Goal: Task Accomplishment & Management: Complete application form

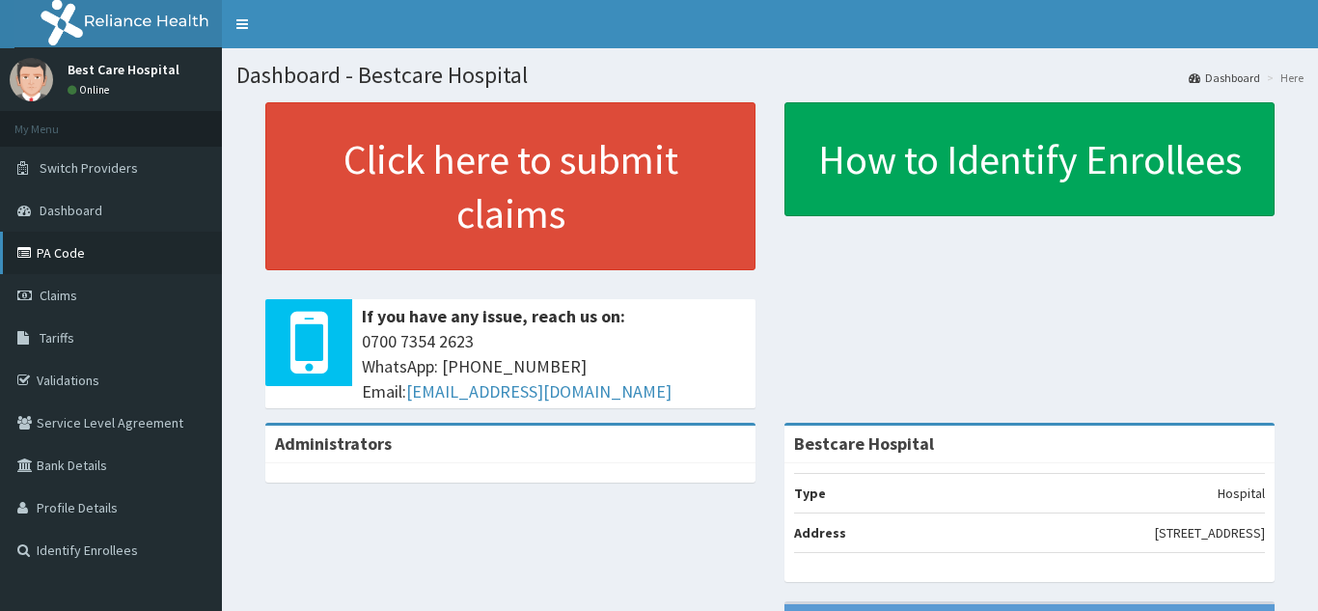
click at [85, 252] on link "PA Code" at bounding box center [111, 253] width 222 height 42
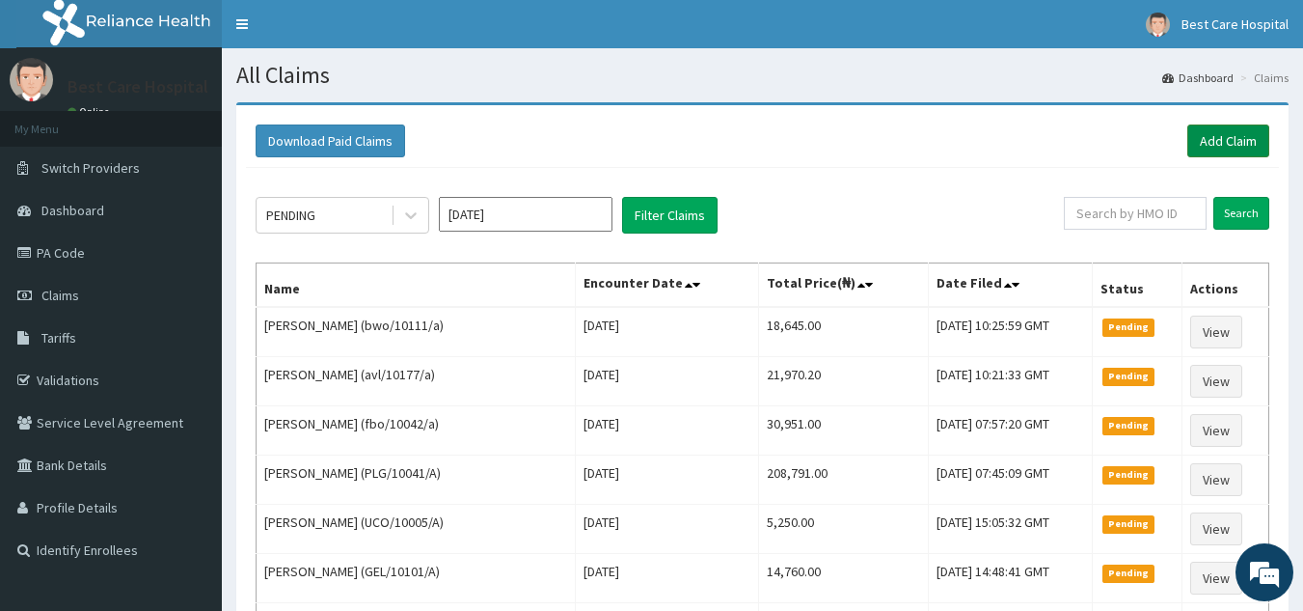
click at [1239, 144] on link "Add Claim" at bounding box center [1229, 140] width 82 height 33
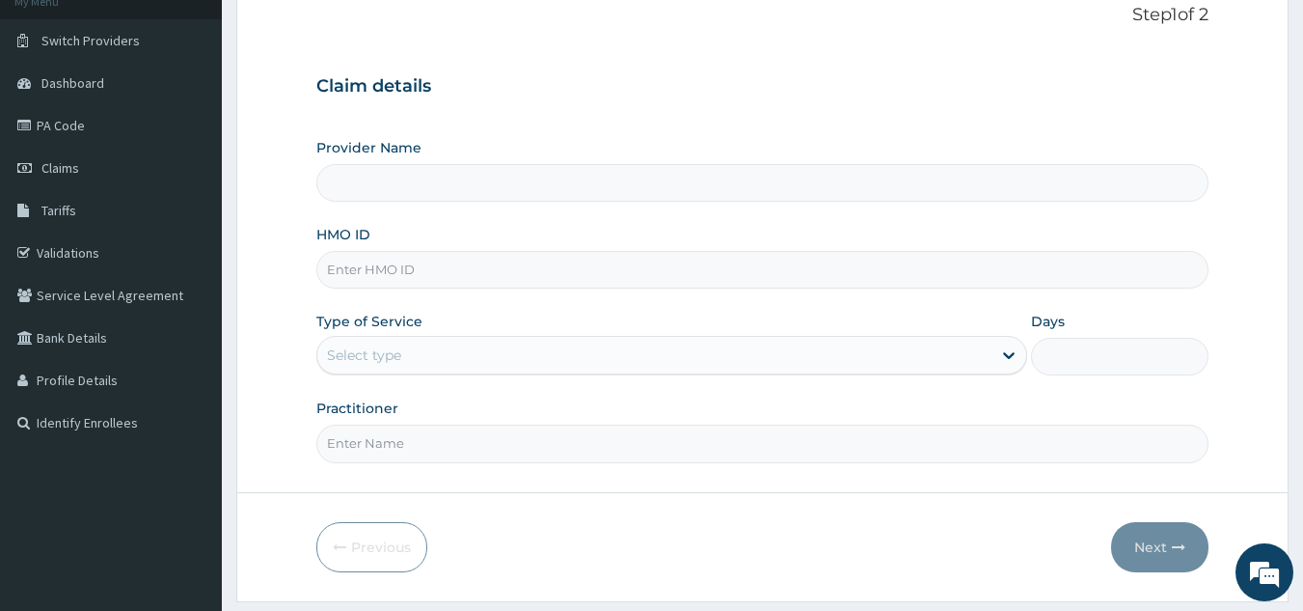
scroll to position [182, 0]
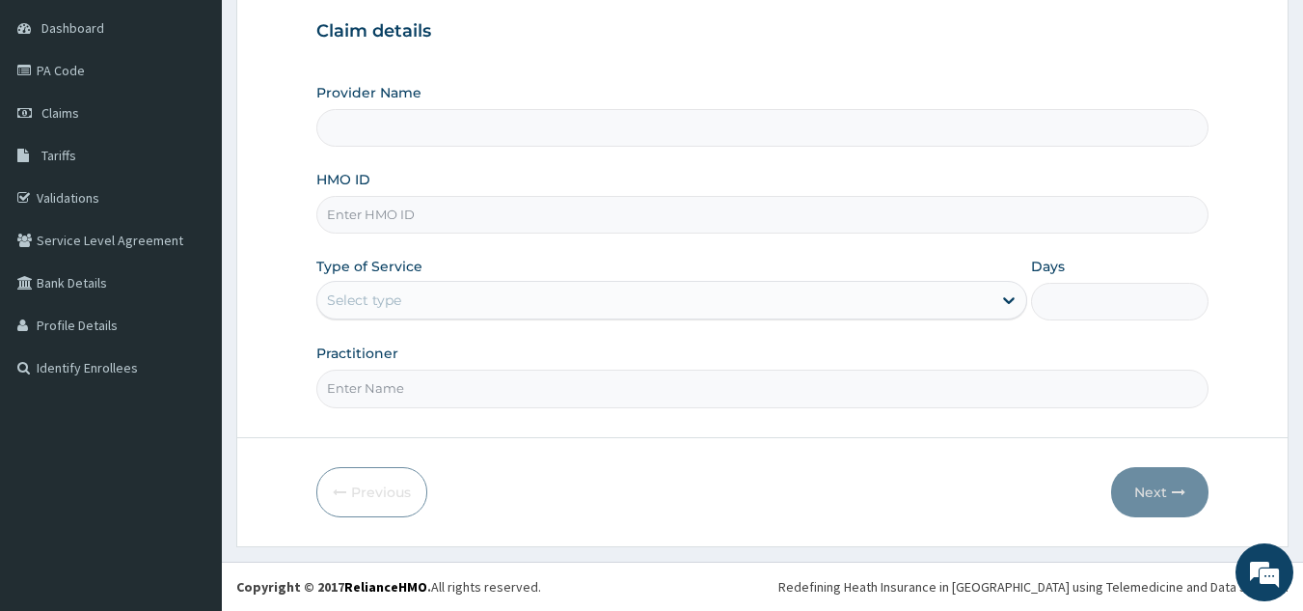
click at [391, 221] on input "HMO ID" at bounding box center [762, 215] width 893 height 38
type input "Bestcare Hospital"
click at [418, 221] on input "HMO ID" at bounding box center [762, 215] width 893 height 38
type input "eln/10145/a"
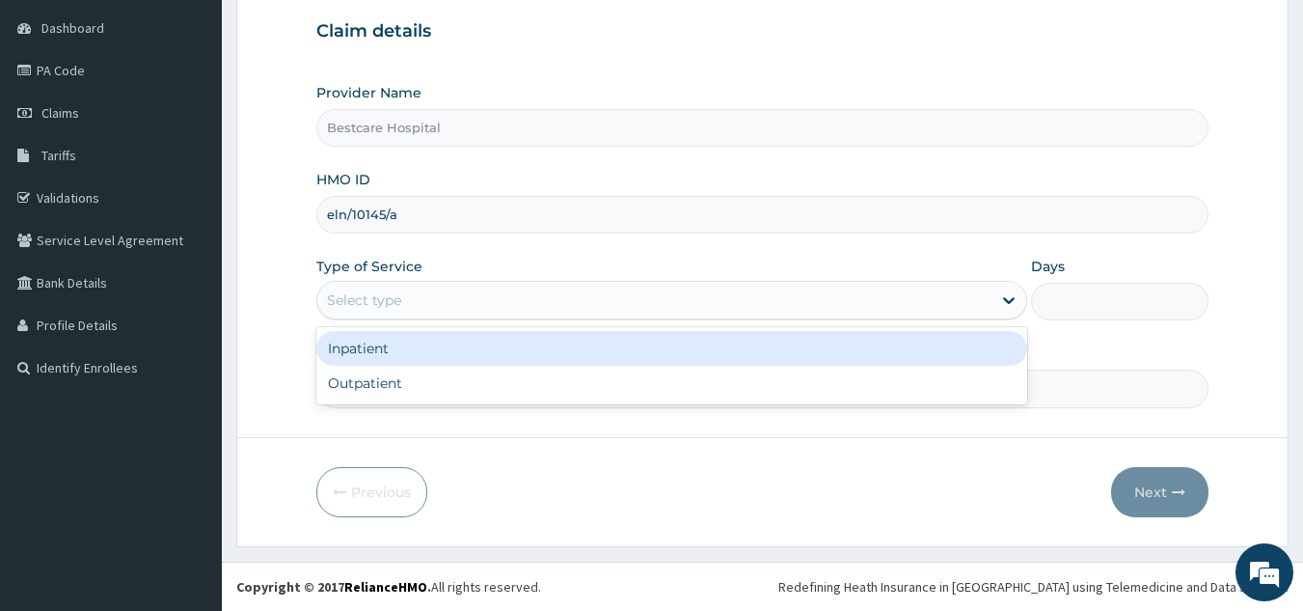
drag, startPoint x: 402, startPoint y: 310, endPoint x: 384, endPoint y: 359, distance: 52.5
click at [401, 303] on div "Select type" at bounding box center [654, 300] width 674 height 31
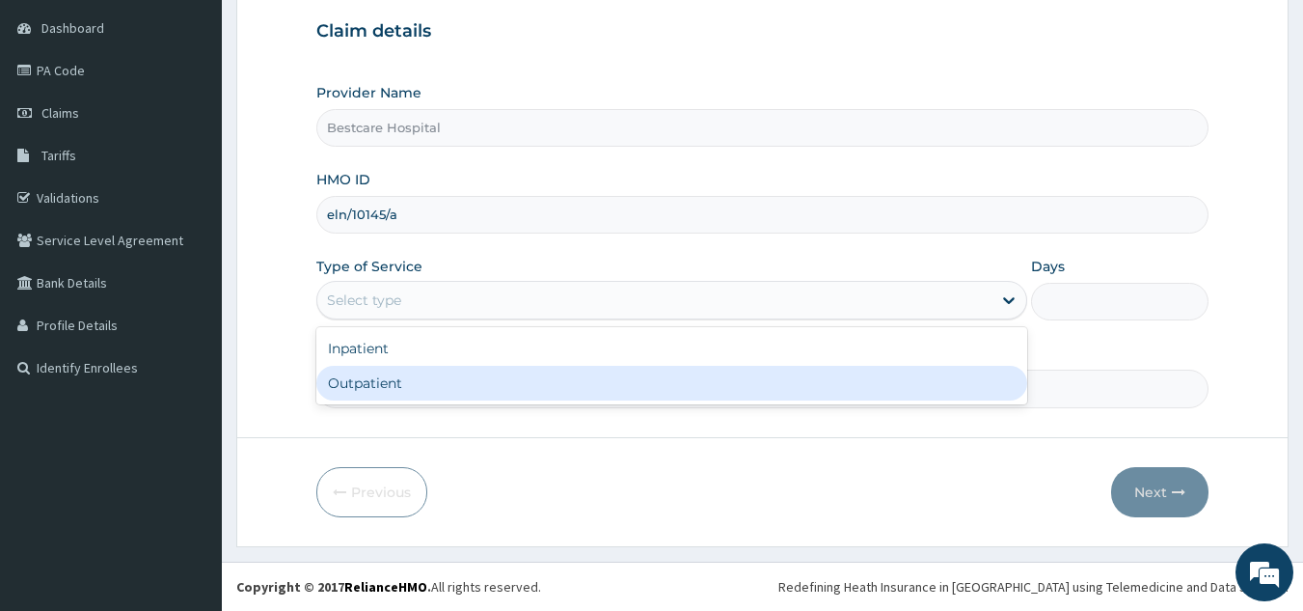
click at [374, 384] on div "Outpatient" at bounding box center [671, 383] width 711 height 35
type input "1"
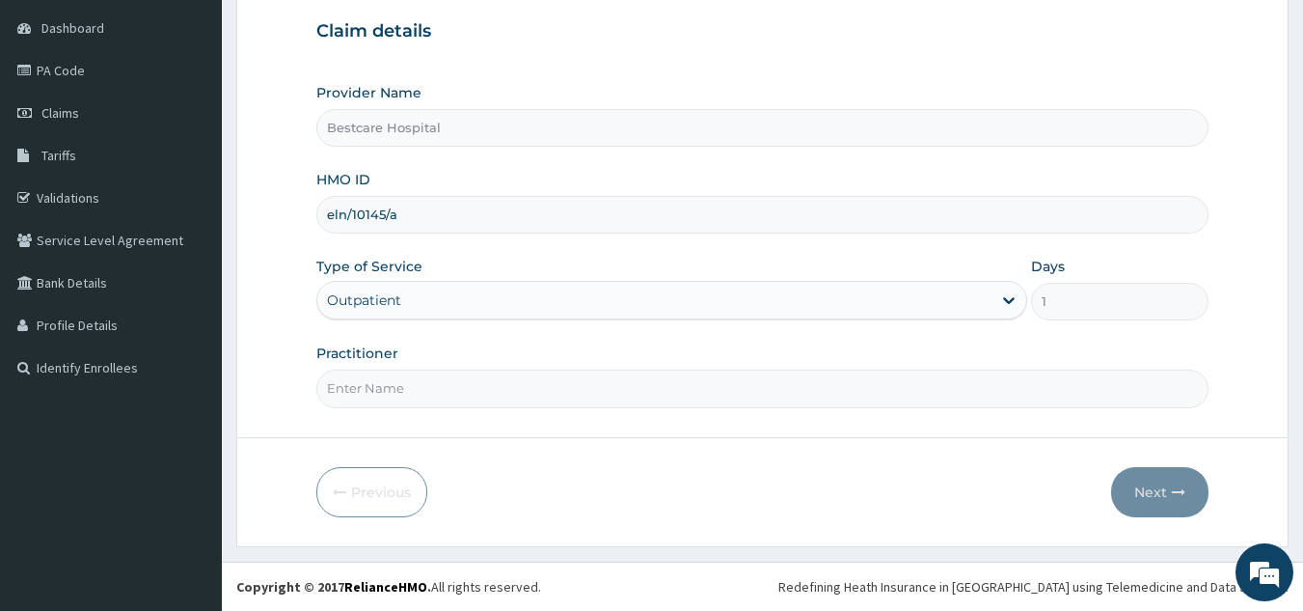
click at [377, 396] on input "Practitioner" at bounding box center [762, 388] width 893 height 38
type input "DR [PERSON_NAME]"
click at [1153, 500] on button "Next" at bounding box center [1159, 492] width 97 height 50
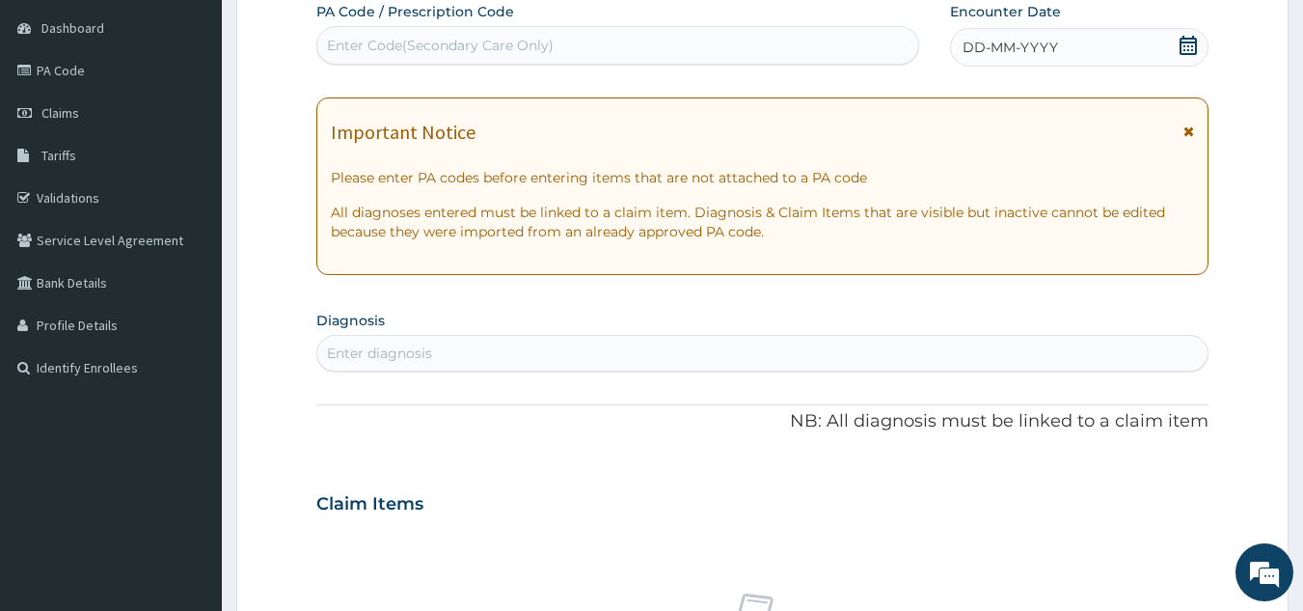
click at [418, 46] on div "Enter Code(Secondary Care Only)" at bounding box center [440, 45] width 227 height 19
type input "PA/4CB8F6"
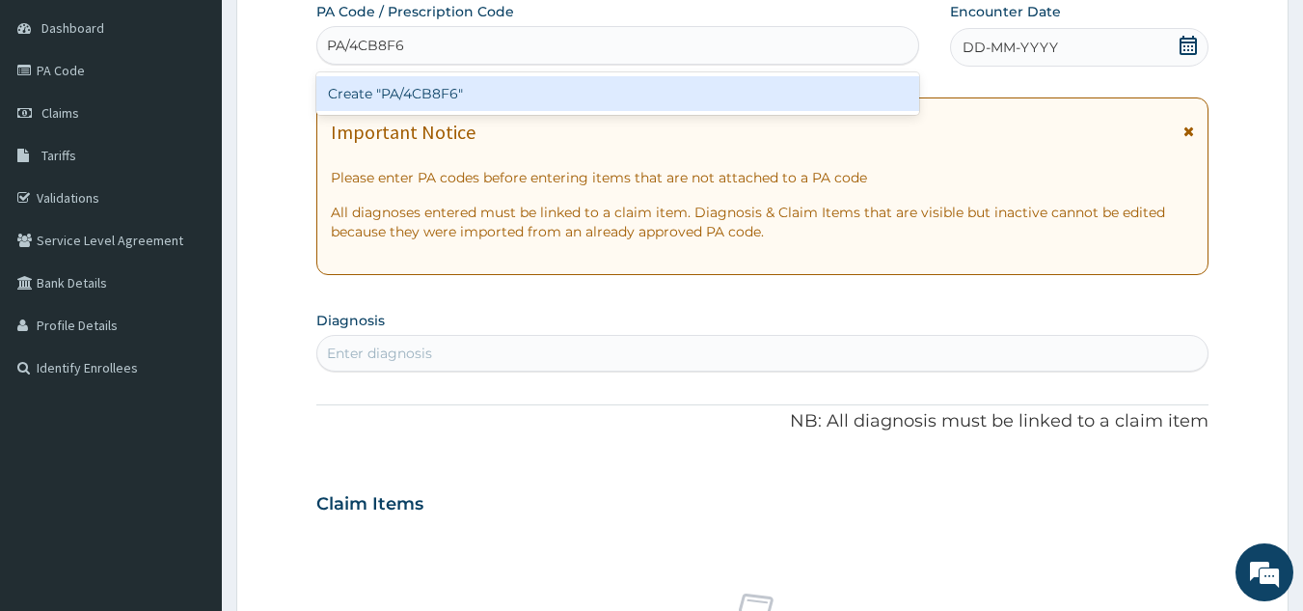
click at [468, 104] on div "Create "PA/4CB8F6"" at bounding box center [618, 93] width 604 height 35
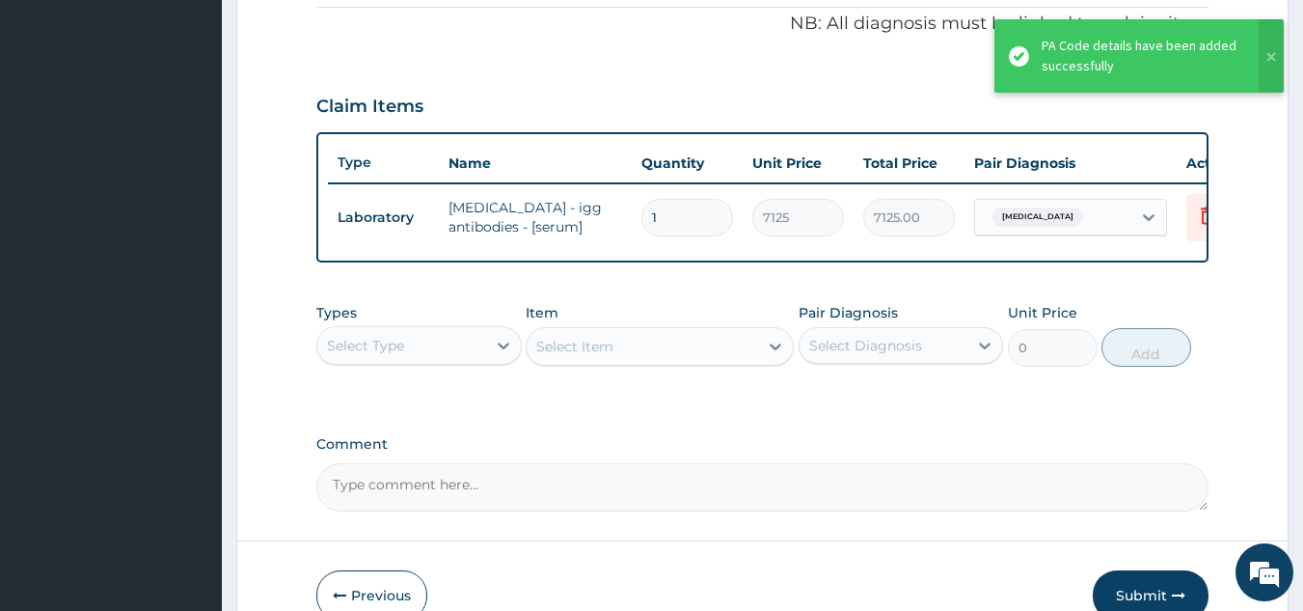
scroll to position [597, 0]
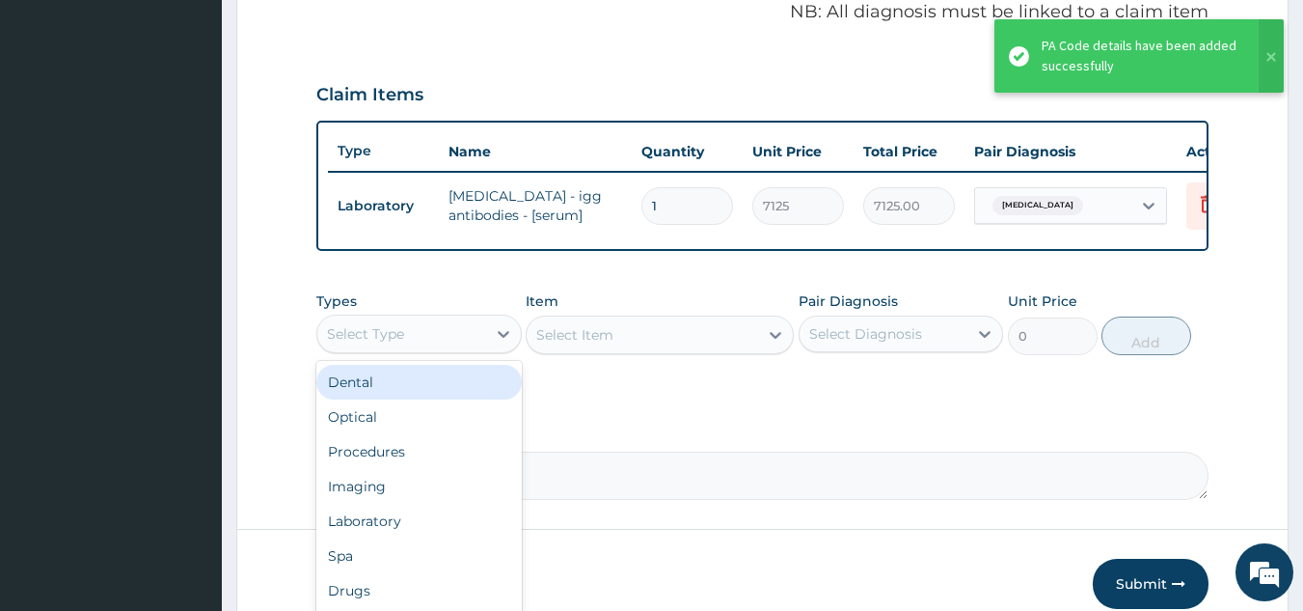
click at [467, 349] on div "Select Type" at bounding box center [401, 333] width 169 height 31
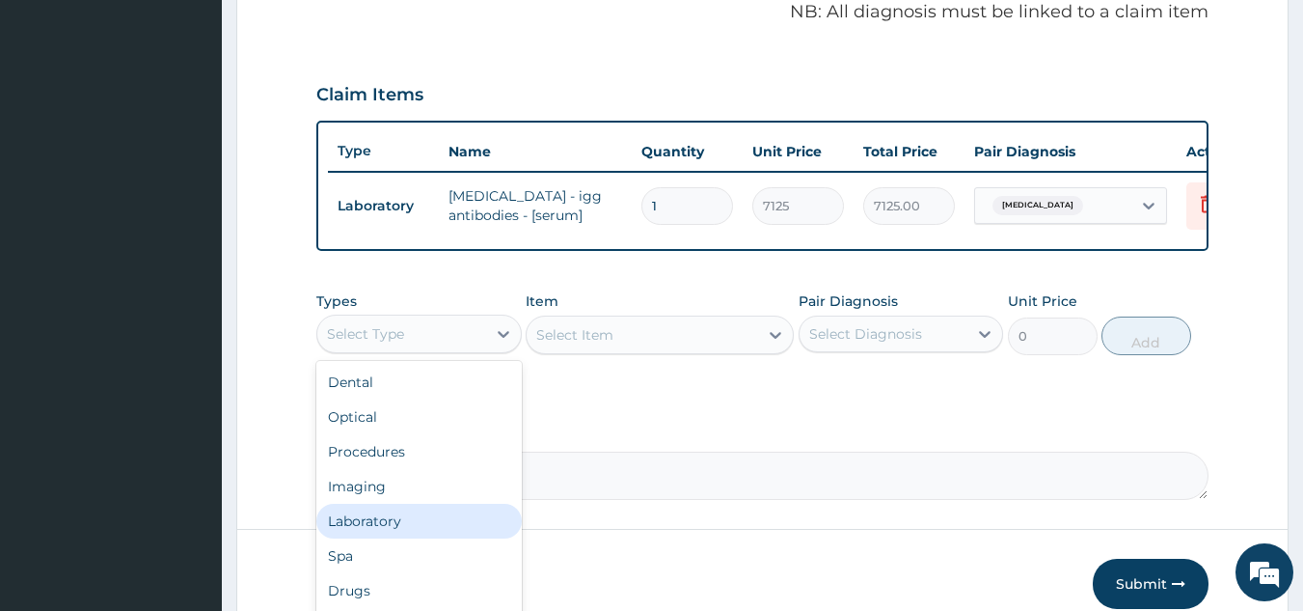
drag, startPoint x: 382, startPoint y: 539, endPoint x: 532, endPoint y: 366, distance: 229.2
click at [389, 538] on div "Laboratory" at bounding box center [418, 521] width 205 height 35
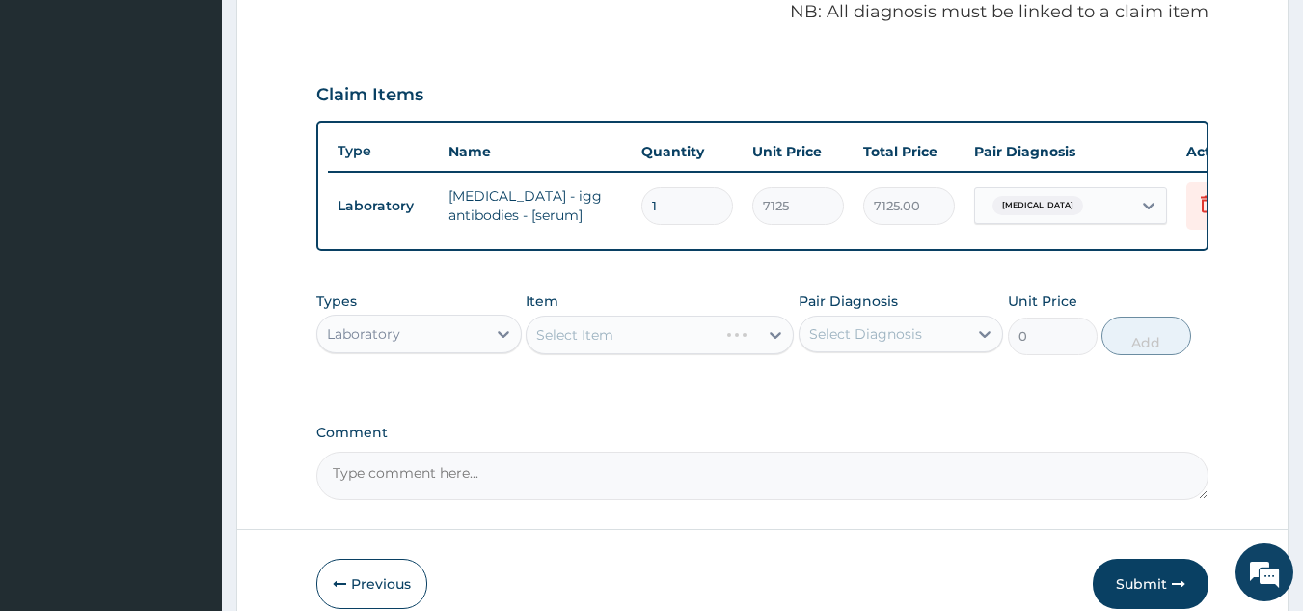
click at [563, 354] on div "Select Item" at bounding box center [660, 334] width 268 height 39
drag, startPoint x: 652, startPoint y: 355, endPoint x: 683, endPoint y: 355, distance: 30.9
click at [660, 354] on div "Select Item" at bounding box center [660, 334] width 268 height 39
click at [826, 343] on div "Select Diagnosis" at bounding box center [865, 333] width 113 height 19
click at [833, 384] on div "Peptic ulcer" at bounding box center [901, 384] width 205 height 40
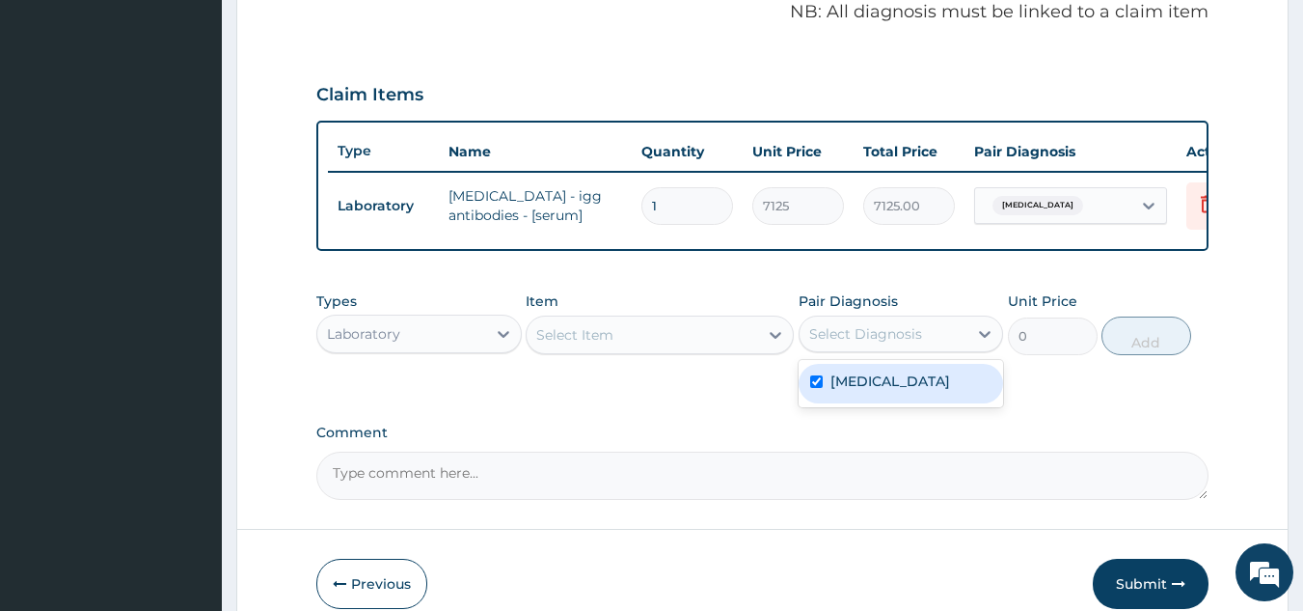
checkbox input "true"
click at [684, 344] on div "Select Item" at bounding box center [643, 334] width 232 height 31
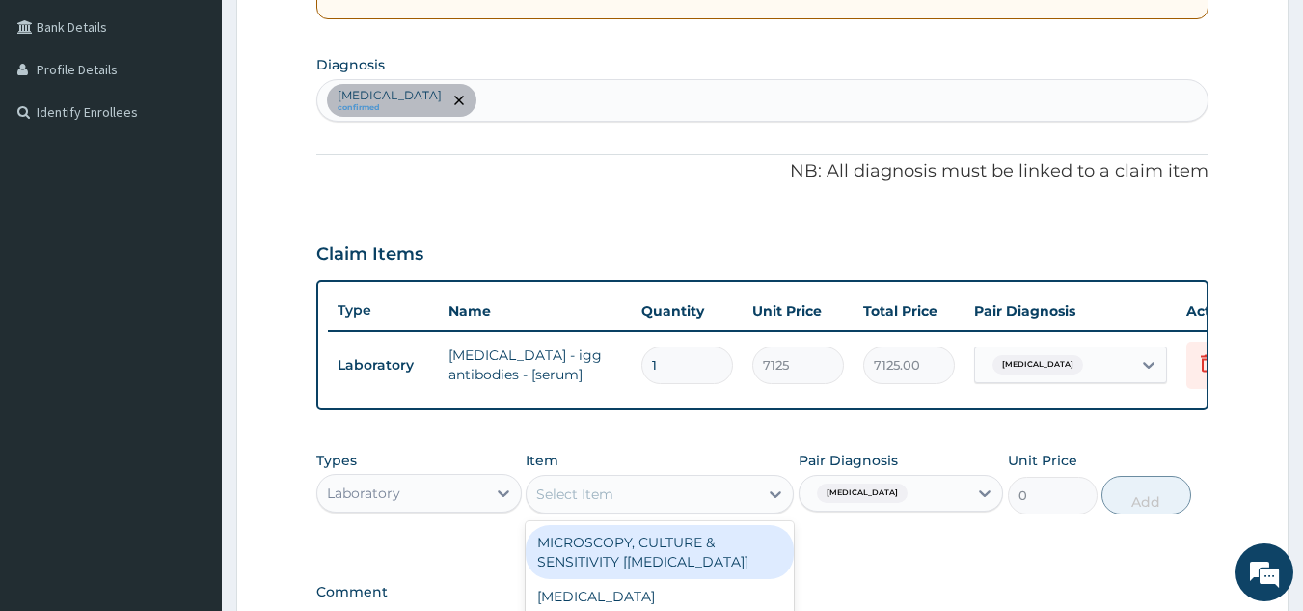
scroll to position [404, 0]
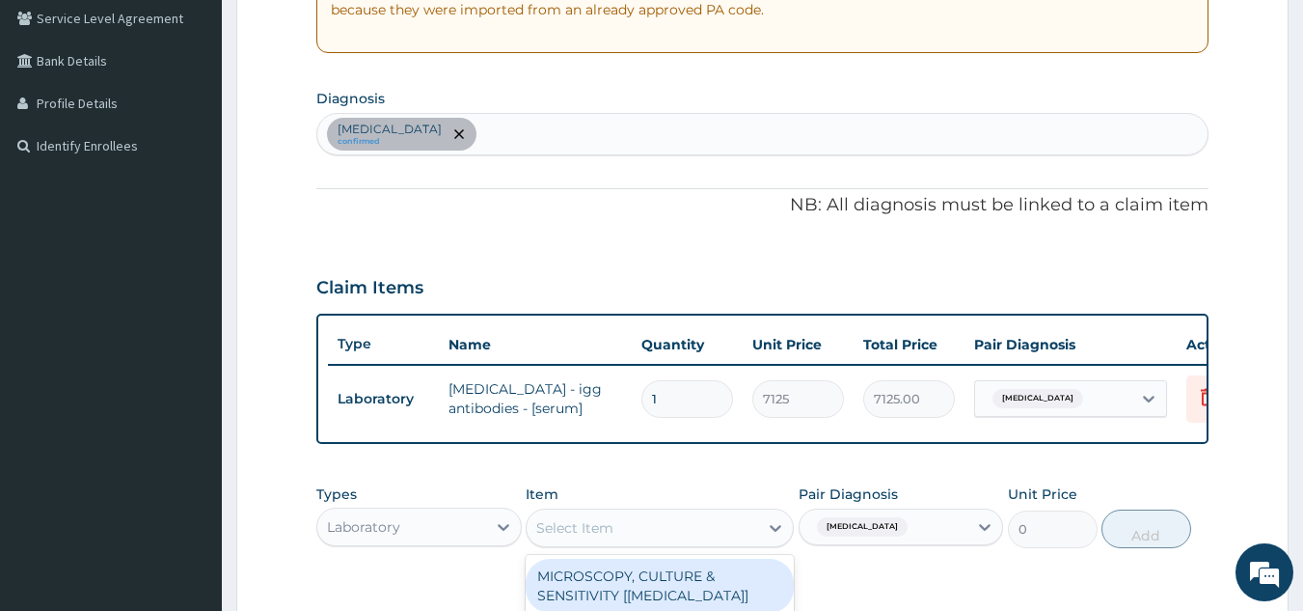
click at [604, 133] on div "Peptic ulcer confirmed" at bounding box center [762, 134] width 891 height 41
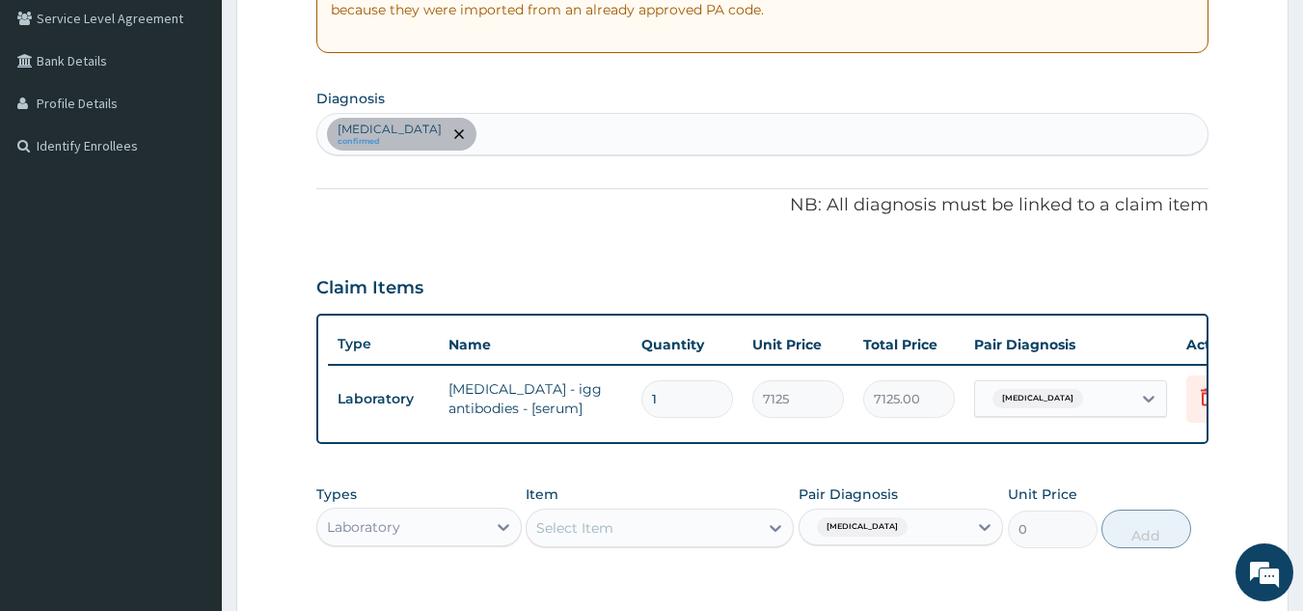
click at [602, 135] on div "Peptic ulcer confirmed" at bounding box center [762, 134] width 891 height 41
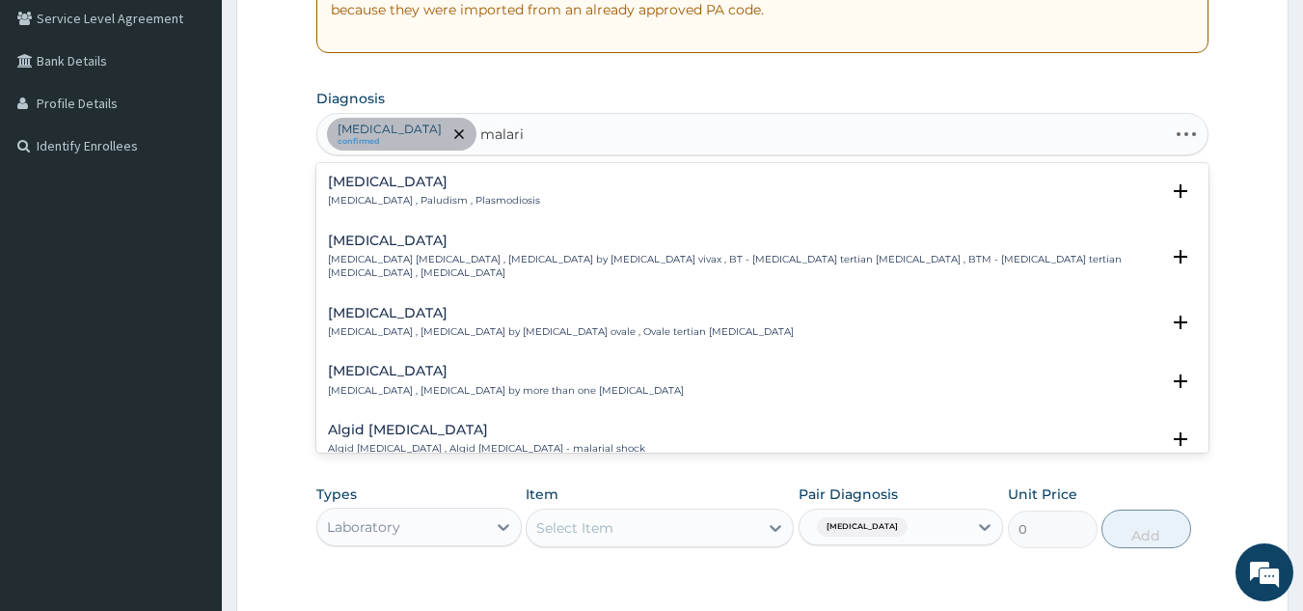
type input "malaria"
click at [475, 197] on p "Malaria , Paludism , Plasmodiosis" at bounding box center [434, 201] width 212 height 14
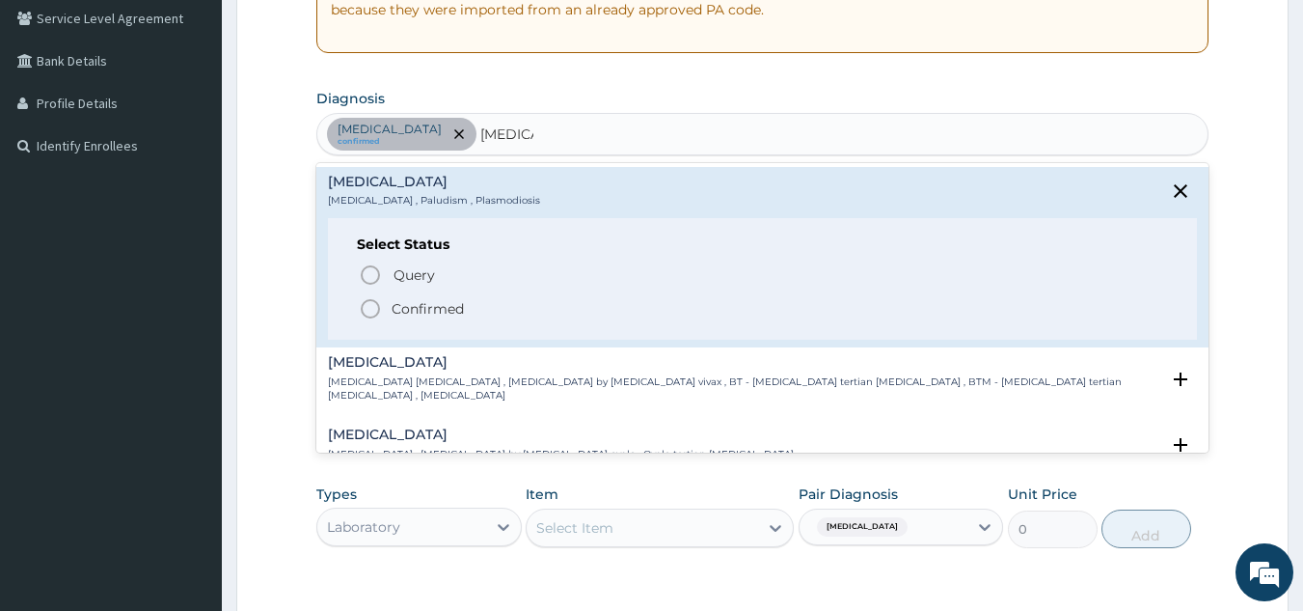
click at [436, 307] on p "Confirmed" at bounding box center [428, 308] width 72 height 19
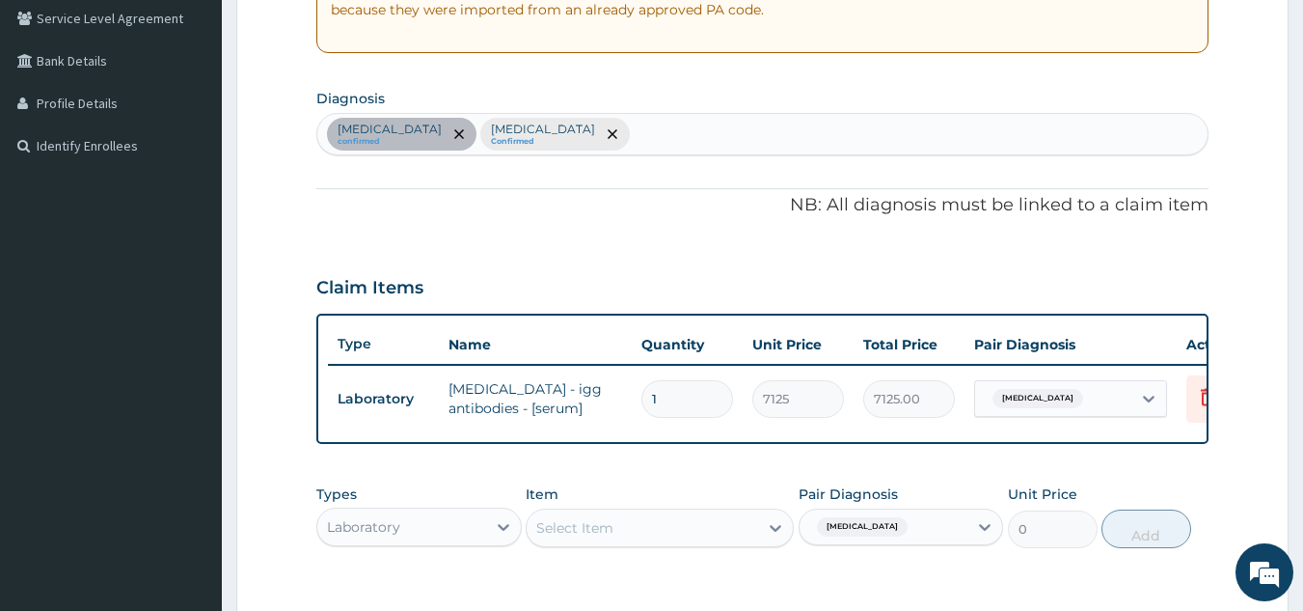
click at [602, 126] on div "Peptic ulcer confirmed Malaria Confirmed" at bounding box center [762, 134] width 891 height 41
type input "seps"
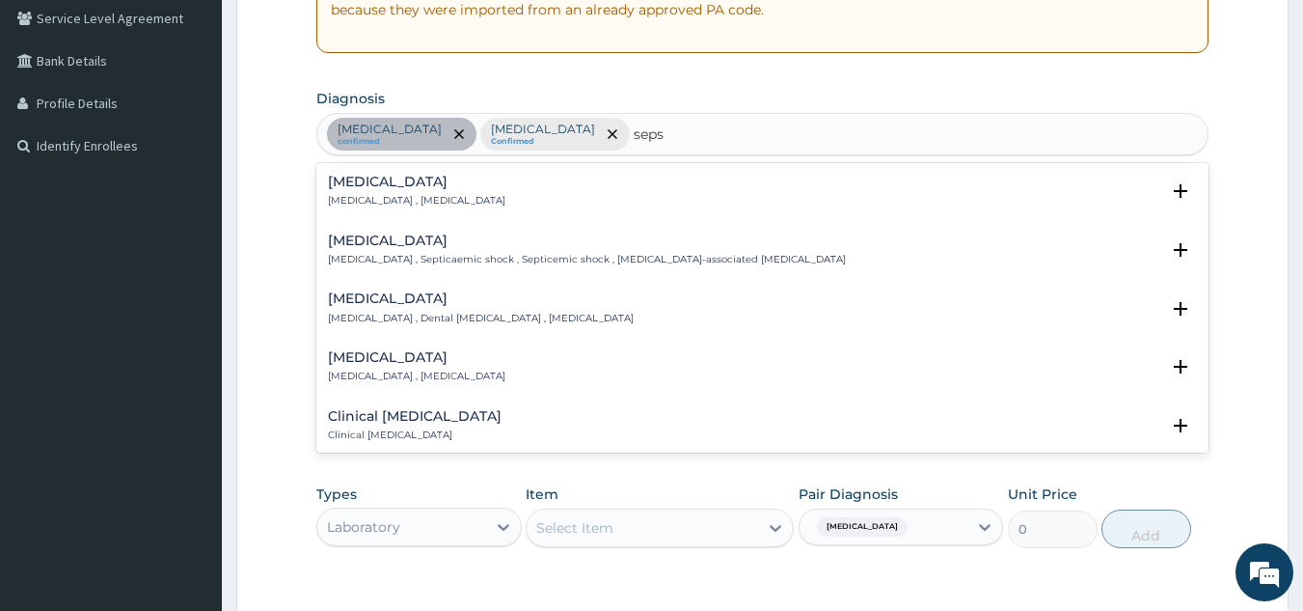
click at [466, 175] on div "Sepsis Systemic infection , Sepsis" at bounding box center [763, 192] width 870 height 34
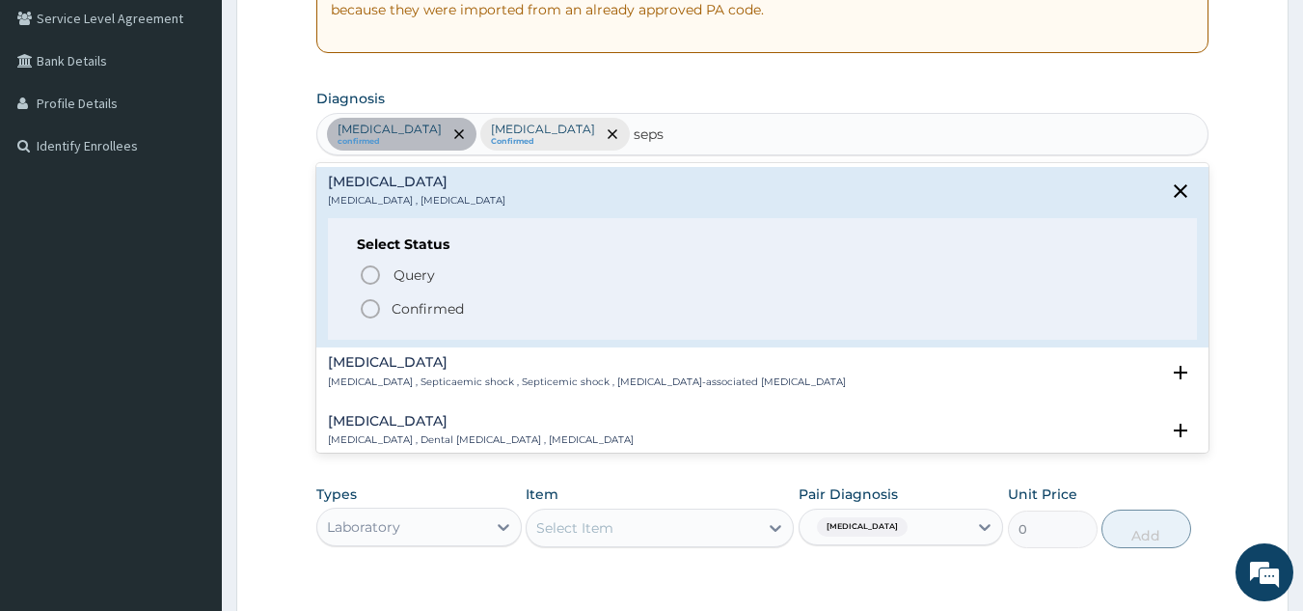
click at [473, 305] on span "Confirmed" at bounding box center [764, 308] width 810 height 23
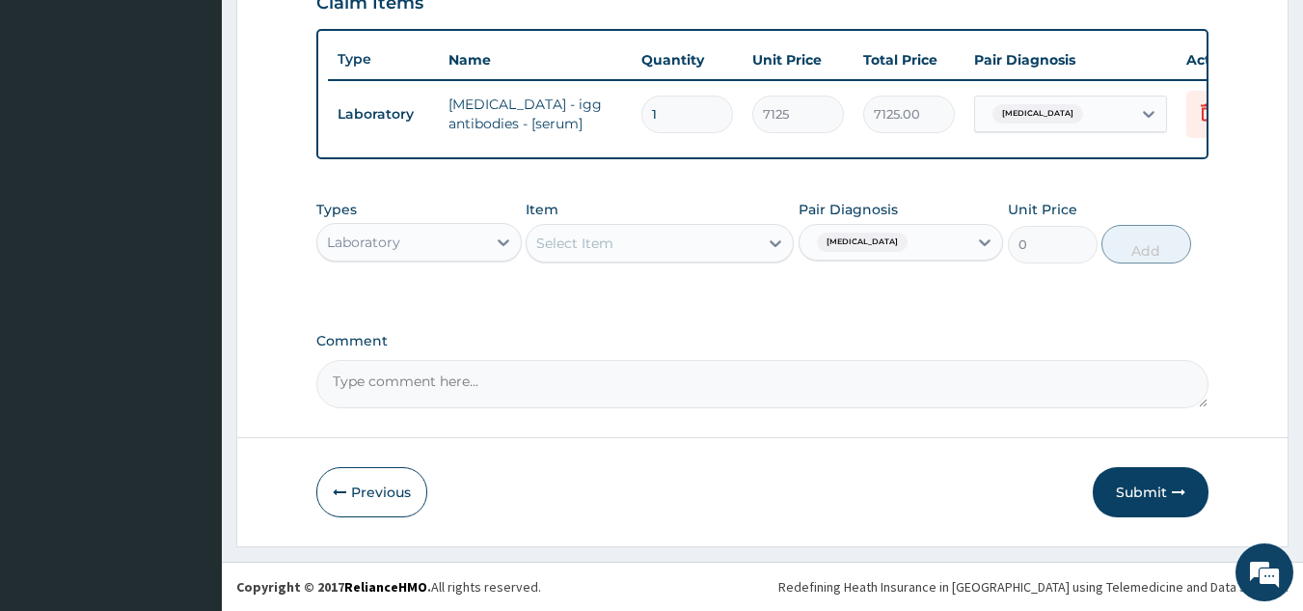
scroll to position [694, 0]
click at [619, 258] on div "Select Item" at bounding box center [643, 243] width 232 height 31
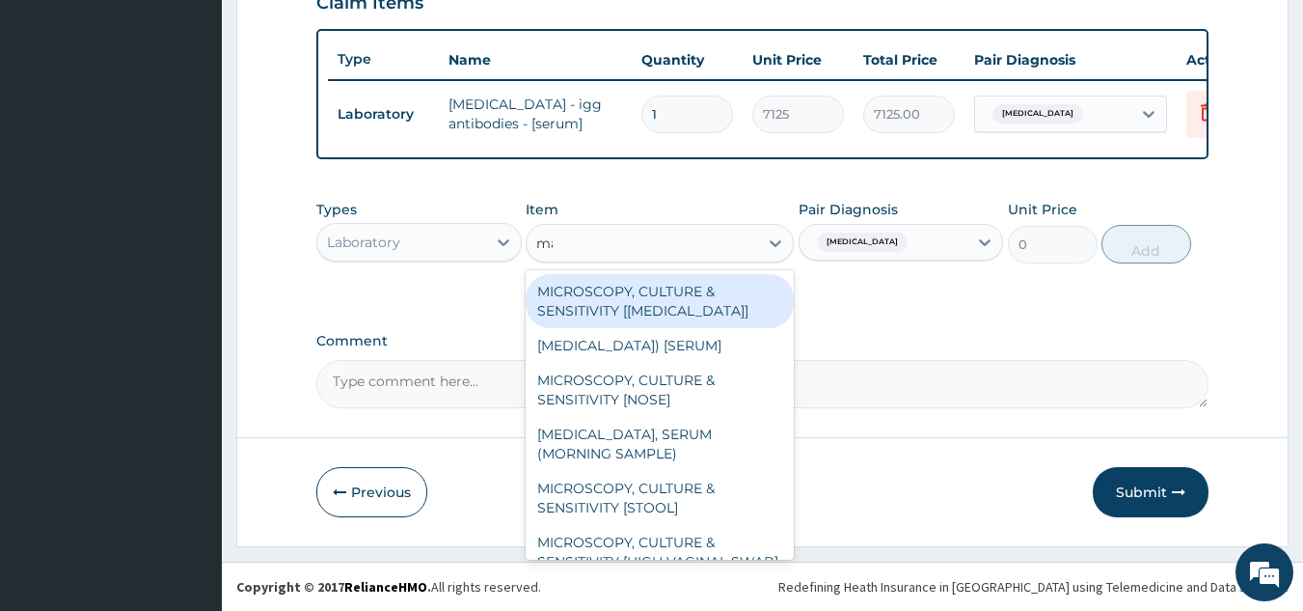
type input "mala"
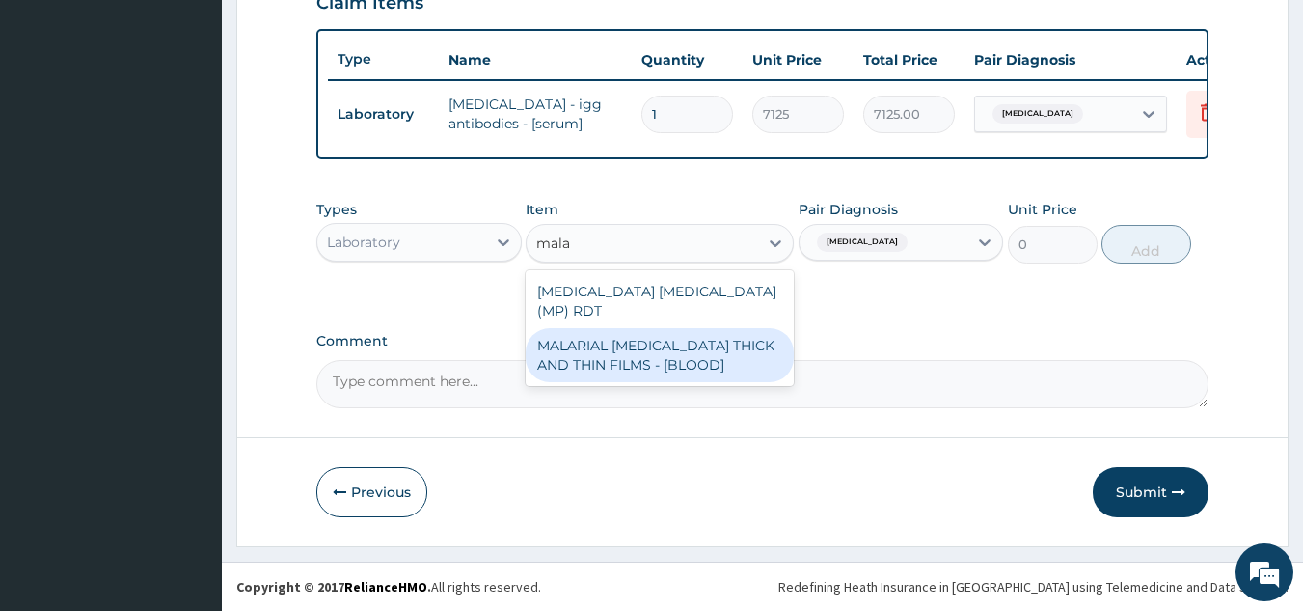
drag, startPoint x: 748, startPoint y: 347, endPoint x: 919, endPoint y: 253, distance: 196.0
click at [748, 346] on div "MALARIAL PARASITE THICK AND THIN FILMS - [BLOOD]" at bounding box center [660, 355] width 268 height 54
type input "2625"
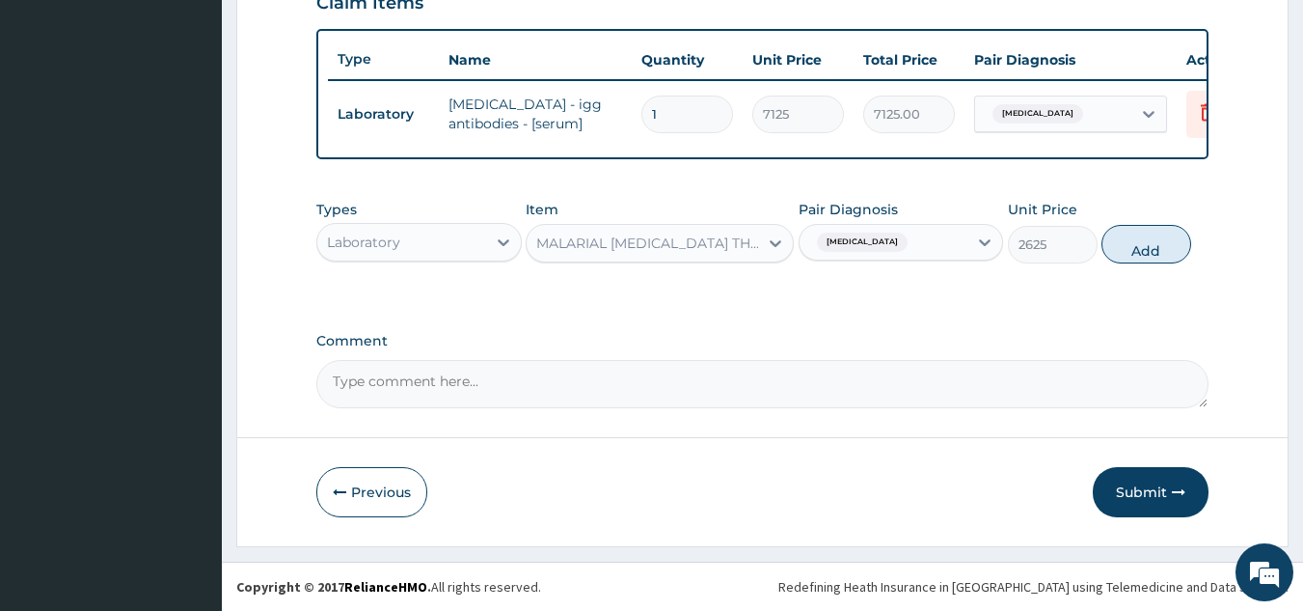
click at [939, 258] on div "Peptic ulcer" at bounding box center [884, 242] width 169 height 33
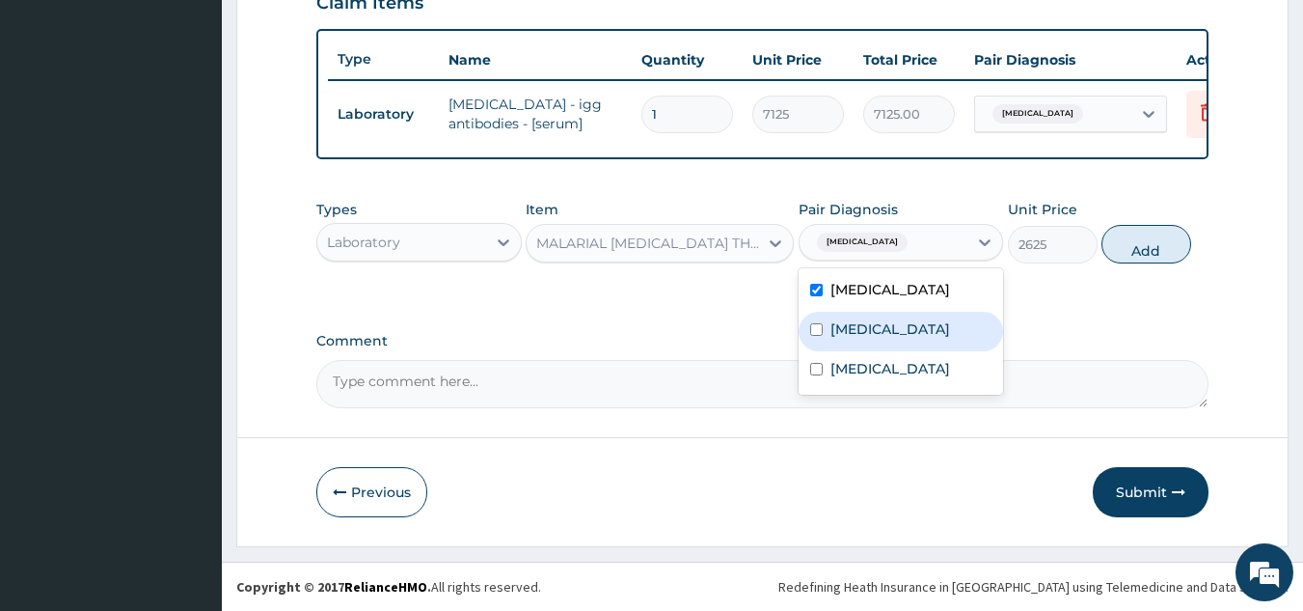
click at [872, 339] on label "Malaria" at bounding box center [891, 328] width 120 height 19
checkbox input "true"
click at [880, 312] on div "Peptic ulcer" at bounding box center [901, 292] width 205 height 40
checkbox input "false"
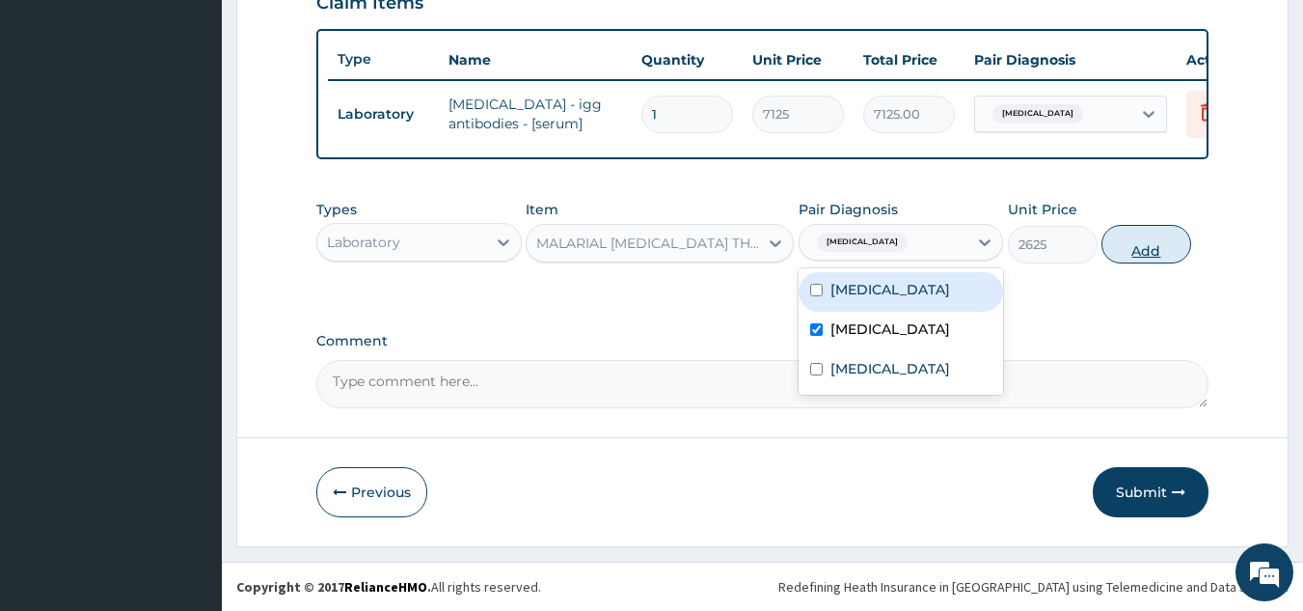
drag, startPoint x: 1100, startPoint y: 253, endPoint x: 1137, endPoint y: 260, distance: 38.4
click at [1102, 253] on div "Types Laboratory Item MALARIAL PARASITE THICK AND THIN FILMS - [BLOOD] Pair Dia…" at bounding box center [762, 231] width 893 height 83
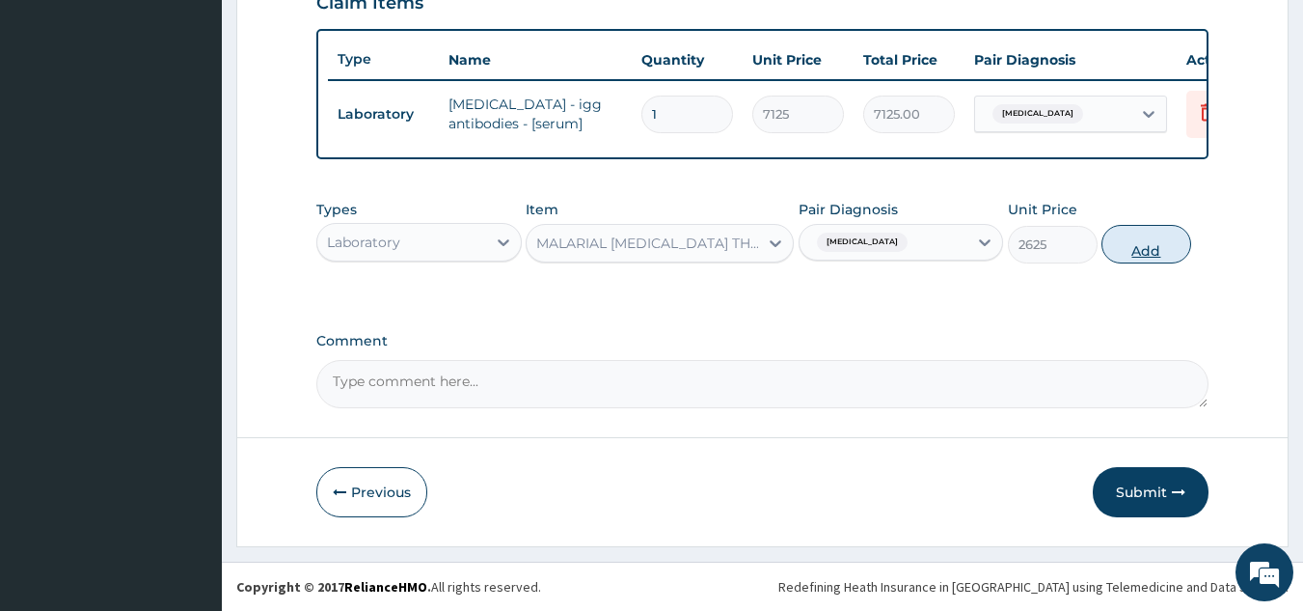
click at [1137, 260] on button "Add" at bounding box center [1147, 244] width 90 height 39
type input "0"
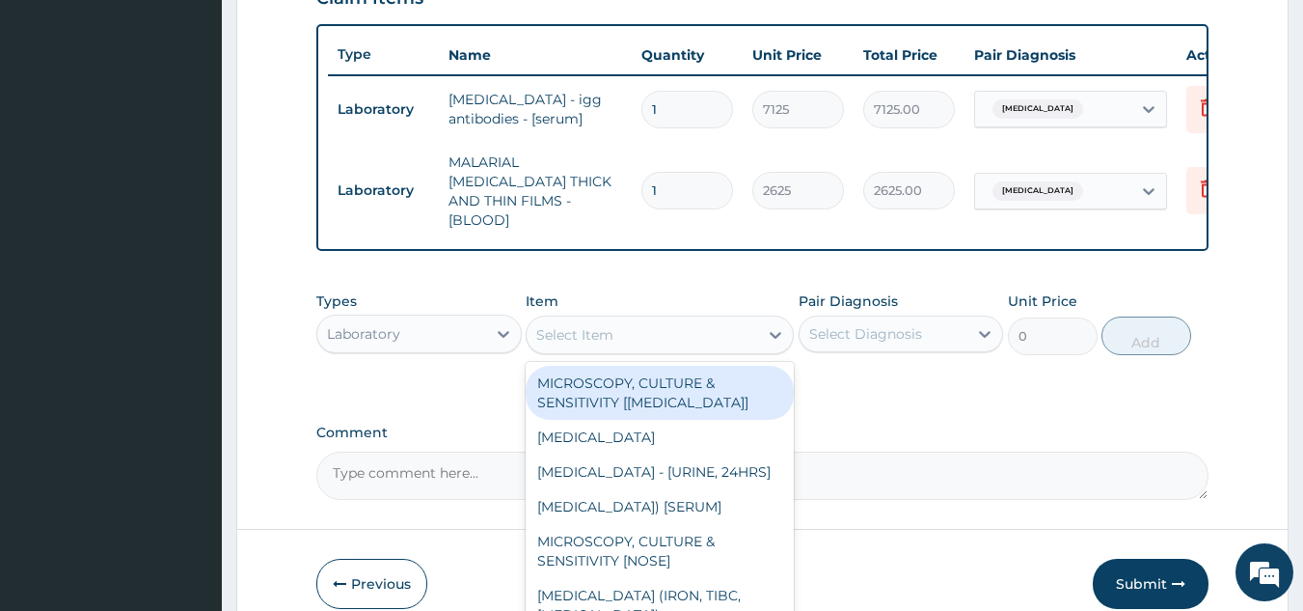
click at [672, 326] on div "Select Item" at bounding box center [643, 334] width 232 height 31
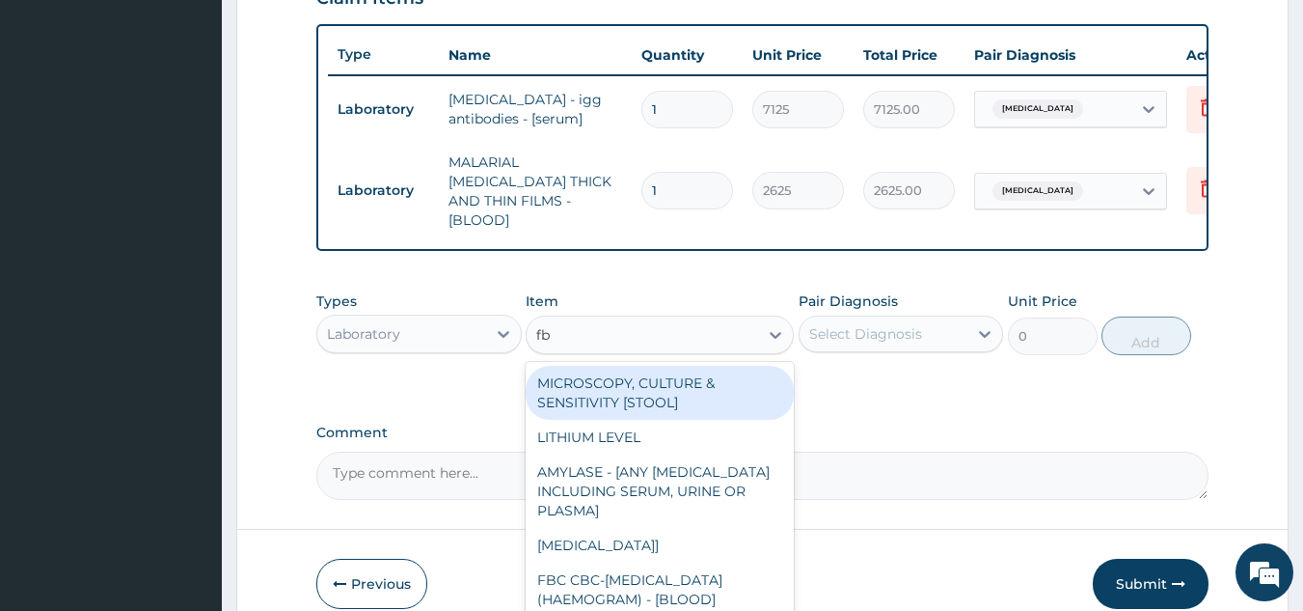
type input "fbc"
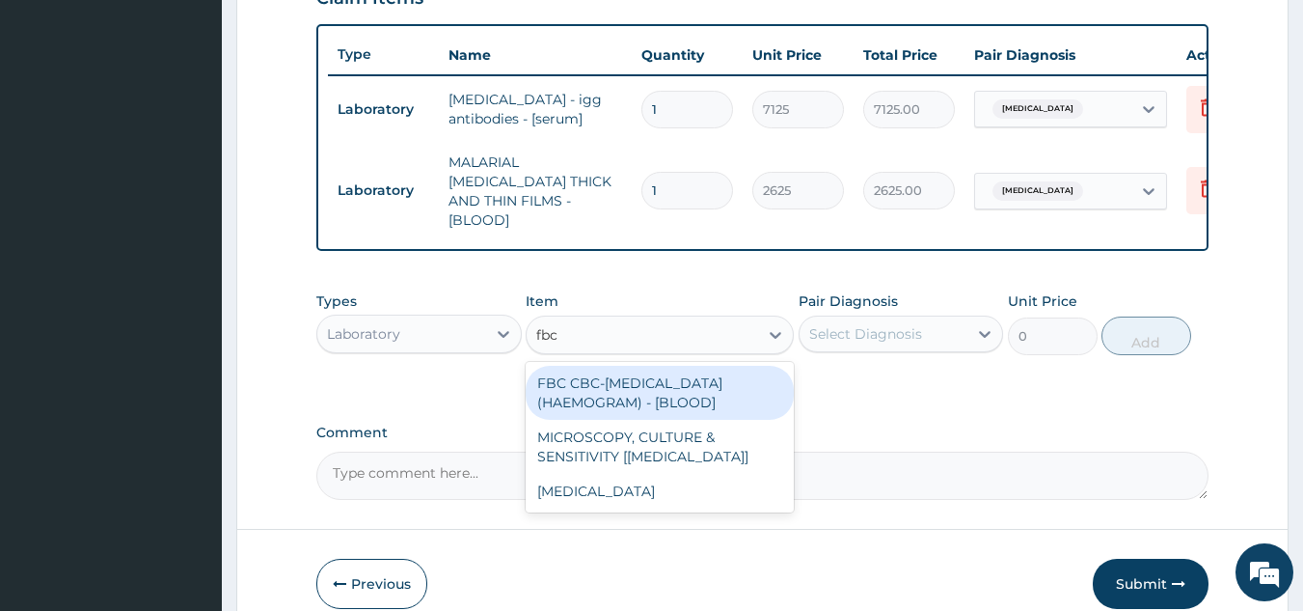
click at [670, 387] on div "FBC CBC-COMPLETE BLOOD COUNT (HAEMOGRAM) - [BLOOD]" at bounding box center [660, 393] width 268 height 54
type input "6000"
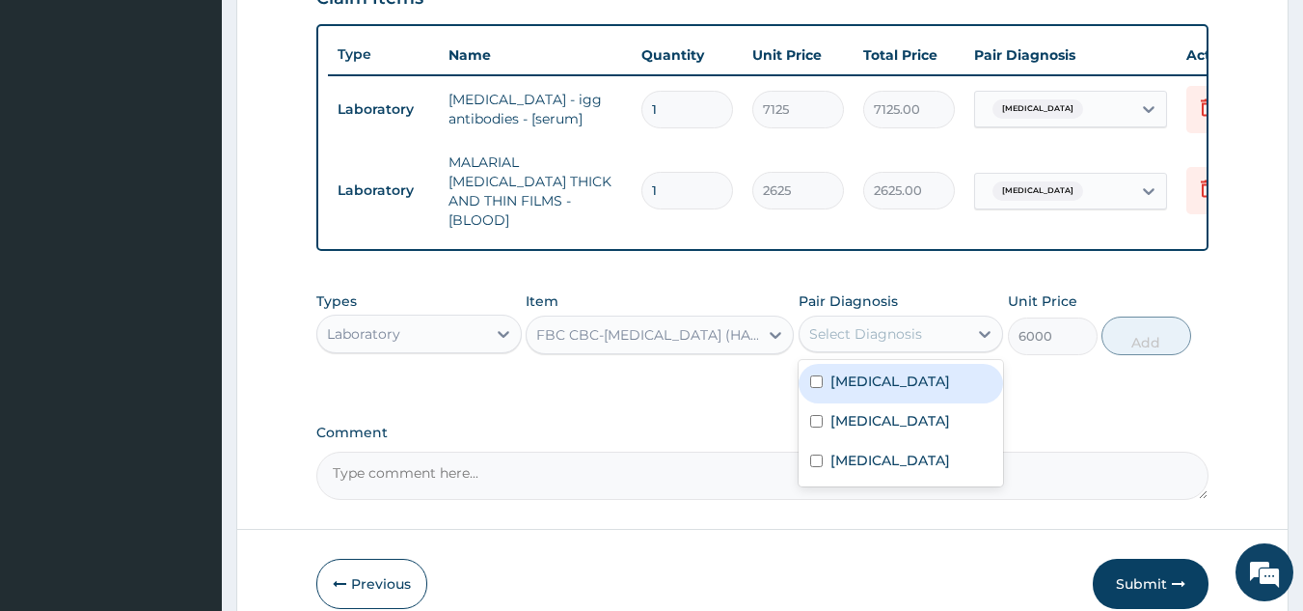
click at [815, 333] on div "Select Diagnosis" at bounding box center [865, 333] width 113 height 19
click at [856, 384] on label "Peptic ulcer" at bounding box center [891, 380] width 120 height 19
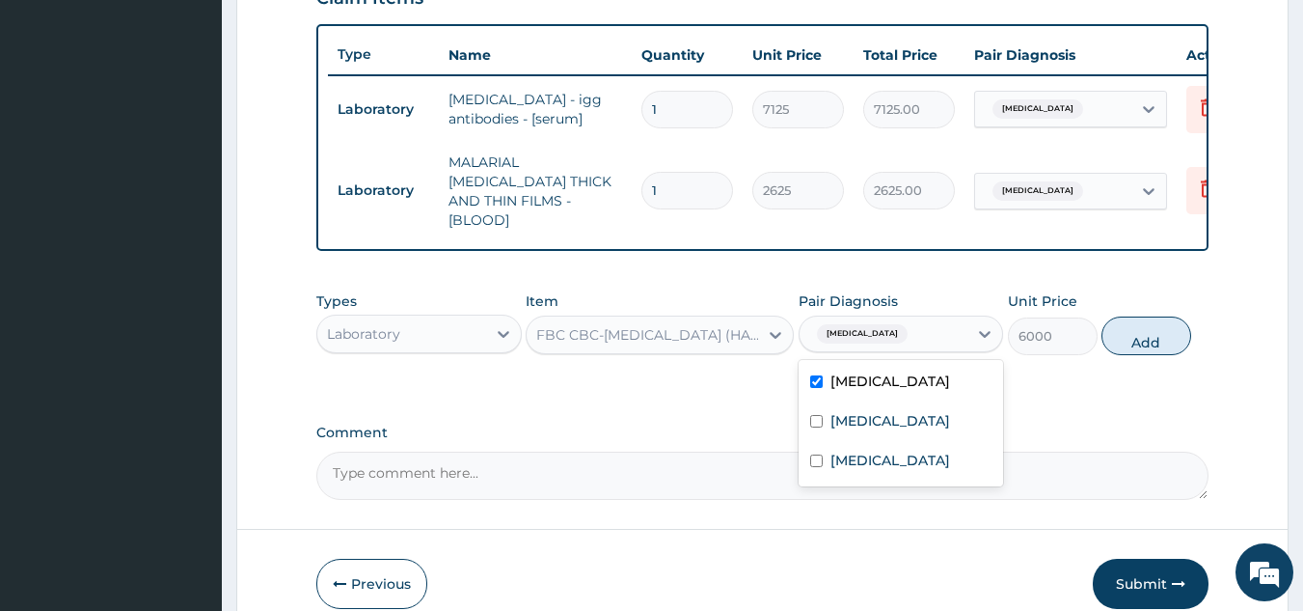
click at [886, 371] on label "Peptic ulcer" at bounding box center [891, 380] width 120 height 19
checkbox input "false"
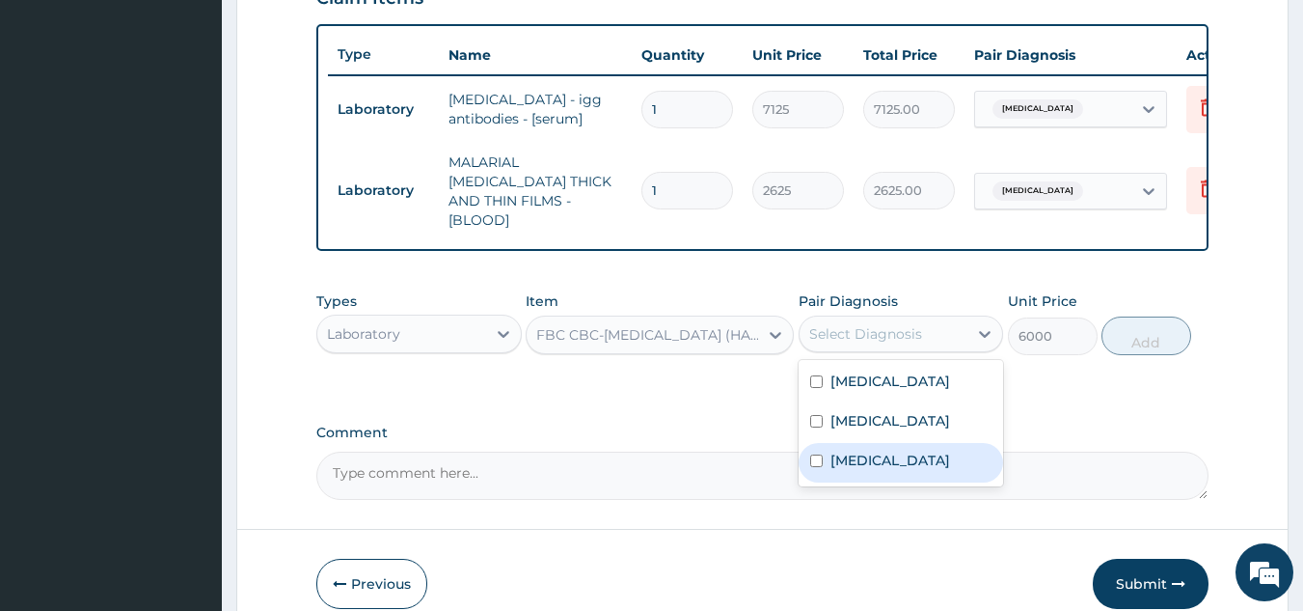
drag, startPoint x: 893, startPoint y: 458, endPoint x: 953, endPoint y: 427, distance: 67.3
click at [894, 459] on div "Sepsis" at bounding box center [901, 463] width 205 height 40
checkbox input "true"
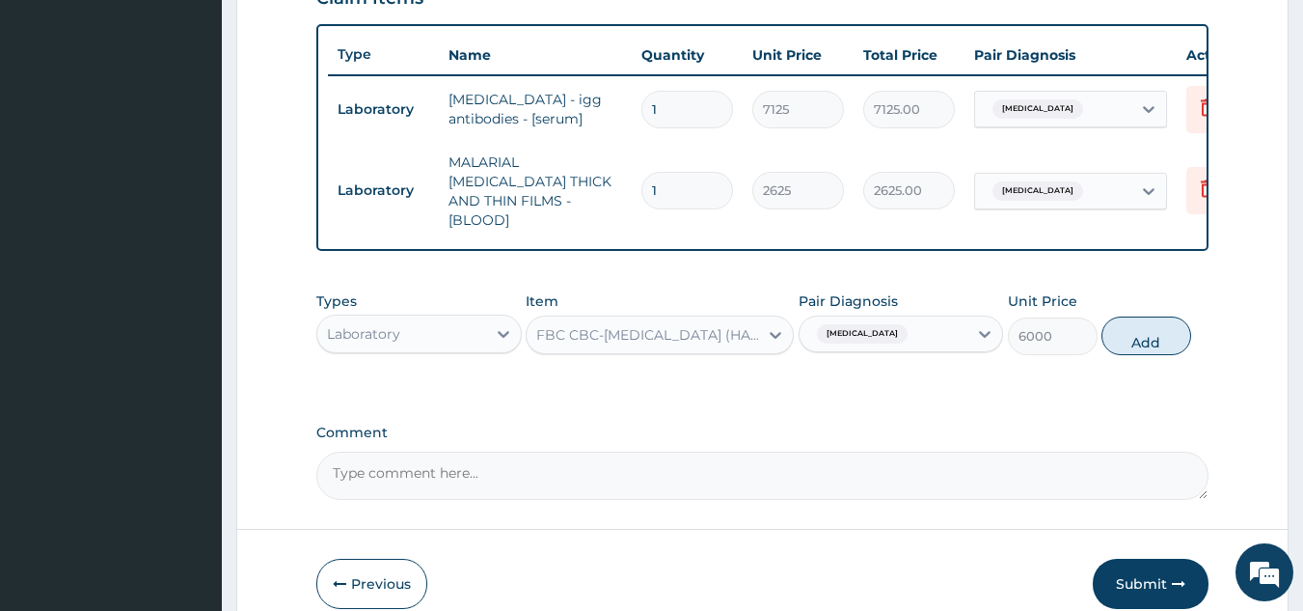
drag, startPoint x: 1171, startPoint y: 337, endPoint x: 1148, endPoint y: 336, distance: 23.2
click at [1170, 337] on button "Add" at bounding box center [1147, 335] width 90 height 39
type input "0"
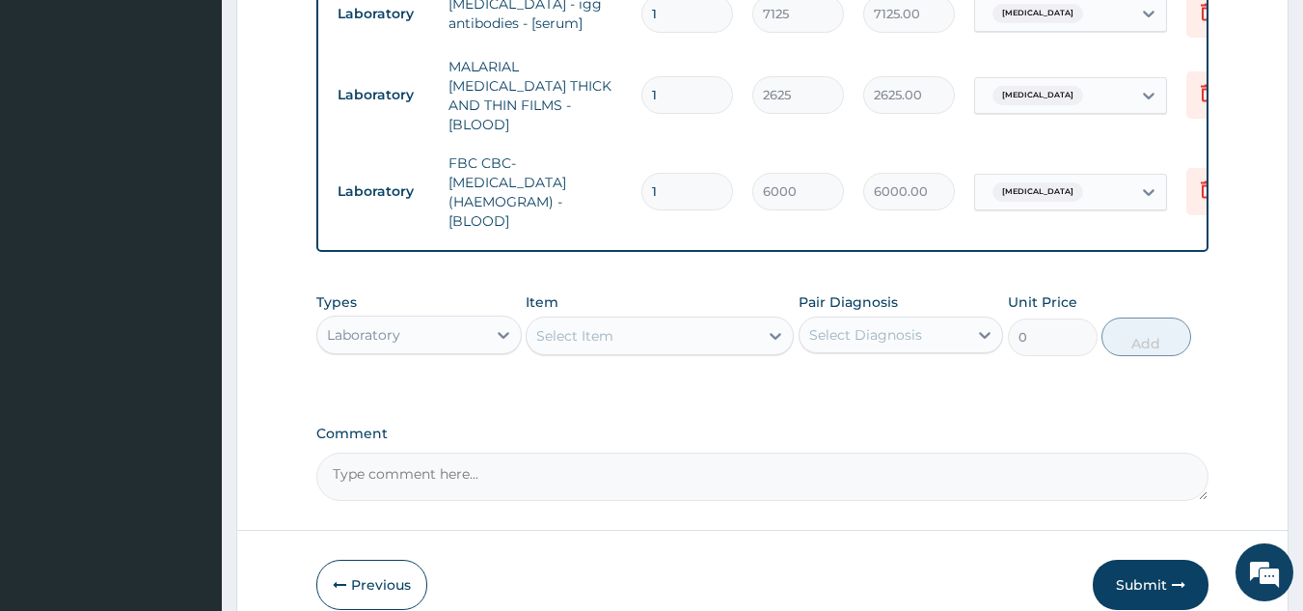
scroll to position [877, 0]
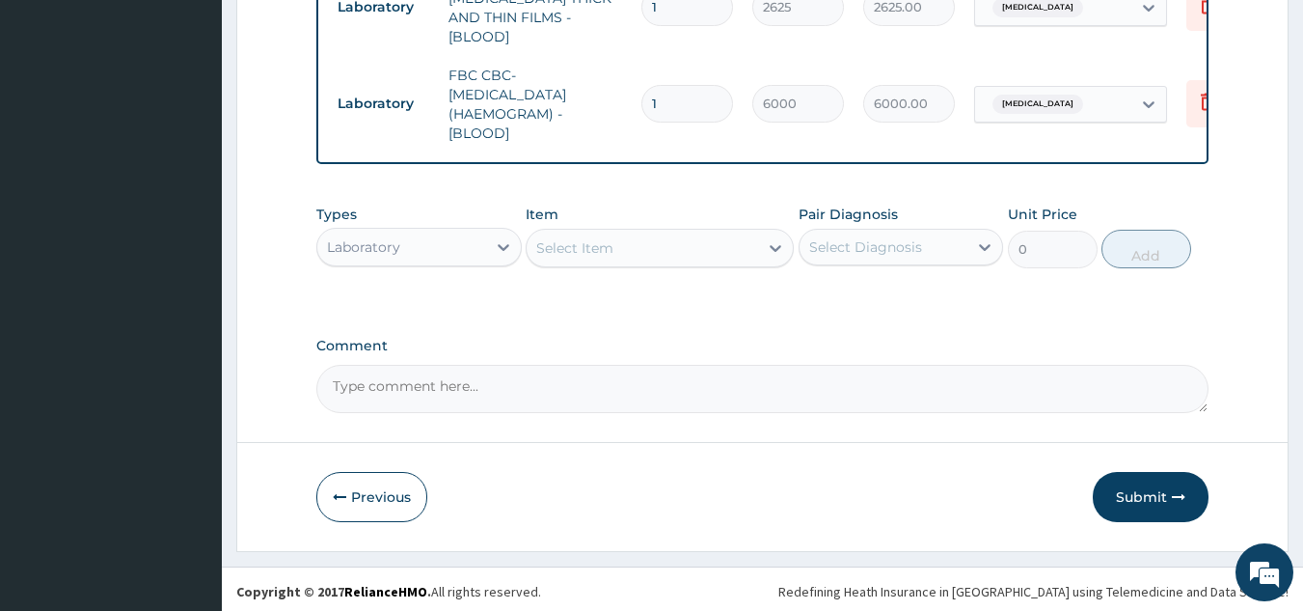
click at [451, 245] on div "Laboratory" at bounding box center [401, 247] width 169 height 31
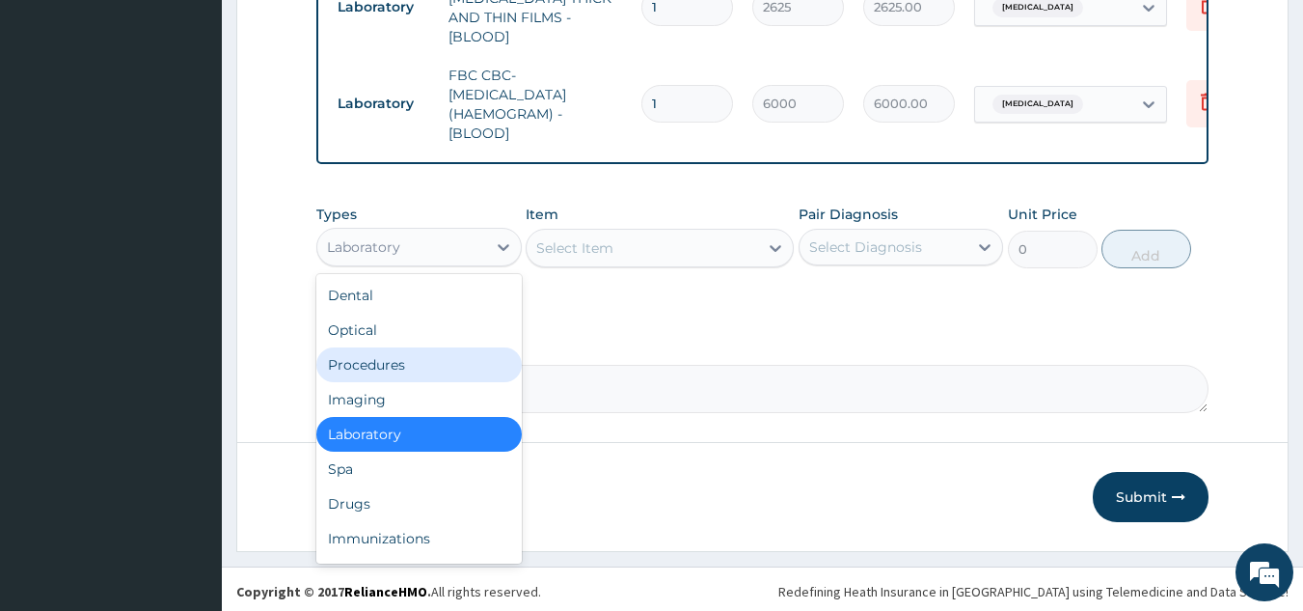
click at [402, 356] on div "Procedures" at bounding box center [418, 364] width 205 height 35
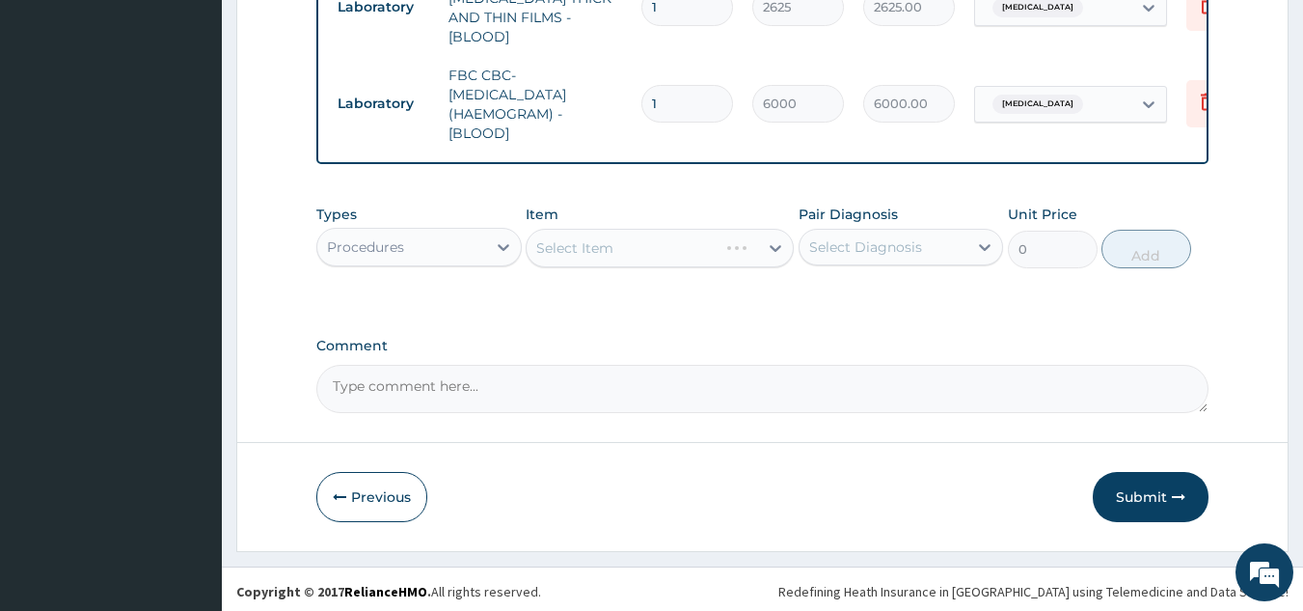
drag, startPoint x: 841, startPoint y: 238, endPoint x: 847, endPoint y: 261, distance: 23.9
click at [843, 238] on div "Select Diagnosis" at bounding box center [865, 246] width 113 height 19
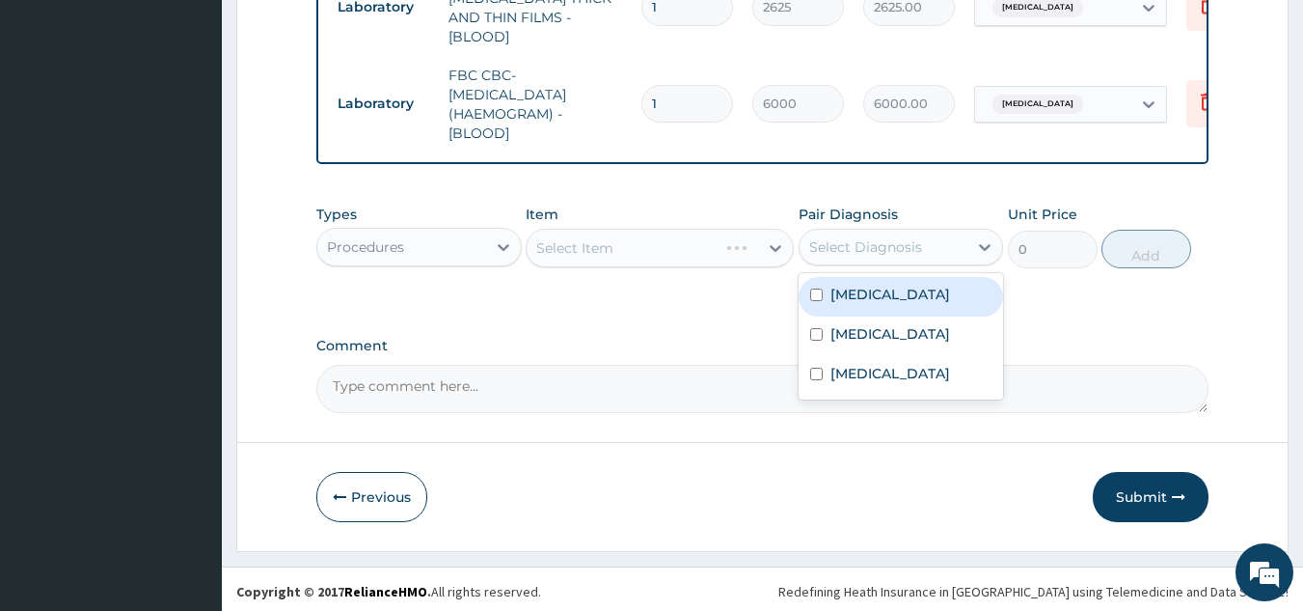
click at [847, 287] on label "[MEDICAL_DATA]" at bounding box center [891, 294] width 120 height 19
checkbox input "true"
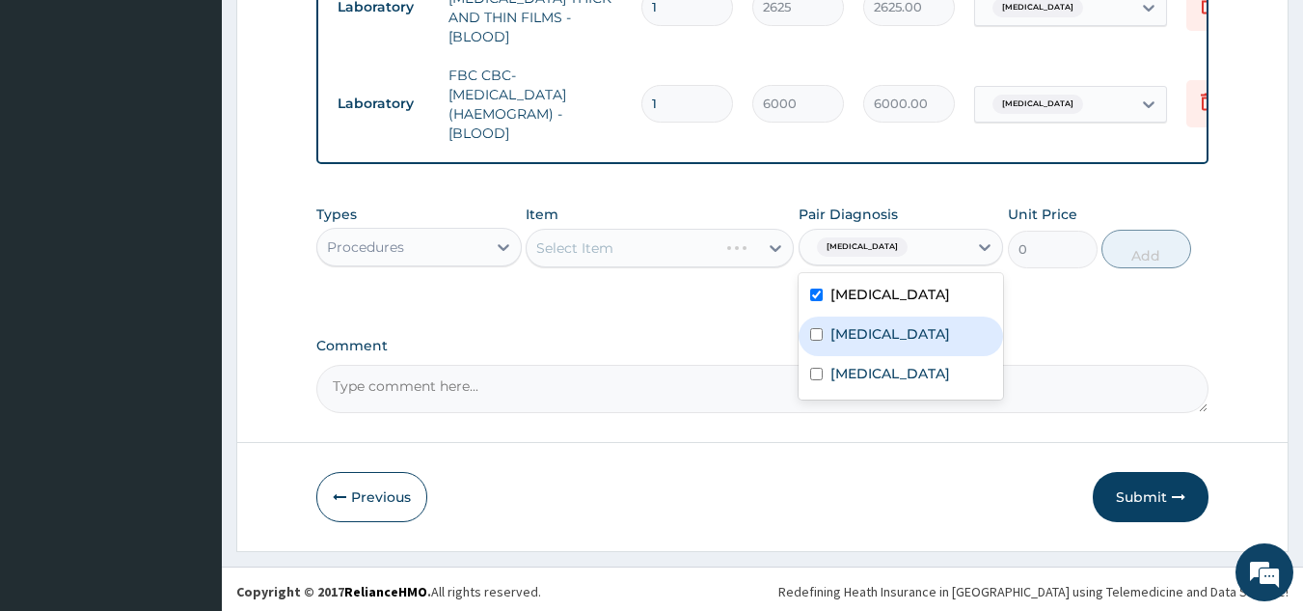
click at [853, 336] on label "[MEDICAL_DATA]" at bounding box center [891, 333] width 120 height 19
checkbox input "true"
click at [842, 368] on label "Sepsis" at bounding box center [891, 373] width 120 height 19
checkbox input "true"
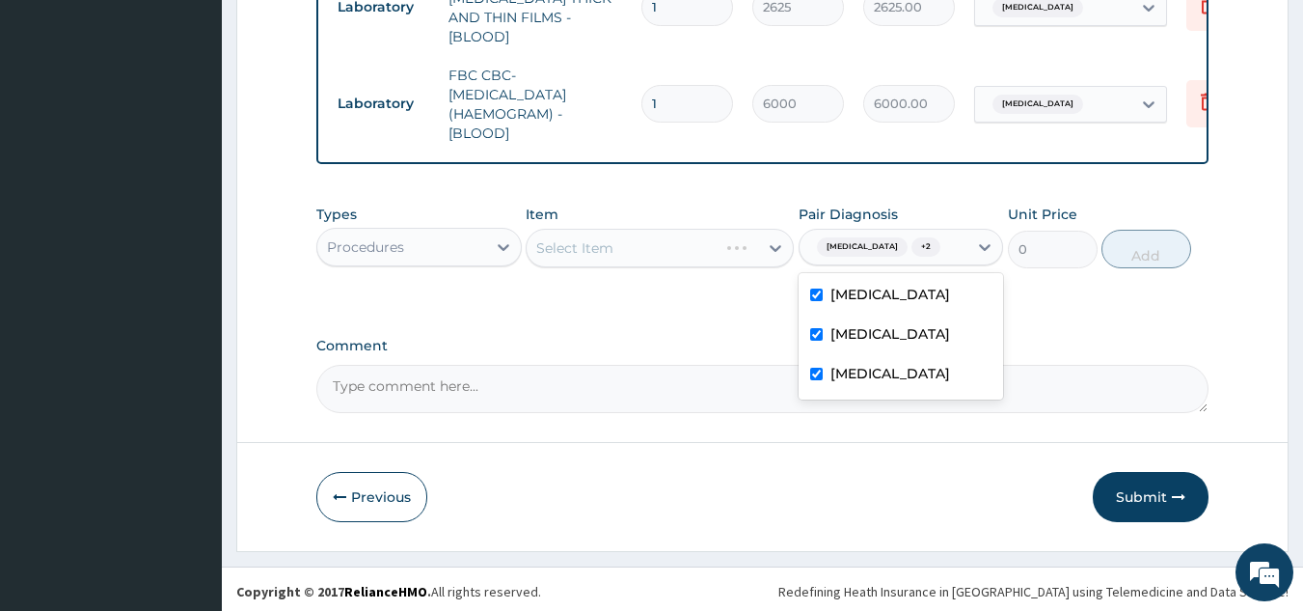
click at [684, 232] on div "Select Item" at bounding box center [660, 248] width 268 height 39
click at [615, 218] on div "Item Select Item" at bounding box center [660, 237] width 268 height 64
click at [628, 251] on div "Select Item" at bounding box center [660, 248] width 268 height 39
click at [623, 251] on div "Select Item" at bounding box center [660, 248] width 268 height 39
click at [625, 247] on div "Select Item" at bounding box center [622, 247] width 191 height 31
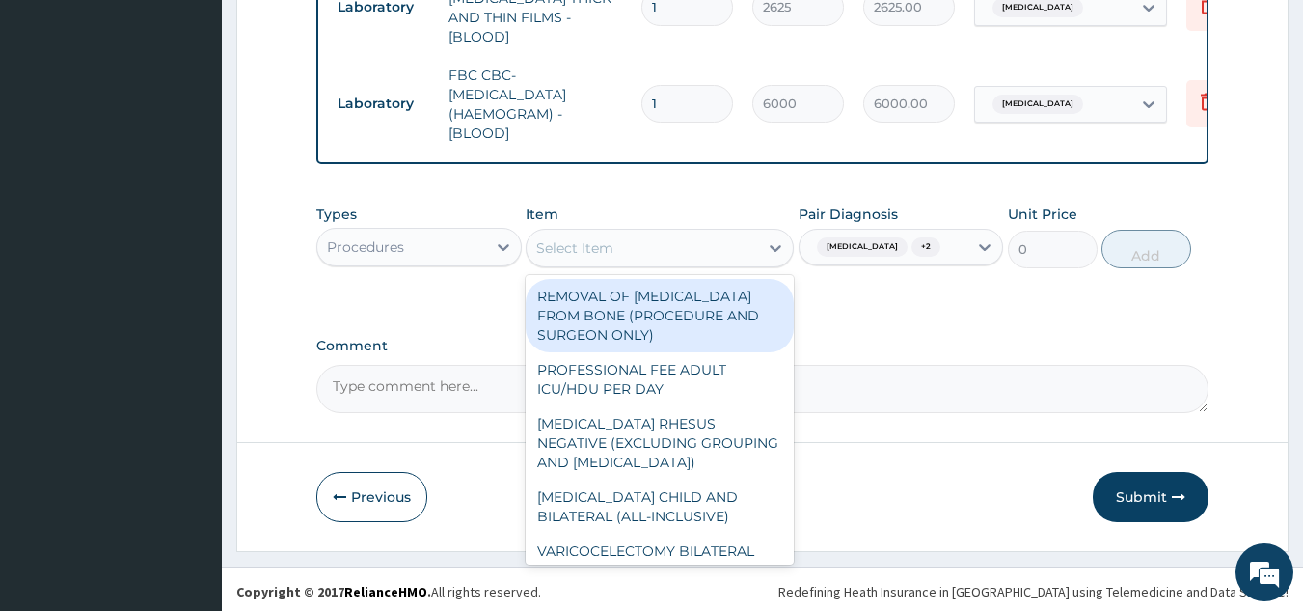
click at [626, 246] on div "Select Item" at bounding box center [643, 247] width 232 height 31
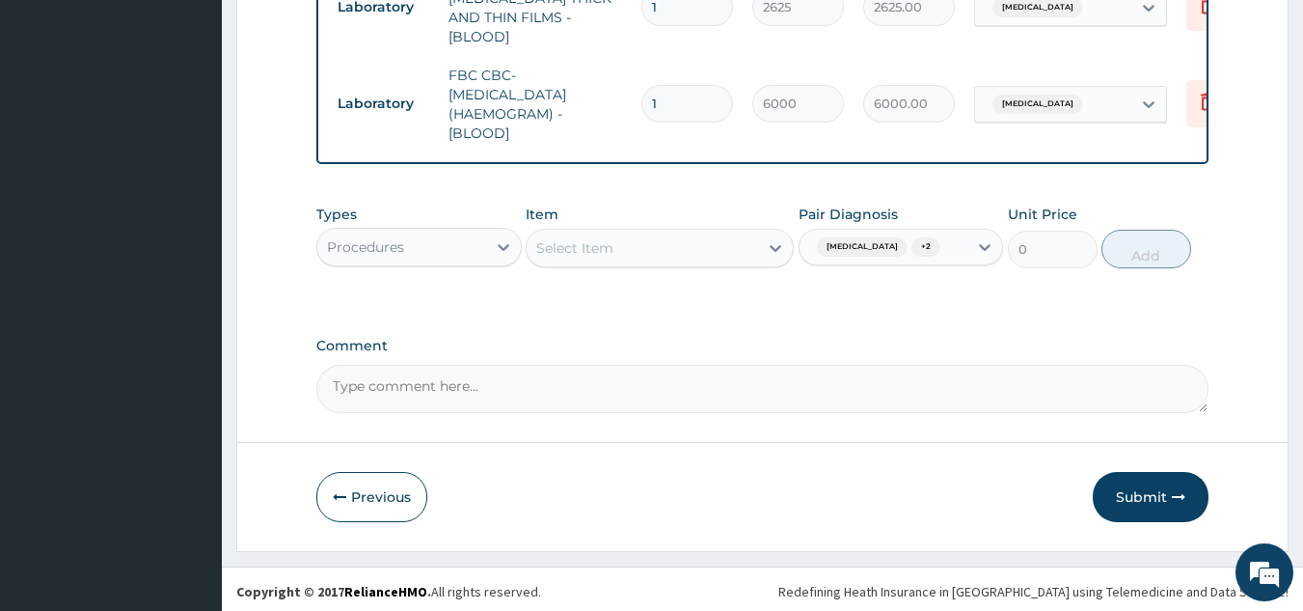
click at [623, 245] on div "Select Item" at bounding box center [643, 247] width 232 height 31
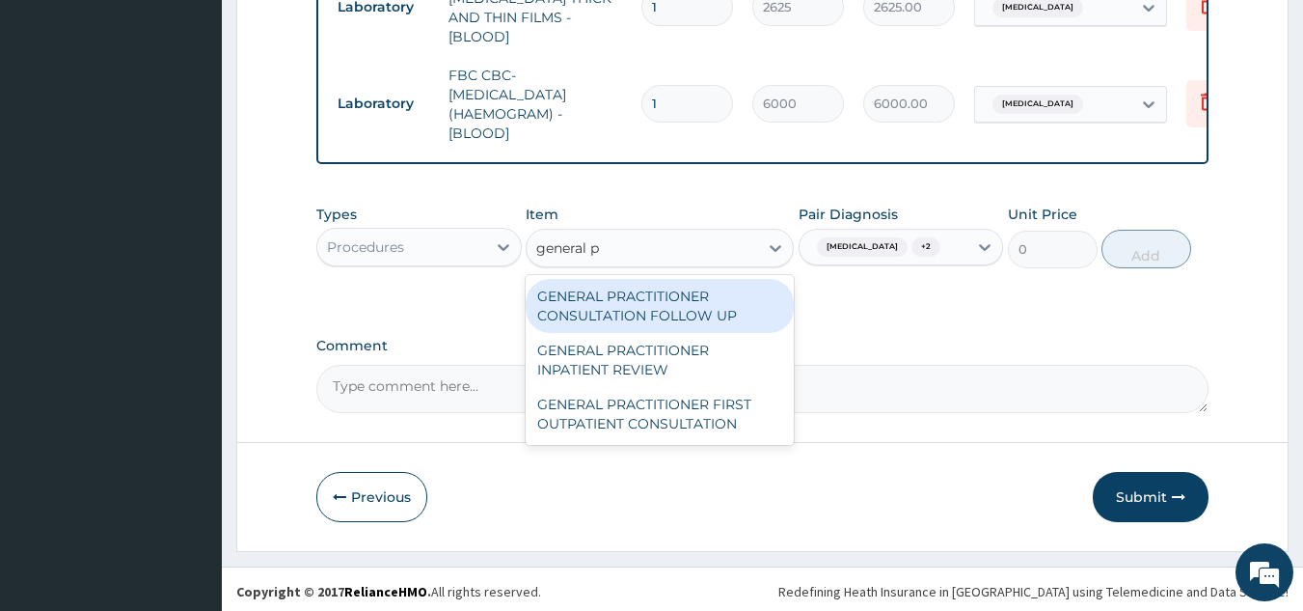
type input "general pr"
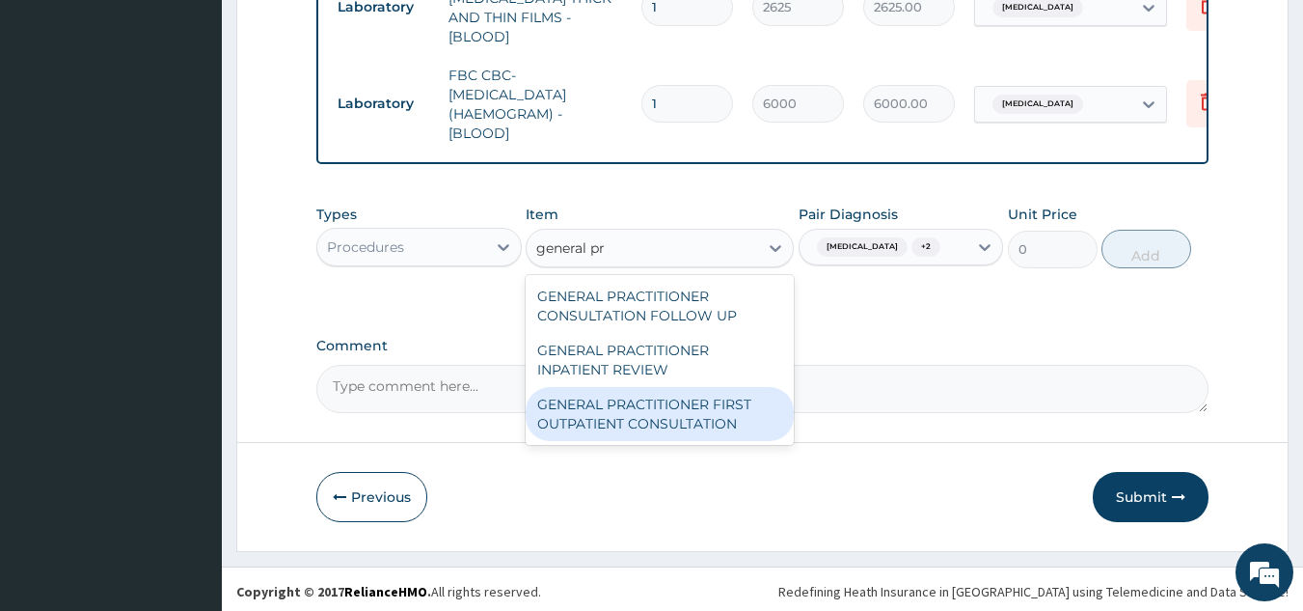
click at [709, 408] on div "GENERAL PRACTITIONER FIRST OUTPATIENT CONSULTATION" at bounding box center [660, 414] width 268 height 54
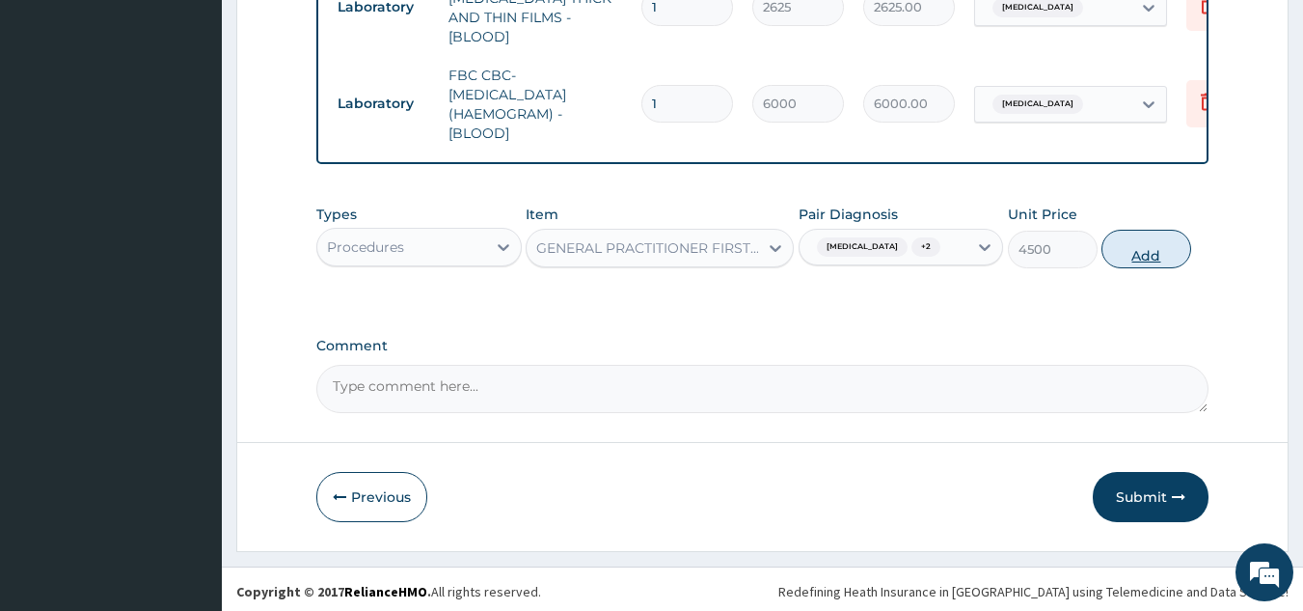
click at [1134, 235] on button "Add" at bounding box center [1147, 249] width 90 height 39
type input "0"
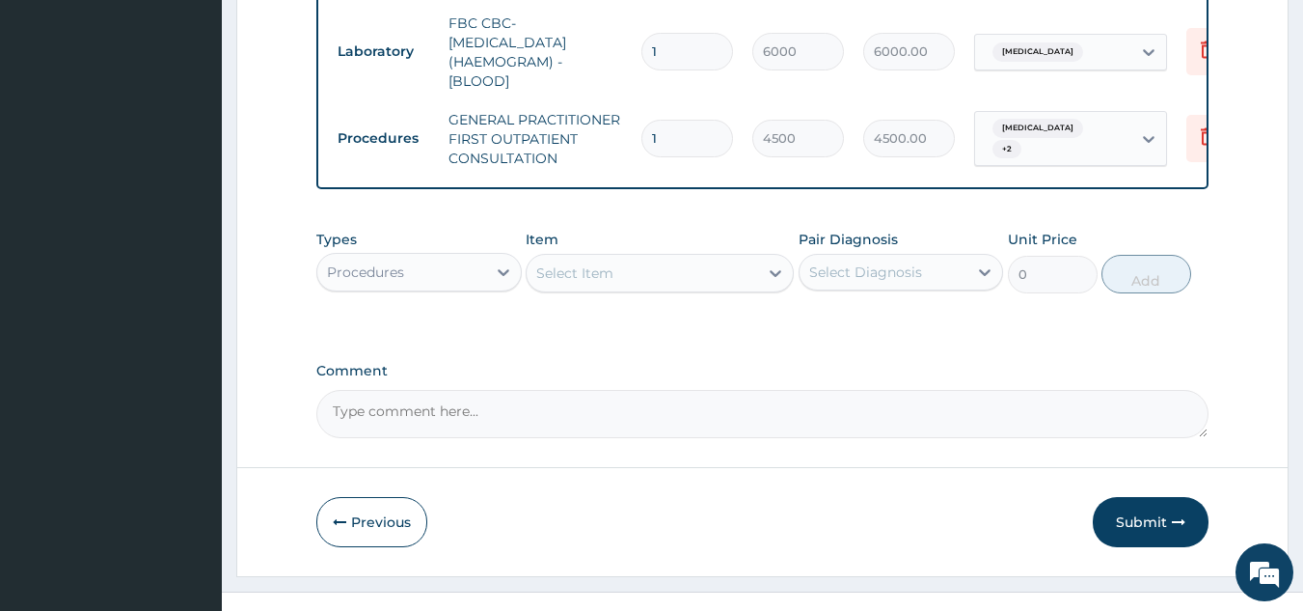
scroll to position [954, 0]
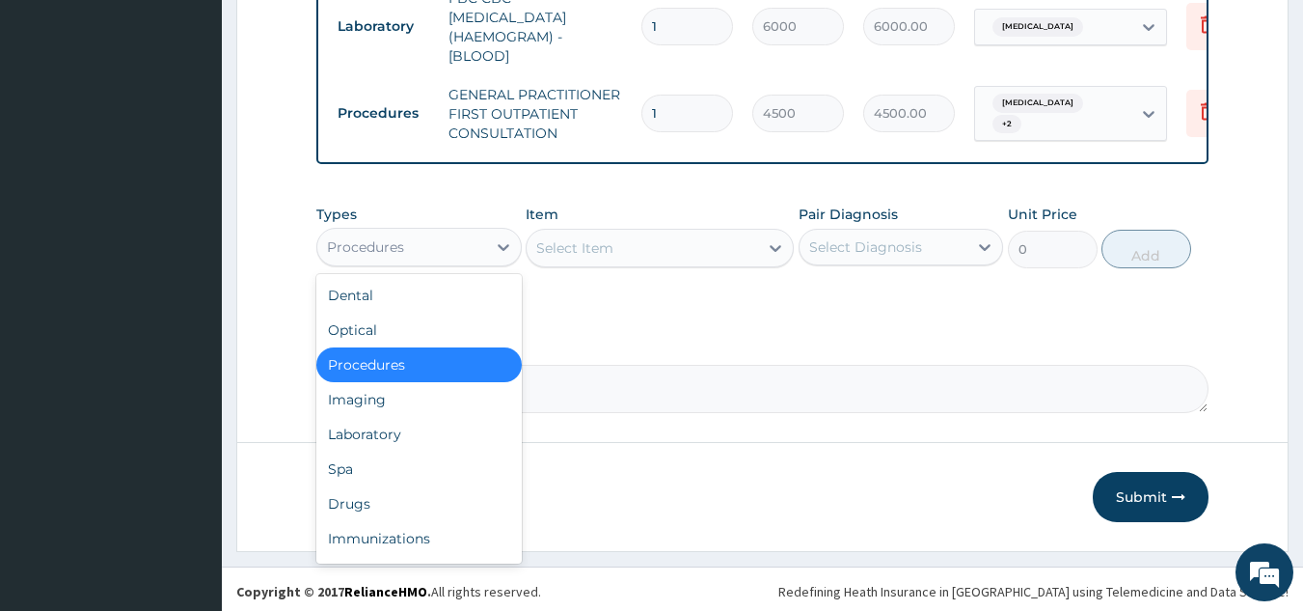
click at [402, 242] on div "Procedures" at bounding box center [365, 246] width 77 height 19
click at [381, 491] on div "Drugs" at bounding box center [418, 503] width 205 height 35
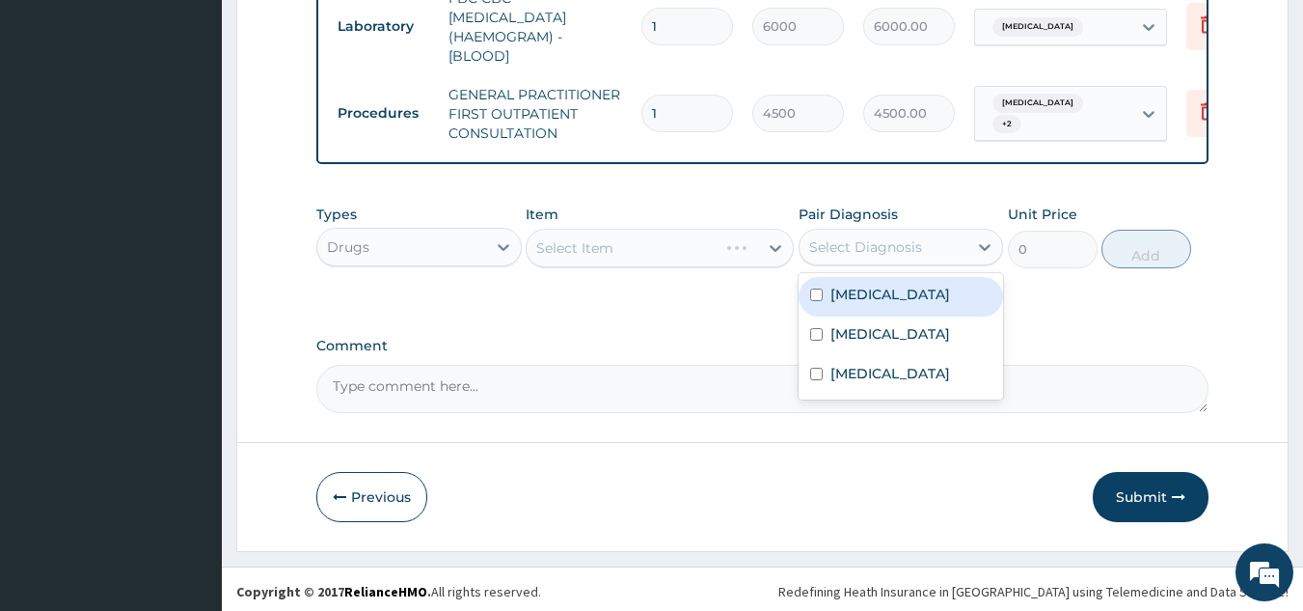
click at [860, 245] on div "Select Diagnosis" at bounding box center [865, 246] width 113 height 19
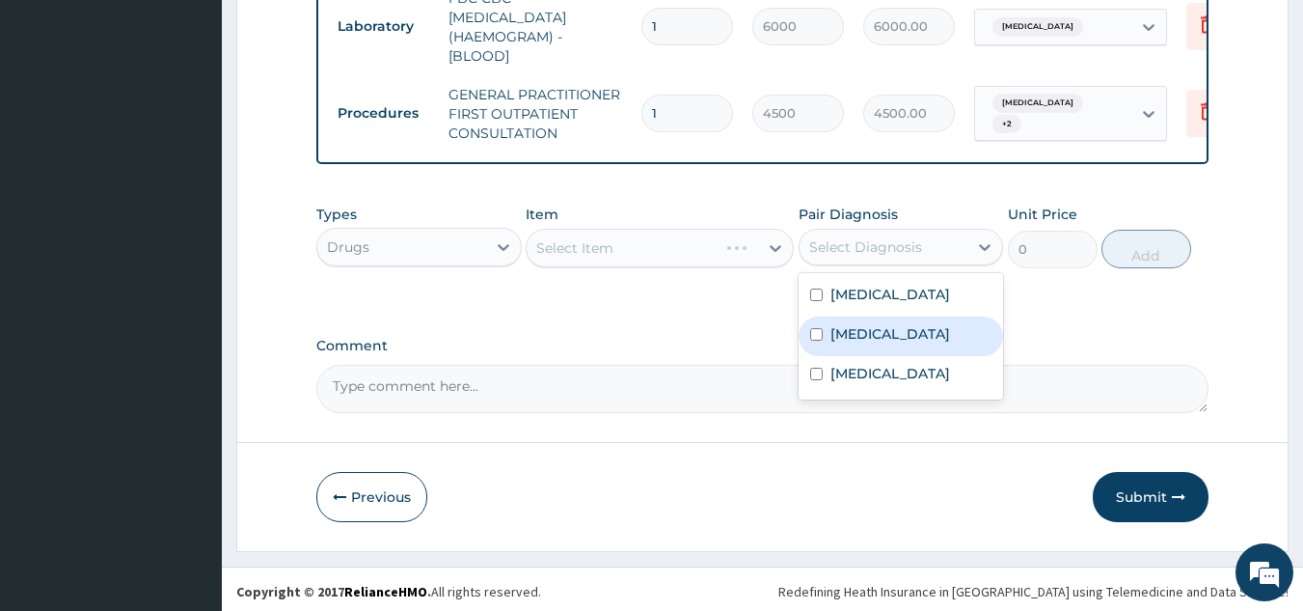
drag, startPoint x: 868, startPoint y: 339, endPoint x: 814, endPoint y: 321, distance: 56.7
click at [867, 339] on div "[MEDICAL_DATA]" at bounding box center [901, 336] width 205 height 40
checkbox input "true"
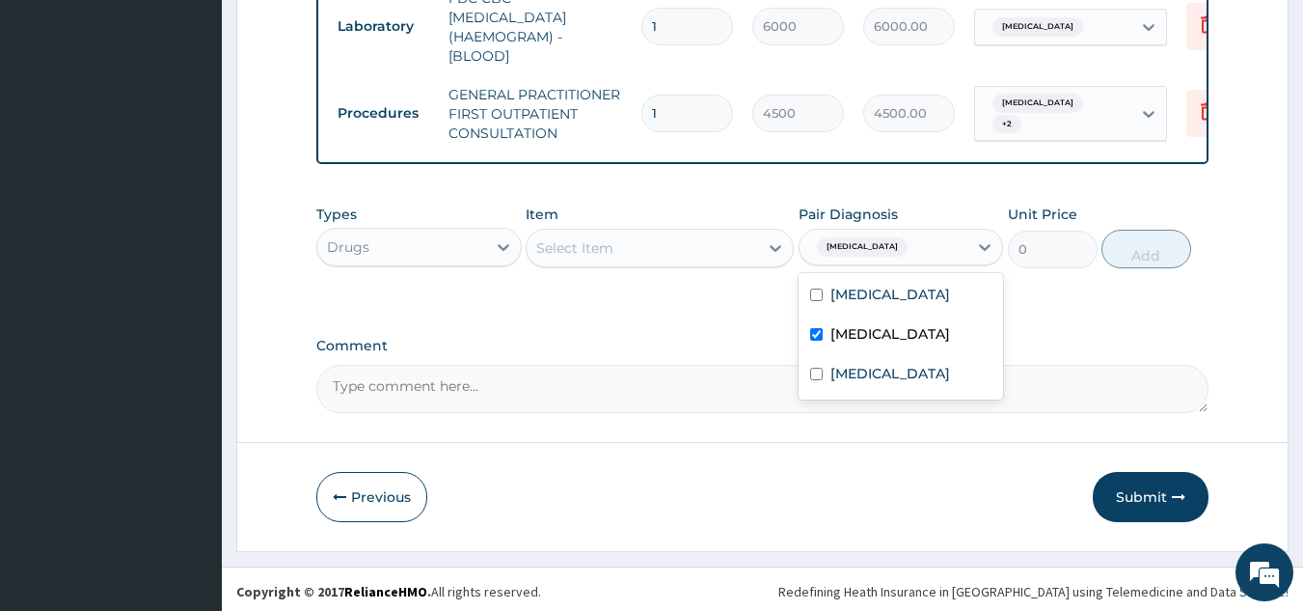
click at [626, 252] on div "Select Item" at bounding box center [660, 248] width 268 height 39
click at [627, 239] on div "Select Item" at bounding box center [643, 247] width 232 height 31
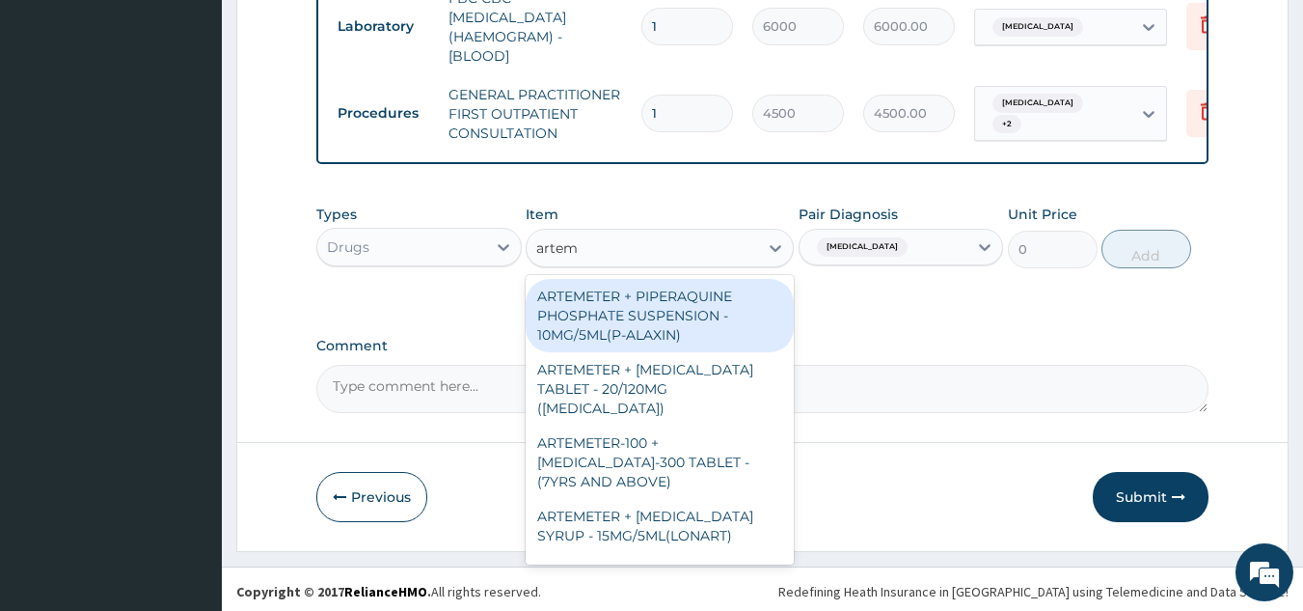
type input "arteme"
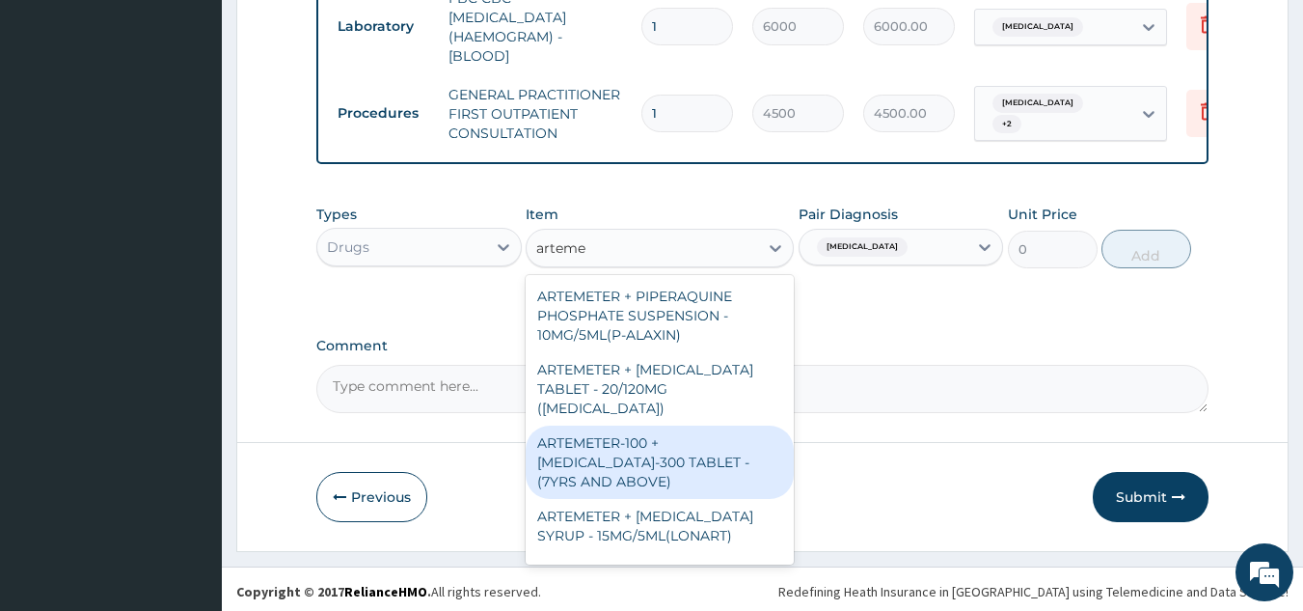
scroll to position [96, 0]
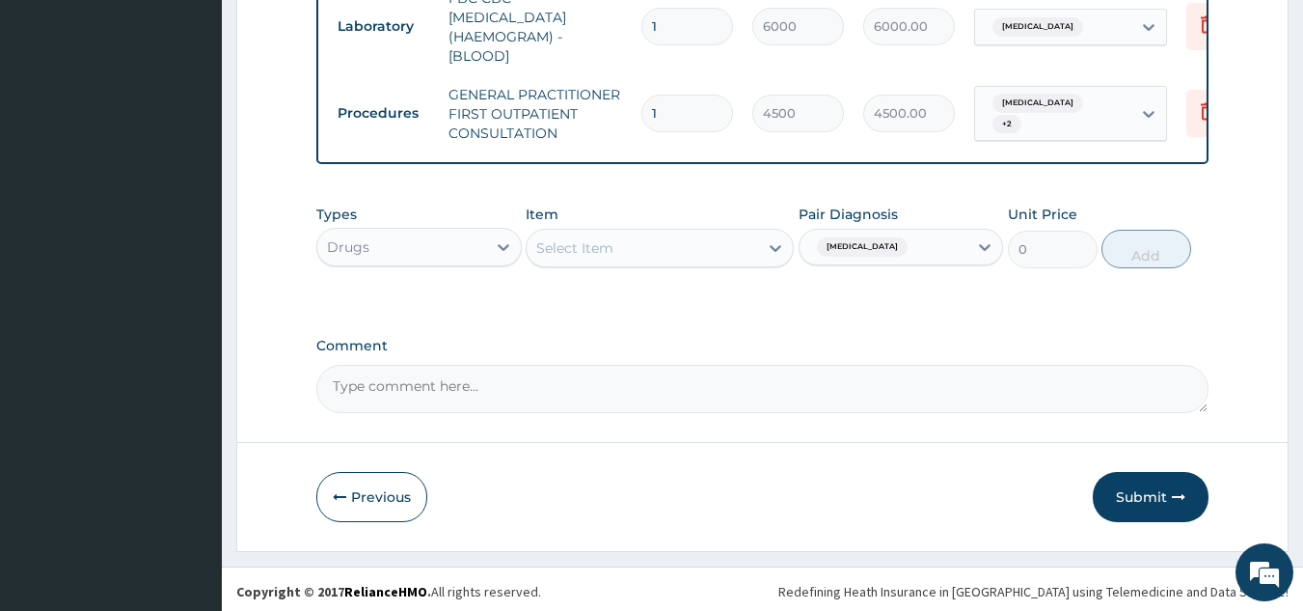
drag, startPoint x: 625, startPoint y: 247, endPoint x: 500, endPoint y: 125, distance: 174.6
click at [422, 251] on div "Types Drugs Item option GENERAL PRACTITIONER FIRST OUTPATIENT CONSULTATION, sel…" at bounding box center [762, 236] width 893 height 83
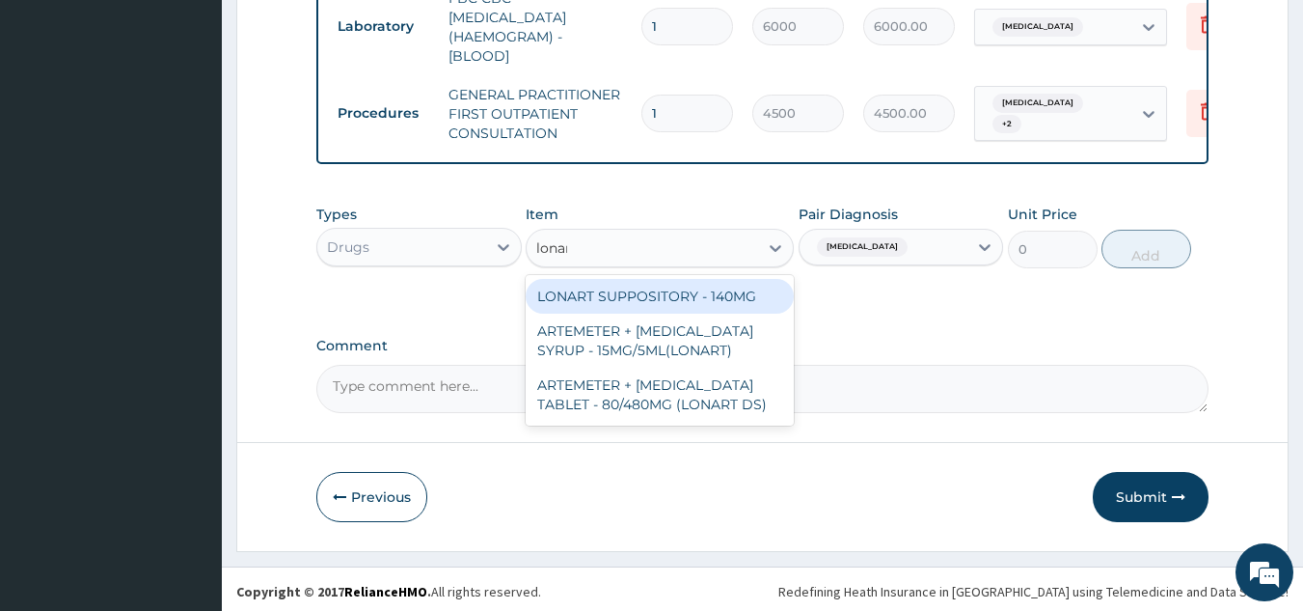
type input "lonart"
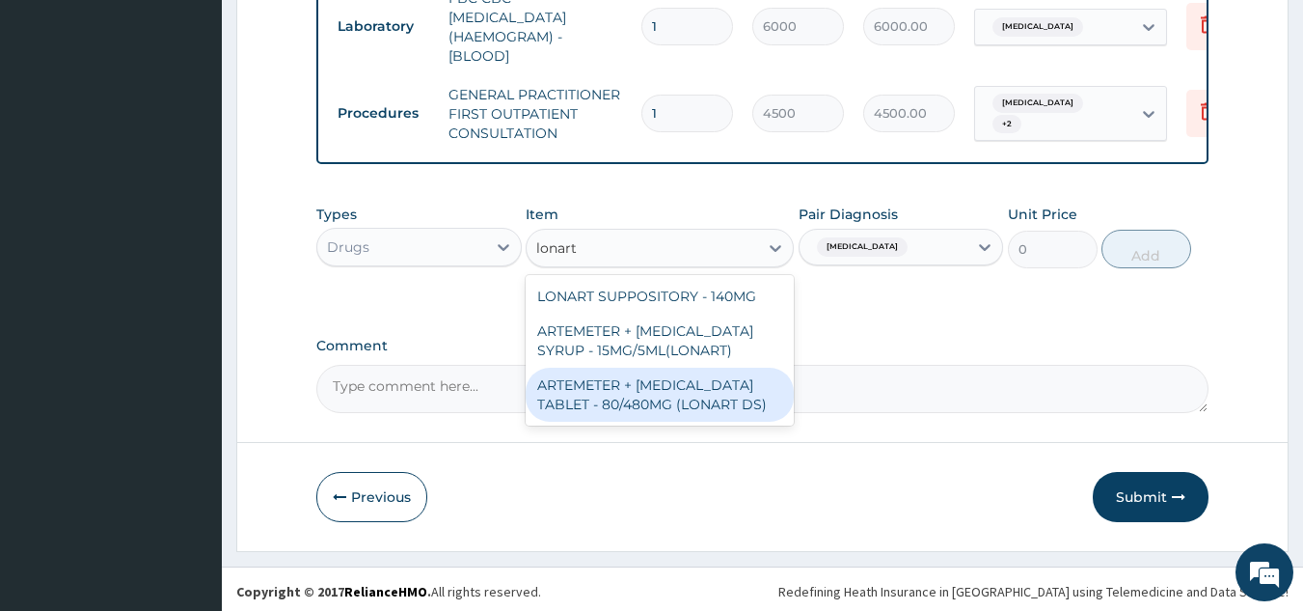
drag, startPoint x: 621, startPoint y: 414, endPoint x: 1130, endPoint y: 294, distance: 522.3
click at [640, 410] on div "ARTEMETER + [MEDICAL_DATA] TABLET - 80/480MG (LONART DS)" at bounding box center [660, 395] width 268 height 54
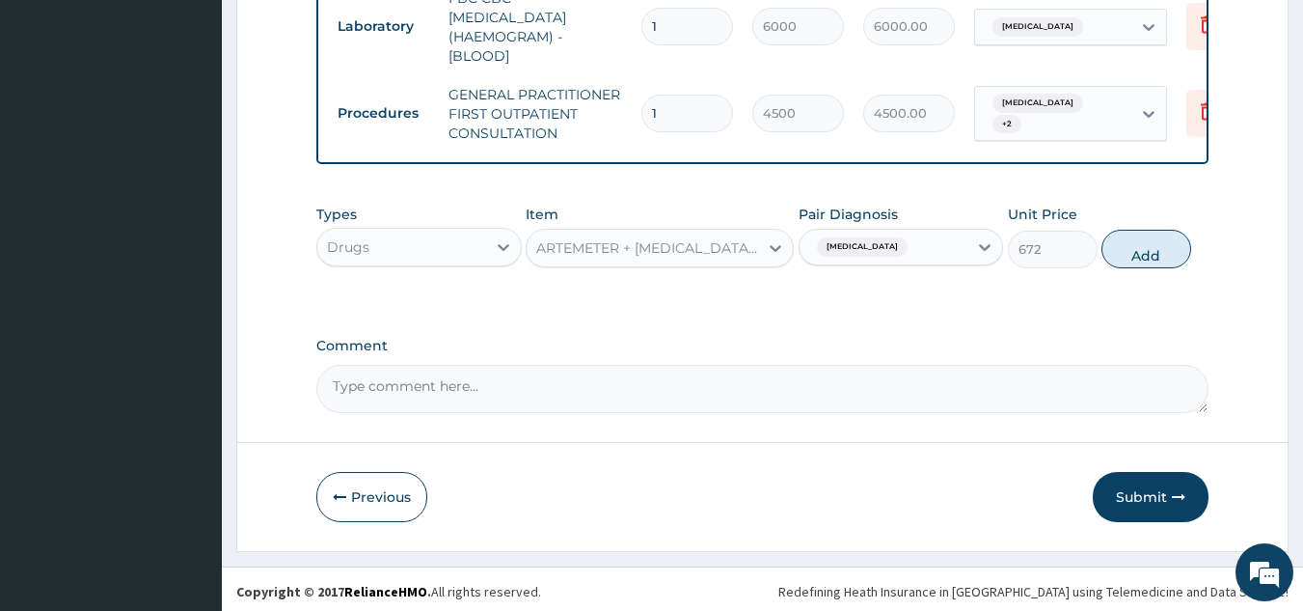
drag, startPoint x: 1163, startPoint y: 244, endPoint x: 1070, endPoint y: 245, distance: 93.6
click at [1163, 247] on button "Add" at bounding box center [1147, 249] width 90 height 39
type input "0"
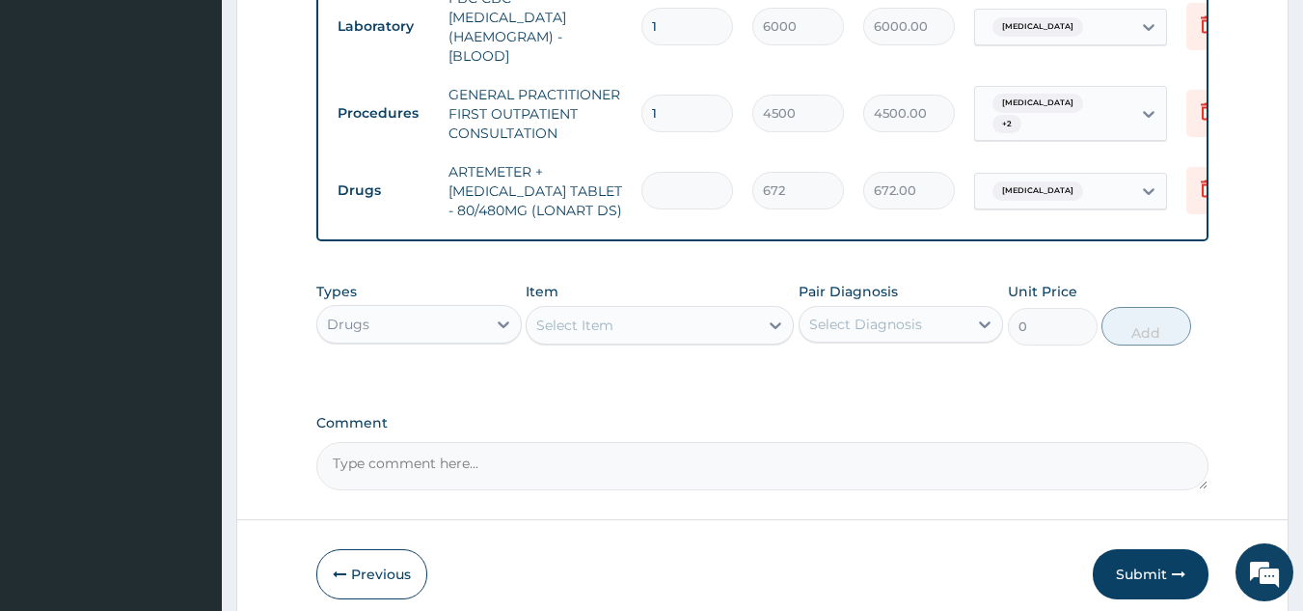
type input "0.00"
type input "6"
type input "4032.00"
type input "6"
drag, startPoint x: 637, startPoint y: 292, endPoint x: 640, endPoint y: 310, distance: 17.6
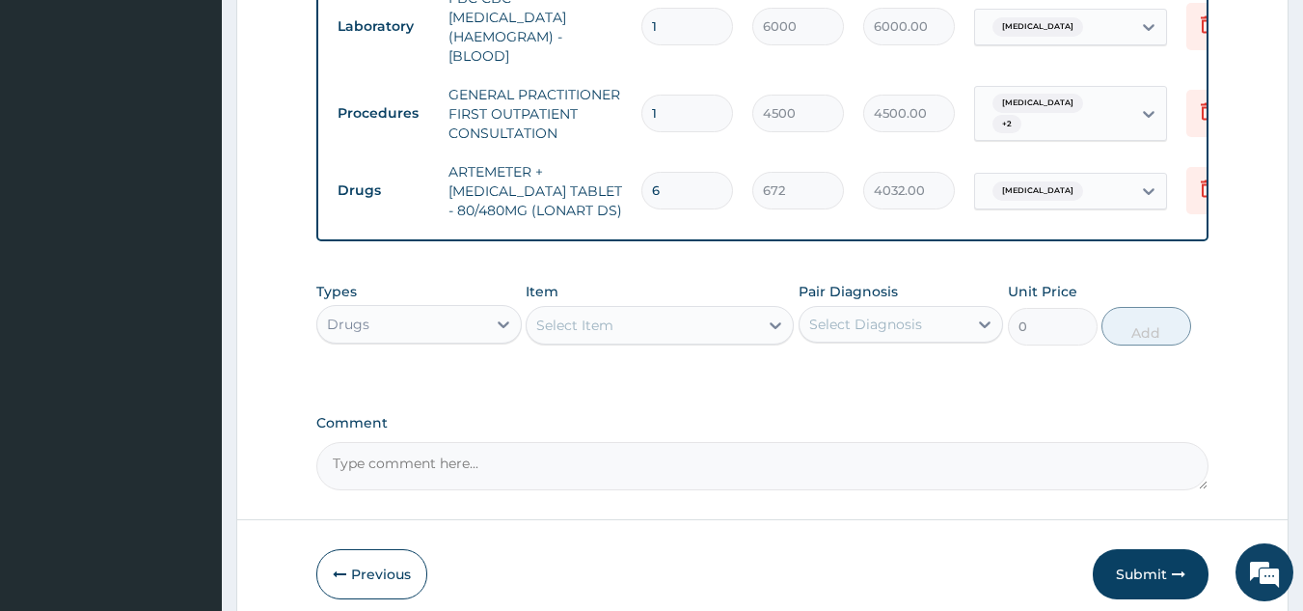
click at [642, 303] on div "Item Select Item" at bounding box center [660, 314] width 268 height 64
click at [640, 312] on div "Select Item" at bounding box center [643, 325] width 232 height 31
click at [654, 299] on div "Item option ARTEMETER + LUMEFANTRINE TABLET - 80/480MG (LONART DS), selected. S…" at bounding box center [660, 314] width 268 height 64
click at [654, 299] on div "Item Select Item" at bounding box center [660, 314] width 268 height 64
click at [727, 319] on div "Select Item" at bounding box center [643, 325] width 232 height 31
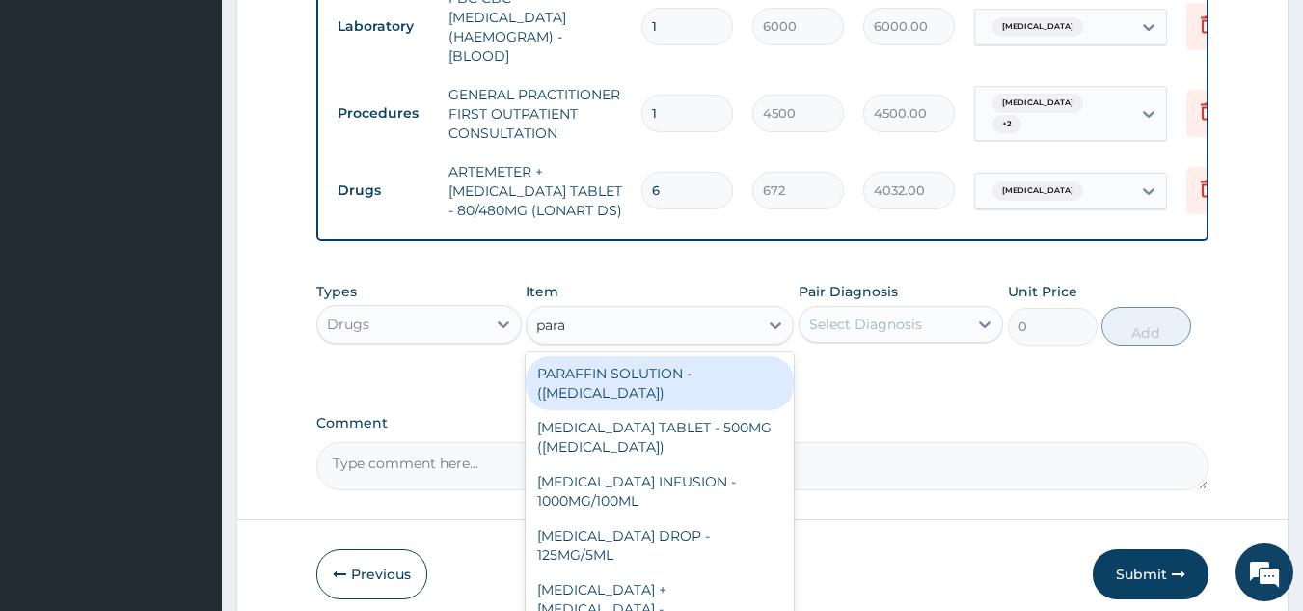
type input "parac"
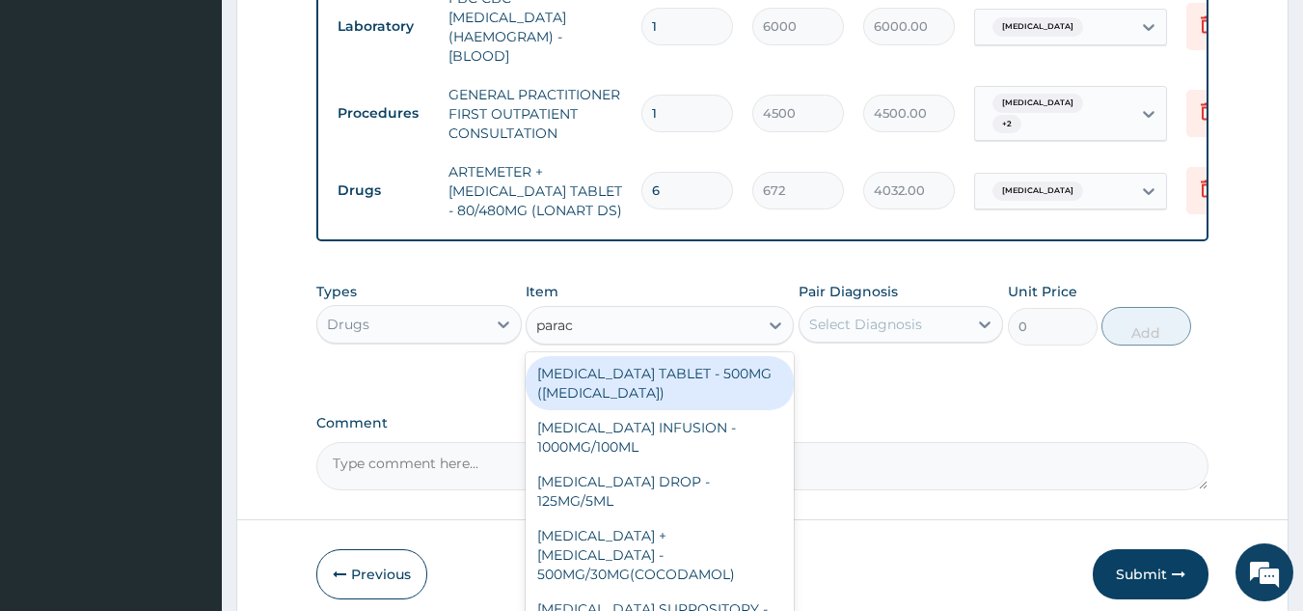
click at [716, 377] on div "[MEDICAL_DATA] TABLET - 500MG ([MEDICAL_DATA])" at bounding box center [660, 383] width 268 height 54
type input "48"
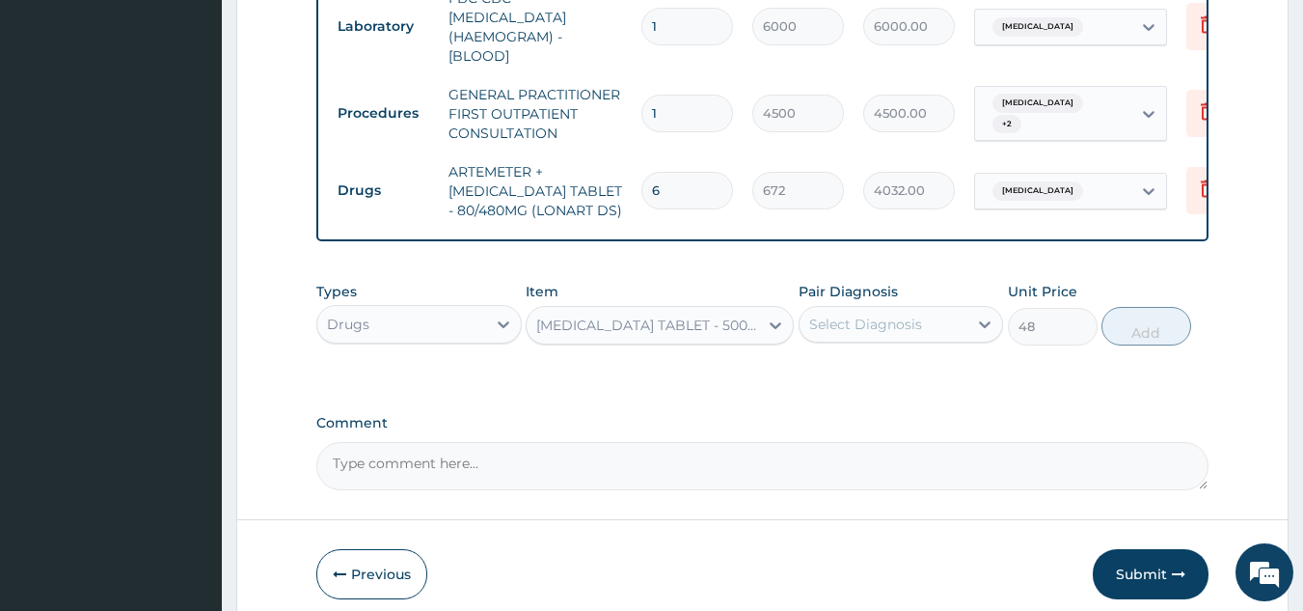
click at [844, 327] on div "Pair Diagnosis Select Diagnosis" at bounding box center [901, 314] width 205 height 64
click at [846, 327] on div "Select Diagnosis" at bounding box center [865, 323] width 113 height 19
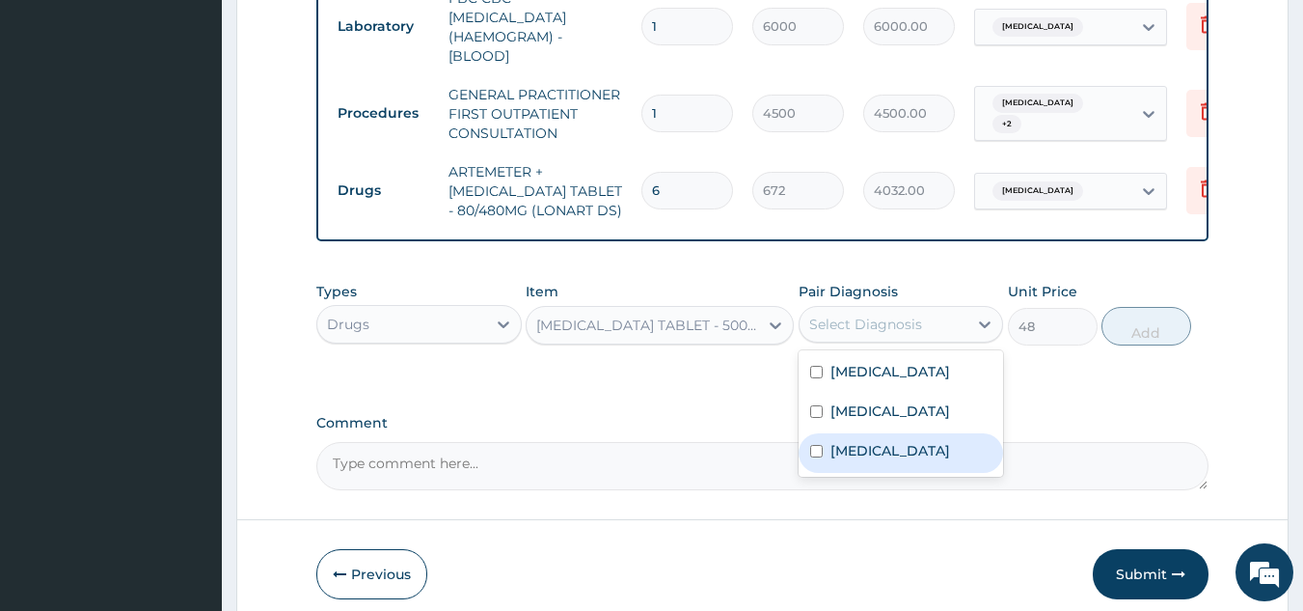
drag, startPoint x: 850, startPoint y: 447, endPoint x: 1154, endPoint y: 368, distance: 314.0
click at [858, 442] on label "Sepsis" at bounding box center [891, 450] width 120 height 19
checkbox input "true"
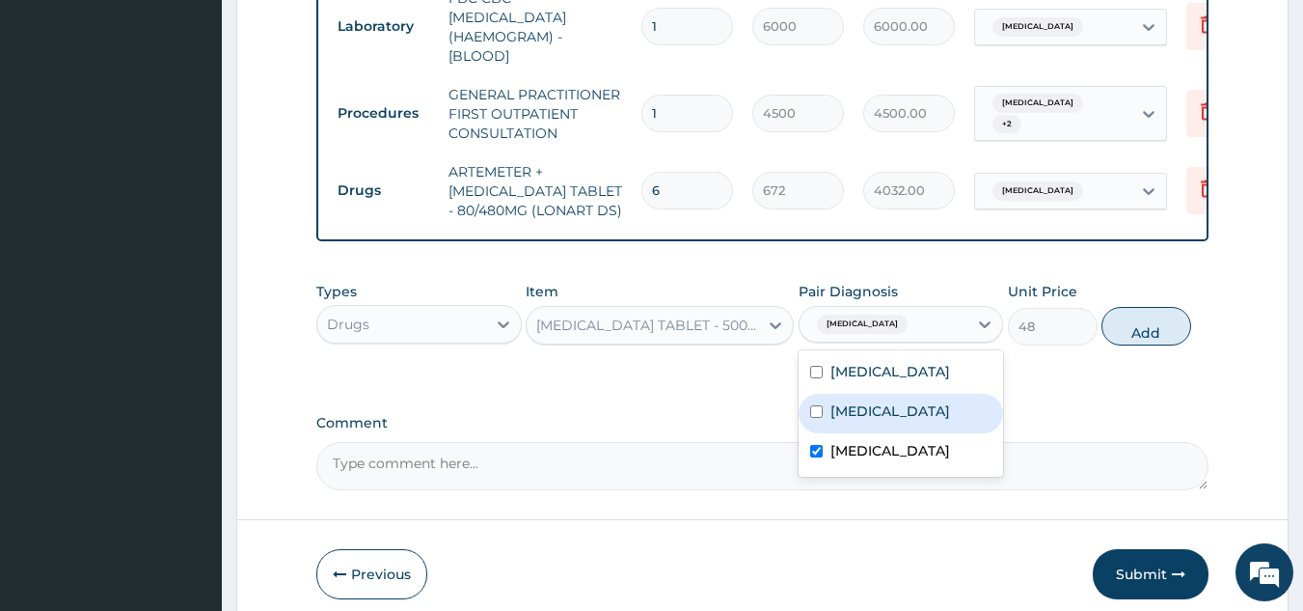
drag, startPoint x: 1131, startPoint y: 328, endPoint x: 1111, endPoint y: 336, distance: 20.8
click at [1133, 328] on button "Add" at bounding box center [1147, 326] width 90 height 39
type input "0"
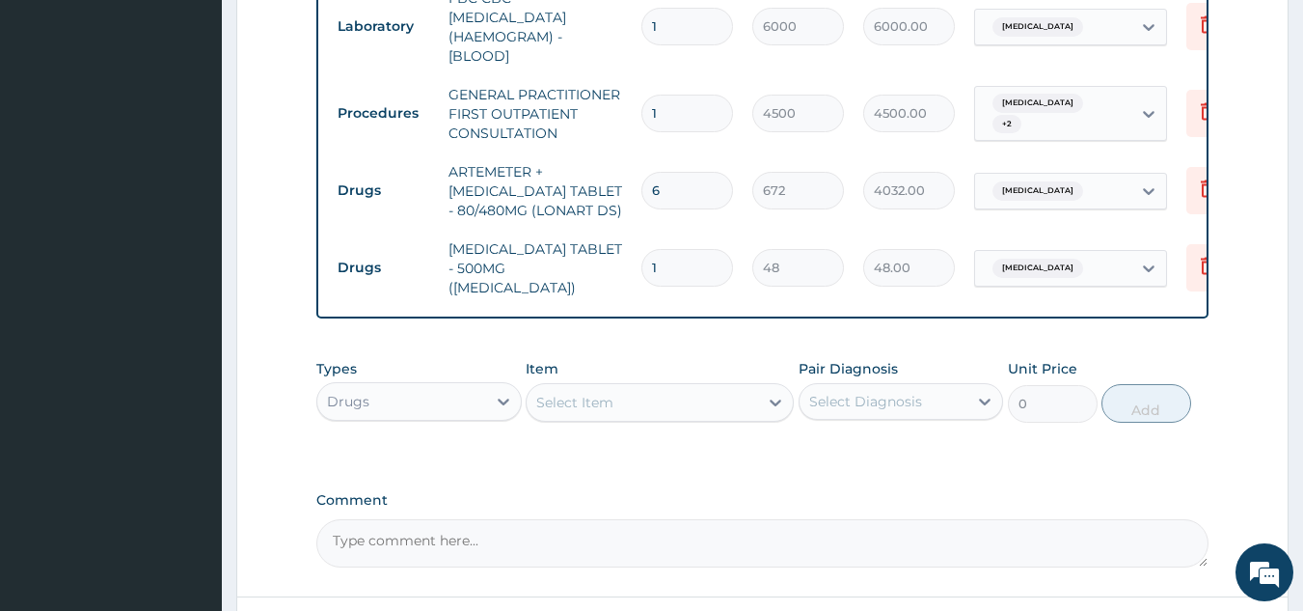
click at [715, 249] on input "1" at bounding box center [688, 268] width 92 height 38
type input "0.00"
type input "1"
type input "48.00"
type input "18"
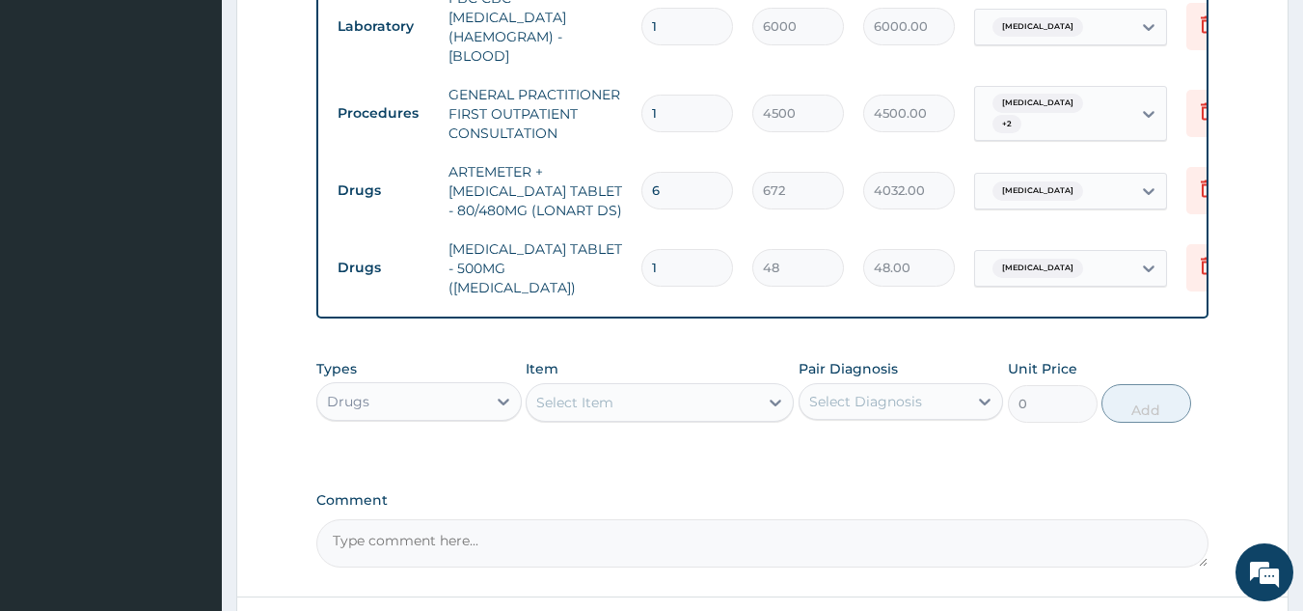
type input "864.00"
type input "18"
click at [684, 387] on div "Select Item" at bounding box center [643, 402] width 232 height 31
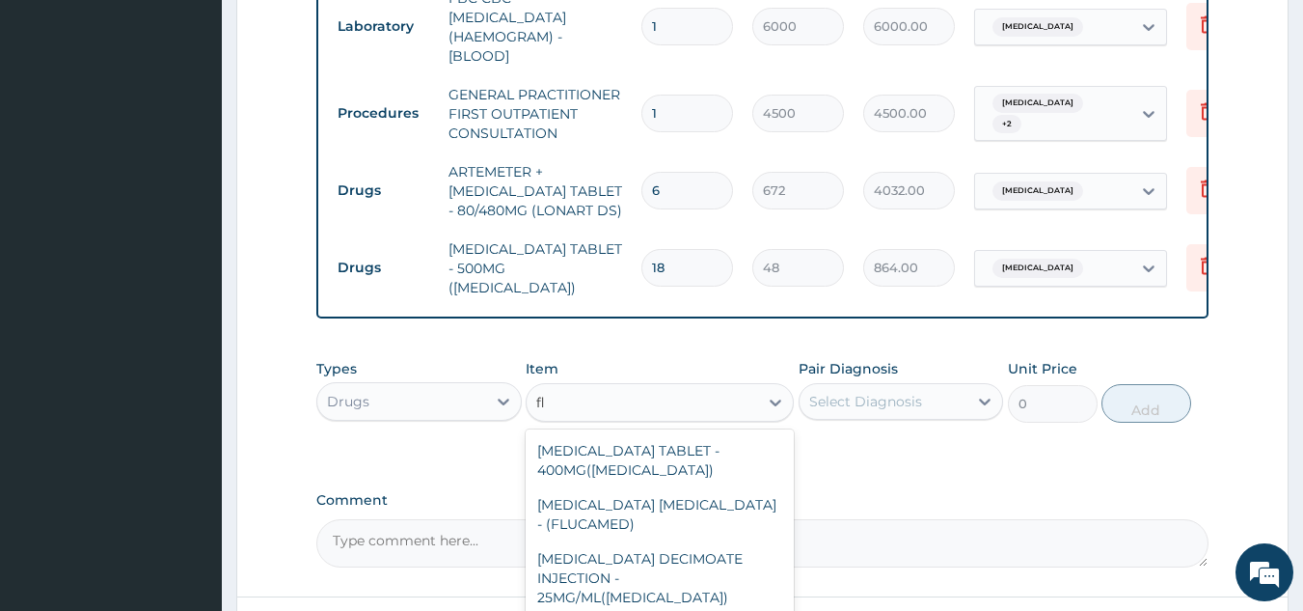
type input "f"
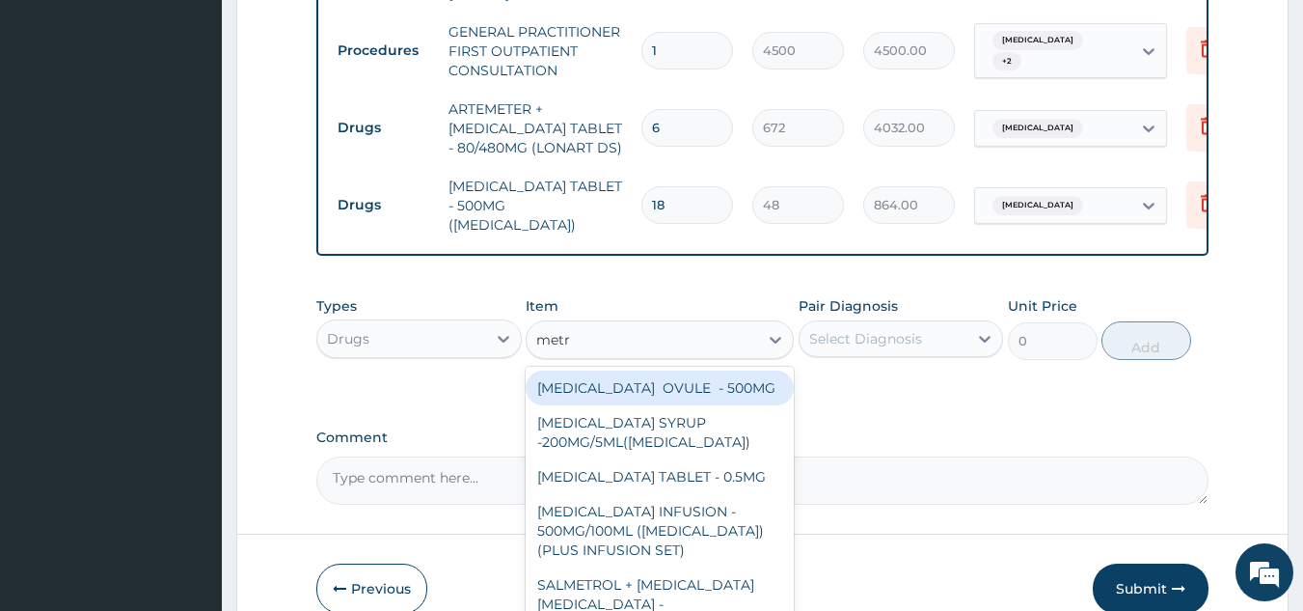
scroll to position [1098, 0]
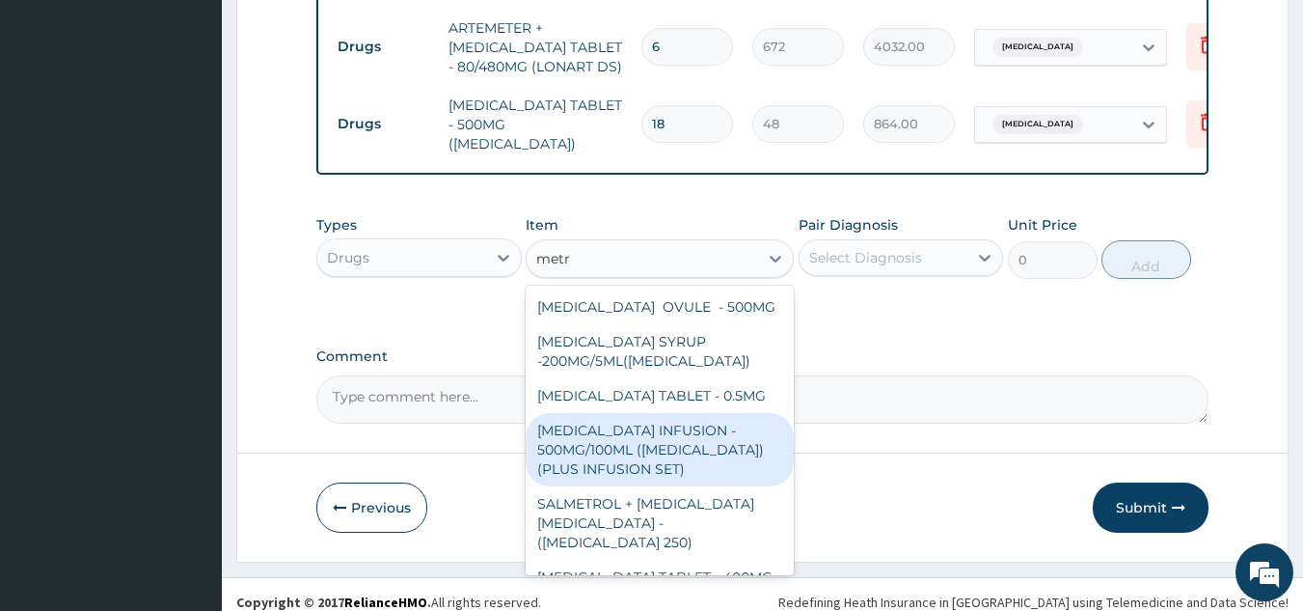
type input "metro"
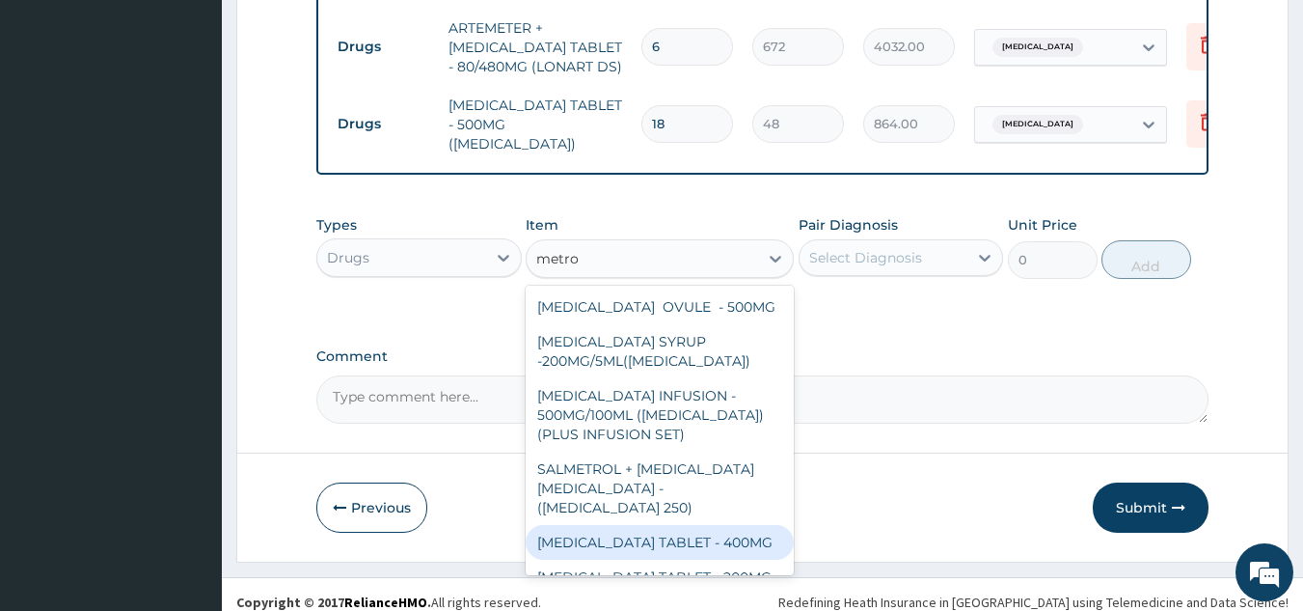
drag, startPoint x: 552, startPoint y: 533, endPoint x: 600, endPoint y: 499, distance: 59.4
click at [553, 533] on div "[MEDICAL_DATA] TABLET - 400MG" at bounding box center [660, 542] width 268 height 35
type input "96"
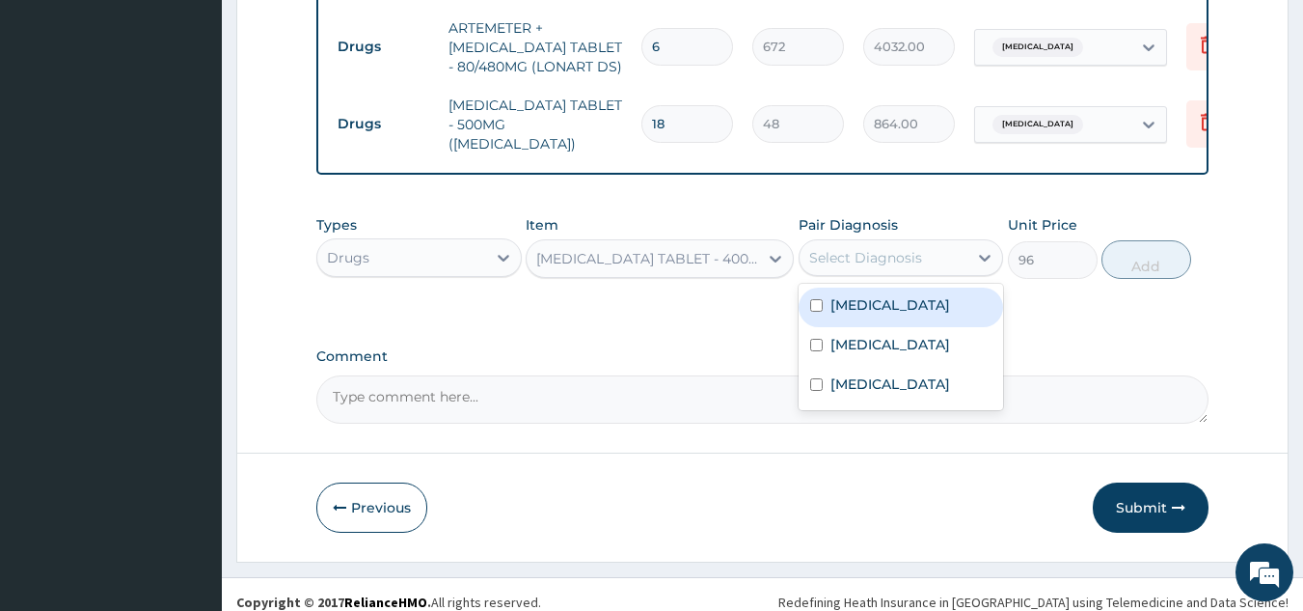
click at [893, 248] on div "Select Diagnosis" at bounding box center [865, 257] width 113 height 19
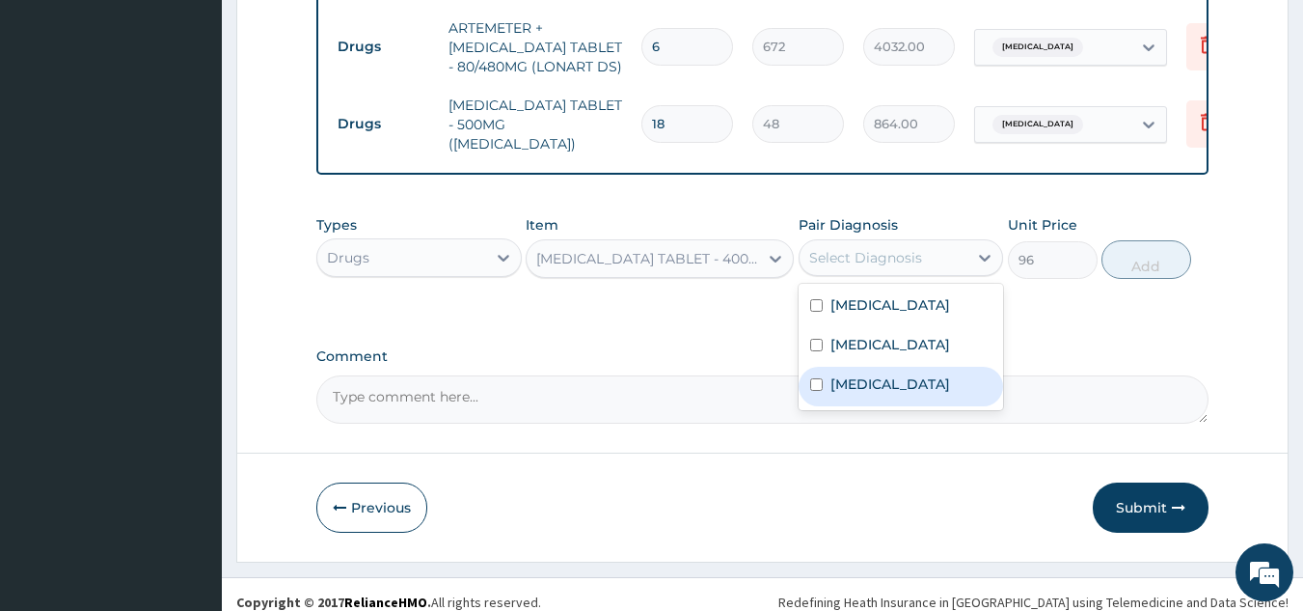
drag, startPoint x: 854, startPoint y: 374, endPoint x: 860, endPoint y: 333, distance: 41.9
click at [854, 374] on label "Sepsis" at bounding box center [891, 383] width 120 height 19
checkbox input "true"
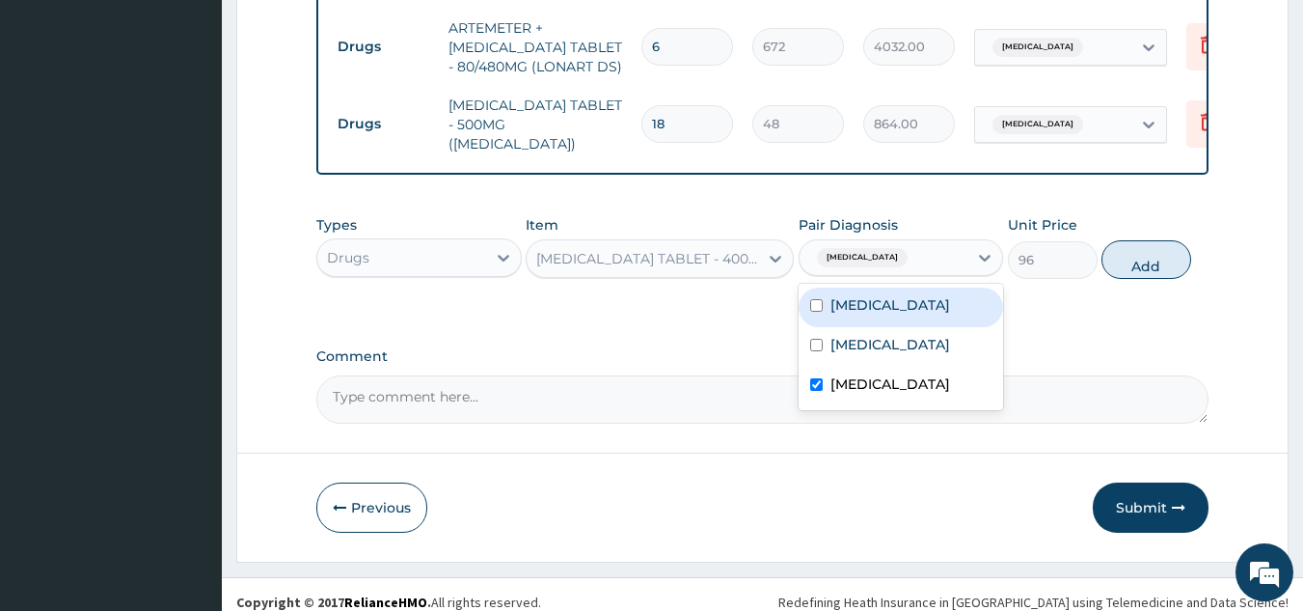
click at [869, 295] on label "[MEDICAL_DATA]" at bounding box center [891, 304] width 120 height 19
checkbox input "true"
click at [1141, 252] on button "Add" at bounding box center [1147, 259] width 90 height 39
type input "0"
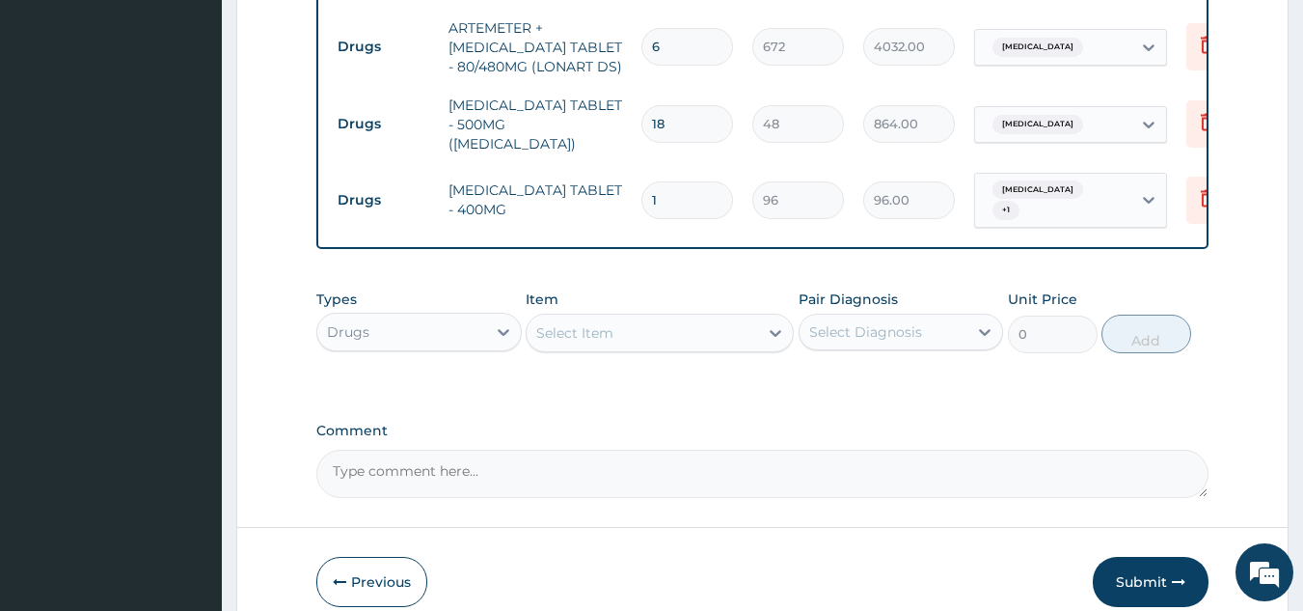
type input "11"
type input "1056.00"
type input "115"
type input "11040.00"
type input "11"
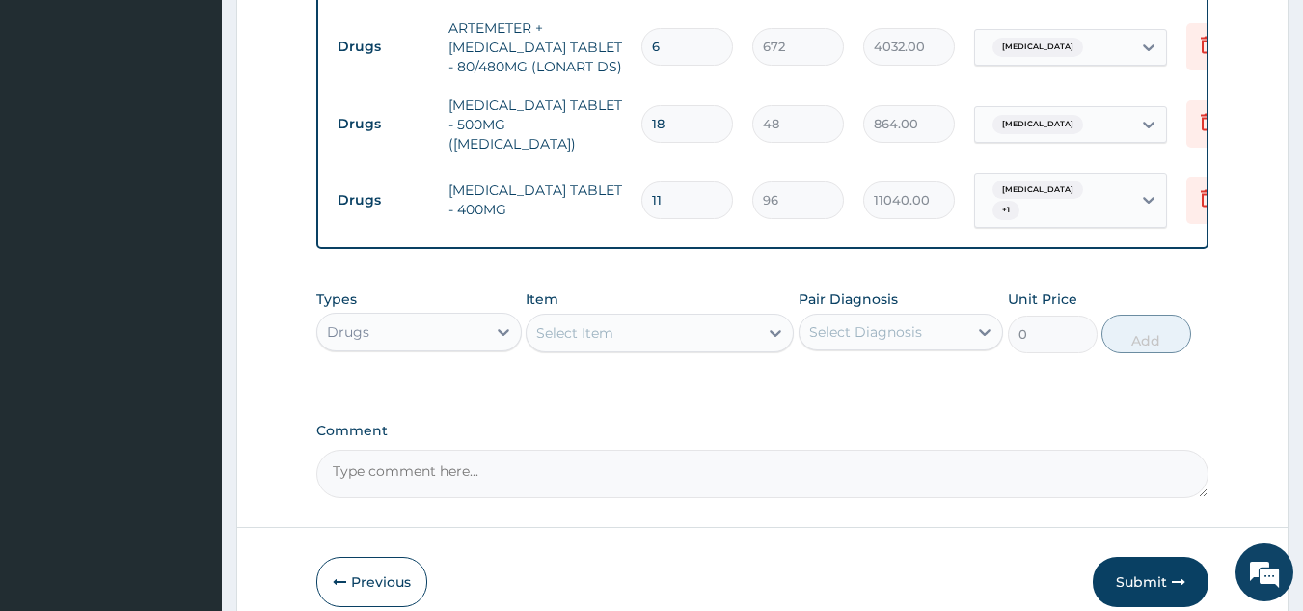
type input "1056.00"
type input "1"
type input "96.00"
type input "15"
type input "1440.00"
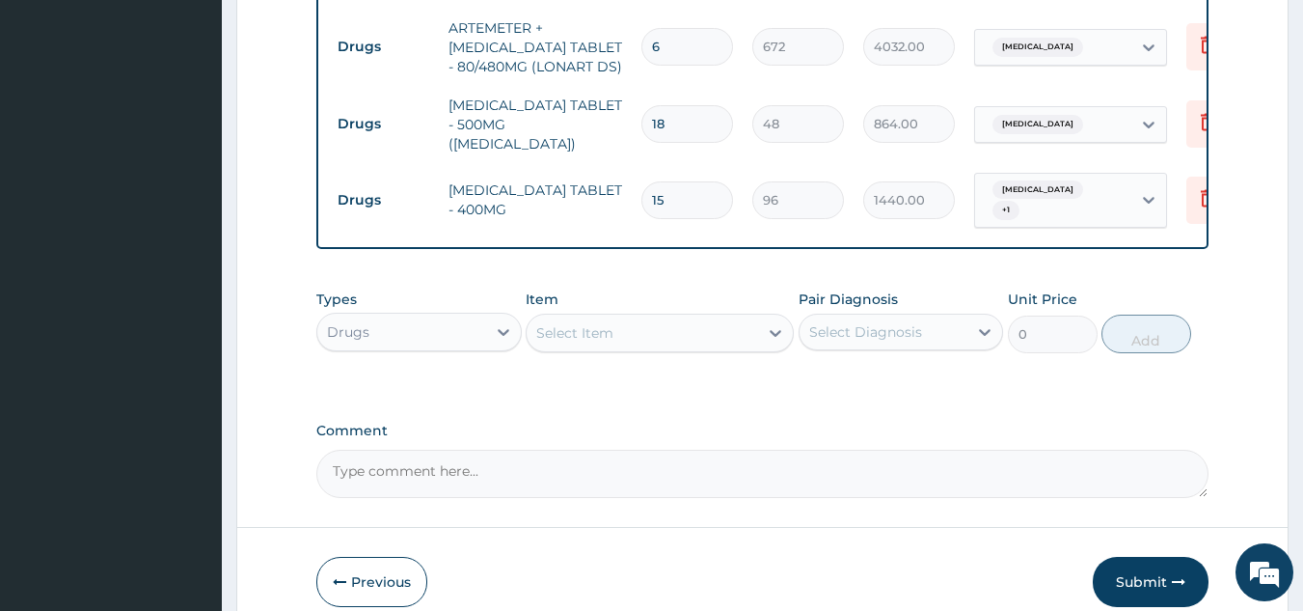
type input "15"
click at [596, 317] on div "Select Item" at bounding box center [643, 332] width 232 height 31
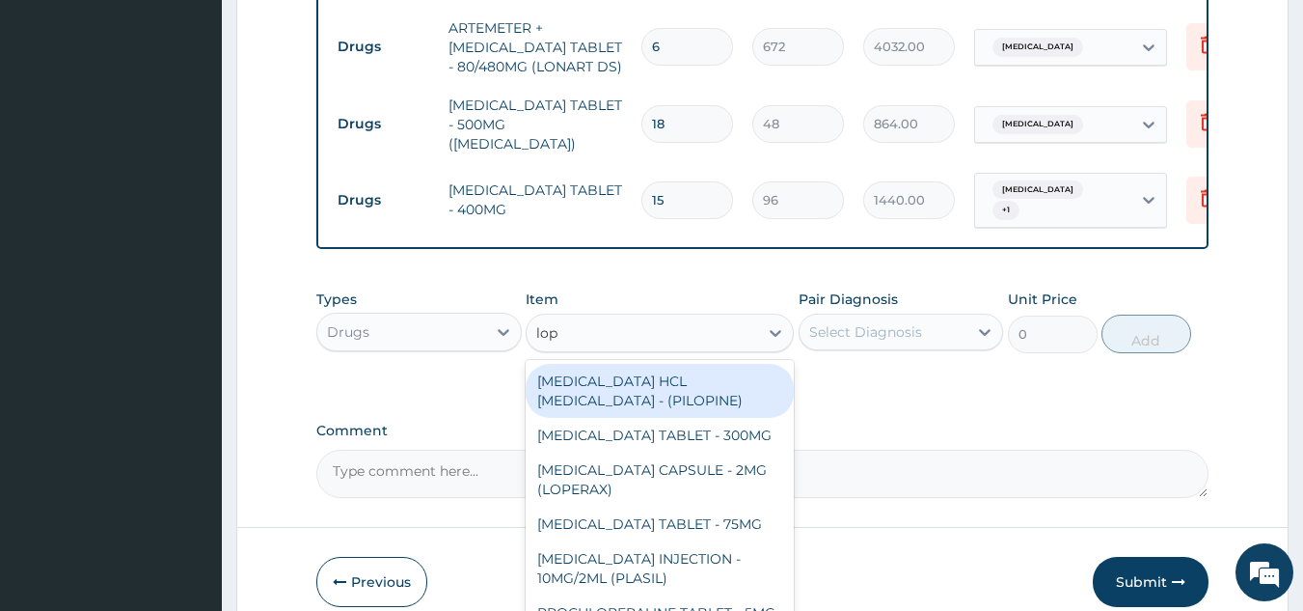
type input "lope"
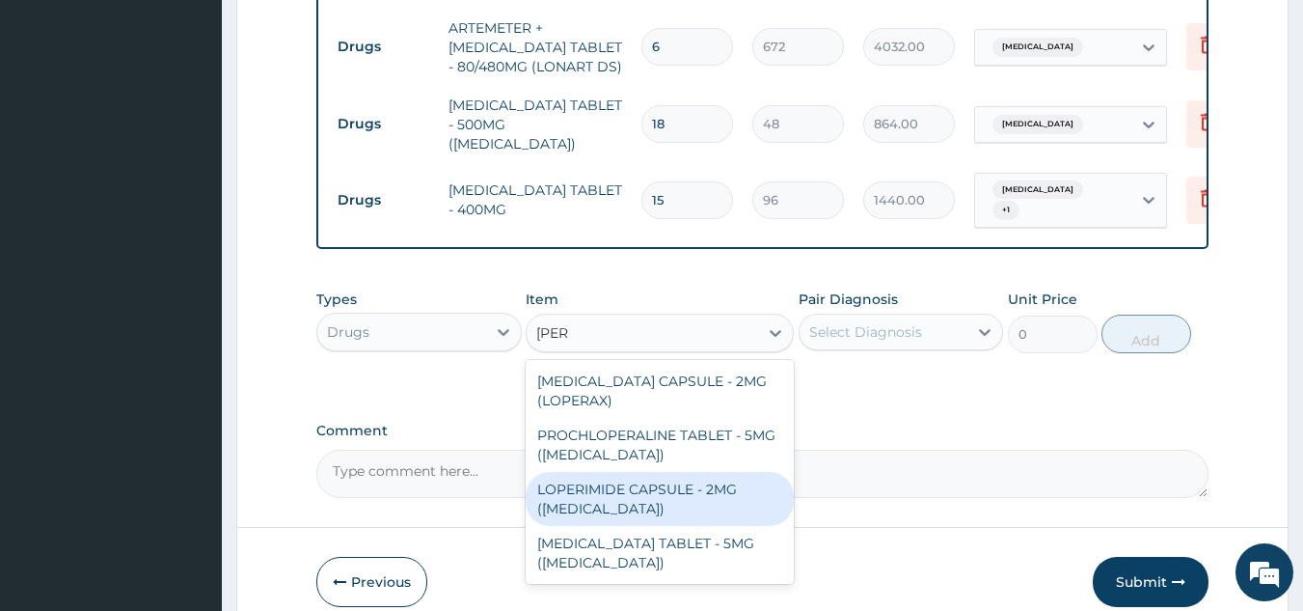
click at [691, 472] on div "LOPERIMIDE CAPSULE - 2MG ([MEDICAL_DATA])" at bounding box center [660, 499] width 268 height 54
type input "179.20000000000002"
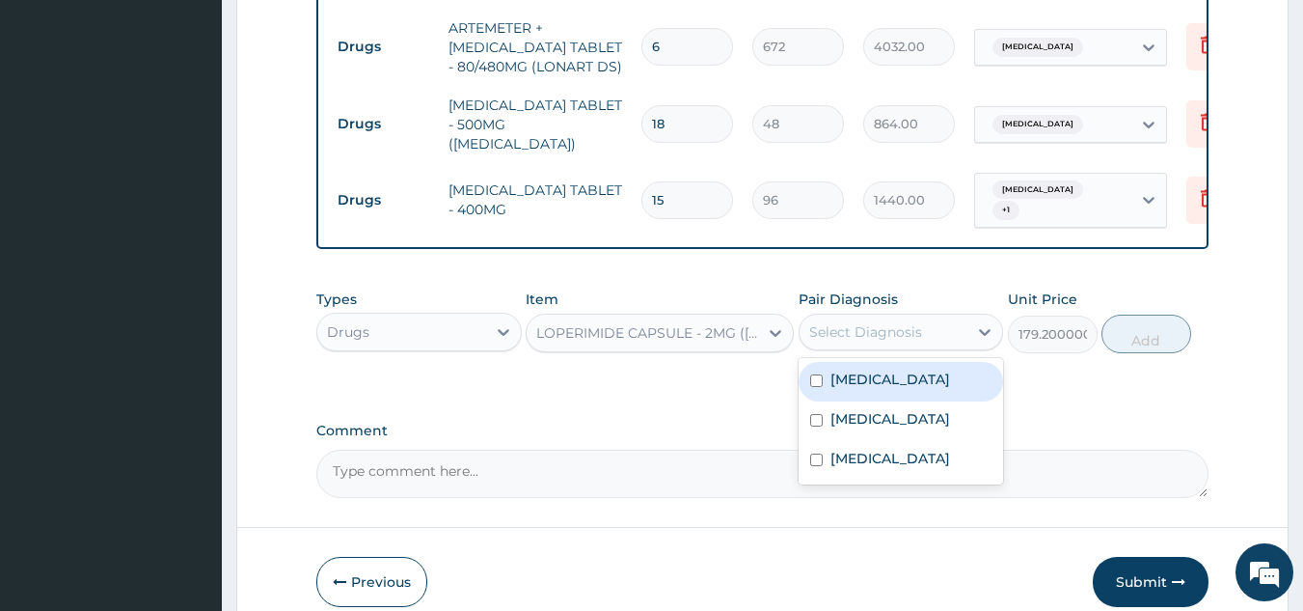
click at [841, 322] on div "Select Diagnosis" at bounding box center [865, 331] width 113 height 19
click at [882, 369] on div "[MEDICAL_DATA]" at bounding box center [901, 382] width 205 height 40
checkbox input "true"
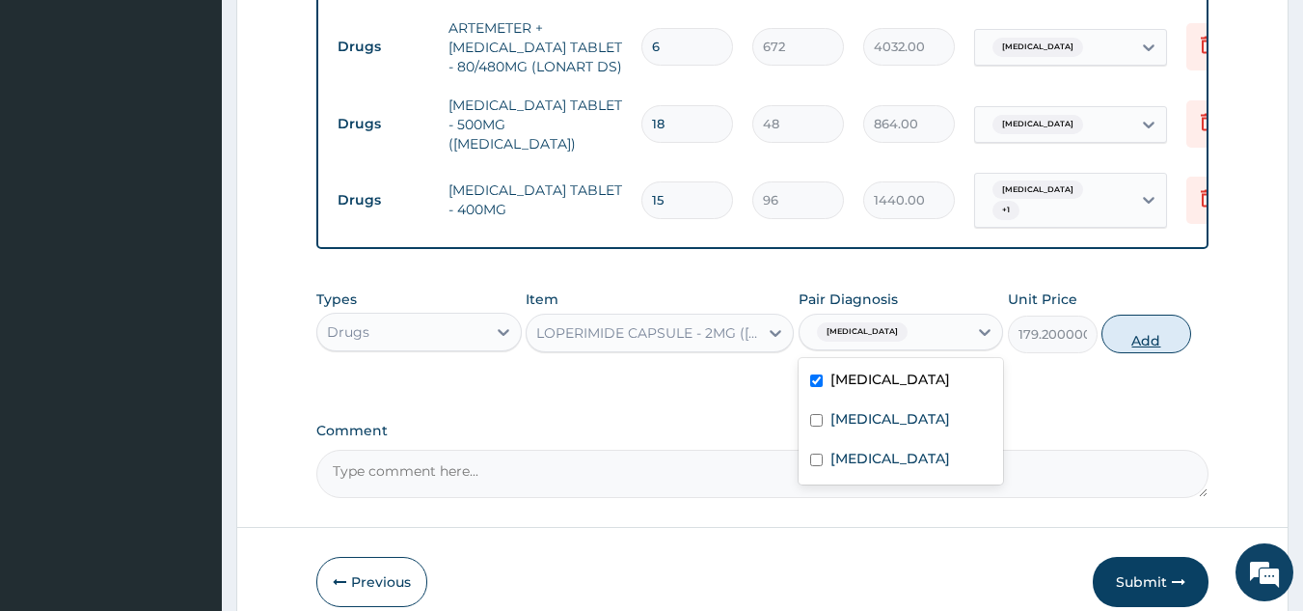
click at [1105, 314] on button "Add" at bounding box center [1147, 333] width 90 height 39
type input "0"
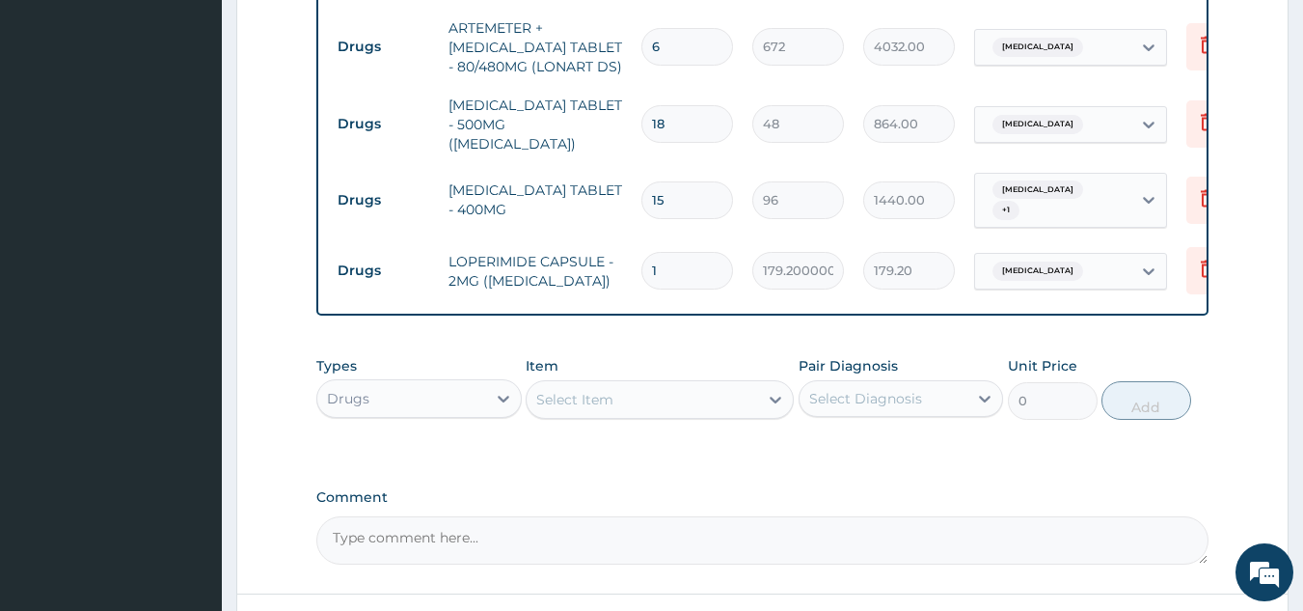
type input "0.00"
type input "2"
type input "358.40"
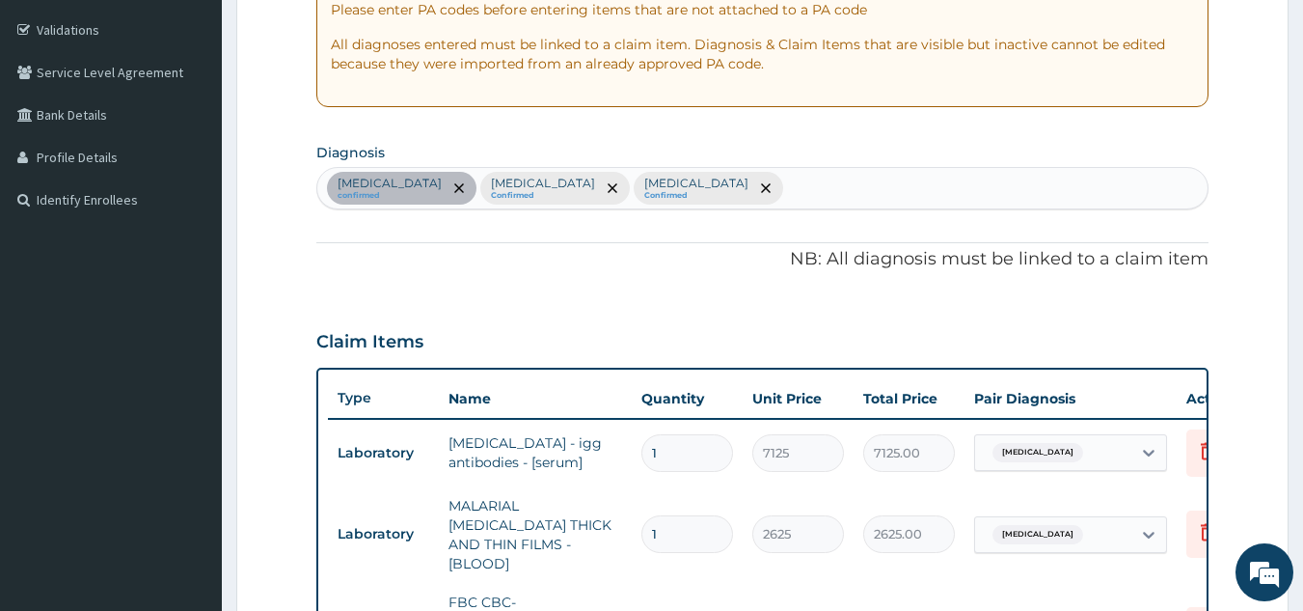
scroll to position [230, 0]
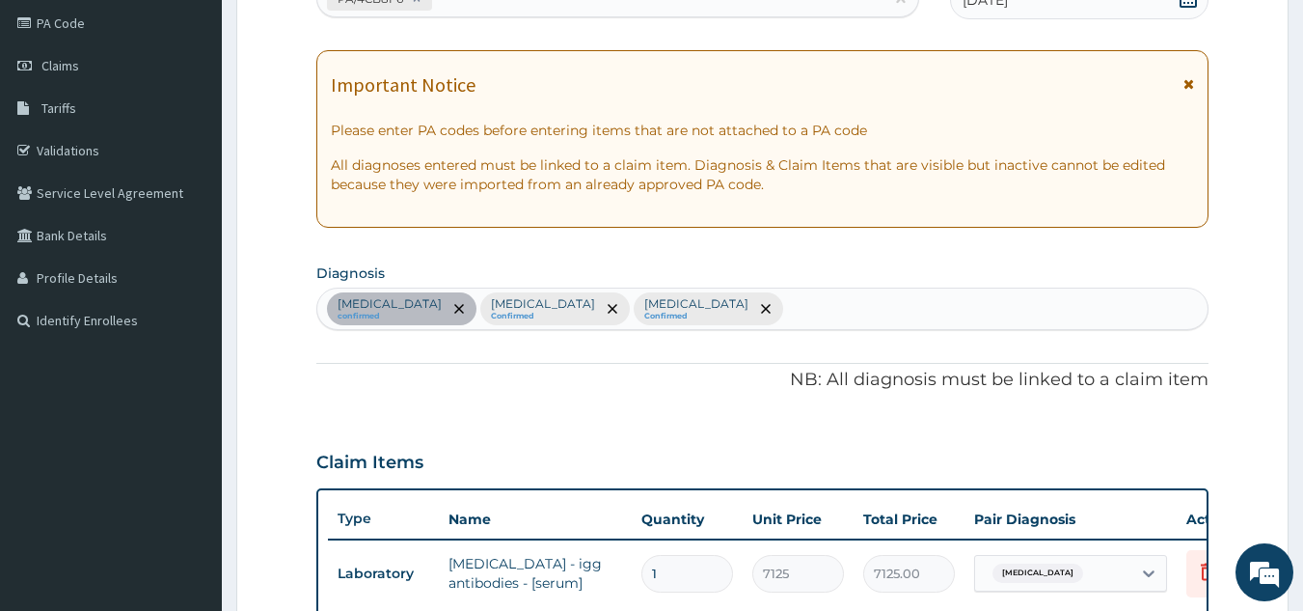
type input "2"
click at [688, 314] on div "Peptic ulcer confirmed Malaria Confirmed Sepsis Confirmed" at bounding box center [762, 308] width 891 height 41
type input "gastroen"
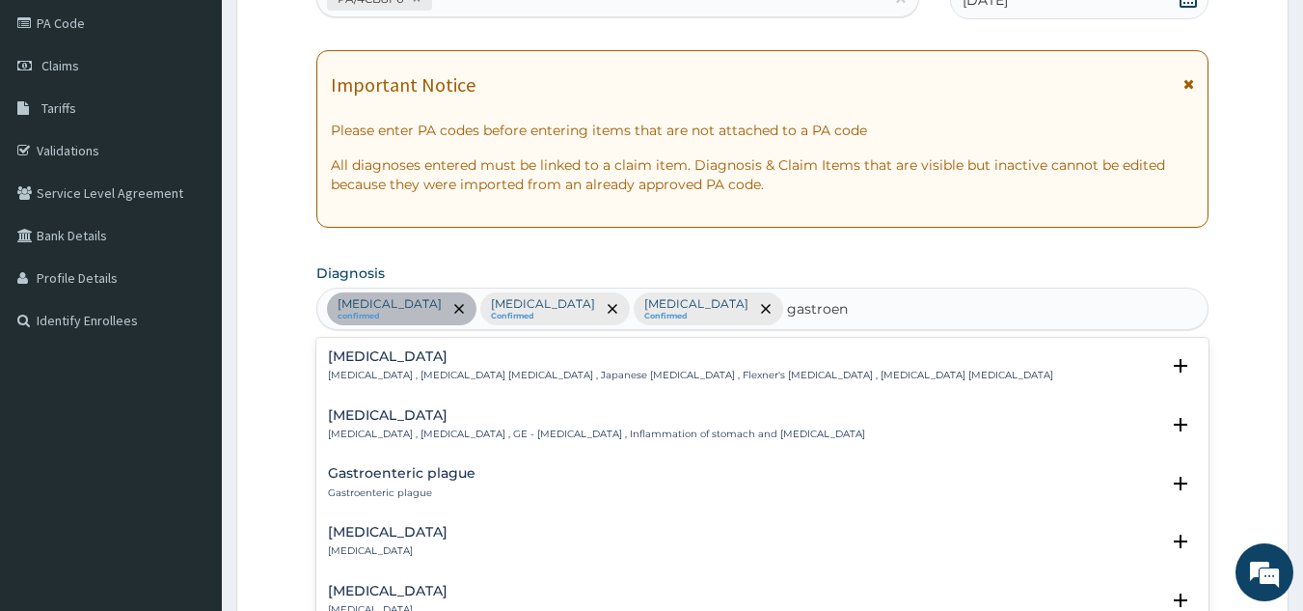
click at [432, 418] on h4 "[MEDICAL_DATA]" at bounding box center [596, 415] width 537 height 14
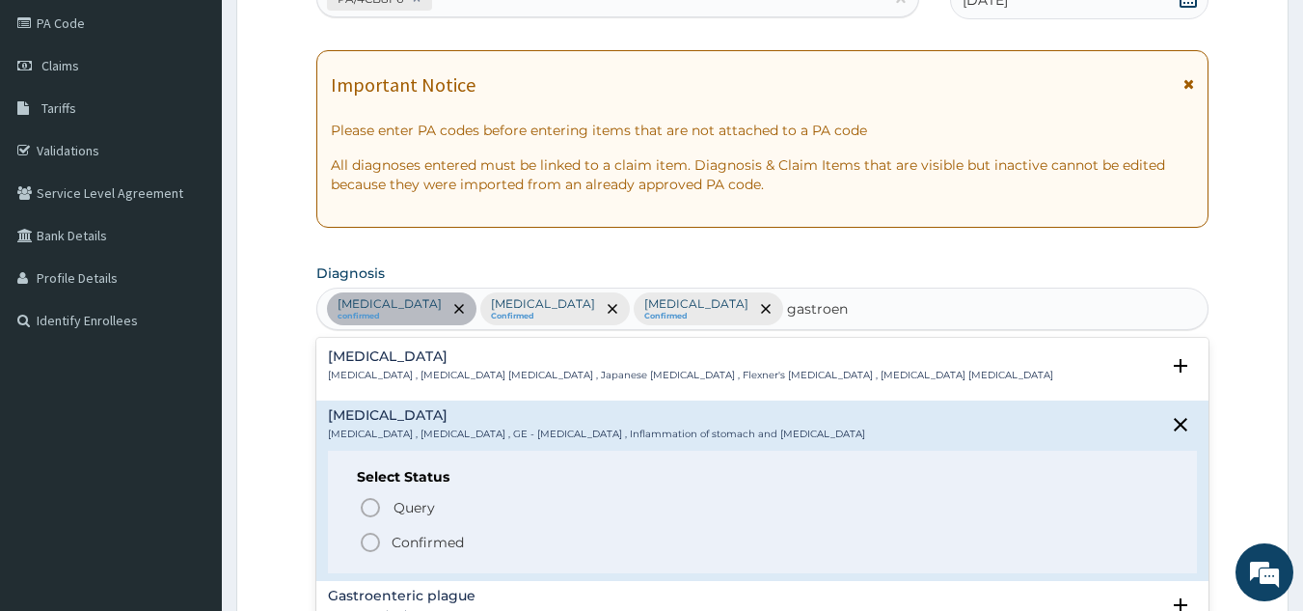
click at [423, 532] on span "Confirmed" at bounding box center [764, 542] width 810 height 23
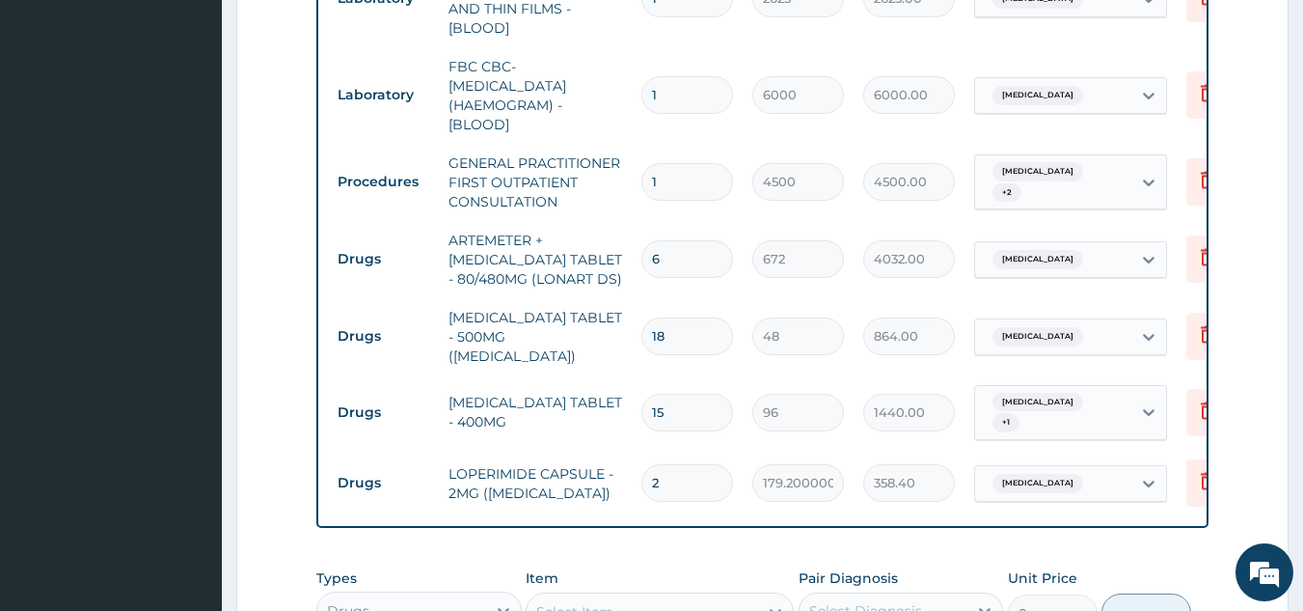
scroll to position [1001, 0]
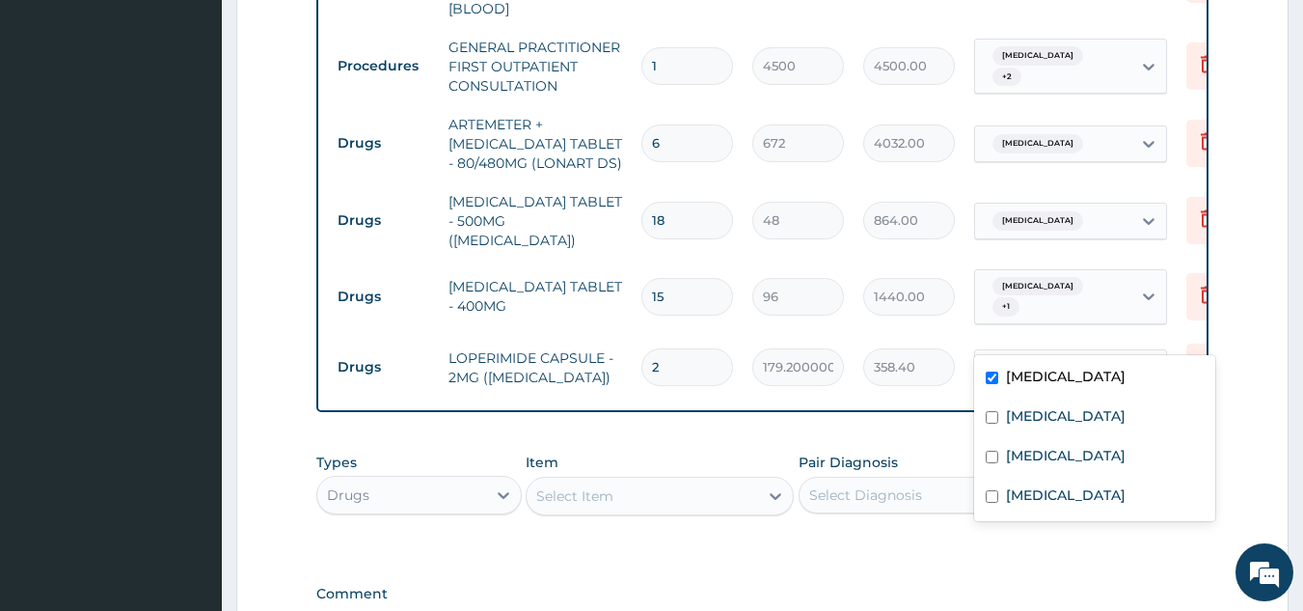
click at [1000, 351] on div "[MEDICAL_DATA]" at bounding box center [1053, 367] width 156 height 33
click at [1004, 513] on div "[MEDICAL_DATA]" at bounding box center [1094, 498] width 241 height 40
checkbox input "true"
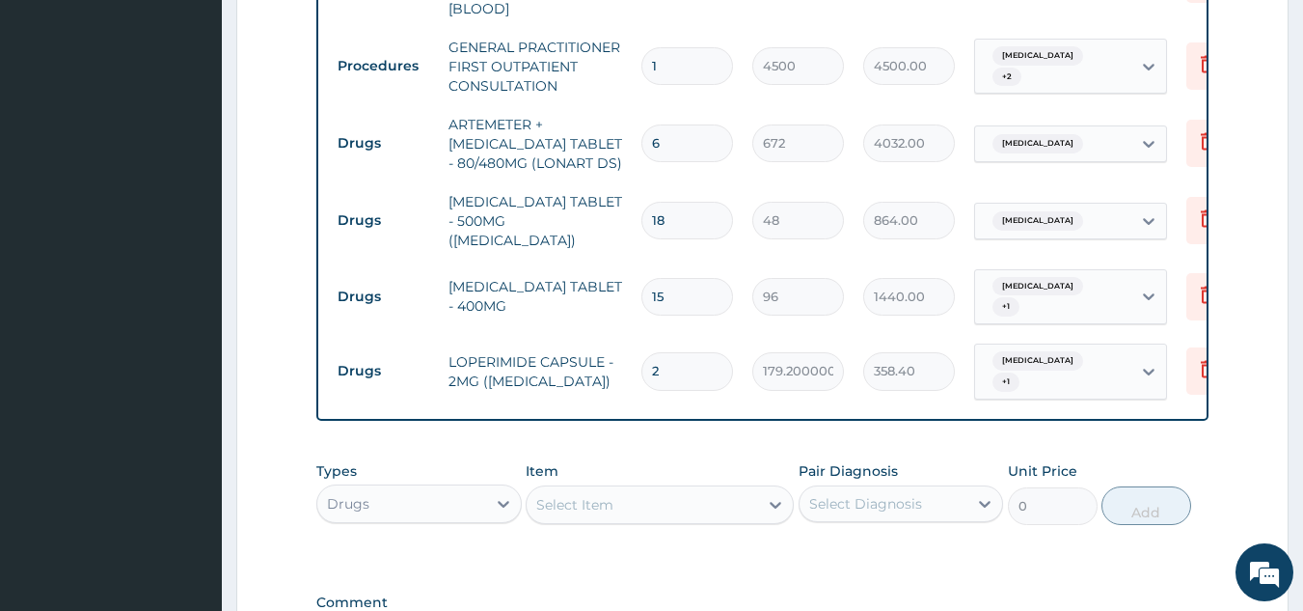
click at [674, 496] on div "Types Drugs Item Select Item Pair Diagnosis Select Diagnosis Unit Price 0 Add" at bounding box center [762, 492] width 893 height 83
click at [669, 489] on div "Select Item" at bounding box center [643, 504] width 232 height 31
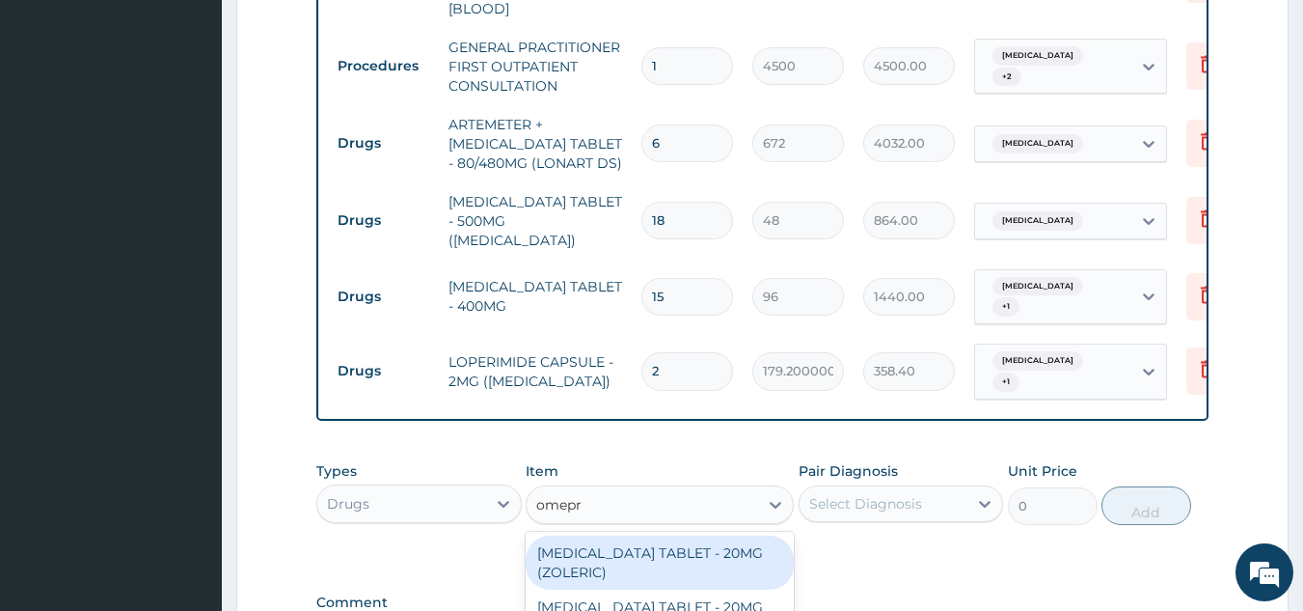
type input "omepra"
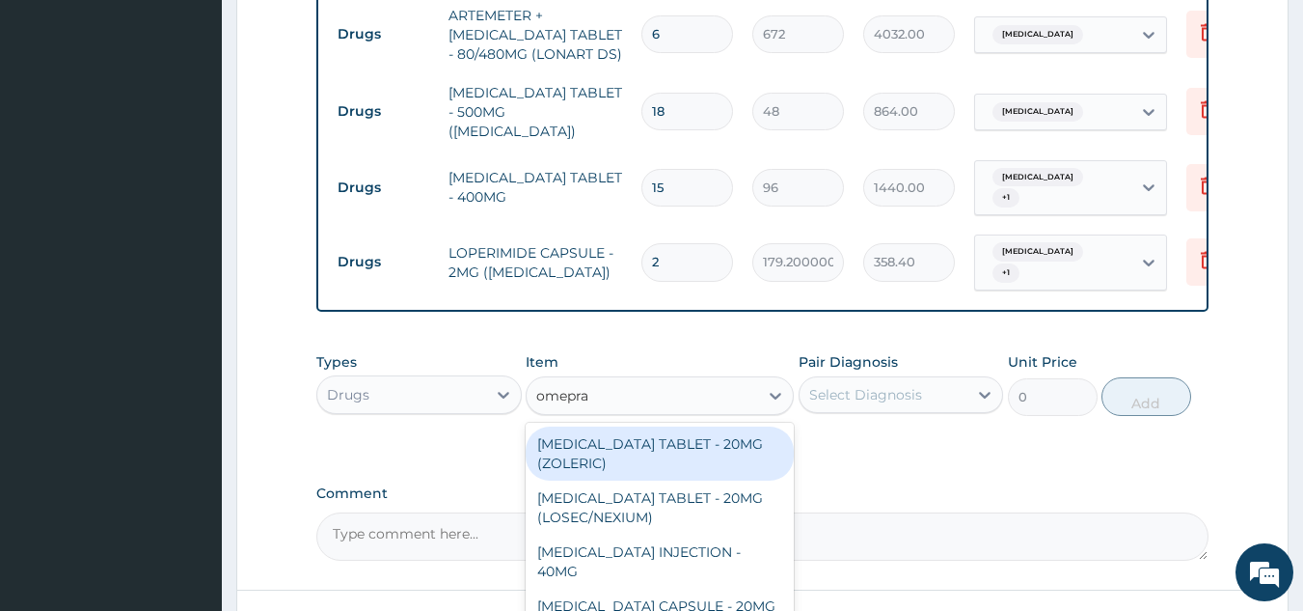
scroll to position [1231, 0]
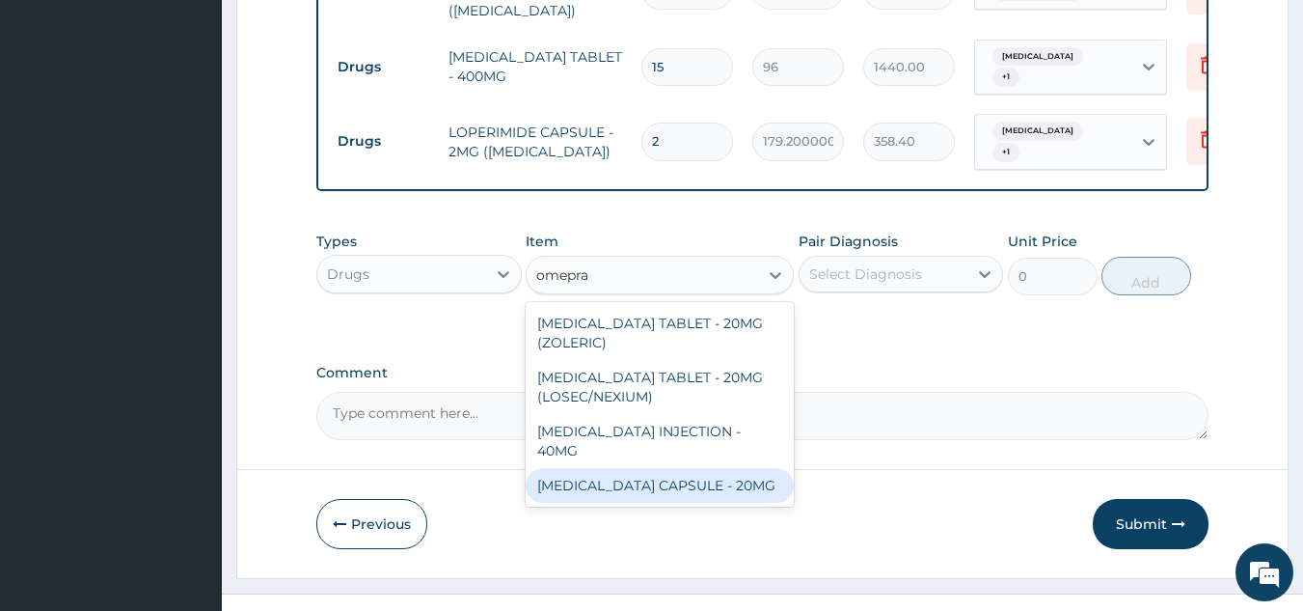
click at [697, 468] on div "[MEDICAL_DATA] CAPSULE - 20MG" at bounding box center [660, 485] width 268 height 35
type input "160"
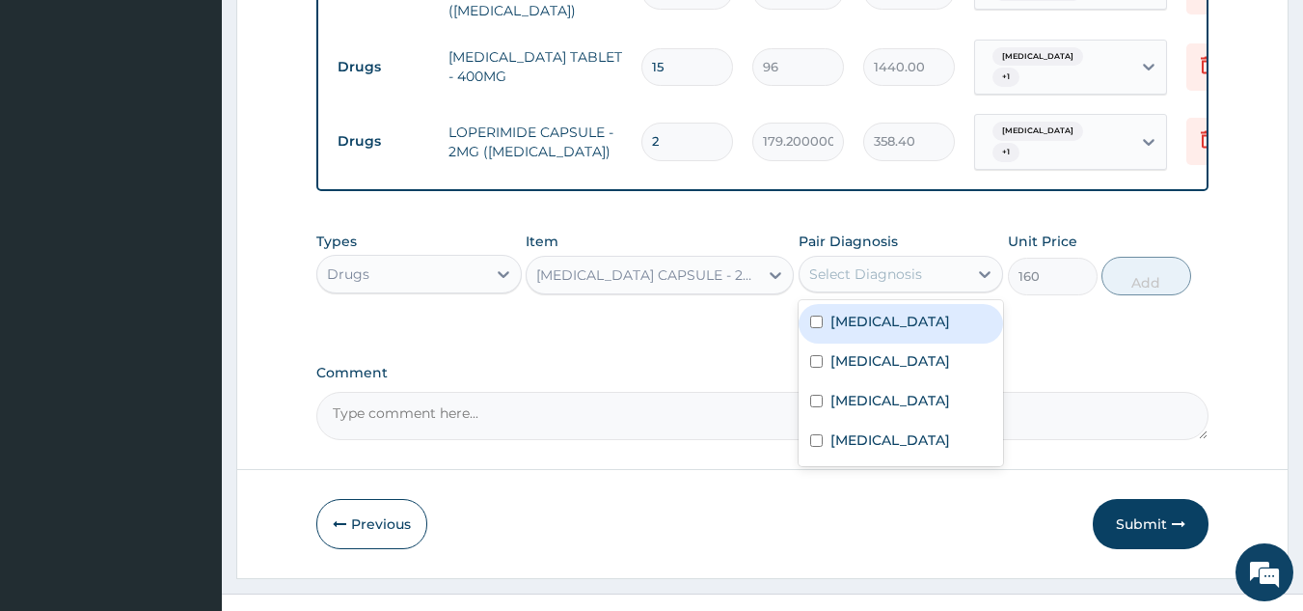
click at [879, 264] on div "Select Diagnosis" at bounding box center [865, 273] width 113 height 19
drag, startPoint x: 900, startPoint y: 295, endPoint x: 990, endPoint y: 277, distance: 91.6
click at [906, 312] on label "[MEDICAL_DATA]" at bounding box center [891, 321] width 120 height 19
checkbox input "true"
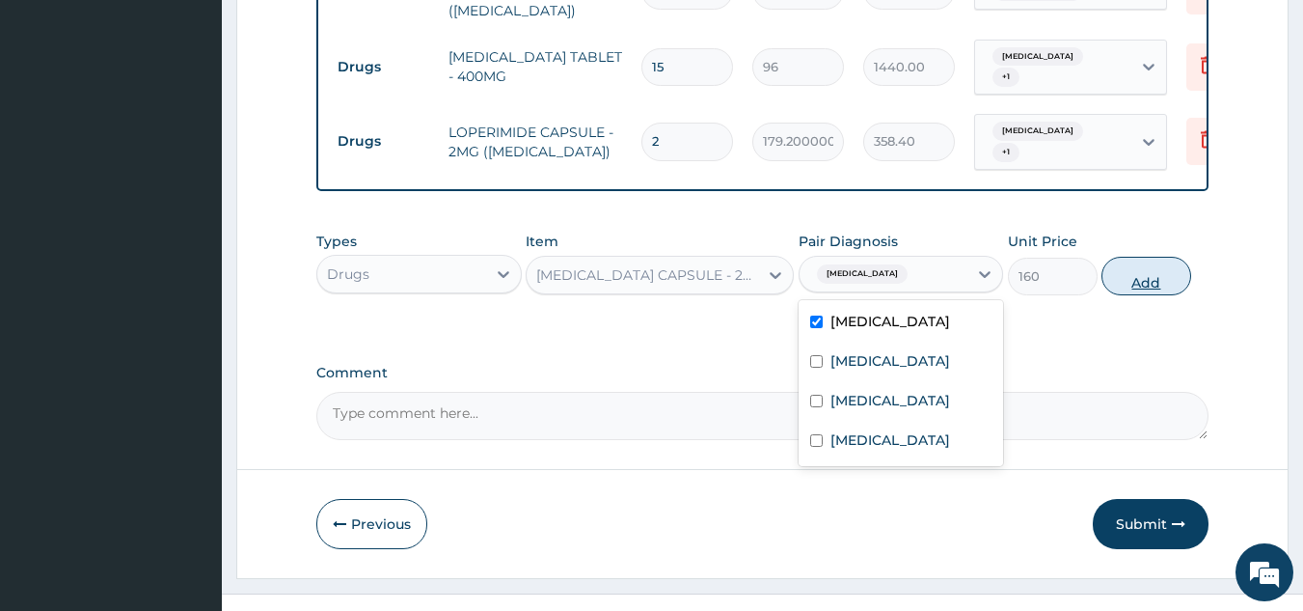
click at [1124, 257] on button "Add" at bounding box center [1147, 276] width 90 height 39
type input "0"
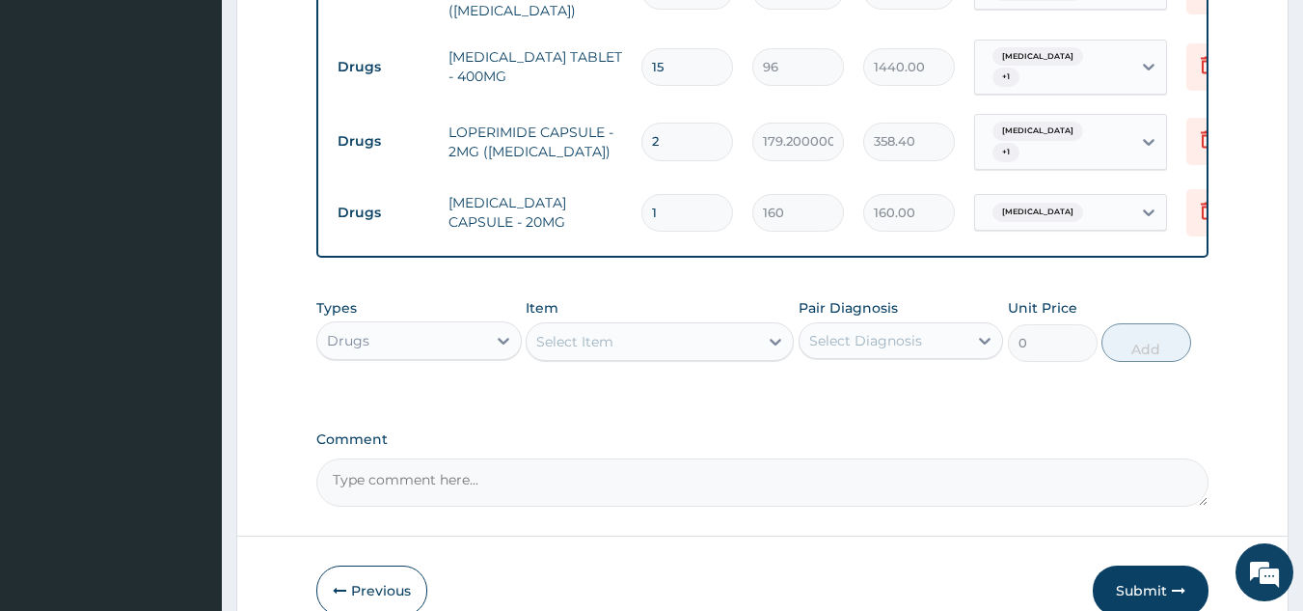
click at [686, 194] on input "1" at bounding box center [688, 213] width 92 height 38
type input "11"
type input "1760.00"
type input "114"
type input "18240.00"
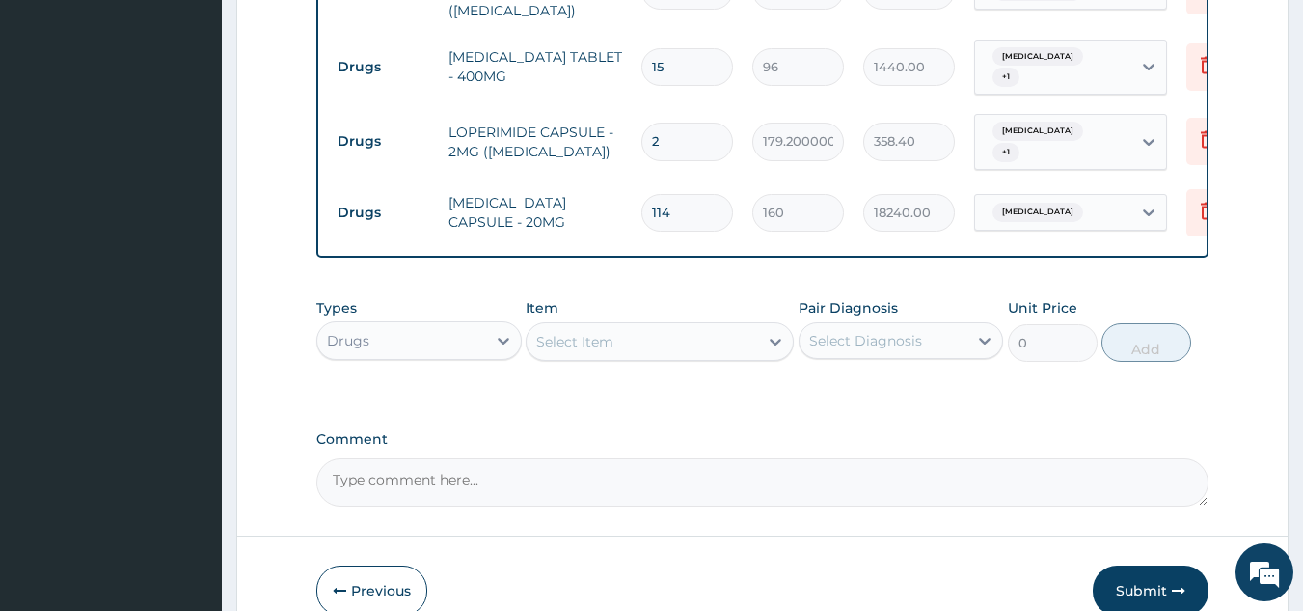
type input "11"
type input "1760.00"
type input "1"
type input "160.00"
type input "14"
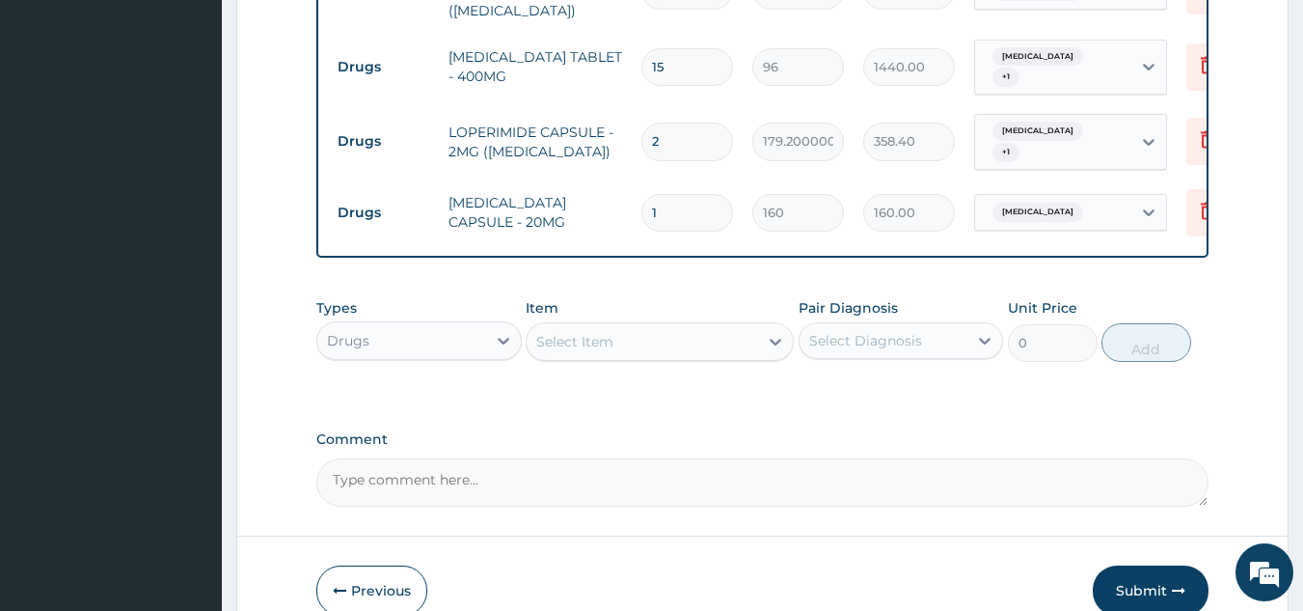
type input "2240.00"
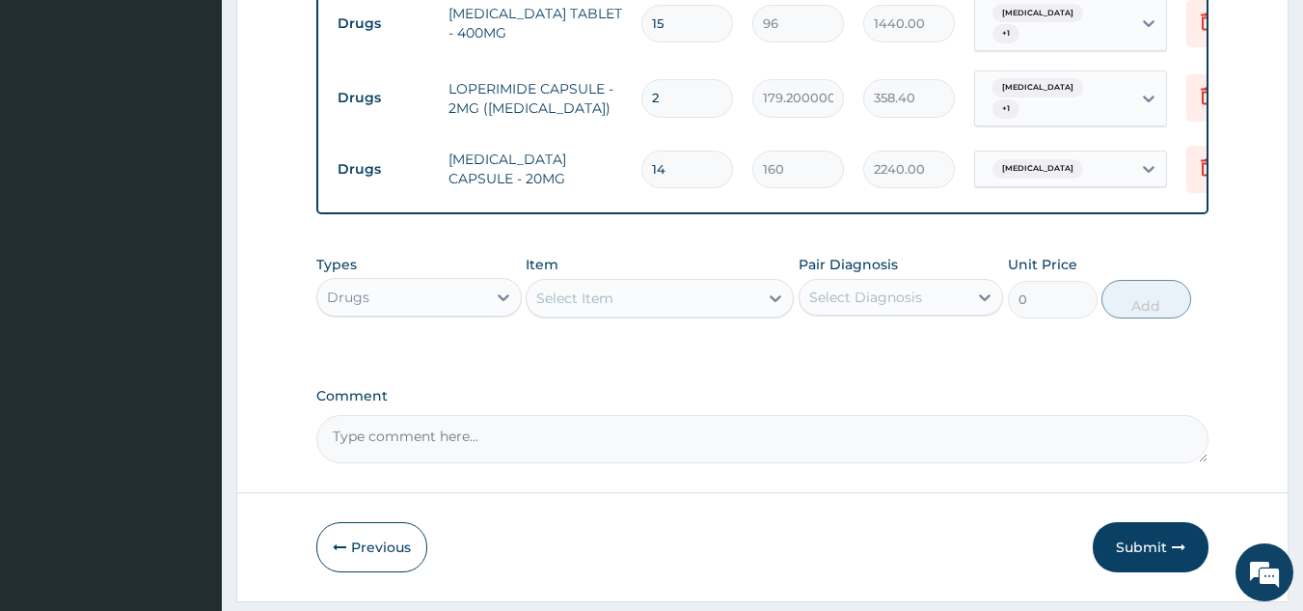
scroll to position [1297, 0]
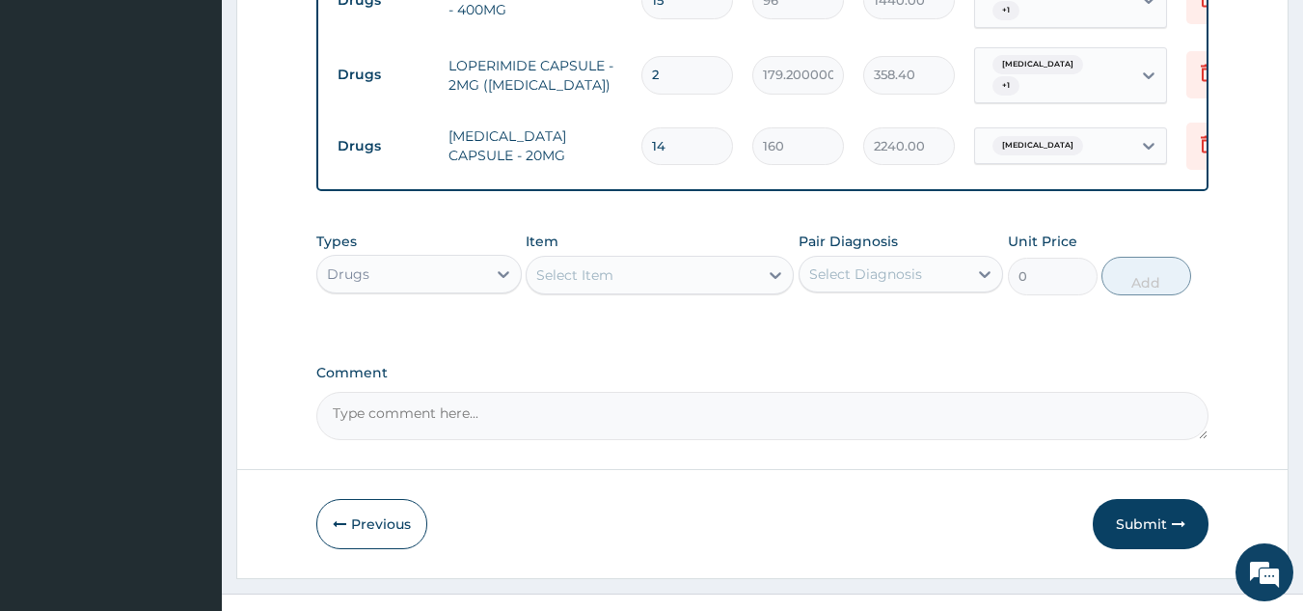
type input "14"
click at [586, 232] on div "Item Select Item" at bounding box center [660, 264] width 268 height 64
click at [587, 265] on div "Select Item" at bounding box center [574, 274] width 77 height 19
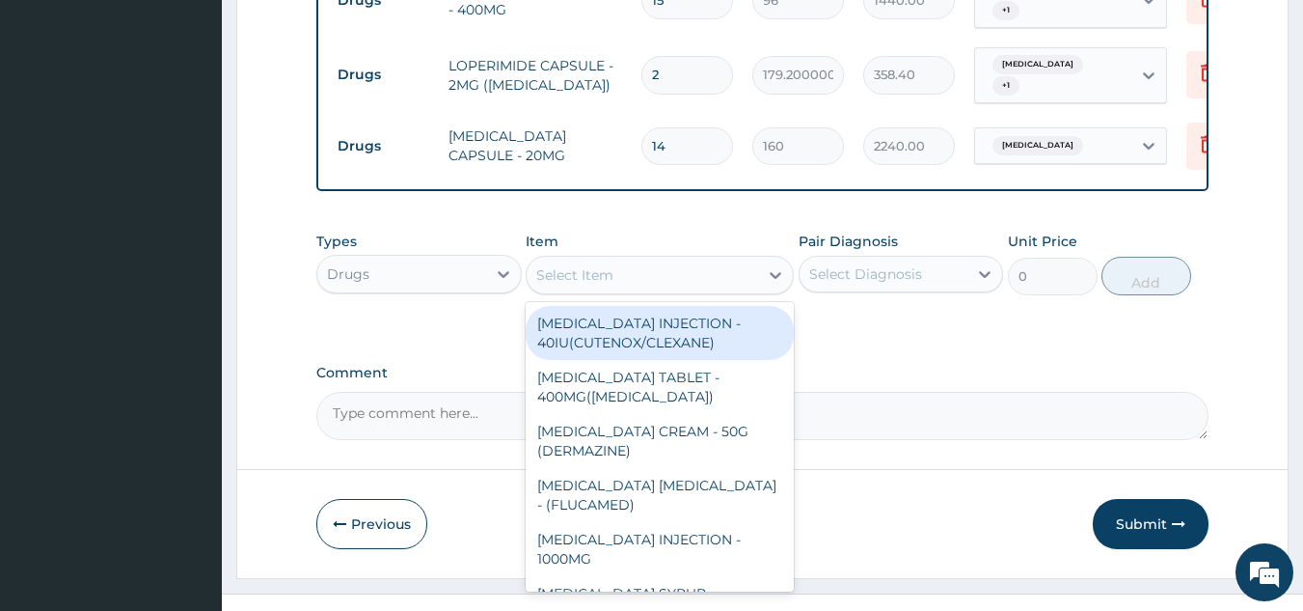
type input "y"
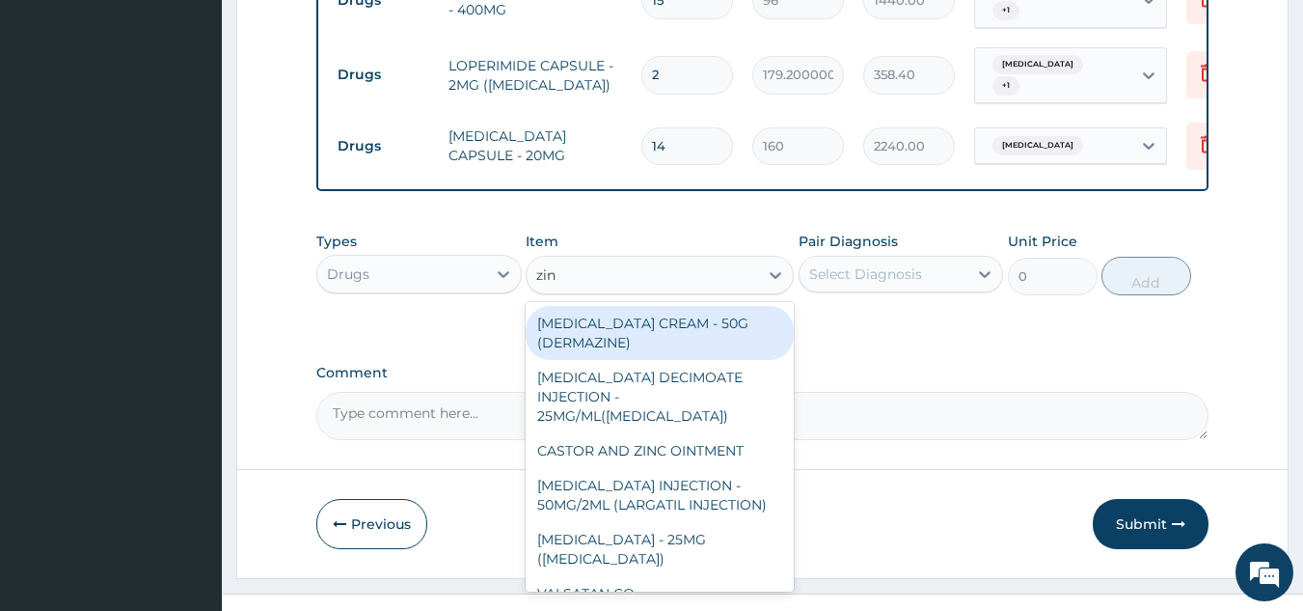
type input "zinc"
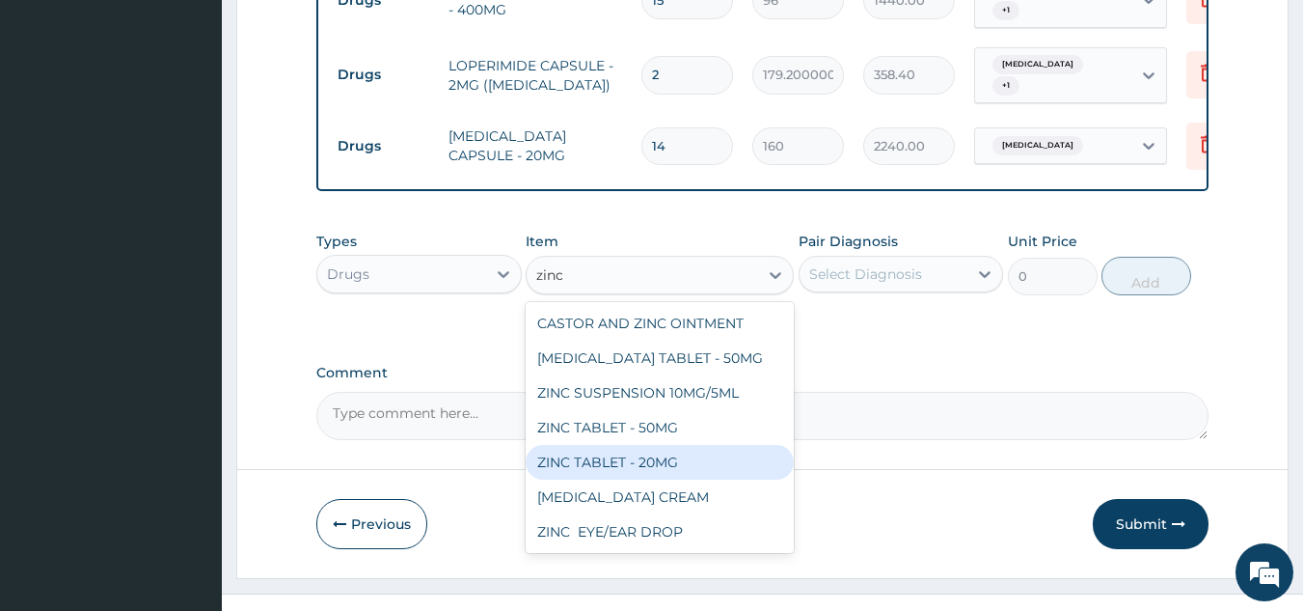
click at [616, 445] on div "ZINC TABLET - 20MG" at bounding box center [660, 462] width 268 height 35
type input "73.60000000000001"
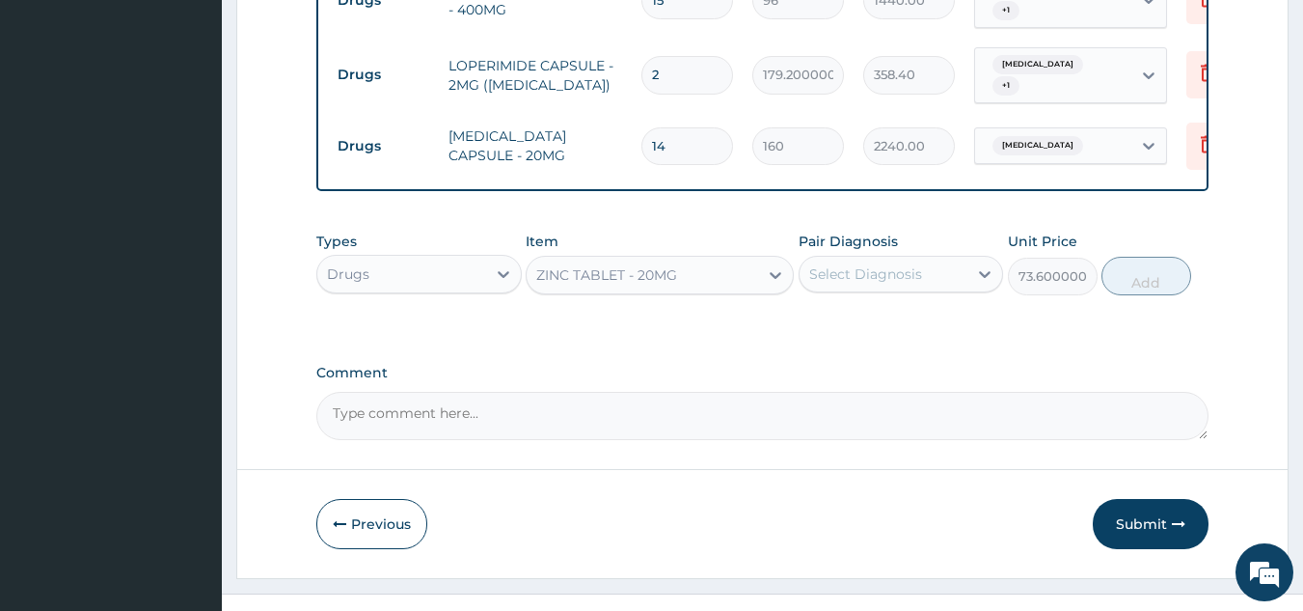
click at [831, 264] on div "Select Diagnosis" at bounding box center [865, 273] width 113 height 19
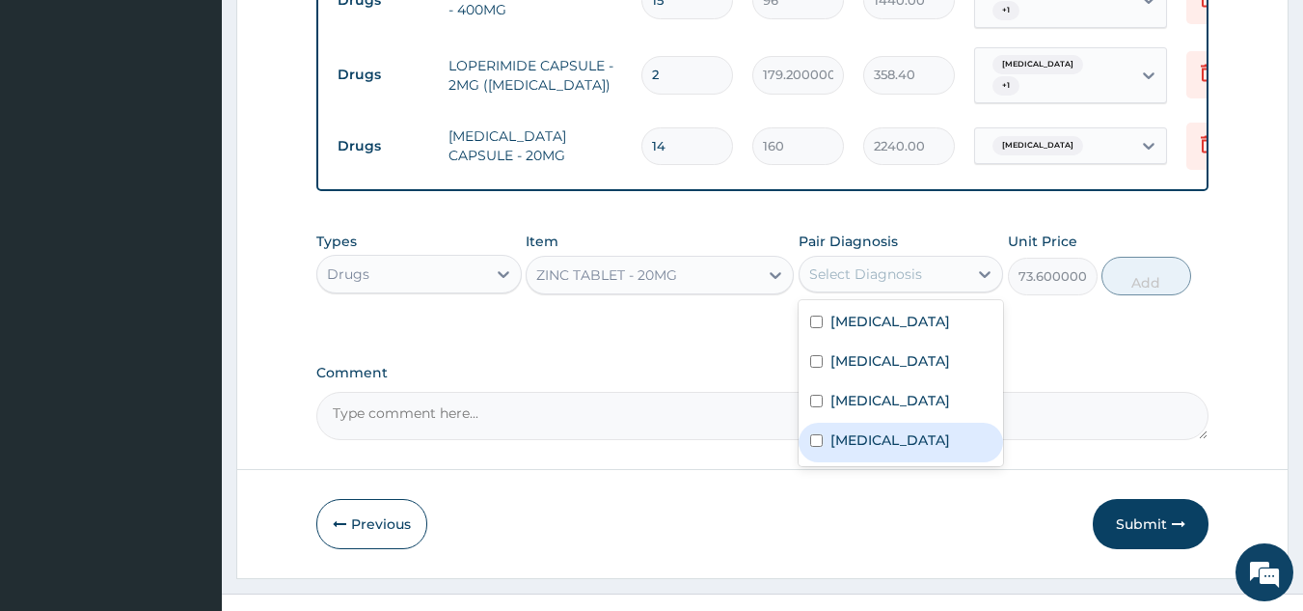
click at [840, 430] on label "[MEDICAL_DATA]" at bounding box center [891, 439] width 120 height 19
checkbox input "true"
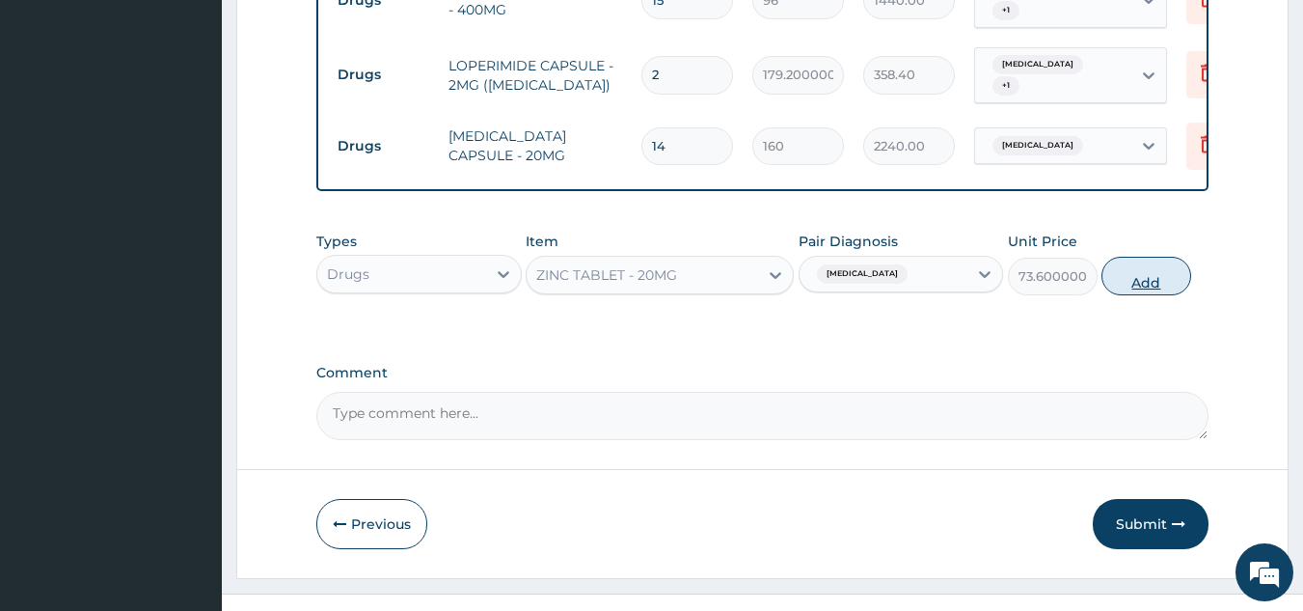
click at [1143, 257] on button "Add" at bounding box center [1147, 276] width 90 height 39
type input "0"
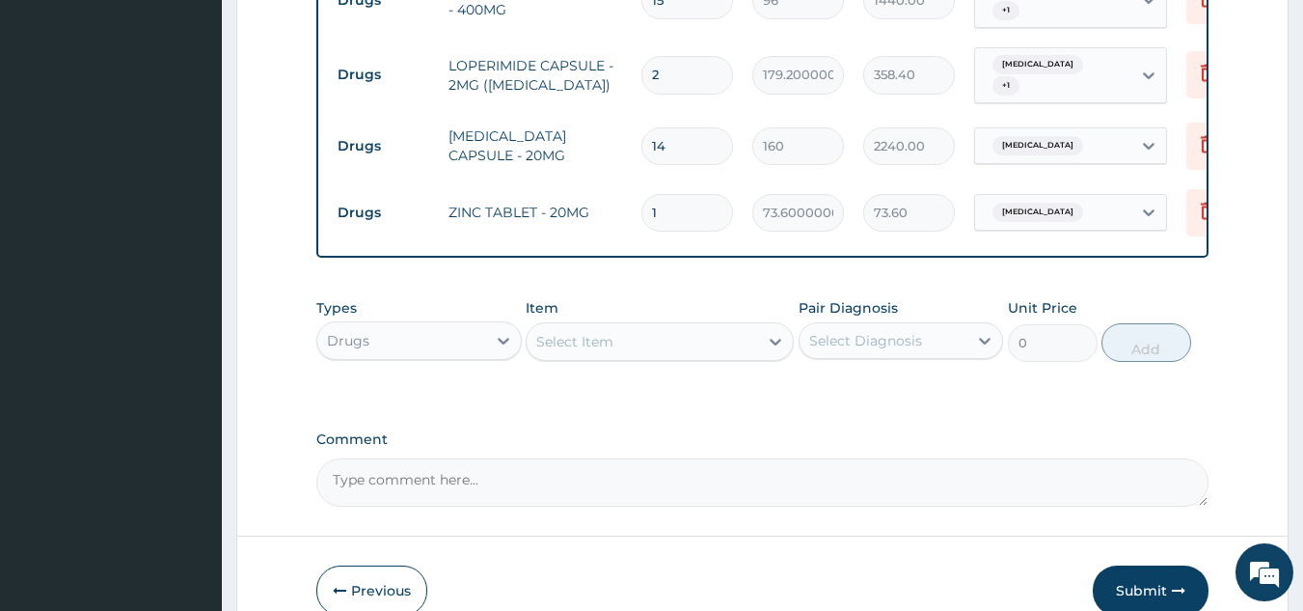
type input "10"
type input "736.00"
type input "9"
type input "662.40"
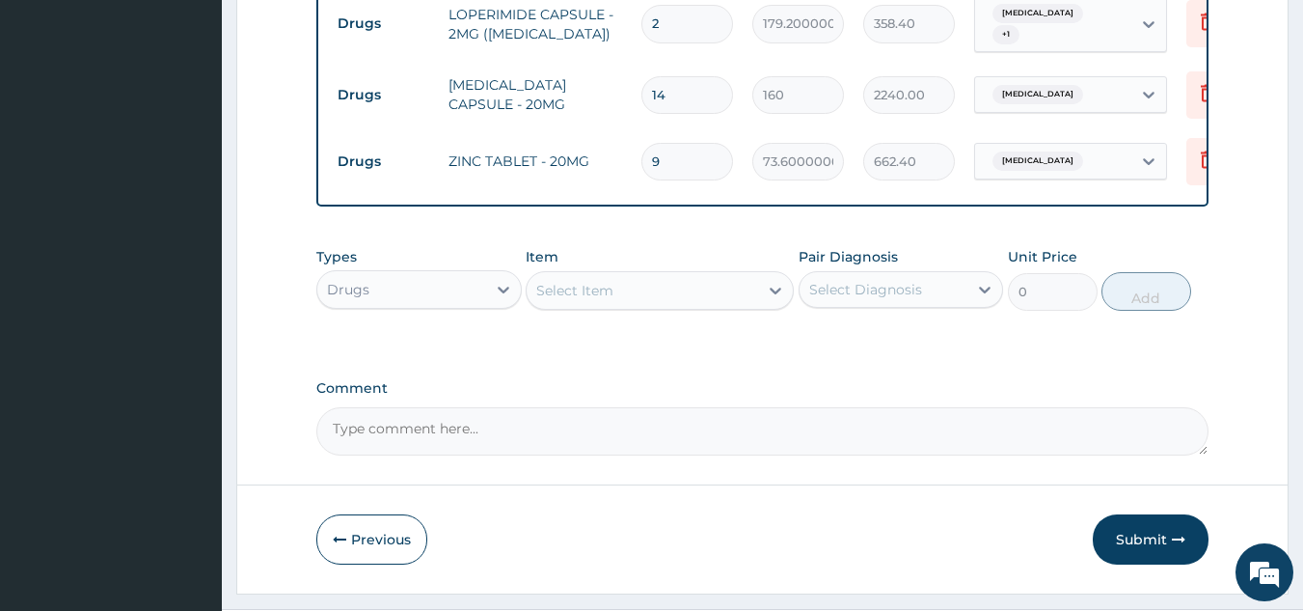
scroll to position [1364, 0]
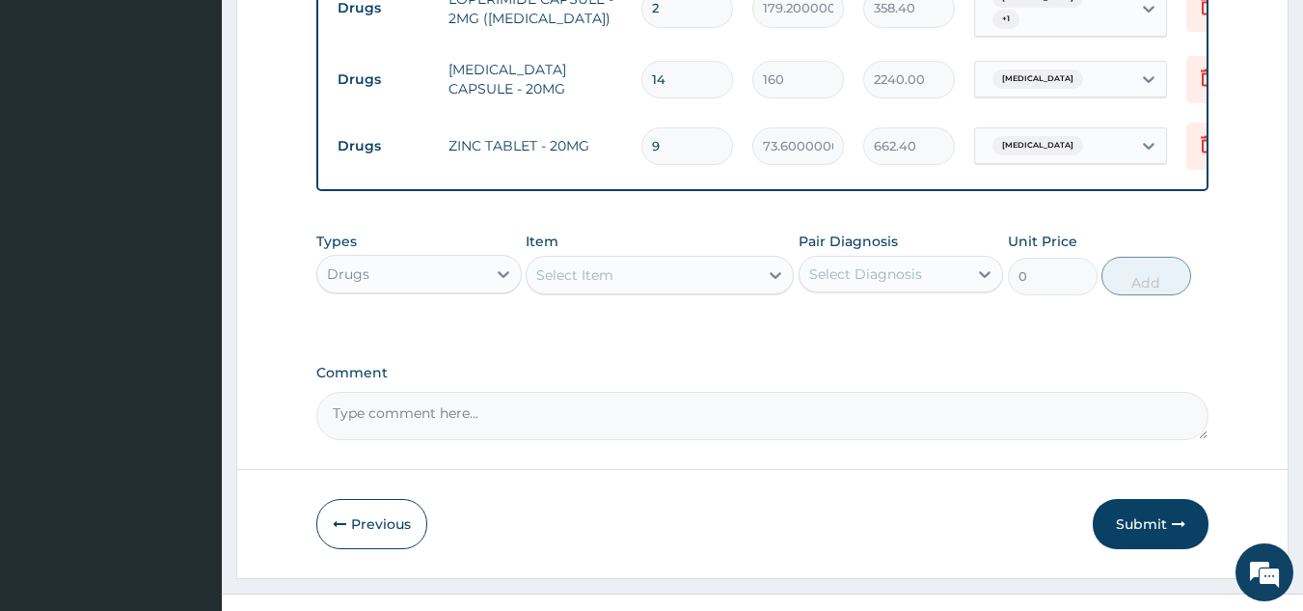
type input "9"
click at [601, 265] on div "Select Item" at bounding box center [574, 274] width 77 height 19
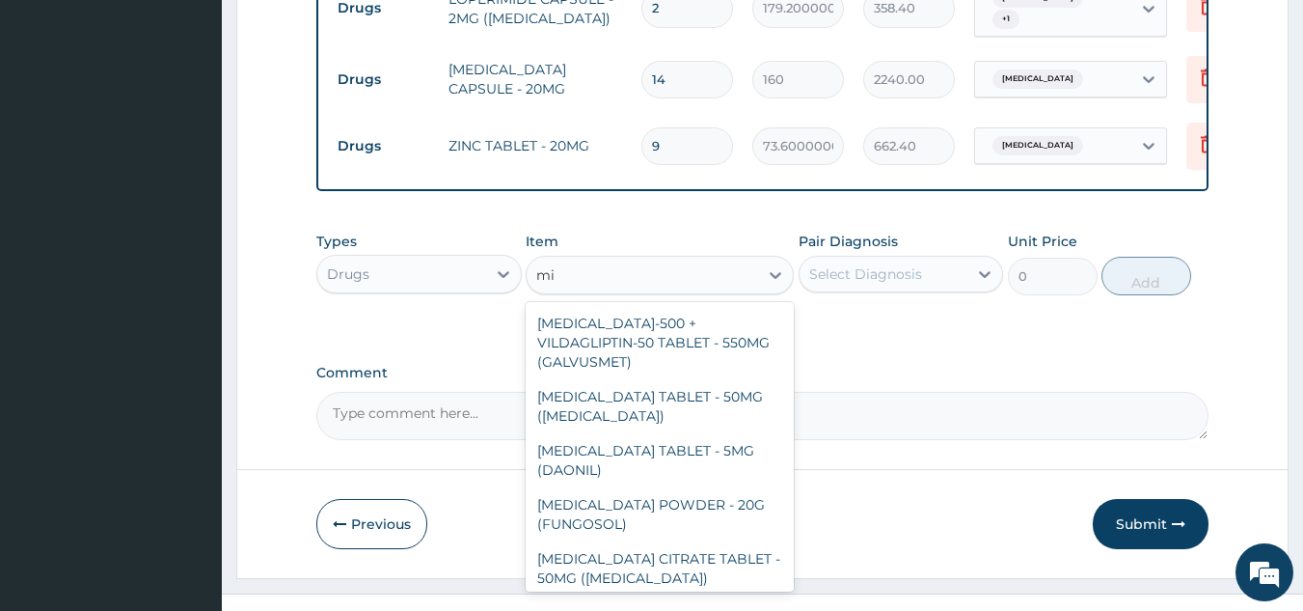
type input "m"
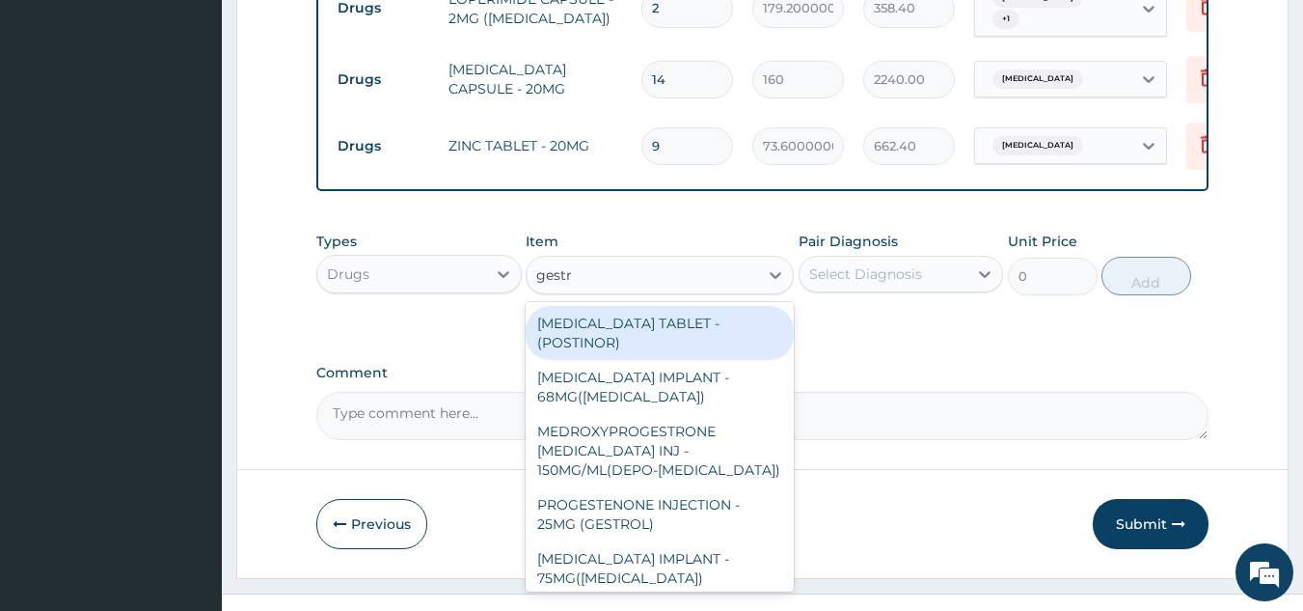
type input "gest"
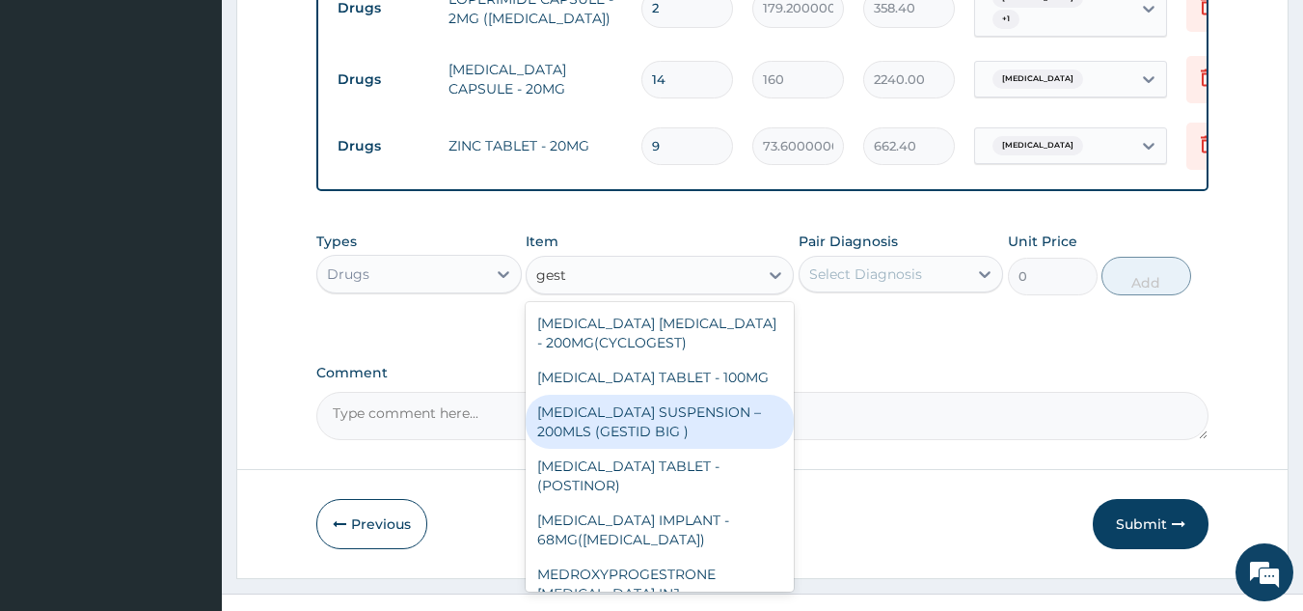
click at [630, 395] on div "[MEDICAL_DATA] SUSPENSION – 200MLS (GESTID BIG )" at bounding box center [660, 422] width 268 height 54
type input "1920"
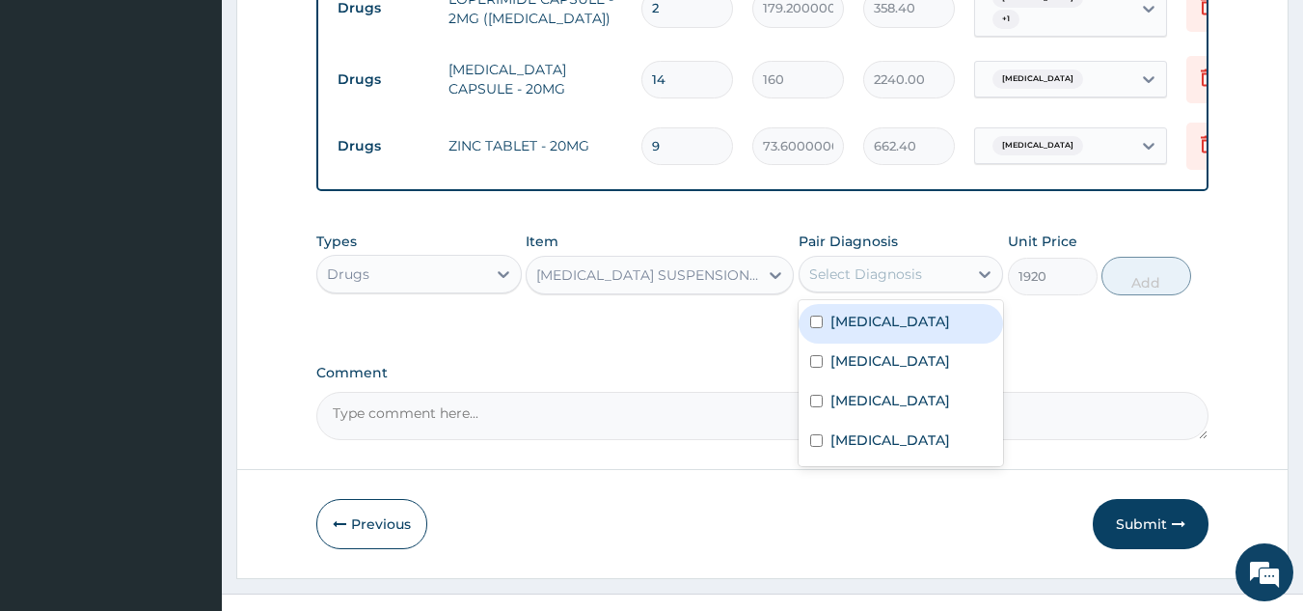
click at [883, 264] on div "Select Diagnosis" at bounding box center [865, 273] width 113 height 19
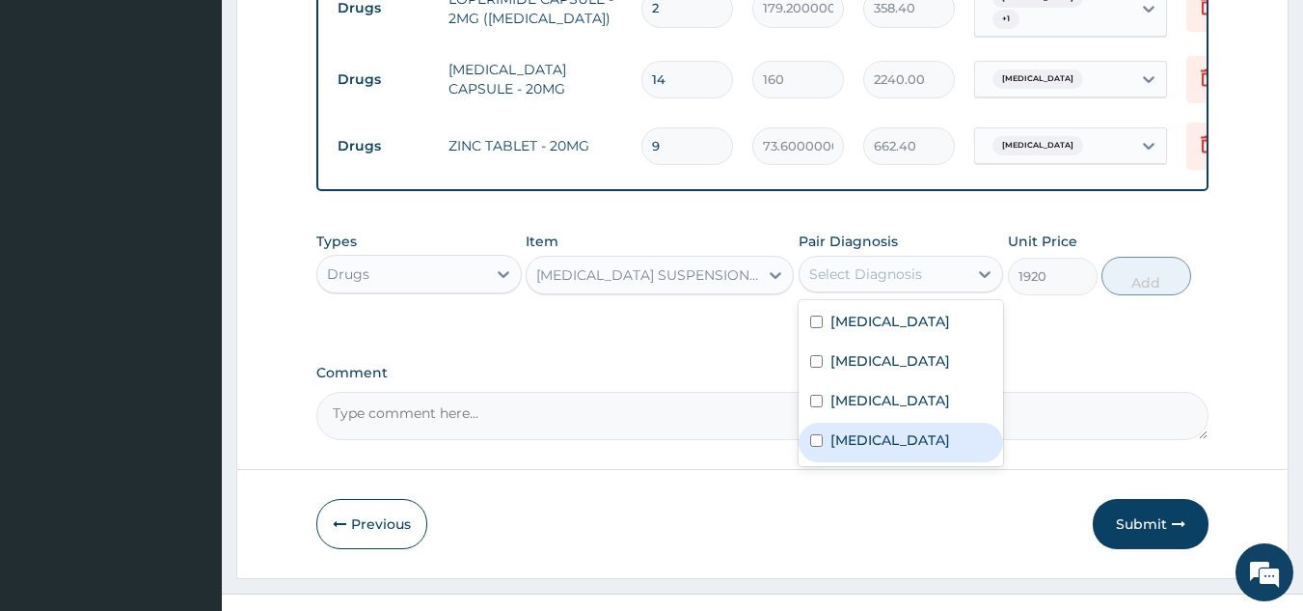
click at [861, 430] on label "[MEDICAL_DATA]" at bounding box center [891, 439] width 120 height 19
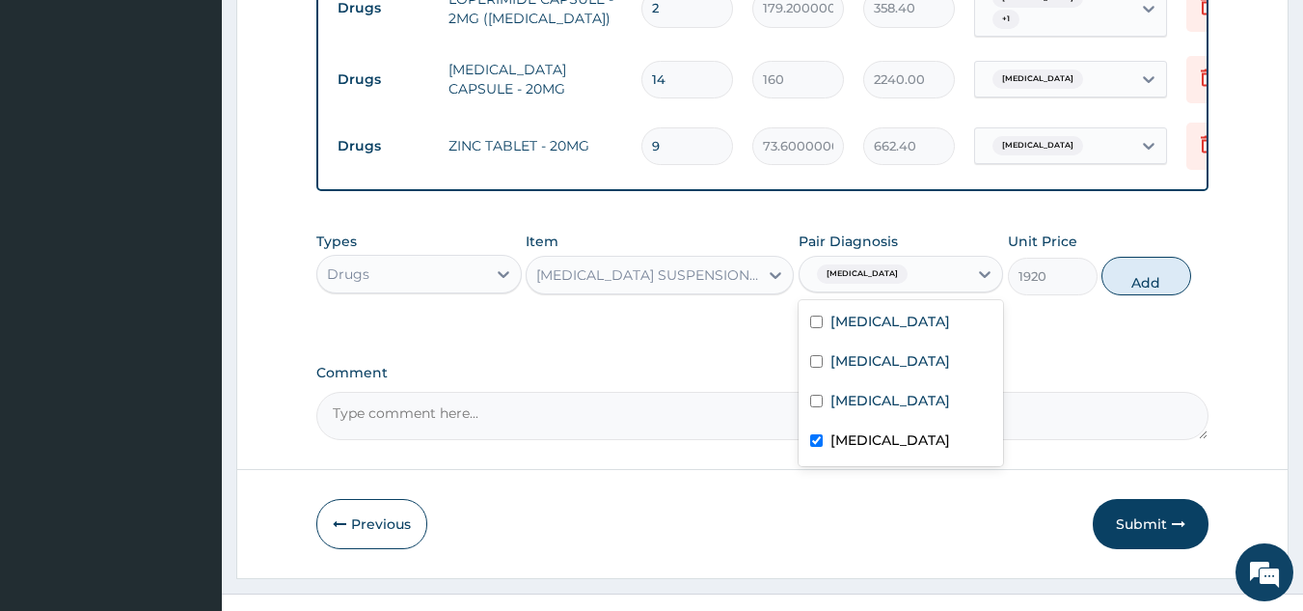
drag, startPoint x: 871, startPoint y: 410, endPoint x: 874, endPoint y: 347, distance: 62.8
click at [881, 423] on div "[MEDICAL_DATA]" at bounding box center [901, 443] width 205 height 40
checkbox input "false"
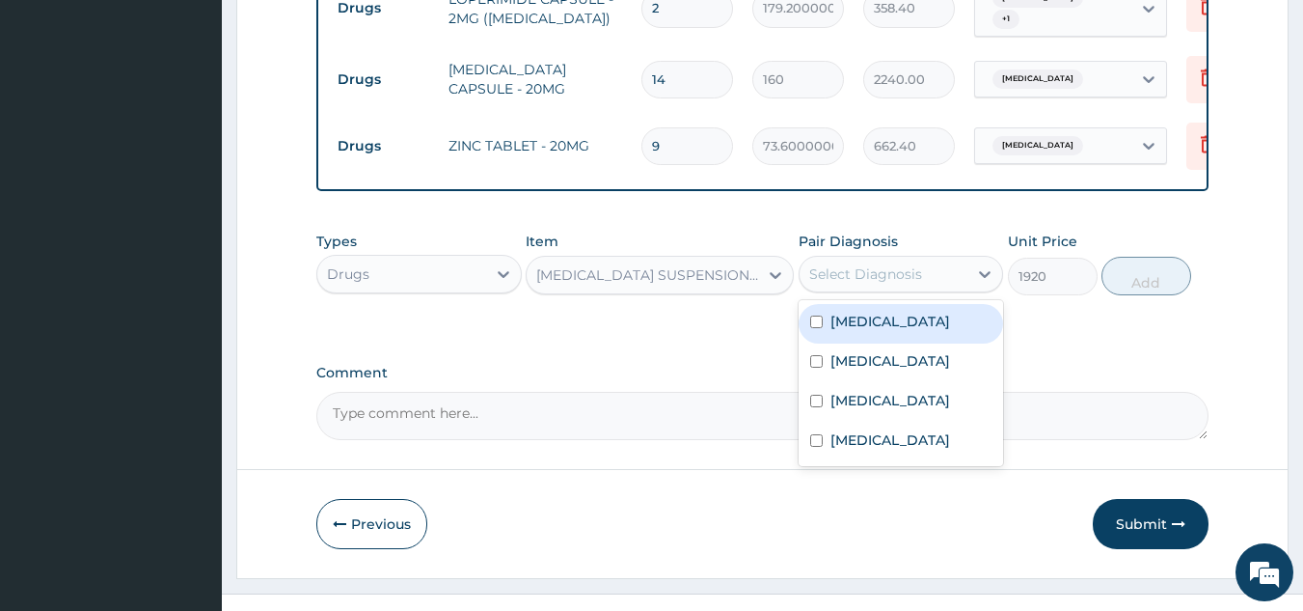
drag, startPoint x: 886, startPoint y: 278, endPoint x: 938, endPoint y: 278, distance: 52.1
click at [888, 304] on div "[MEDICAL_DATA]" at bounding box center [901, 324] width 205 height 40
checkbox input "true"
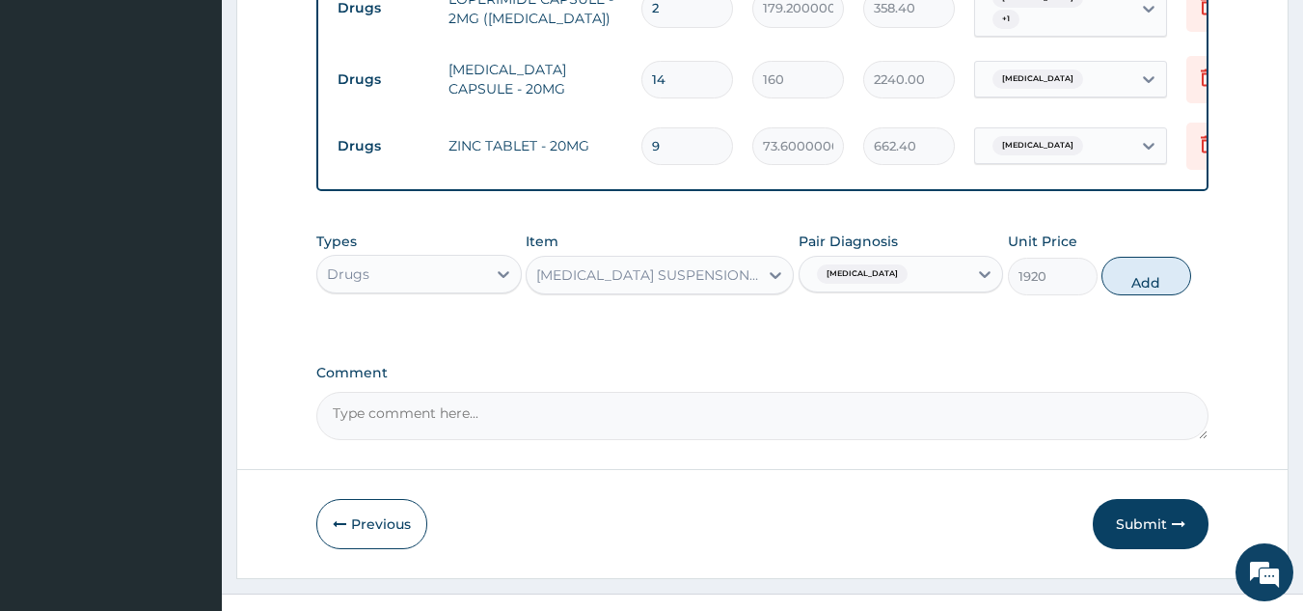
click at [1147, 257] on button "Add" at bounding box center [1147, 276] width 90 height 39
type input "0"
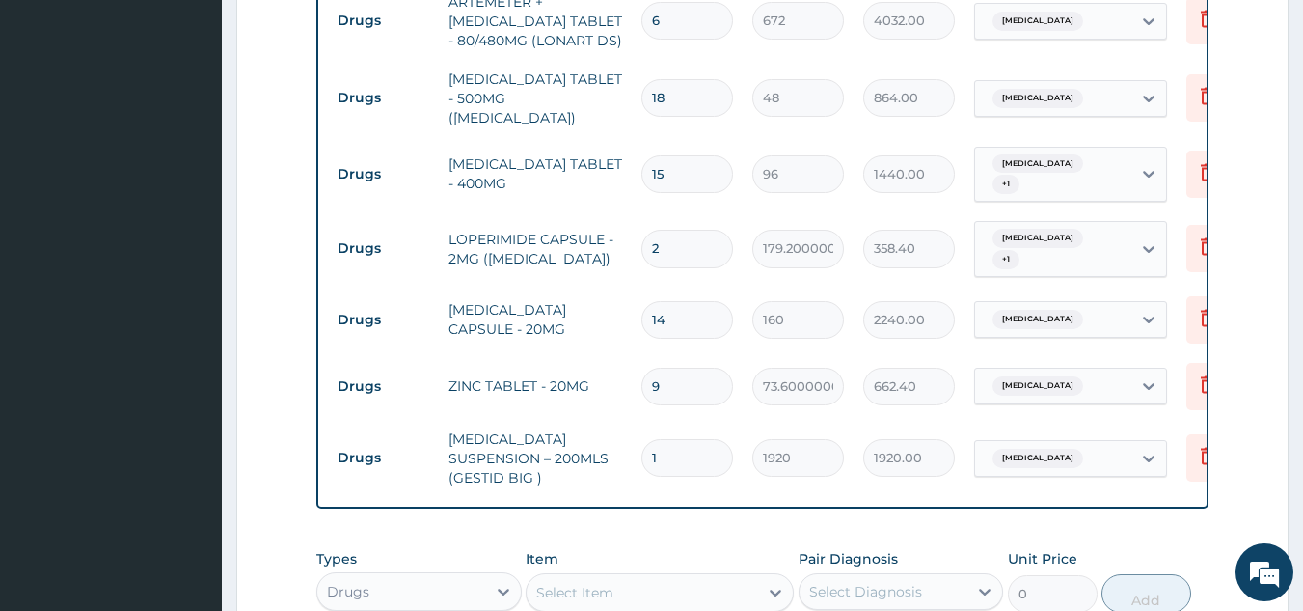
scroll to position [1171, 0]
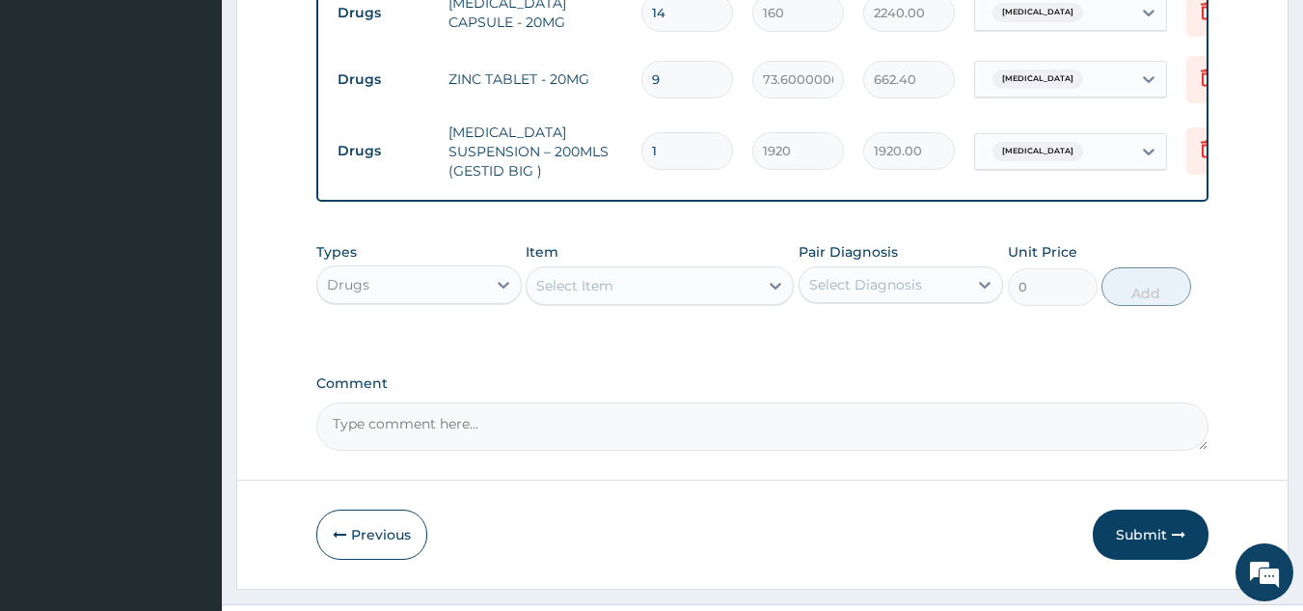
drag, startPoint x: 1181, startPoint y: 499, endPoint x: 1190, endPoint y: 447, distance: 53.0
click at [1181, 509] on button "Submit" at bounding box center [1151, 534] width 116 height 50
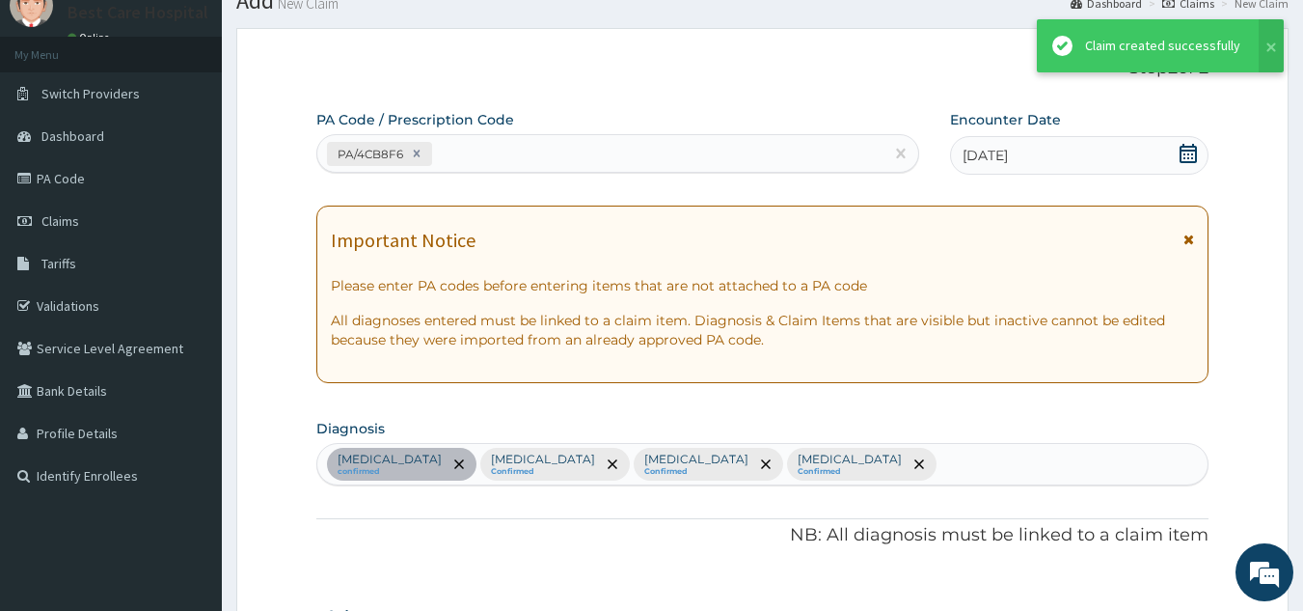
scroll to position [1431, 0]
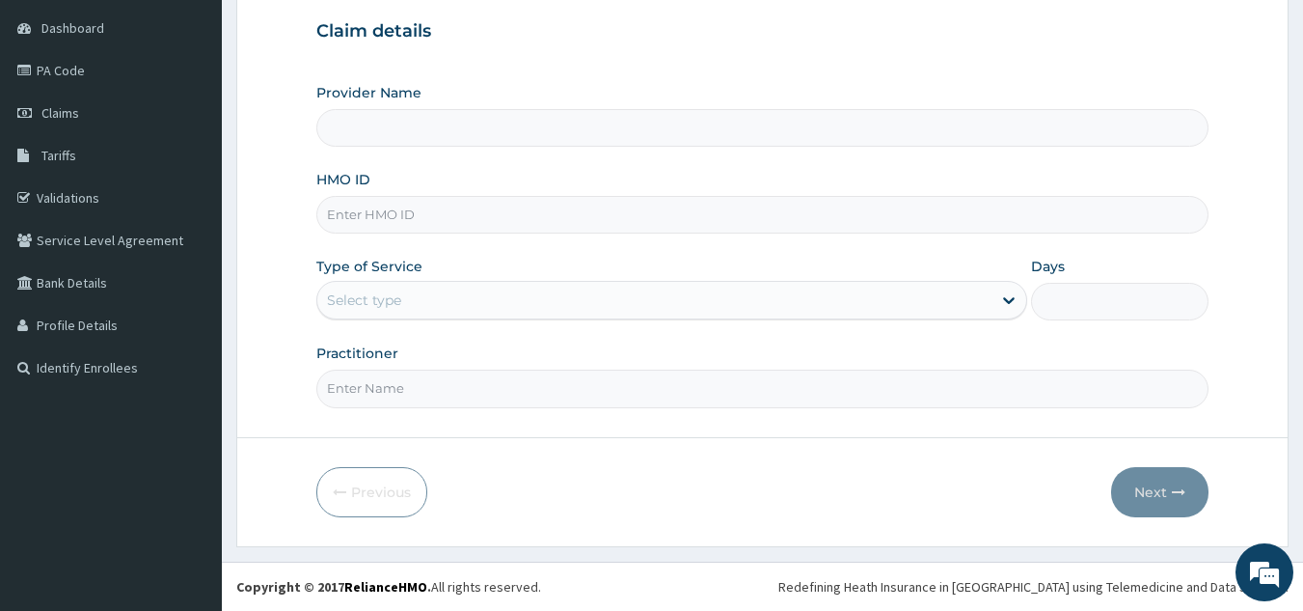
click at [396, 220] on input "HMO ID" at bounding box center [762, 215] width 893 height 38
click at [414, 143] on input "Provider Name" at bounding box center [762, 128] width 893 height 38
click at [416, 131] on input "Provider Name" at bounding box center [762, 128] width 893 height 38
type input "Bestcare Hospital"
click at [395, 211] on input "HMO ID" at bounding box center [762, 215] width 893 height 38
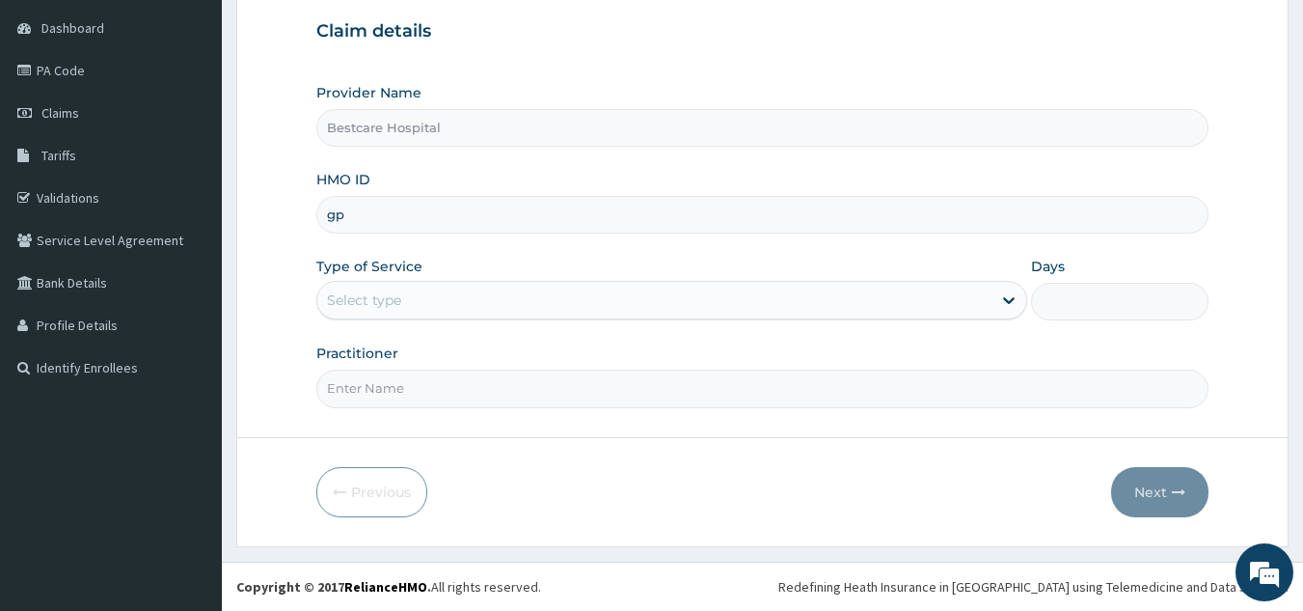
type input "g"
type input "gsv/10384/a"
drag, startPoint x: 417, startPoint y: 285, endPoint x: 414, endPoint y: 323, distance: 38.7
click at [418, 287] on div "Select type" at bounding box center [654, 300] width 674 height 31
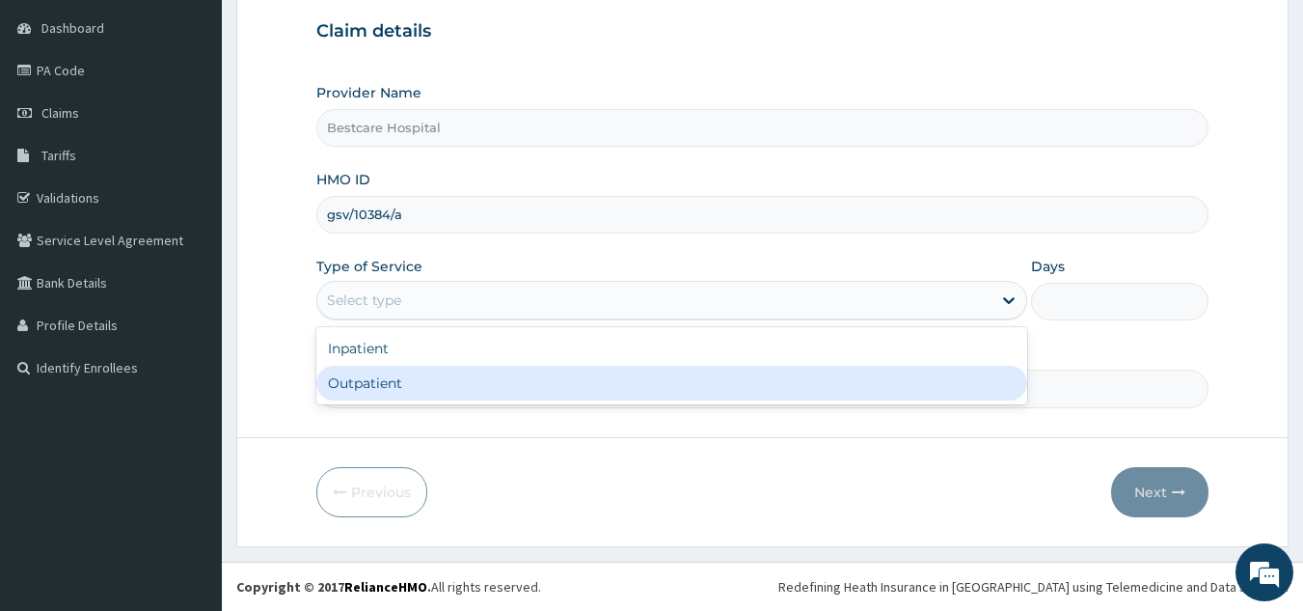
click at [411, 385] on div "Outpatient" at bounding box center [671, 383] width 711 height 35
type input "1"
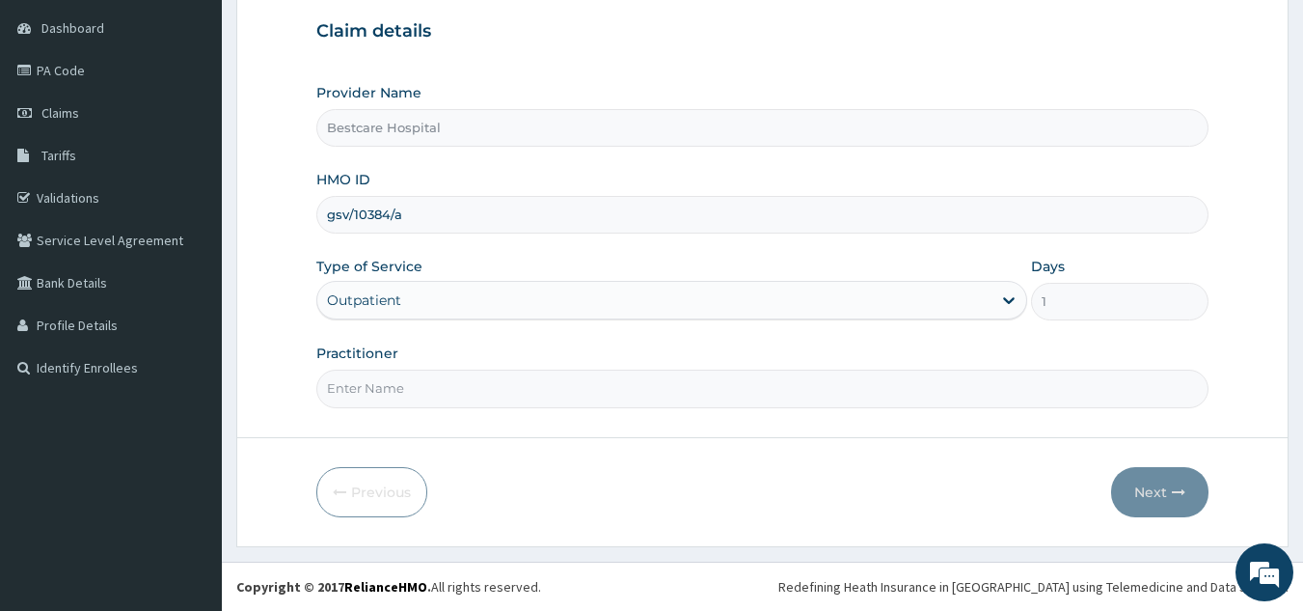
click at [412, 373] on input "Practitioner" at bounding box center [762, 388] width 893 height 38
type input "DR [PERSON_NAME]"
click at [1137, 489] on button "Next" at bounding box center [1159, 492] width 97 height 50
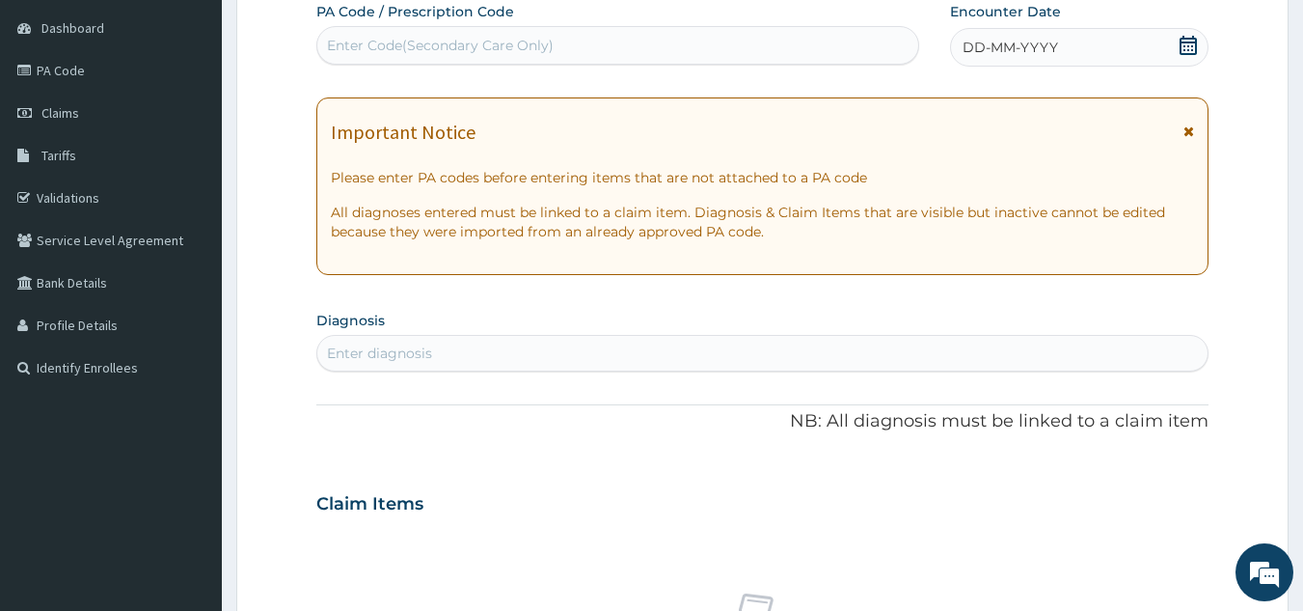
click at [1036, 38] on div "DD-MM-YYYY" at bounding box center [1079, 47] width 259 height 39
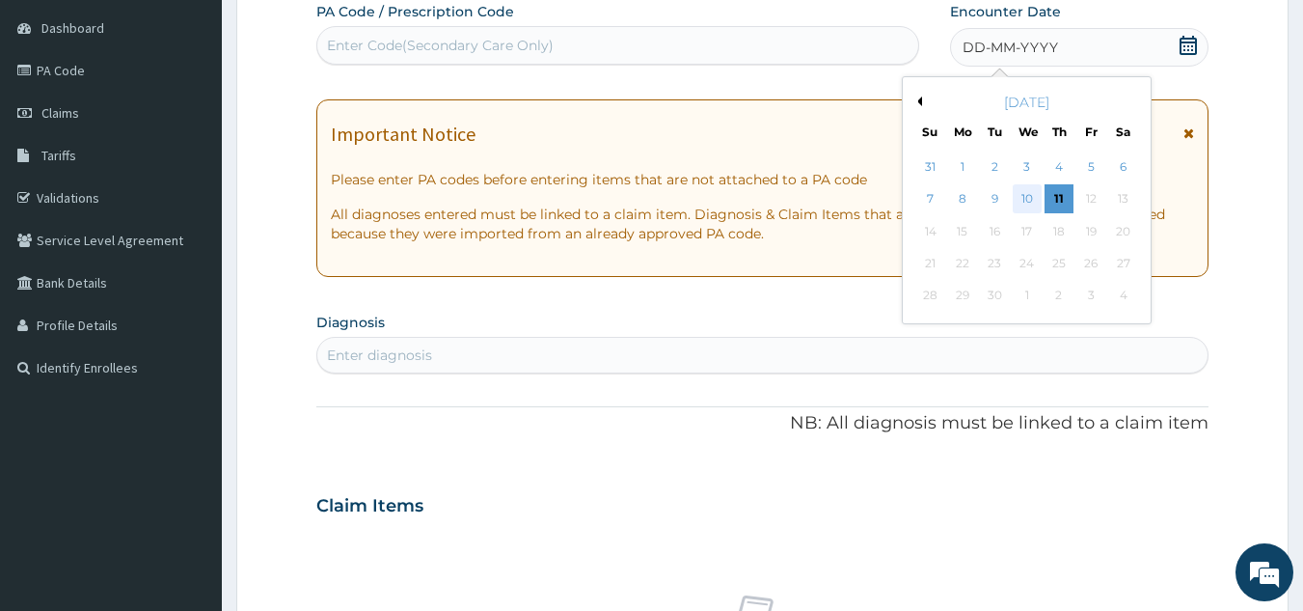
click at [1035, 188] on div "10" at bounding box center [1027, 199] width 29 height 29
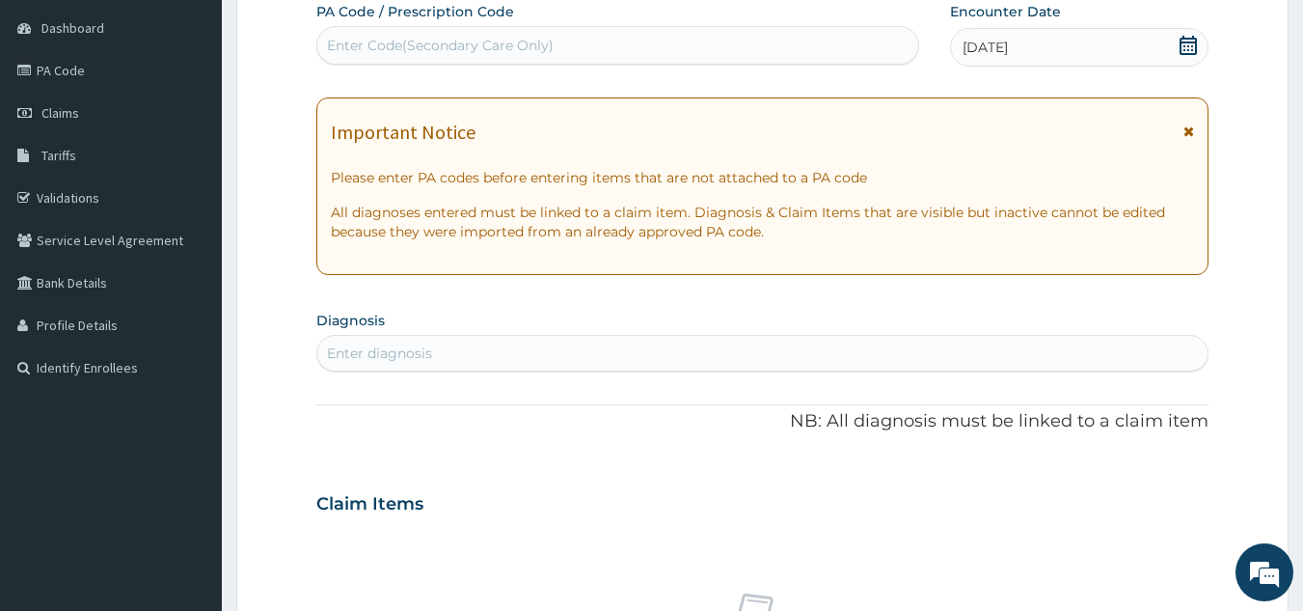
click at [422, 33] on div "Enter Code(Secondary Care Only)" at bounding box center [618, 45] width 602 height 31
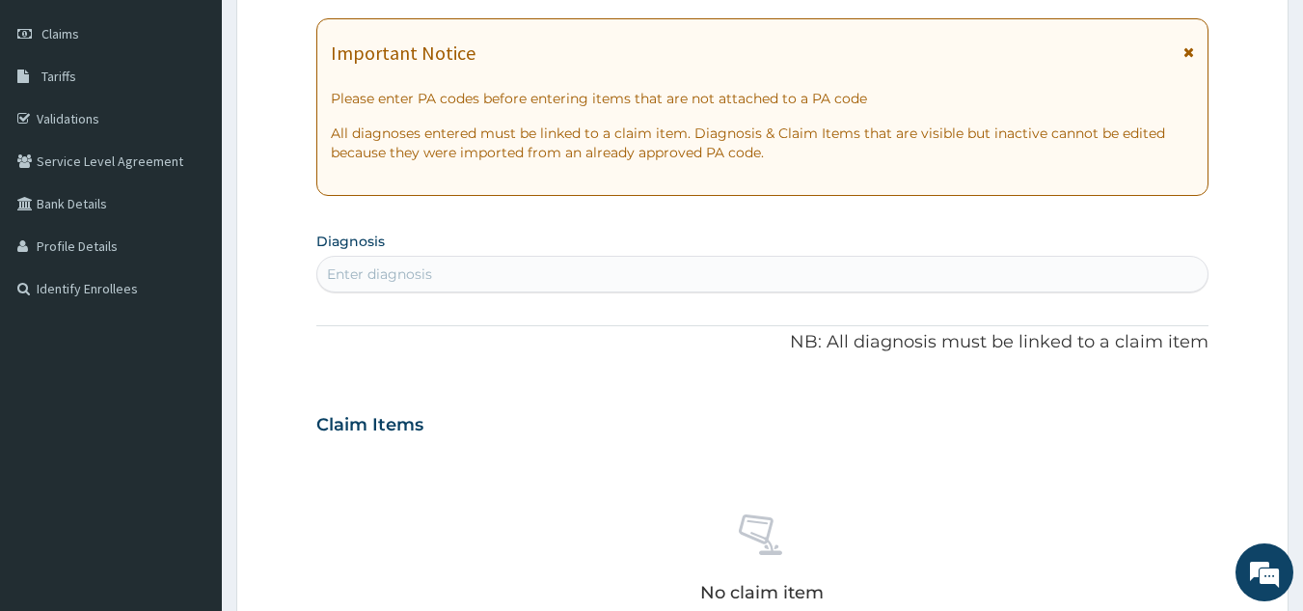
scroll to position [375, 0]
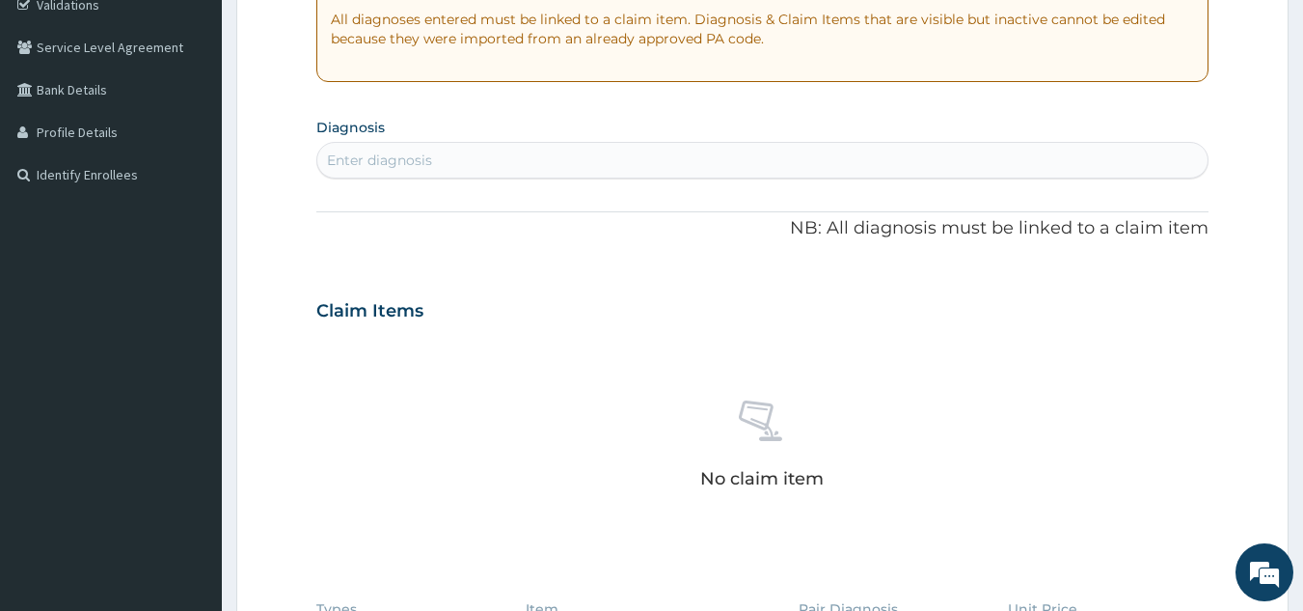
click at [400, 149] on div "Enter diagnosis" at bounding box center [762, 160] width 891 height 31
click at [407, 169] on div "Enter diagnosis" at bounding box center [379, 159] width 105 height 19
click at [413, 176] on div "Enter diagnosis" at bounding box center [762, 160] width 891 height 31
click at [402, 164] on div "Enter diagnosis" at bounding box center [379, 159] width 105 height 19
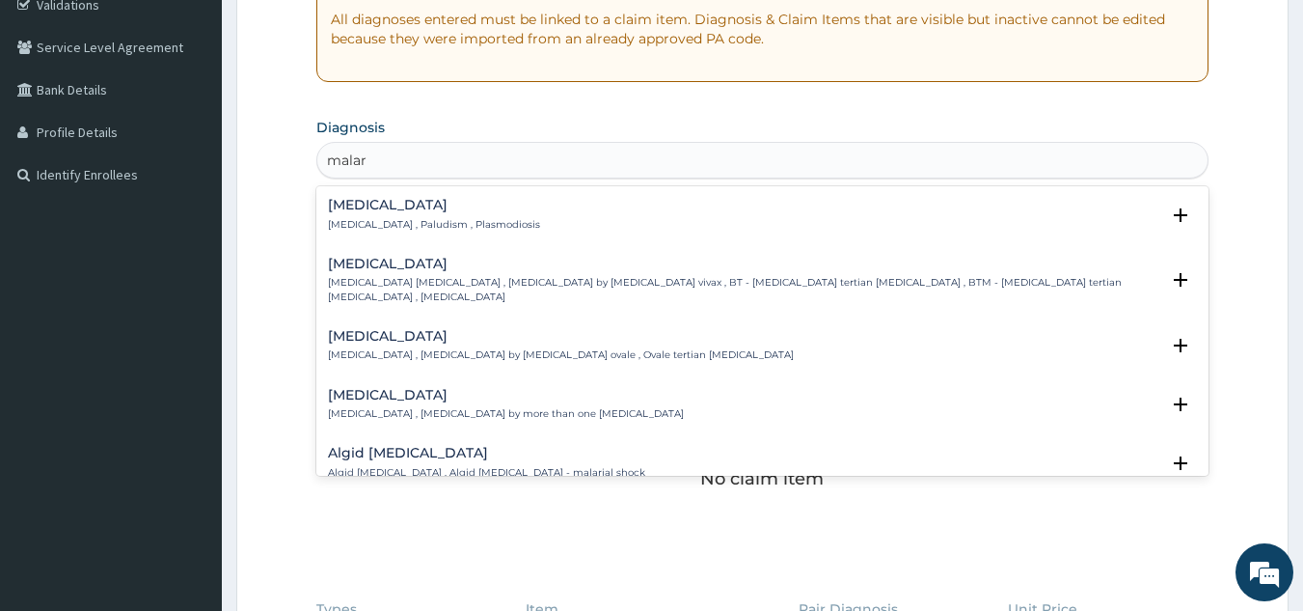
type input "malari"
click at [522, 212] on div "Malaria Malaria , Paludism , Plasmodiosis" at bounding box center [763, 215] width 870 height 34
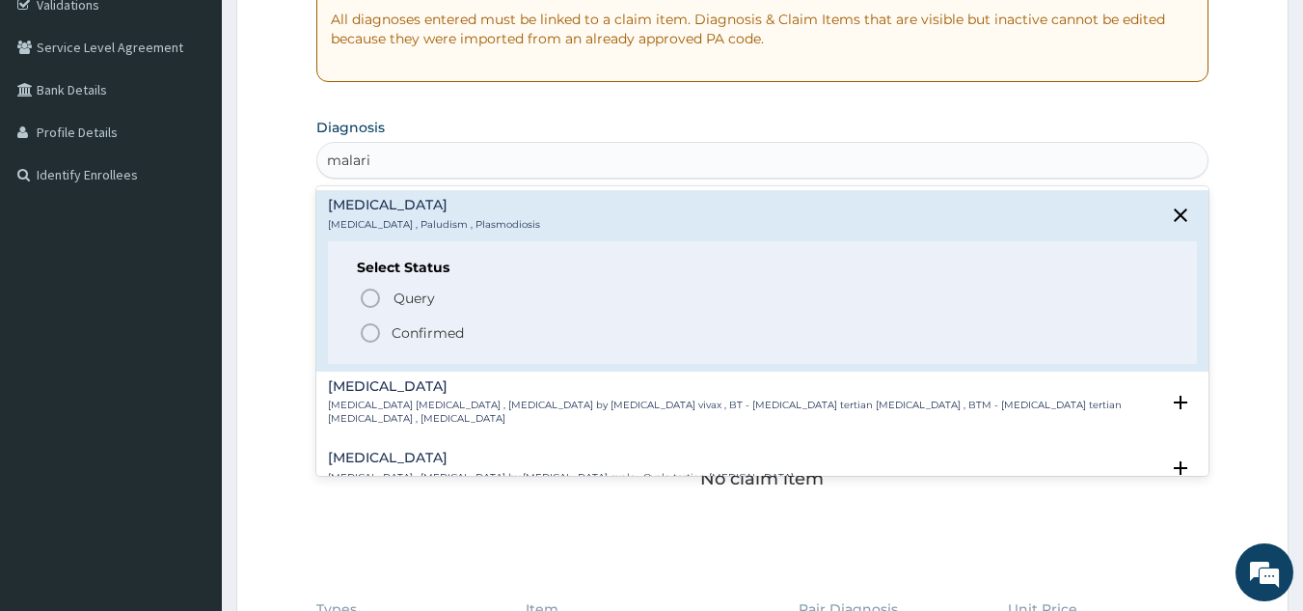
click at [456, 332] on p "Confirmed" at bounding box center [428, 332] width 72 height 19
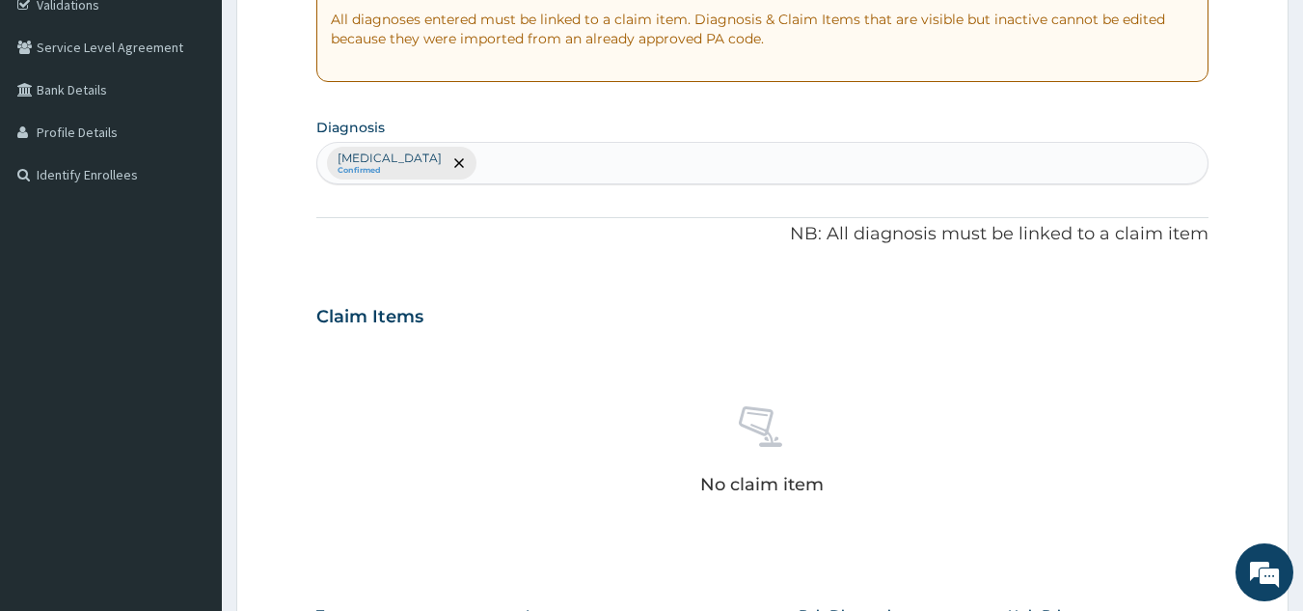
click at [495, 152] on div "Malaria Confirmed" at bounding box center [762, 163] width 891 height 41
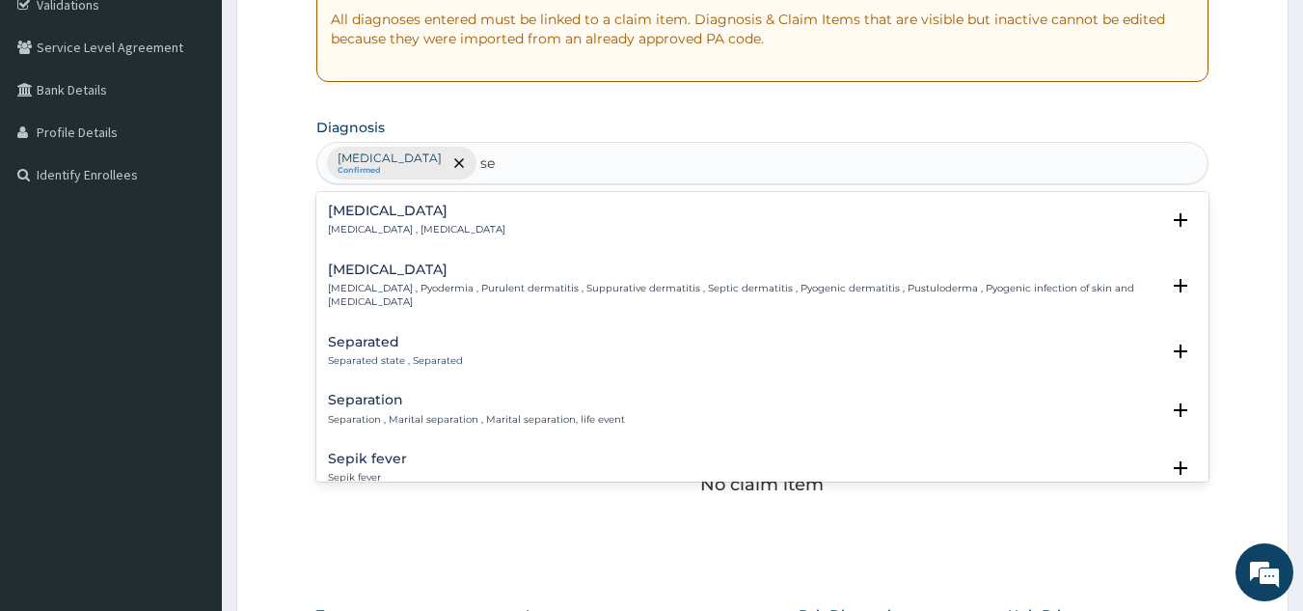
type input "s"
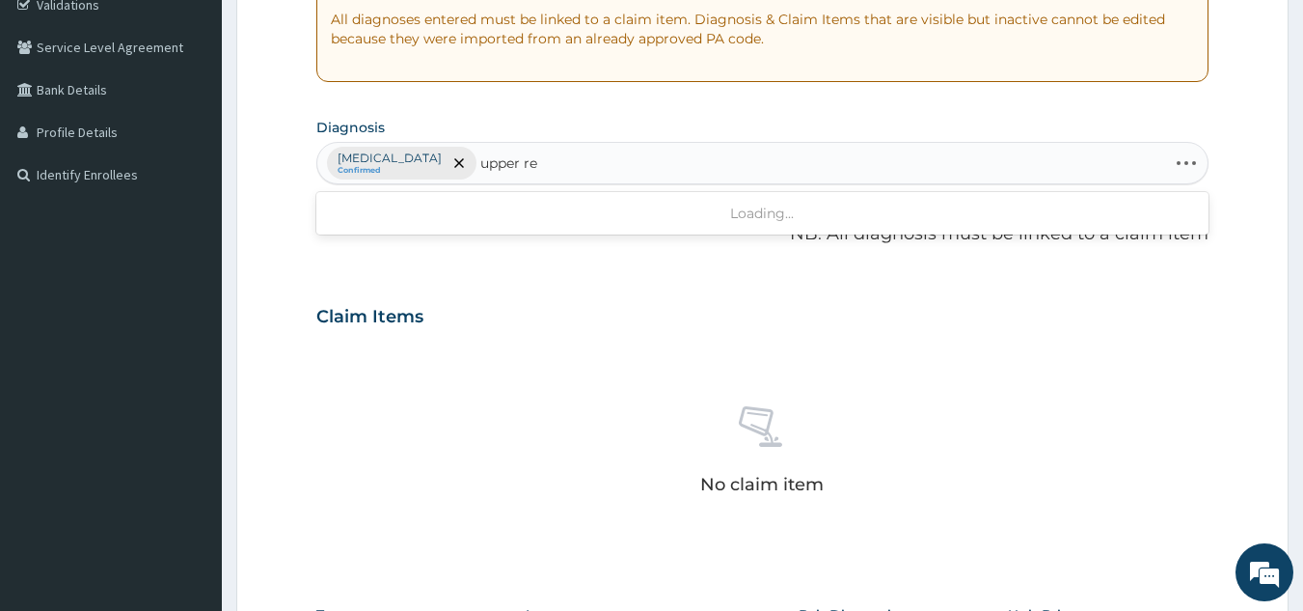
type input "upper res"
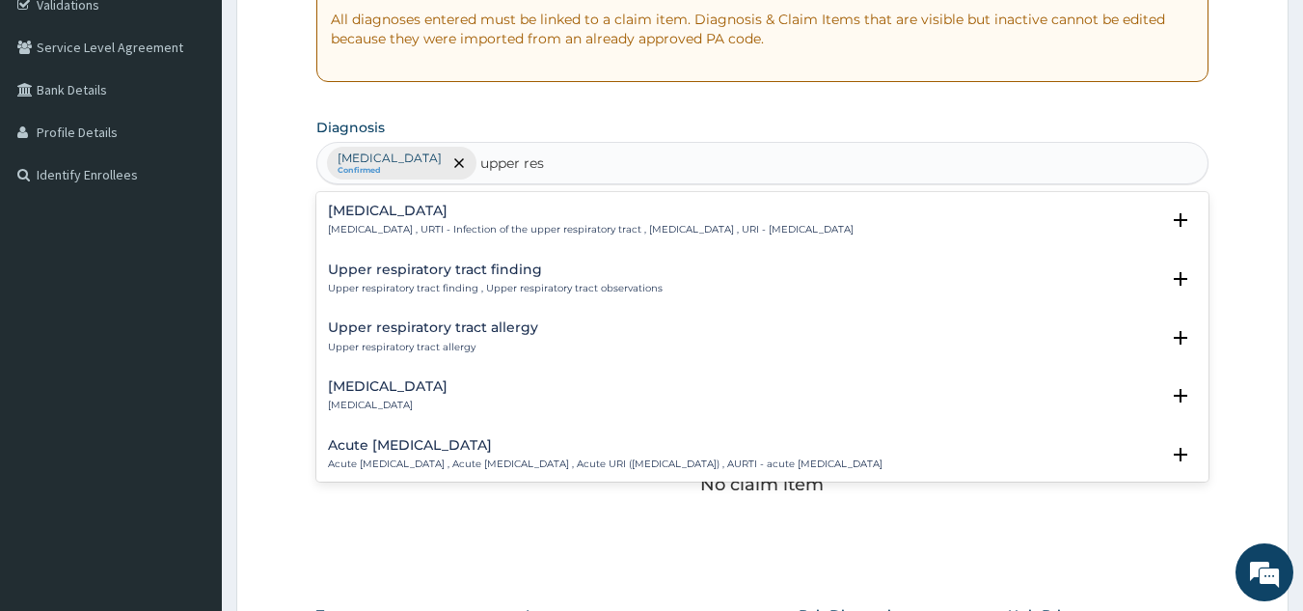
click at [392, 234] on p "Upper respiratory infection , URTI - Infection of the upper respiratory tract ,…" at bounding box center [591, 230] width 526 height 14
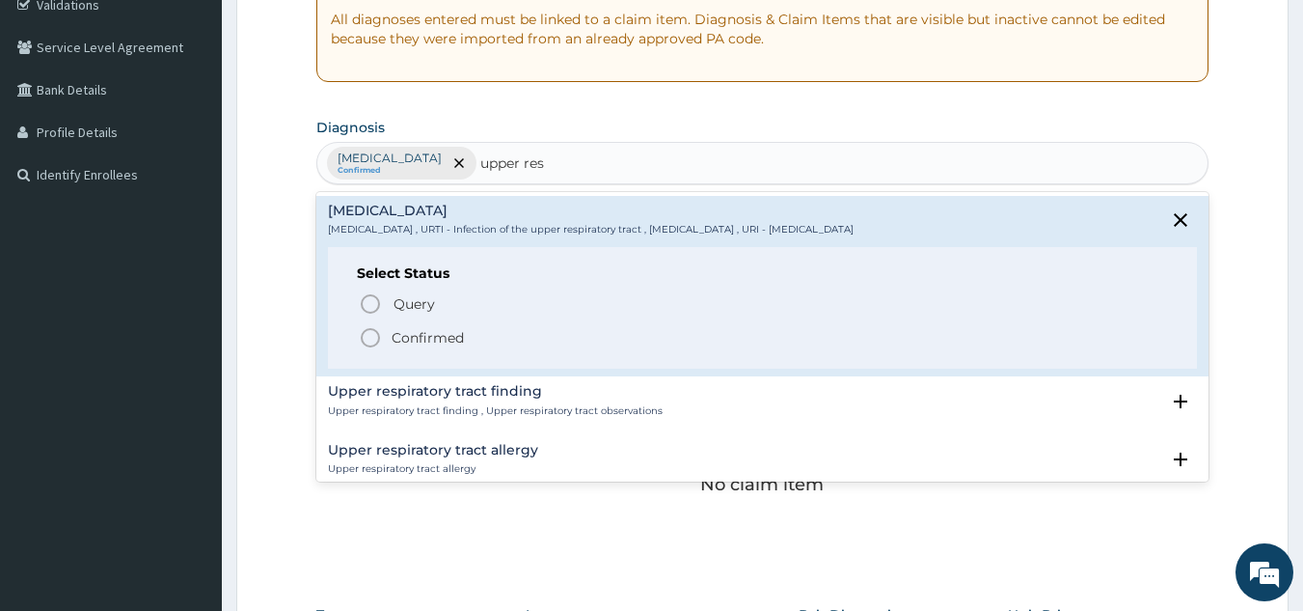
click at [399, 332] on p "Confirmed" at bounding box center [428, 337] width 72 height 19
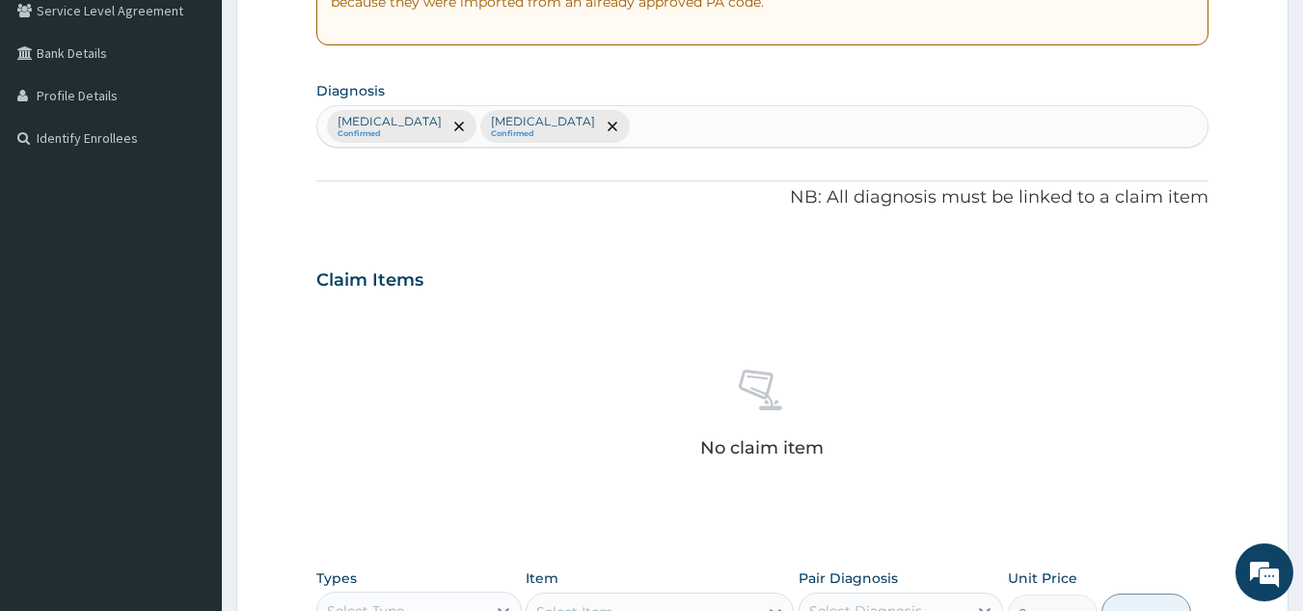
scroll to position [472, 0]
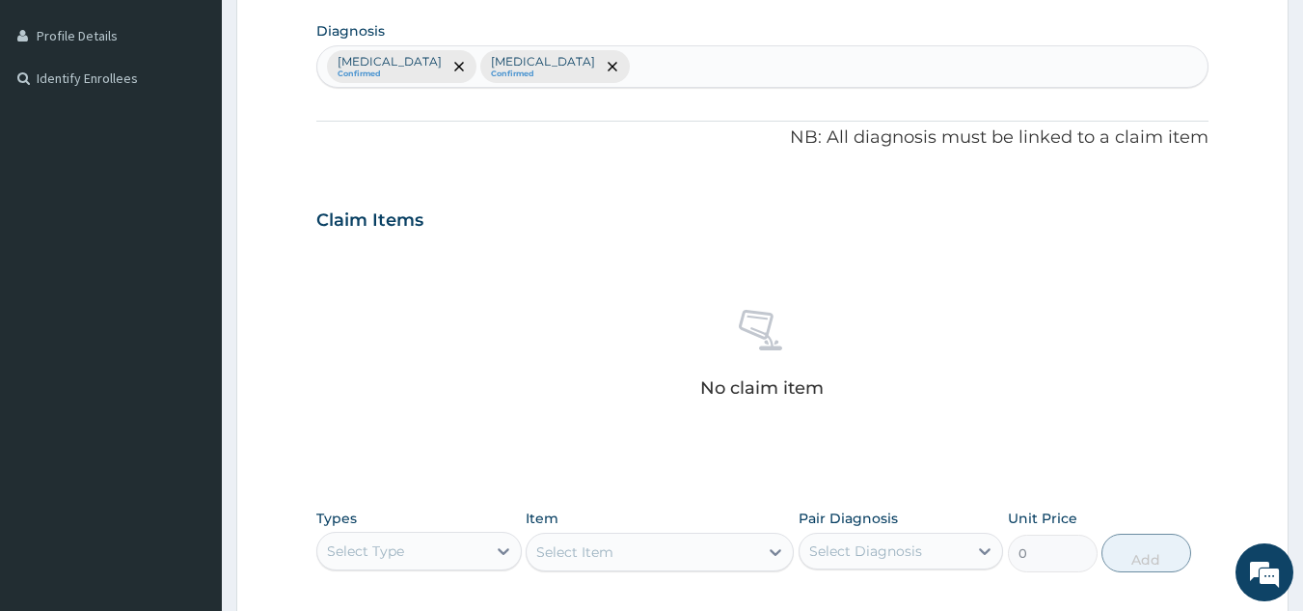
click at [647, 59] on div "Malaria Confirmed Upper respiratory infection Confirmed" at bounding box center [762, 66] width 891 height 41
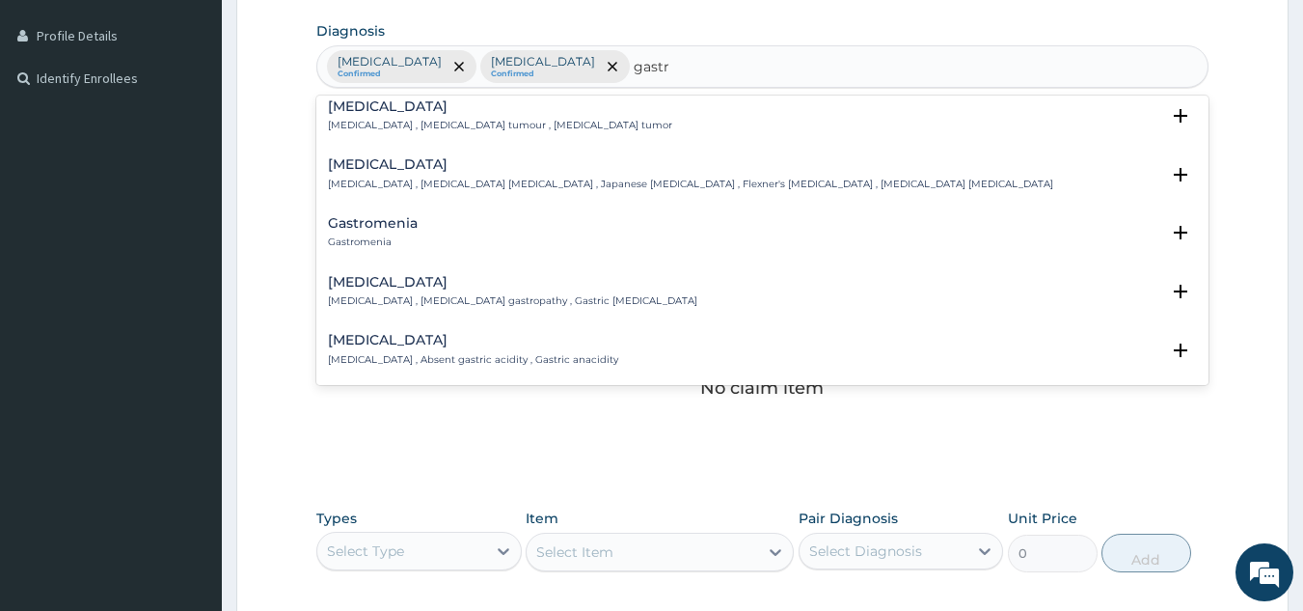
scroll to position [96, 0]
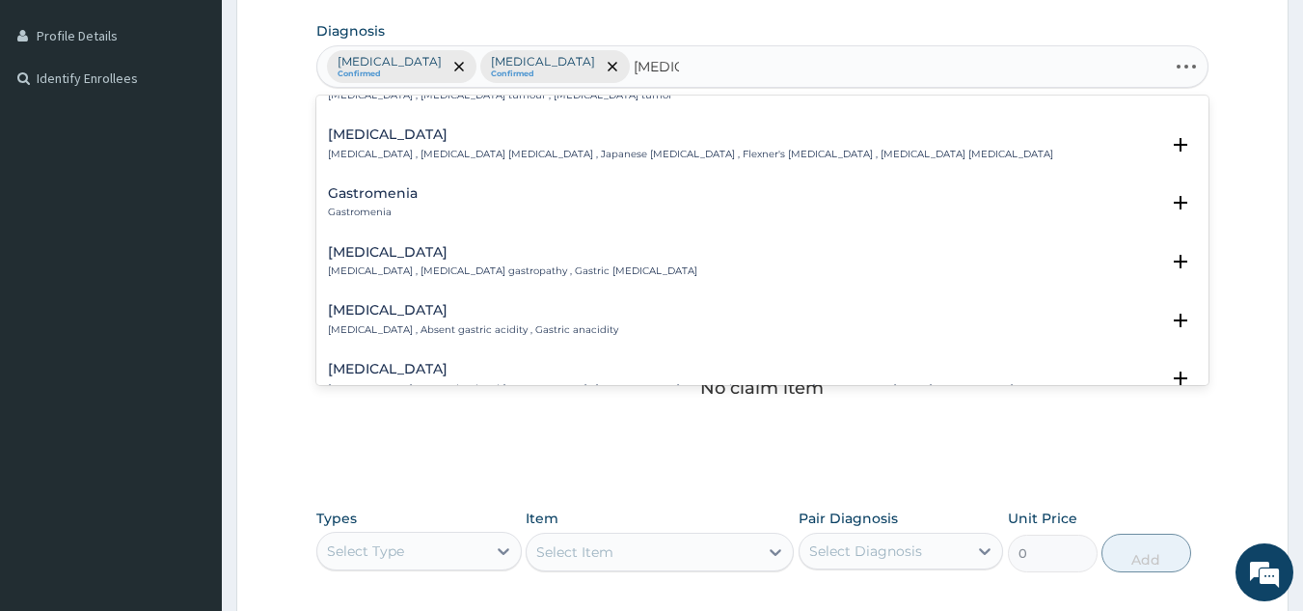
type input "gastroe"
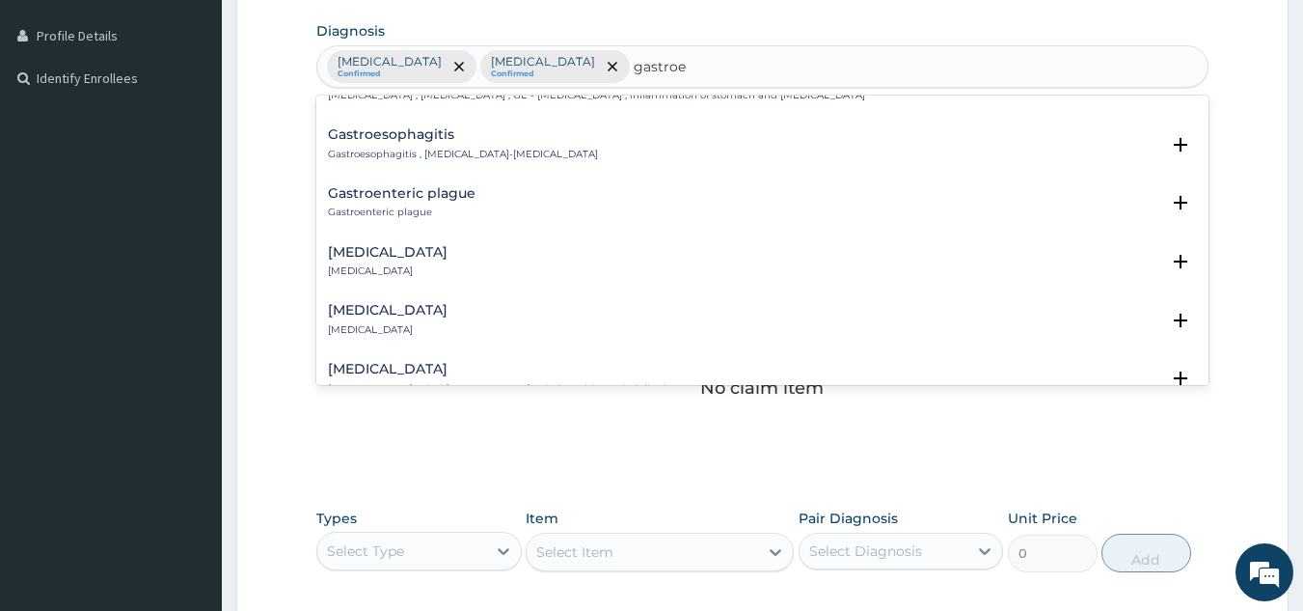
scroll to position [0, 0]
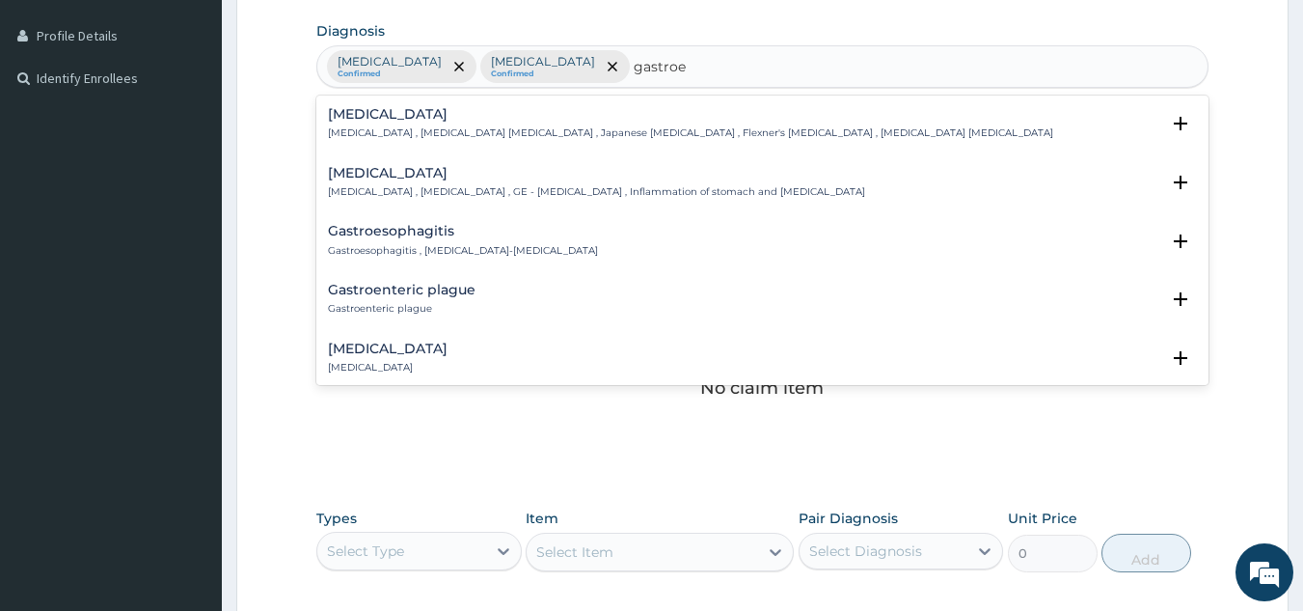
click at [436, 183] on div "Gastroenteritis Gastroenteritis , Gastroenteropathy , GE - Gastroenteritis , In…" at bounding box center [596, 183] width 537 height 34
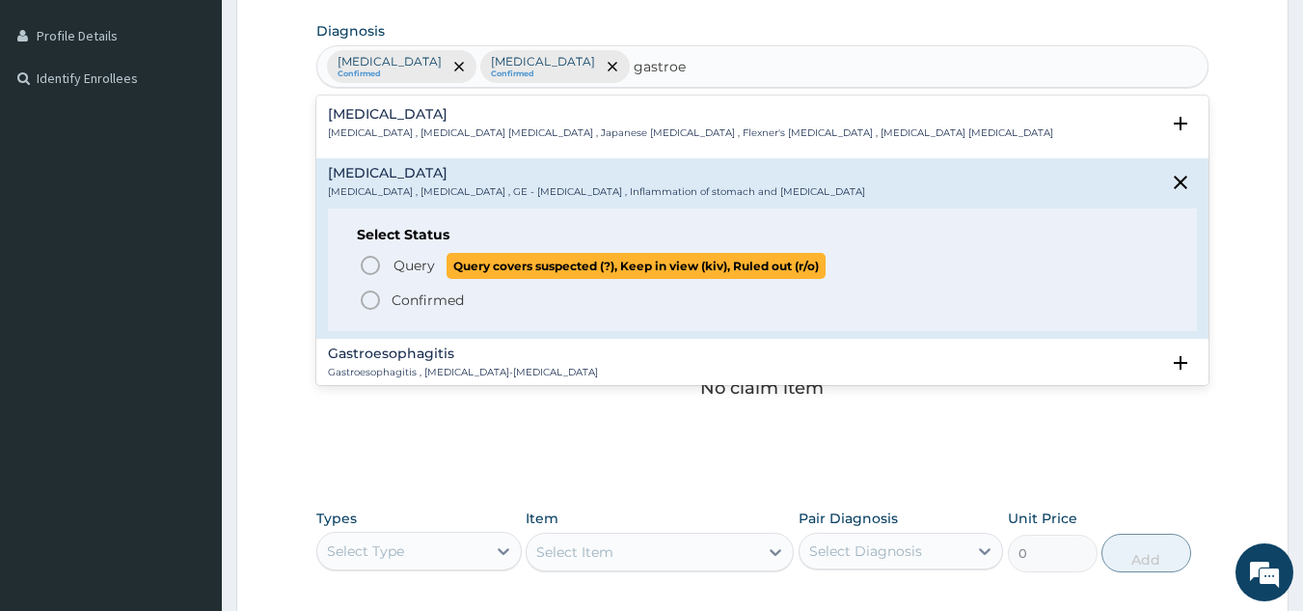
click at [423, 257] on span "Query" at bounding box center [414, 265] width 41 height 19
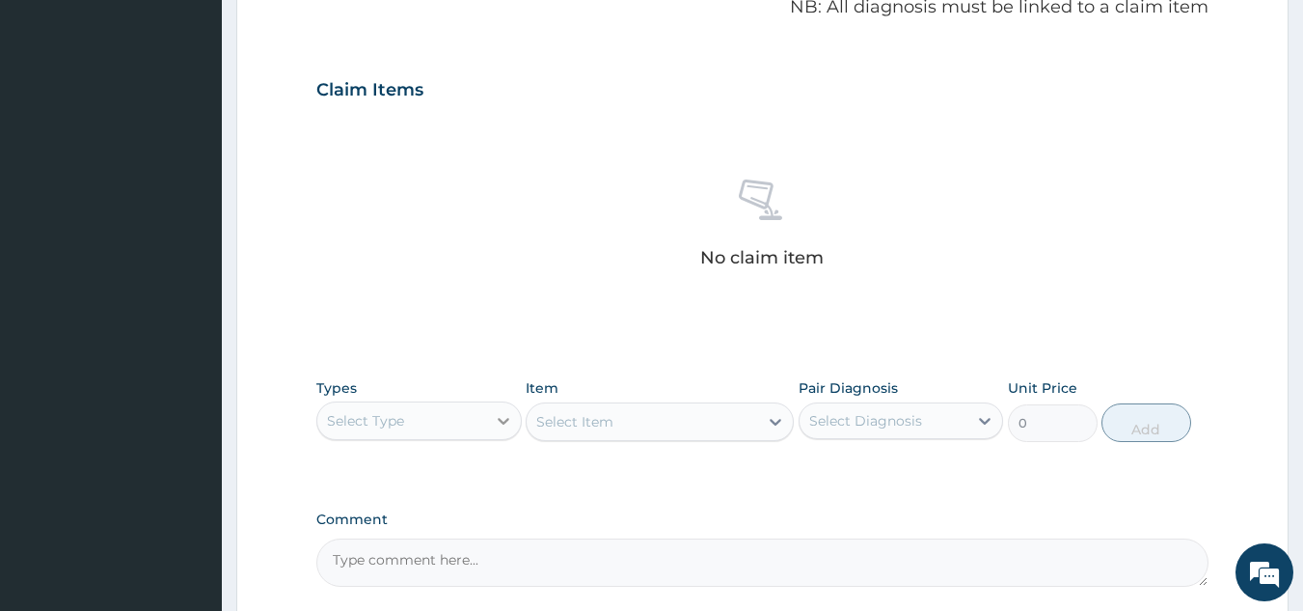
scroll to position [780, 0]
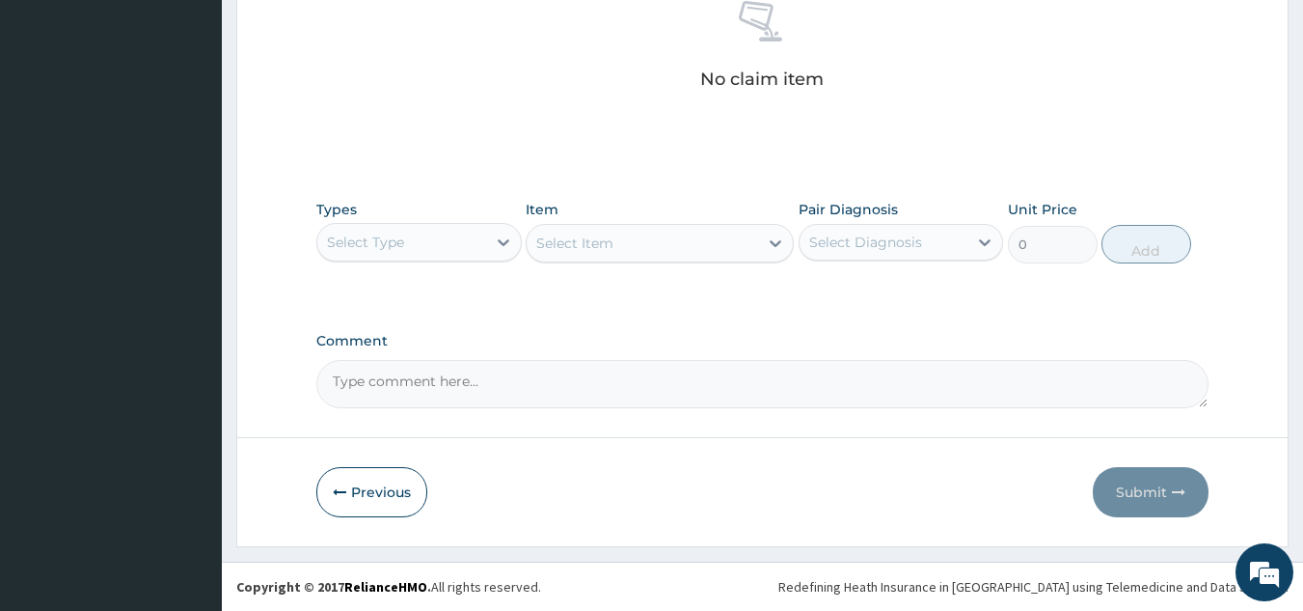
click at [570, 252] on div "Select Item" at bounding box center [660, 243] width 268 height 39
click at [683, 221] on div "Item Select Item" at bounding box center [660, 232] width 268 height 64
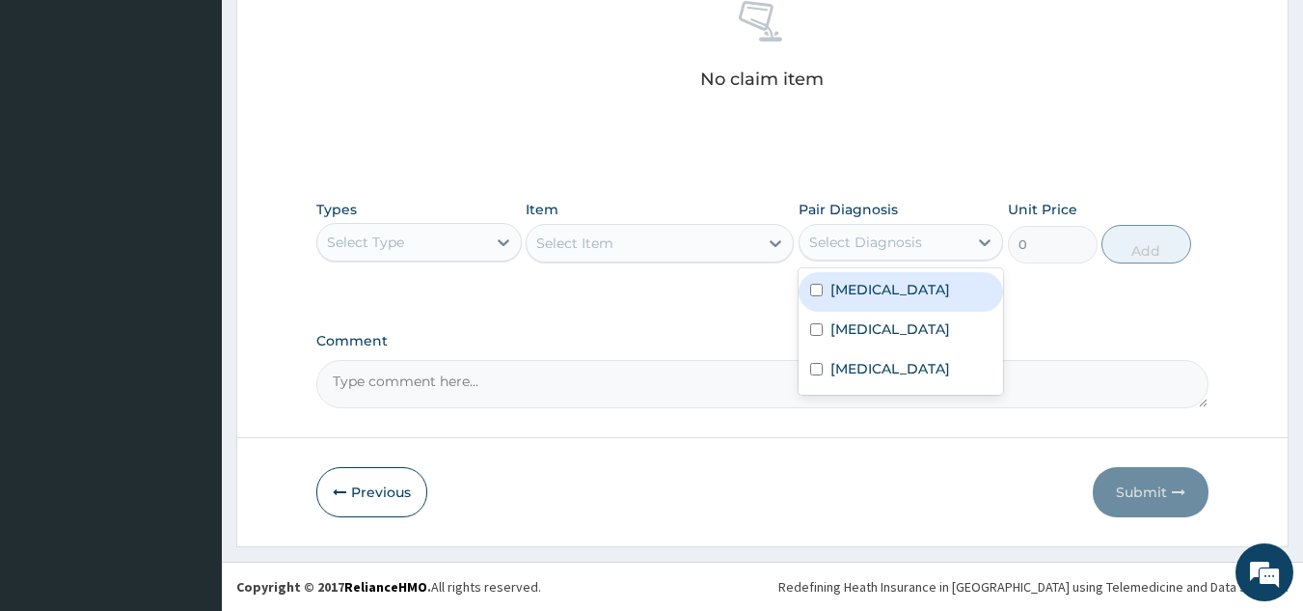
drag, startPoint x: 806, startPoint y: 230, endPoint x: 860, endPoint y: 240, distance: 55.1
click at [830, 230] on div "Select Diagnosis" at bounding box center [884, 242] width 169 height 31
click at [848, 293] on label "Malaria" at bounding box center [891, 289] width 120 height 19
checkbox input "true"
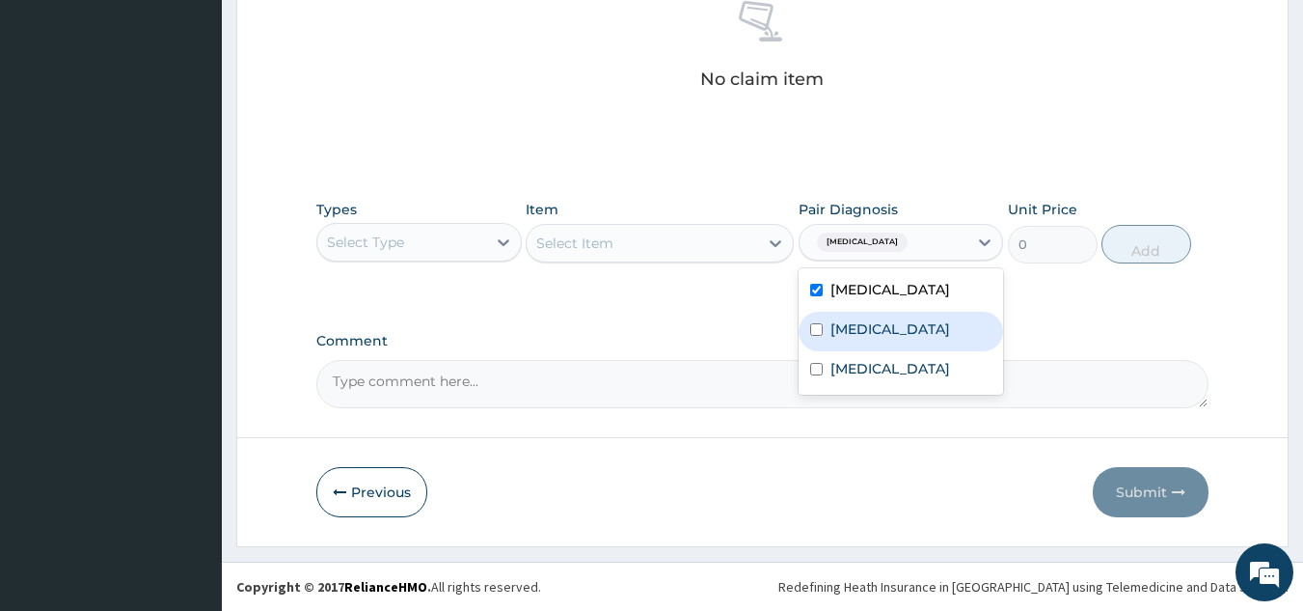
drag, startPoint x: 845, startPoint y: 333, endPoint x: 848, endPoint y: 353, distance: 20.5
click at [846, 339] on label "Upper respiratory infection" at bounding box center [891, 328] width 120 height 19
checkbox input "true"
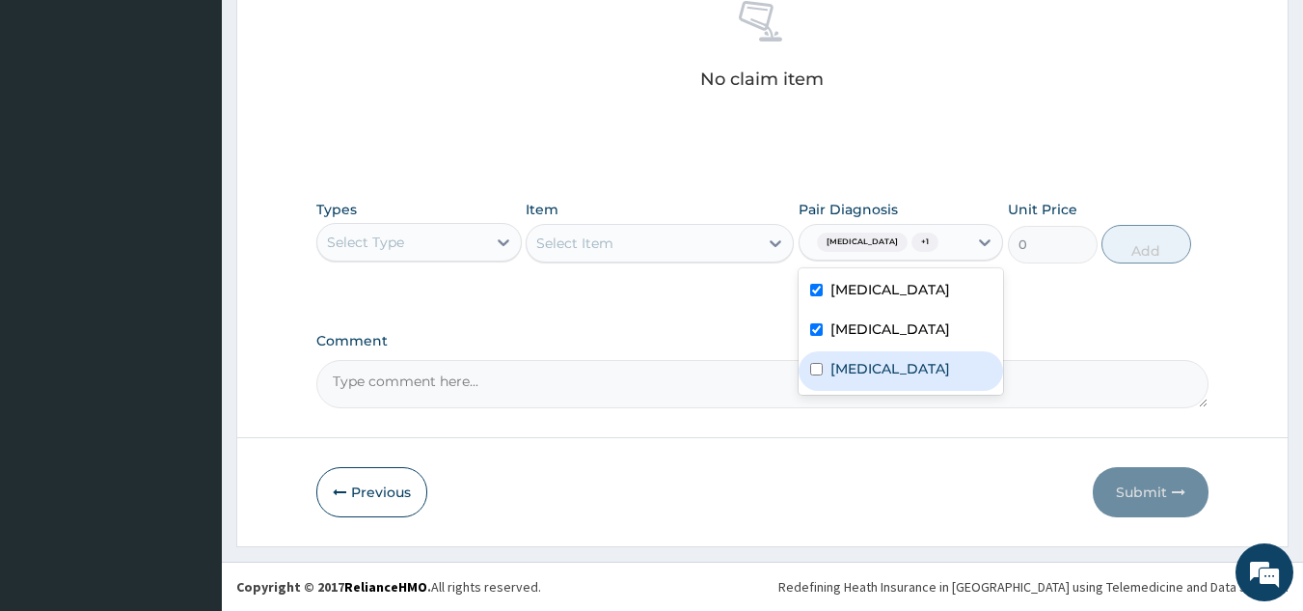
click at [874, 378] on label "Gastroenteritis" at bounding box center [891, 368] width 120 height 19
checkbox input "true"
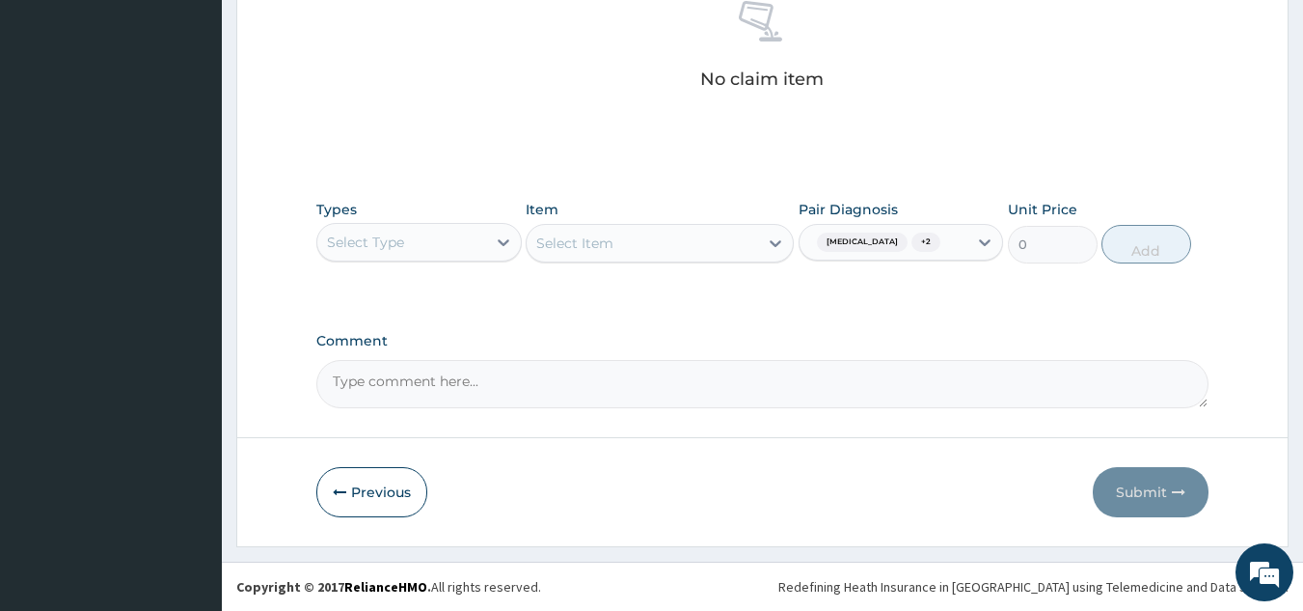
click at [414, 261] on div "Types Select Type" at bounding box center [418, 232] width 205 height 64
click at [427, 237] on div "Select Type" at bounding box center [401, 242] width 169 height 31
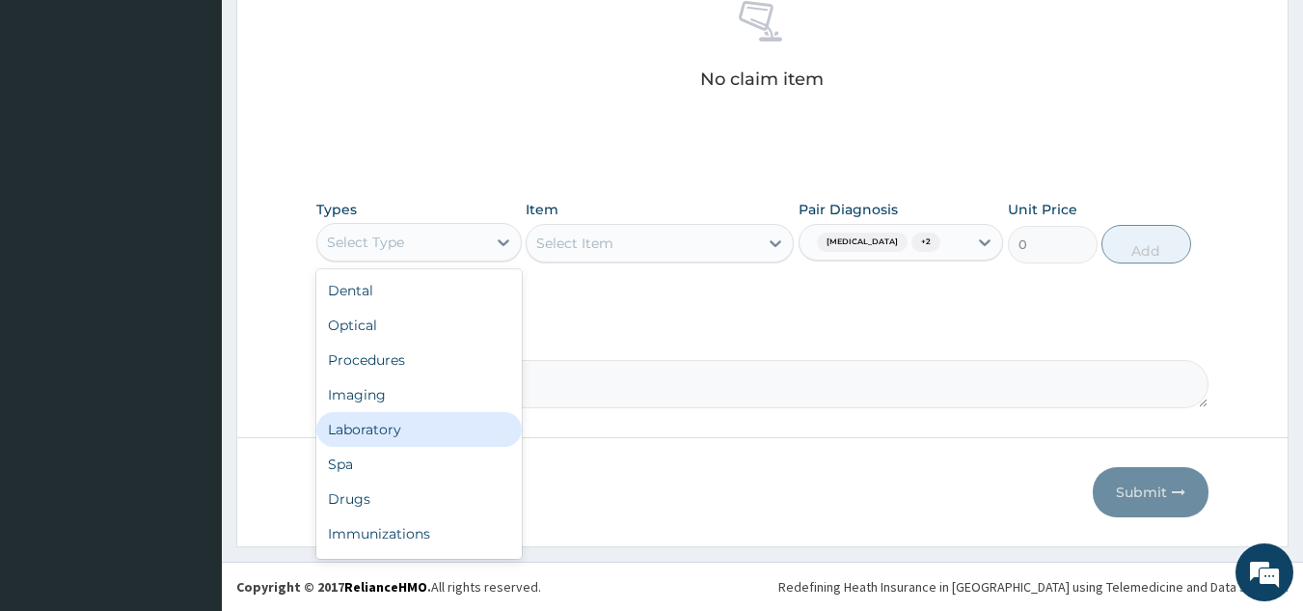
click at [409, 416] on div "Laboratory" at bounding box center [418, 429] width 205 height 35
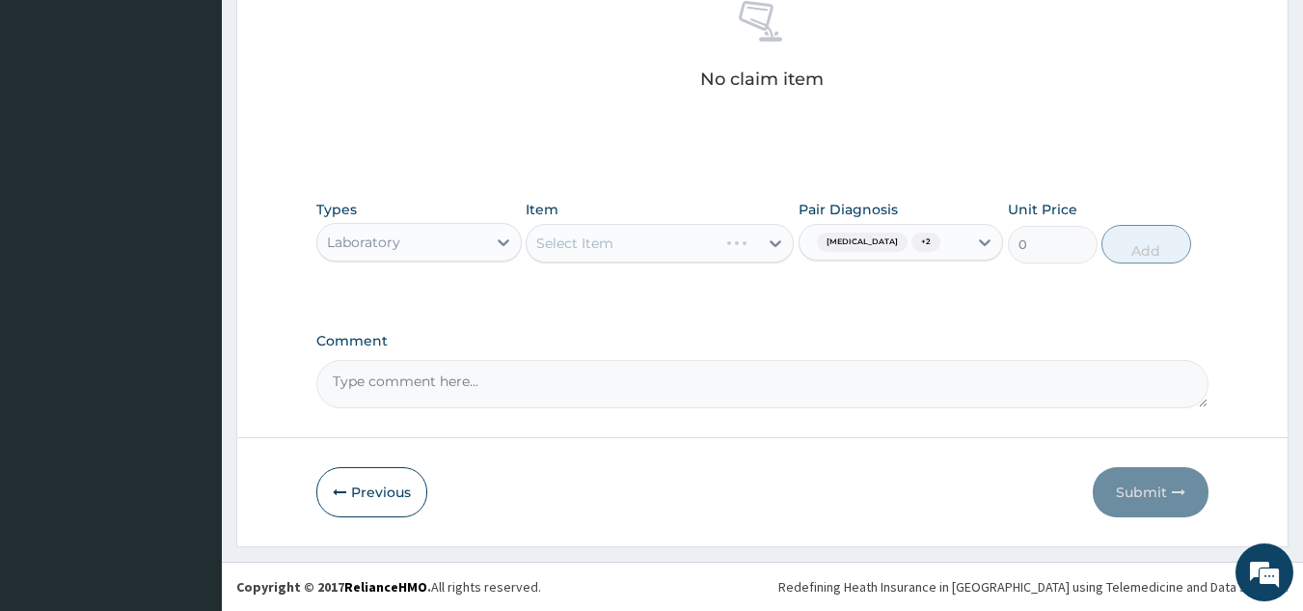
drag, startPoint x: 417, startPoint y: 245, endPoint x: 413, endPoint y: 267, distance: 22.5
click at [417, 253] on div "Laboratory" at bounding box center [401, 242] width 169 height 31
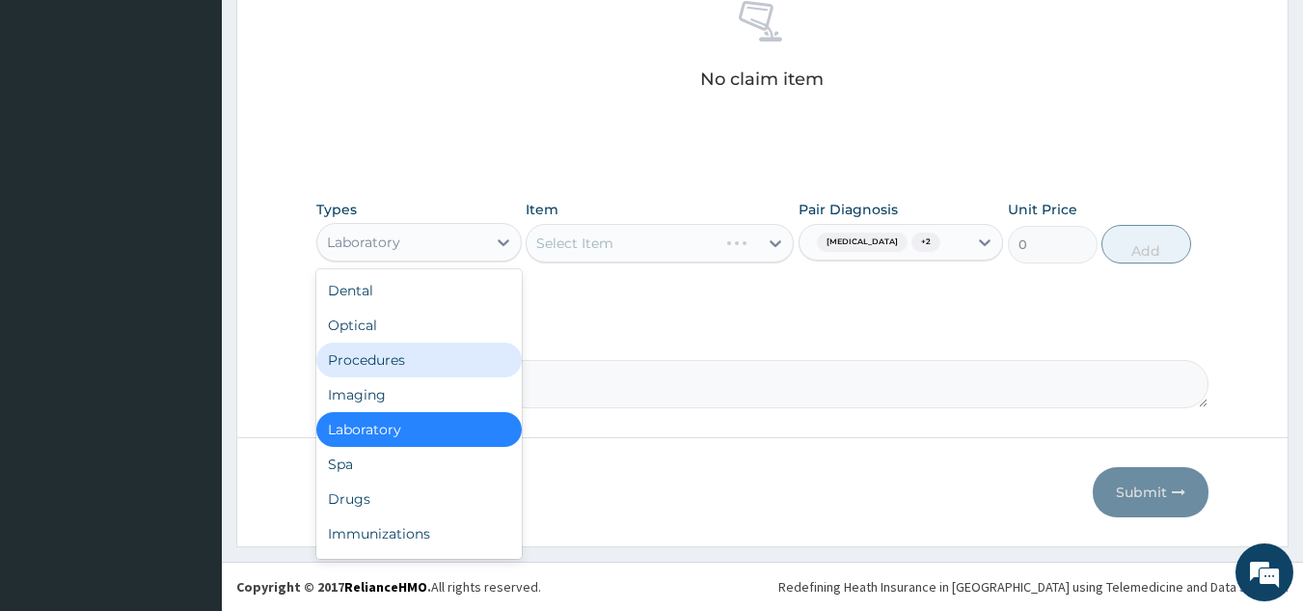
click at [423, 367] on div "Procedures" at bounding box center [418, 359] width 205 height 35
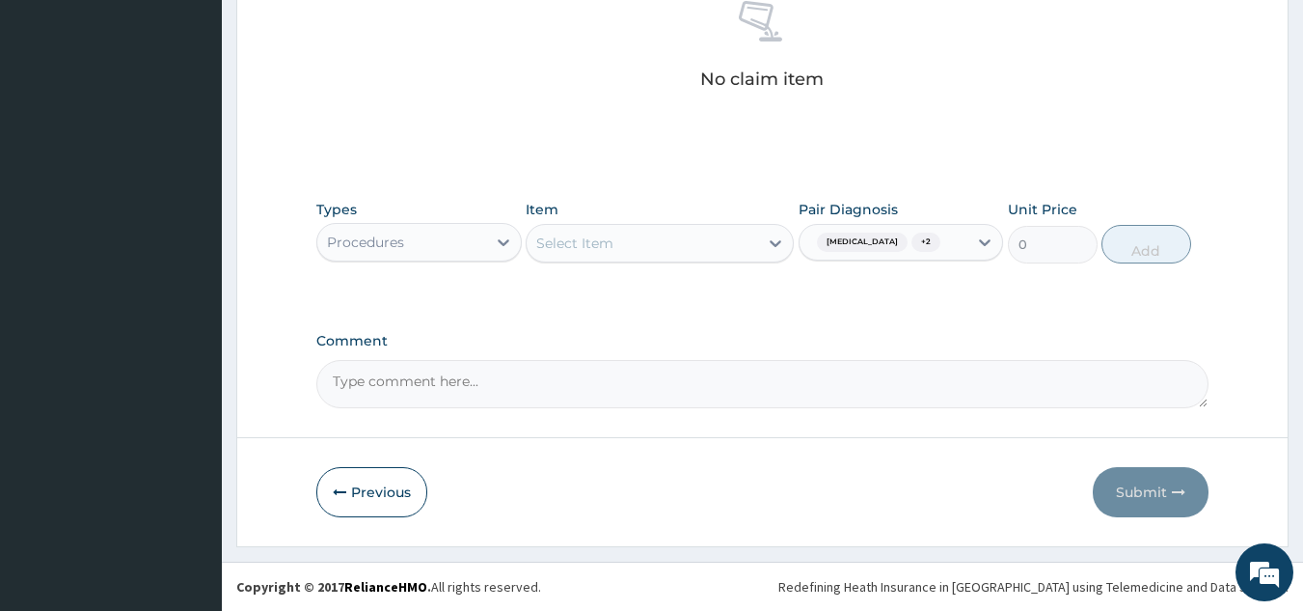
click at [603, 242] on div "Select Item" at bounding box center [574, 242] width 77 height 19
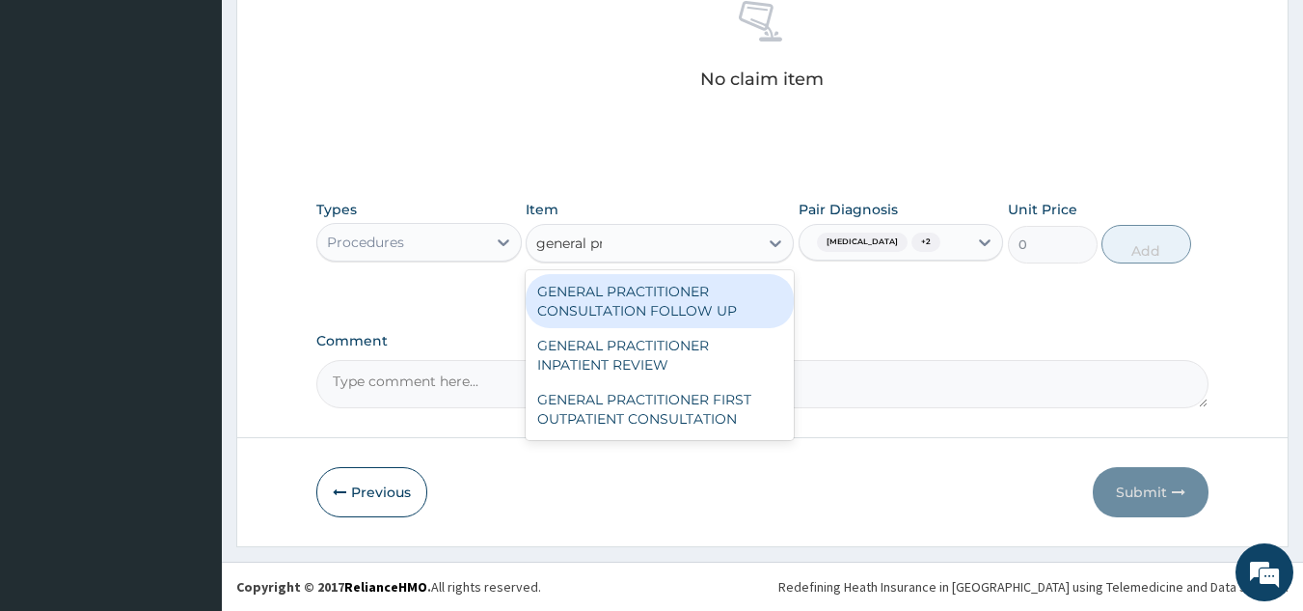
type input "general pra"
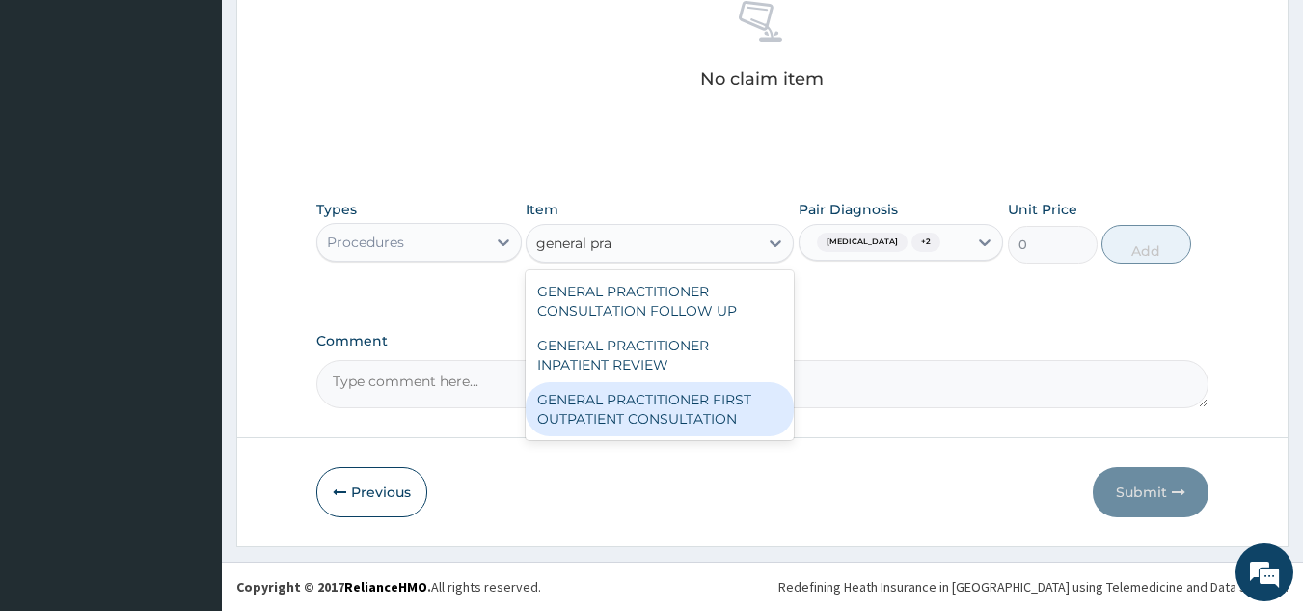
drag, startPoint x: 707, startPoint y: 410, endPoint x: 716, endPoint y: 388, distance: 23.8
click at [709, 410] on div "GENERAL PRACTITIONER FIRST OUTPATIENT CONSULTATION" at bounding box center [660, 409] width 268 height 54
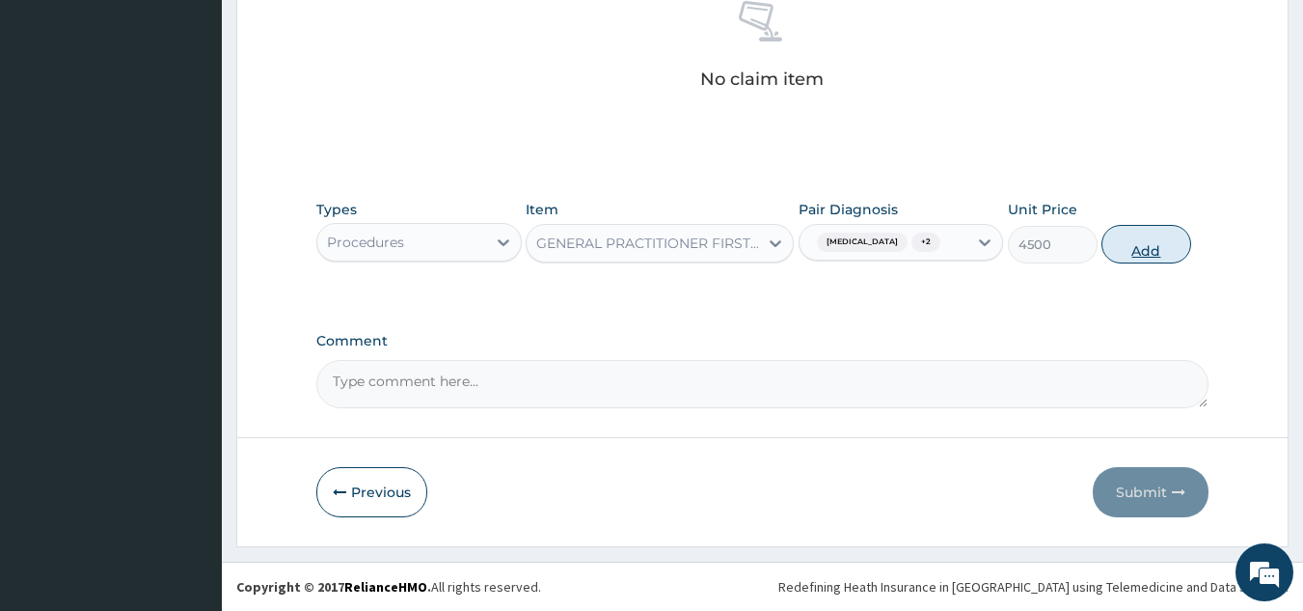
click at [1156, 251] on button "Add" at bounding box center [1147, 244] width 90 height 39
type input "0"
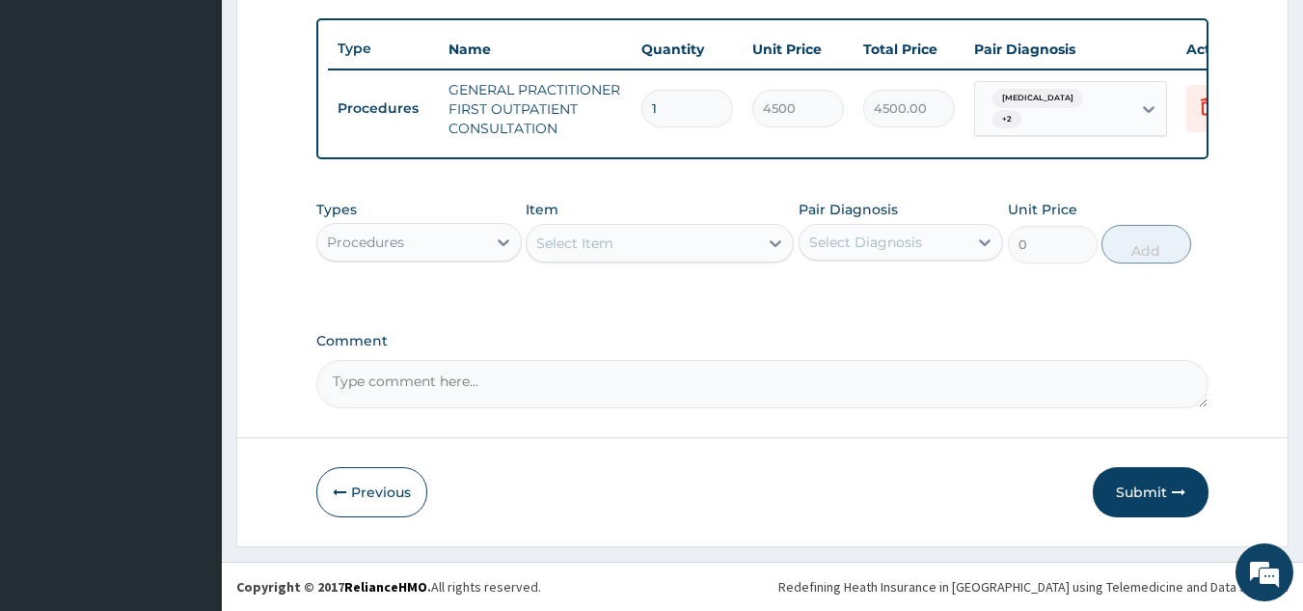
click at [423, 252] on div "Procedures" at bounding box center [401, 242] width 169 height 31
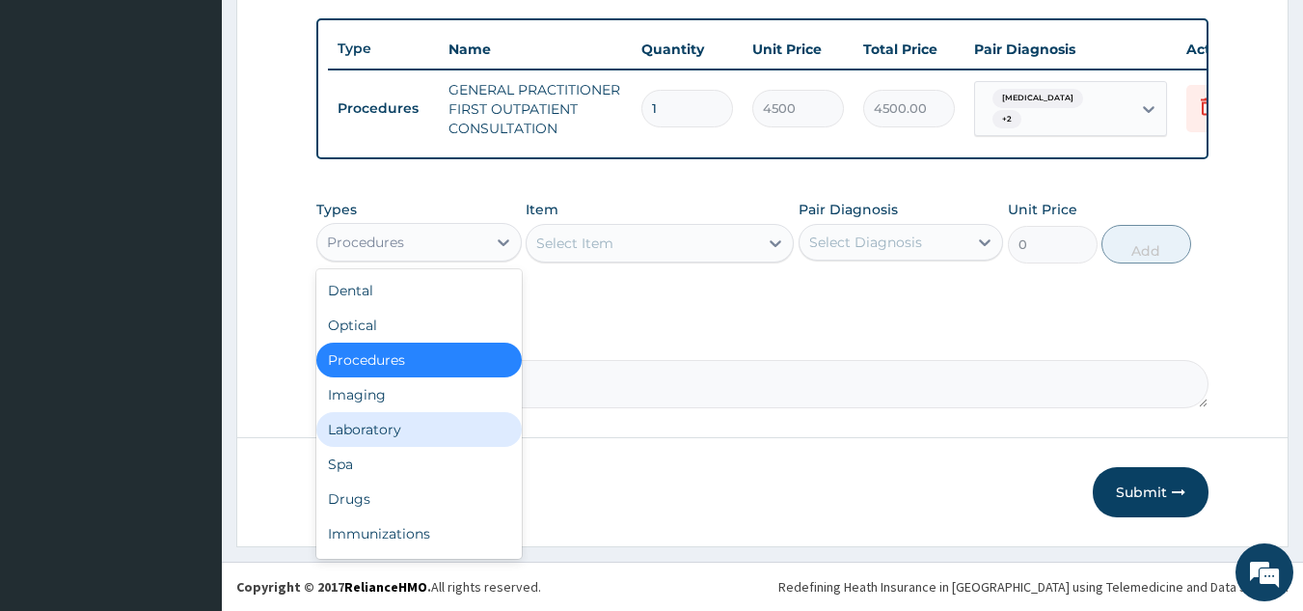
drag, startPoint x: 406, startPoint y: 426, endPoint x: 520, endPoint y: 344, distance: 140.3
click at [407, 423] on div "Laboratory" at bounding box center [418, 429] width 205 height 35
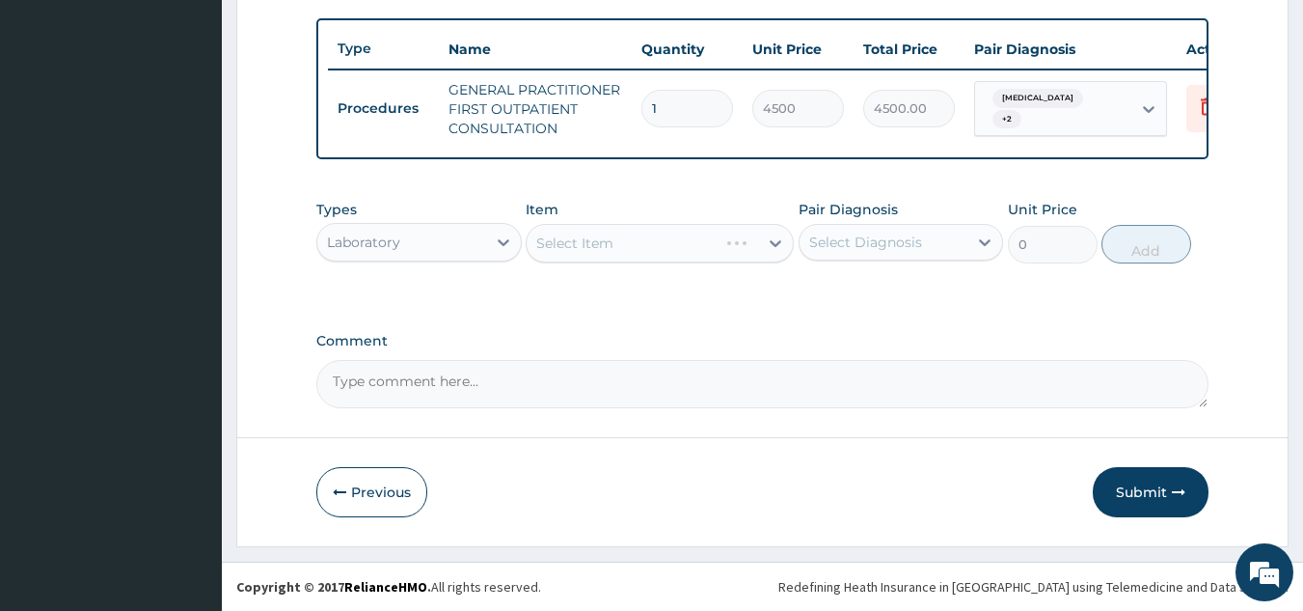
drag, startPoint x: 642, startPoint y: 269, endPoint x: 656, endPoint y: 256, distance: 19.1
click at [654, 259] on div "Types Laboratory Item Select Item Pair Diagnosis Select Diagnosis Unit Price 0 …" at bounding box center [762, 231] width 893 height 83
click at [663, 244] on div "Select Item" at bounding box center [660, 243] width 268 height 39
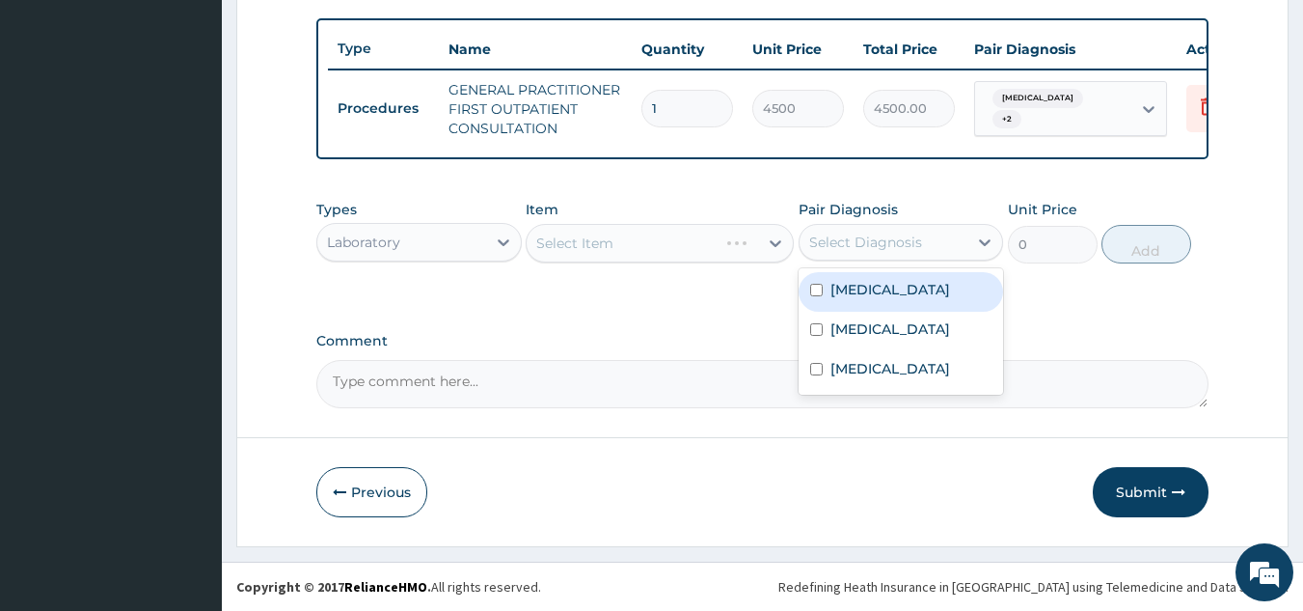
click at [862, 230] on div "Select Diagnosis" at bounding box center [884, 242] width 169 height 31
click at [853, 303] on div "Malaria" at bounding box center [901, 292] width 205 height 40
checkbox input "true"
click at [664, 250] on div "Select Item" at bounding box center [660, 243] width 268 height 39
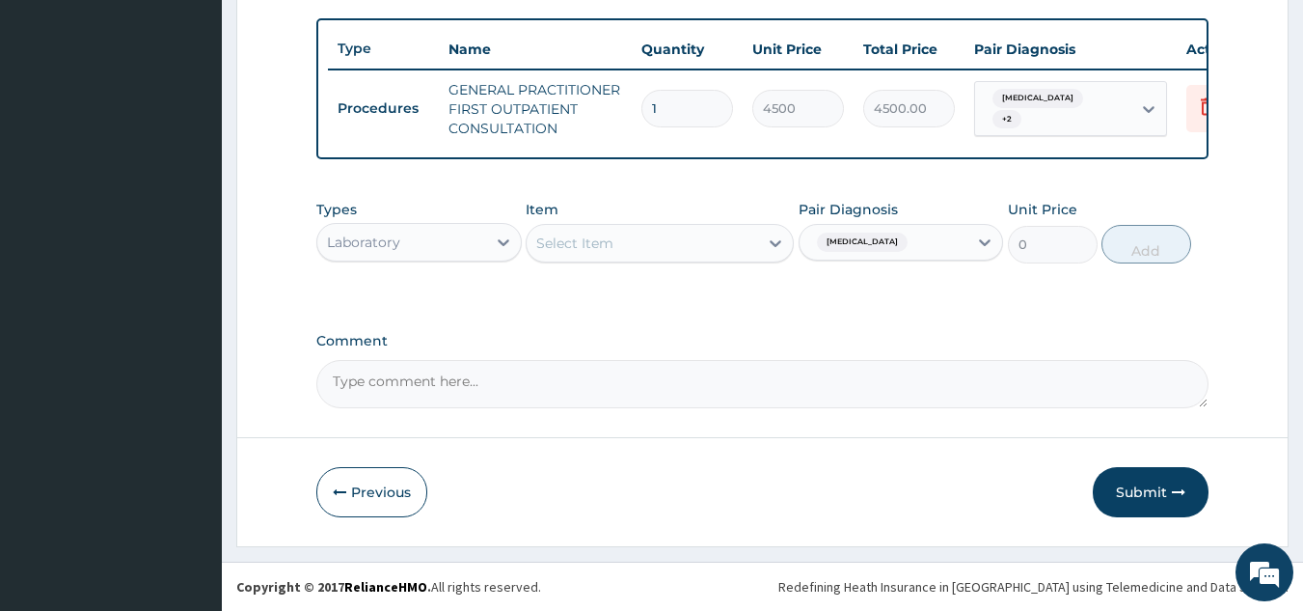
click at [663, 251] on div "Select Item" at bounding box center [660, 243] width 268 height 39
click at [679, 250] on div "Select Item" at bounding box center [643, 243] width 232 height 31
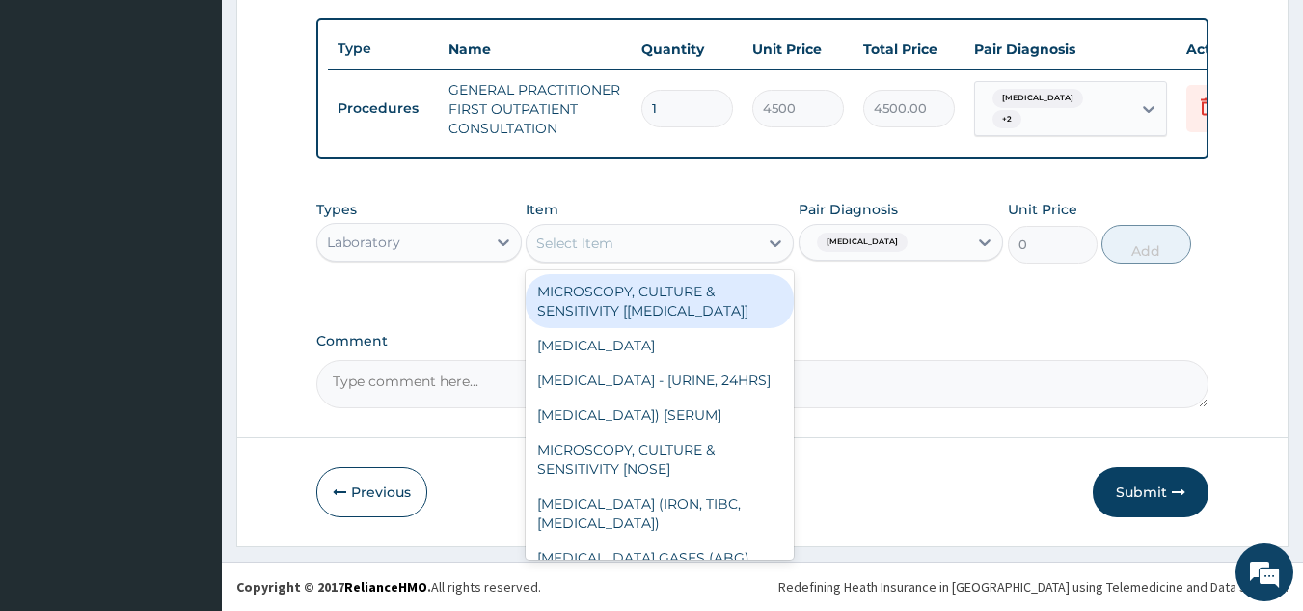
scroll to position [617, 0]
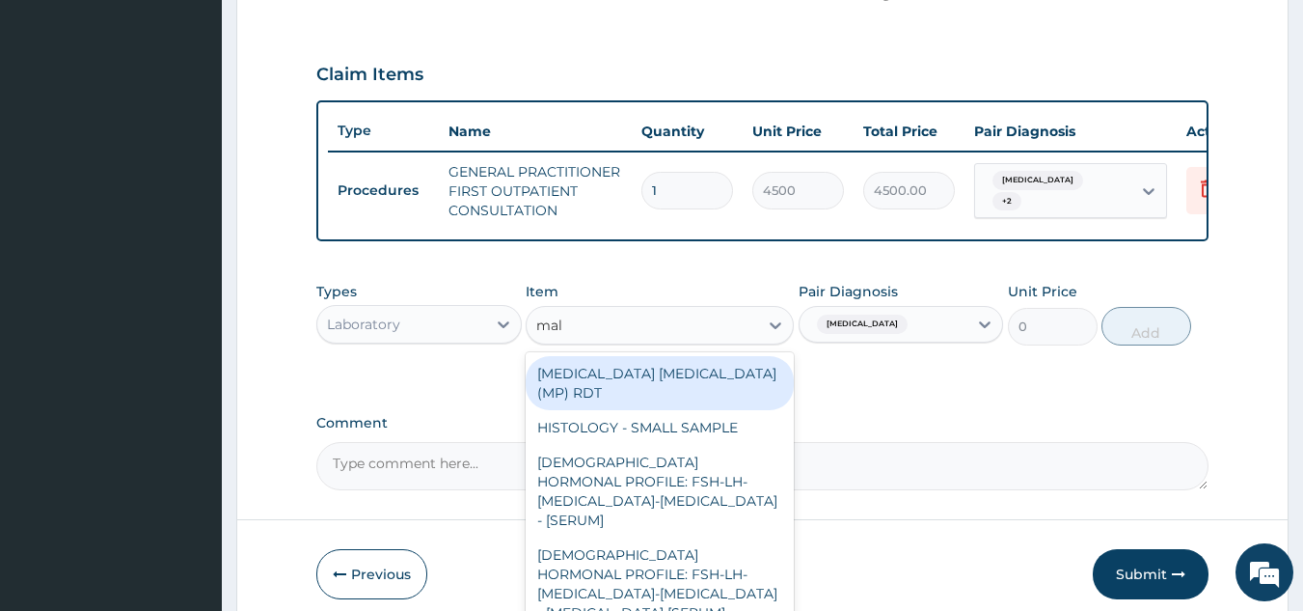
type input "mala"
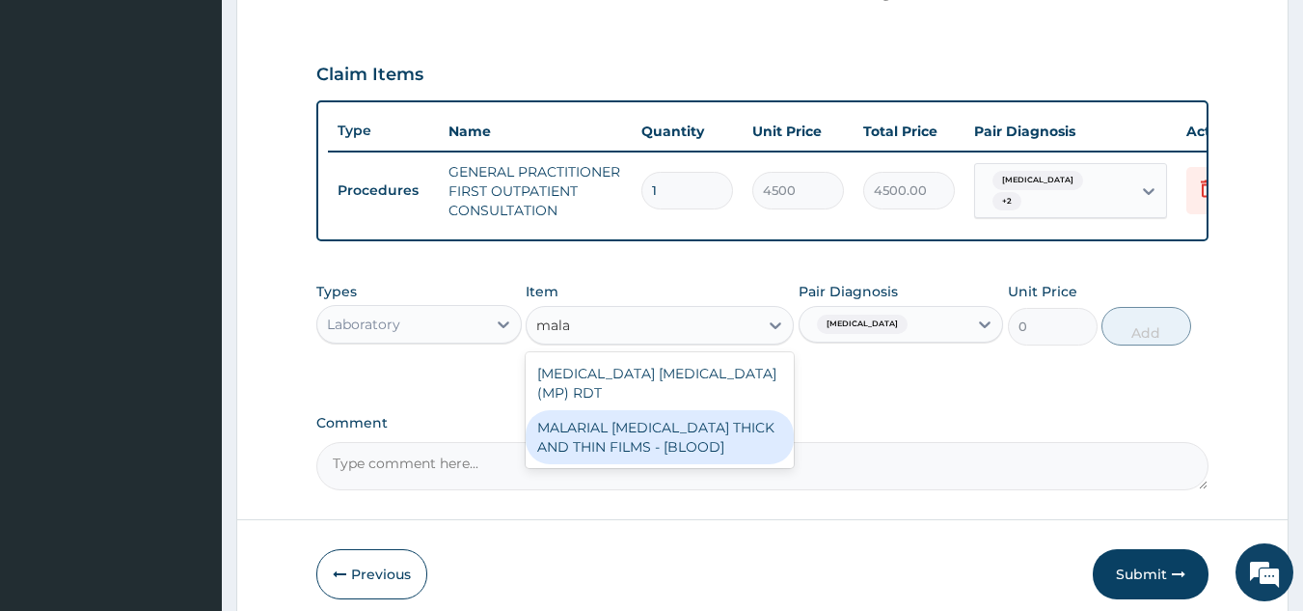
drag, startPoint x: 700, startPoint y: 431, endPoint x: 1103, endPoint y: 285, distance: 428.2
click at [701, 431] on div "MALARIAL PARASITE THICK AND THIN FILMS - [BLOOD]" at bounding box center [660, 437] width 268 height 54
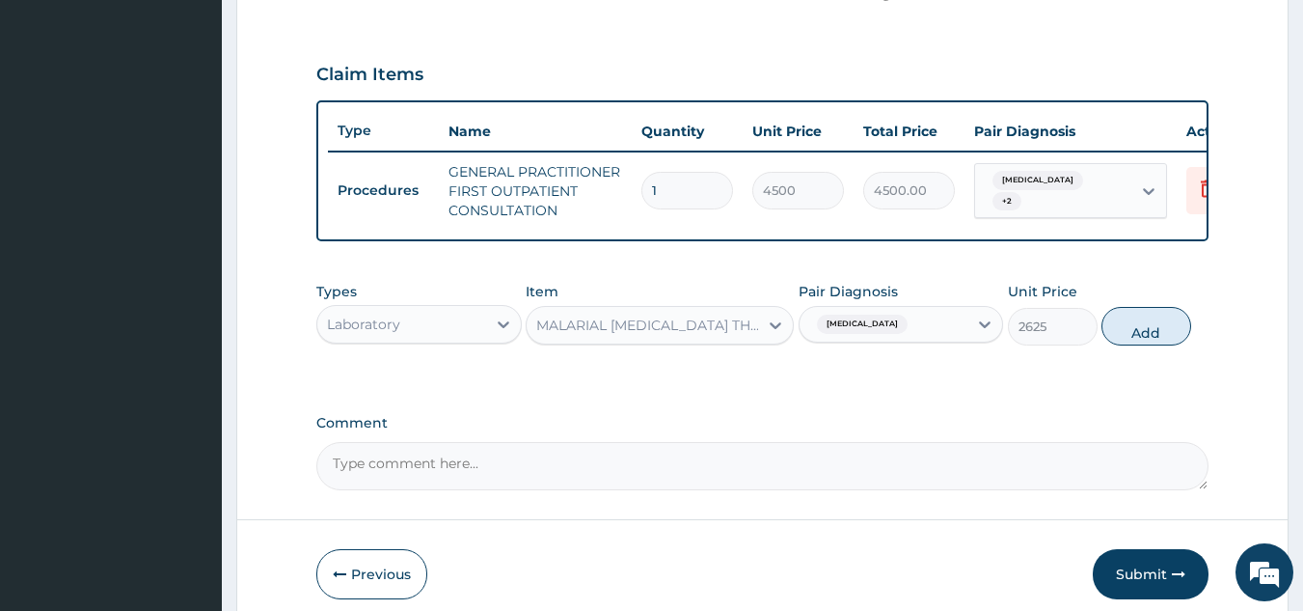
drag, startPoint x: 1116, startPoint y: 343, endPoint x: 1070, endPoint y: 363, distance: 50.2
click at [1113, 342] on button "Add" at bounding box center [1147, 326] width 90 height 39
type input "0"
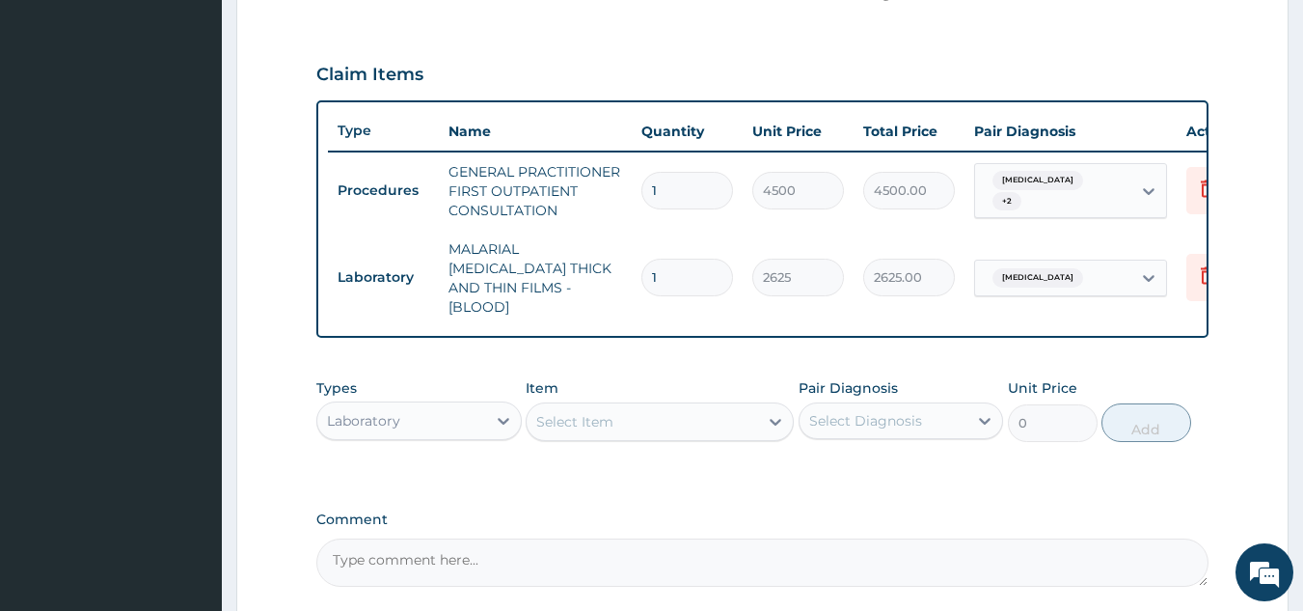
click at [895, 414] on div "Select Diagnosis" at bounding box center [865, 420] width 113 height 19
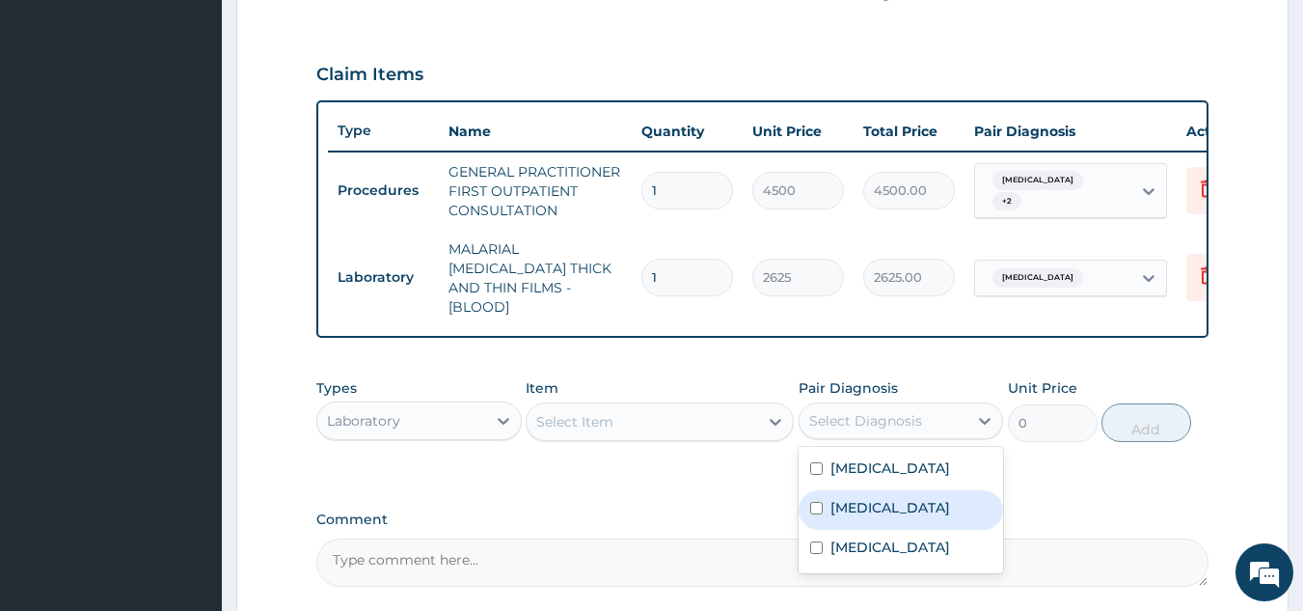
click at [884, 505] on label "[MEDICAL_DATA]" at bounding box center [891, 507] width 120 height 19
checkbox input "true"
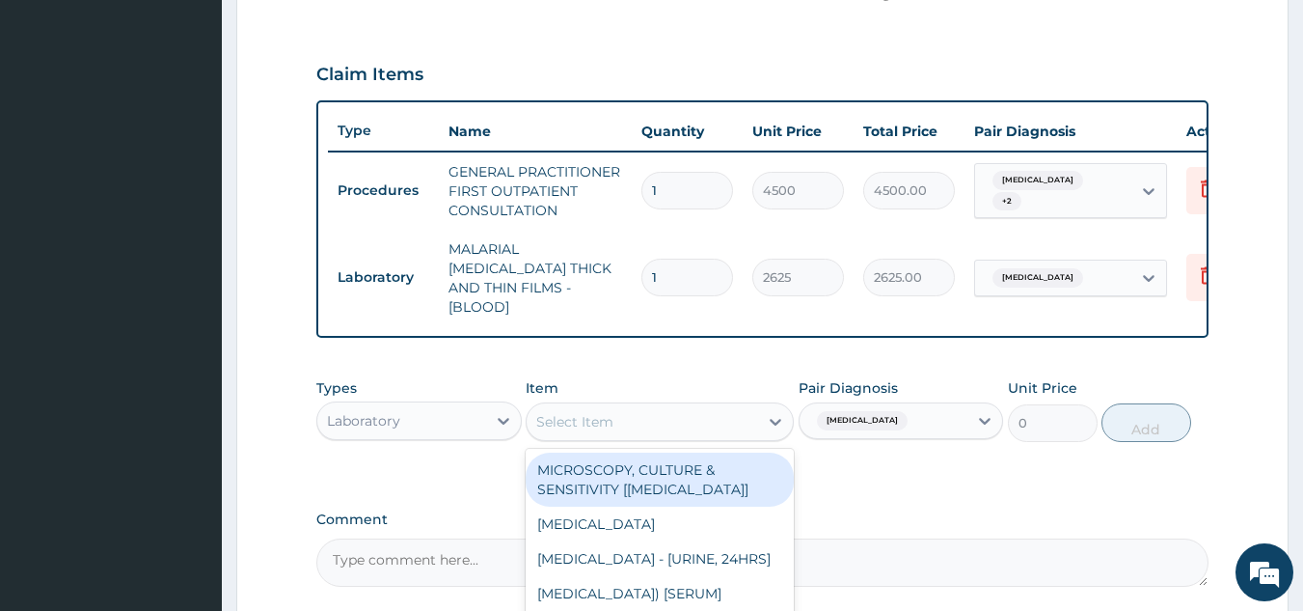
click at [714, 402] on div "Select Item" at bounding box center [660, 421] width 268 height 39
type input "fbc"
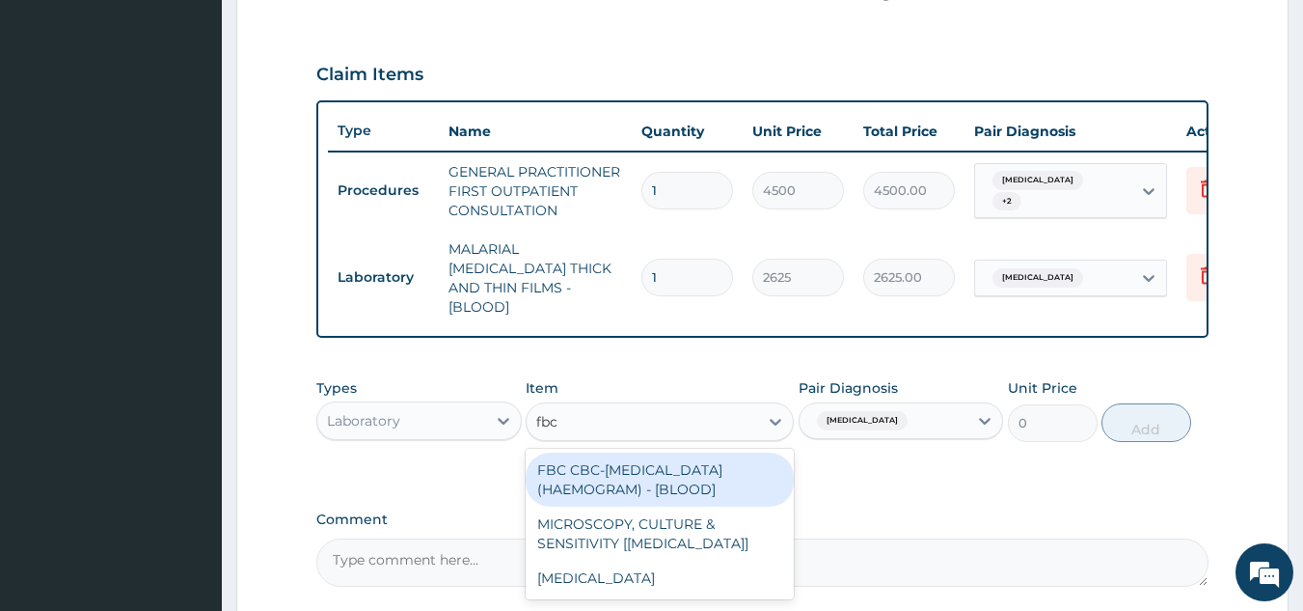
drag, startPoint x: 698, startPoint y: 473, endPoint x: 709, endPoint y: 468, distance: 11.7
click at [703, 472] on div "FBC CBC-COMPLETE BLOOD COUNT (HAEMOGRAM) - [BLOOD]" at bounding box center [660, 479] width 268 height 54
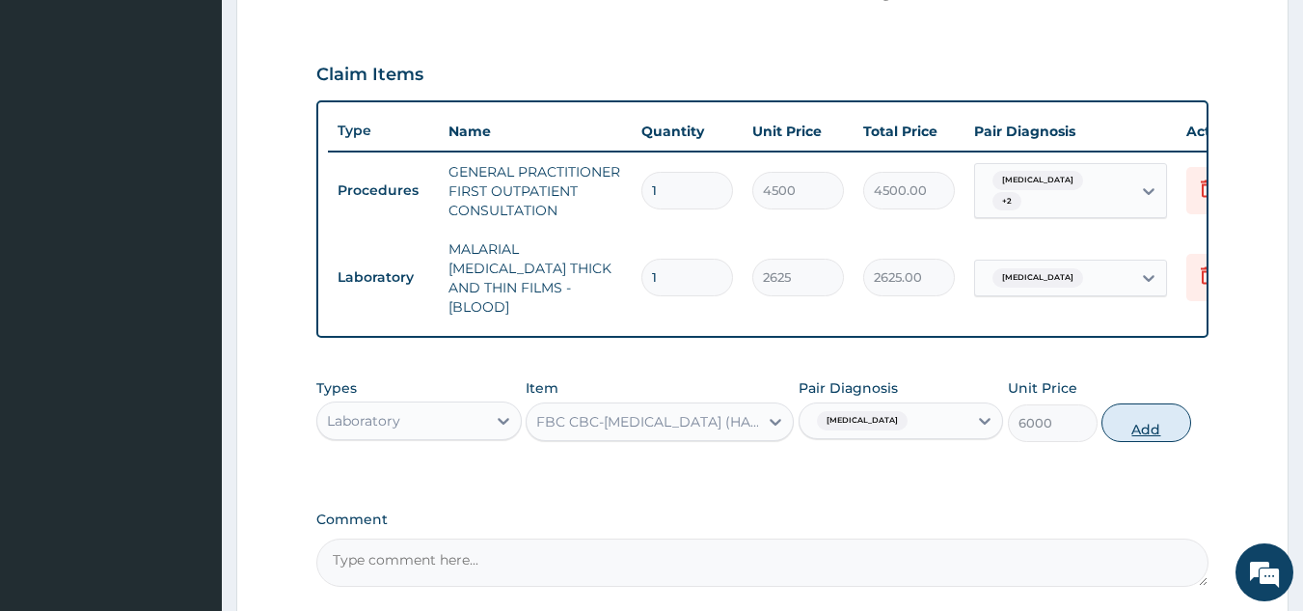
click at [1148, 415] on button "Add" at bounding box center [1147, 422] width 90 height 39
type input "0"
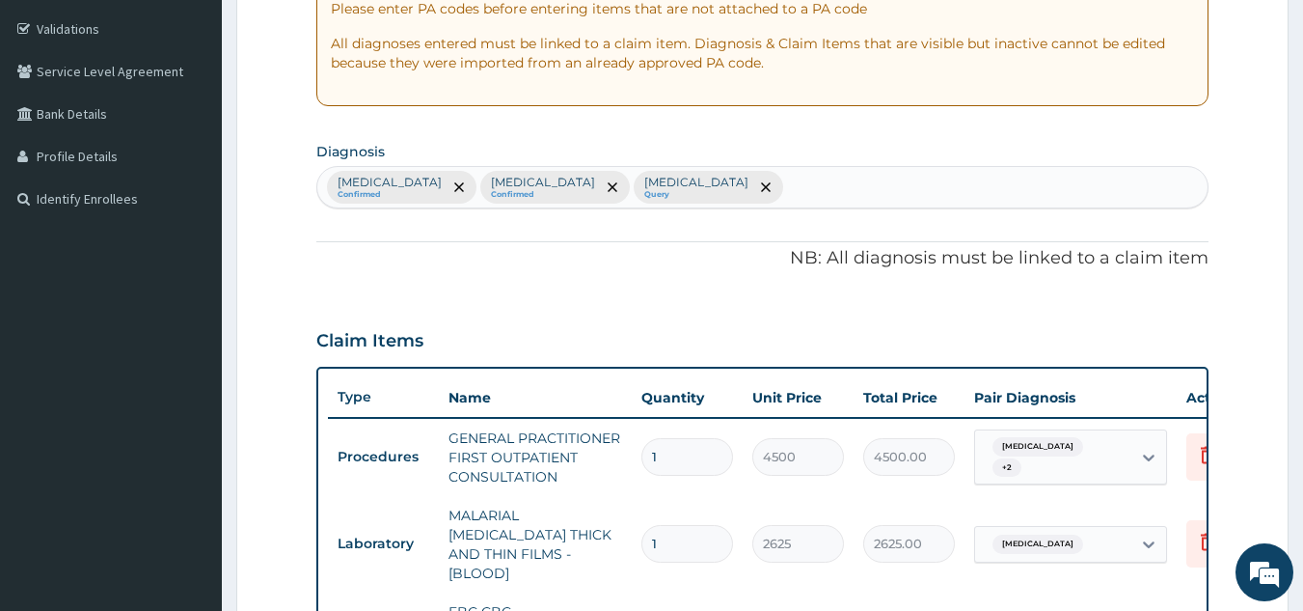
scroll to position [328, 0]
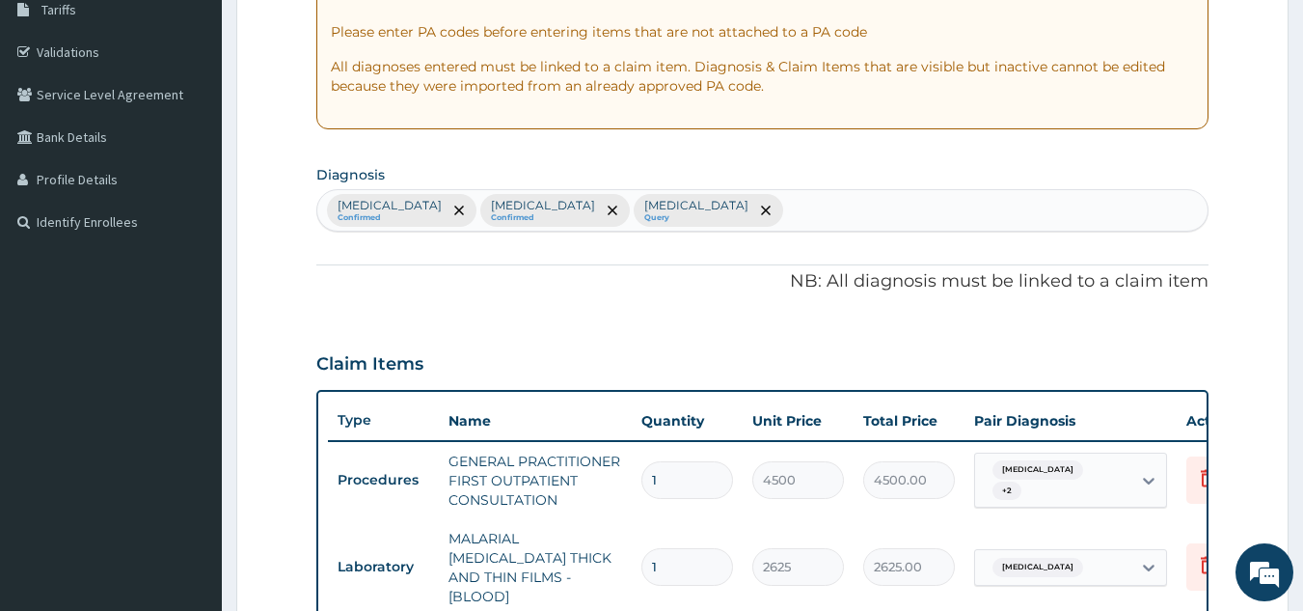
click at [914, 202] on div "Malaria Confirmed Upper respiratory infection Confirmed Gastroenteritis Query" at bounding box center [762, 210] width 891 height 41
type input "seps"
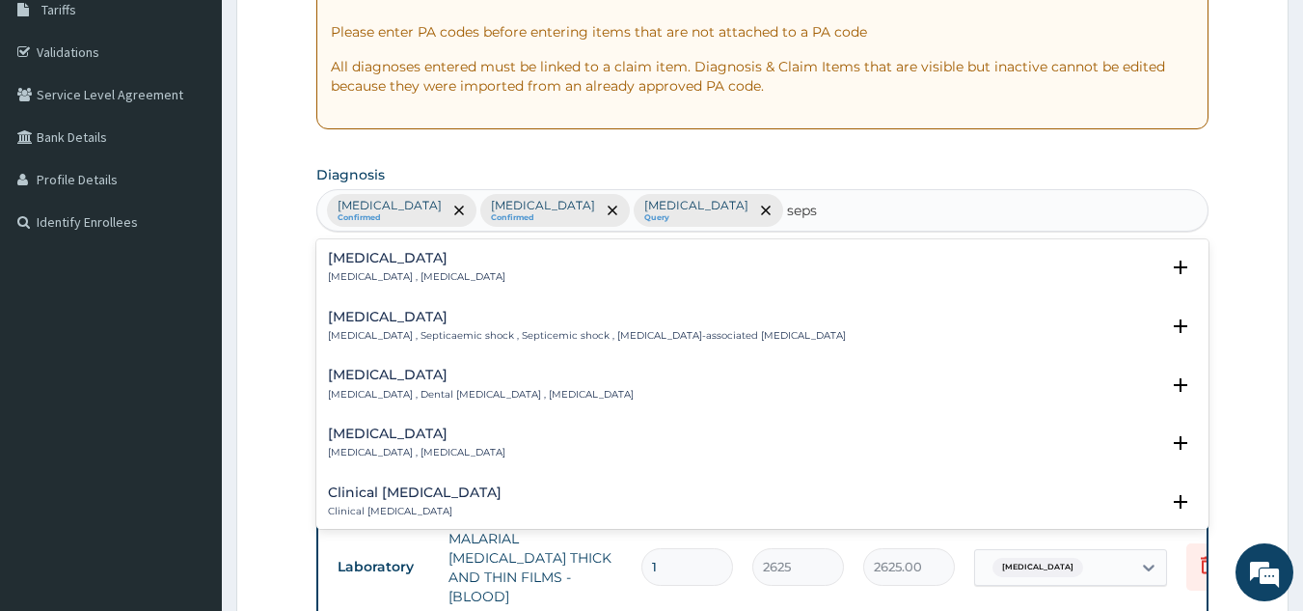
click at [346, 281] on p "Systemic infection , Sepsis" at bounding box center [417, 277] width 178 height 14
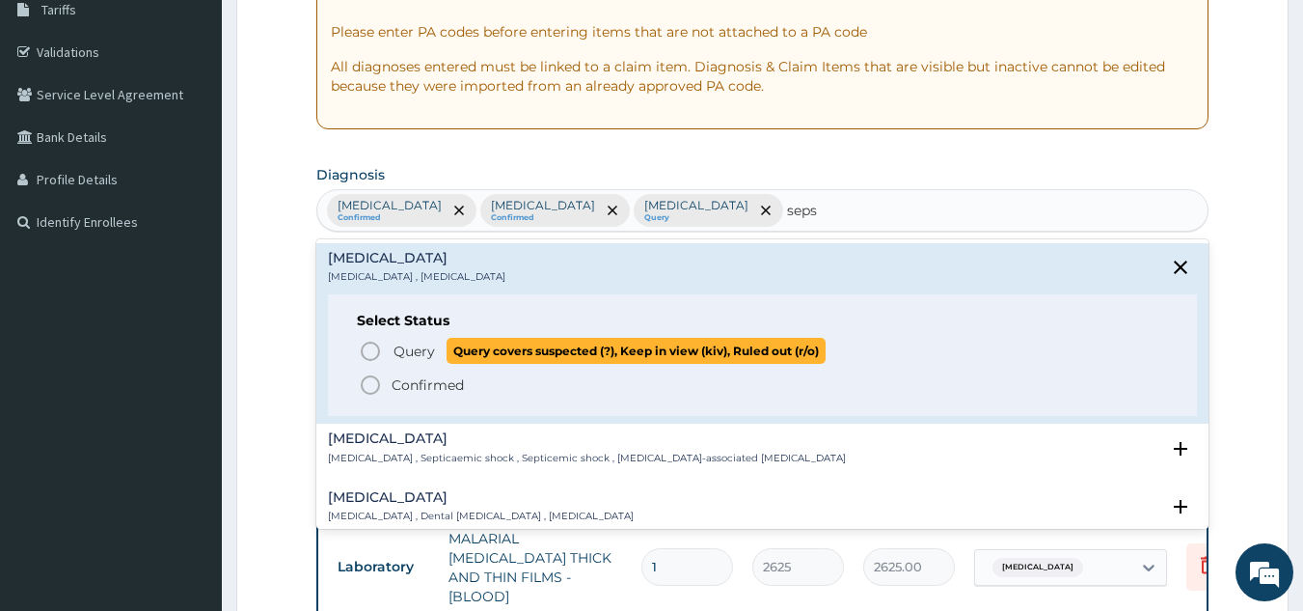
click at [404, 353] on span "Query" at bounding box center [414, 350] width 41 height 19
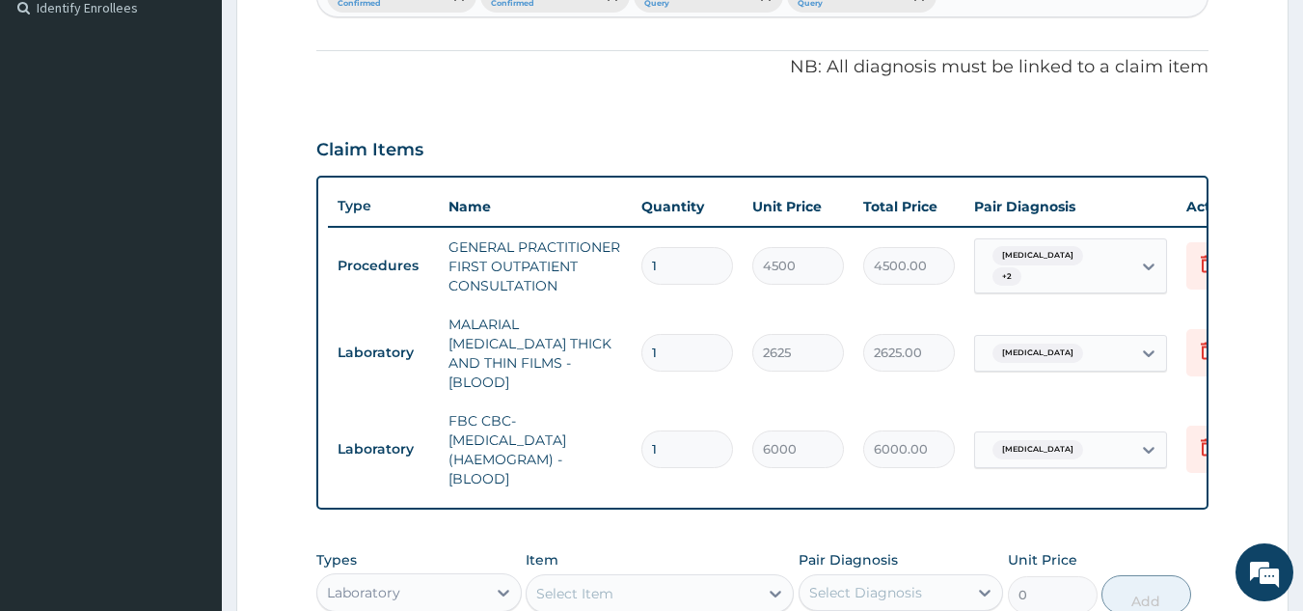
scroll to position [888, 0]
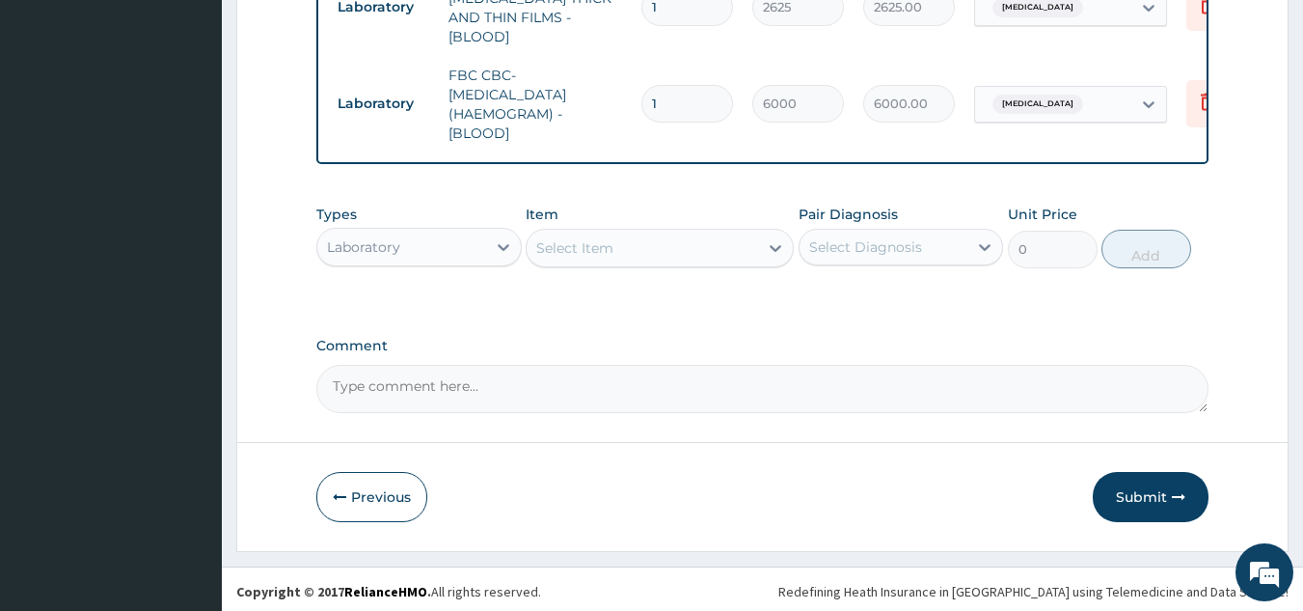
click at [409, 241] on div "Laboratory" at bounding box center [401, 247] width 169 height 31
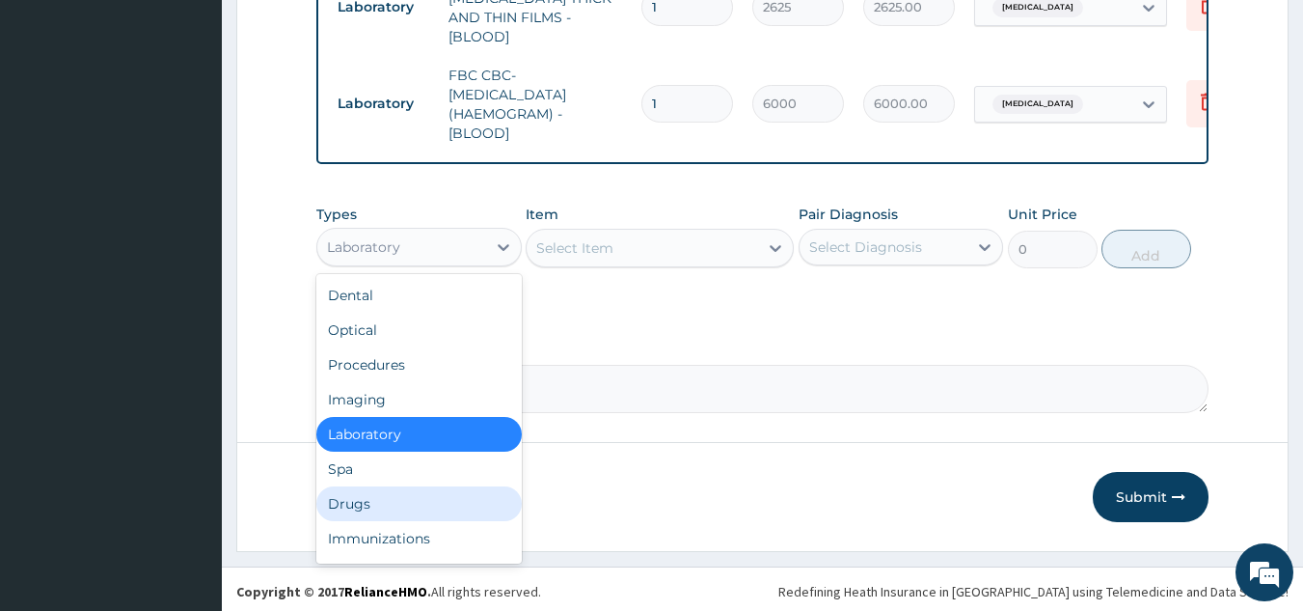
drag, startPoint x: 380, startPoint y: 505, endPoint x: 613, endPoint y: 306, distance: 306.5
click at [380, 505] on div "Drugs" at bounding box center [418, 503] width 205 height 35
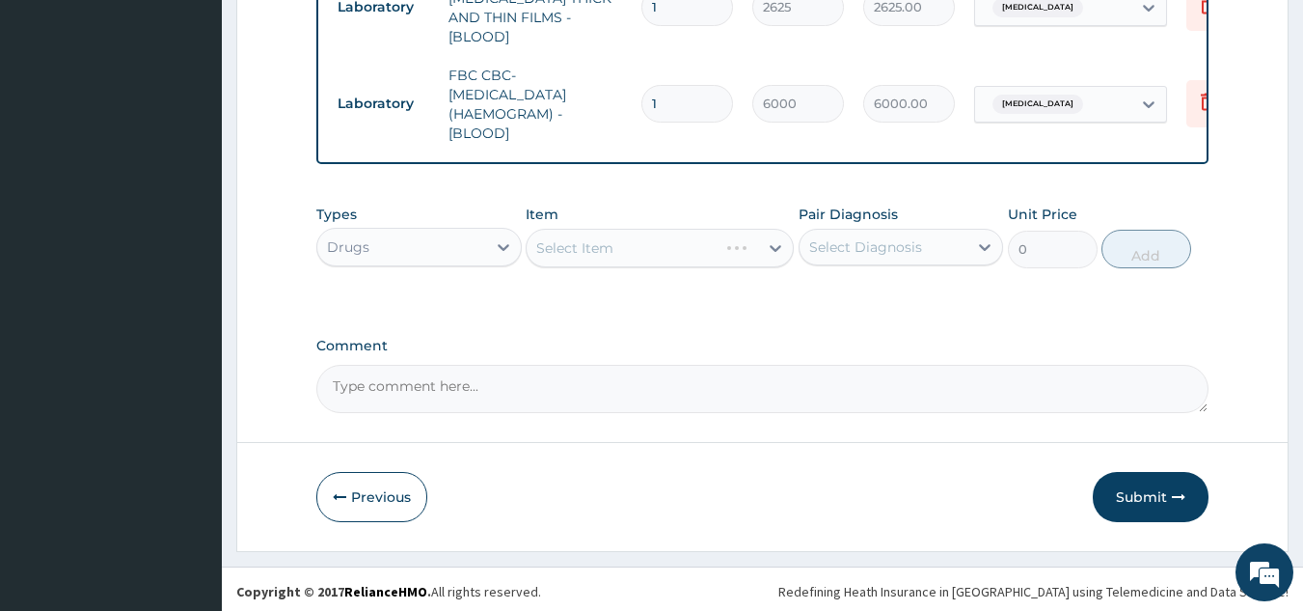
click at [648, 232] on div "Select Item" at bounding box center [660, 248] width 268 height 39
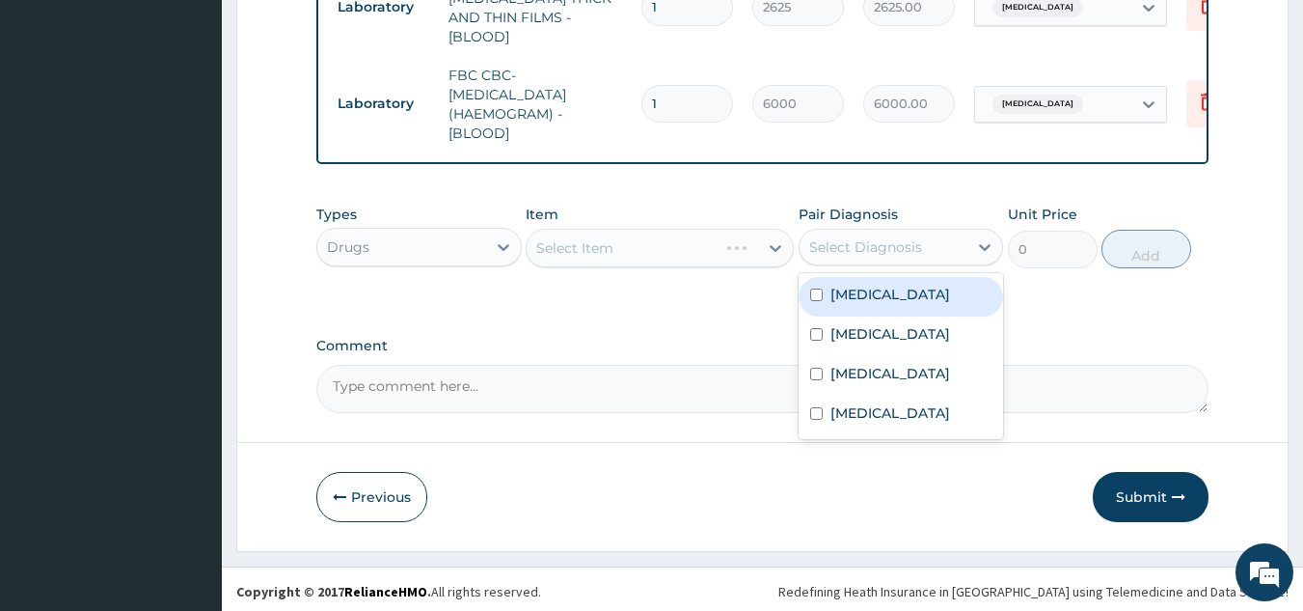
click at [944, 229] on div "Select Diagnosis" at bounding box center [901, 247] width 205 height 37
click at [914, 289] on div "[MEDICAL_DATA]" at bounding box center [901, 297] width 205 height 40
checkbox input "true"
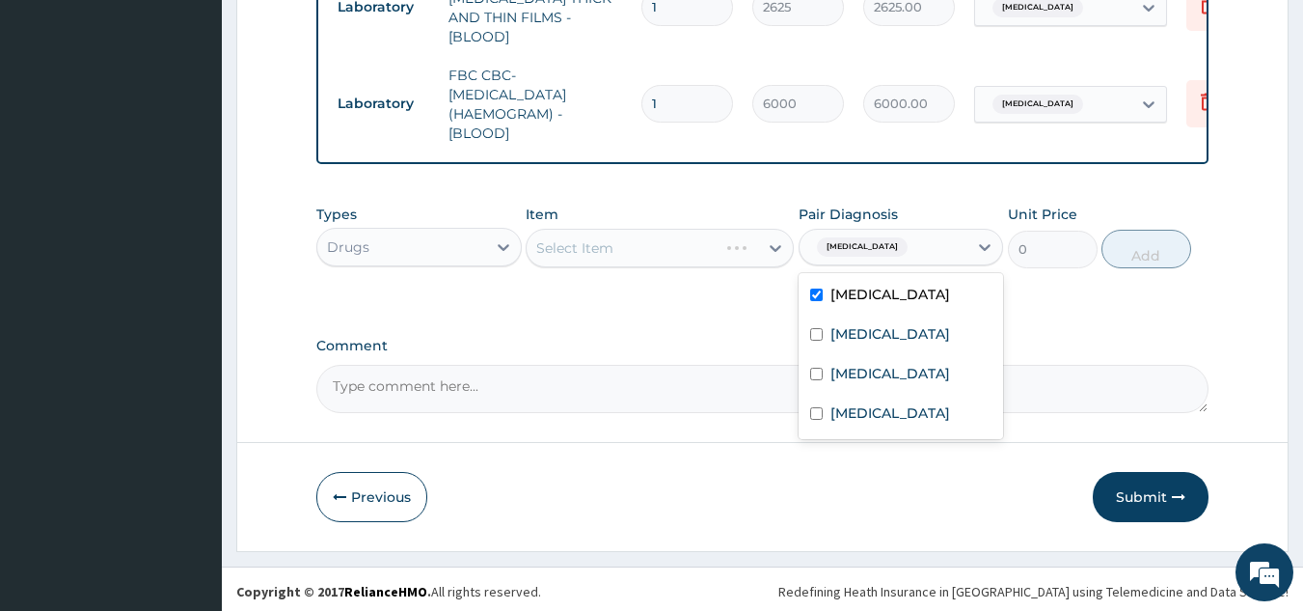
drag, startPoint x: 644, startPoint y: 266, endPoint x: 662, endPoint y: 231, distance: 39.7
click at [659, 248] on div "Types Drugs Item Select Item Pair Diagnosis option Malaria, selected. option Ma…" at bounding box center [762, 236] width 893 height 83
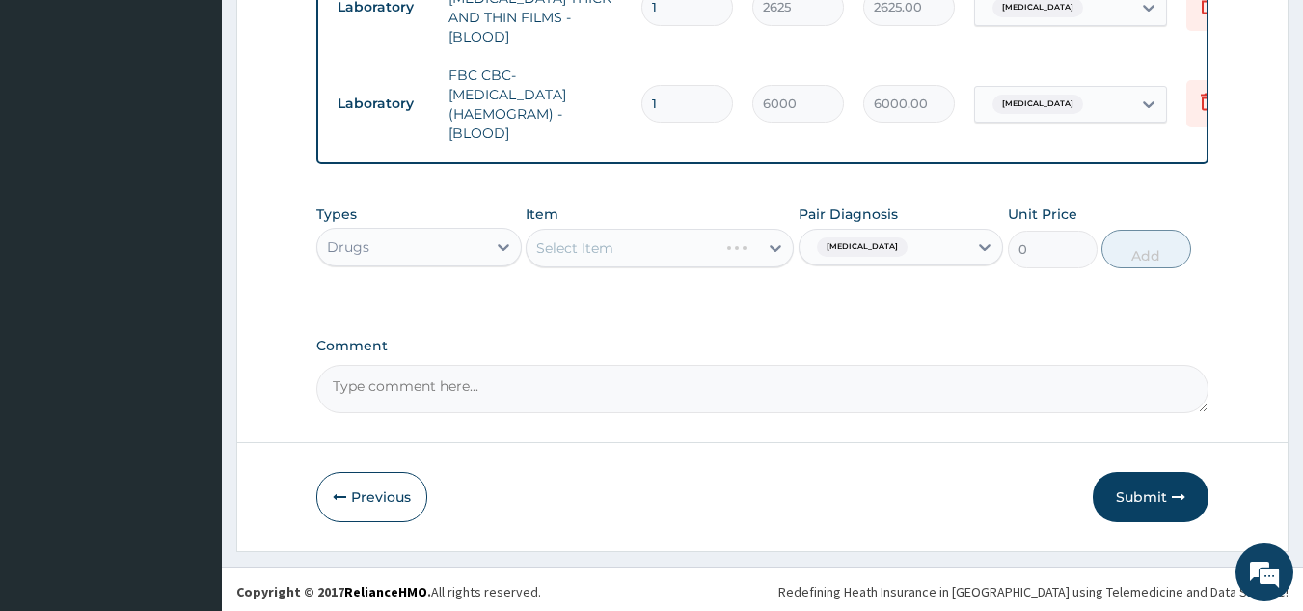
click at [664, 229] on div "Select Item" at bounding box center [660, 248] width 268 height 39
click at [665, 232] on div "Select Item" at bounding box center [660, 248] width 268 height 39
click at [696, 255] on div "Select Item" at bounding box center [660, 248] width 268 height 39
click at [696, 250] on div "Select Item" at bounding box center [660, 248] width 268 height 39
click at [696, 247] on div "Select Item" at bounding box center [660, 248] width 268 height 39
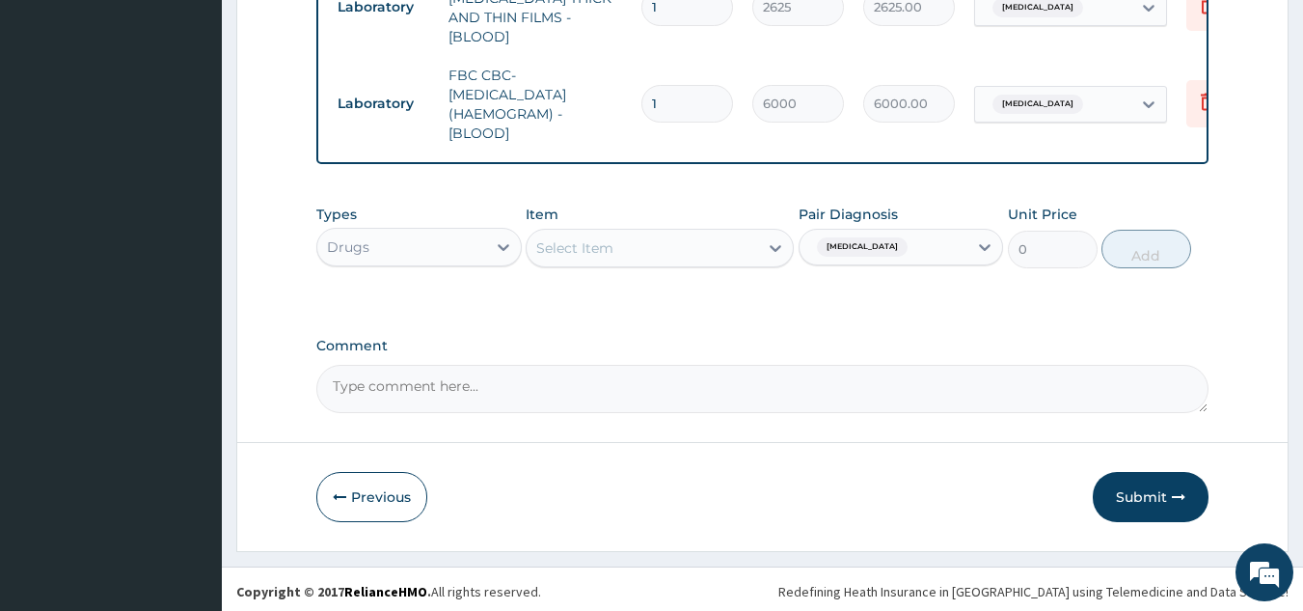
click at [681, 234] on div "Select Item" at bounding box center [643, 247] width 232 height 31
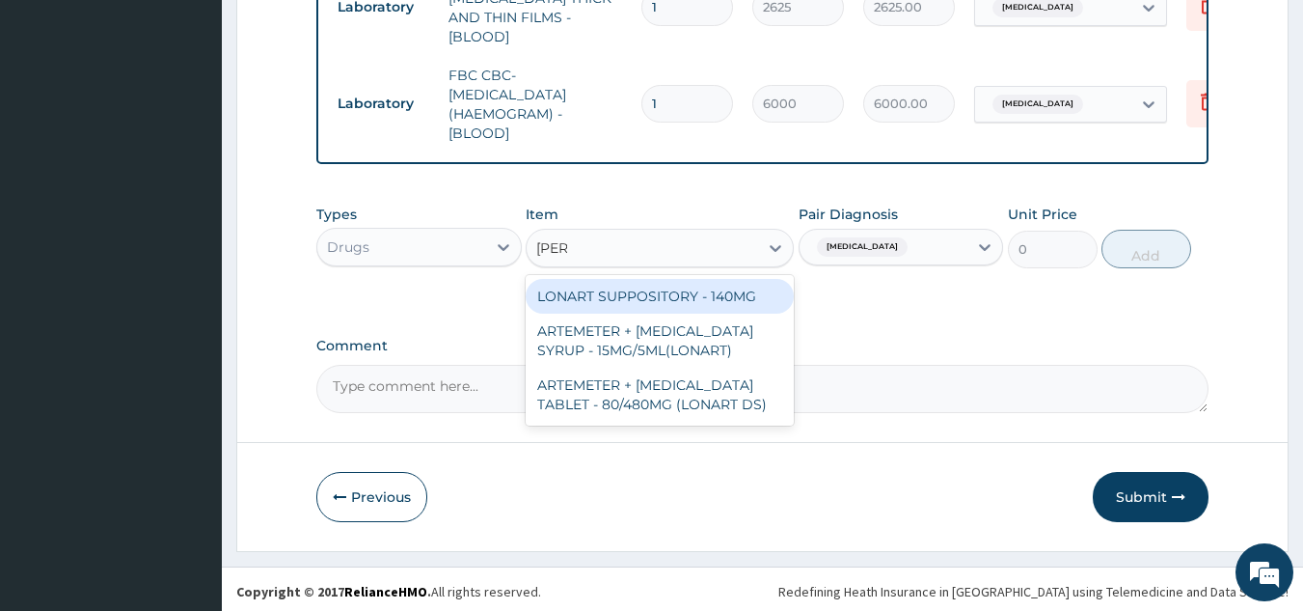
type input "lonar"
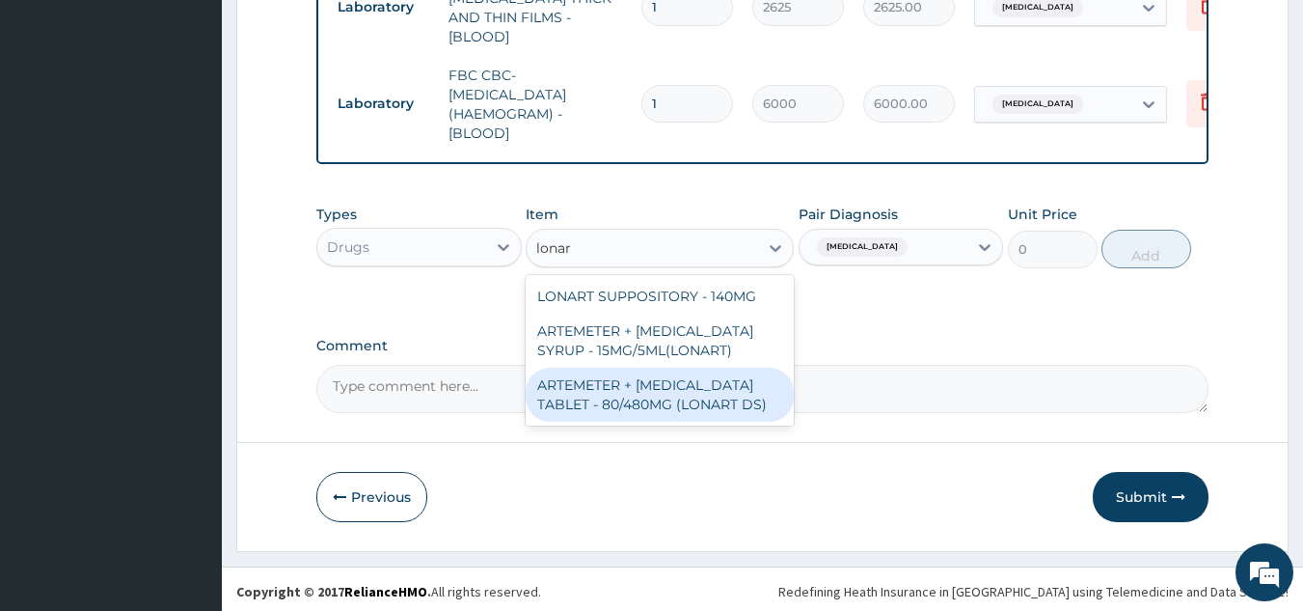
drag, startPoint x: 646, startPoint y: 393, endPoint x: 977, endPoint y: 206, distance: 379.7
click at [647, 394] on div "ARTEMETER + [MEDICAL_DATA] TABLET - 80/480MG (LONART DS)" at bounding box center [660, 395] width 268 height 54
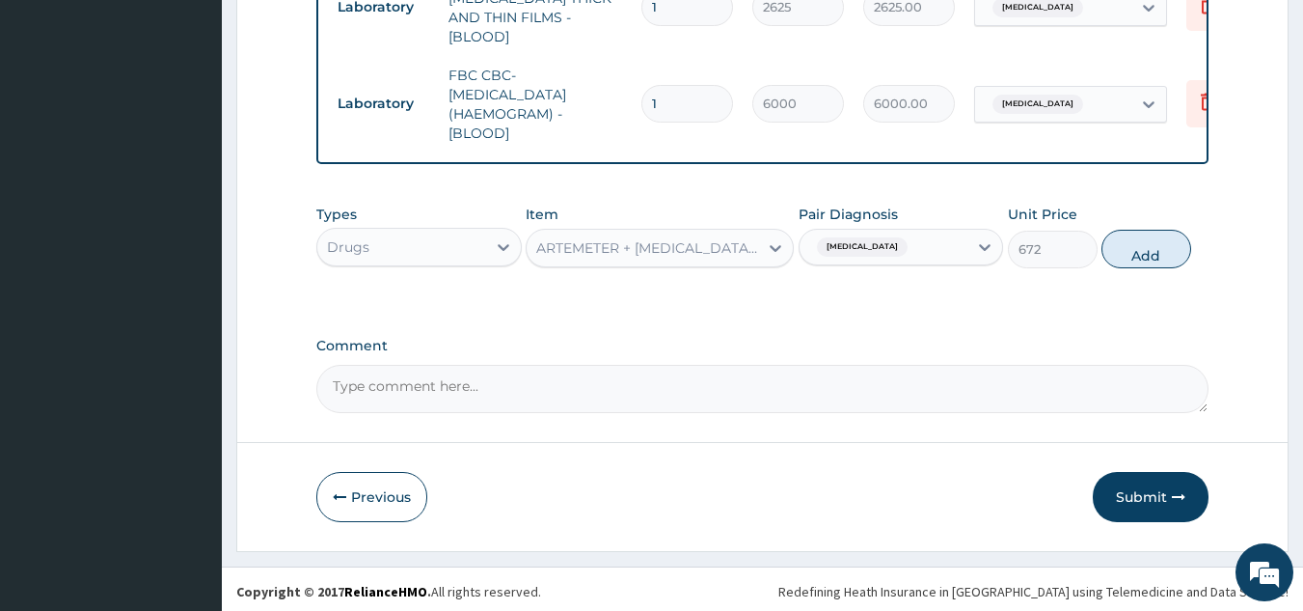
click at [1135, 237] on button "Add" at bounding box center [1147, 249] width 90 height 39
type input "0"
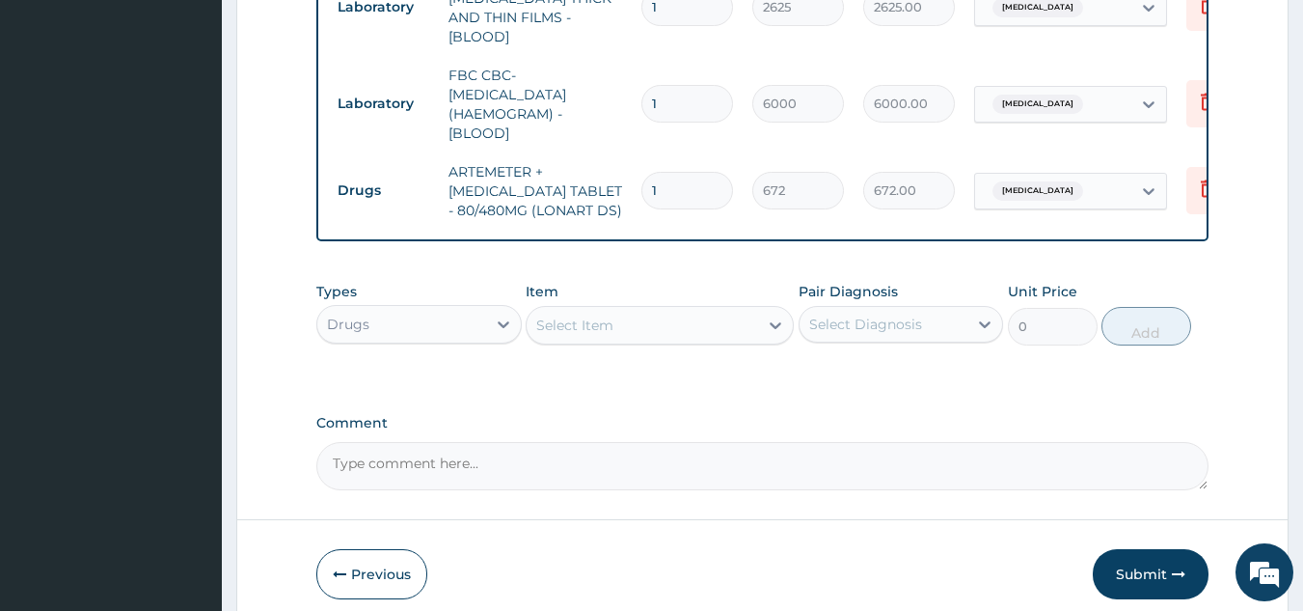
type input "0.00"
type input "6"
type input "4032.00"
type input "6"
click at [730, 310] on div "Select Item" at bounding box center [643, 325] width 232 height 31
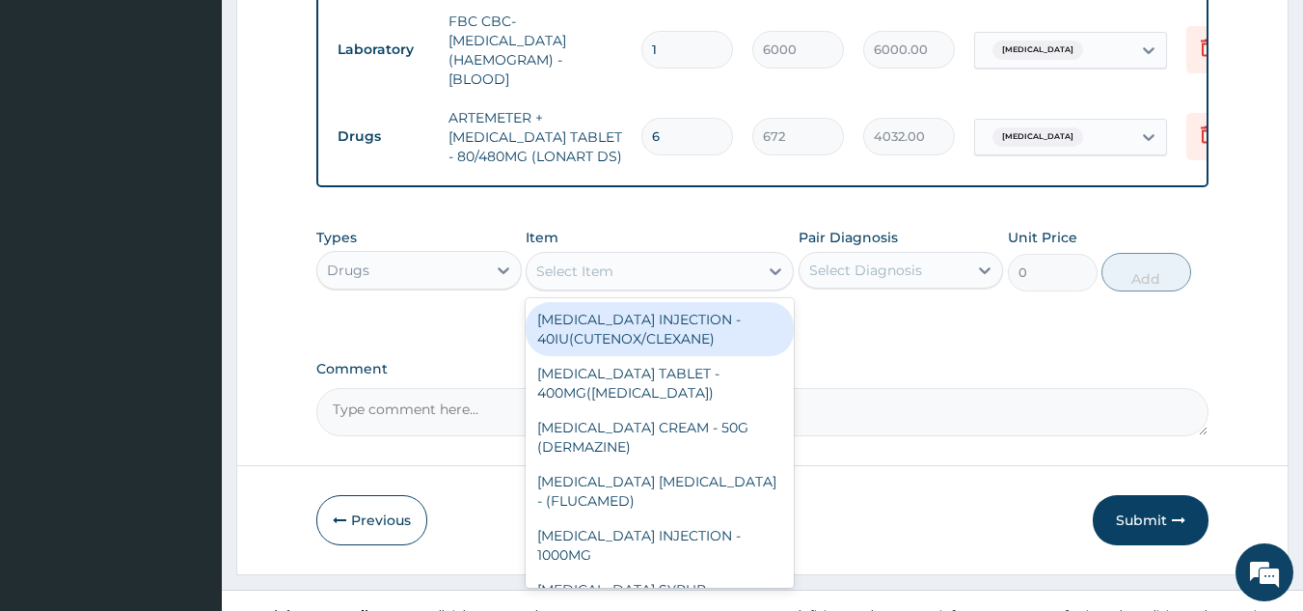
scroll to position [965, 0]
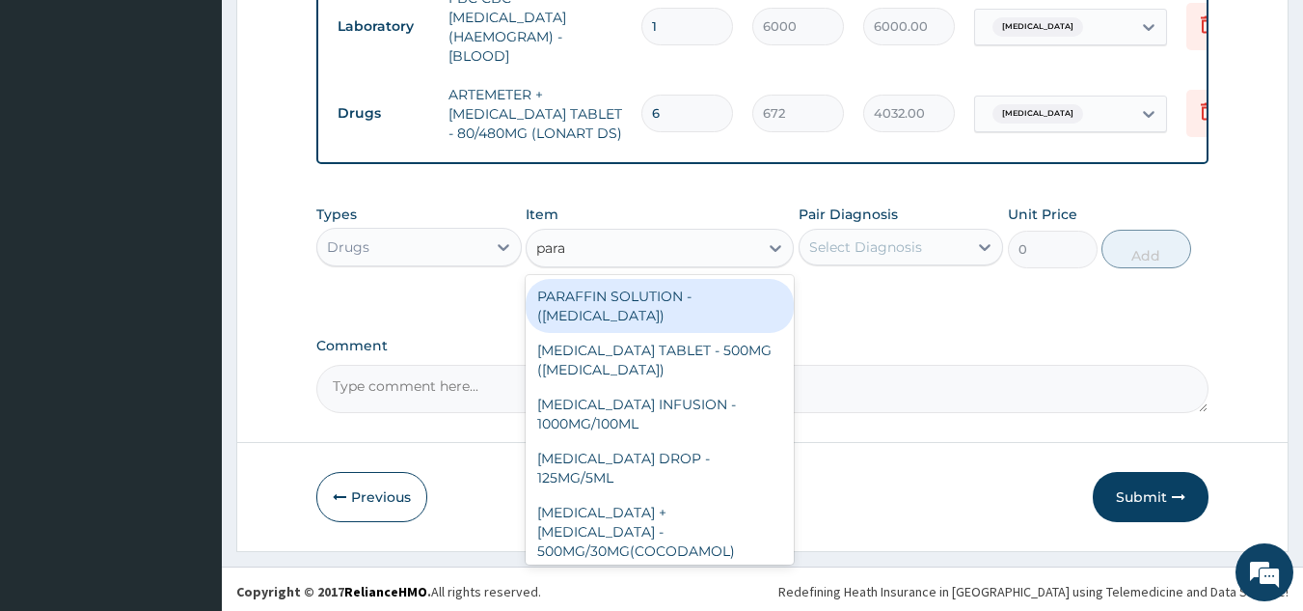
type input "parac"
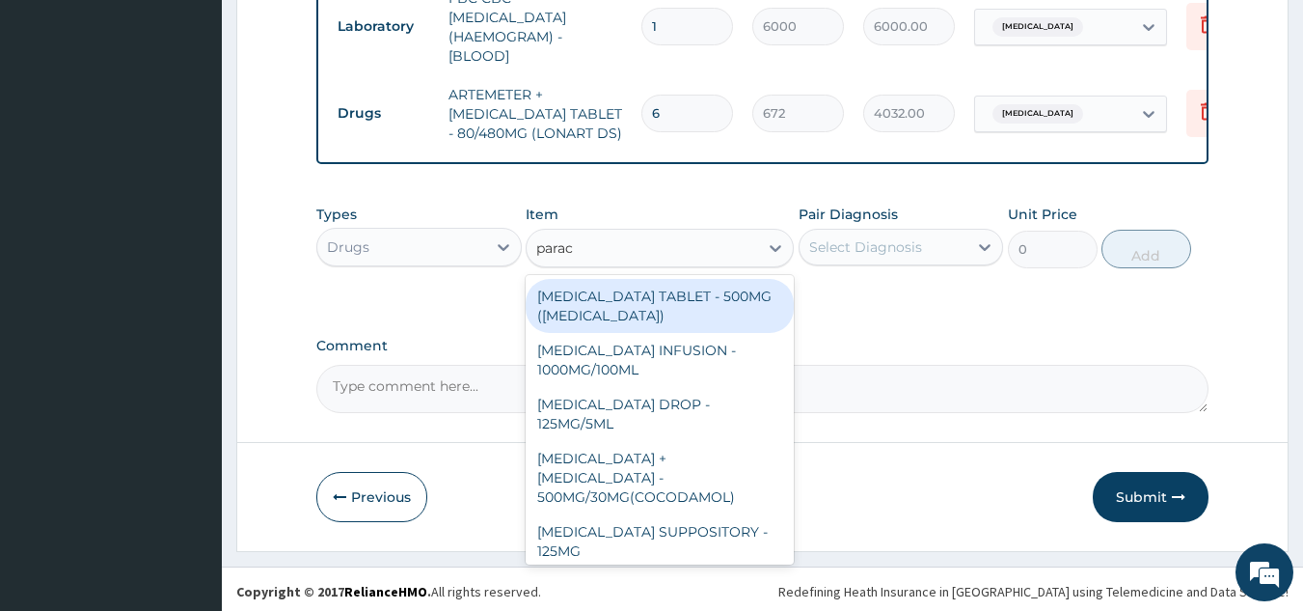
click at [654, 305] on div "[MEDICAL_DATA] TABLET - 500MG ([MEDICAL_DATA])" at bounding box center [660, 306] width 268 height 54
type input "48"
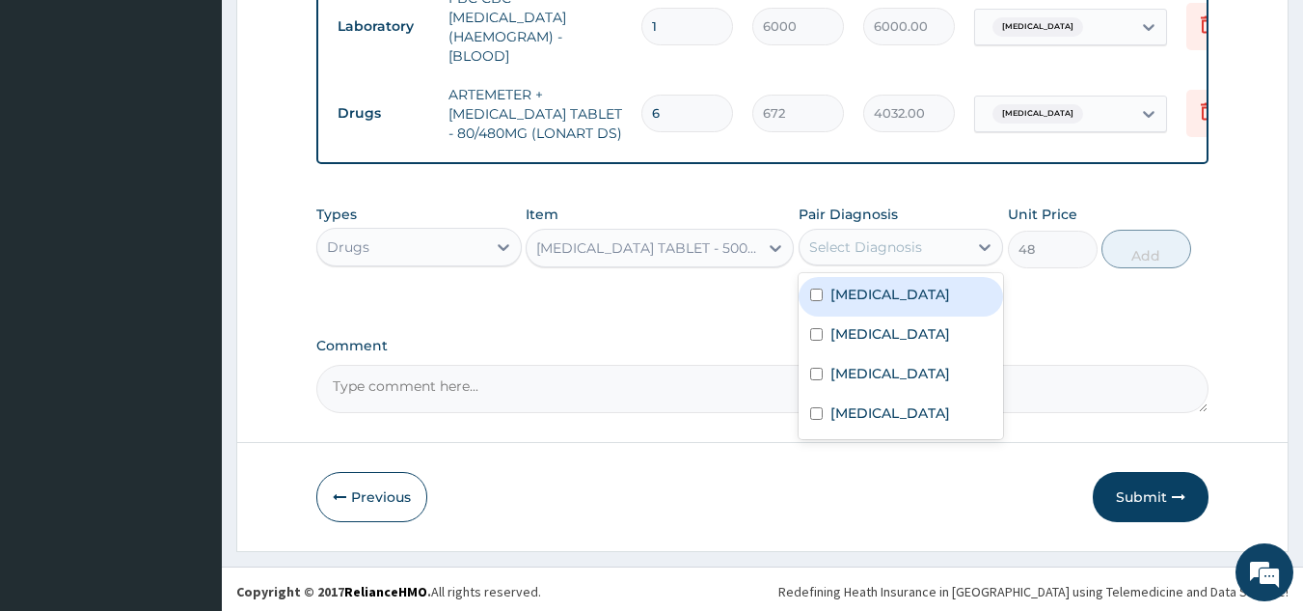
click at [932, 257] on div "Select Diagnosis" at bounding box center [884, 247] width 169 height 31
click at [914, 294] on div "[MEDICAL_DATA]" at bounding box center [901, 297] width 205 height 40
checkbox input "true"
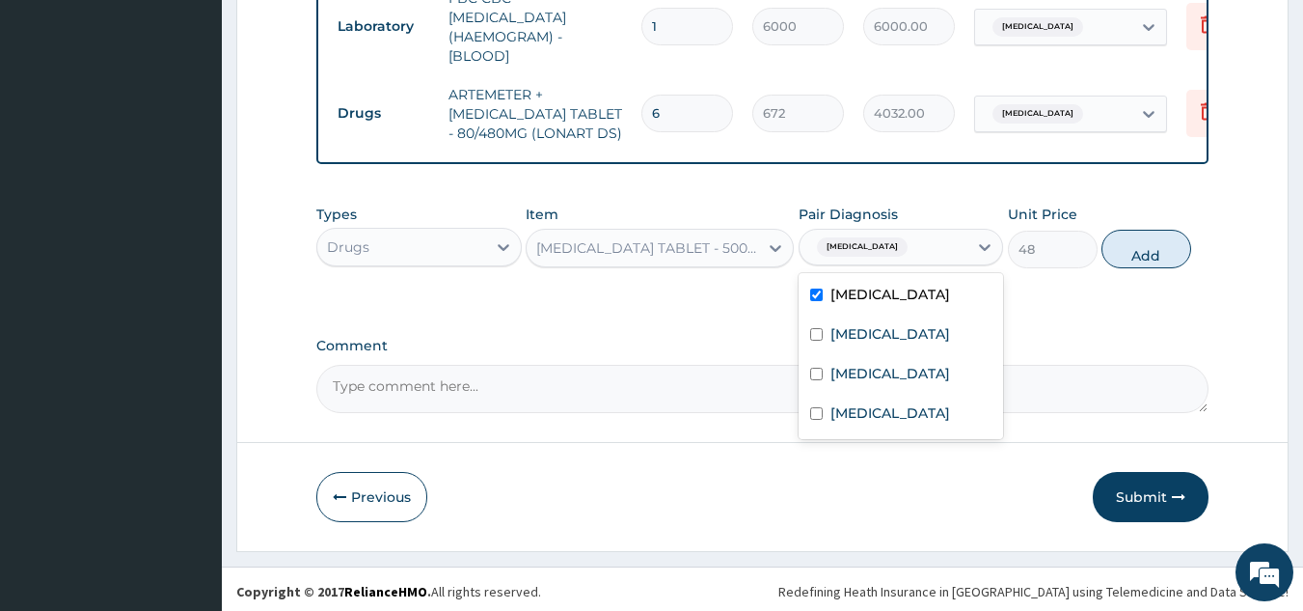
drag, startPoint x: 1190, startPoint y: 264, endPoint x: 1180, endPoint y: 262, distance: 10.8
click at [1188, 263] on div "Types Drugs Item PARACETAMOL TABLET - 500MG (PANADOL) Pair Diagnosis option Mal…" at bounding box center [762, 236] width 893 height 83
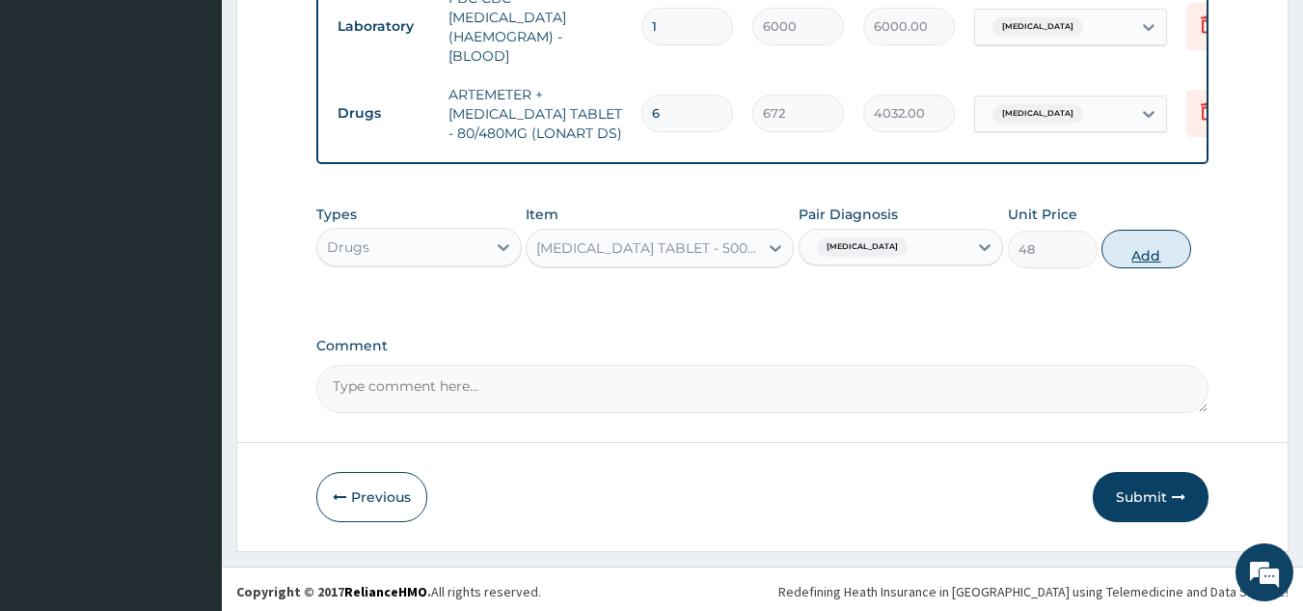
click at [1118, 250] on button "Add" at bounding box center [1147, 249] width 90 height 39
type input "0"
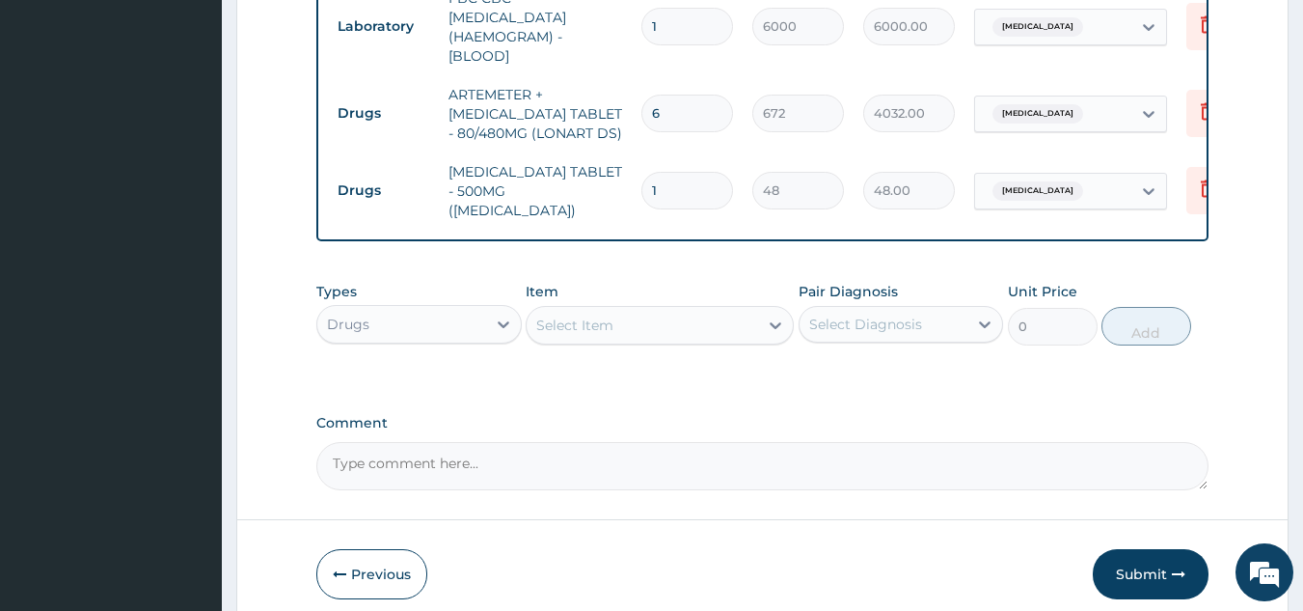
click at [669, 172] on input "1" at bounding box center [688, 191] width 92 height 38
type input "18"
type input "864.00"
type input "18"
click at [581, 315] on div "Select Item" at bounding box center [574, 324] width 77 height 19
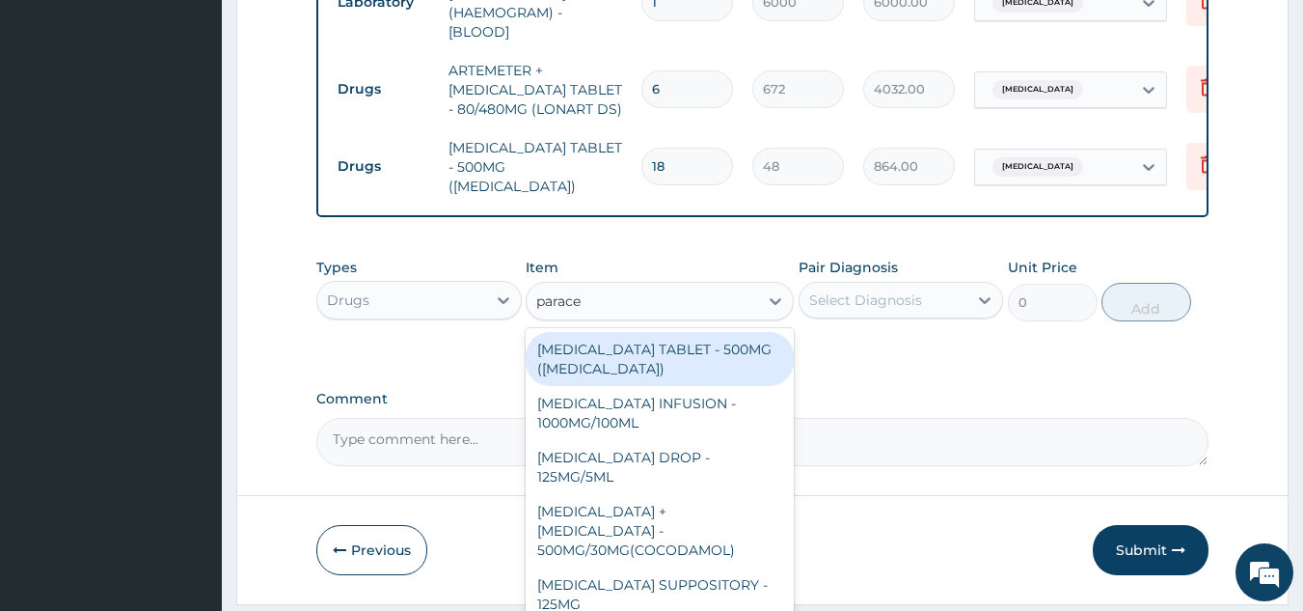
scroll to position [1031, 0]
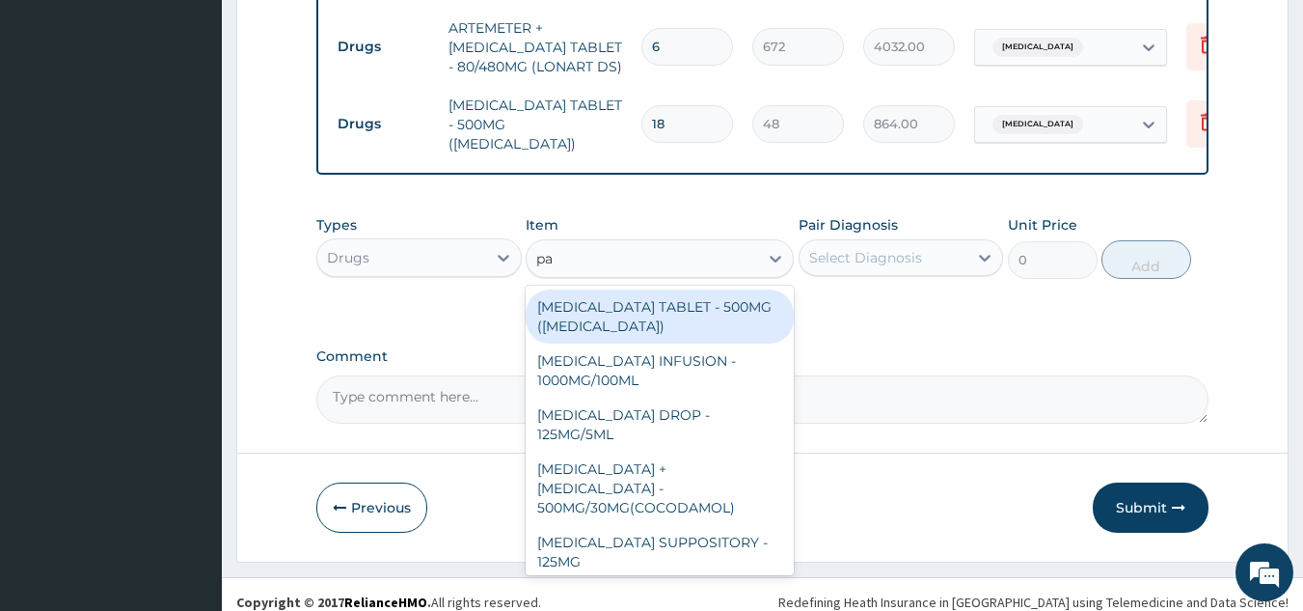
type input "p"
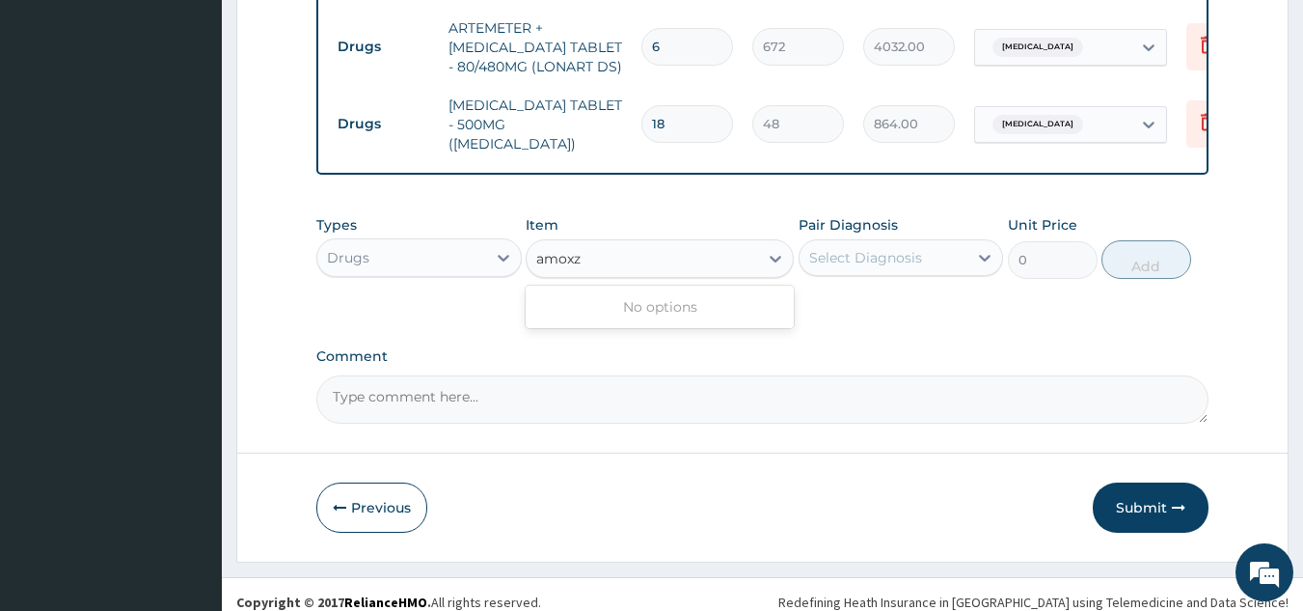
type input "amox"
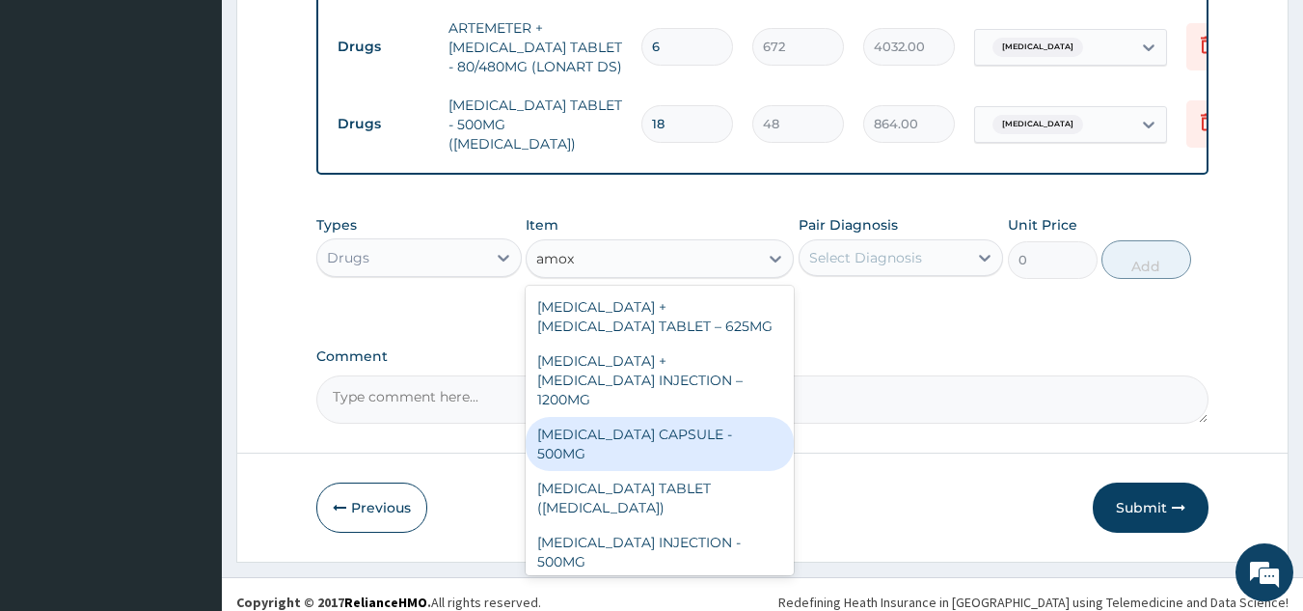
click at [560, 417] on div "[MEDICAL_DATA] CAPSULE - 500MG" at bounding box center [660, 444] width 268 height 54
type input "128"
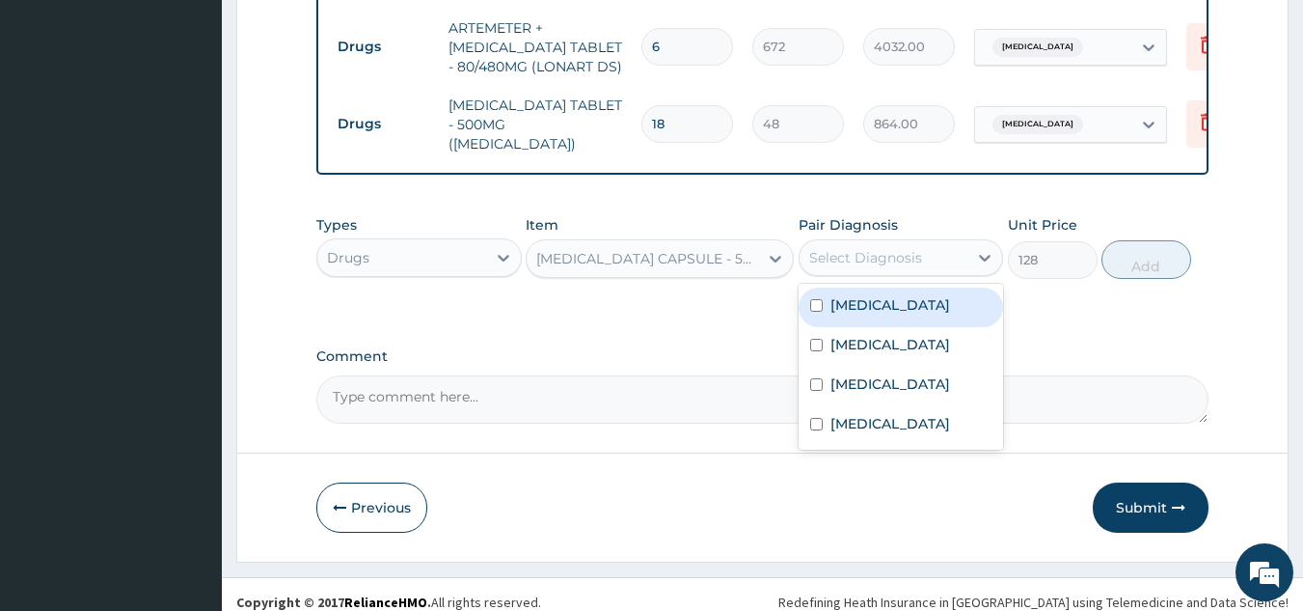
click at [807, 242] on div "Select Diagnosis" at bounding box center [884, 257] width 169 height 31
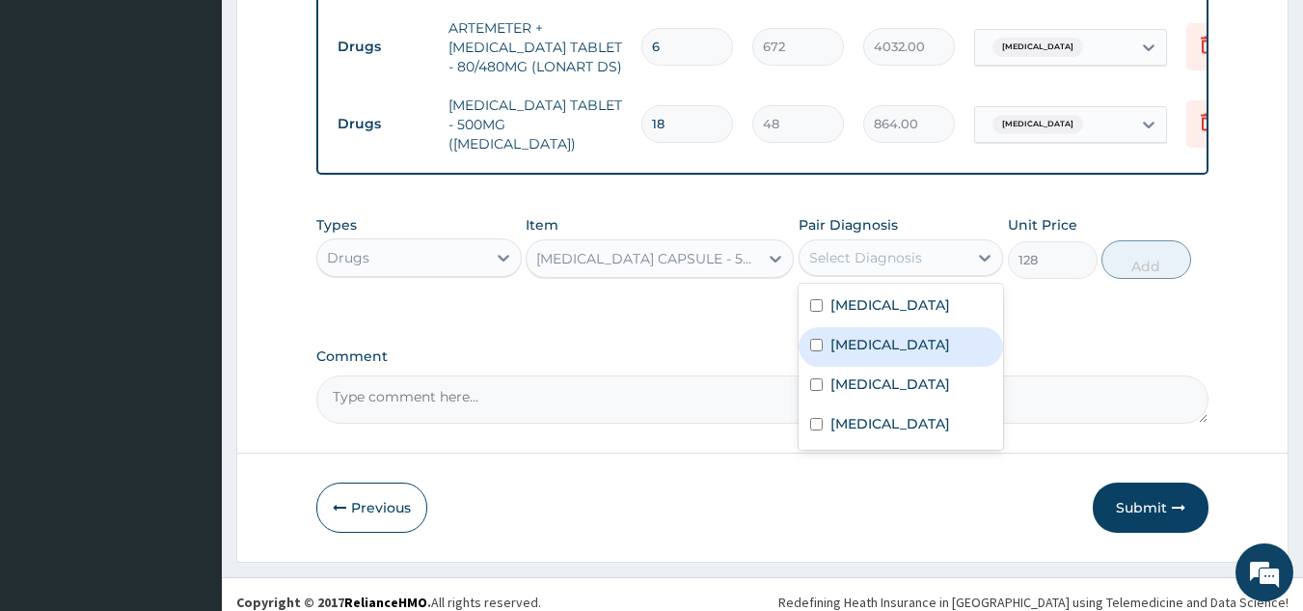
drag, startPoint x: 885, startPoint y: 337, endPoint x: 886, endPoint y: 377, distance: 40.5
click at [889, 337] on label "[MEDICAL_DATA]" at bounding box center [891, 344] width 120 height 19
checkbox input "true"
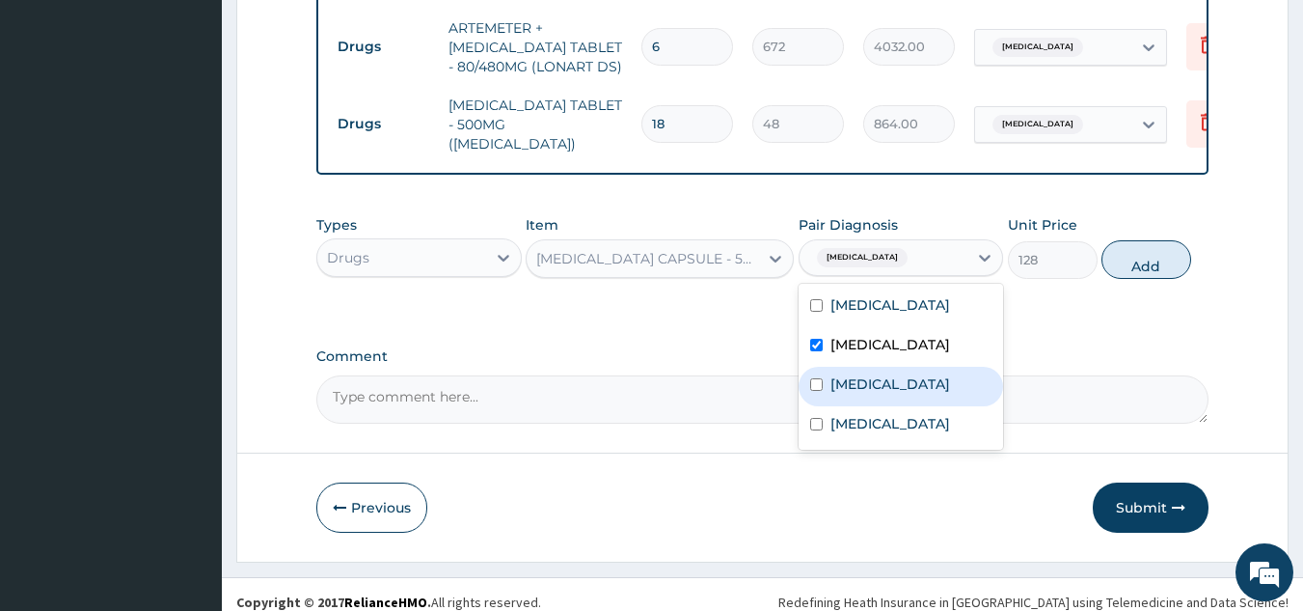
click at [888, 391] on label "[MEDICAL_DATA]" at bounding box center [891, 383] width 120 height 19
checkbox input "true"
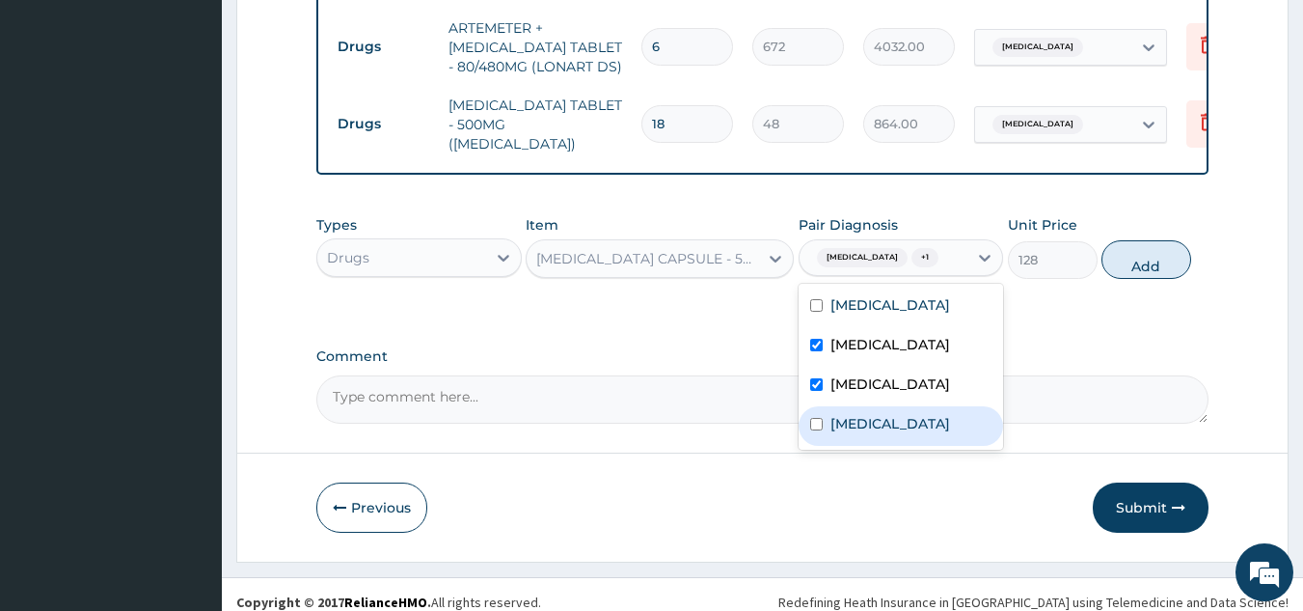
click at [863, 446] on div "Sepsis" at bounding box center [901, 426] width 205 height 40
checkbox input "true"
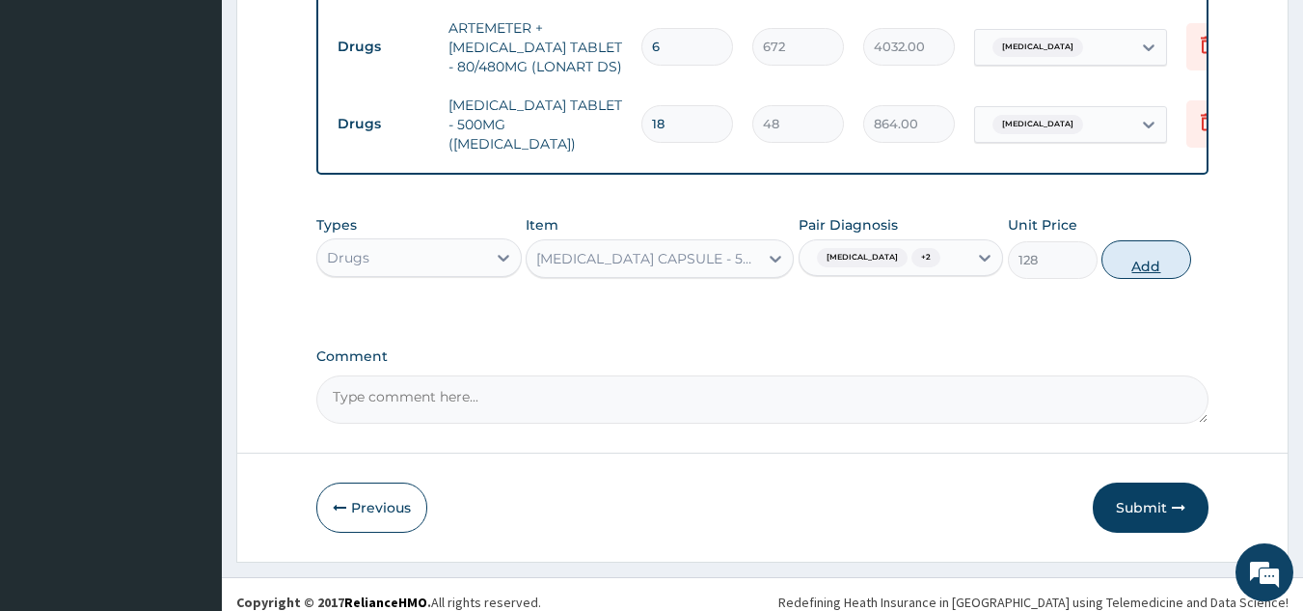
click at [1129, 256] on button "Add" at bounding box center [1147, 259] width 90 height 39
type input "0"
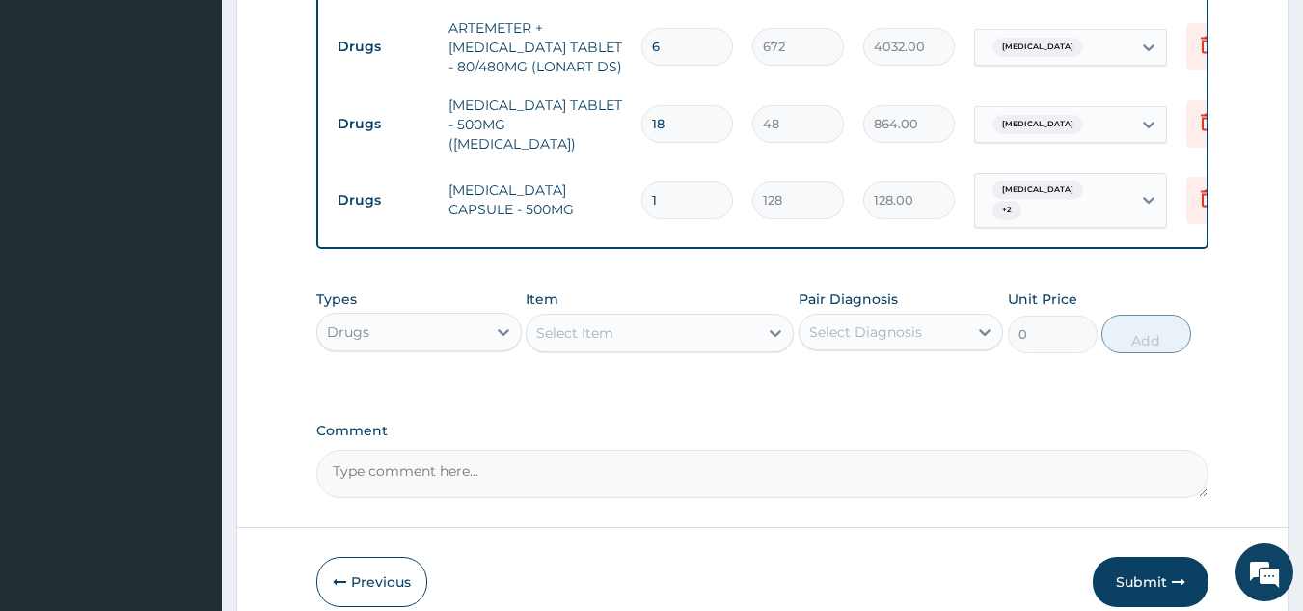
click at [688, 181] on input "1" at bounding box center [688, 200] width 92 height 38
type input "15"
type input "1920.00"
type input "15"
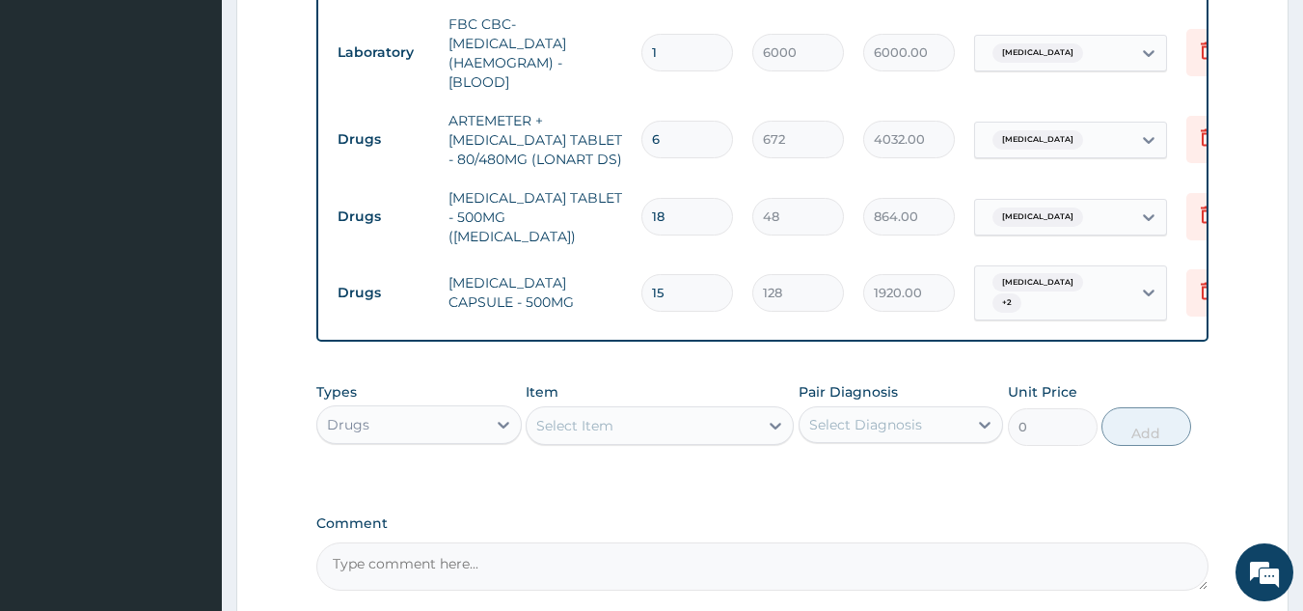
scroll to position [1106, 0]
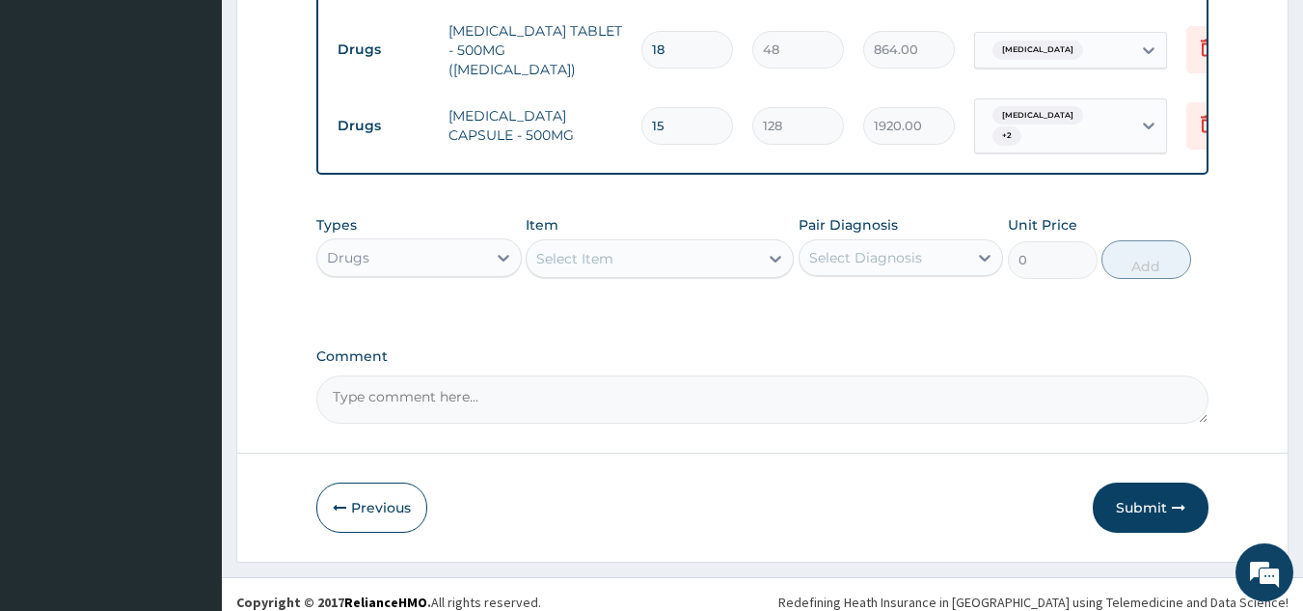
click at [635, 256] on div "Select Item" at bounding box center [643, 258] width 232 height 31
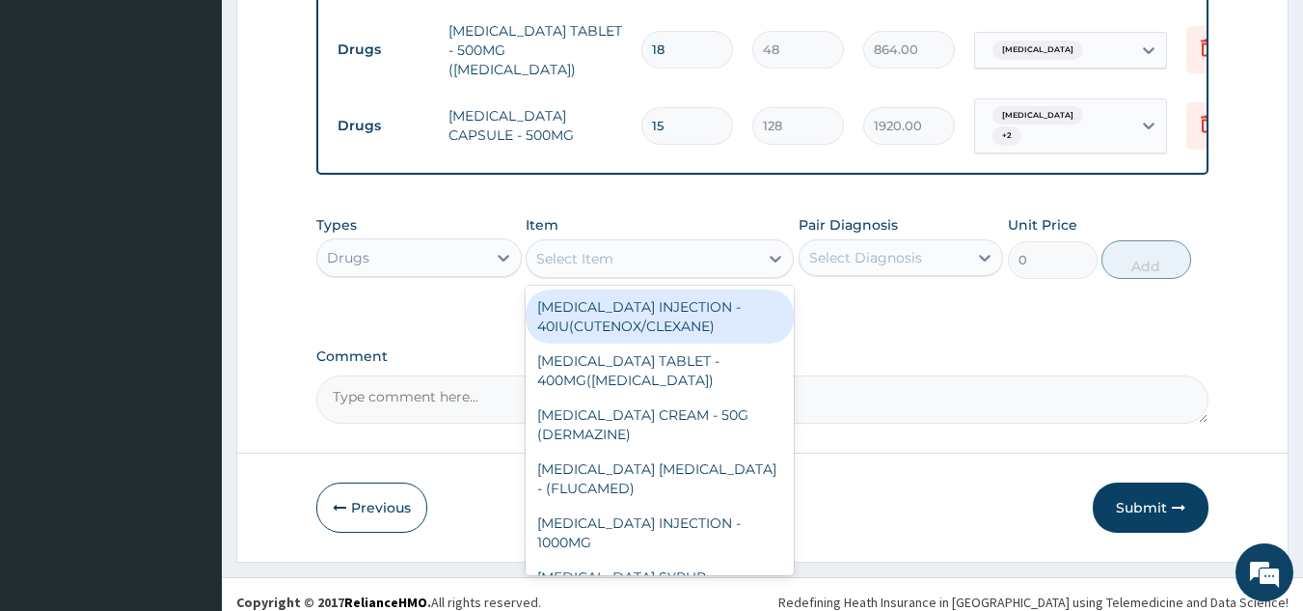
click at [642, 243] on div "Select Item" at bounding box center [643, 258] width 232 height 31
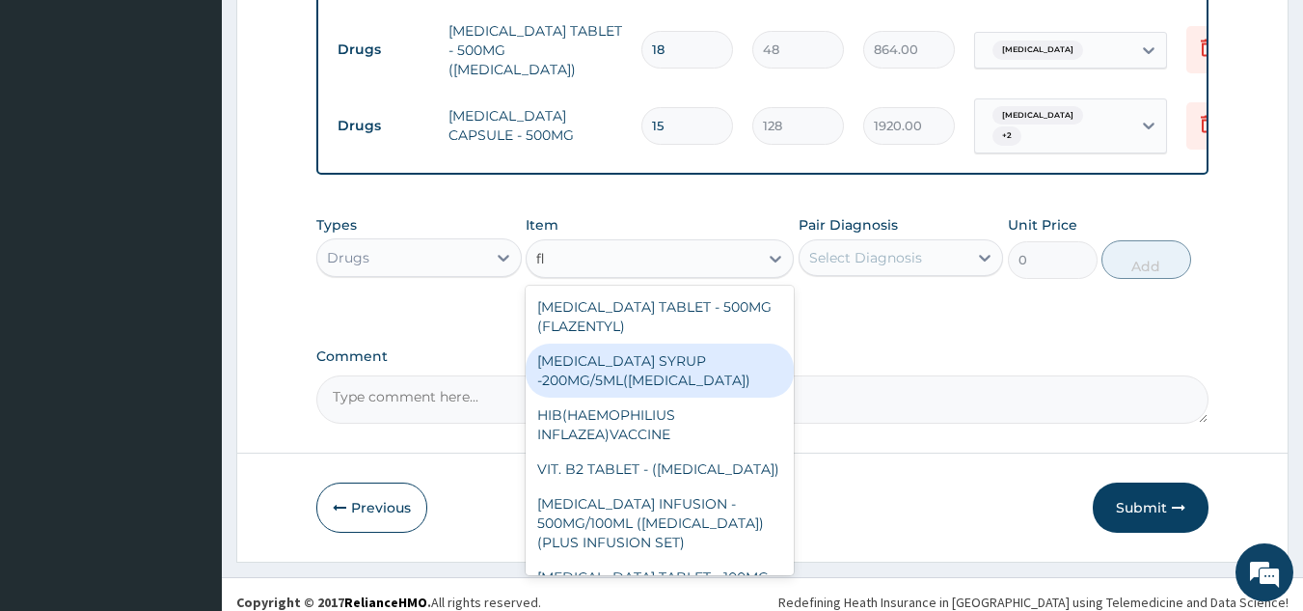
type input "f"
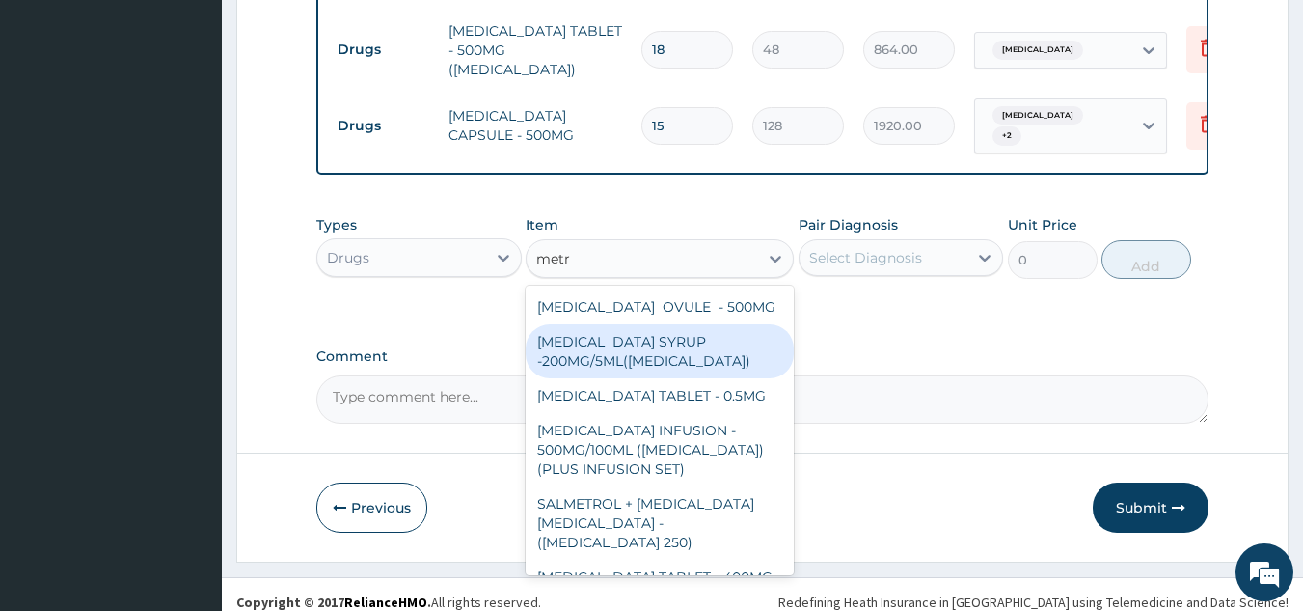
type input "metro"
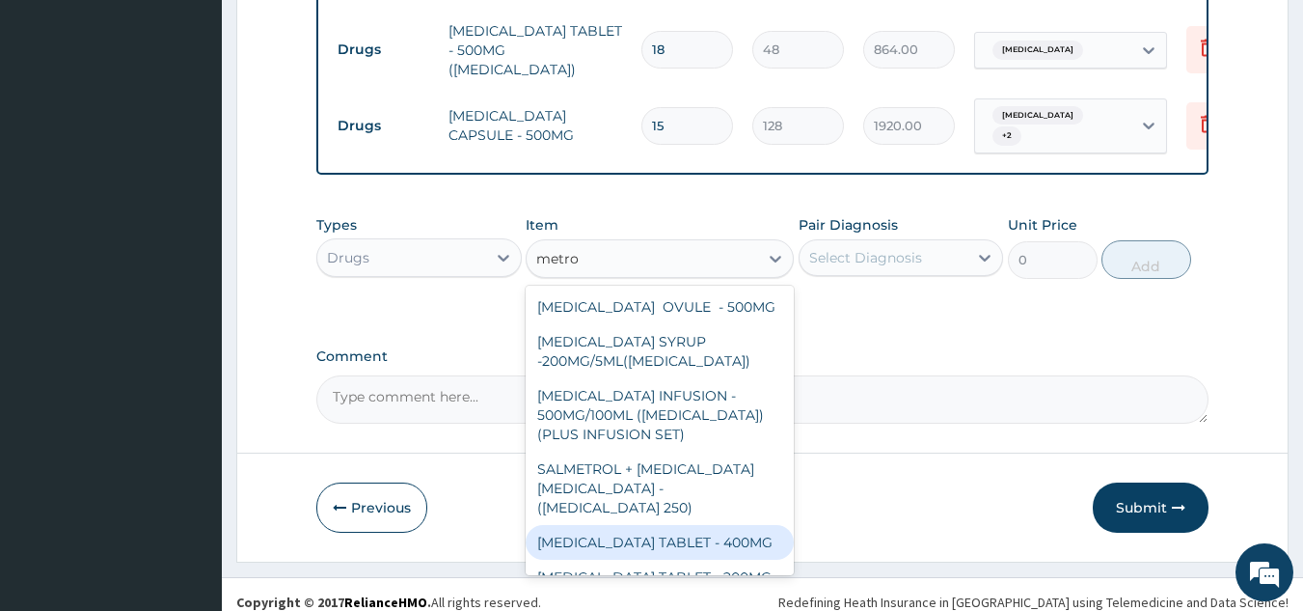
click at [664, 525] on div "[MEDICAL_DATA] TABLET - 400MG" at bounding box center [660, 542] width 268 height 35
type input "96"
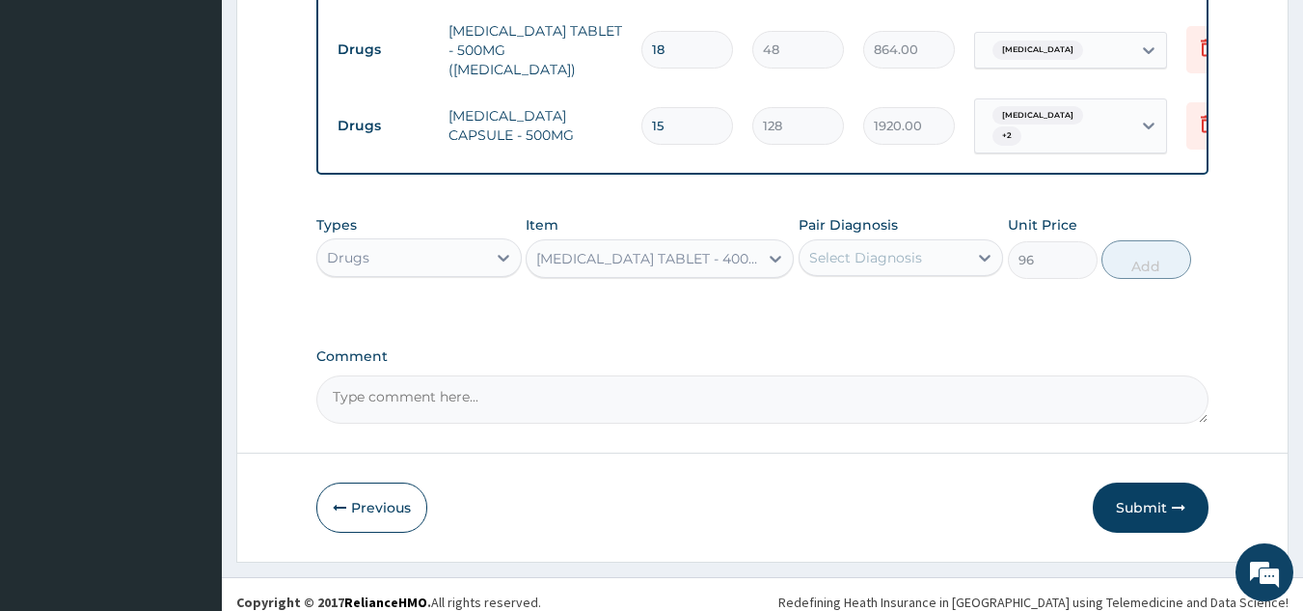
click at [873, 219] on label "Pair Diagnosis" at bounding box center [848, 224] width 99 height 19
click at [883, 250] on div "Select Diagnosis" at bounding box center [865, 257] width 113 height 19
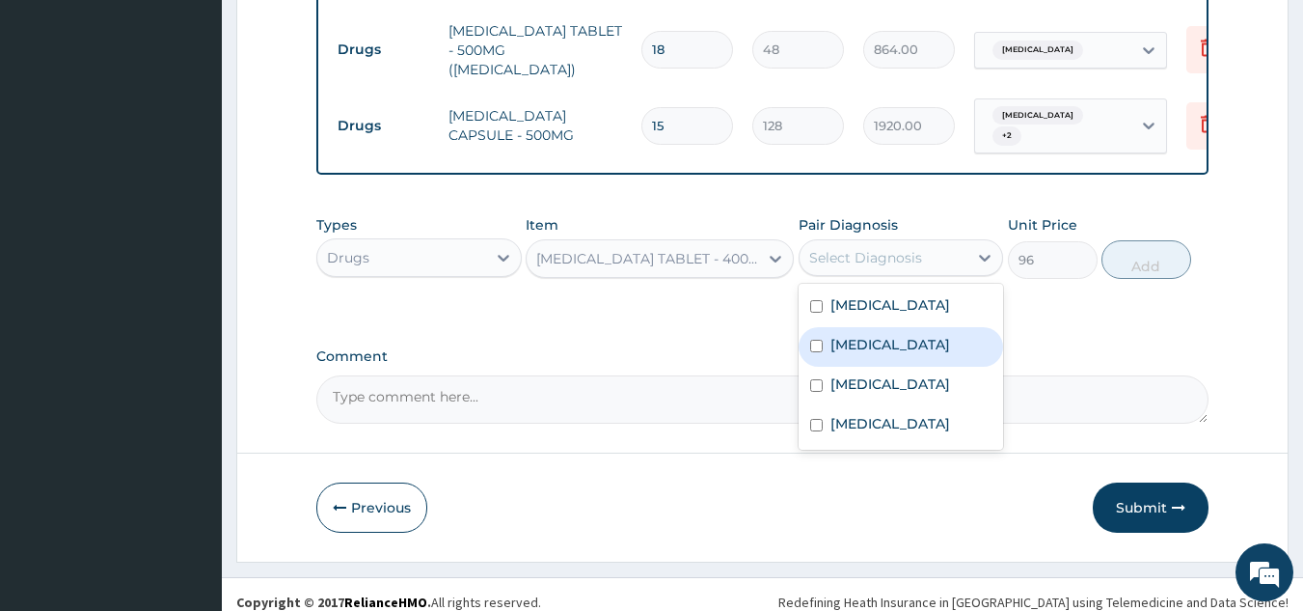
click at [878, 341] on label "[MEDICAL_DATA]" at bounding box center [891, 344] width 120 height 19
checkbox input "true"
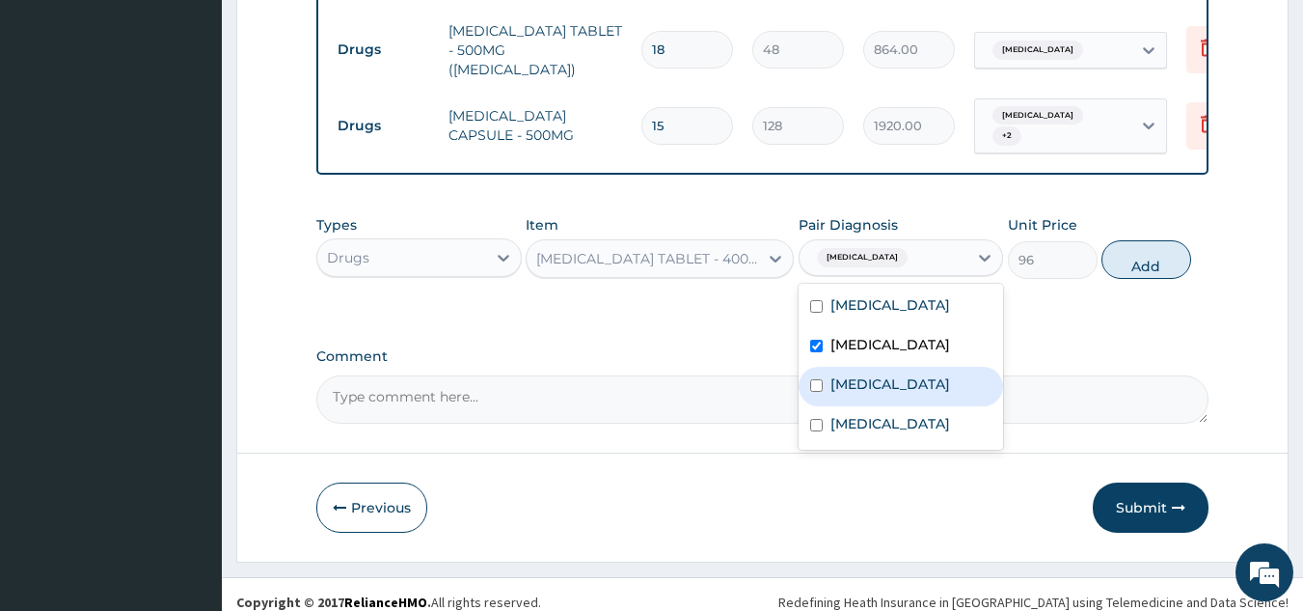
drag, startPoint x: 885, startPoint y: 388, endPoint x: 865, endPoint y: 414, distance: 32.4
click at [887, 390] on label "[MEDICAL_DATA]" at bounding box center [891, 383] width 120 height 19
click at [865, 406] on div "[MEDICAL_DATA]" at bounding box center [901, 387] width 205 height 40
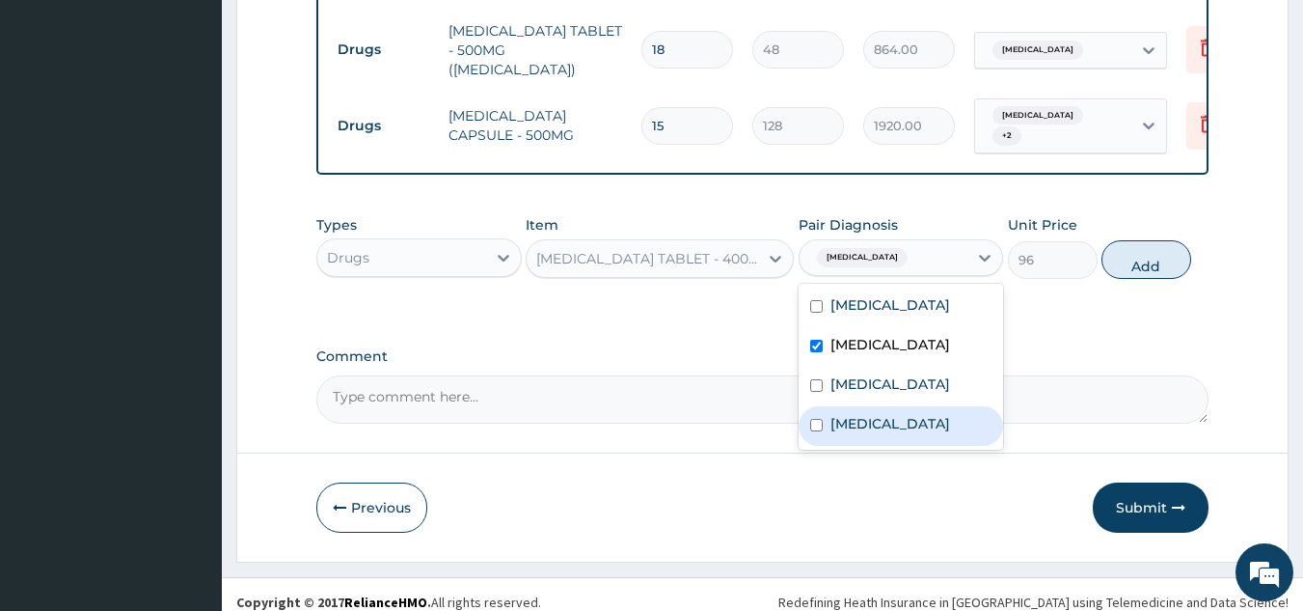
click at [881, 390] on label "[MEDICAL_DATA]" at bounding box center [891, 383] width 120 height 19
checkbox input "true"
click at [873, 430] on div "Sepsis" at bounding box center [901, 426] width 205 height 40
checkbox input "true"
click at [1167, 275] on button "Add" at bounding box center [1147, 259] width 90 height 39
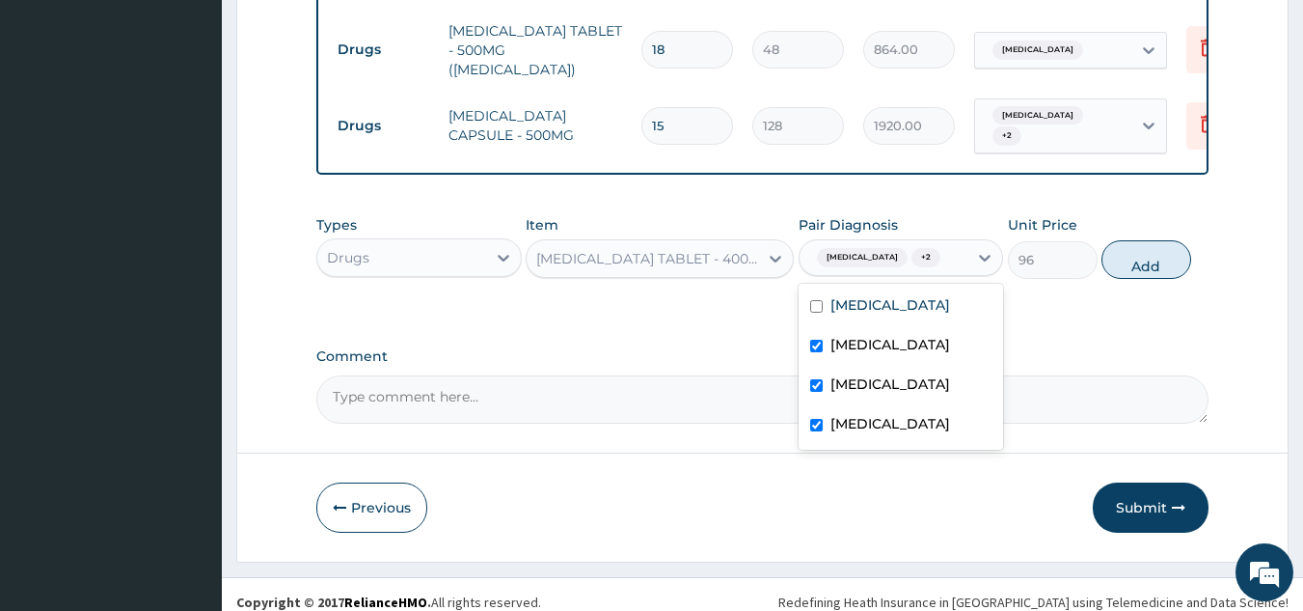
type input "0"
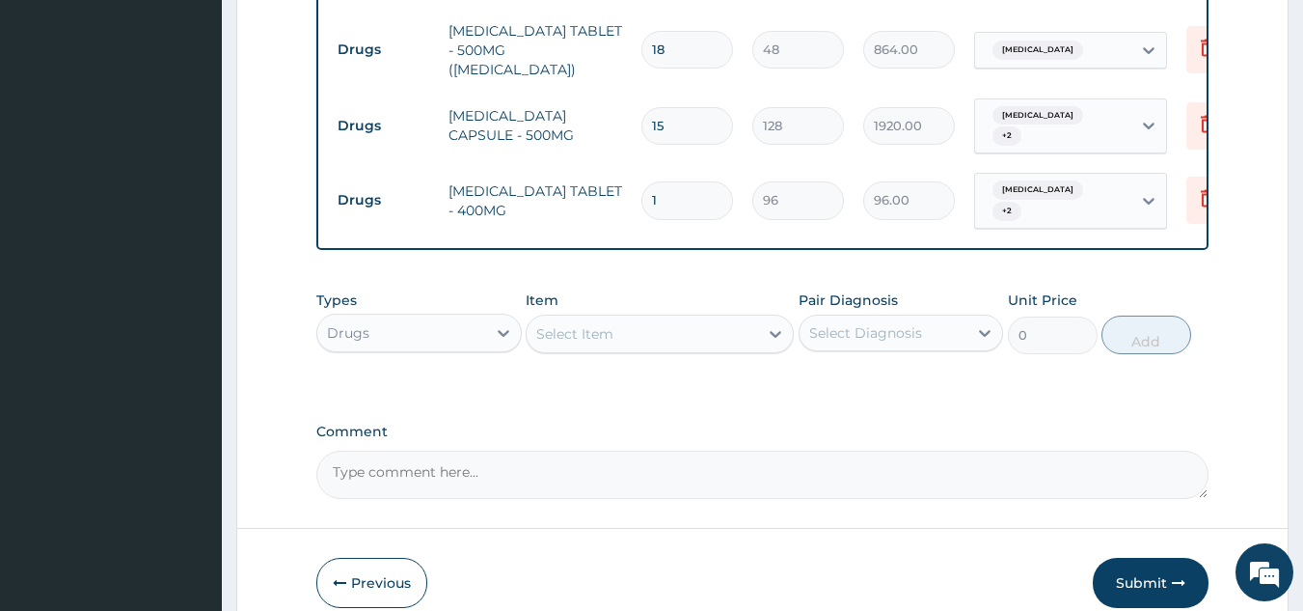
type input "16"
type input "1536.00"
type input "165"
type input "15840.00"
type input "16"
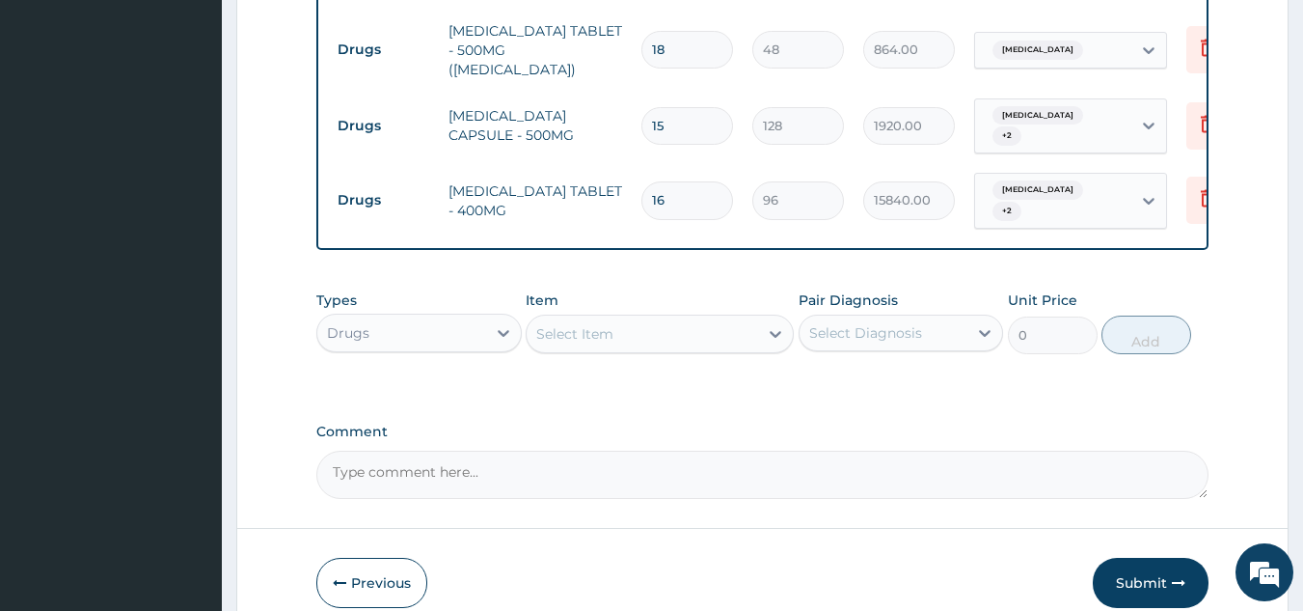
type input "1536.00"
type input "1"
type input "96.00"
type input "15"
type input "1440.00"
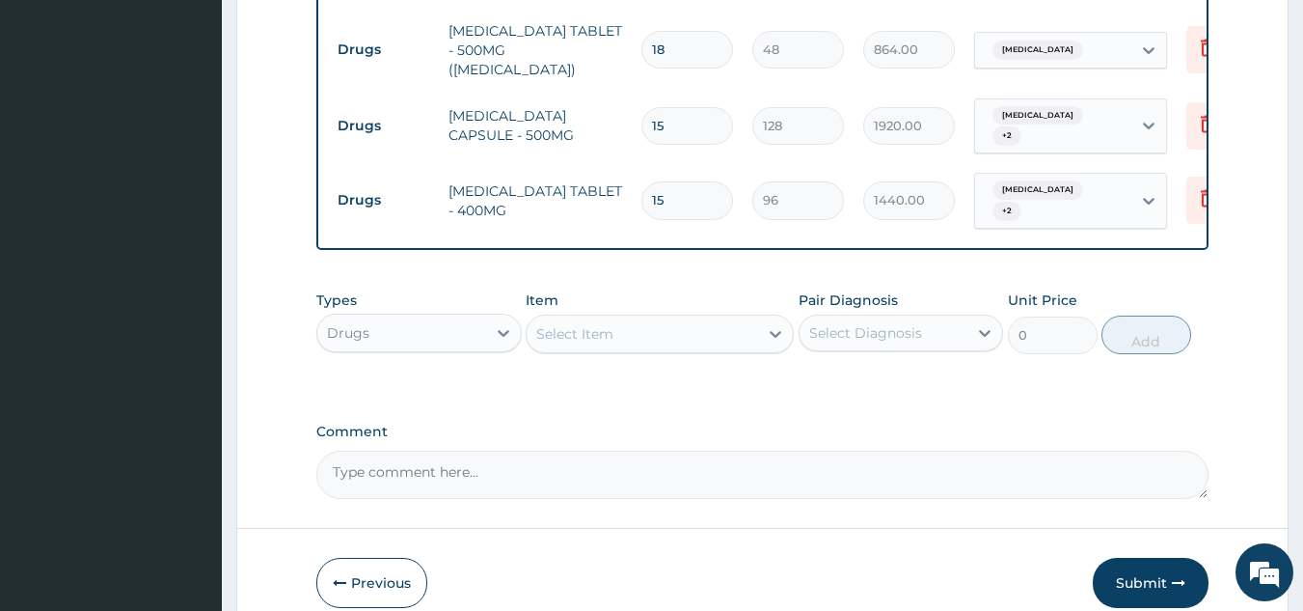
type input "15"
click at [636, 318] on div "Select Item" at bounding box center [643, 333] width 232 height 31
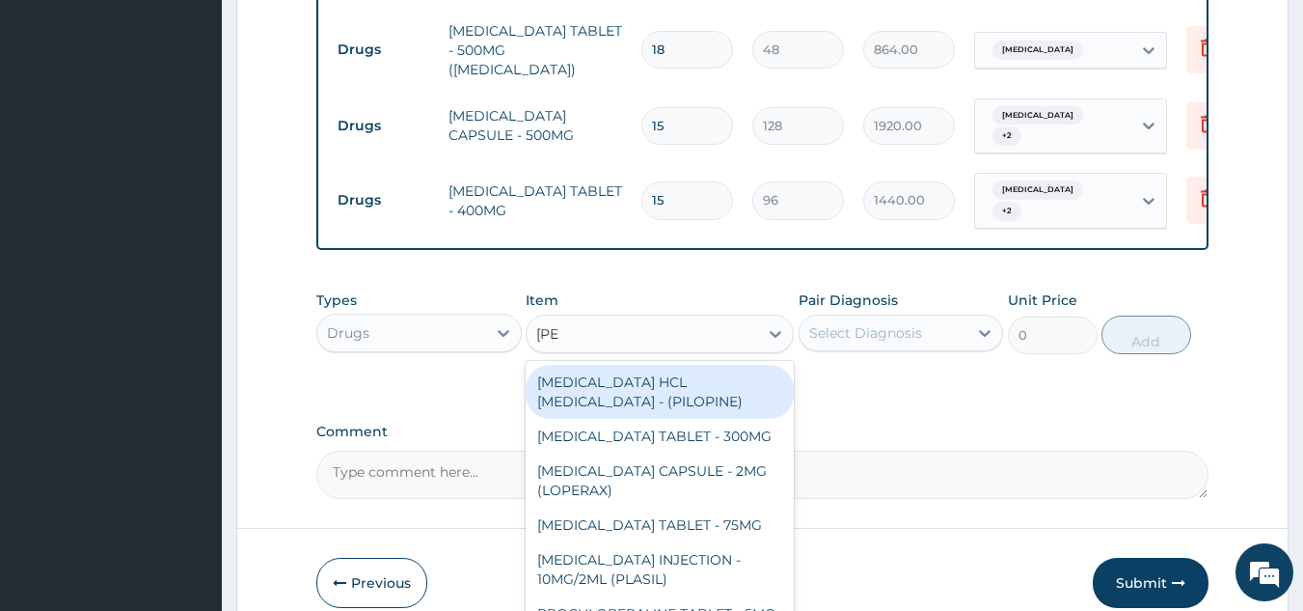
type input "loper"
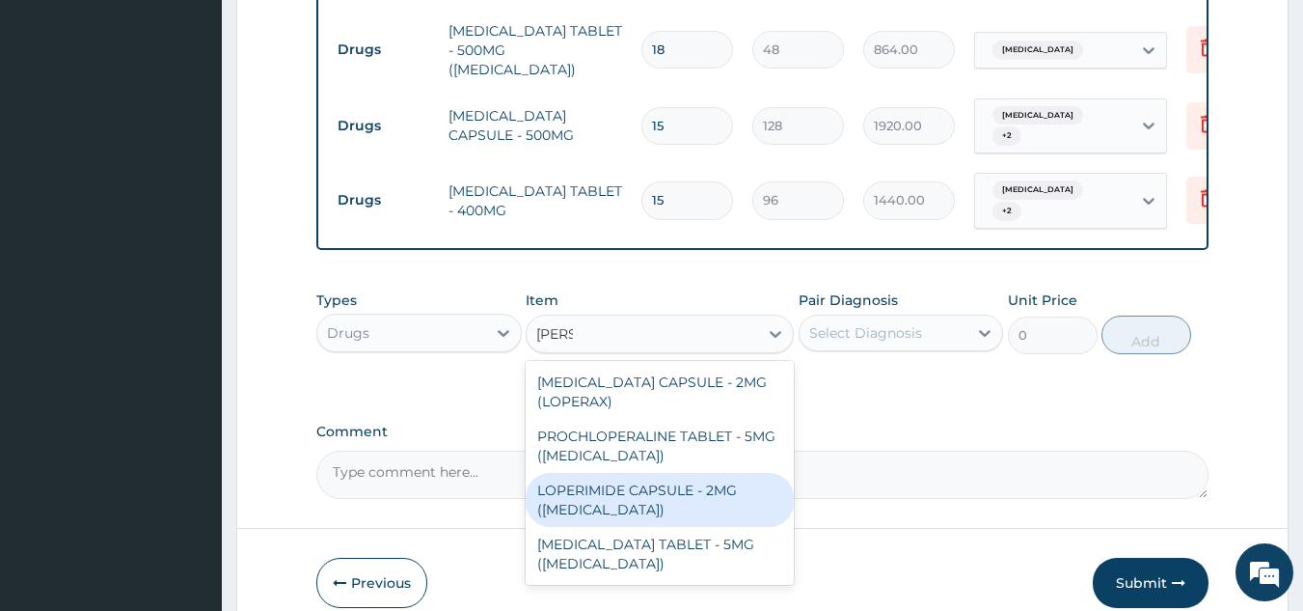
click at [706, 473] on div "LOPERIMIDE CAPSULE - 2MG ([MEDICAL_DATA])" at bounding box center [660, 500] width 268 height 54
type input "179.20000000000002"
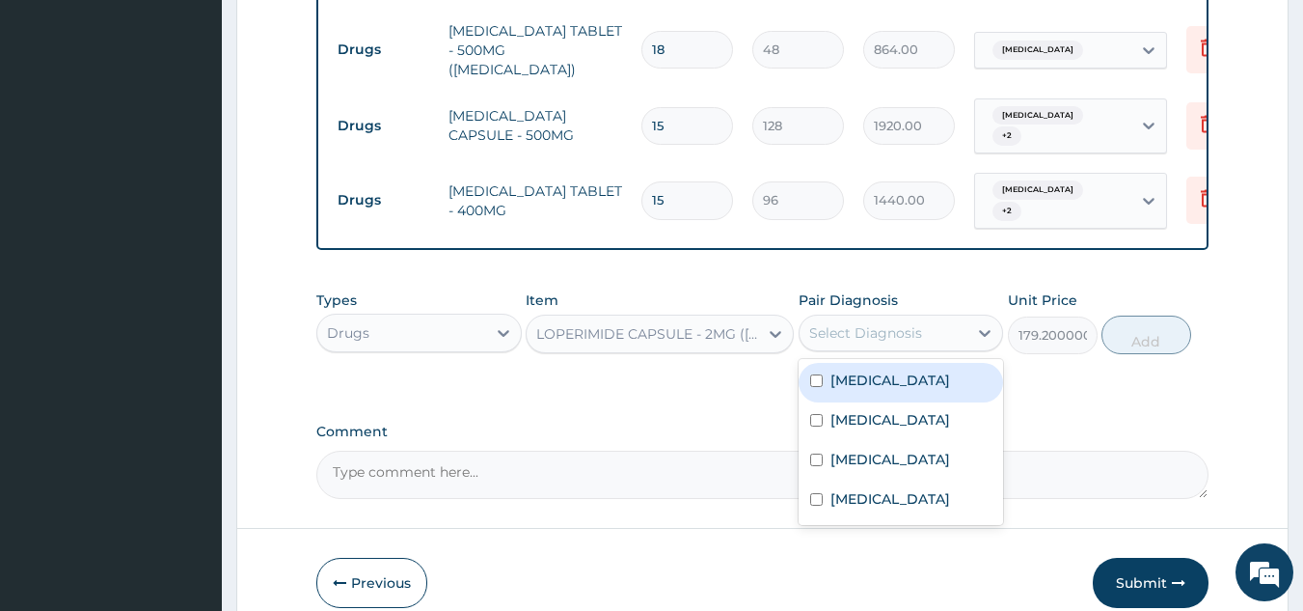
click at [894, 323] on div "Select Diagnosis" at bounding box center [865, 332] width 113 height 19
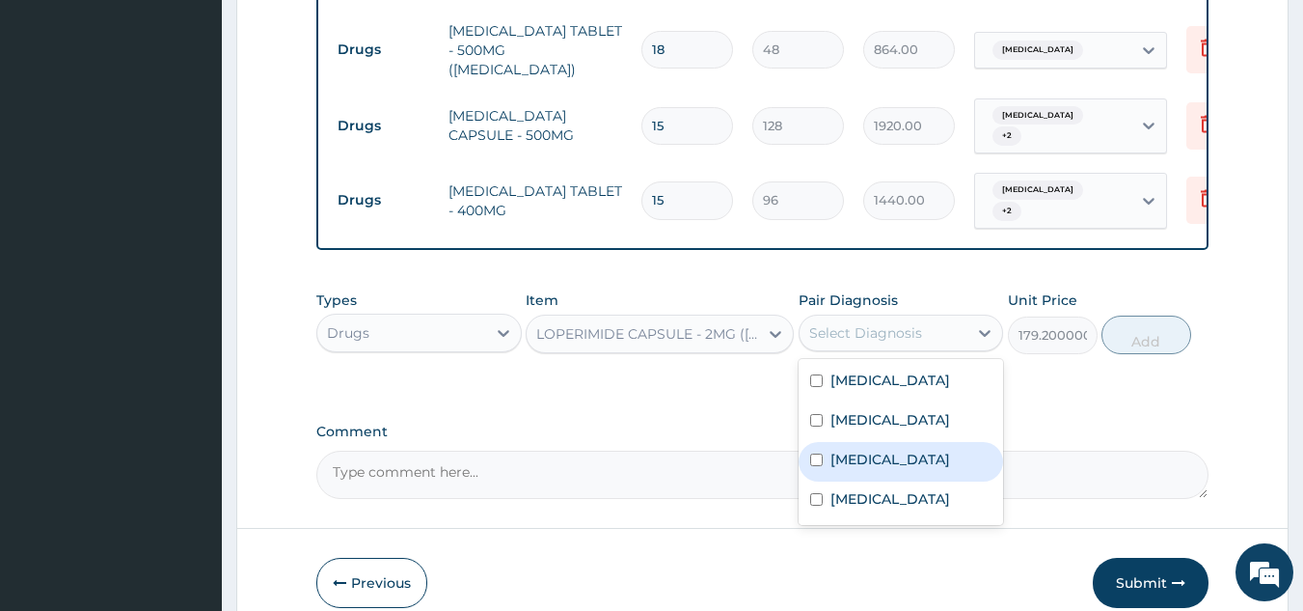
drag, startPoint x: 870, startPoint y: 470, endPoint x: 1031, endPoint y: 348, distance: 201.8
click at [871, 469] on label "[MEDICAL_DATA]" at bounding box center [891, 459] width 120 height 19
checkbox input "true"
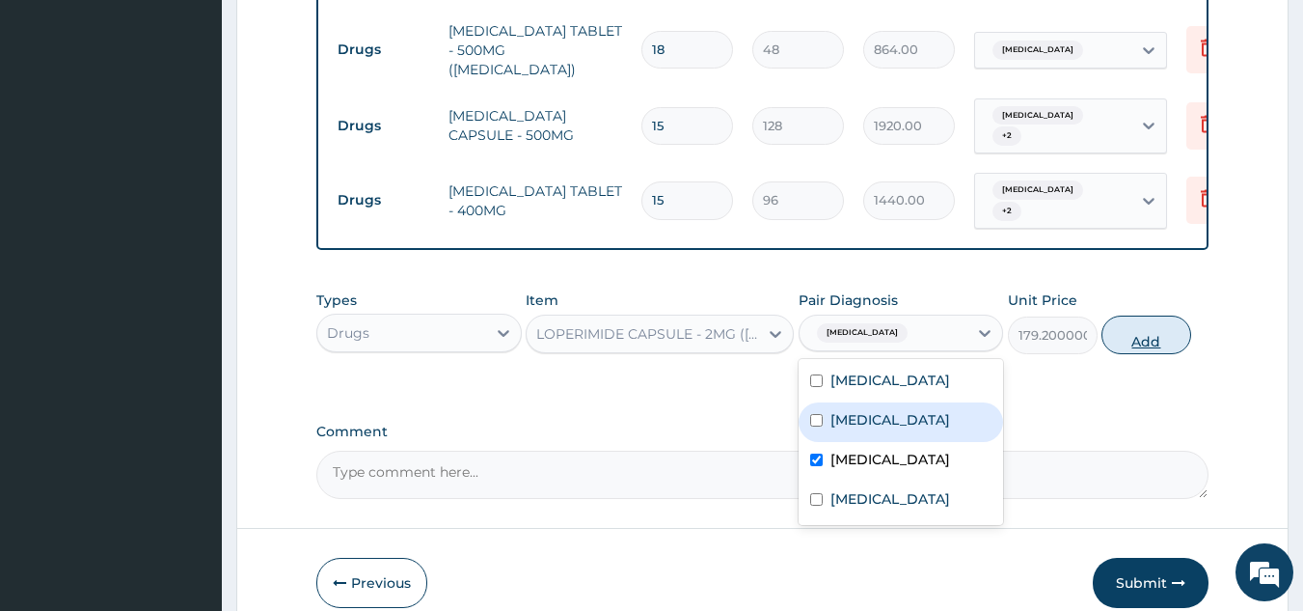
click at [1127, 315] on button "Add" at bounding box center [1147, 334] width 90 height 39
type input "0"
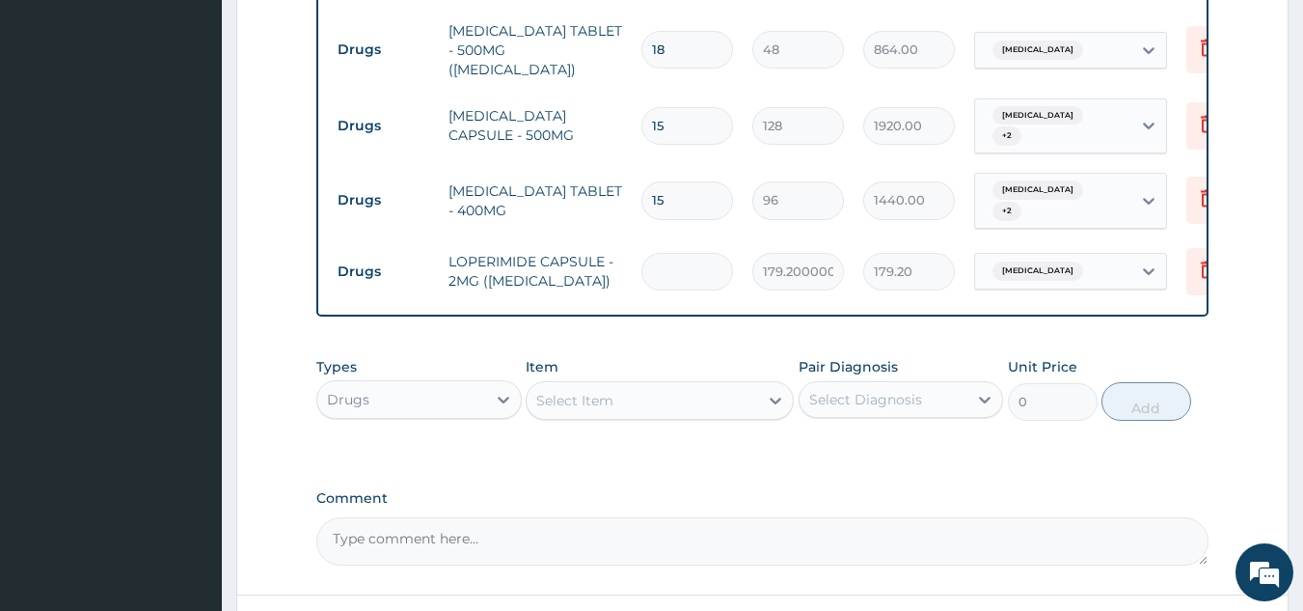
type input "0.00"
type input "3"
type input "537.60"
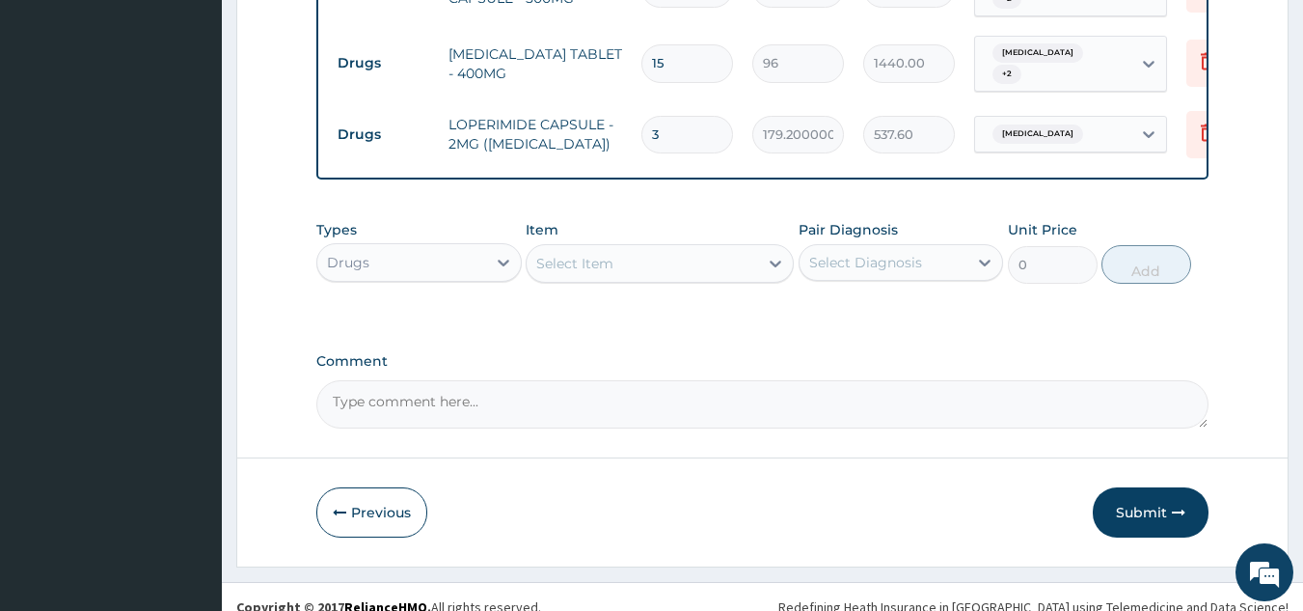
scroll to position [1247, 0]
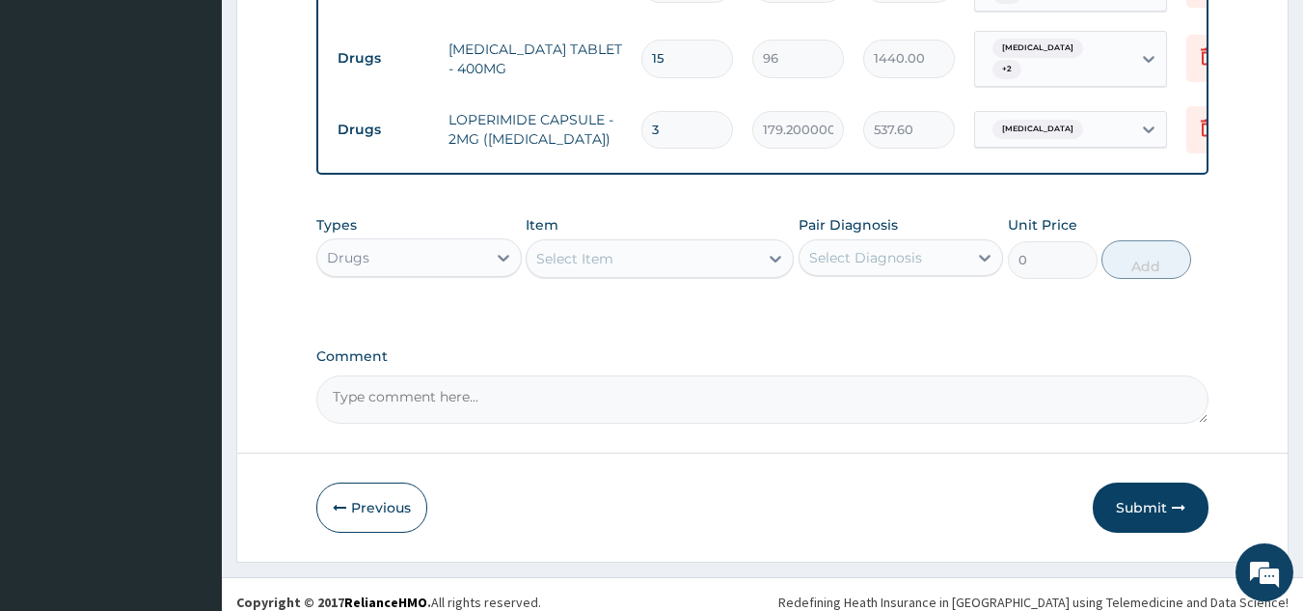
type input "3"
click at [624, 249] on div "Select Item" at bounding box center [643, 258] width 232 height 31
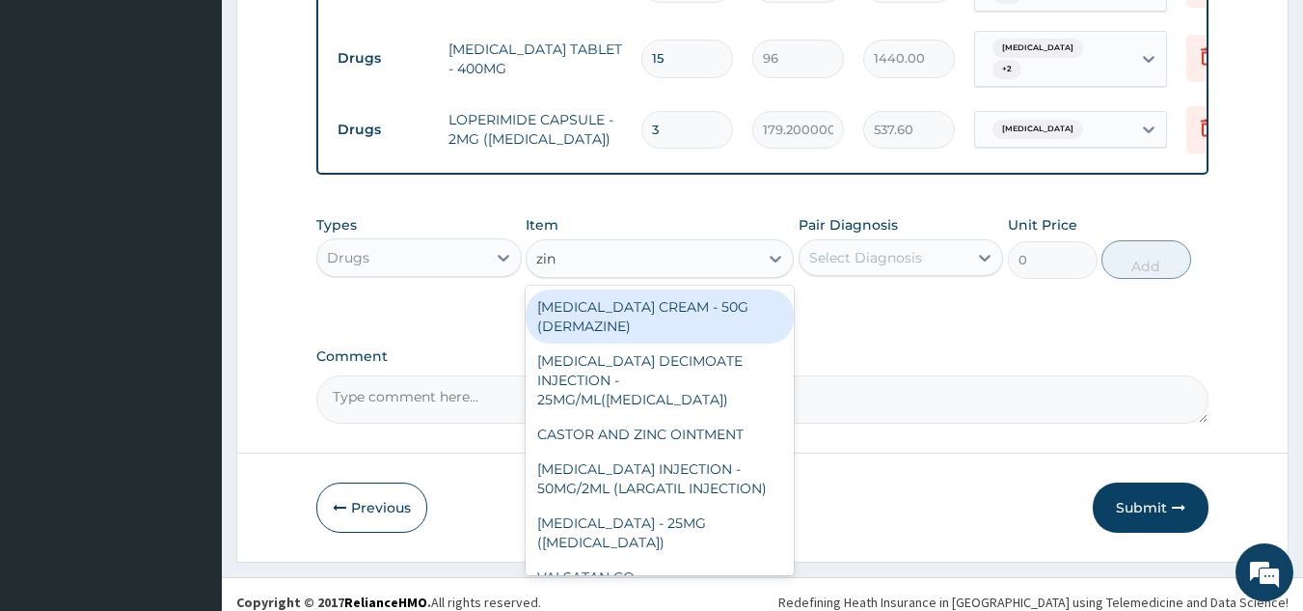
type input "zinc"
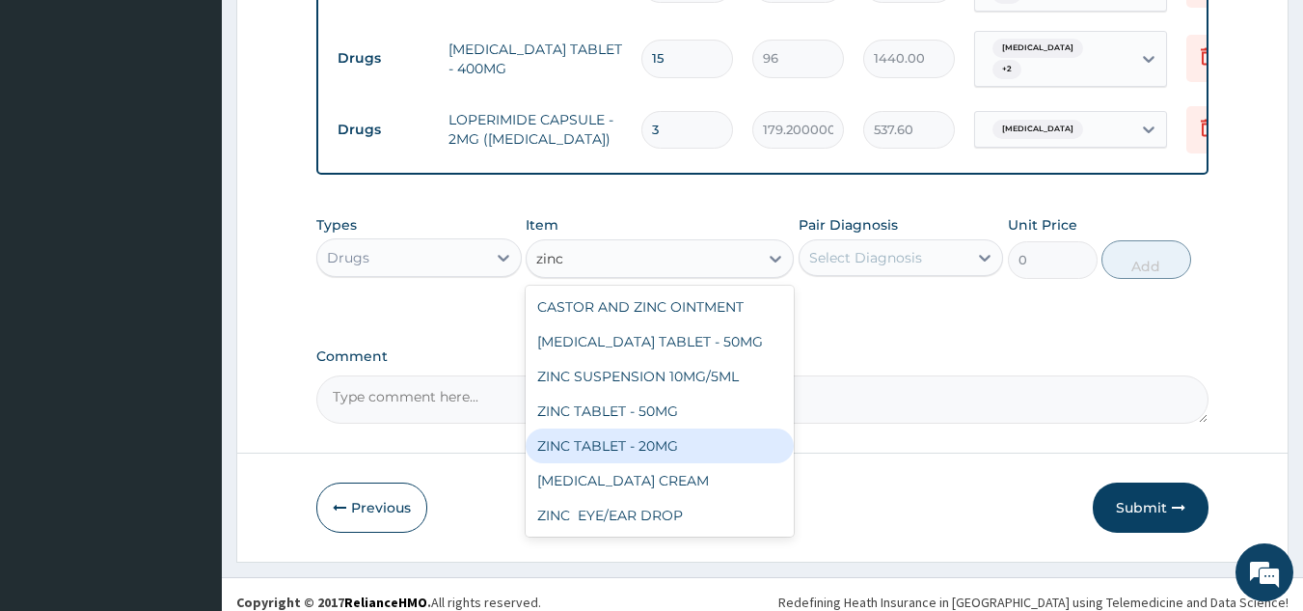
click at [649, 428] on div "ZINC TABLET - 20MG" at bounding box center [660, 445] width 268 height 35
type input "73.60000000000001"
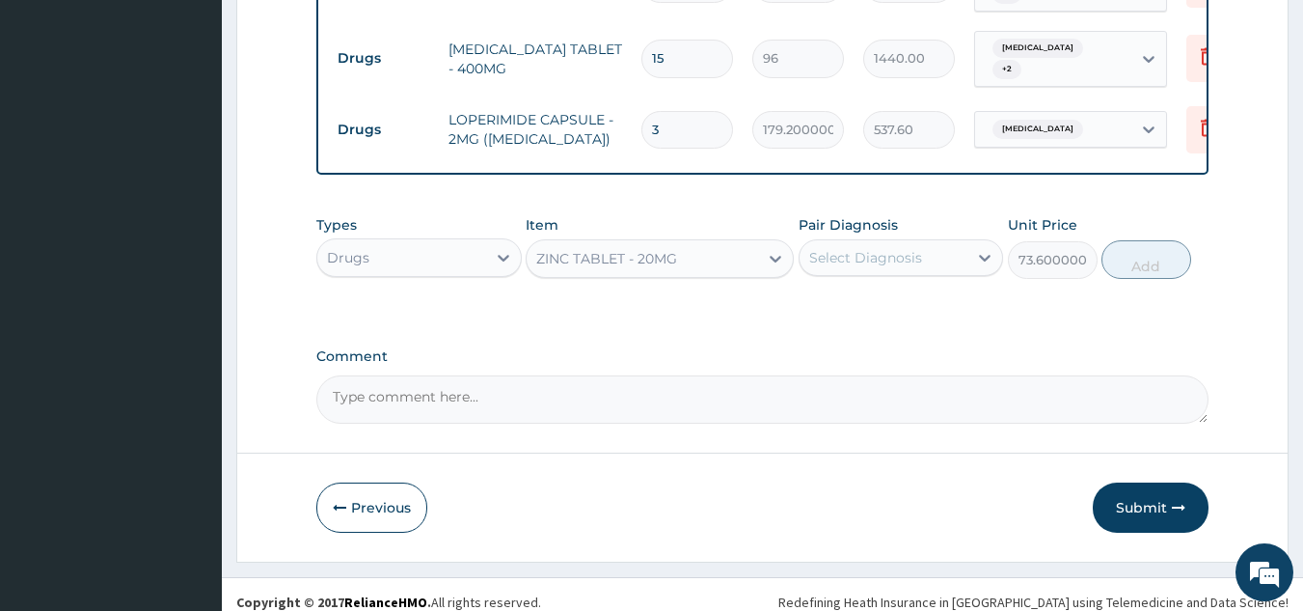
click at [919, 248] on div "Select Diagnosis" at bounding box center [865, 257] width 113 height 19
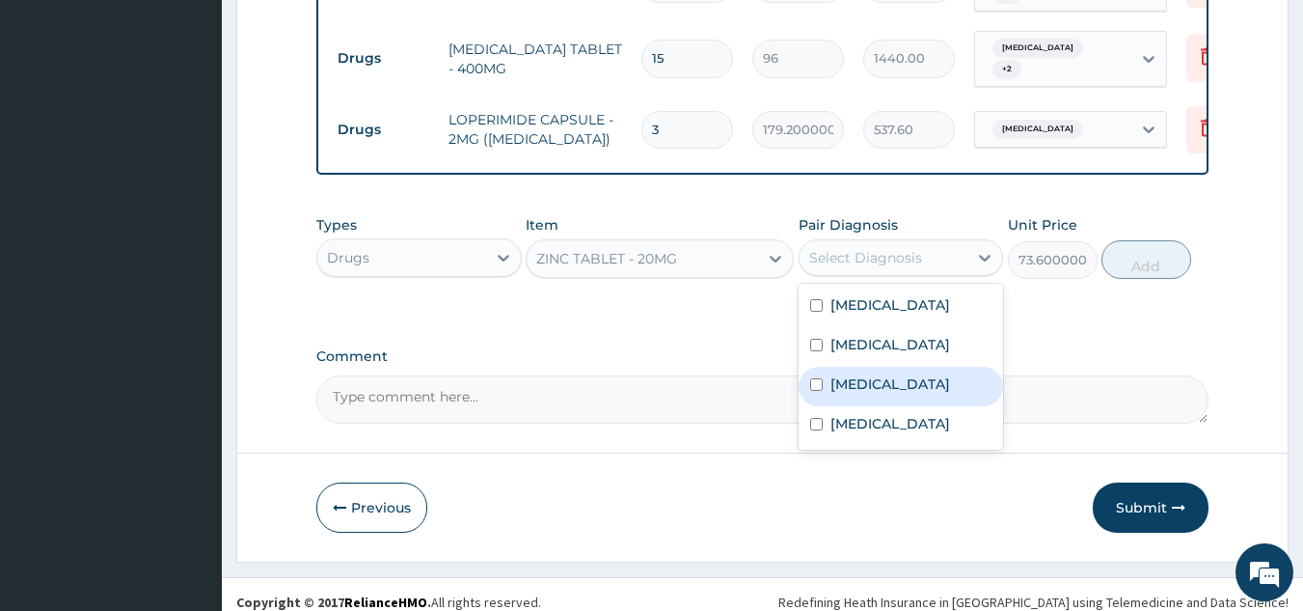
drag, startPoint x: 886, startPoint y: 396, endPoint x: 897, endPoint y: 380, distance: 20.1
click at [888, 393] on label "[MEDICAL_DATA]" at bounding box center [891, 383] width 120 height 19
checkbox input "true"
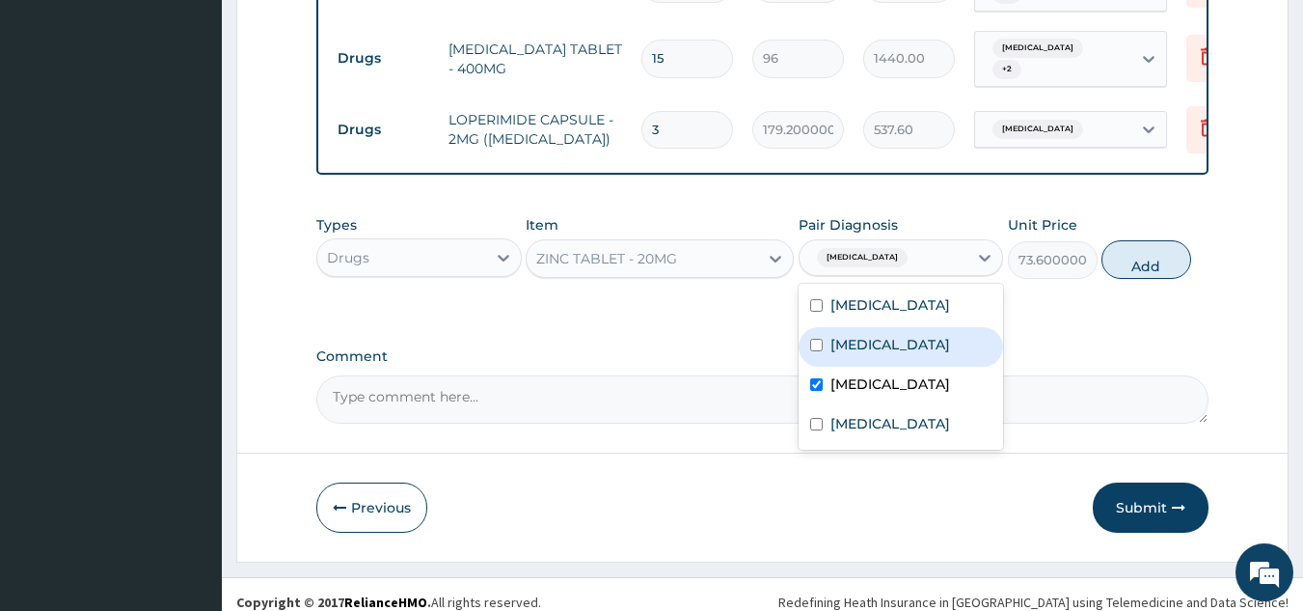
click at [1135, 250] on button "Add" at bounding box center [1147, 259] width 90 height 39
type input "0"
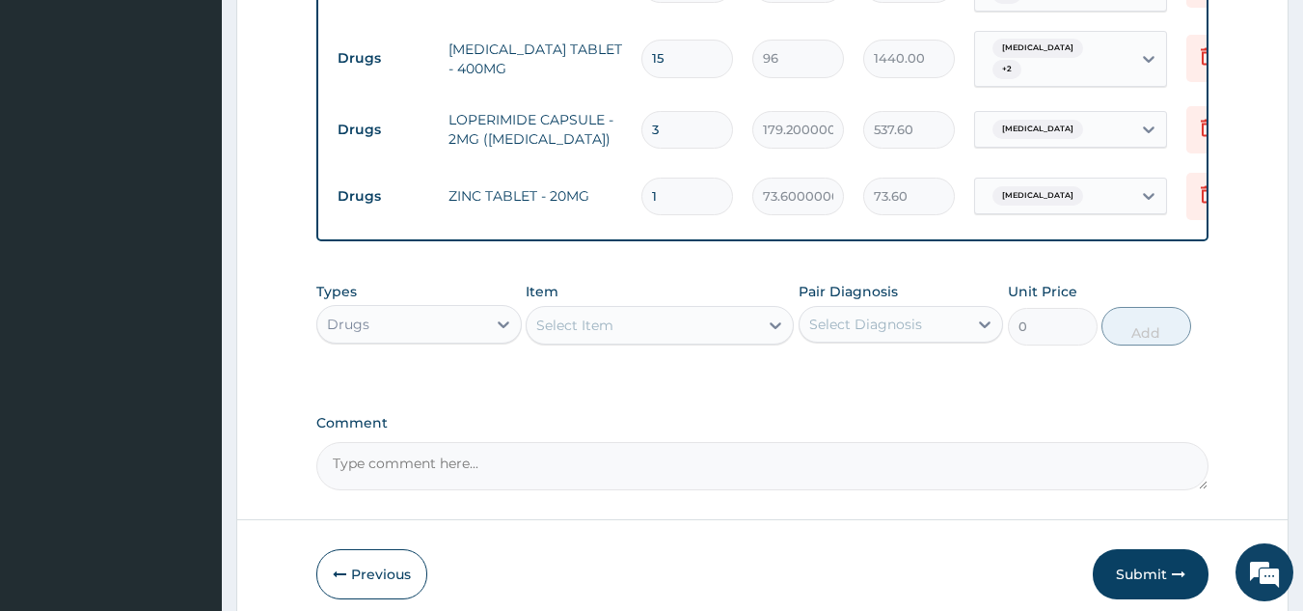
click at [716, 178] on input "1" at bounding box center [688, 197] width 92 height 38
type input "10"
type input "736.00"
type input "10"
click at [587, 318] on div "Select Item" at bounding box center [574, 324] width 77 height 19
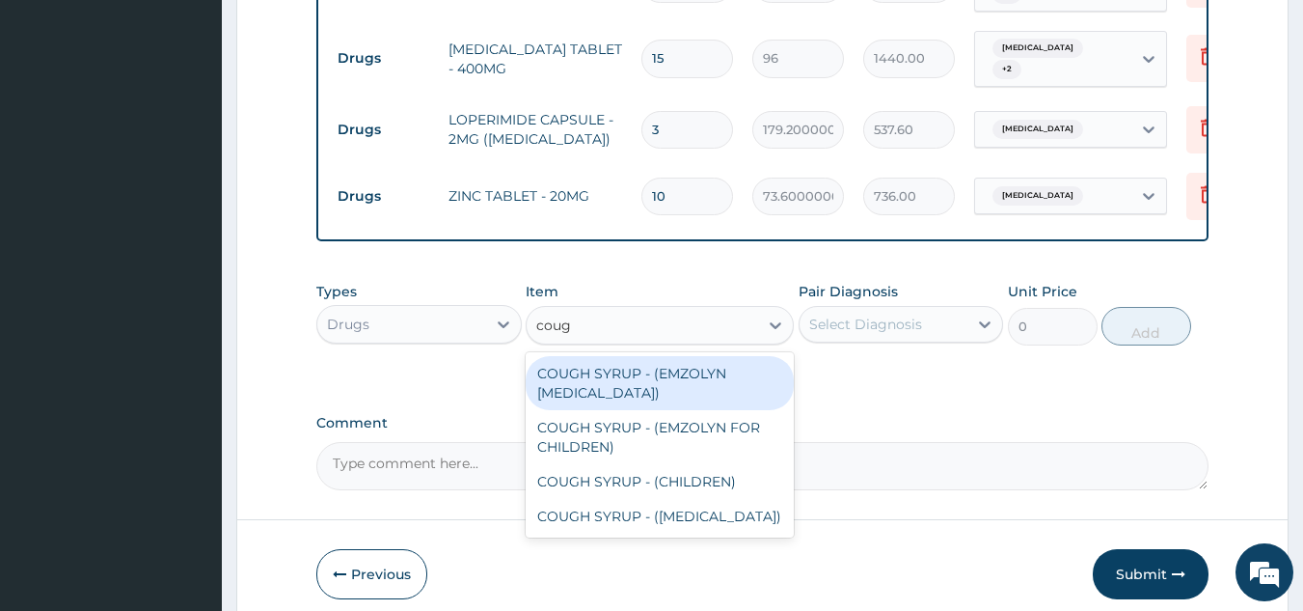
type input "cough"
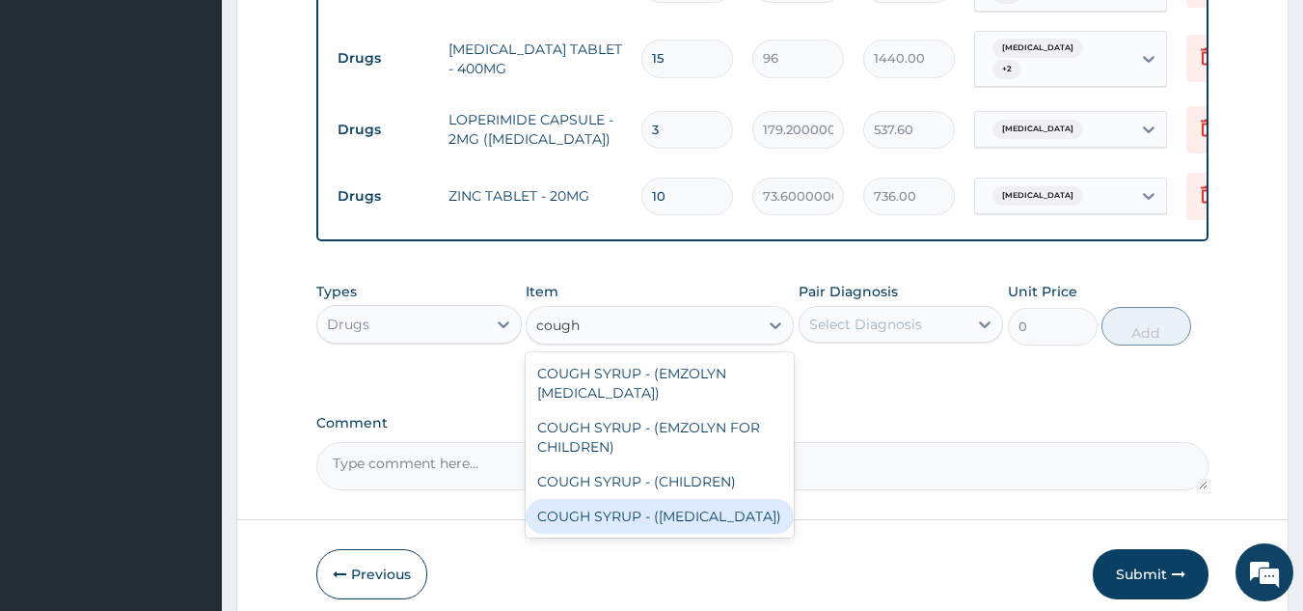
drag, startPoint x: 697, startPoint y: 505, endPoint x: 864, endPoint y: 387, distance: 204.8
click at [699, 506] on div "COUGH SYRUP - ([MEDICAL_DATA])" at bounding box center [660, 516] width 268 height 35
type input "1280"
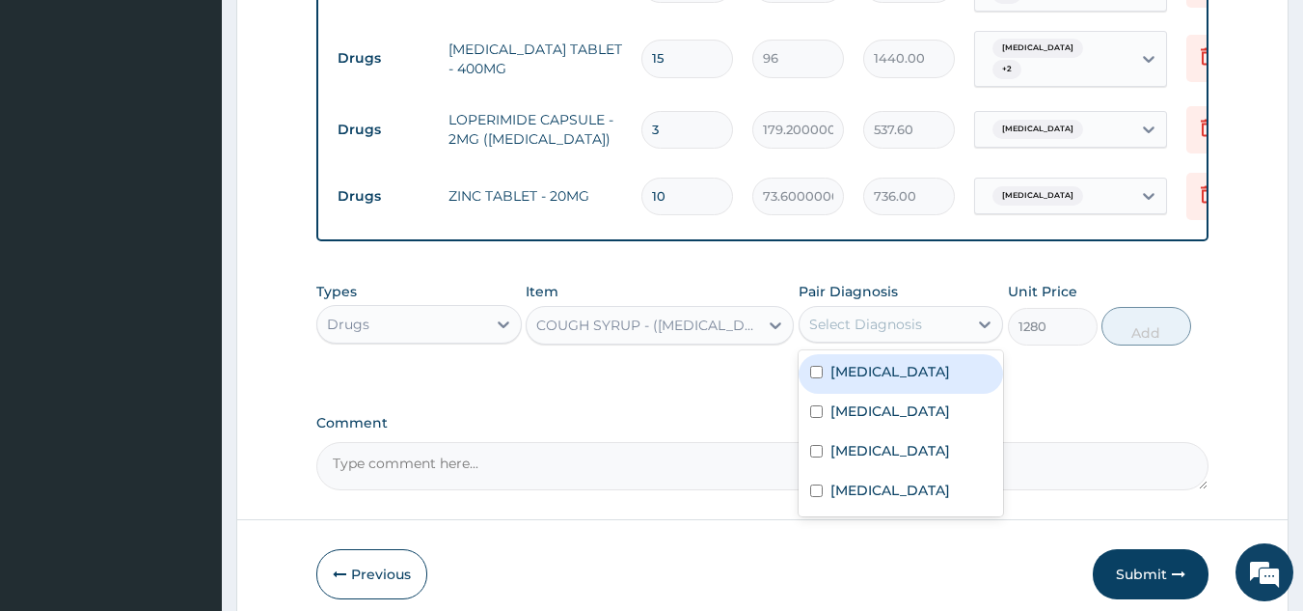
click at [934, 319] on div "Select Diagnosis" at bounding box center [884, 324] width 169 height 31
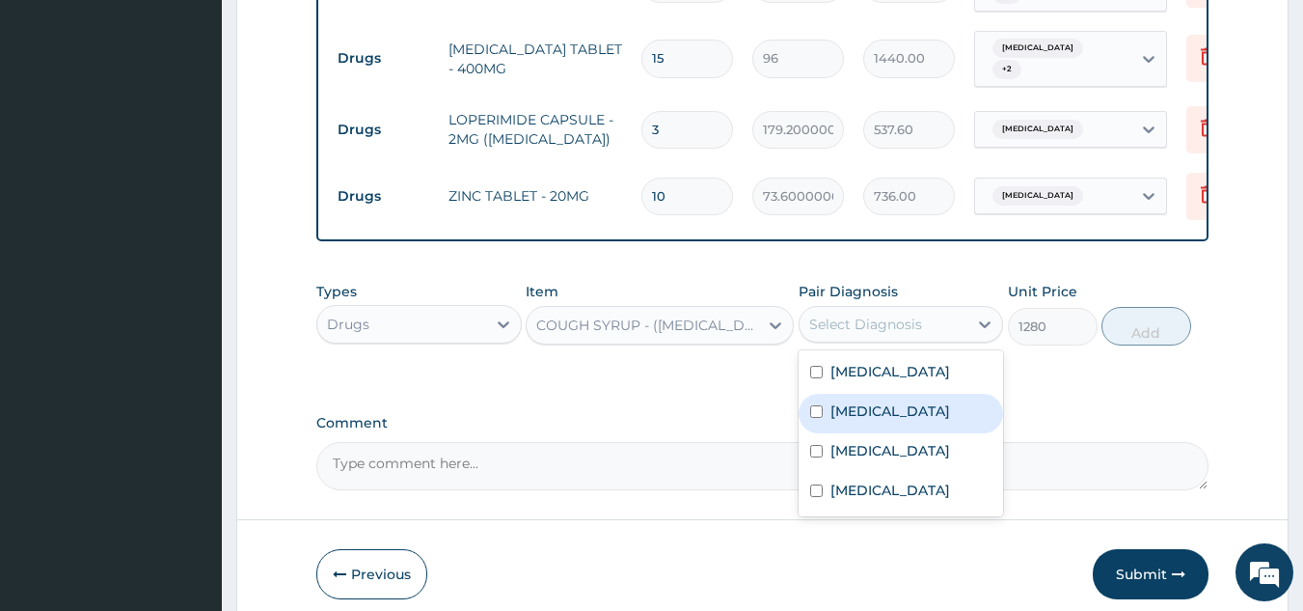
drag, startPoint x: 905, startPoint y: 390, endPoint x: 1044, endPoint y: 338, distance: 148.4
click at [911, 401] on label "[MEDICAL_DATA]" at bounding box center [891, 410] width 120 height 19
checkbox input "true"
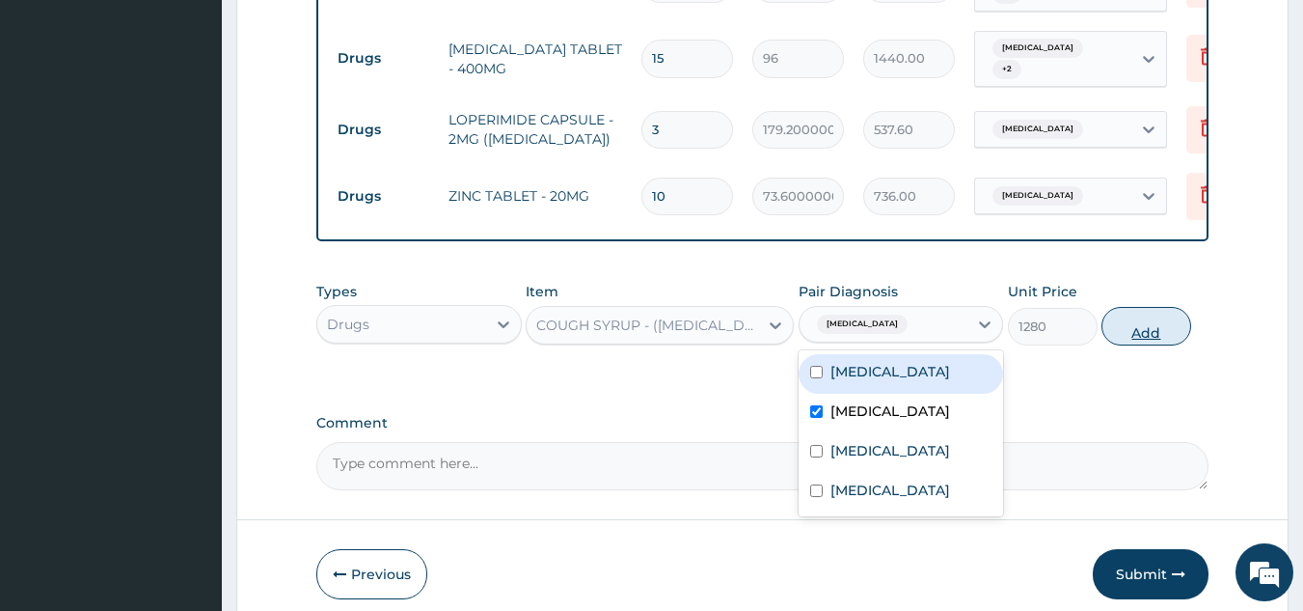
click at [1137, 310] on button "Add" at bounding box center [1147, 326] width 90 height 39
type input "0"
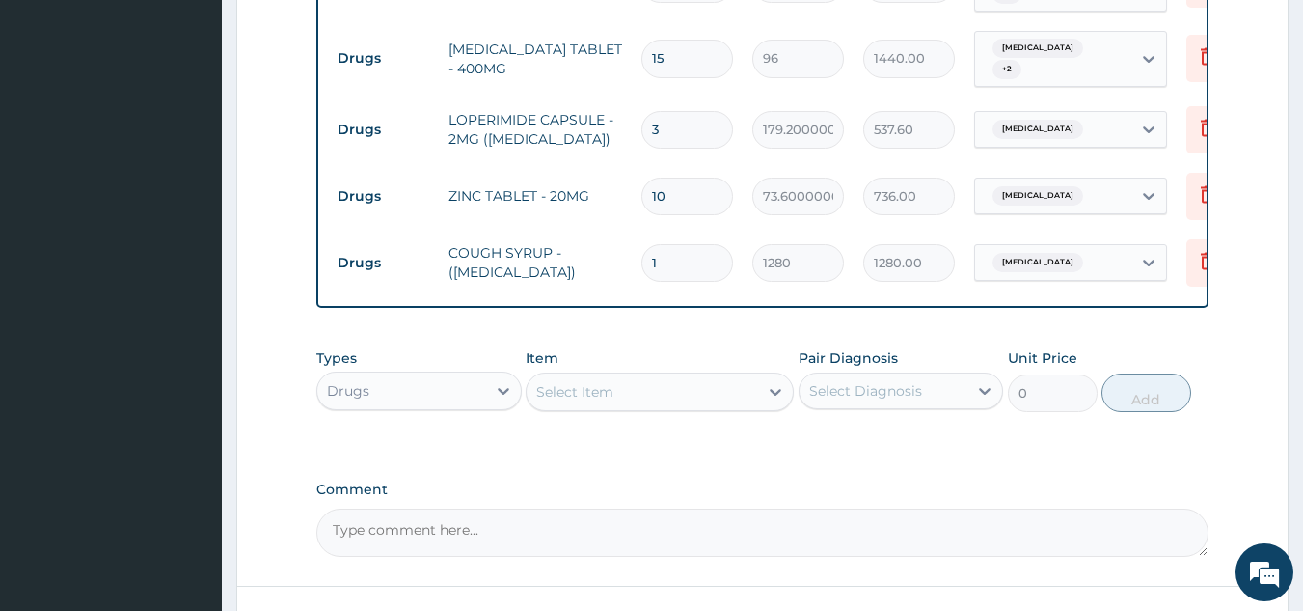
scroll to position [1380, 0]
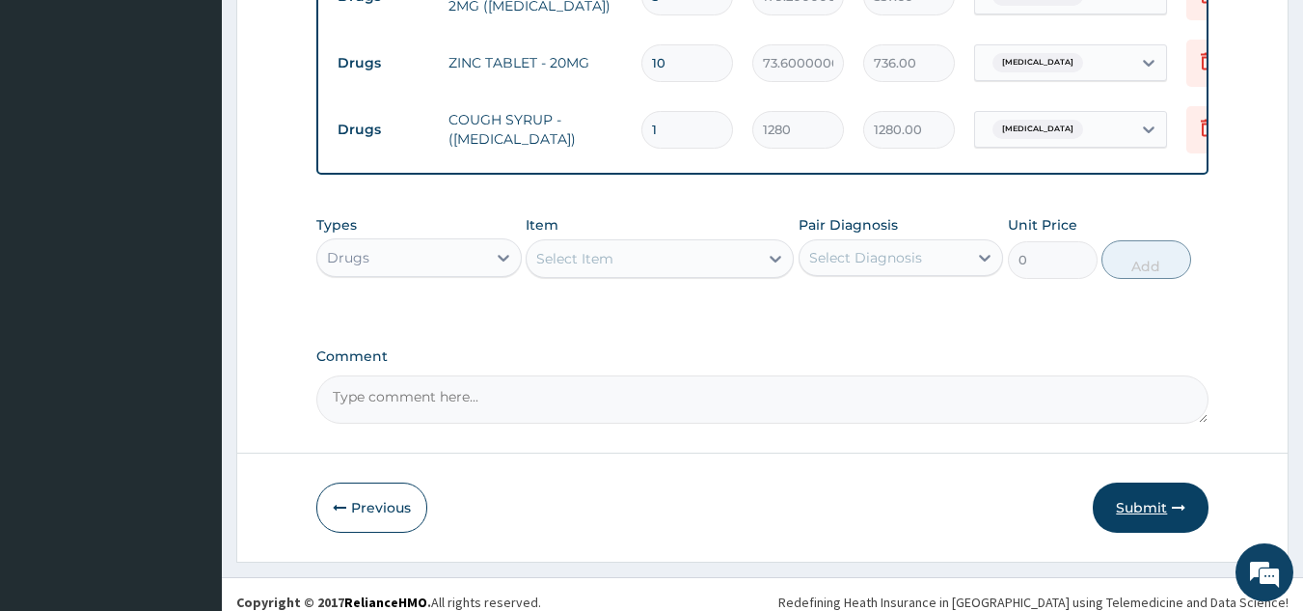
drag, startPoint x: 1167, startPoint y: 518, endPoint x: 1154, endPoint y: 485, distance: 35.5
click at [1154, 484] on button "Submit" at bounding box center [1151, 507] width 116 height 50
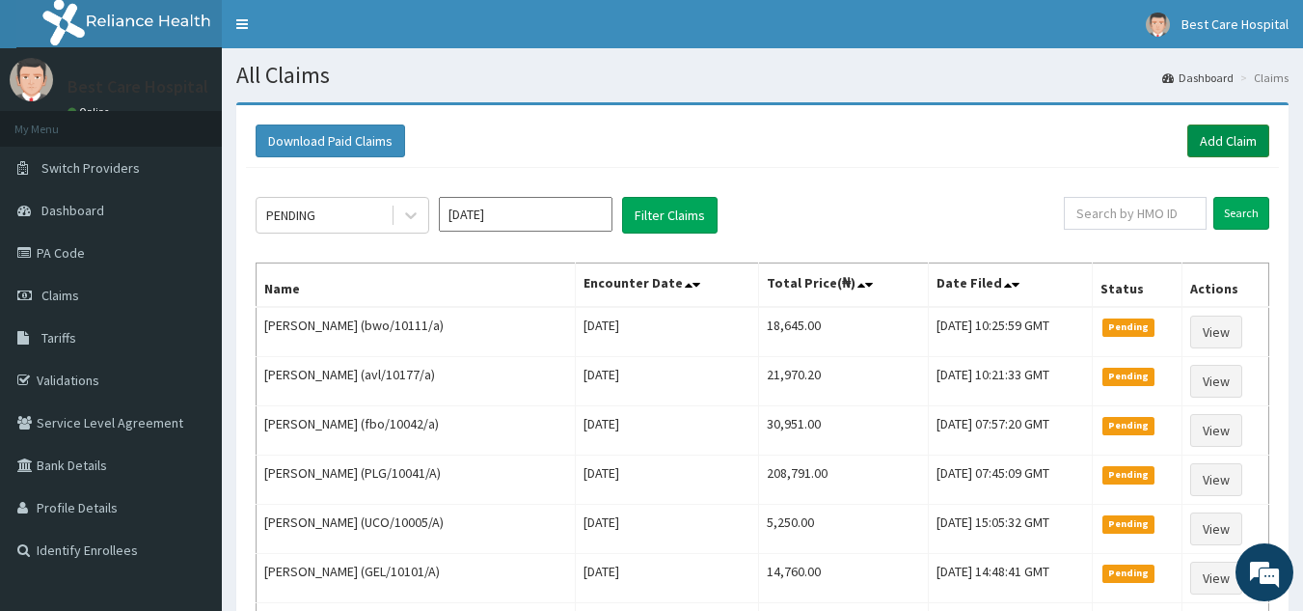
click at [1224, 134] on link "Add Claim" at bounding box center [1229, 140] width 82 height 33
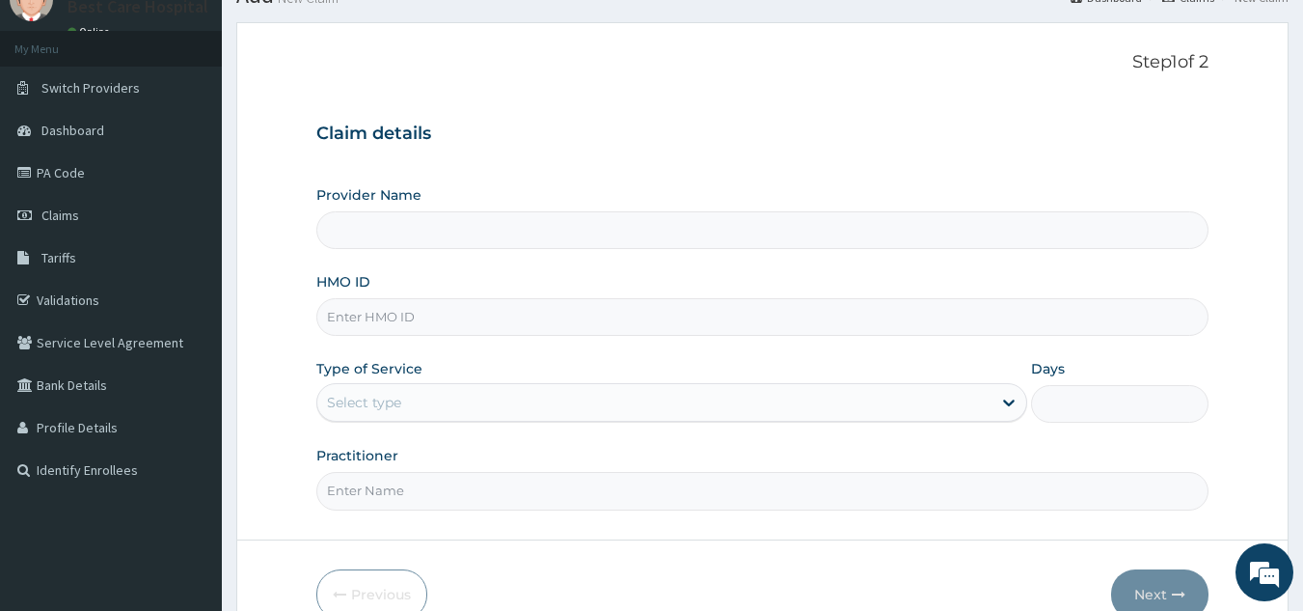
scroll to position [182, 0]
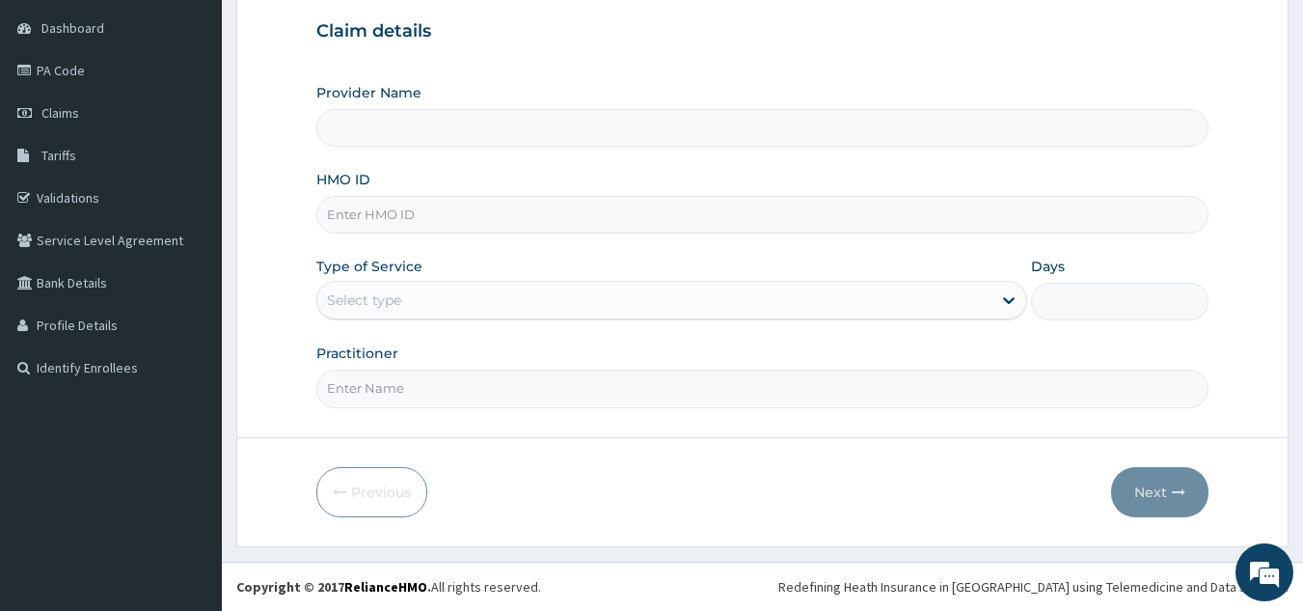
click at [428, 134] on input "Provider Name" at bounding box center [762, 128] width 893 height 38
type input "Bestcare Hospital"
drag, startPoint x: 395, startPoint y: 229, endPoint x: 400, endPoint y: 218, distance: 12.1
click at [399, 226] on input "HMO ID" at bounding box center [762, 215] width 893 height 38
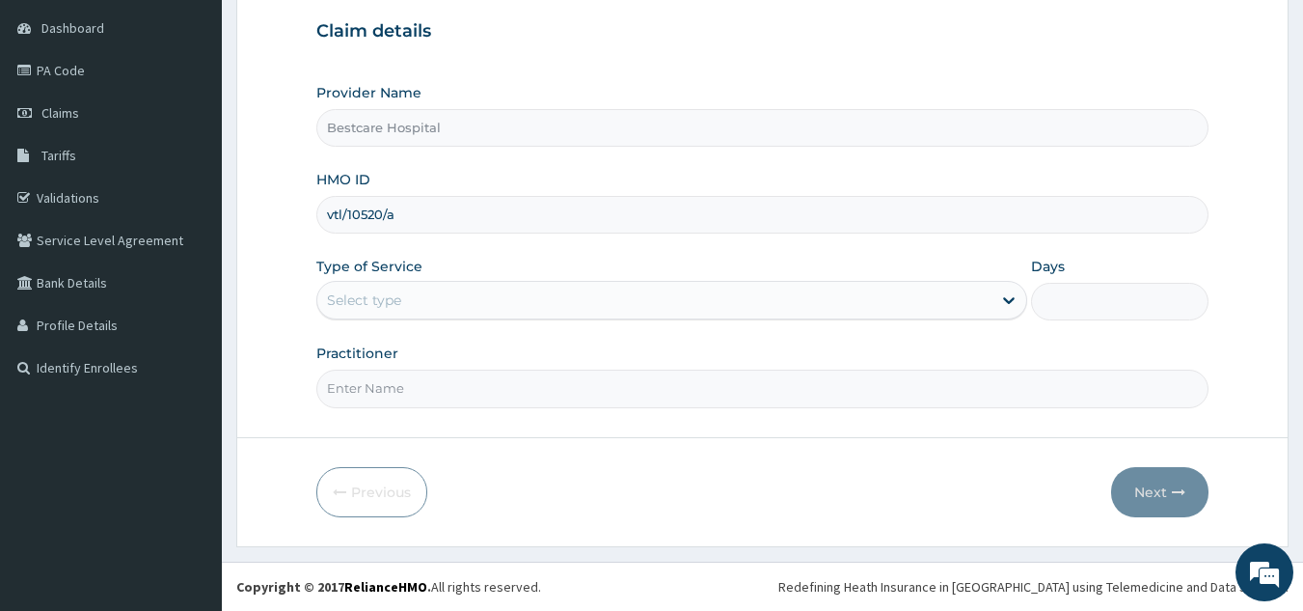
type input "vtl/10520/a"
click at [417, 301] on div "Select type" at bounding box center [654, 300] width 674 height 31
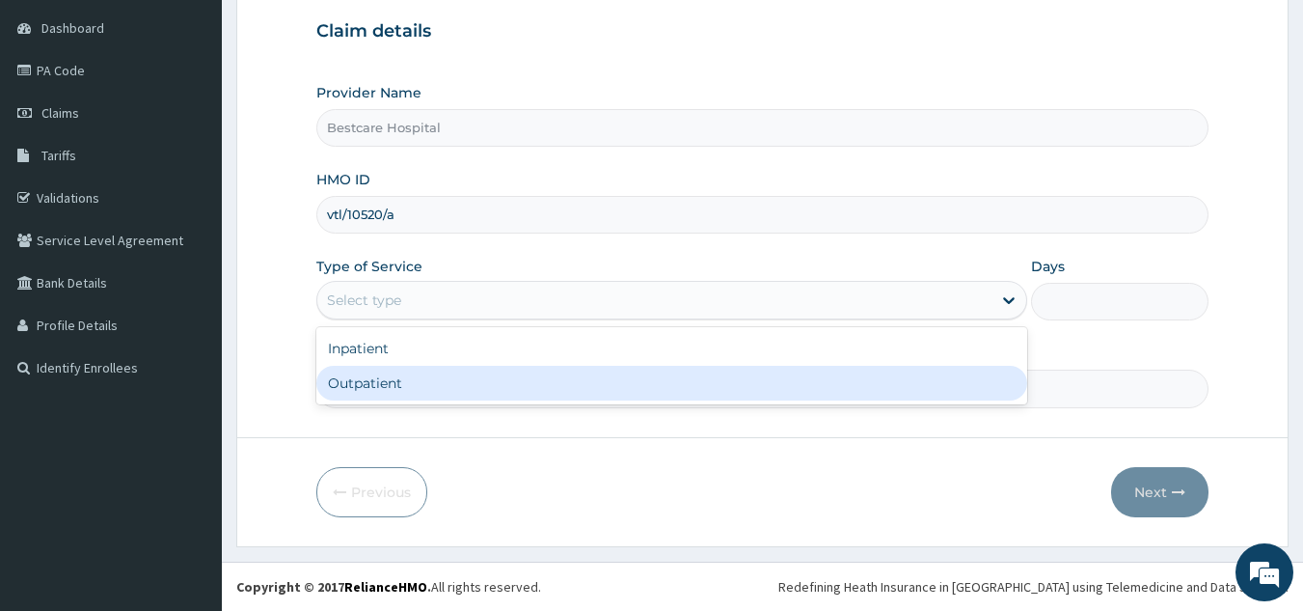
click at [409, 378] on div "Outpatient" at bounding box center [671, 383] width 711 height 35
type input "1"
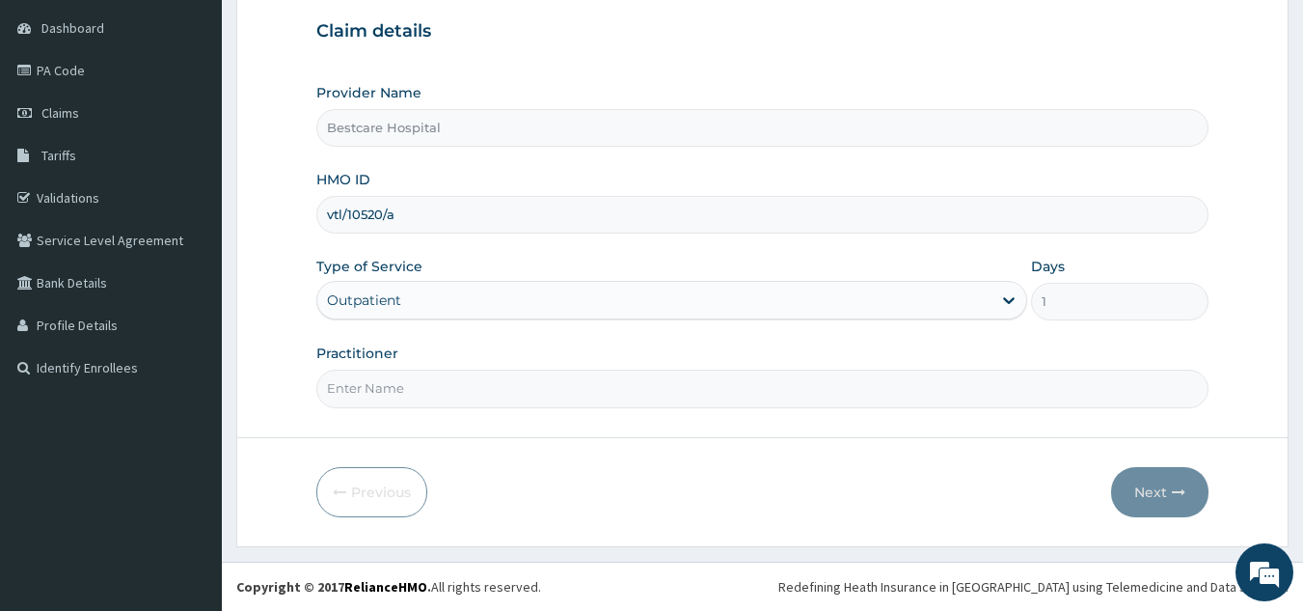
click at [413, 389] on input "Practitioner" at bounding box center [762, 388] width 893 height 38
type input "DR [PERSON_NAME]"
click at [1127, 482] on button "Next" at bounding box center [1159, 492] width 97 height 50
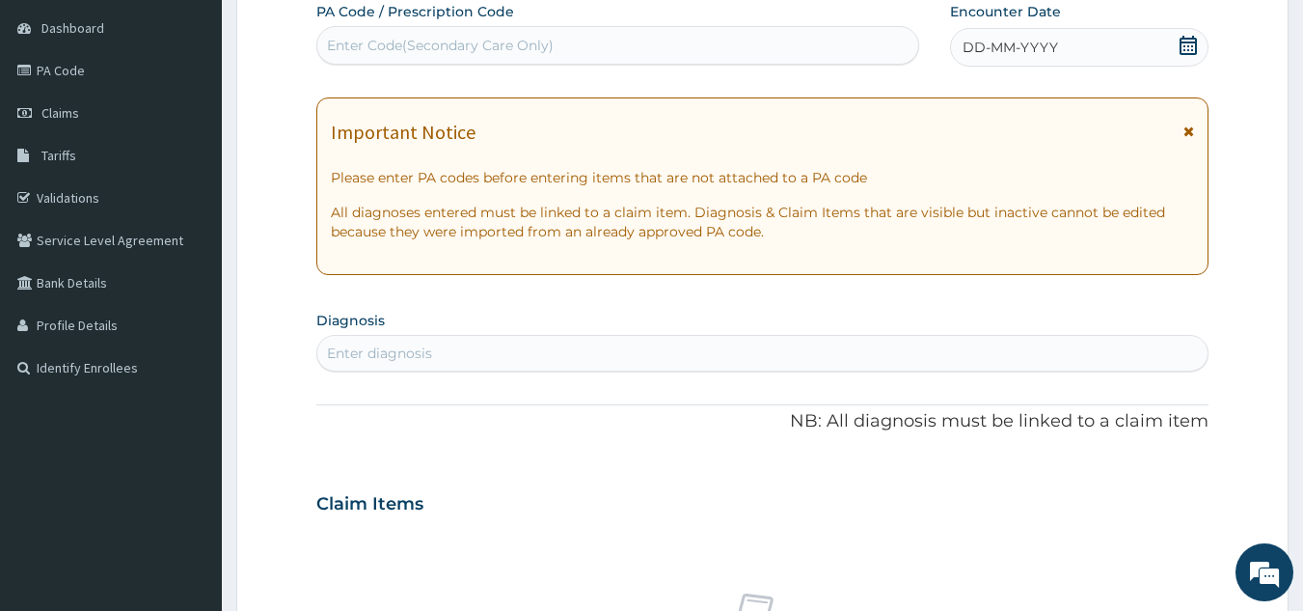
click at [528, 42] on div "Enter Code(Secondary Care Only)" at bounding box center [440, 45] width 227 height 19
type input "PA/98CB46"
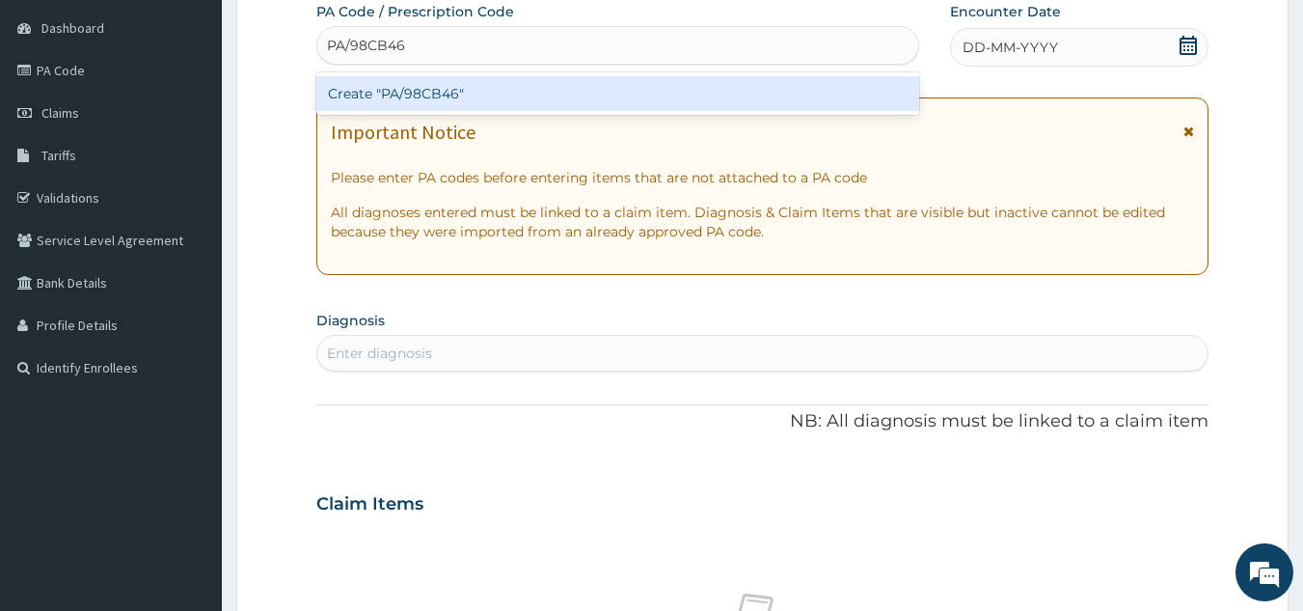
click at [568, 106] on div "Create "PA/98CB46"" at bounding box center [618, 93] width 604 height 35
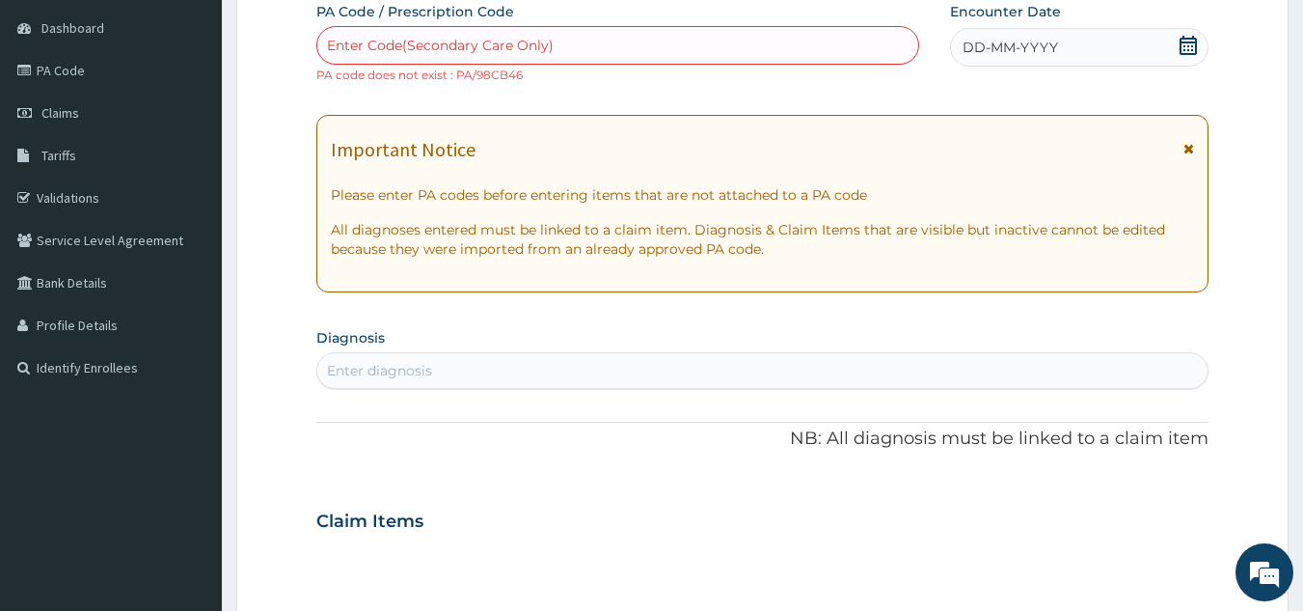
click at [452, 45] on div "Enter Code(Secondary Care Only)" at bounding box center [440, 45] width 227 height 19
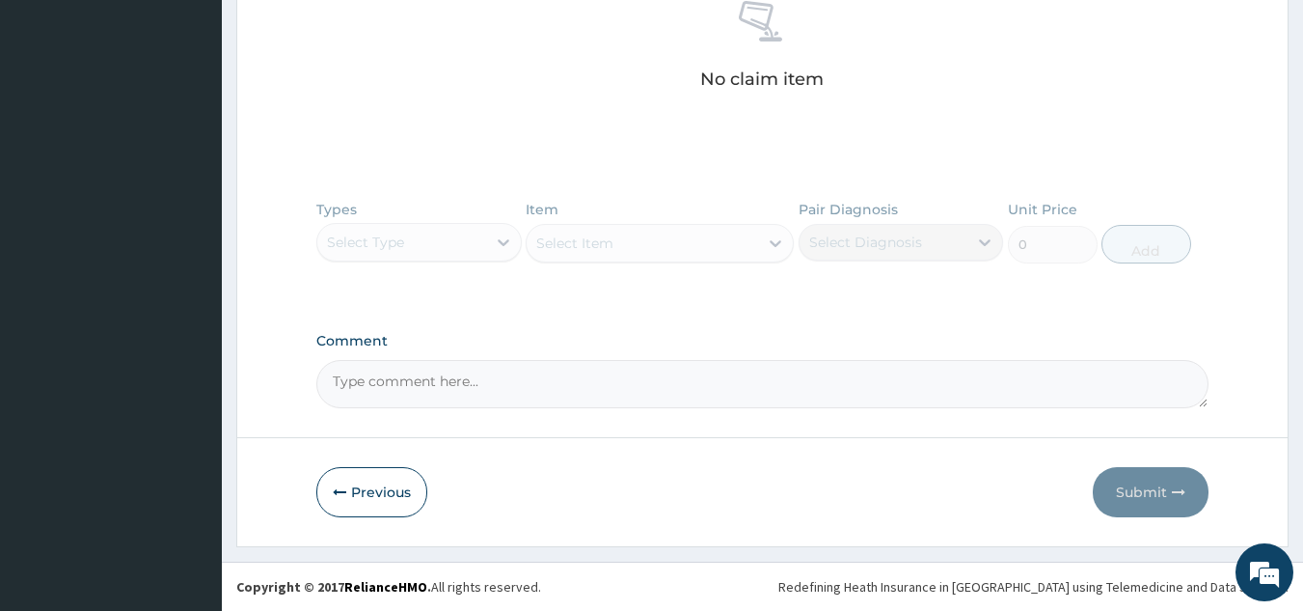
drag, startPoint x: 372, startPoint y: 494, endPoint x: 379, endPoint y: 444, distance: 50.6
click at [372, 493] on button "Previous" at bounding box center [371, 492] width 111 height 50
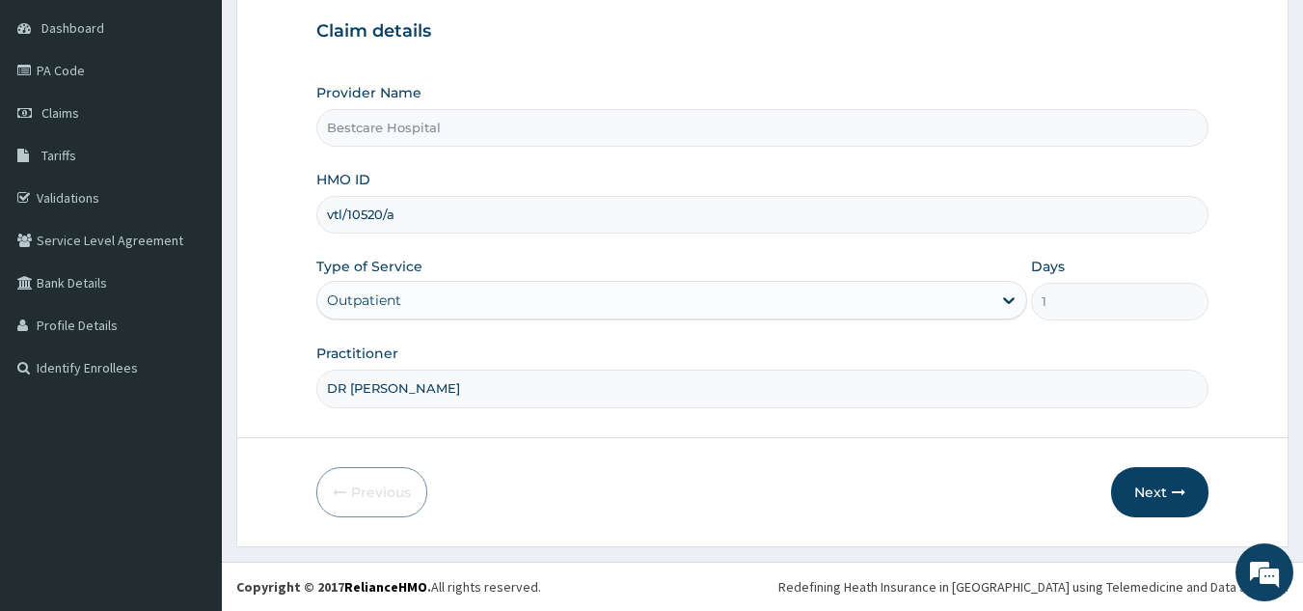
scroll to position [182, 0]
drag, startPoint x: 401, startPoint y: 223, endPoint x: 321, endPoint y: 222, distance: 80.1
click at [326, 224] on input "vtl/10520/a" at bounding box center [762, 215] width 893 height 38
drag, startPoint x: 435, startPoint y: 178, endPoint x: 402, endPoint y: 190, distance: 34.8
click at [433, 178] on div "HMO ID vtl/10520/a" at bounding box center [762, 202] width 893 height 64
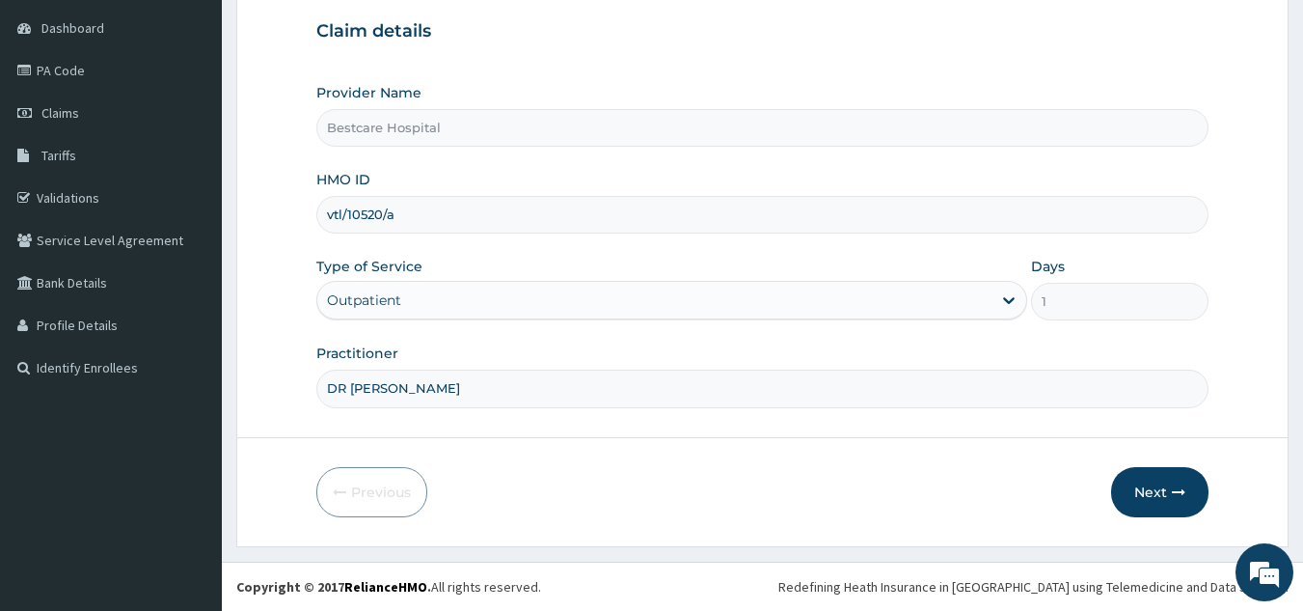
drag, startPoint x: 354, startPoint y: 215, endPoint x: 409, endPoint y: 208, distance: 55.4
click at [409, 208] on input "vtl/10520/a" at bounding box center [762, 215] width 893 height 38
click at [1151, 476] on button "Next" at bounding box center [1159, 492] width 97 height 50
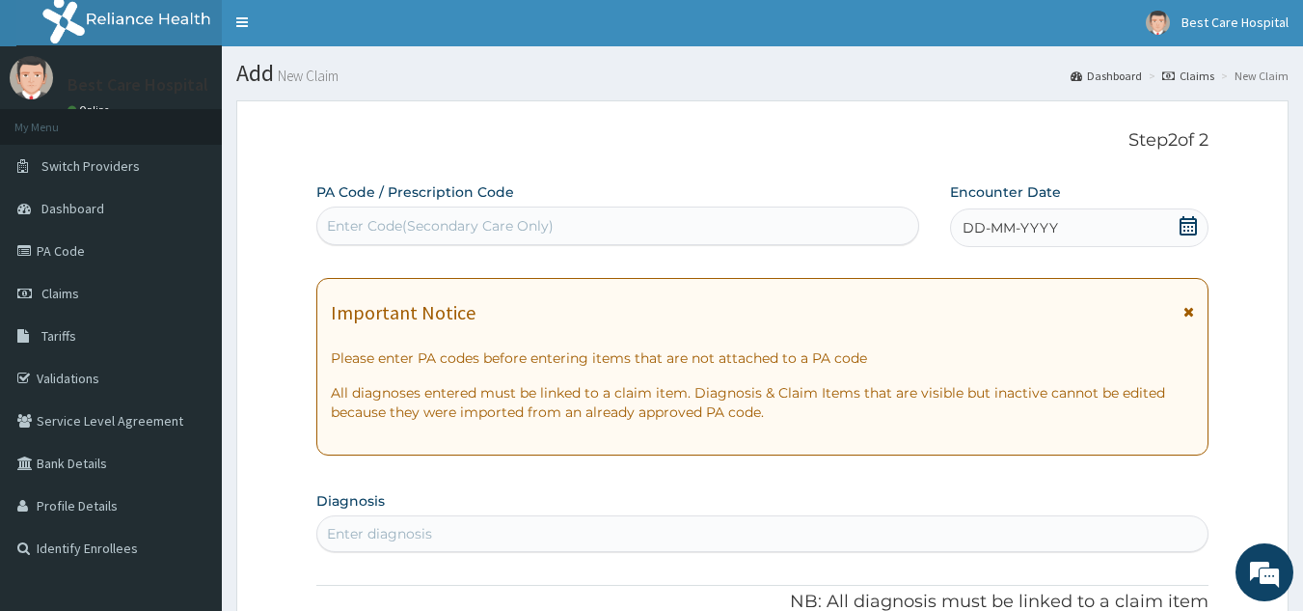
scroll to position [0, 0]
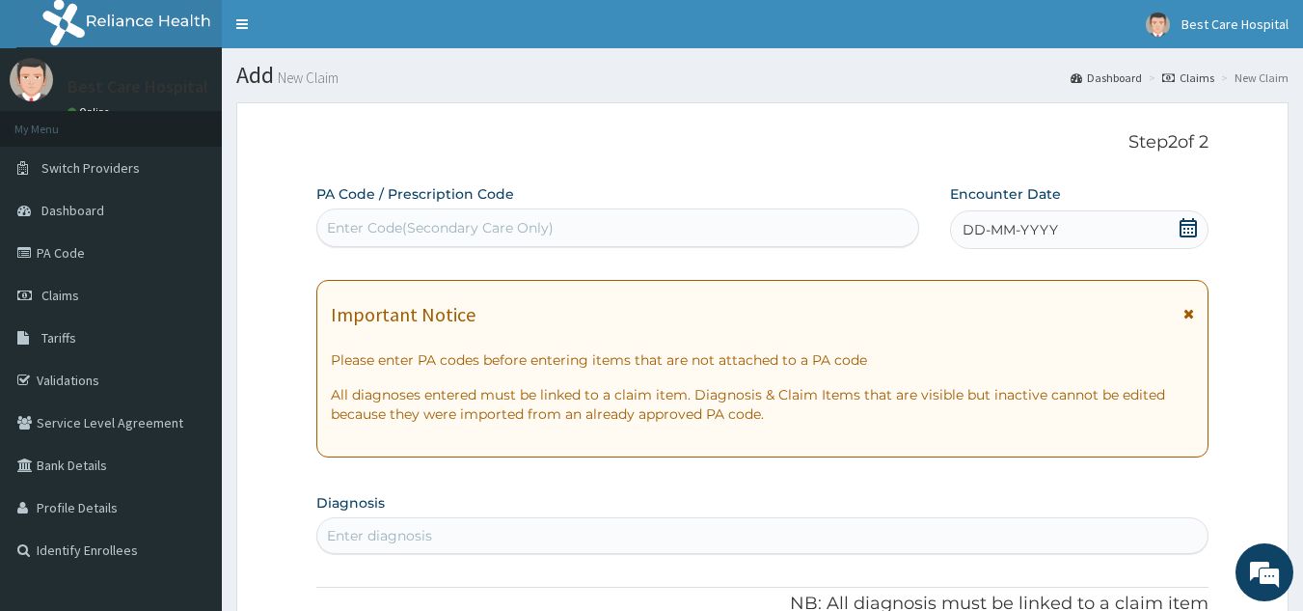
click at [438, 225] on div "Enter Code(Secondary Care Only)" at bounding box center [440, 227] width 227 height 19
paste input "PA/9BCB46"
type input "PA/9BCB46"
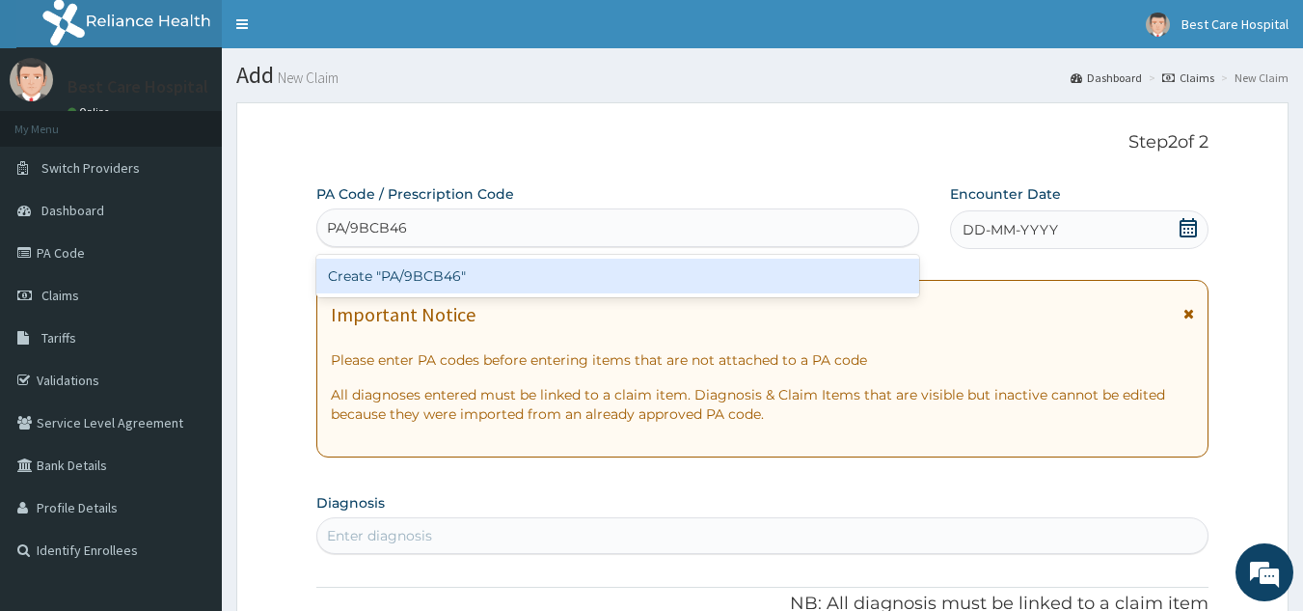
click at [527, 274] on div "Create "PA/9BCB46"" at bounding box center [618, 276] width 604 height 35
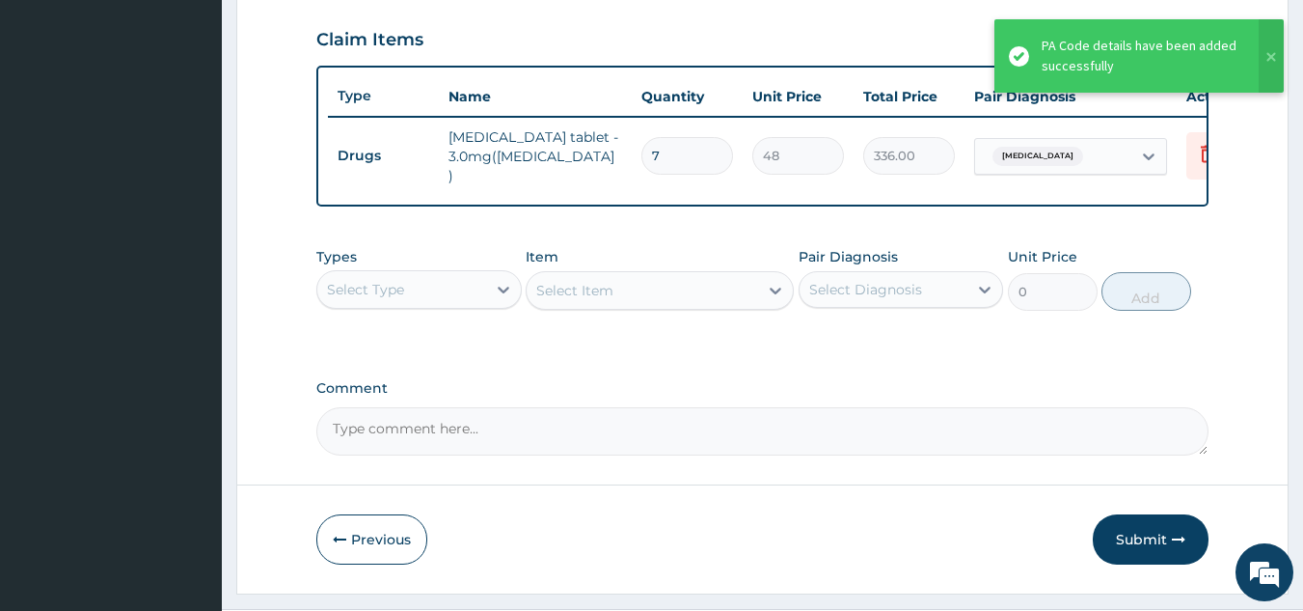
scroll to position [703, 0]
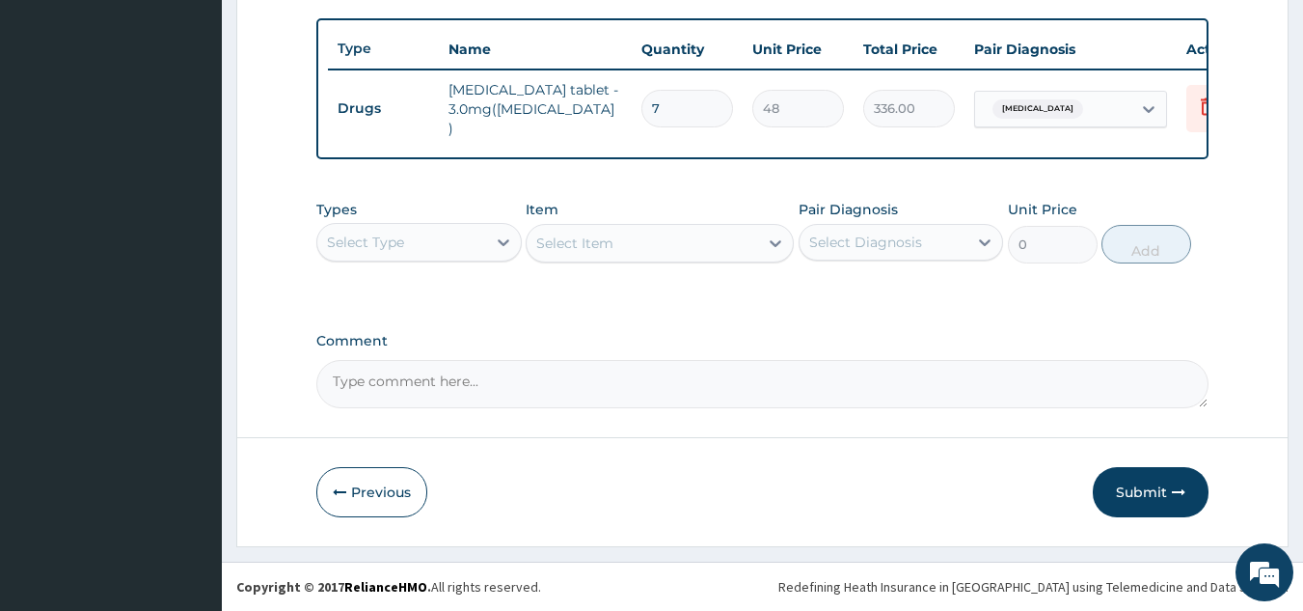
drag, startPoint x: 690, startPoint y: 100, endPoint x: 590, endPoint y: 91, distance: 99.8
click at [606, 99] on tr "Drugs bromazepam tablet - 3.0mg(lexotan ) 7 48 336.00 Insomnia Delete" at bounding box center [800, 108] width 945 height 77
type input "2"
type input "96.00"
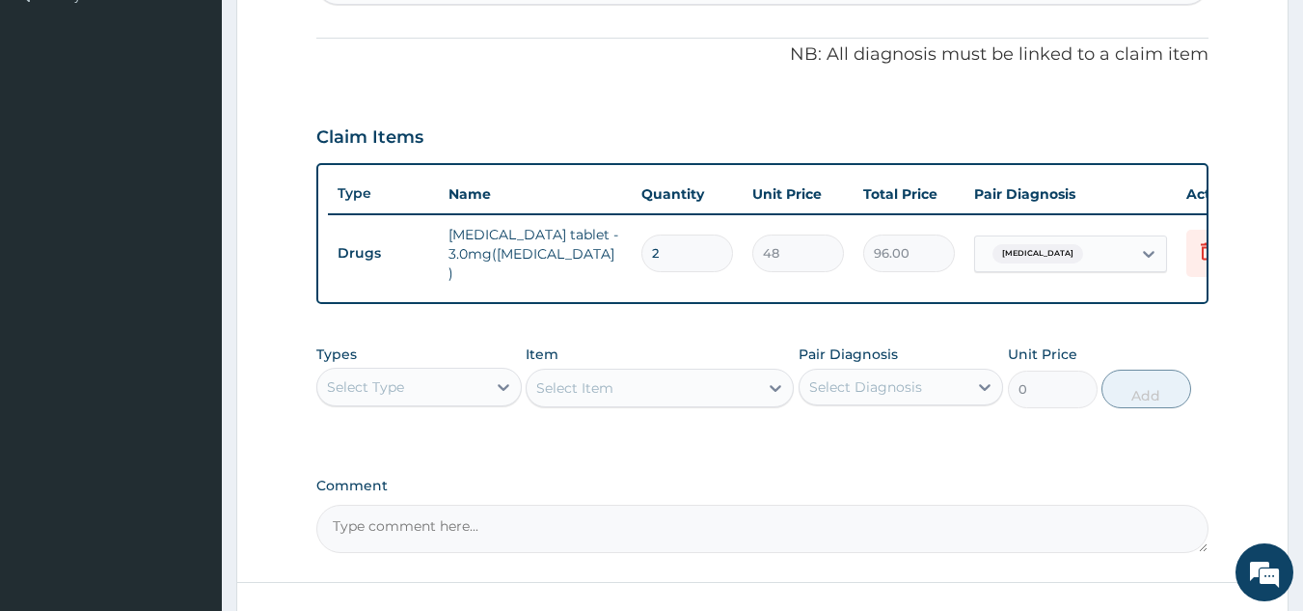
scroll to position [414, 0]
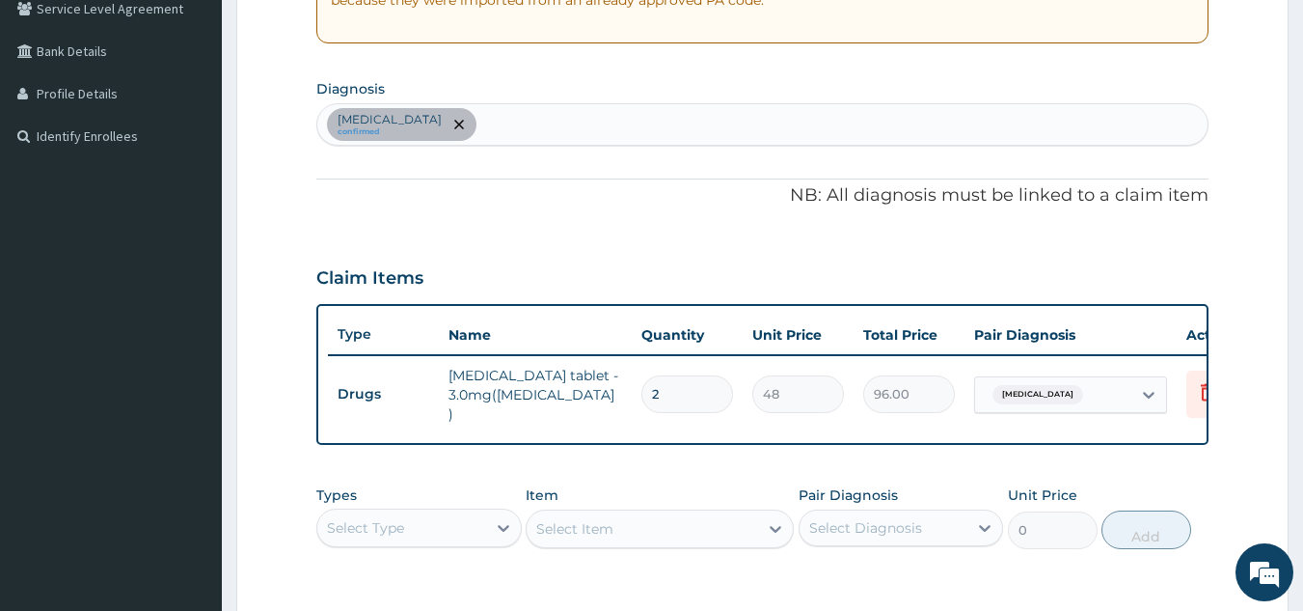
type input "2"
click at [537, 121] on div "Insomnia confirmed" at bounding box center [762, 124] width 891 height 41
type input "mala"
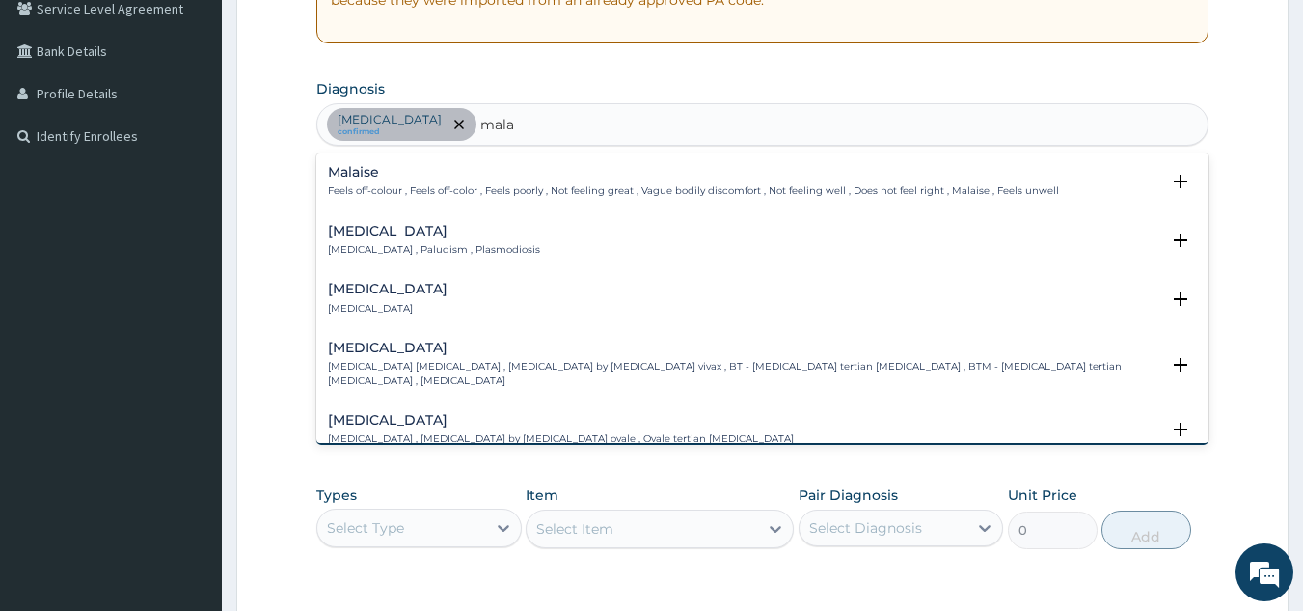
click at [430, 186] on p "Feels off-colour , Feels off-color , Feels poorly , Not feeling great , Vague b…" at bounding box center [693, 191] width 731 height 14
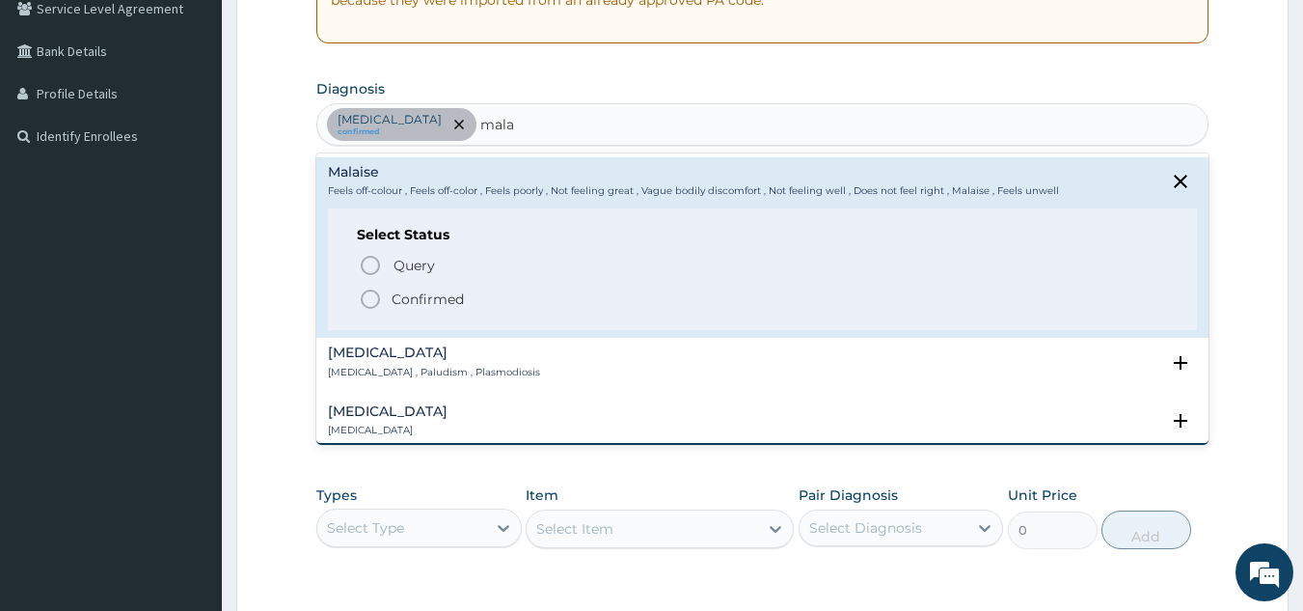
click at [420, 358] on h4 "Malaria" at bounding box center [434, 352] width 212 height 14
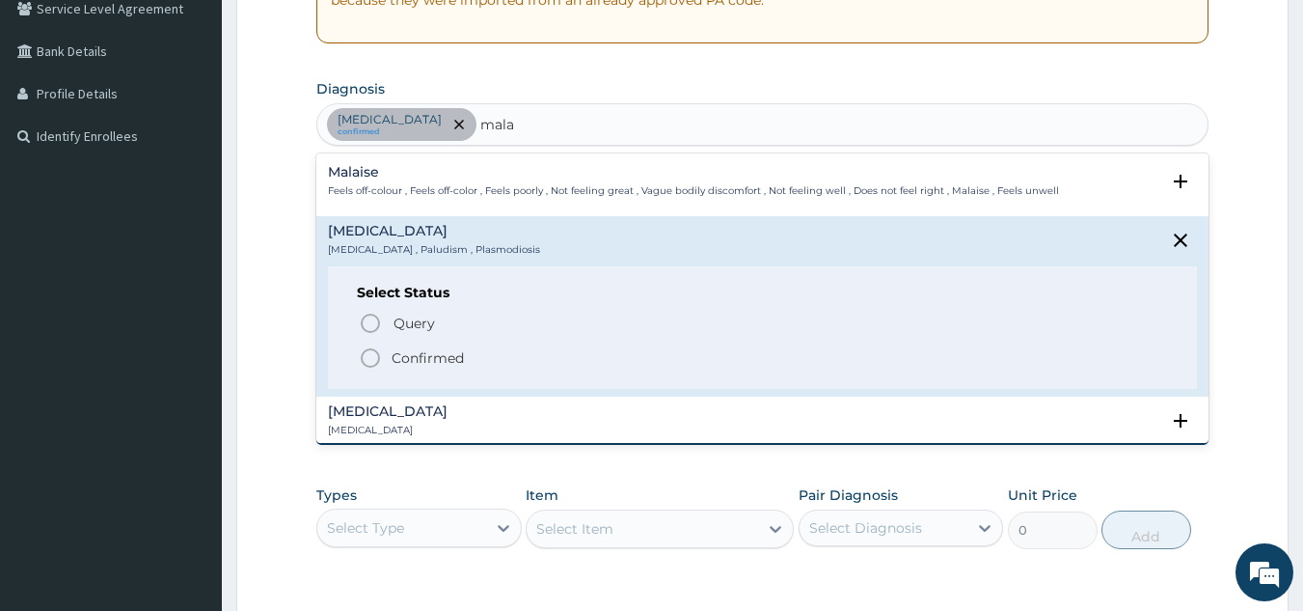
click at [407, 352] on p "Confirmed" at bounding box center [428, 357] width 72 height 19
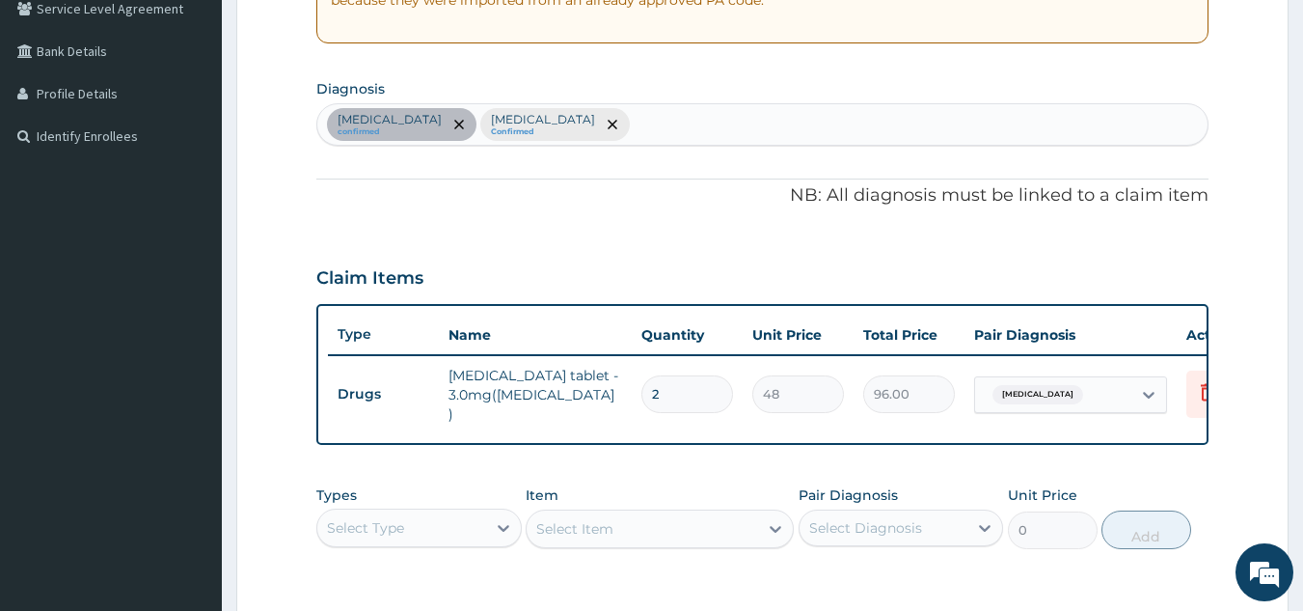
click at [535, 124] on div "Insomnia confirmed Malaria Confirmed" at bounding box center [762, 124] width 891 height 41
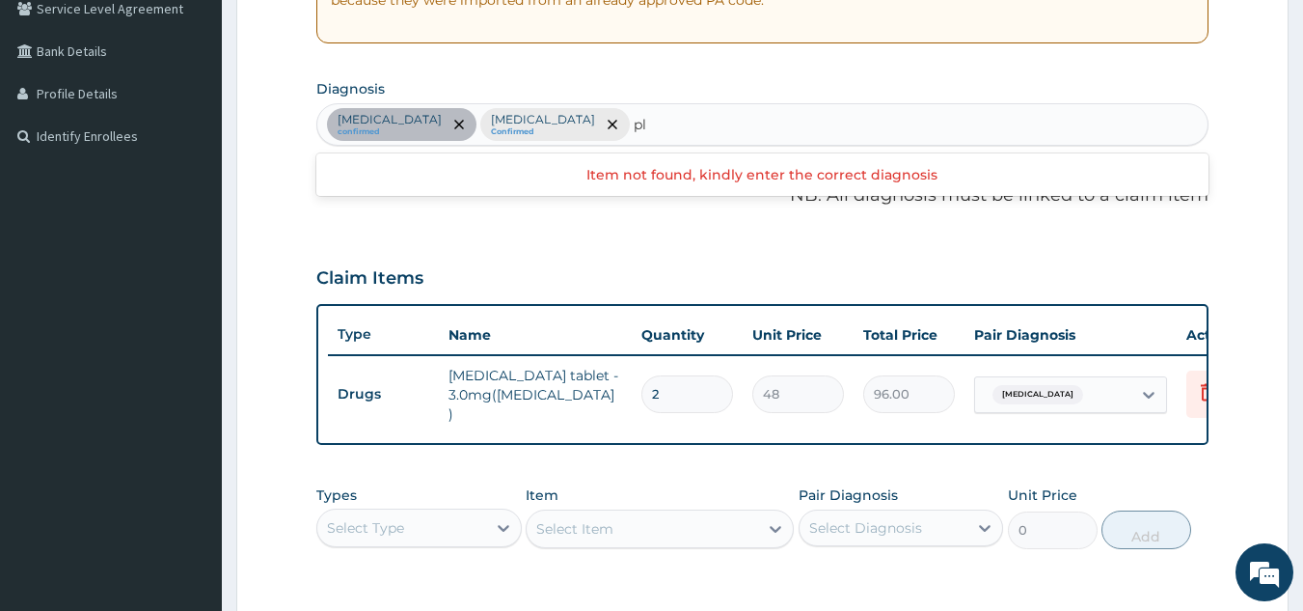
type input "p"
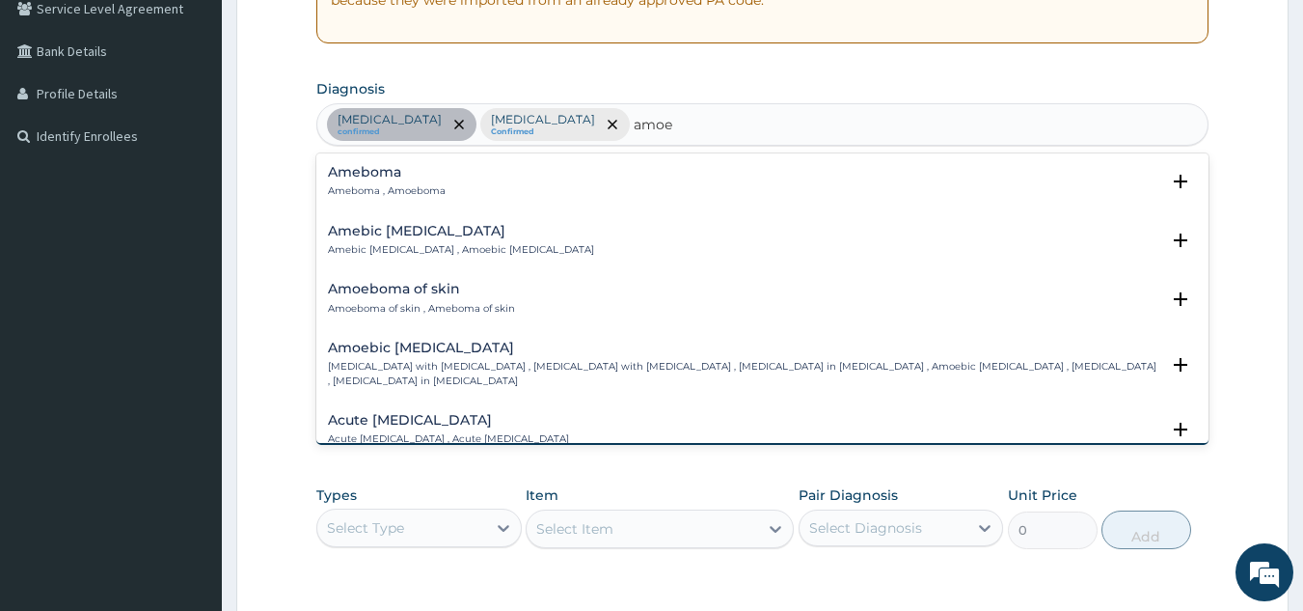
type input "amoeb"
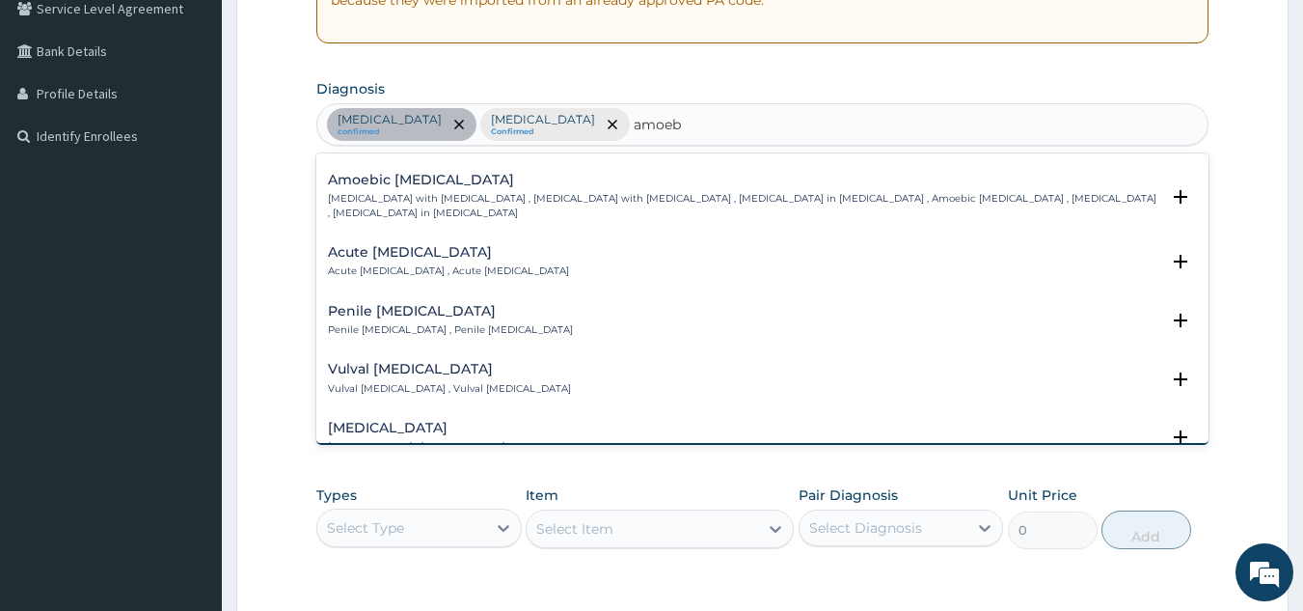
scroll to position [193, 0]
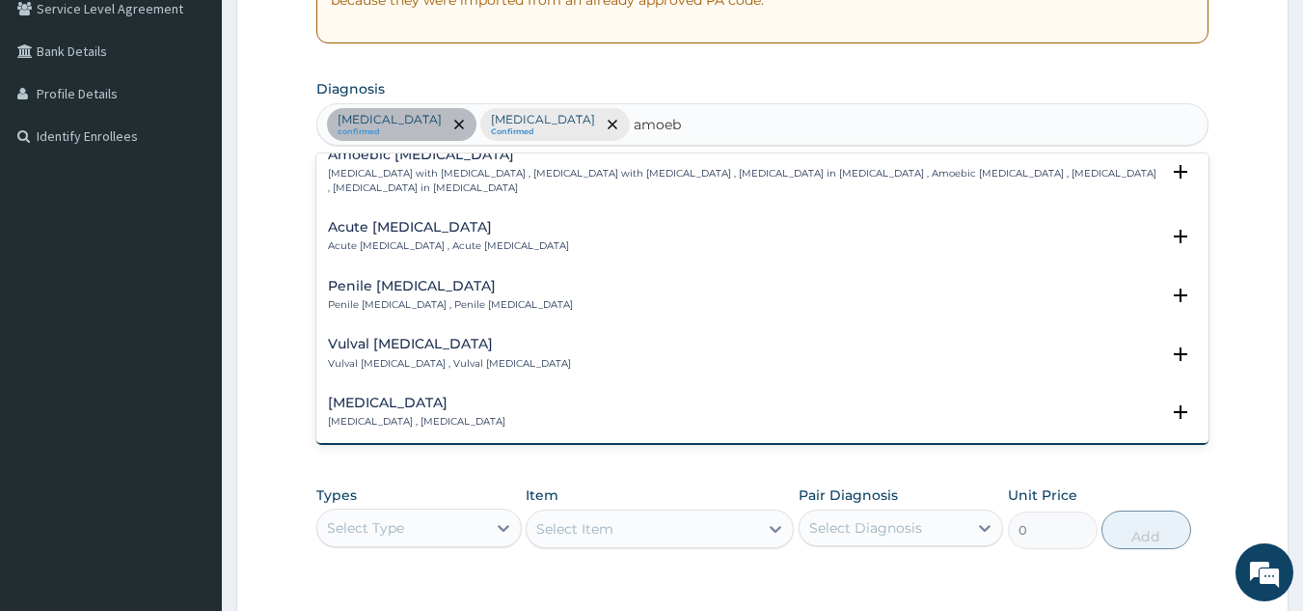
click at [491, 239] on p "Acute amebiasis , Acute amoebiasis" at bounding box center [448, 246] width 241 height 14
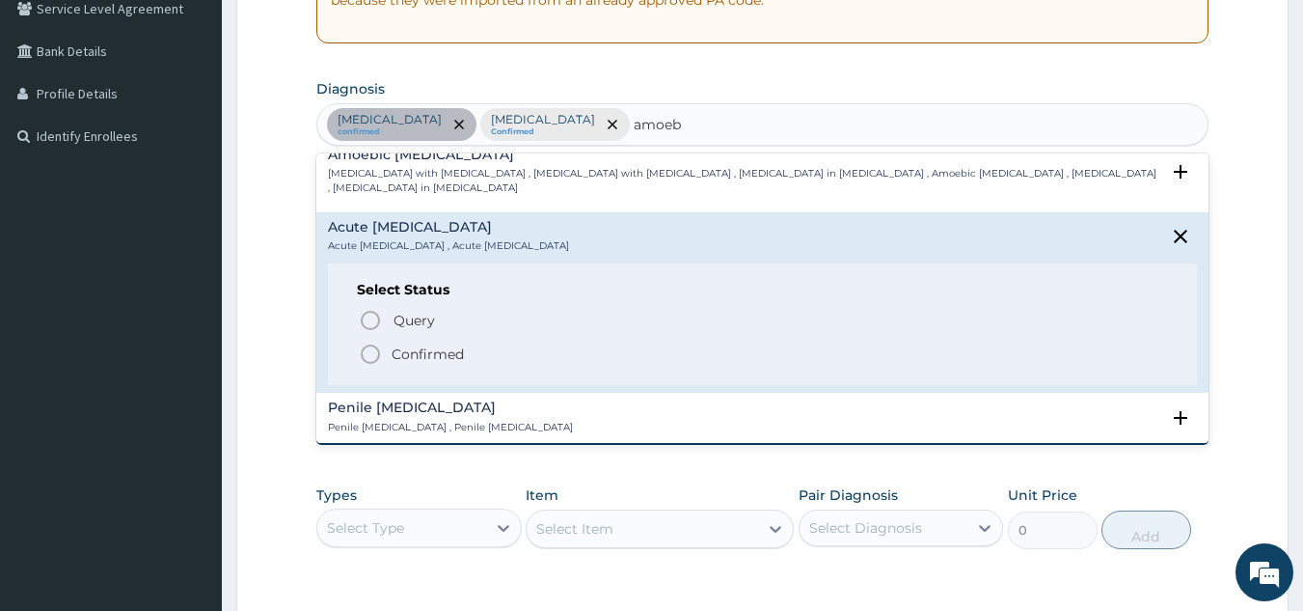
click at [434, 342] on span "Confirmed" at bounding box center [764, 353] width 810 height 23
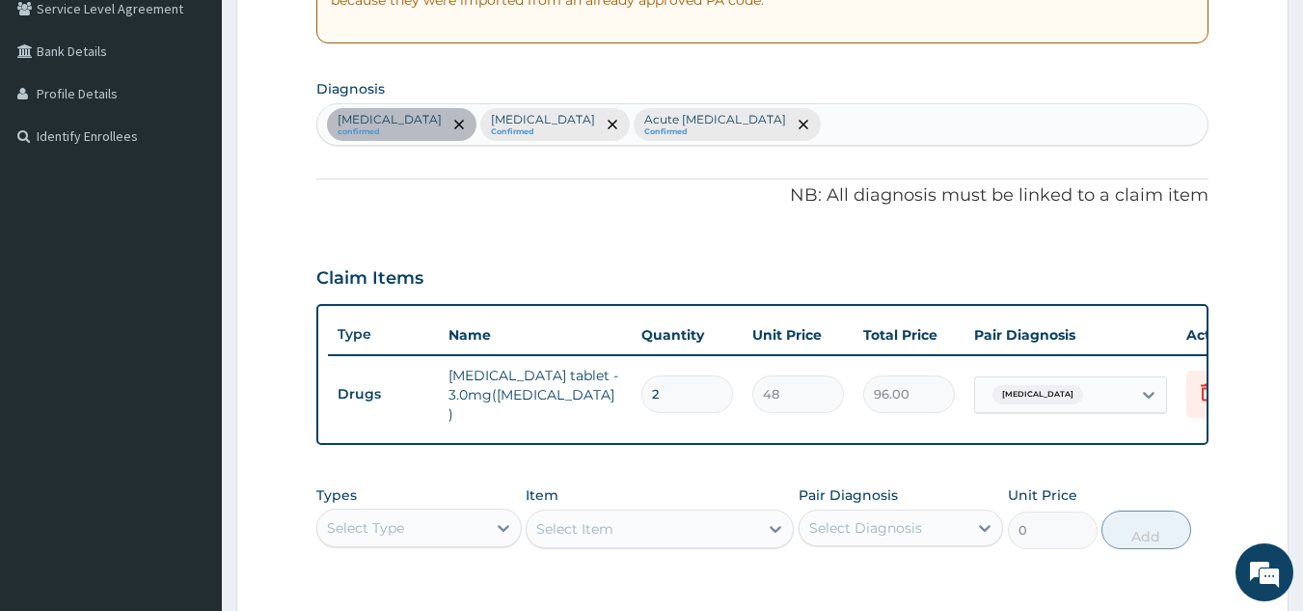
click at [739, 128] on div "Insomnia confirmed Malaria Confirmed Acute amebiasis Confirmed" at bounding box center [762, 124] width 891 height 41
type input "seps"
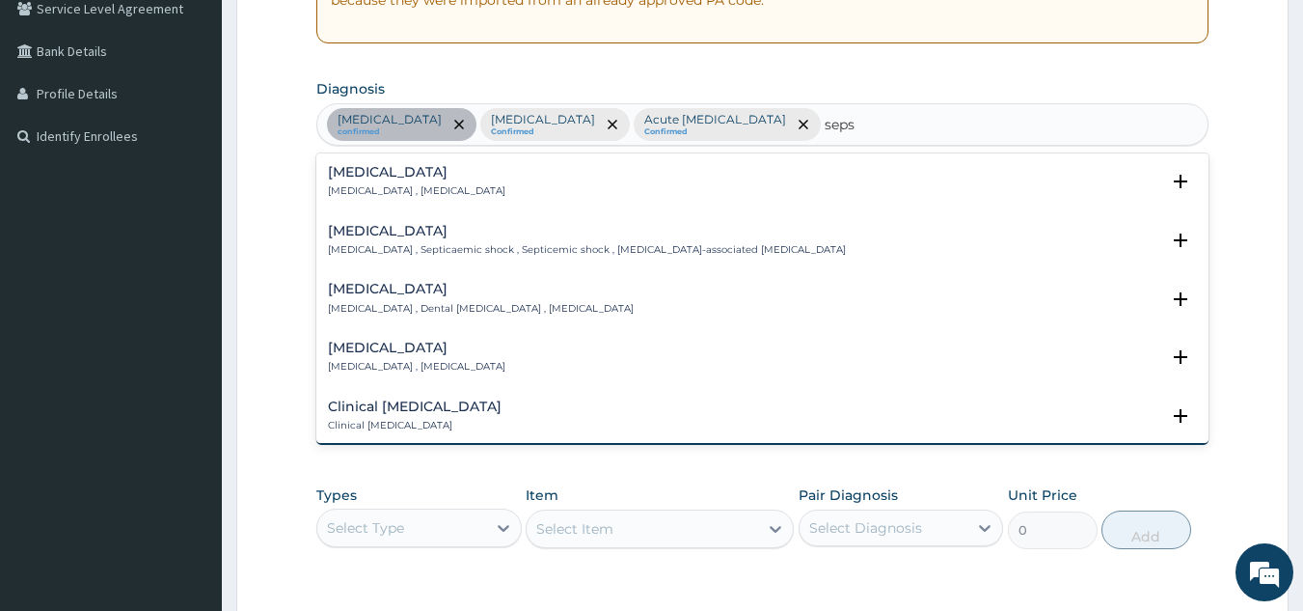
click at [364, 179] on h4 "Sepsis" at bounding box center [417, 172] width 178 height 14
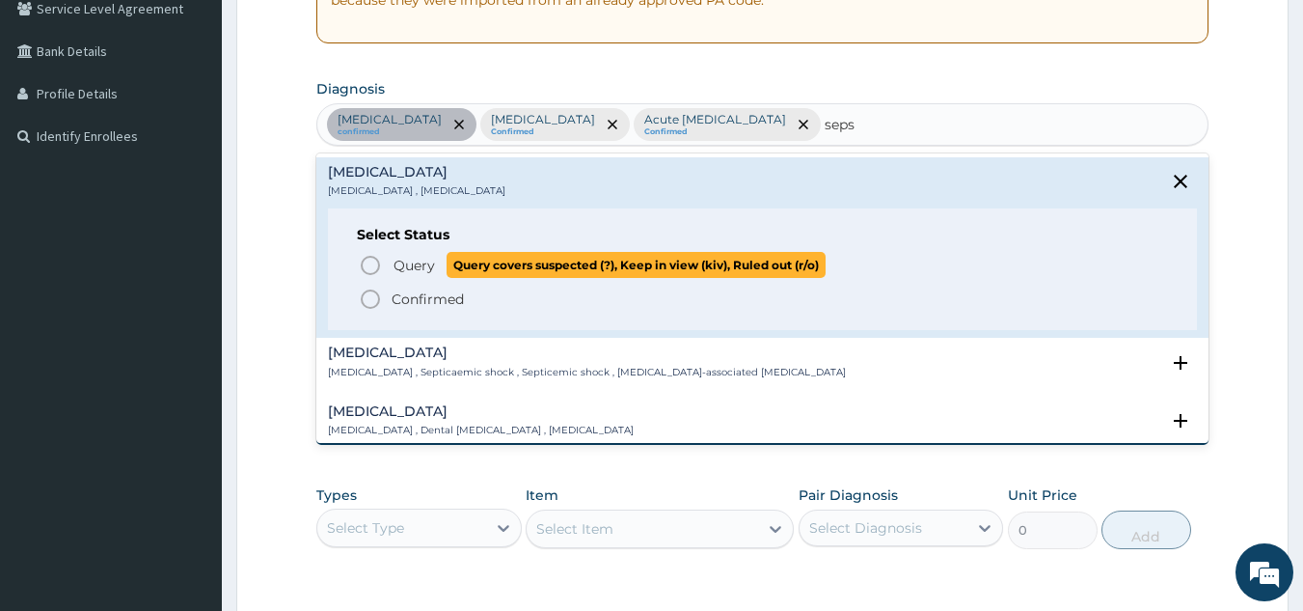
drag, startPoint x: 397, startPoint y: 263, endPoint x: 416, endPoint y: 267, distance: 18.7
click at [399, 264] on span "Query" at bounding box center [414, 265] width 41 height 19
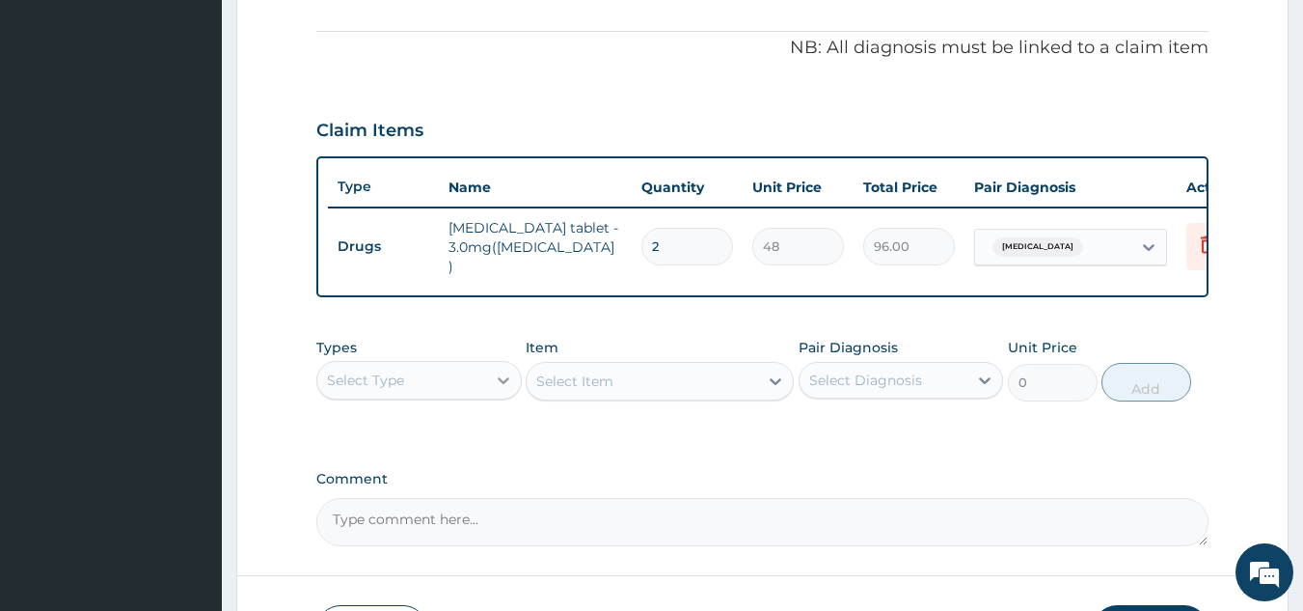
scroll to position [703, 0]
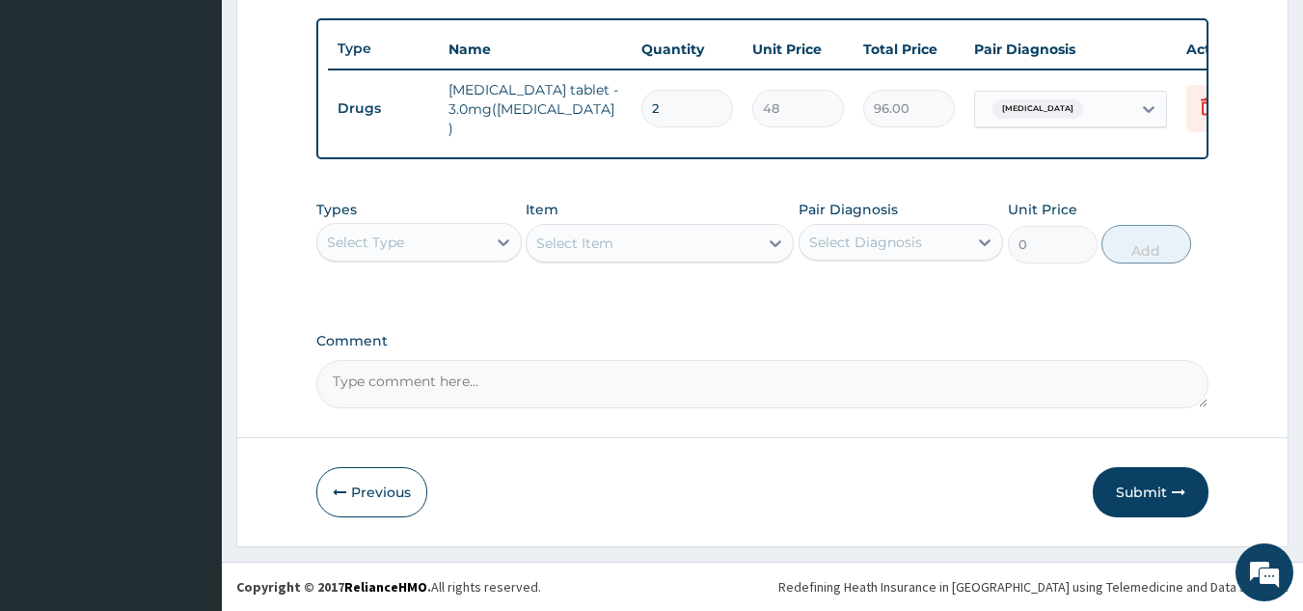
click at [453, 241] on div "Select Type" at bounding box center [401, 242] width 169 height 31
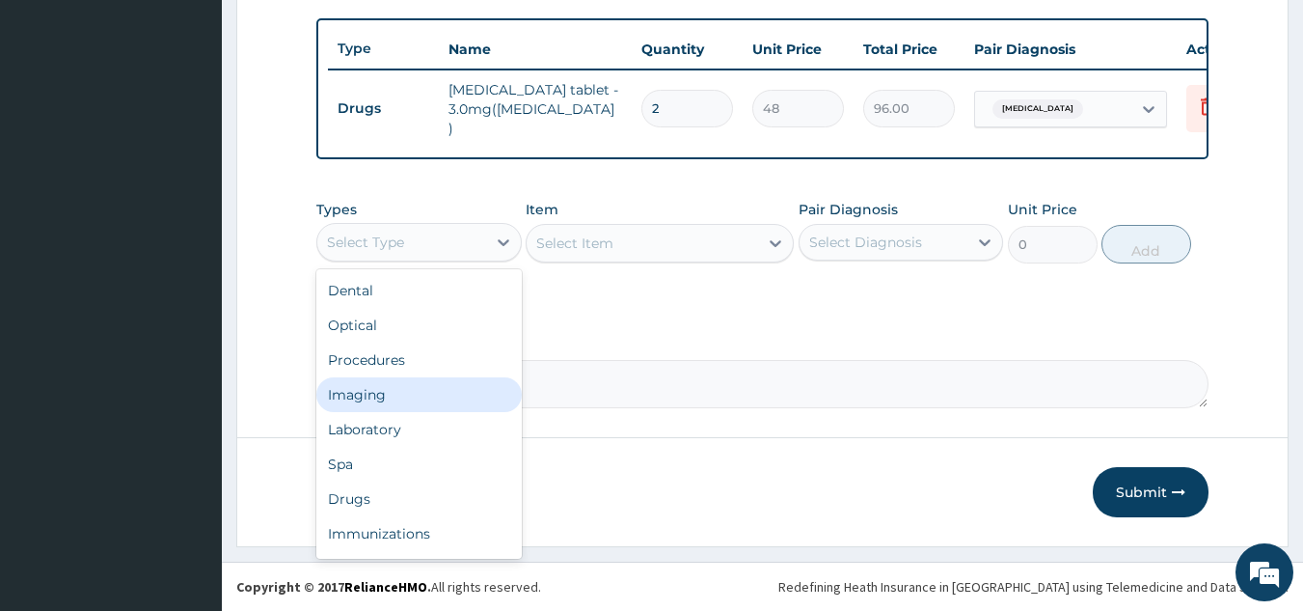
click at [439, 357] on div "Procedures" at bounding box center [418, 359] width 205 height 35
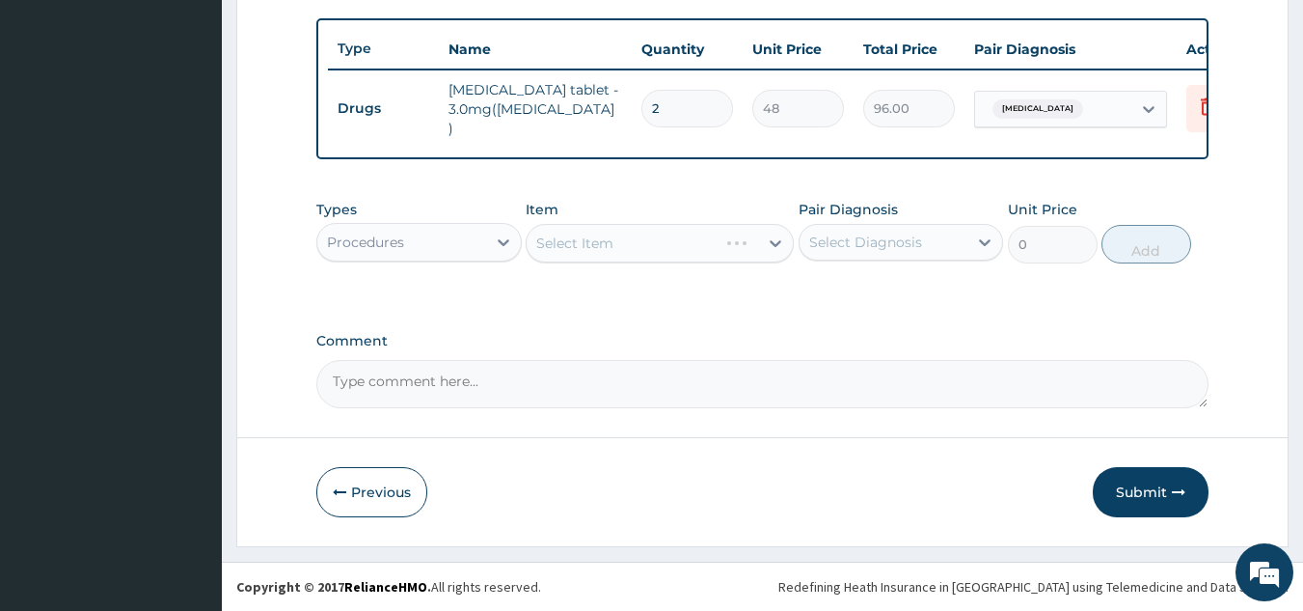
click at [603, 251] on div "Select Item" at bounding box center [660, 243] width 268 height 39
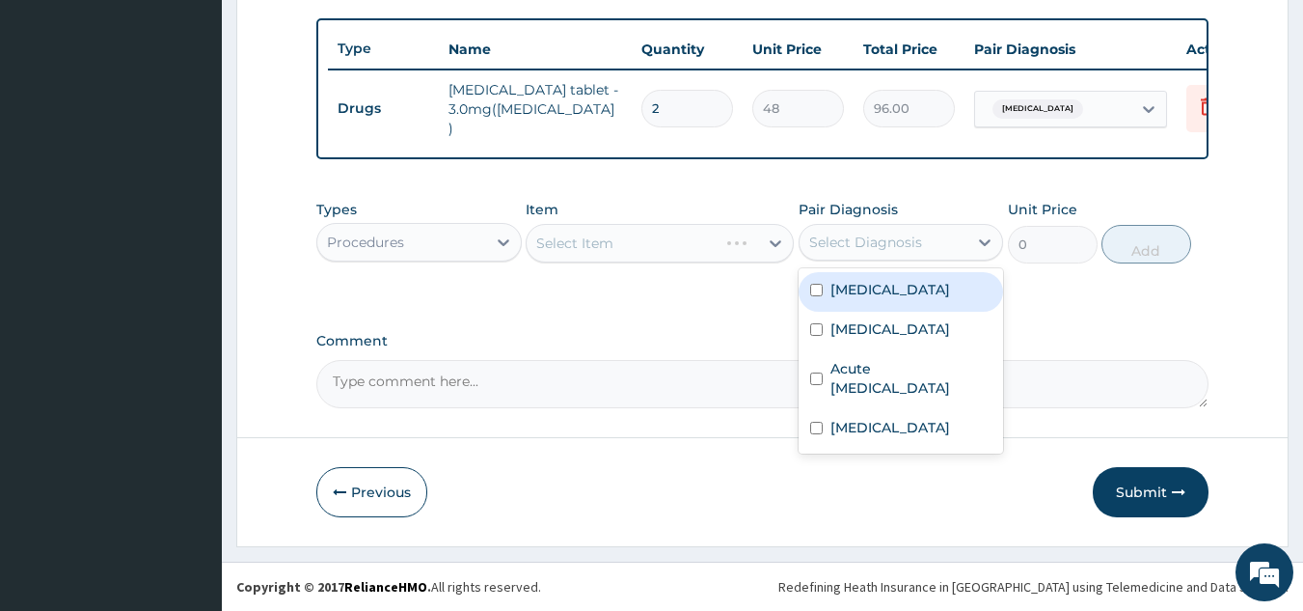
click at [942, 237] on div "Select Diagnosis" at bounding box center [884, 242] width 169 height 31
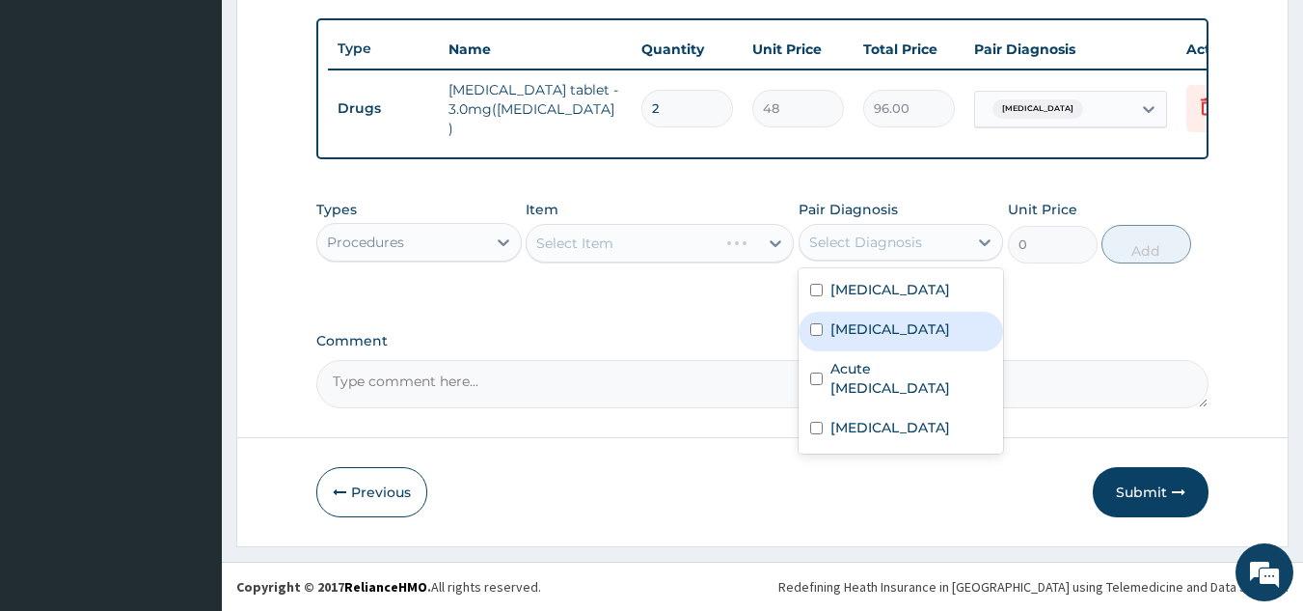
click at [866, 284] on label "Insomnia" at bounding box center [891, 289] width 120 height 19
checkbox input "true"
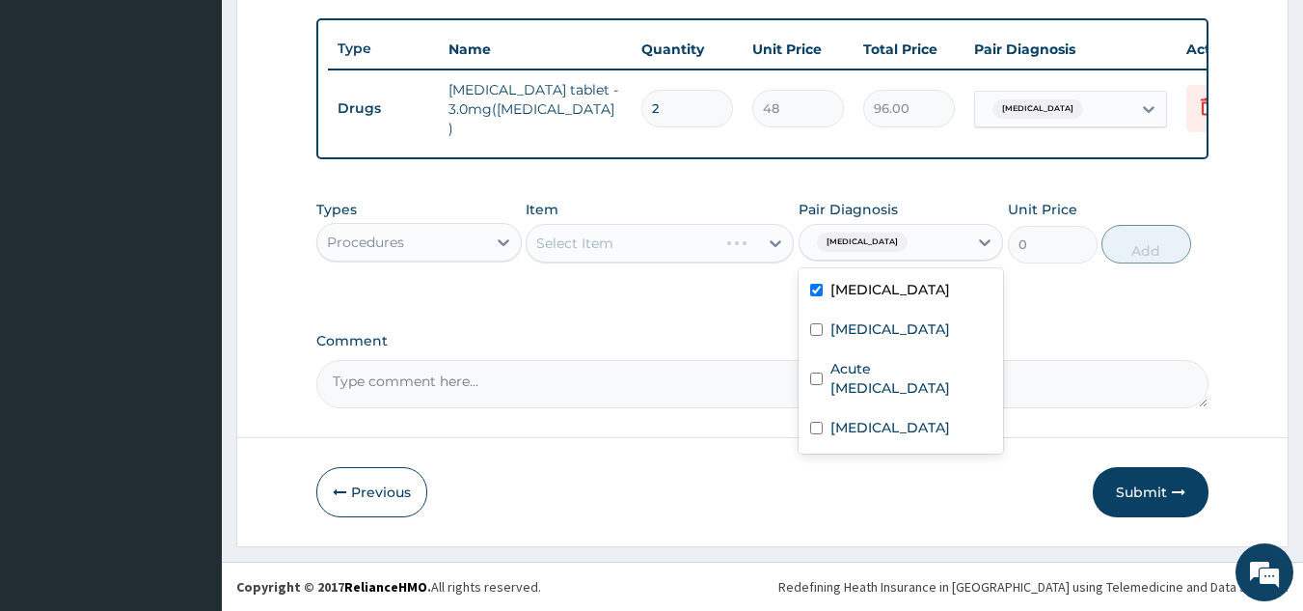
click at [884, 342] on div "[MEDICAL_DATA]" at bounding box center [901, 332] width 205 height 40
checkbox input "true"
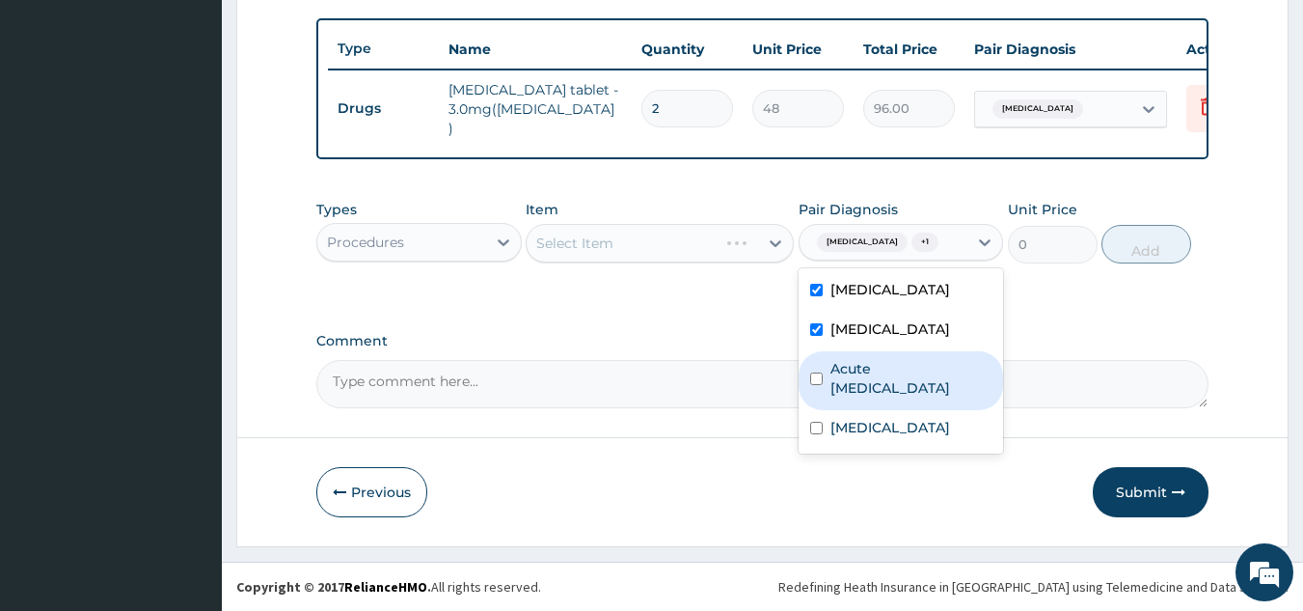
click at [888, 386] on div "Acute amebiasis" at bounding box center [901, 380] width 205 height 59
checkbox input "true"
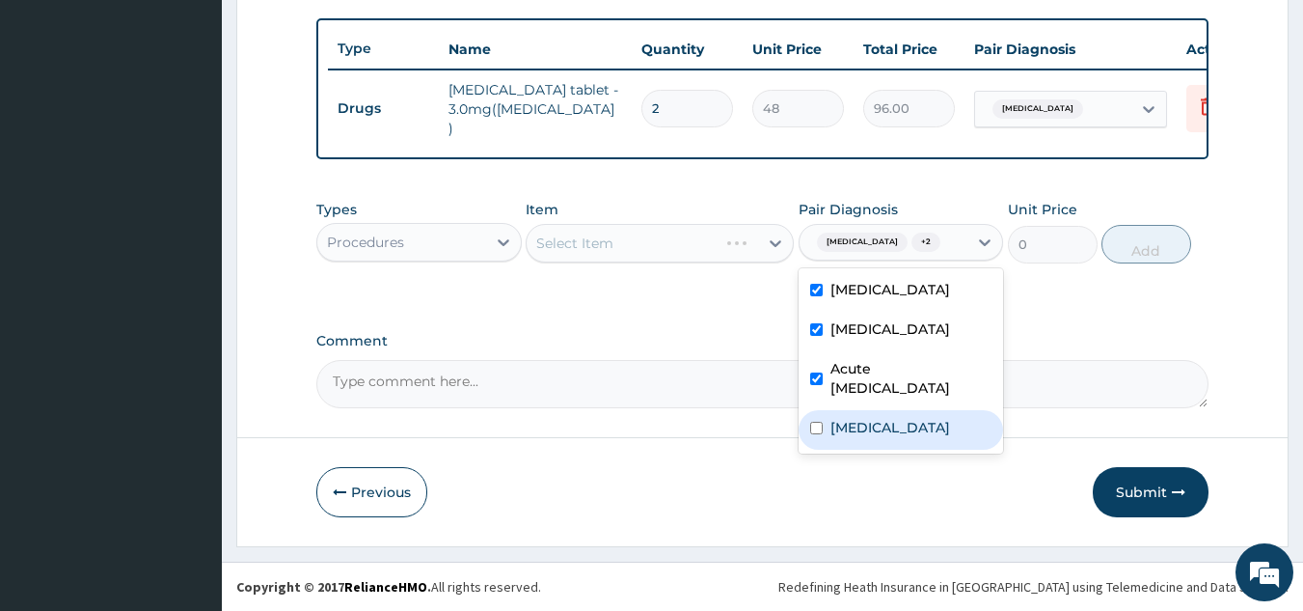
click at [881, 410] on div "Sepsis" at bounding box center [901, 430] width 205 height 40
checkbox input "true"
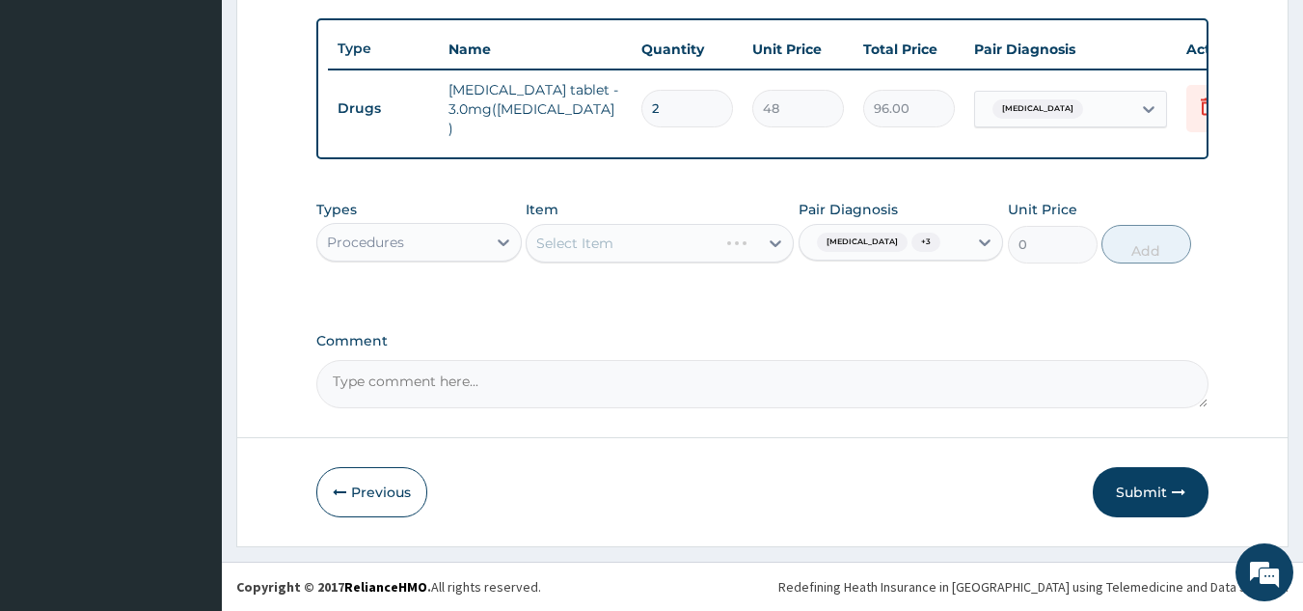
click at [714, 226] on div "Select Item" at bounding box center [660, 243] width 268 height 39
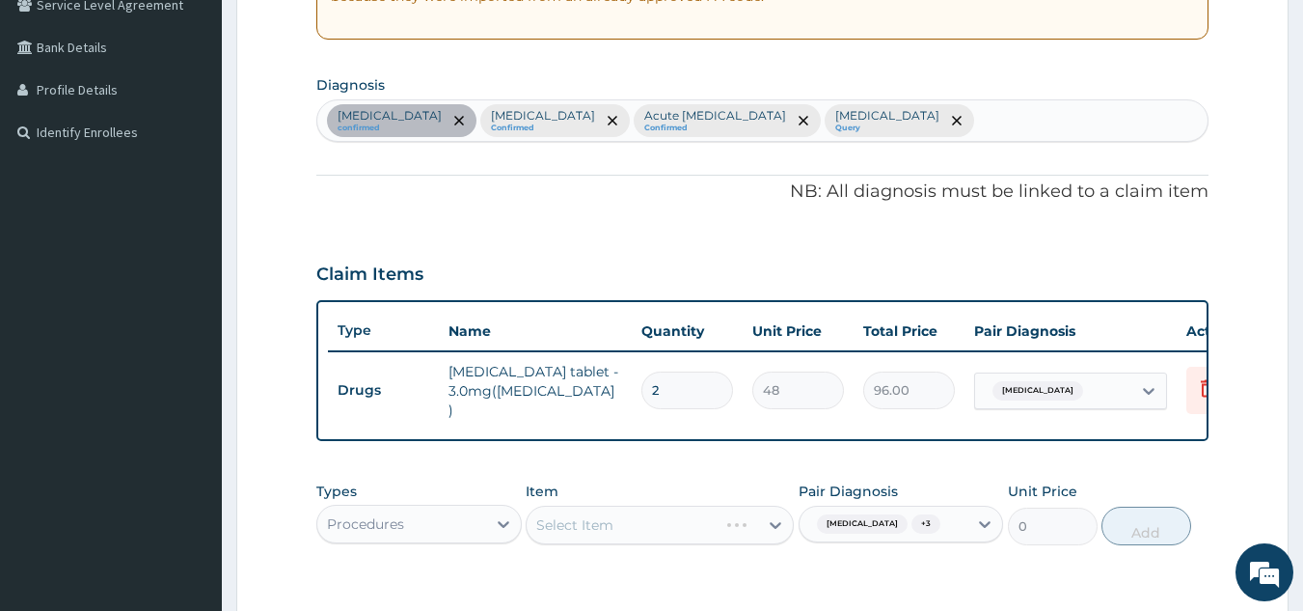
scroll to position [414, 0]
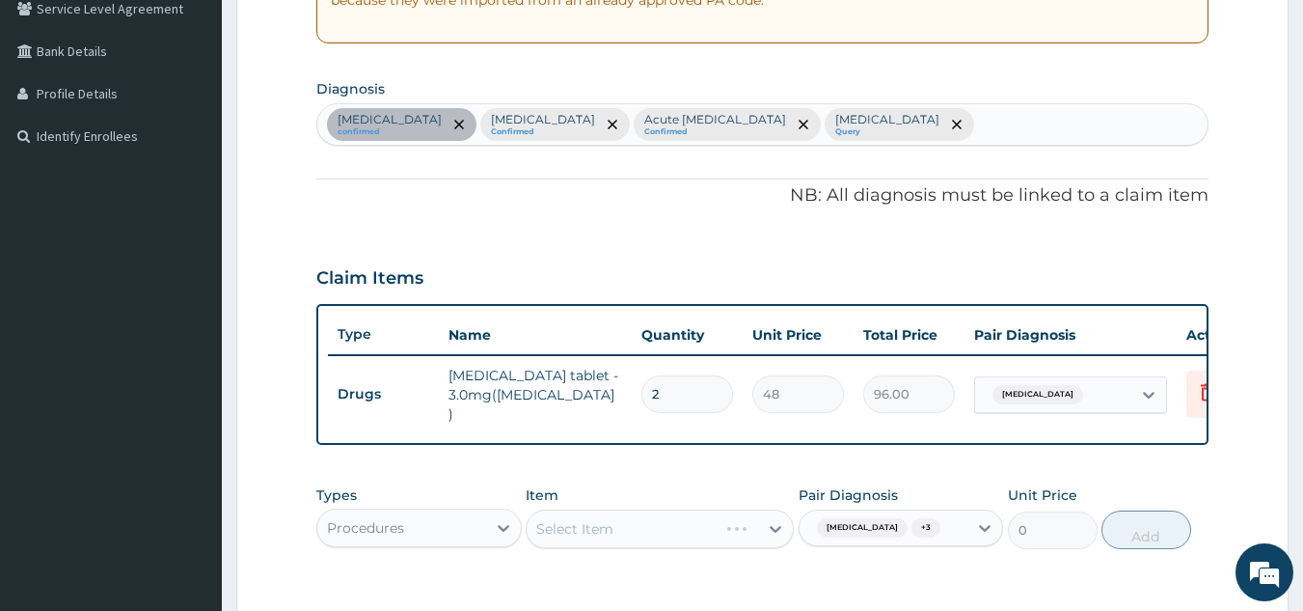
click at [872, 121] on div "Insomnia confirmed Malaria Confirmed Acute amebiasis Confirmed Sepsis Query" at bounding box center [762, 124] width 891 height 41
type input "helmi"
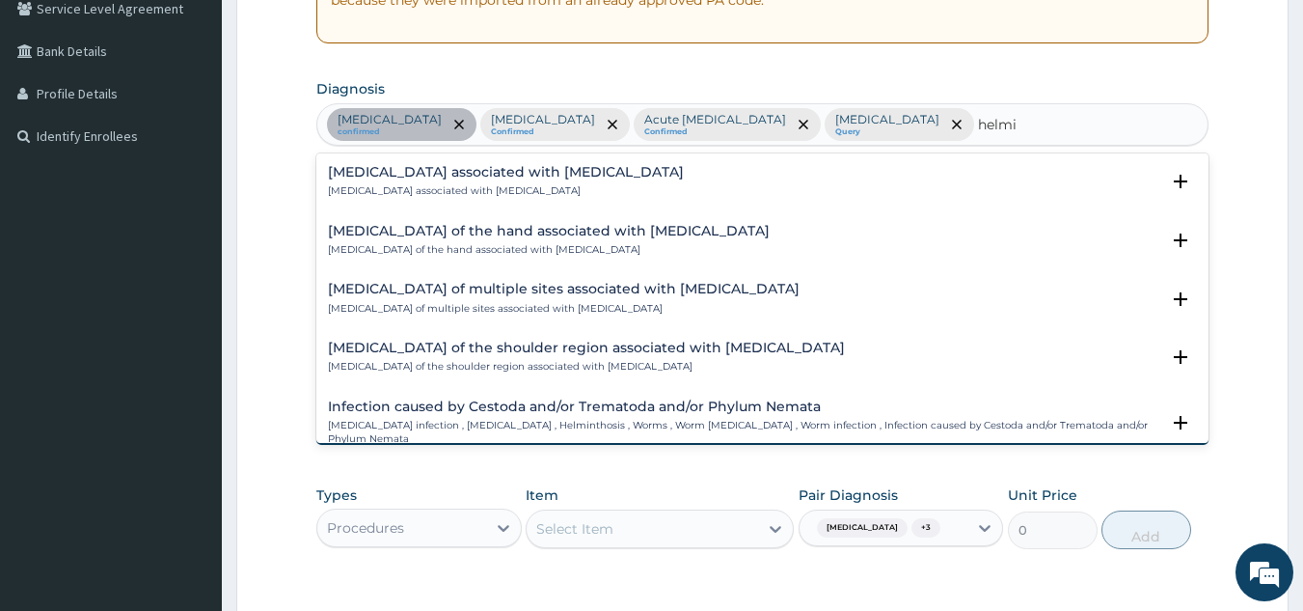
click at [401, 196] on p "Arthropathy associated with helminthiasis" at bounding box center [506, 191] width 356 height 14
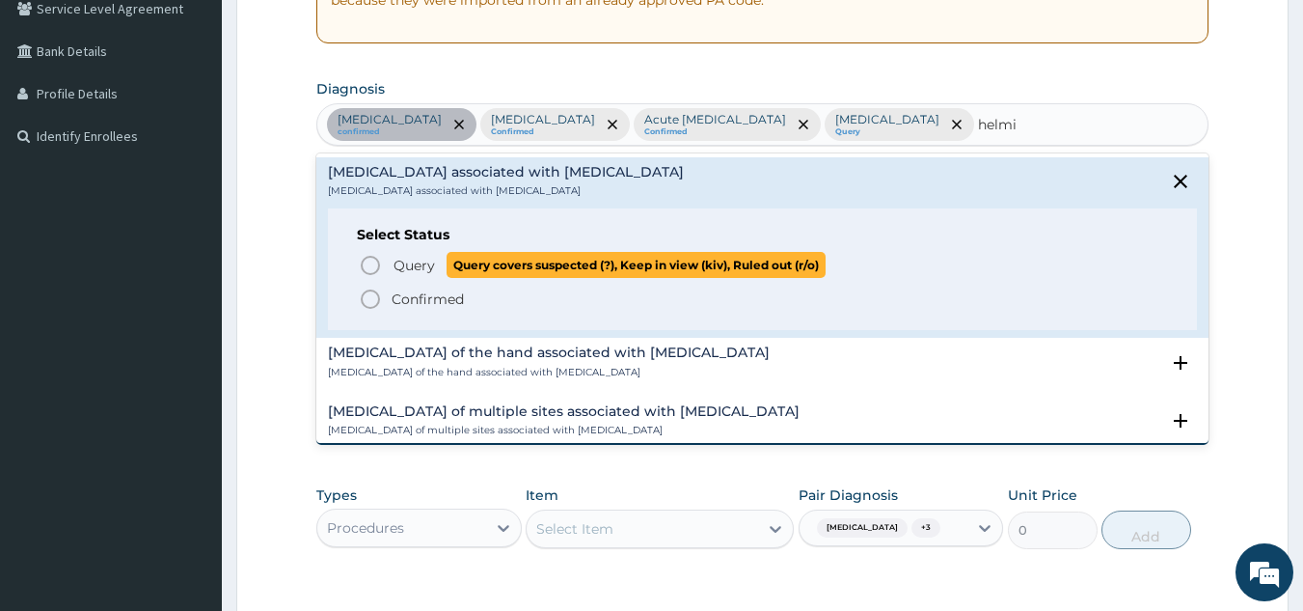
click at [429, 266] on span "Query" at bounding box center [414, 265] width 41 height 19
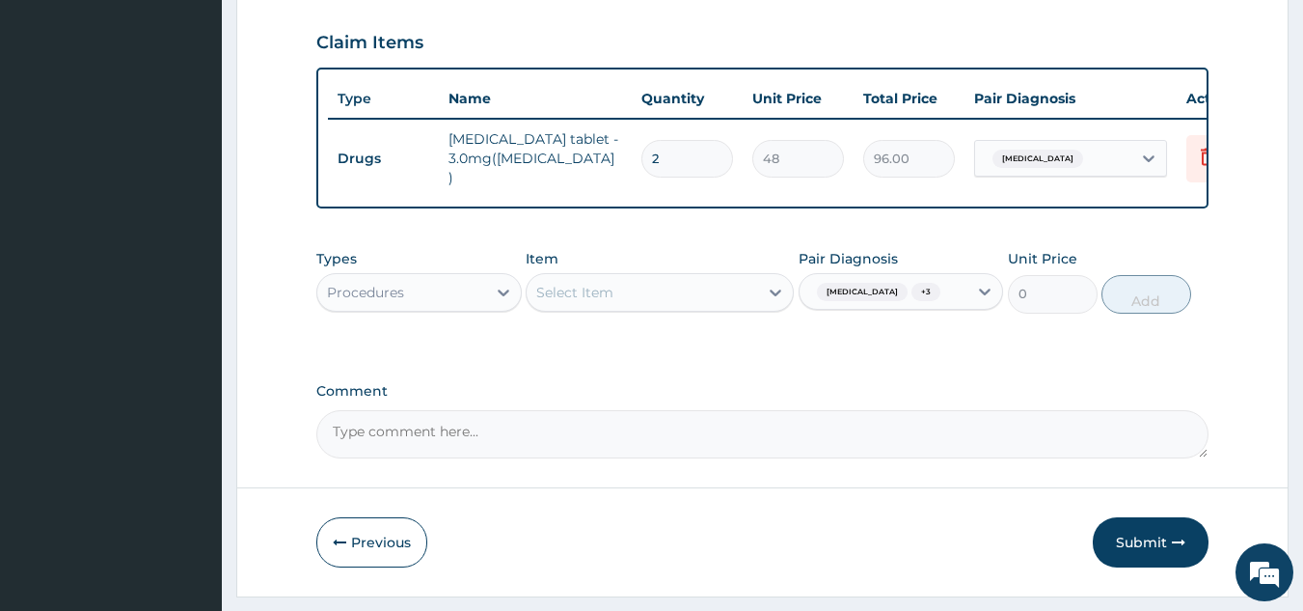
scroll to position [703, 0]
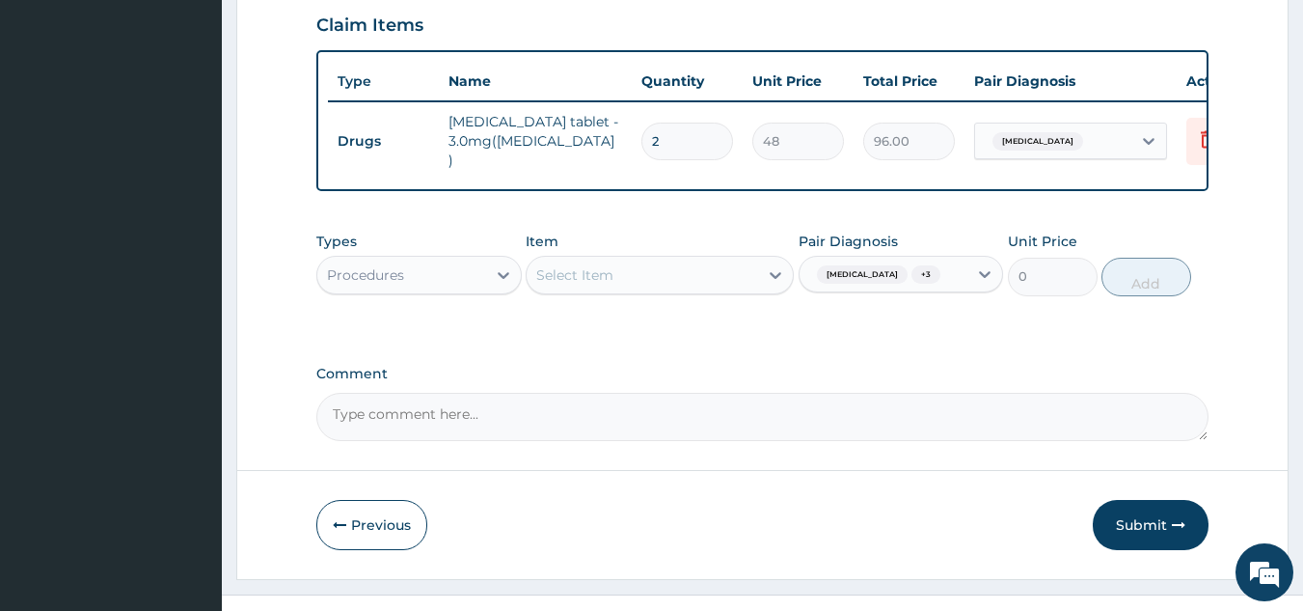
click at [915, 259] on div "Insomnia + 3" at bounding box center [884, 275] width 169 height 33
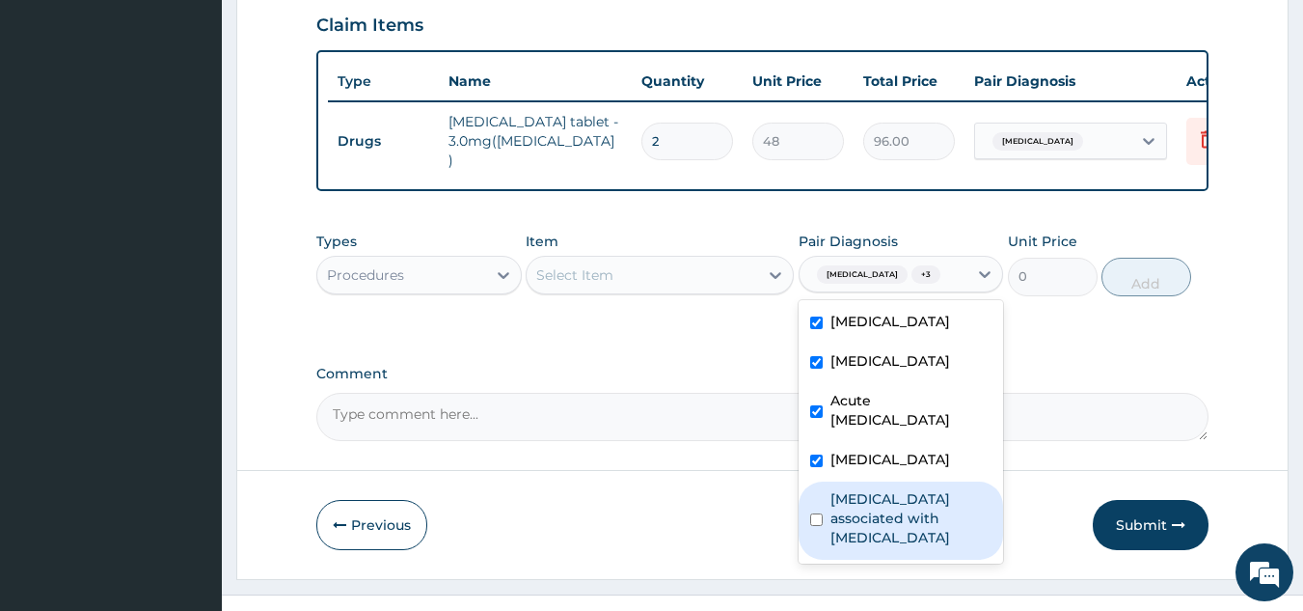
drag, startPoint x: 909, startPoint y: 479, endPoint x: 872, endPoint y: 447, distance: 49.2
click at [909, 481] on div "Arthropathy associated with helminthiasis" at bounding box center [901, 520] width 205 height 78
checkbox input "true"
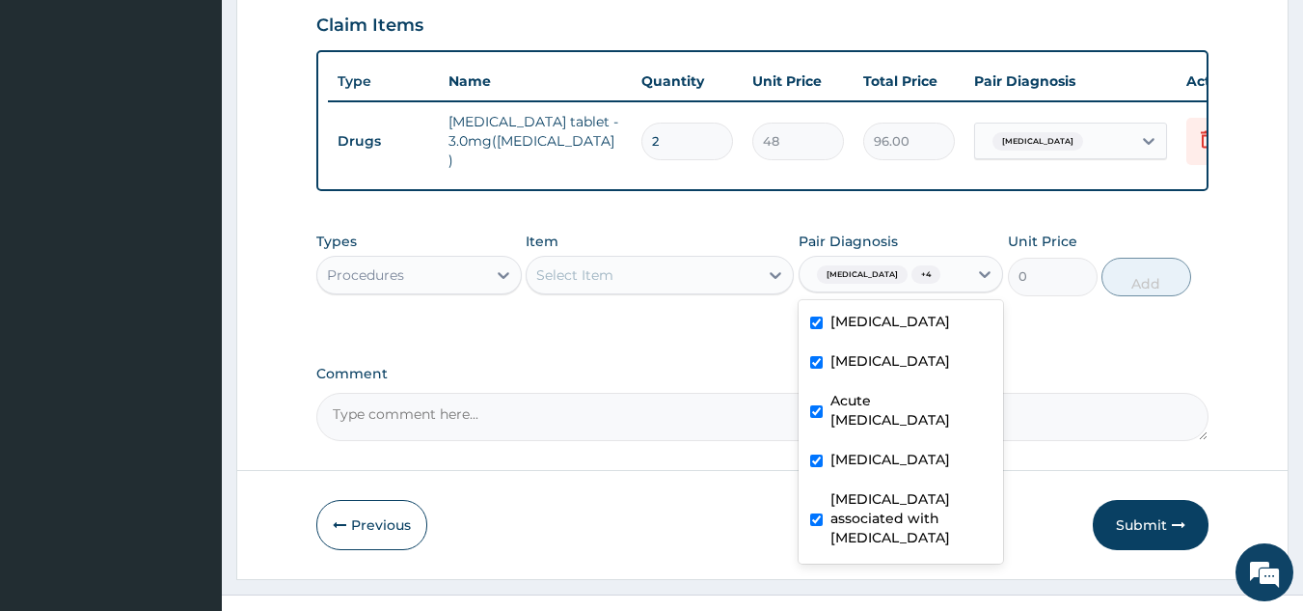
click at [568, 232] on div "Item Select Item" at bounding box center [660, 264] width 268 height 64
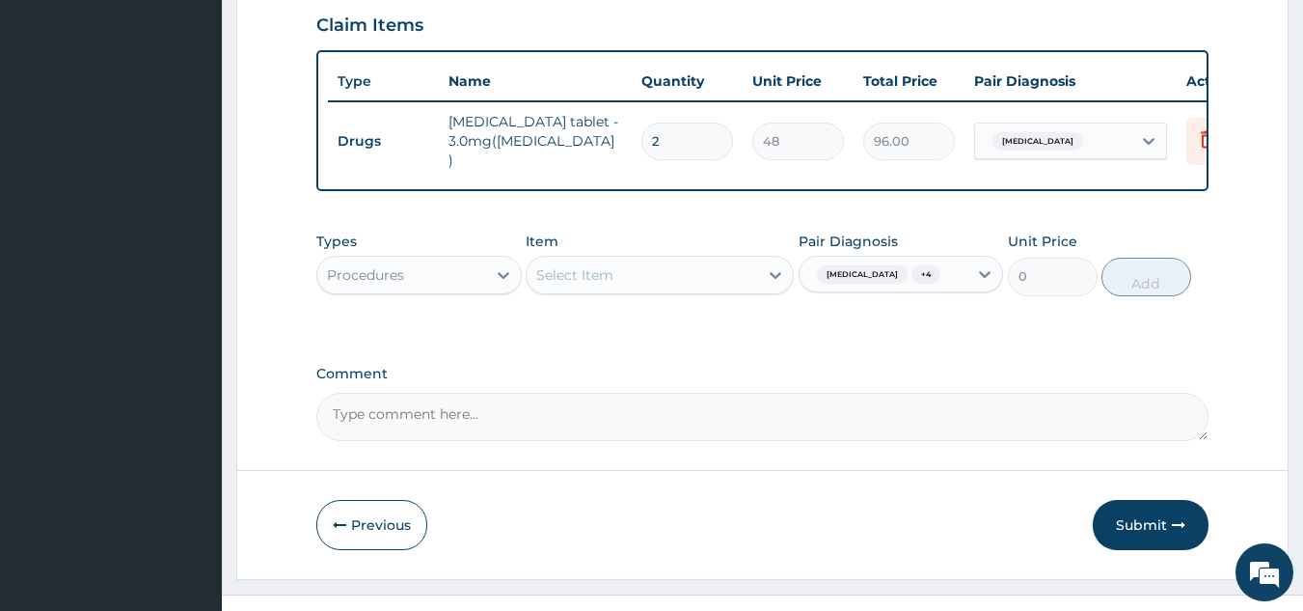
click at [579, 265] on div "Select Item" at bounding box center [574, 274] width 77 height 19
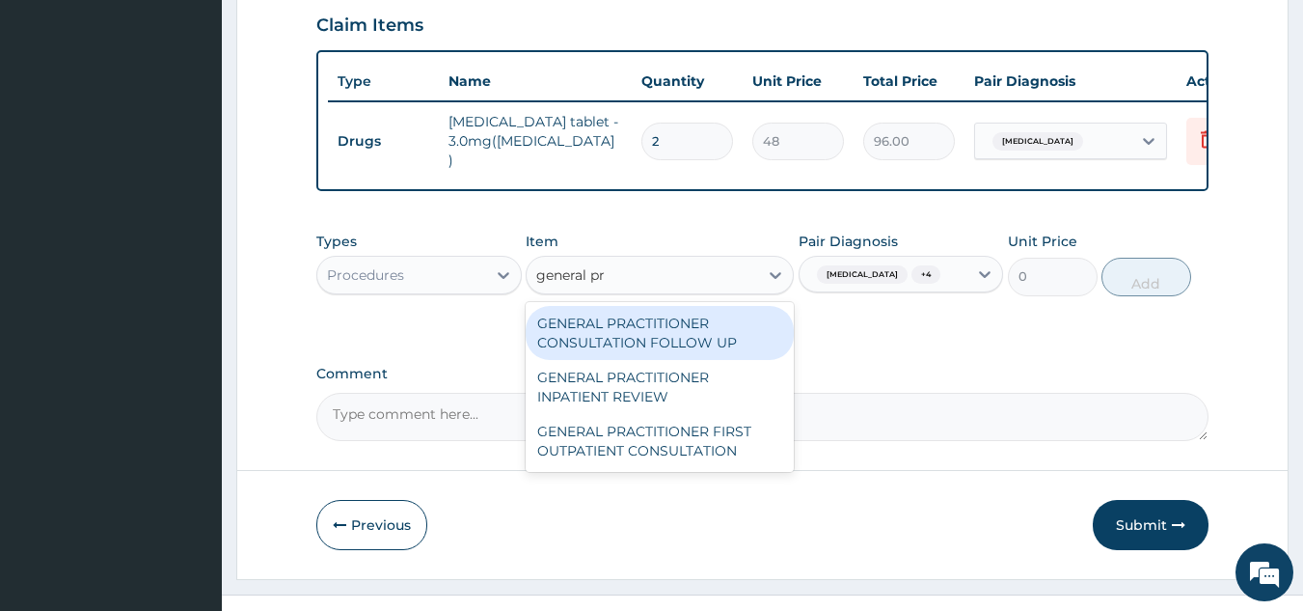
type input "general pra"
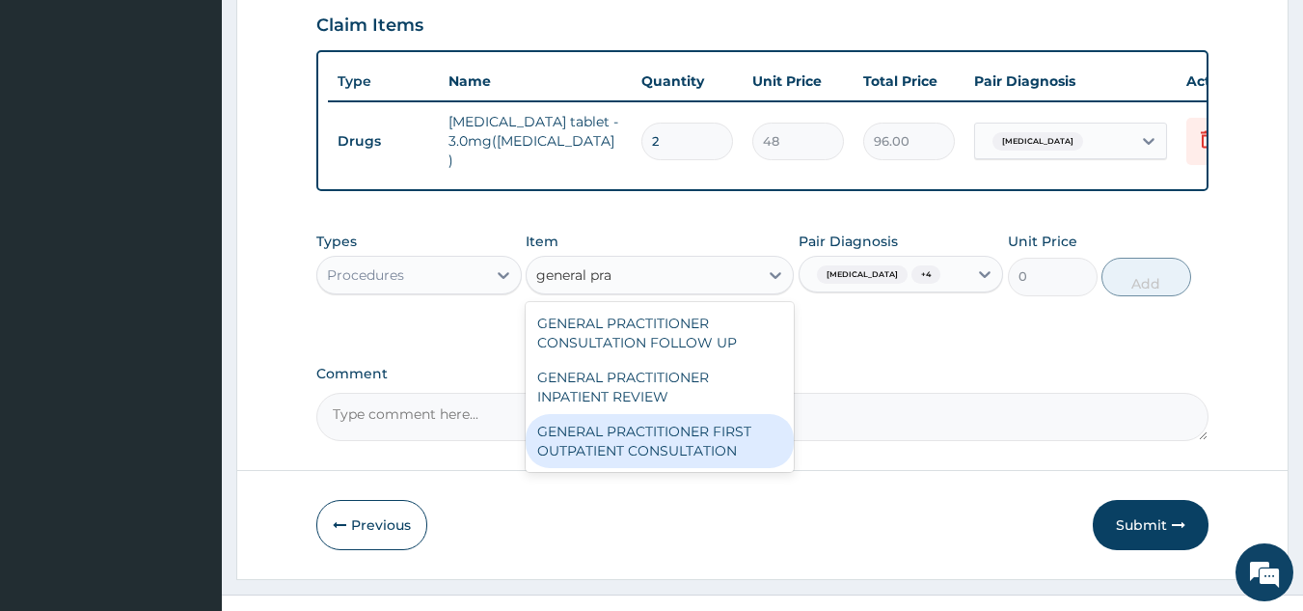
click at [721, 414] on div "GENERAL PRACTITIONER FIRST OUTPATIENT CONSULTATION" at bounding box center [660, 441] width 268 height 54
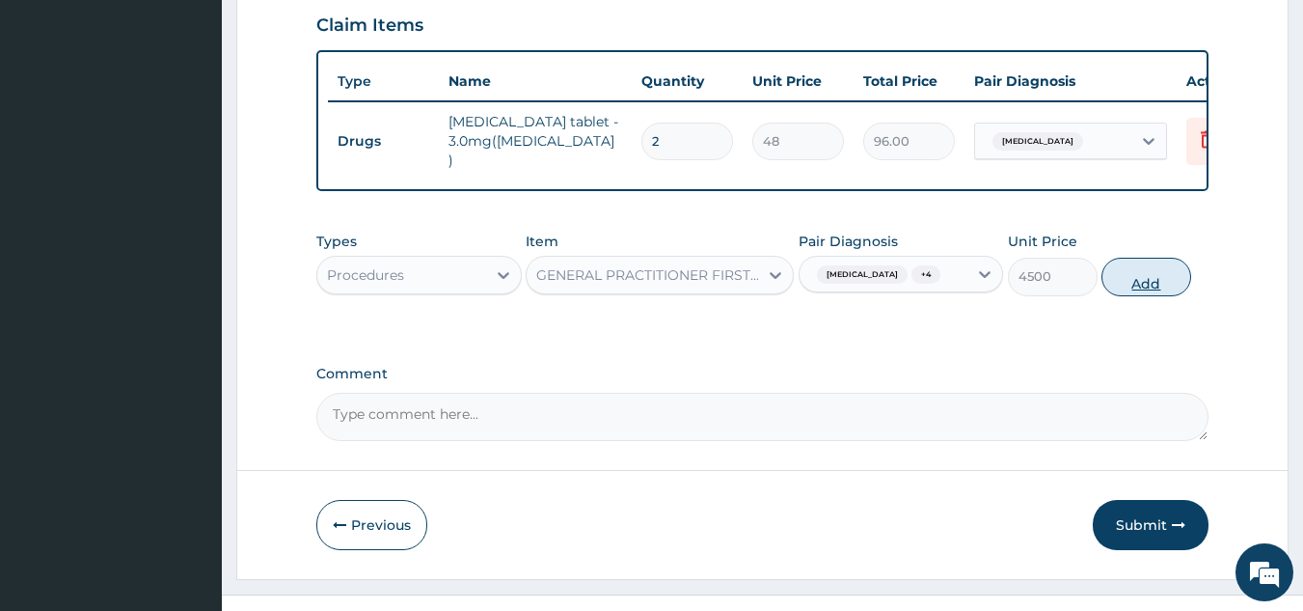
click at [1142, 258] on button "Add" at bounding box center [1147, 277] width 90 height 39
type input "0"
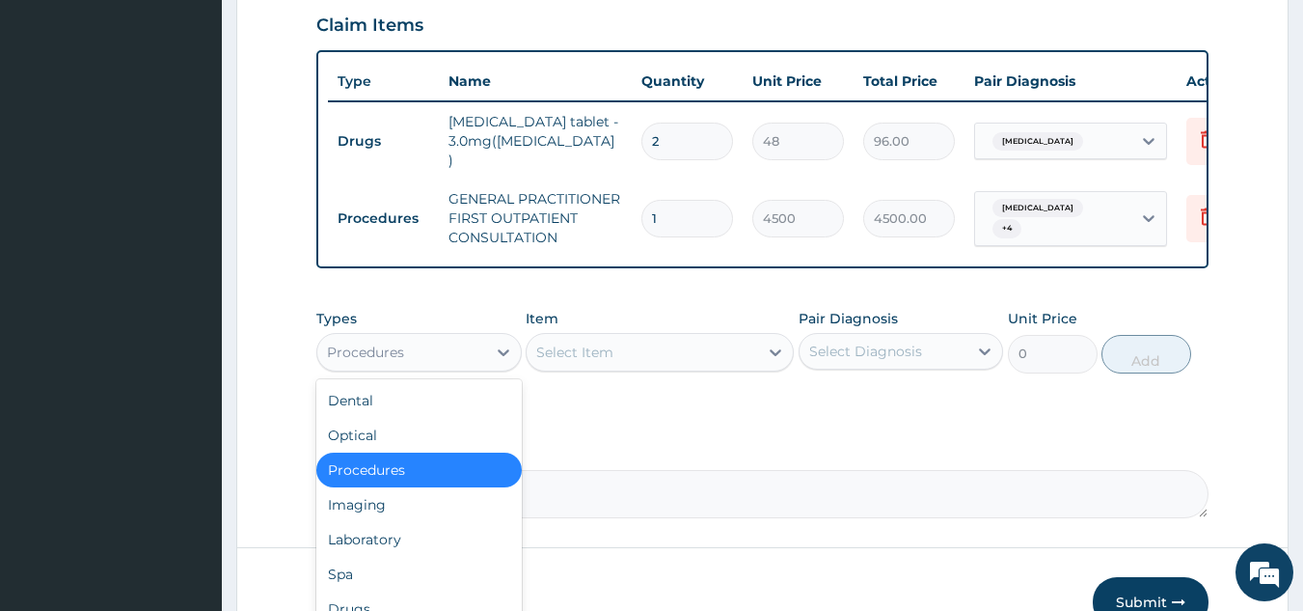
click at [478, 337] on div "Procedures" at bounding box center [401, 352] width 169 height 31
click at [401, 522] on div "Laboratory" at bounding box center [418, 539] width 205 height 35
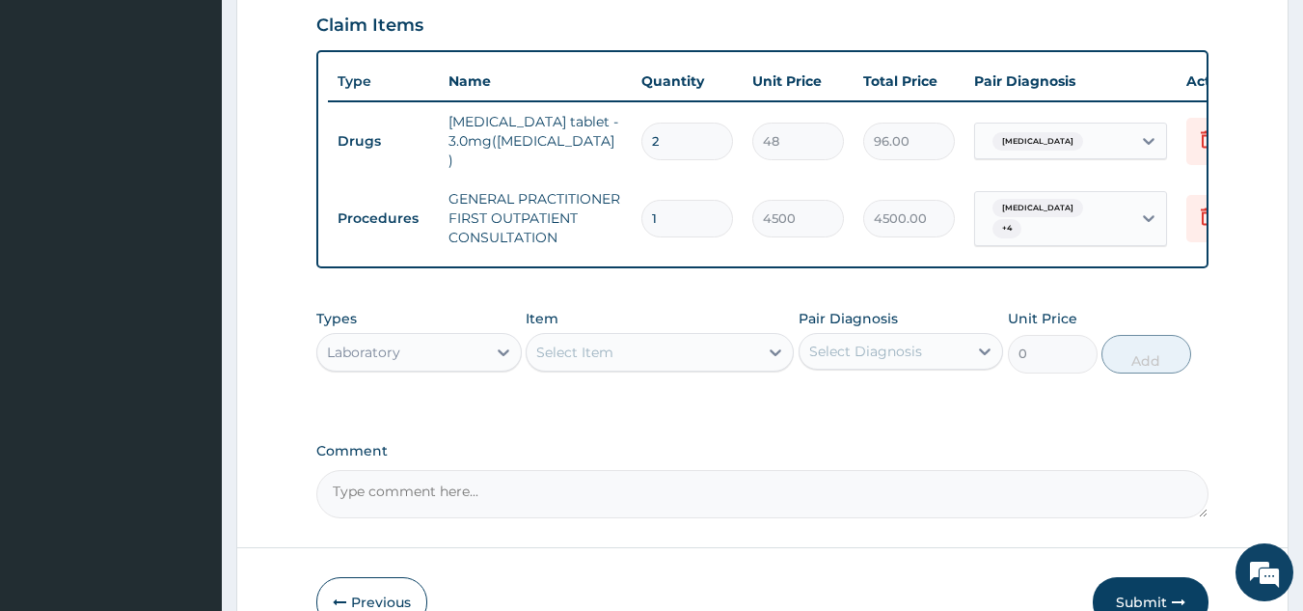
click at [572, 342] on div "Select Item" at bounding box center [574, 351] width 77 height 19
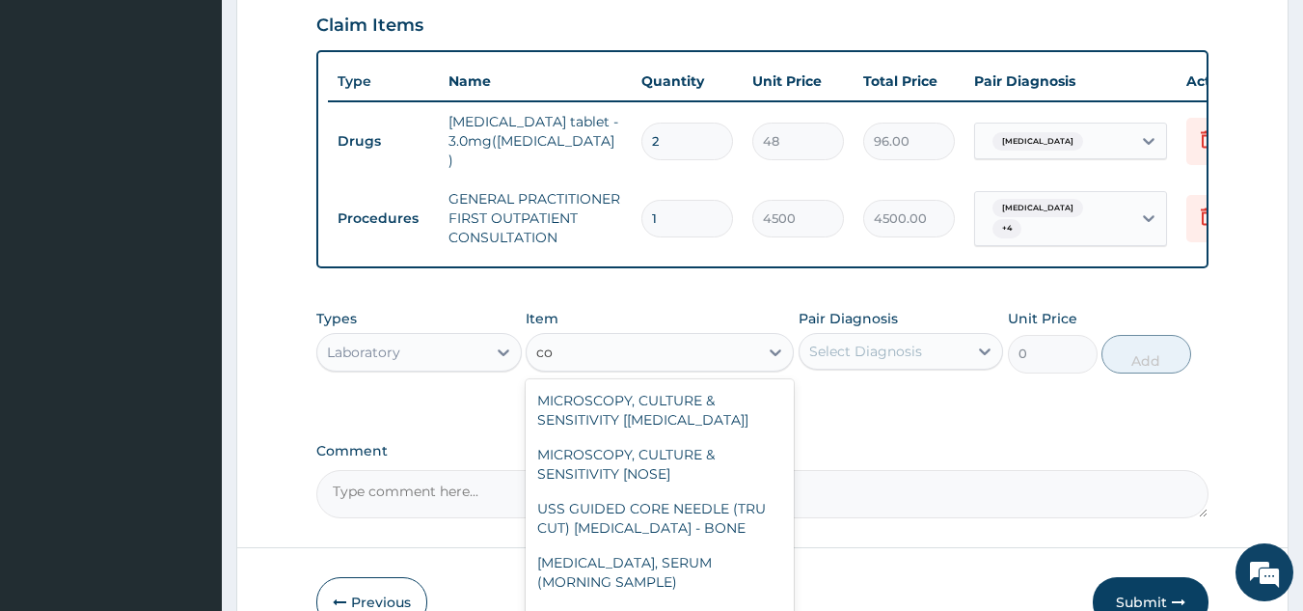
type input "c"
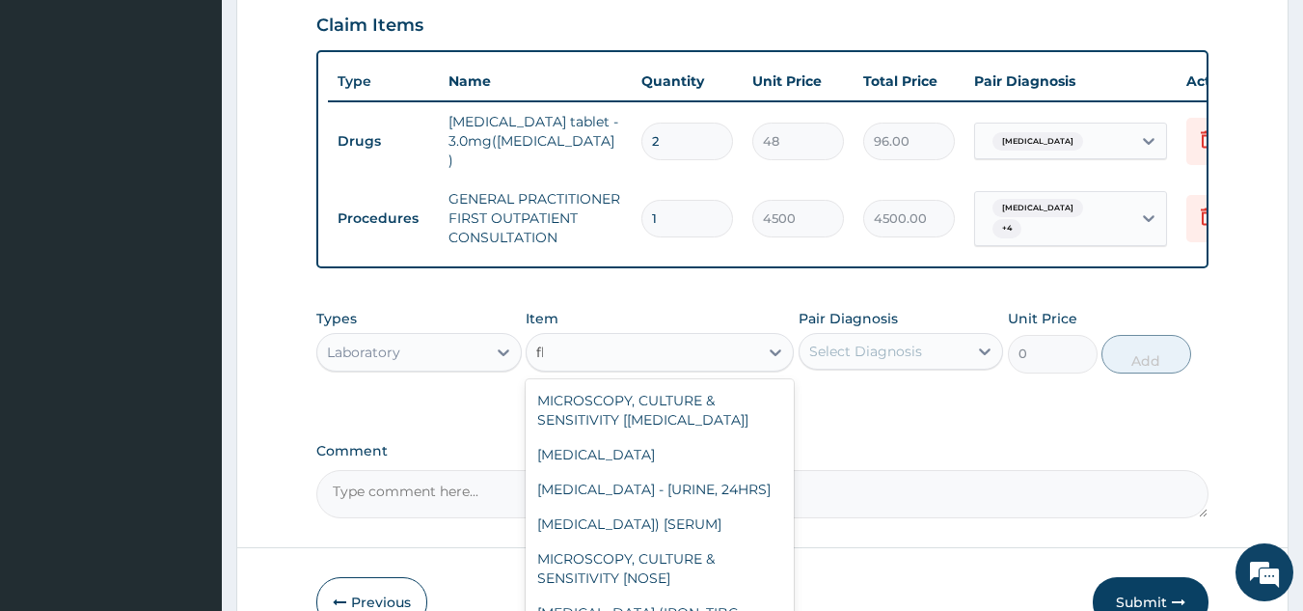
type input "fbc"
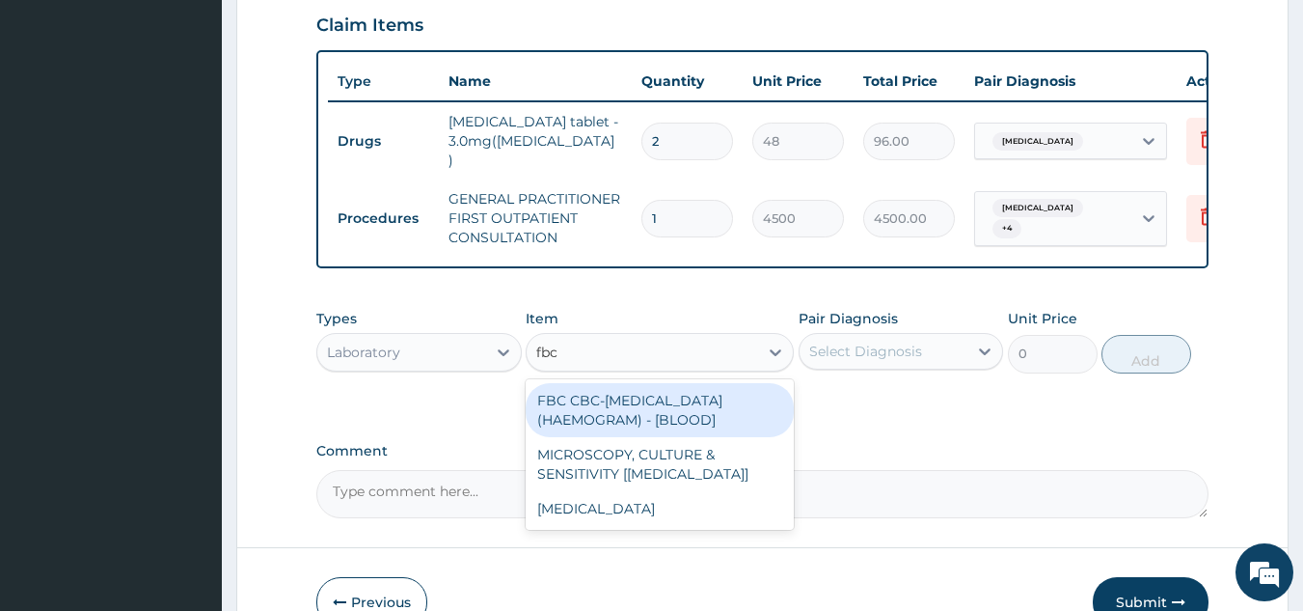
drag, startPoint x: 711, startPoint y: 396, endPoint x: 736, endPoint y: 373, distance: 33.5
click at [714, 394] on div "FBC CBC-COMPLETE BLOOD COUNT (HAEMOGRAM) - [BLOOD]" at bounding box center [660, 410] width 268 height 54
type input "6000"
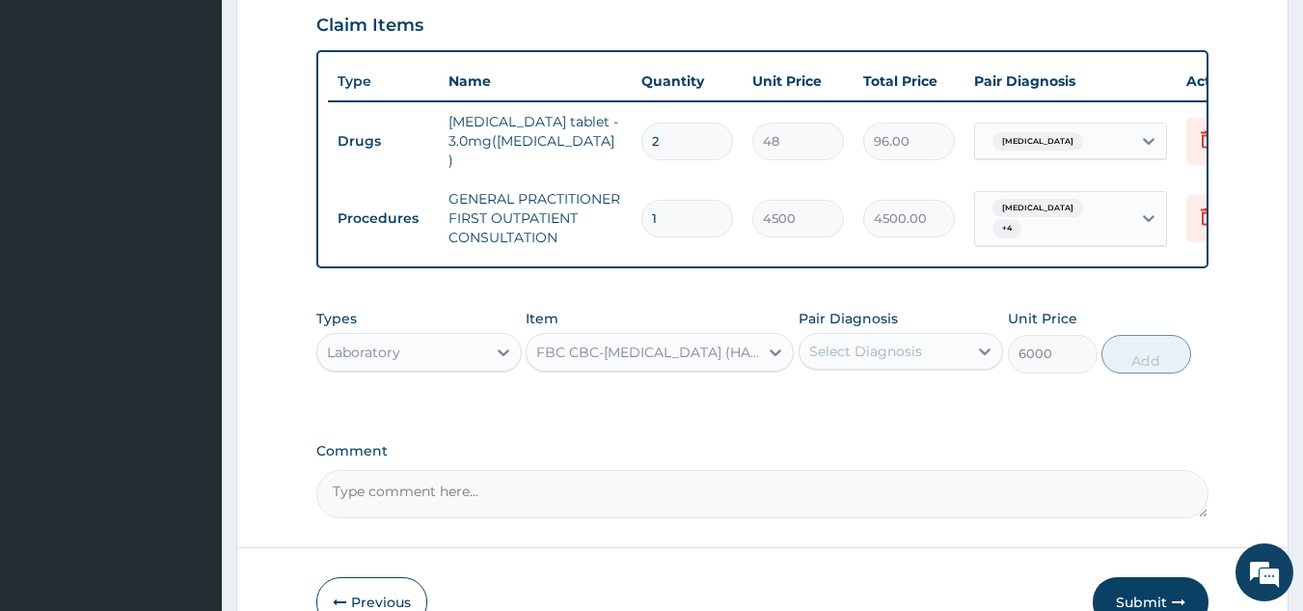
drag, startPoint x: 835, startPoint y: 342, endPoint x: 847, endPoint y: 333, distance: 15.1
click at [841, 336] on div "Types Laboratory Item option FBC CBC-COMPLETE BLOOD COUNT (HAEMOGRAM) - [BLOOD]…" at bounding box center [762, 340] width 893 height 83
click at [859, 336] on div "Select Diagnosis" at bounding box center [884, 351] width 169 height 31
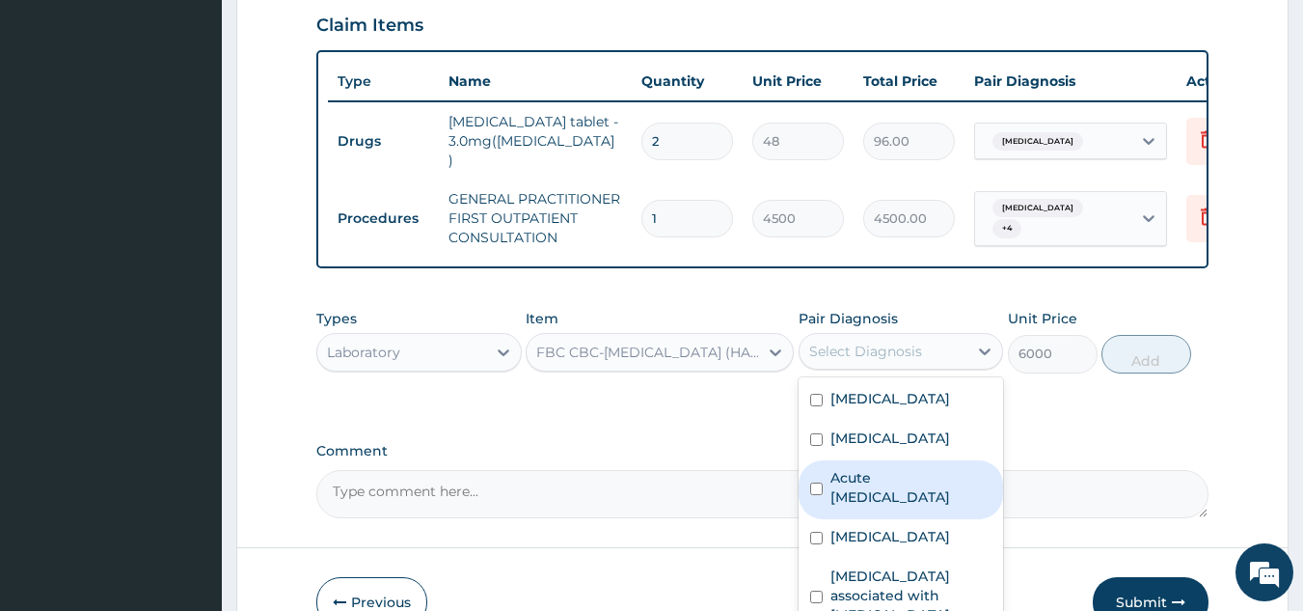
click at [891, 468] on label "Acute amebiasis" at bounding box center [912, 487] width 162 height 39
checkbox input "true"
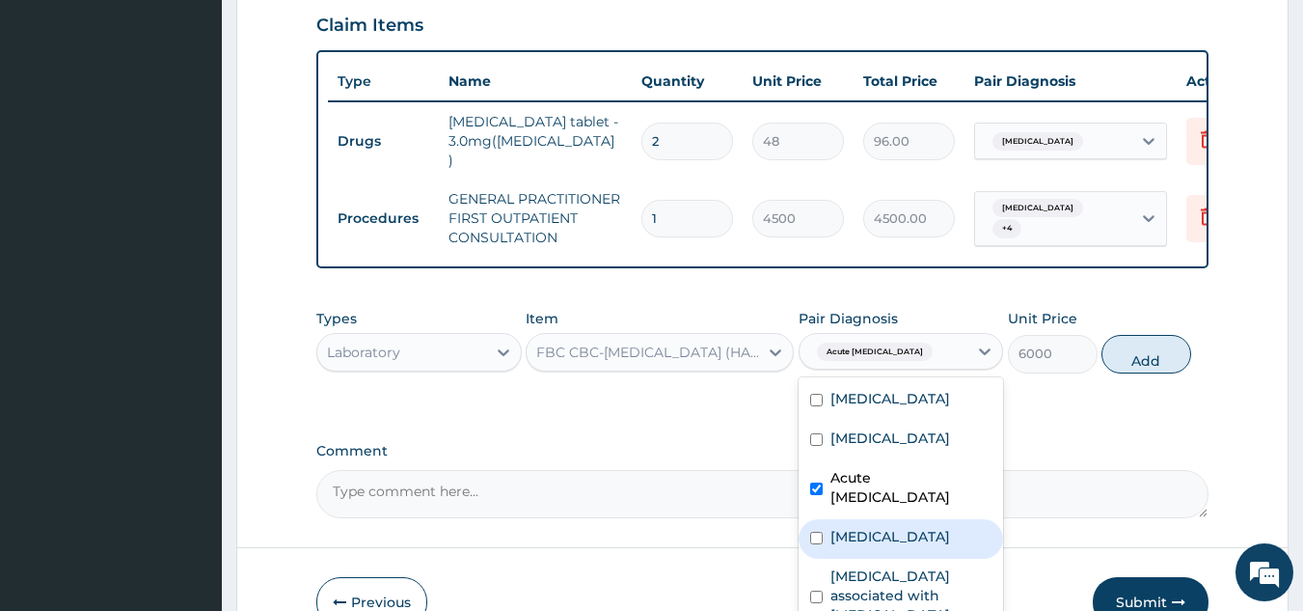
click at [868, 527] on label "Sepsis" at bounding box center [891, 536] width 120 height 19
checkbox input "true"
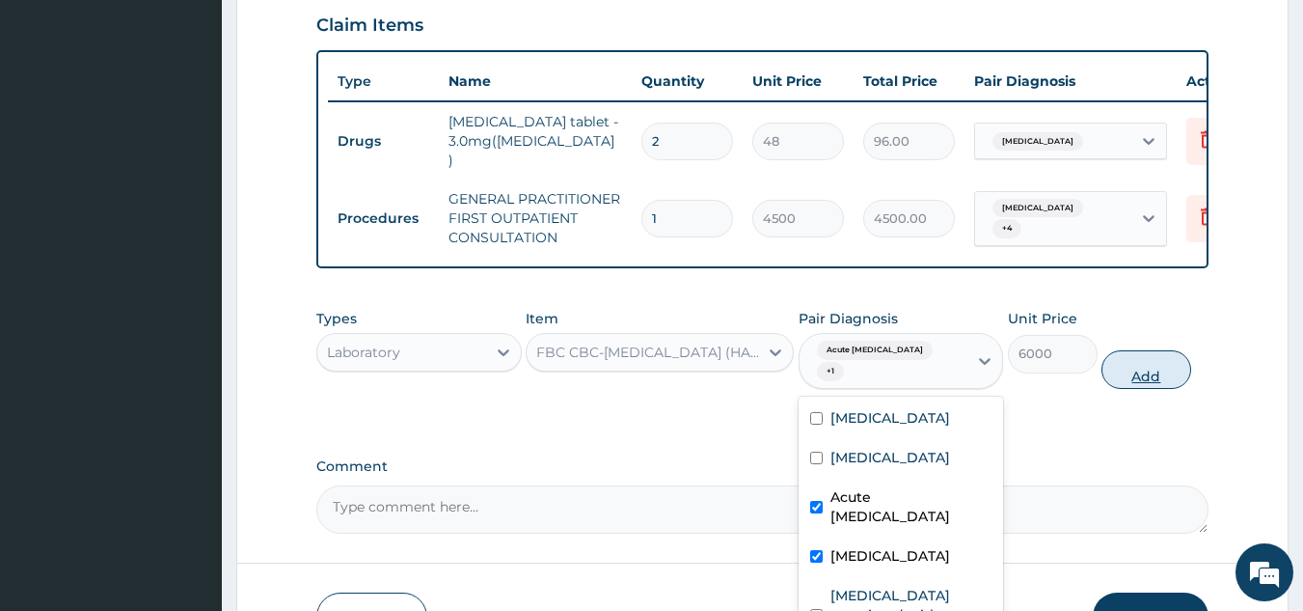
click at [1131, 350] on button "Add" at bounding box center [1147, 369] width 90 height 39
type input "0"
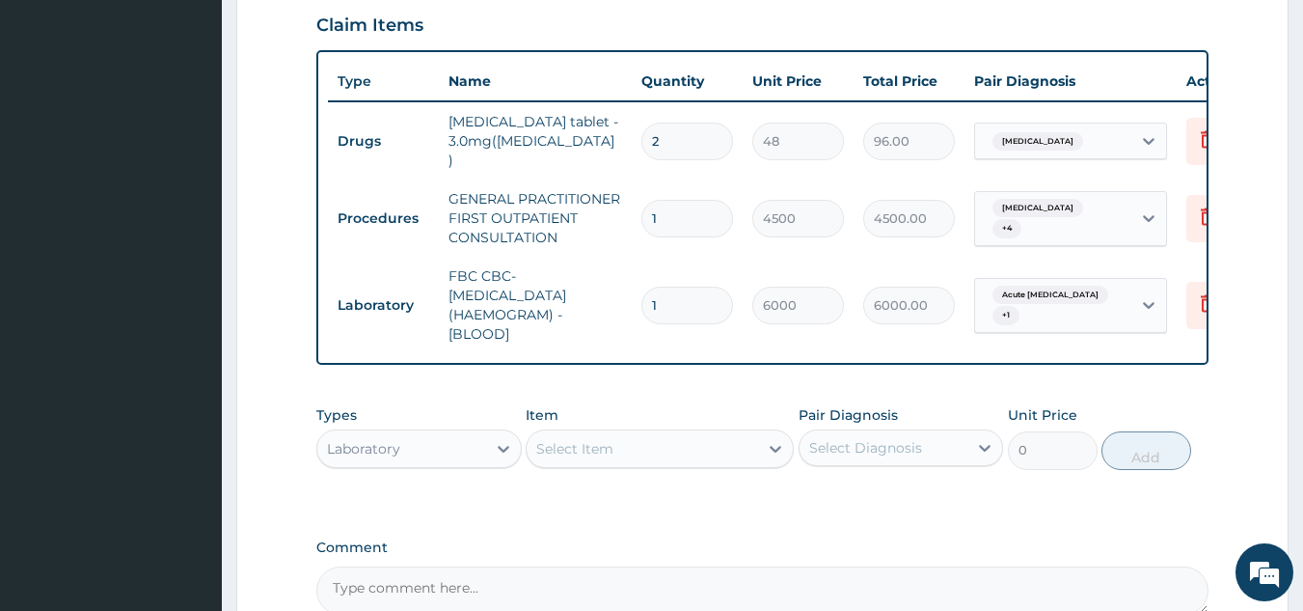
click at [613, 439] on div "Select Item" at bounding box center [574, 448] width 77 height 19
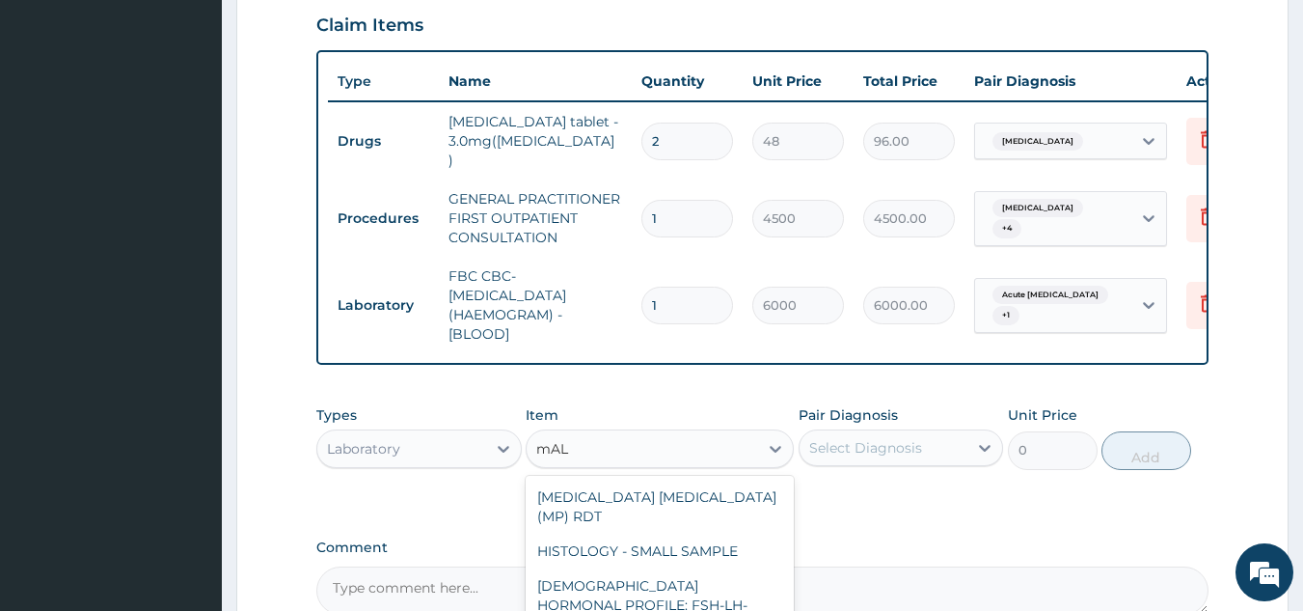
type input "mALA"
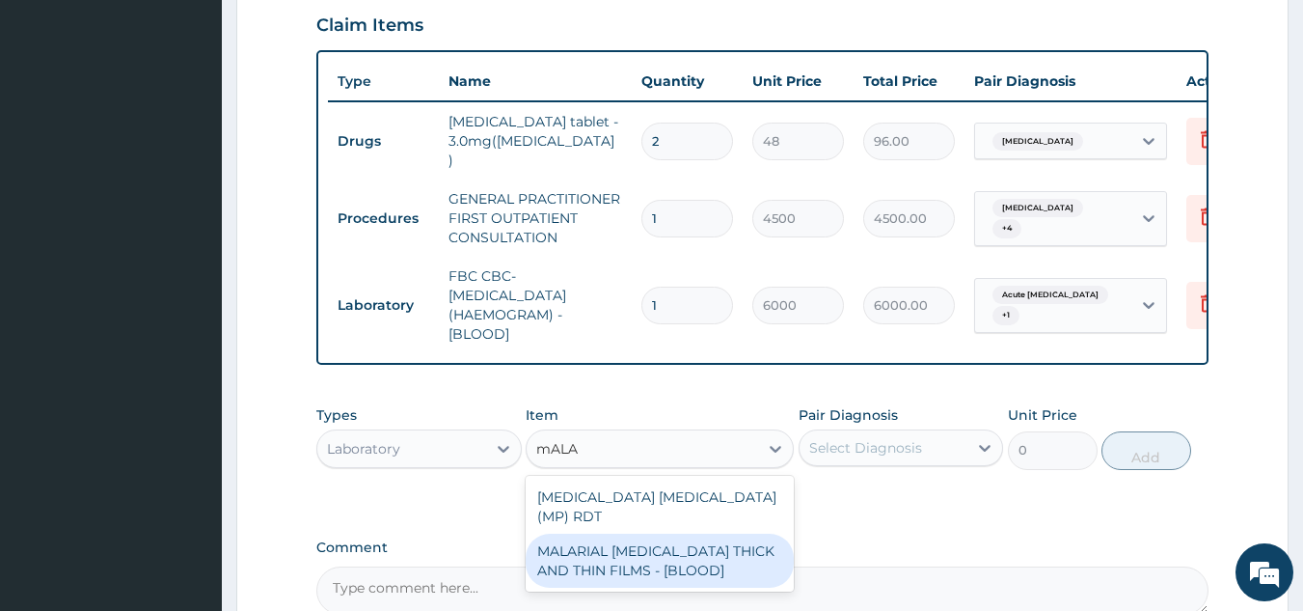
click at [700, 533] on div "MALARIAL PARASITE THICK AND THIN FILMS - [BLOOD]" at bounding box center [660, 560] width 268 height 54
type input "2625"
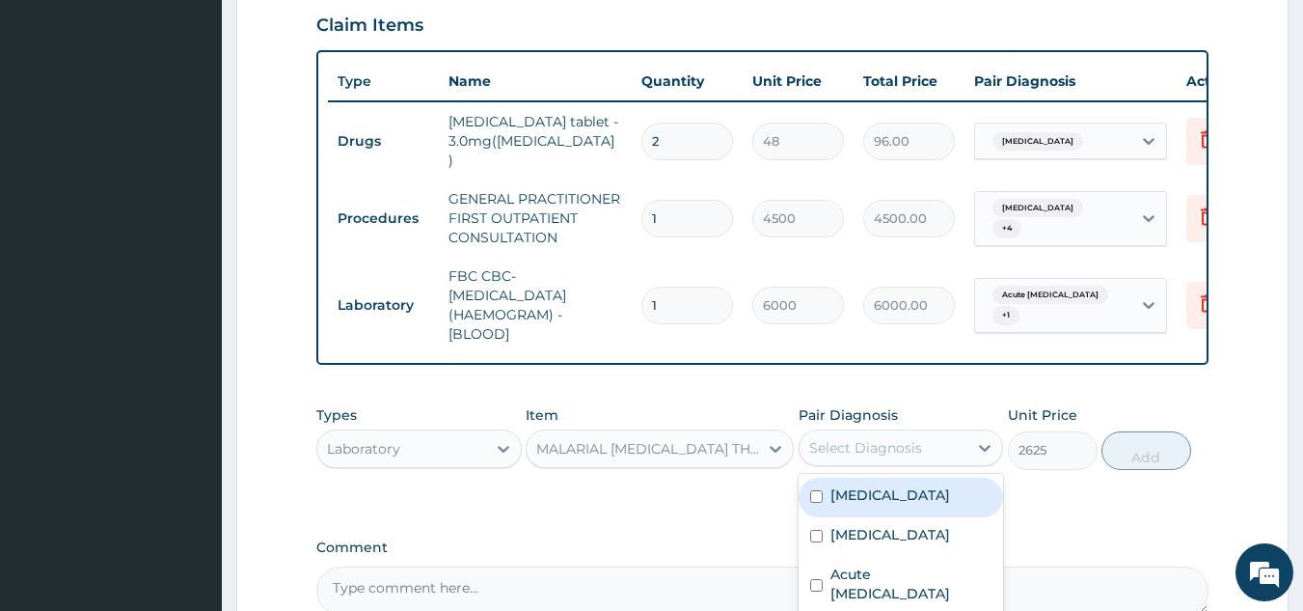
click at [873, 438] on div "Select Diagnosis" at bounding box center [865, 447] width 113 height 19
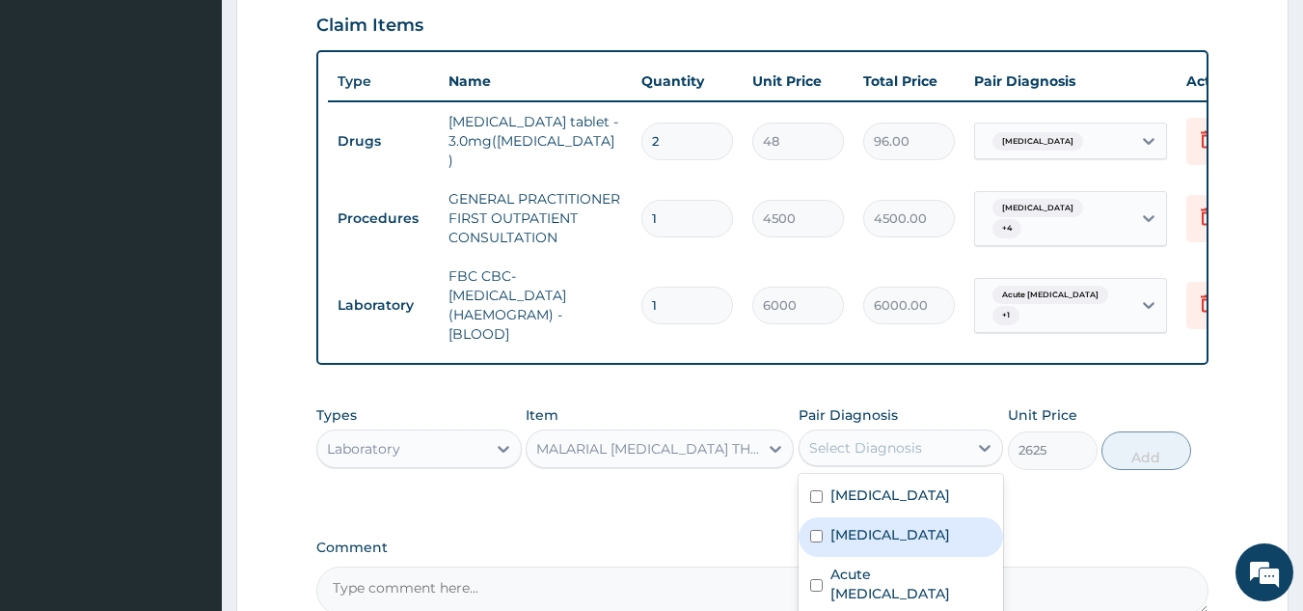
drag, startPoint x: 868, startPoint y: 503, endPoint x: 1046, endPoint y: 432, distance: 191.0
click at [874, 525] on label "[MEDICAL_DATA]" at bounding box center [891, 534] width 120 height 19
checkbox input "true"
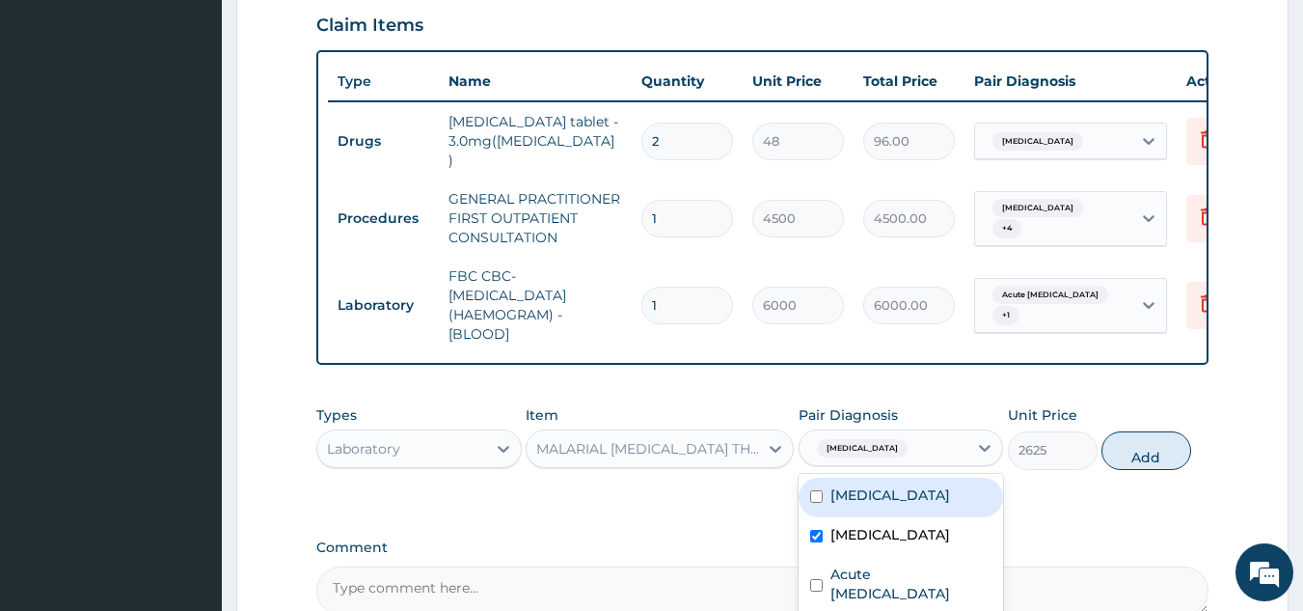
click at [1109, 431] on button "Add" at bounding box center [1147, 450] width 90 height 39
type input "0"
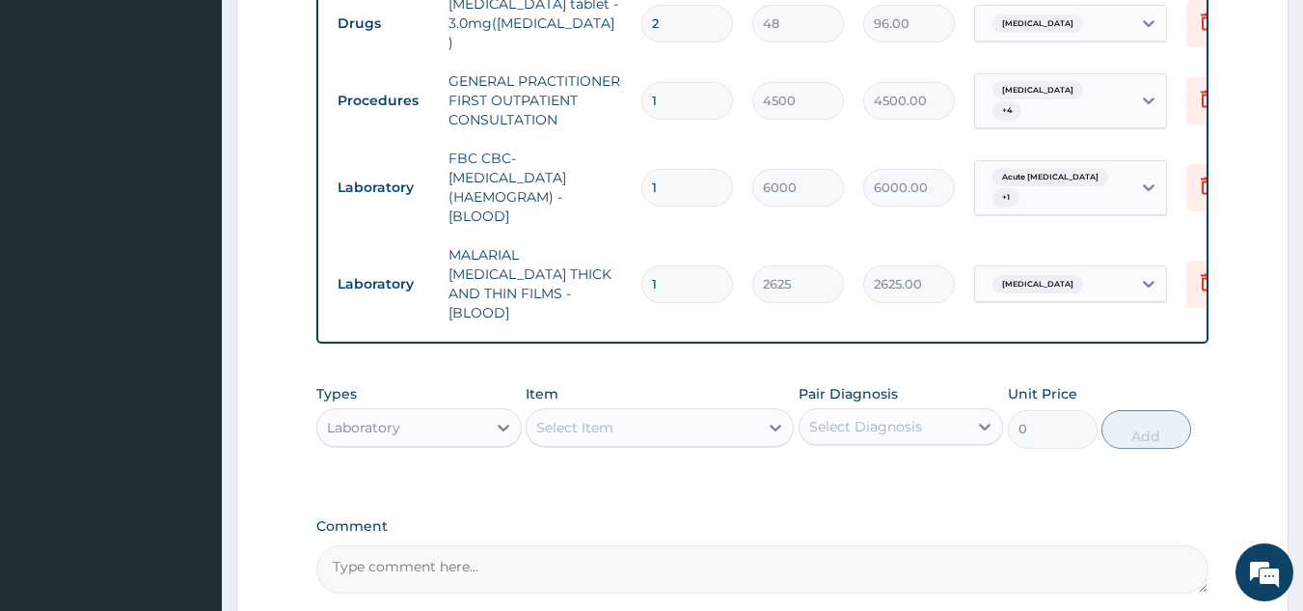
scroll to position [954, 0]
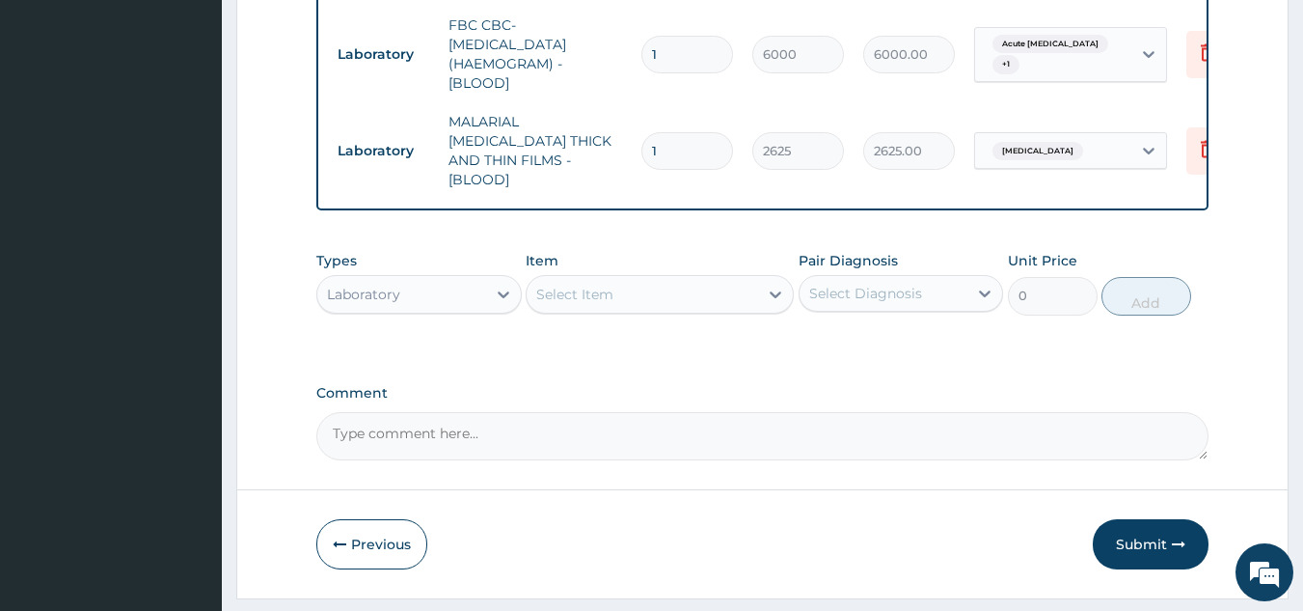
click at [455, 272] on div "Types Laboratory Item Select Item Pair Diagnosis Select Diagnosis Unit Price 0 …" at bounding box center [762, 297] width 893 height 112
click at [449, 279] on div "Laboratory" at bounding box center [401, 294] width 169 height 31
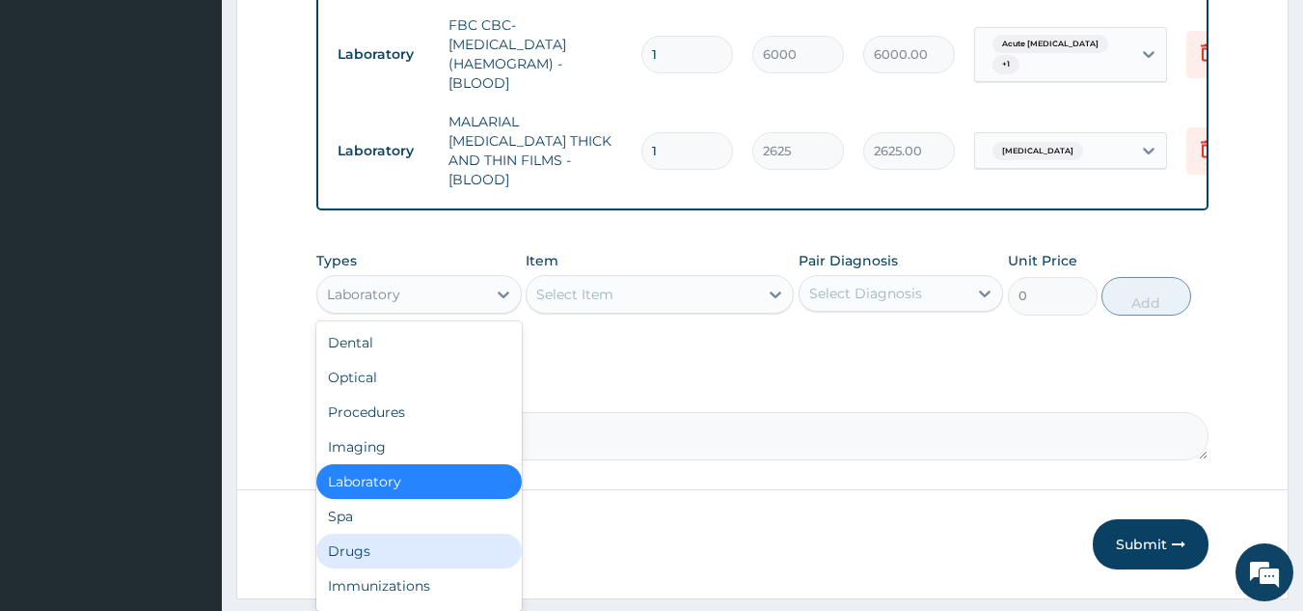
drag, startPoint x: 367, startPoint y: 501, endPoint x: 383, endPoint y: 472, distance: 33.3
click at [367, 533] on div "Drugs" at bounding box center [418, 550] width 205 height 35
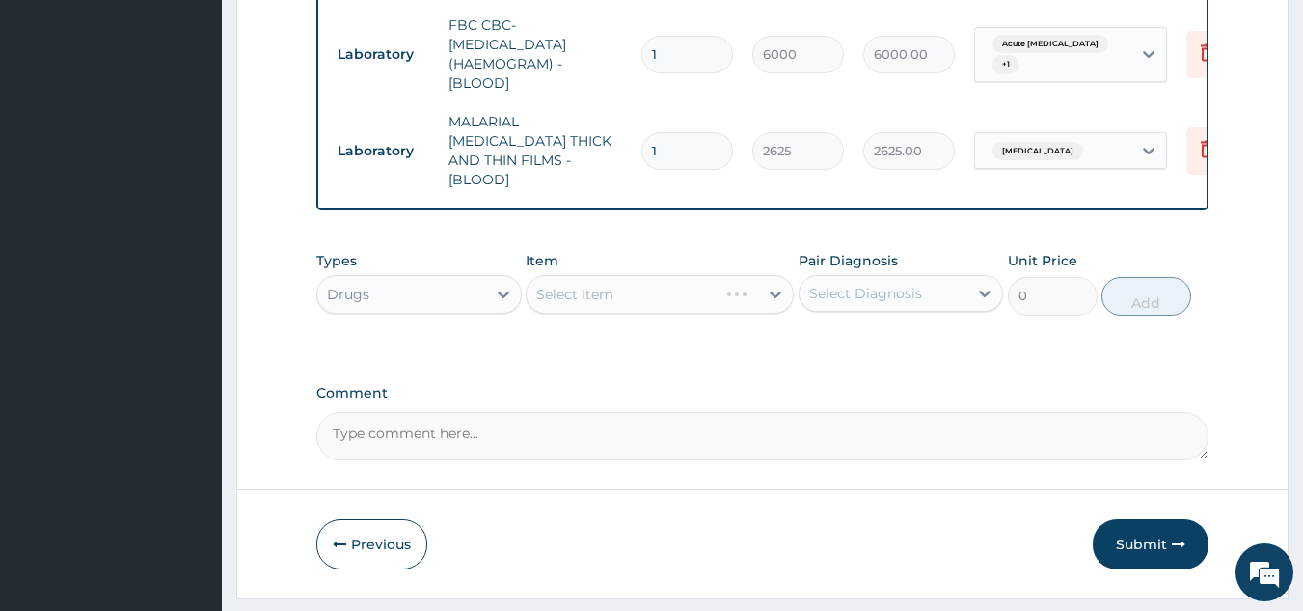
click at [699, 275] on div "Select Item" at bounding box center [660, 294] width 268 height 39
click at [843, 251] on label "Pair Diagnosis" at bounding box center [848, 260] width 99 height 19
click at [850, 284] on div "Select Diagnosis" at bounding box center [865, 293] width 113 height 19
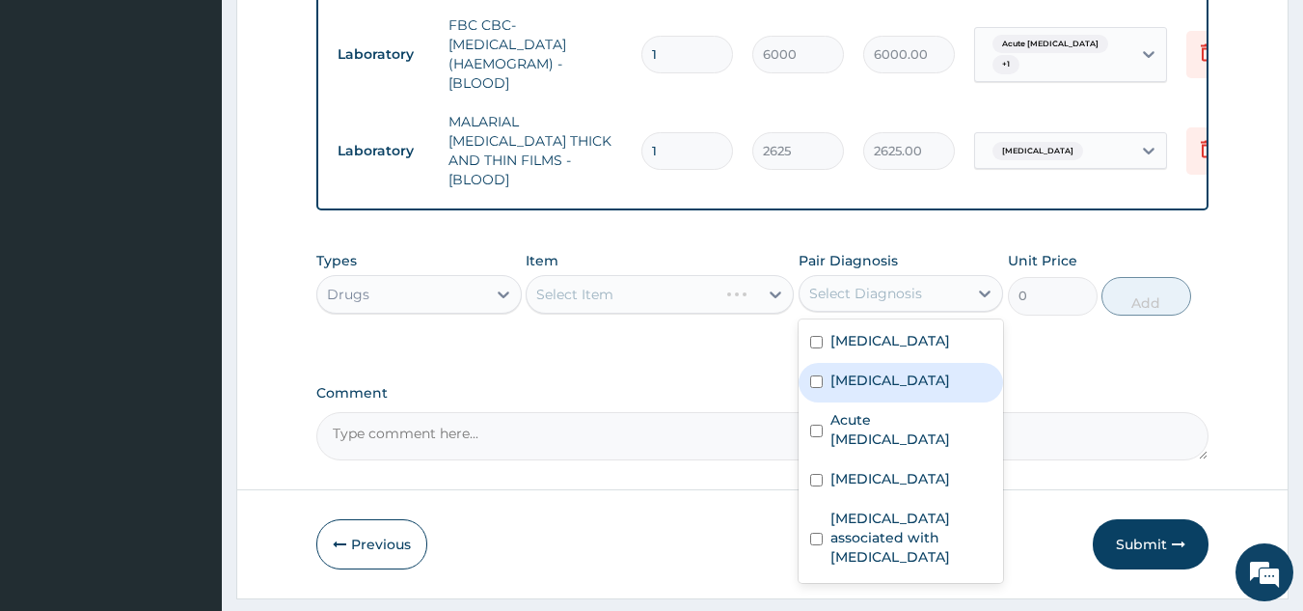
click at [868, 370] on label "[MEDICAL_DATA]" at bounding box center [891, 379] width 120 height 19
checkbox input "true"
drag, startPoint x: 738, startPoint y: 275, endPoint x: 736, endPoint y: 262, distance: 12.7
click at [738, 270] on div "Types Drugs Item Select Item Pair Diagnosis option Malaria, selected. option Ma…" at bounding box center [762, 297] width 893 height 112
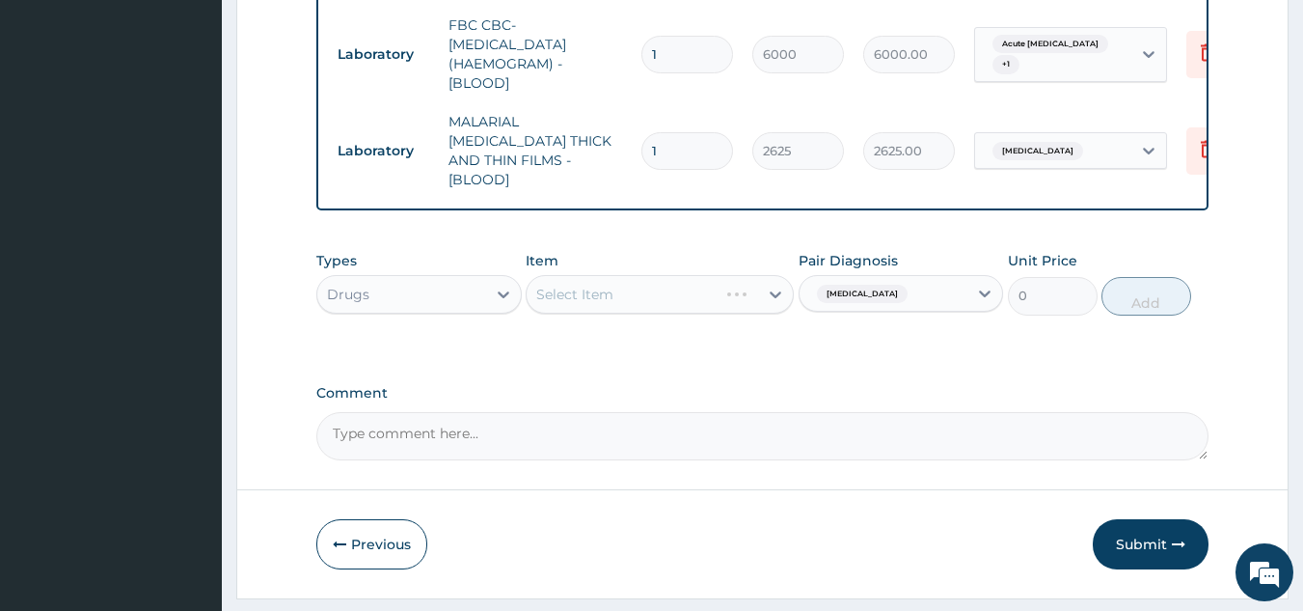
click at [733, 275] on div "Select Item" at bounding box center [660, 294] width 268 height 39
click at [734, 275] on div "Select Item" at bounding box center [660, 294] width 268 height 39
click at [736, 275] on div "Select Item" at bounding box center [660, 294] width 268 height 39
click at [737, 275] on div "Select Item" at bounding box center [660, 294] width 268 height 39
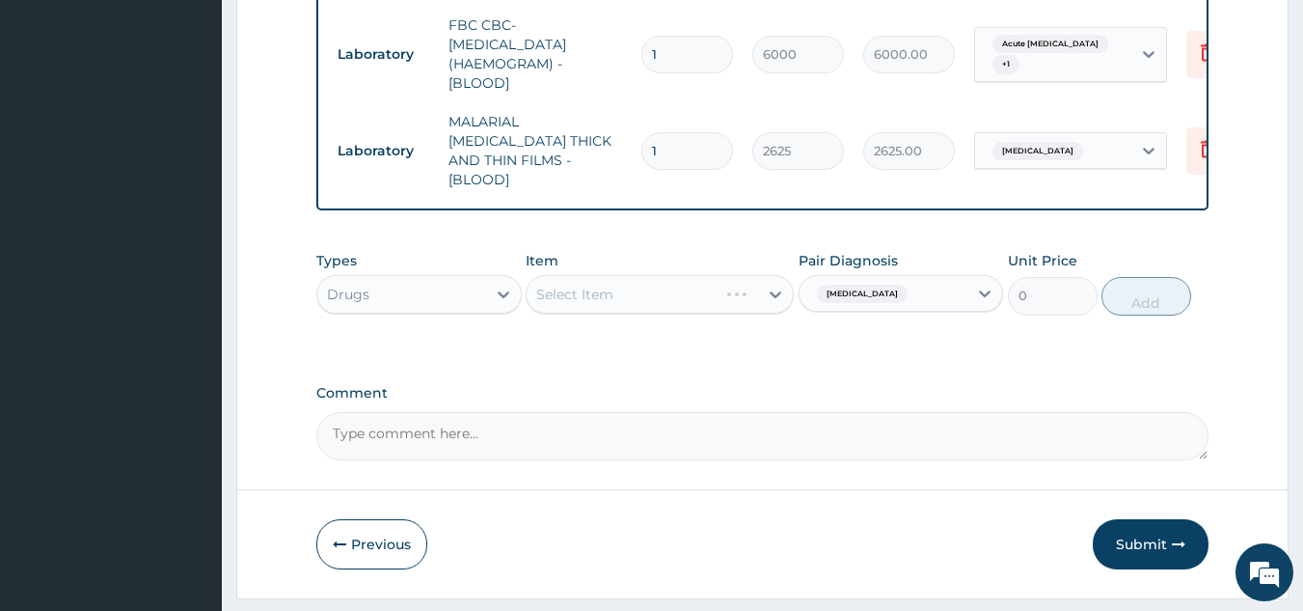
click at [737, 275] on div "Select Item" at bounding box center [660, 294] width 268 height 39
drag, startPoint x: 738, startPoint y: 251, endPoint x: 763, endPoint y: 244, distance: 26.0
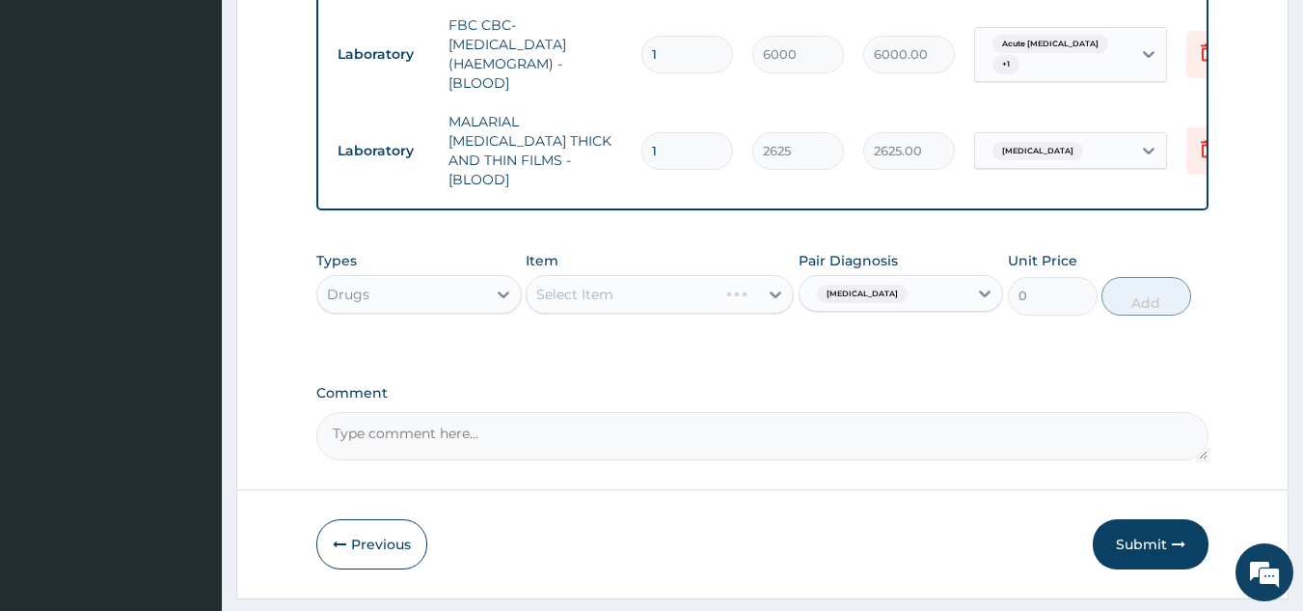
click at [740, 275] on div "Select Item" at bounding box center [660, 294] width 268 height 39
click at [670, 275] on div "Select Item" at bounding box center [660, 294] width 268 height 39
click at [738, 275] on div "Select Item" at bounding box center [660, 294] width 268 height 39
click at [726, 275] on div "Select Item" at bounding box center [660, 294] width 268 height 39
click at [720, 279] on div "Select Item" at bounding box center [643, 294] width 232 height 31
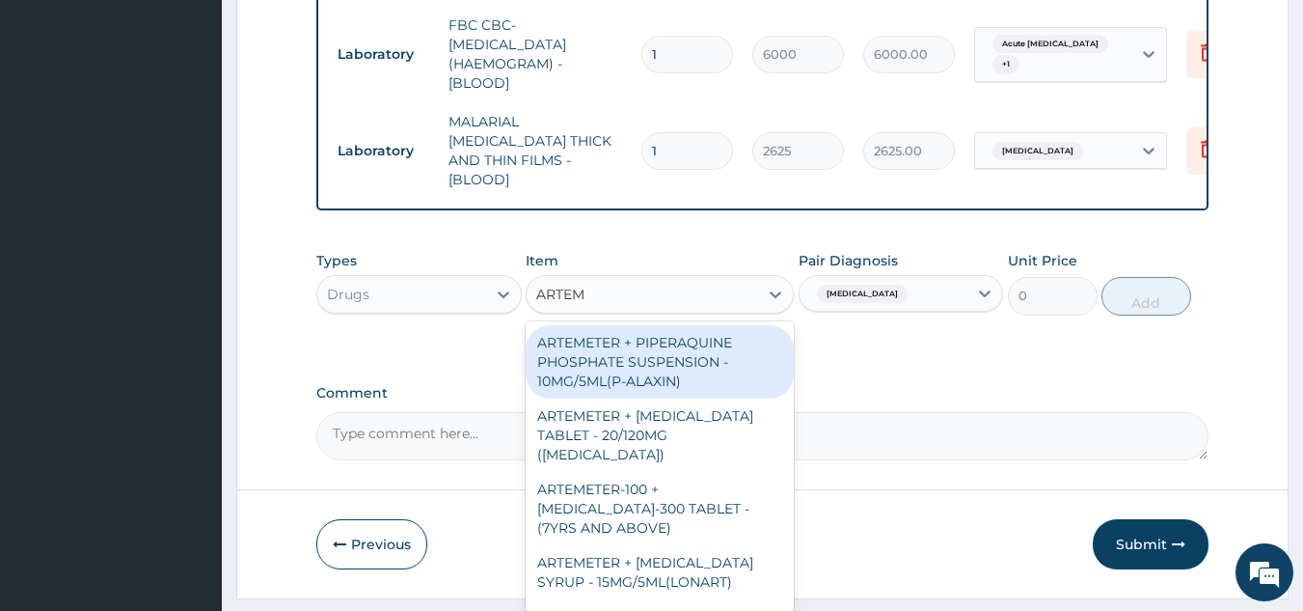
type input "ARTEME"
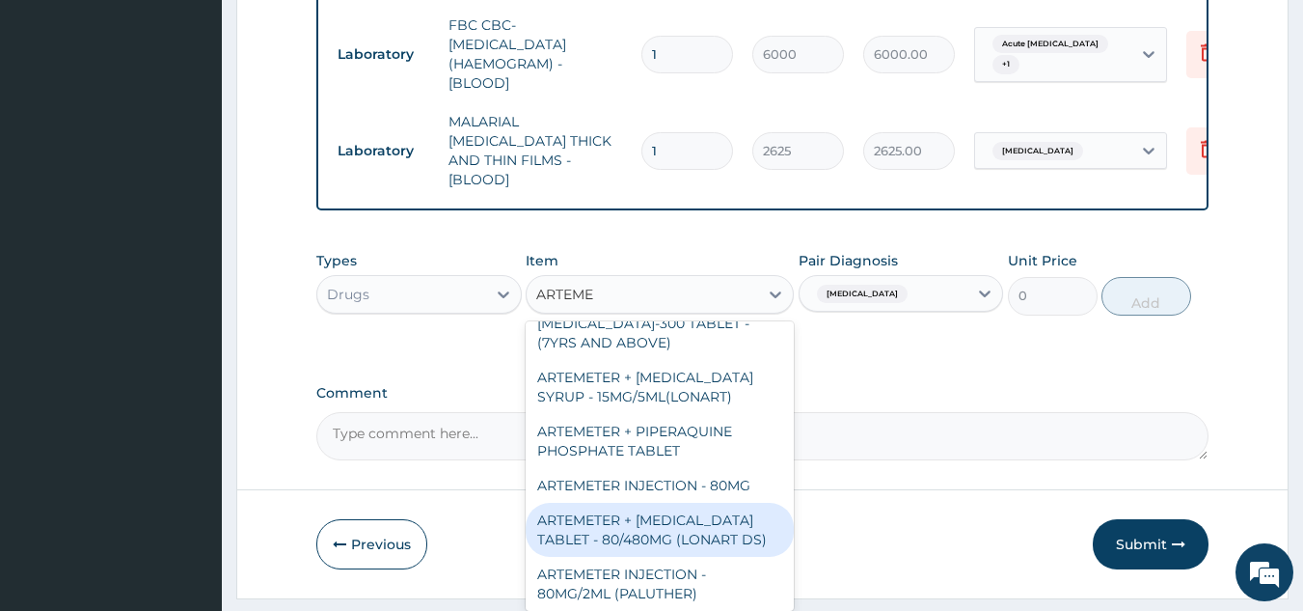
scroll to position [386, 0]
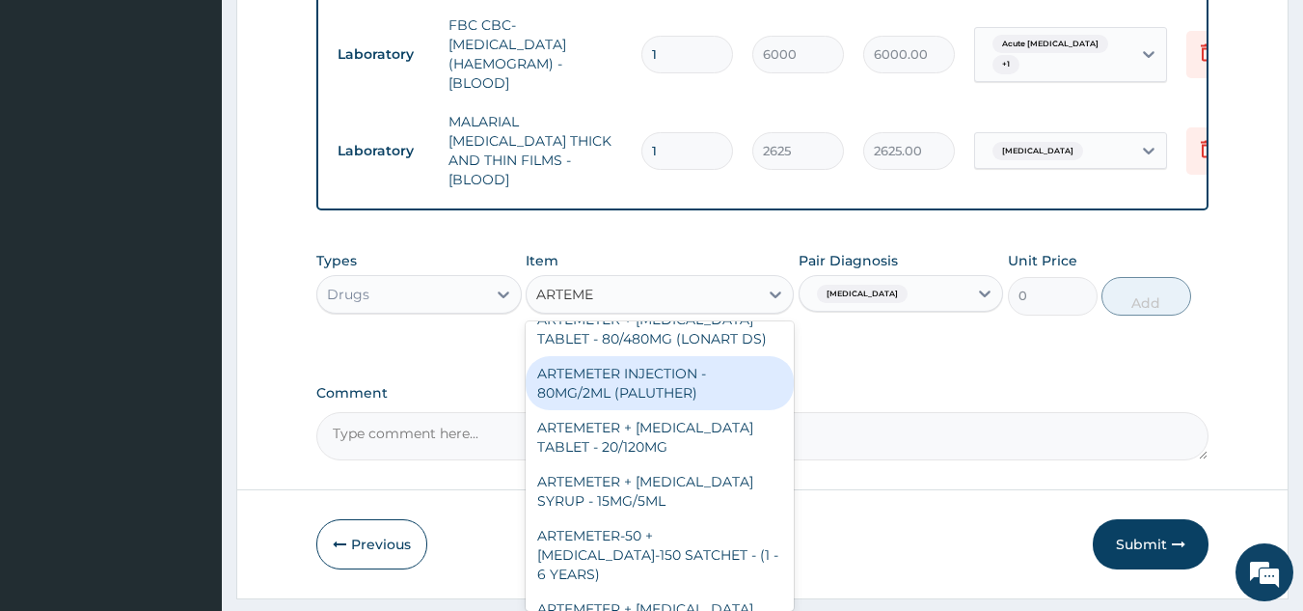
click at [732, 356] on div "ARTEMETER INJECTION - 80MG/2ML (PALUTHER)" at bounding box center [660, 383] width 268 height 54
type input "800"
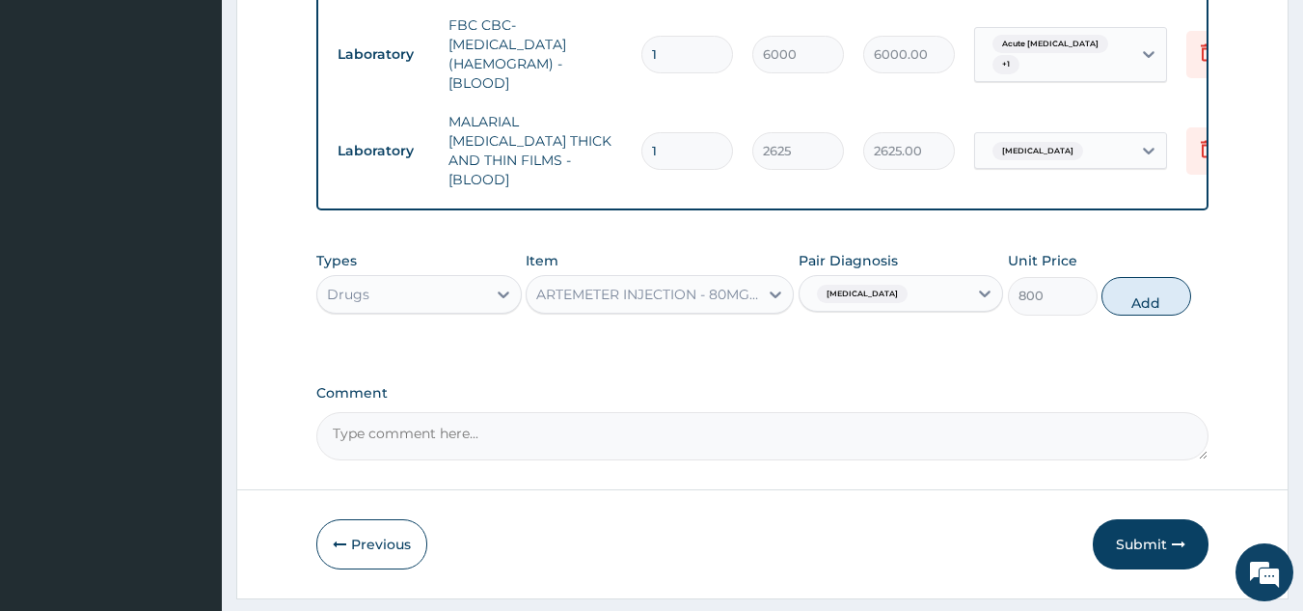
click at [643, 285] on div "ARTEMETER INJECTION - 80MG/2ML (PALUTHER)" at bounding box center [648, 294] width 224 height 19
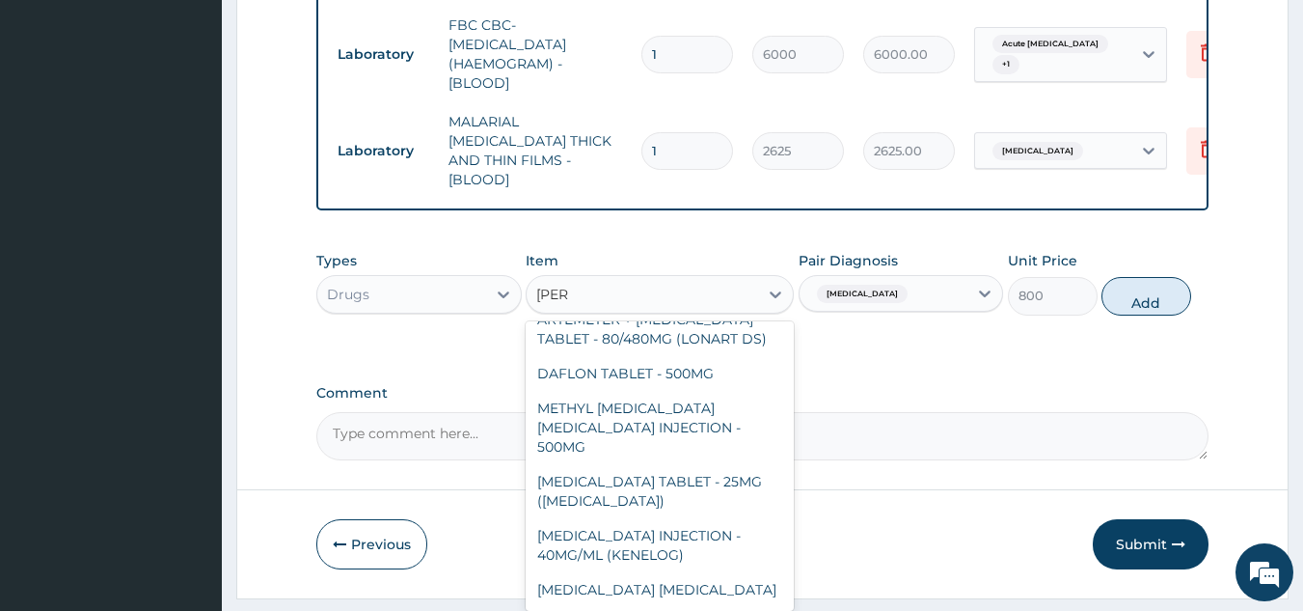
scroll to position [0, 0]
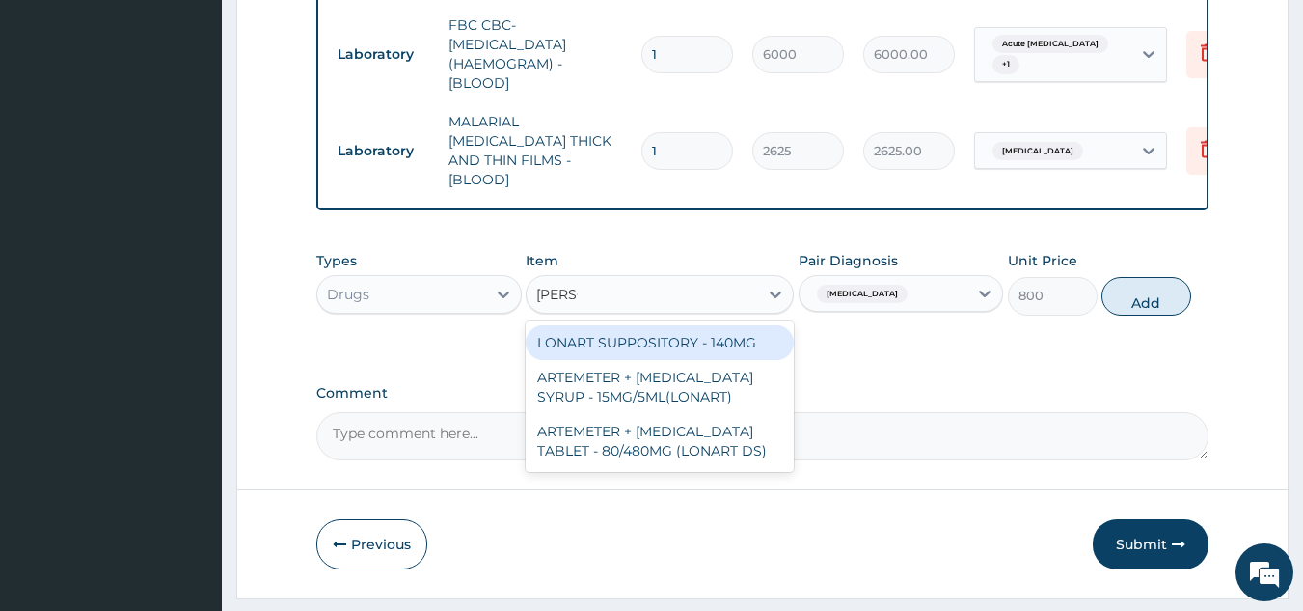
type input "LONAR"
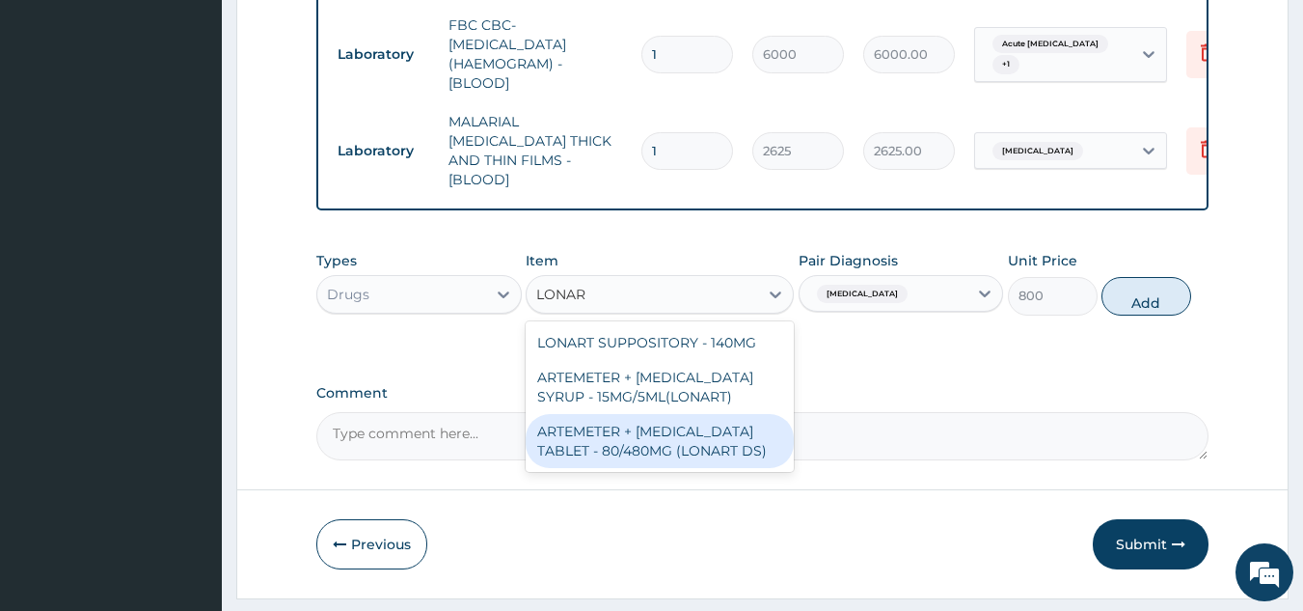
drag, startPoint x: 687, startPoint y: 394, endPoint x: 762, endPoint y: 346, distance: 88.9
click at [695, 414] on div "ARTEMETER + [MEDICAL_DATA] TABLET - 80/480MG (LONART DS)" at bounding box center [660, 441] width 268 height 54
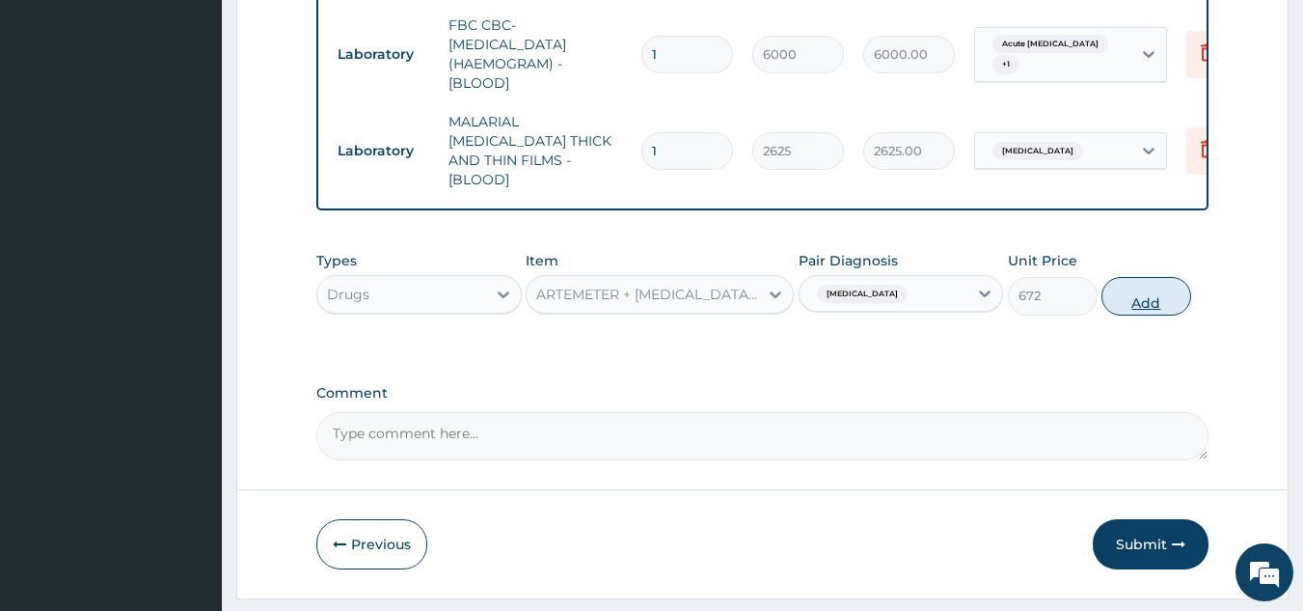
click at [1151, 277] on button "Add" at bounding box center [1147, 296] width 90 height 39
type input "0"
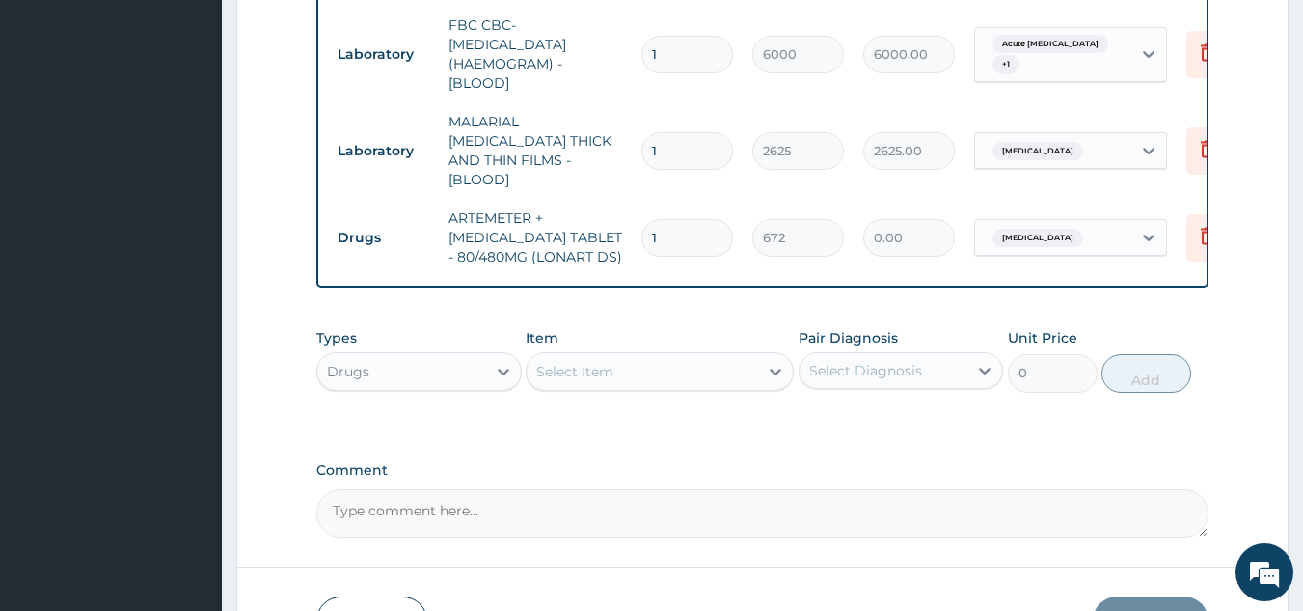
type input "0.00"
type input "6"
type input "4032.00"
type input "6"
click at [707, 356] on div "Select Item" at bounding box center [643, 371] width 232 height 31
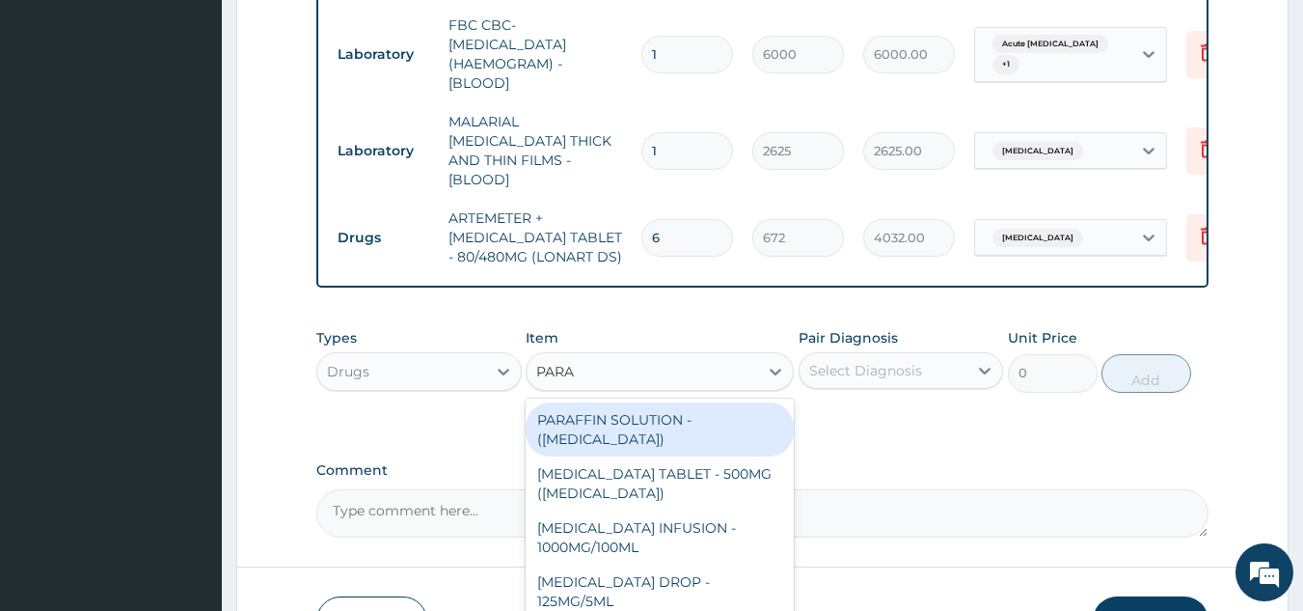
type input "PARAC"
drag, startPoint x: 683, startPoint y: 386, endPoint x: 974, endPoint y: 328, distance: 297.0
click at [701, 402] on div "[MEDICAL_DATA] TABLET - 500MG ([MEDICAL_DATA])" at bounding box center [660, 429] width 268 height 54
type input "48"
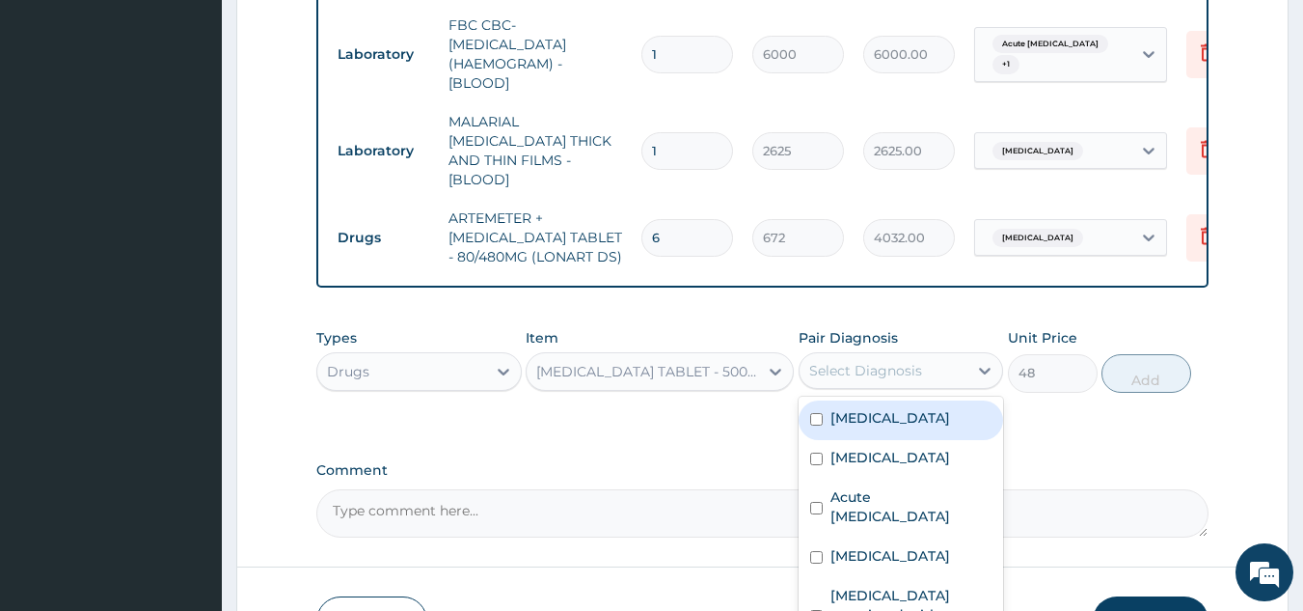
click at [962, 355] on div "Select Diagnosis" at bounding box center [884, 370] width 169 height 31
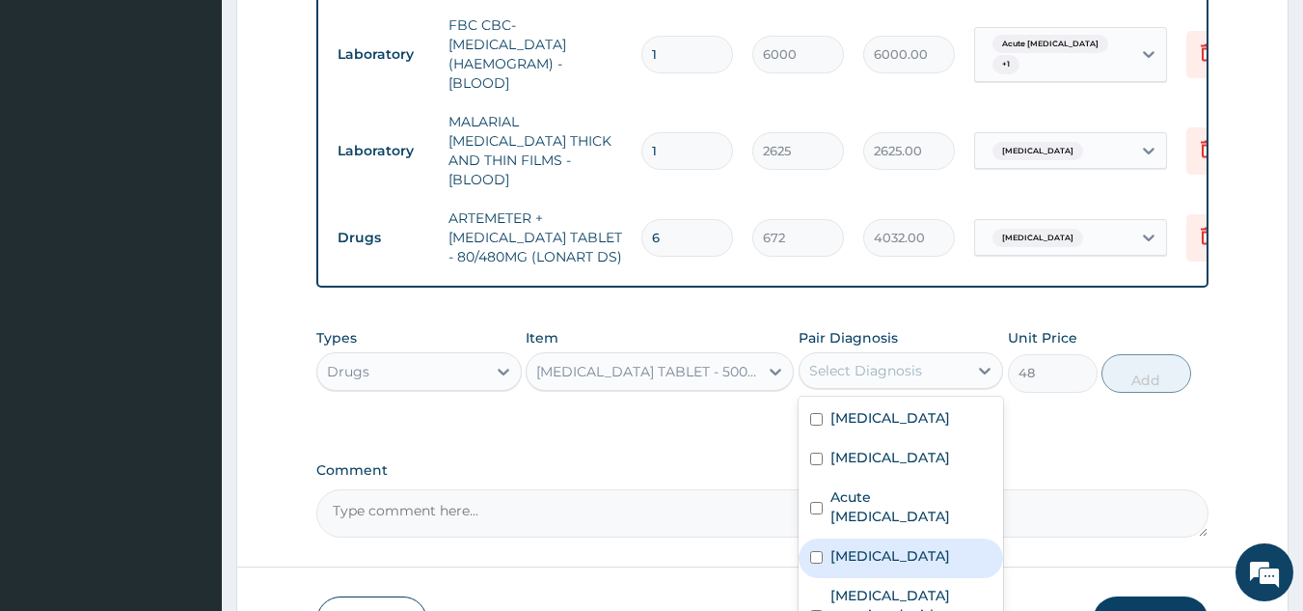
drag, startPoint x: 895, startPoint y: 489, endPoint x: 897, endPoint y: 470, distance: 19.4
click at [895, 538] on div "Sepsis" at bounding box center [901, 558] width 205 height 40
checkbox input "true"
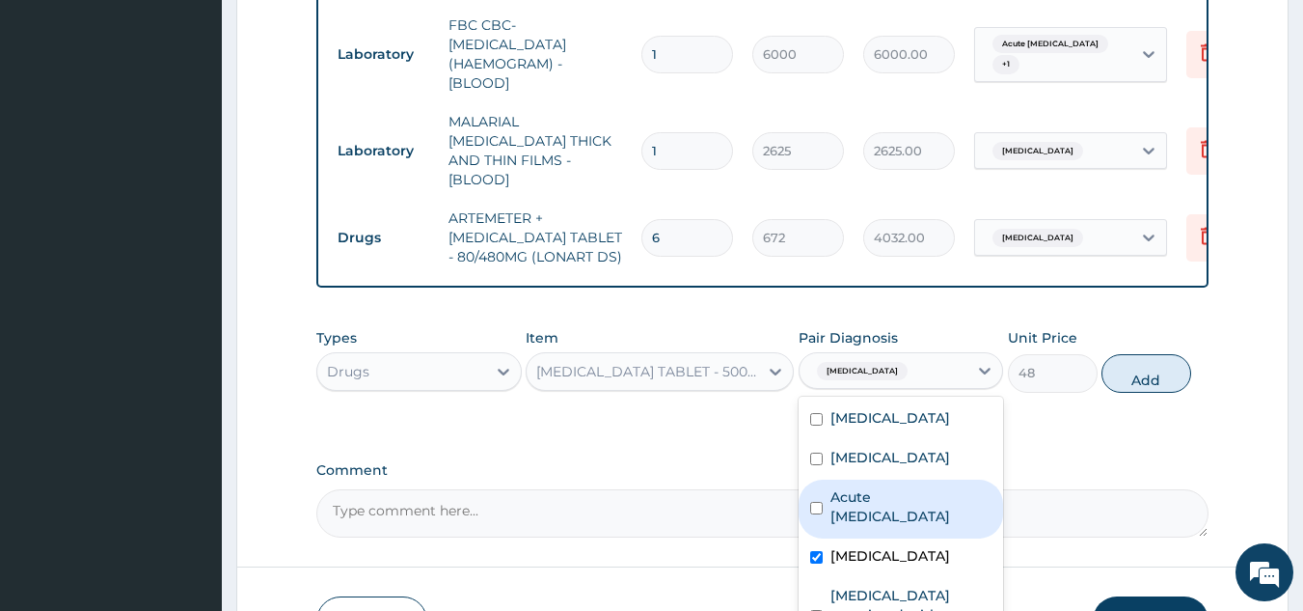
drag, startPoint x: 907, startPoint y: 440, endPoint x: 1181, endPoint y: 349, distance: 288.6
click at [913, 487] on label "Acute amebiasis" at bounding box center [912, 506] width 162 height 39
checkbox input "true"
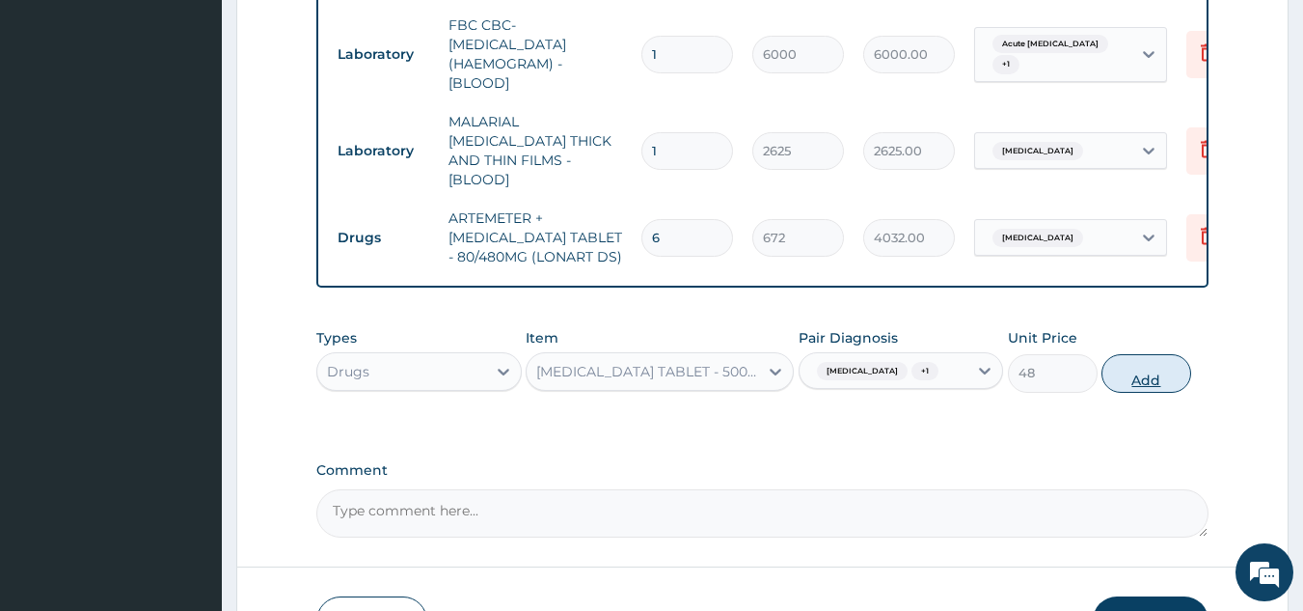
click at [1162, 354] on button "Add" at bounding box center [1147, 373] width 90 height 39
type input "0"
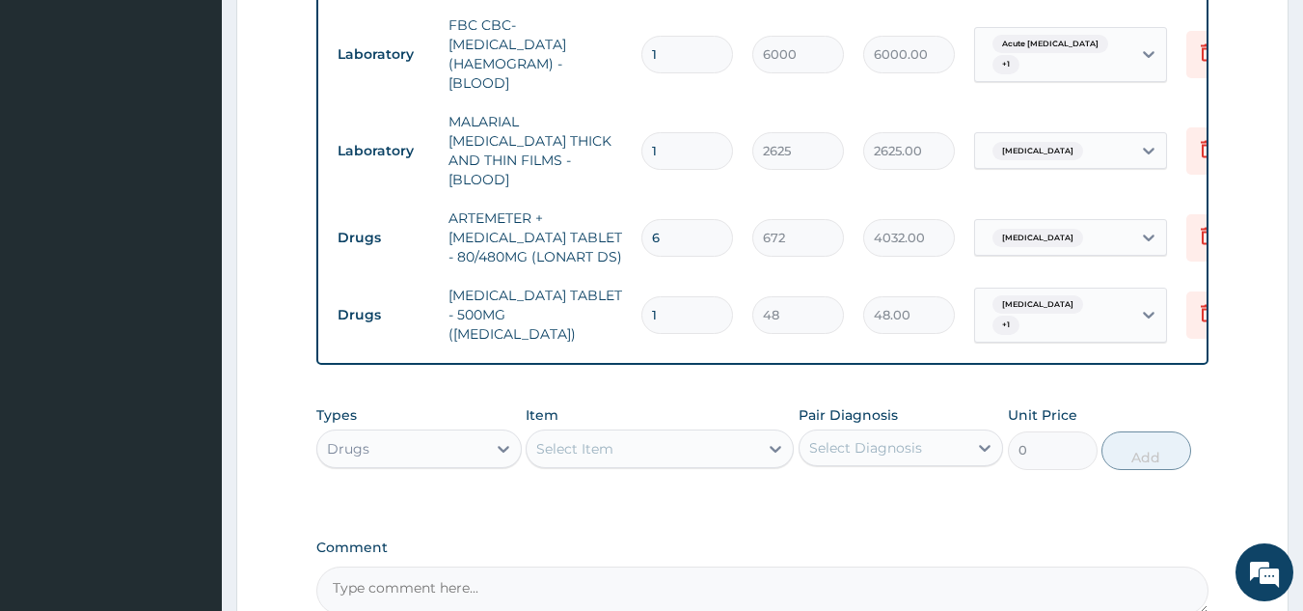
type input "16"
type input "768.00"
type input "1"
type input "48.00"
type input "0.00"
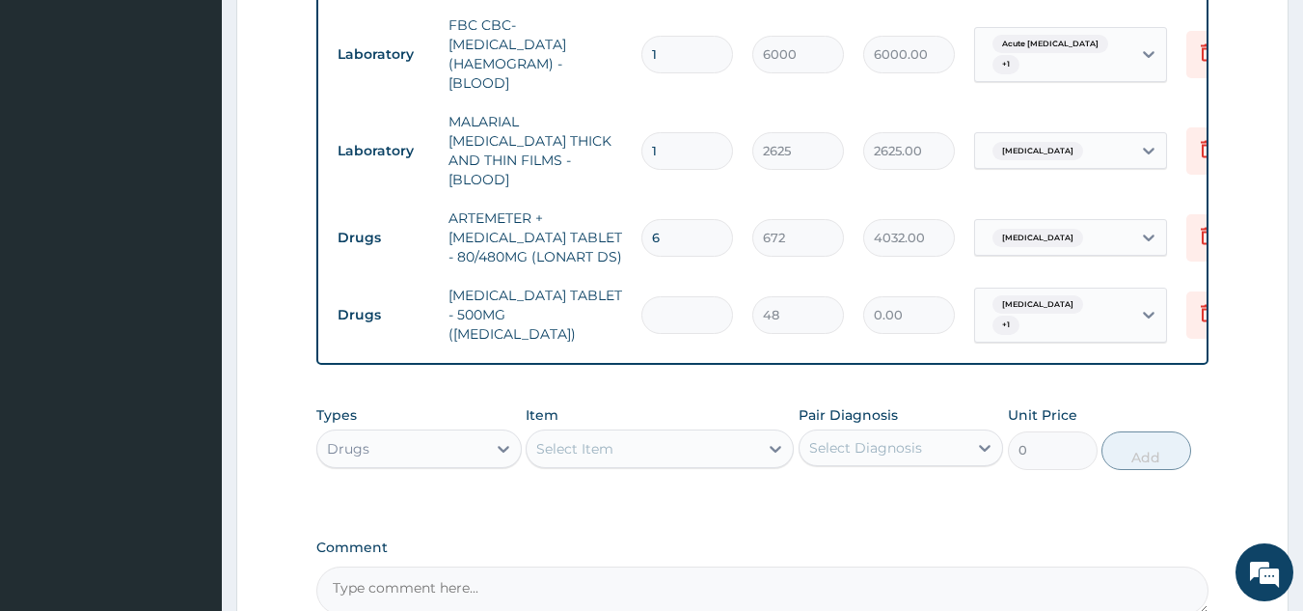
type input "1"
type input "48.00"
type input "18"
type input "864.00"
type input "18"
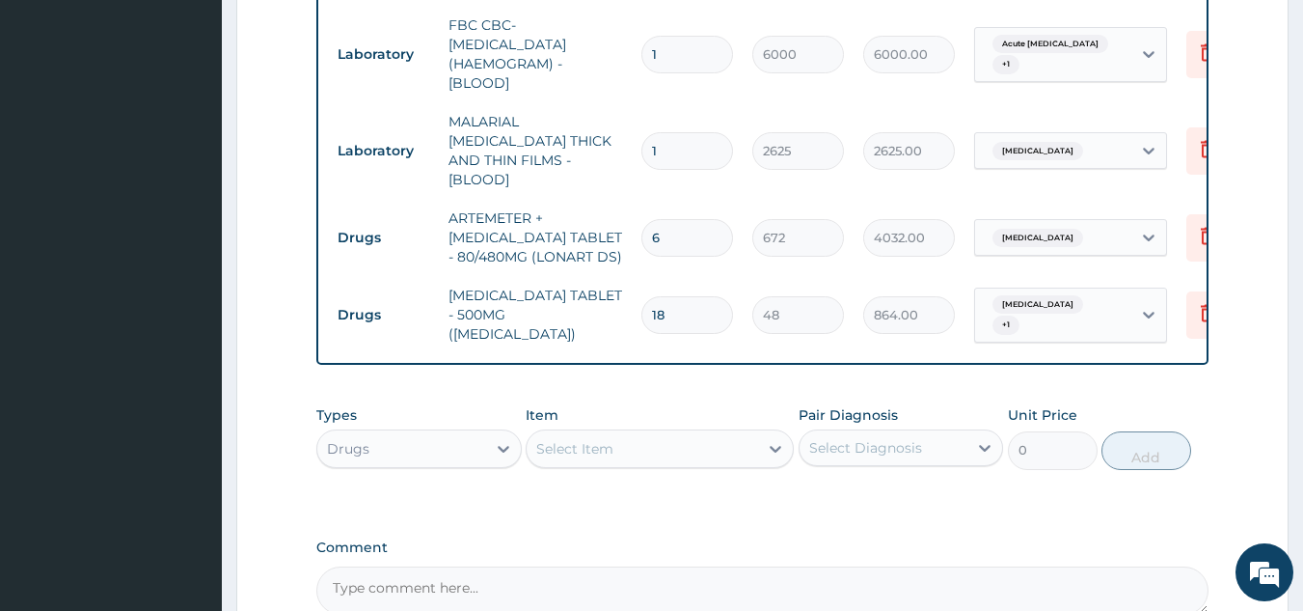
click at [619, 433] on div "Select Item" at bounding box center [643, 448] width 232 height 31
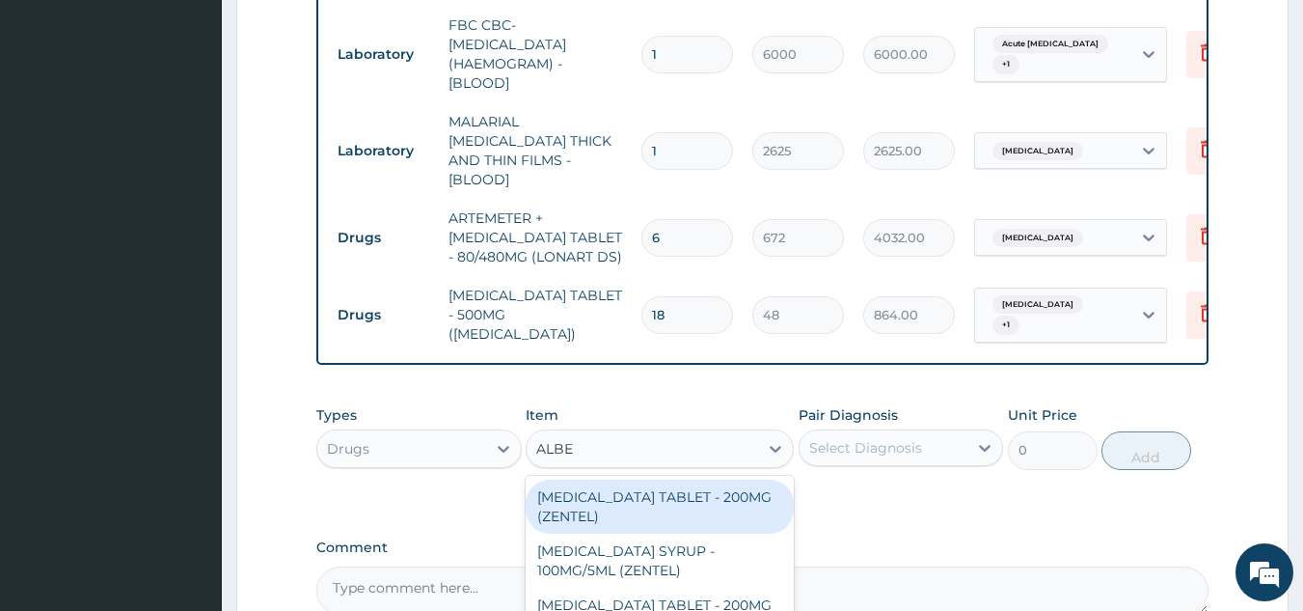
type input "ALBEN"
drag, startPoint x: 701, startPoint y: 446, endPoint x: 716, endPoint y: 435, distance: 17.9
click at [700, 479] on div "[MEDICAL_DATA] TABLET - 200MG (ZENTEL)" at bounding box center [660, 506] width 268 height 54
type input "640"
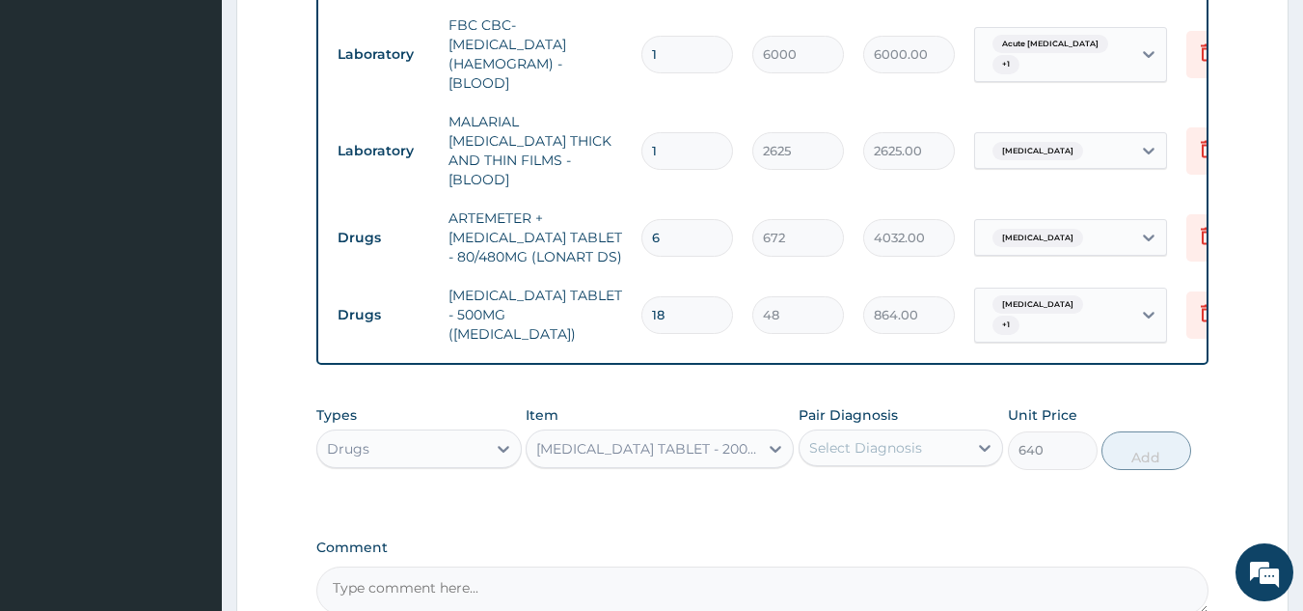
click at [903, 438] on div "Select Diagnosis" at bounding box center [865, 447] width 113 height 19
drag, startPoint x: 894, startPoint y: 604, endPoint x: 930, endPoint y: 548, distance: 66.4
checkbox input "true"
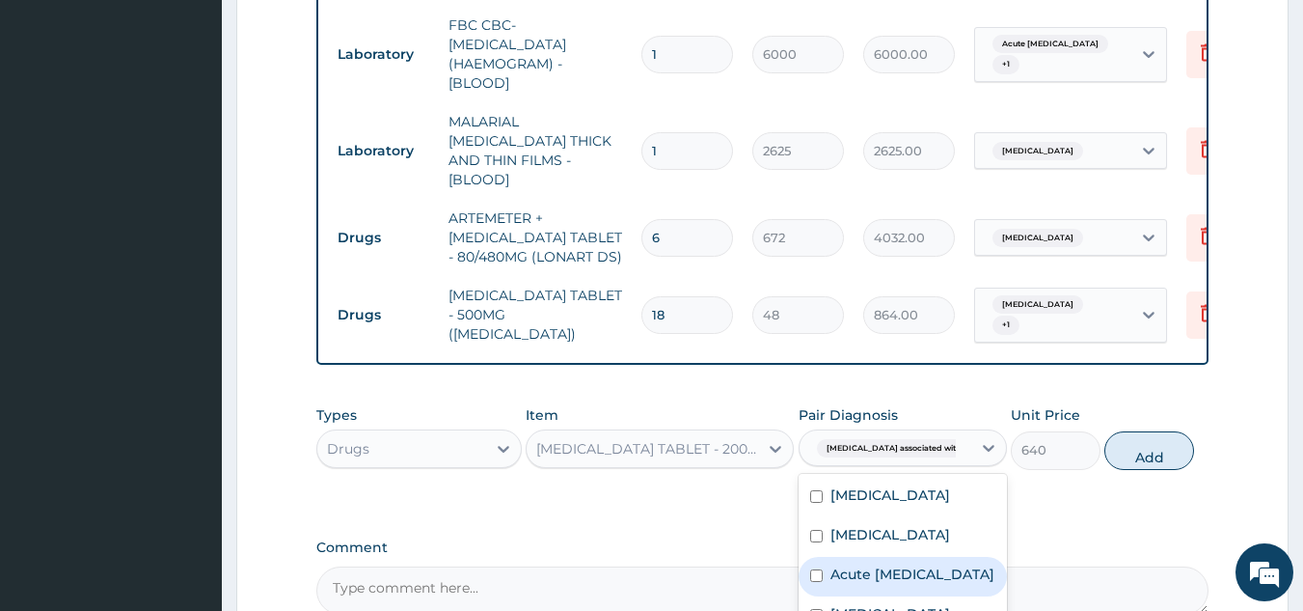
drag, startPoint x: 921, startPoint y: 515, endPoint x: 1067, endPoint y: 442, distance: 163.1
click at [921, 564] on label "Acute amebiasis" at bounding box center [913, 573] width 164 height 19
checkbox input "true"
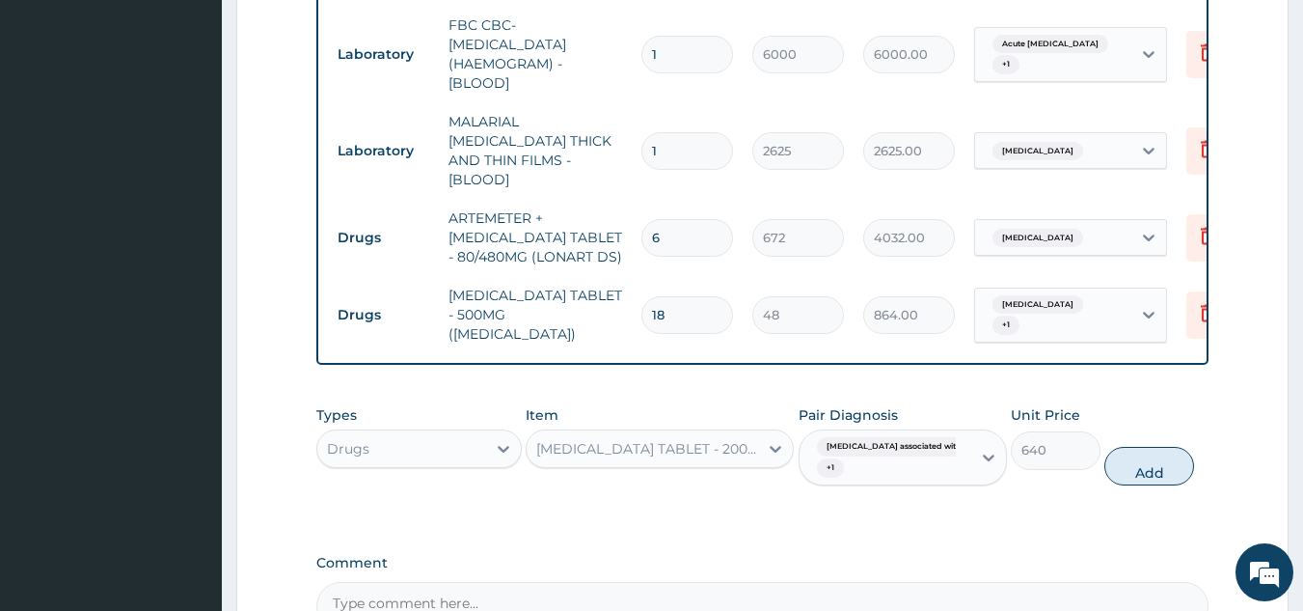
drag, startPoint x: 1130, startPoint y: 391, endPoint x: 929, endPoint y: 384, distance: 200.8
click at [1131, 447] on button "Add" at bounding box center [1150, 466] width 90 height 39
type input "0"
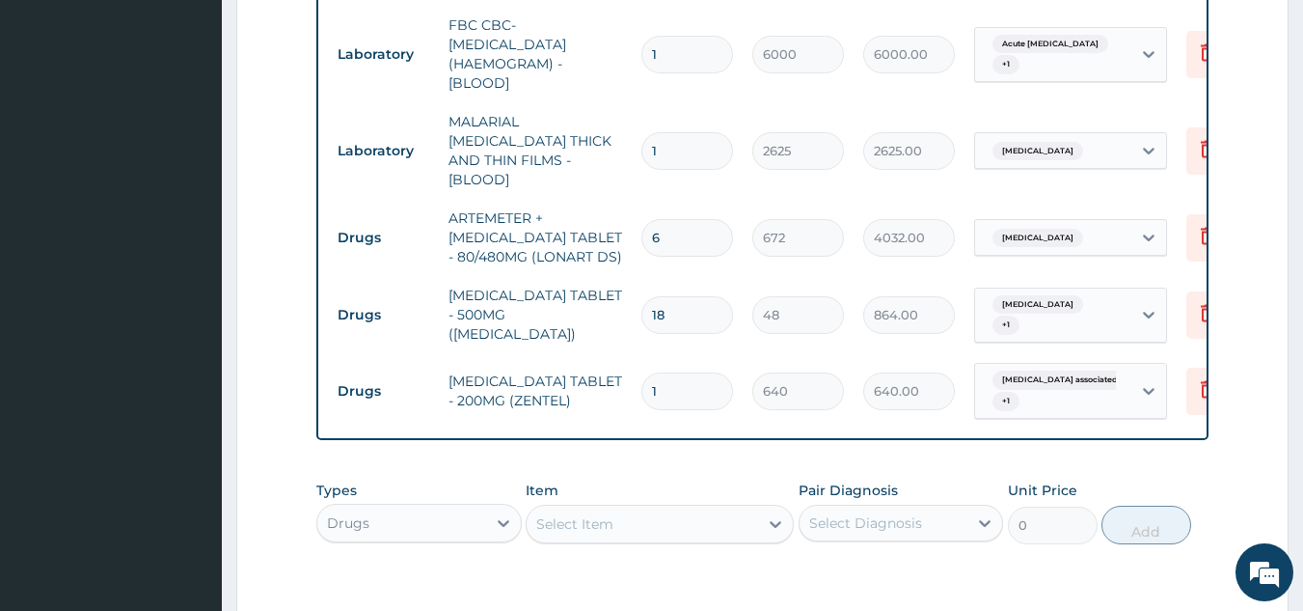
type input "0.00"
type input "3"
type input "1920.00"
type input "0.00"
type input "2"
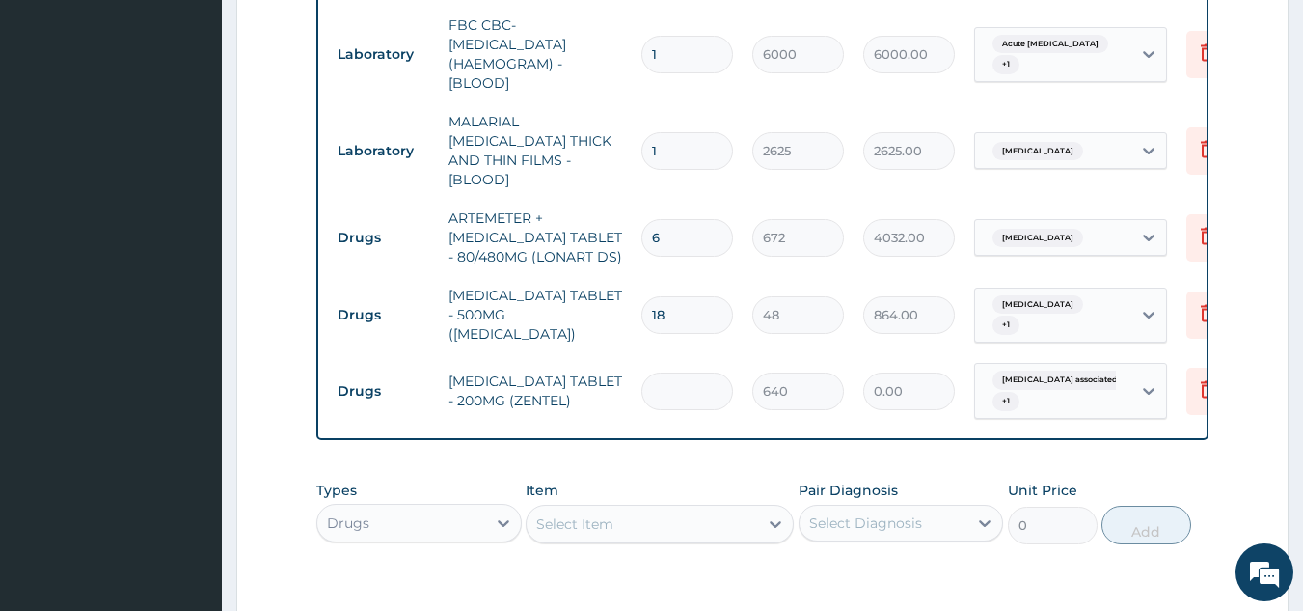
type input "1280.00"
type input "2"
click at [593, 514] on div "Select Item" at bounding box center [574, 523] width 77 height 19
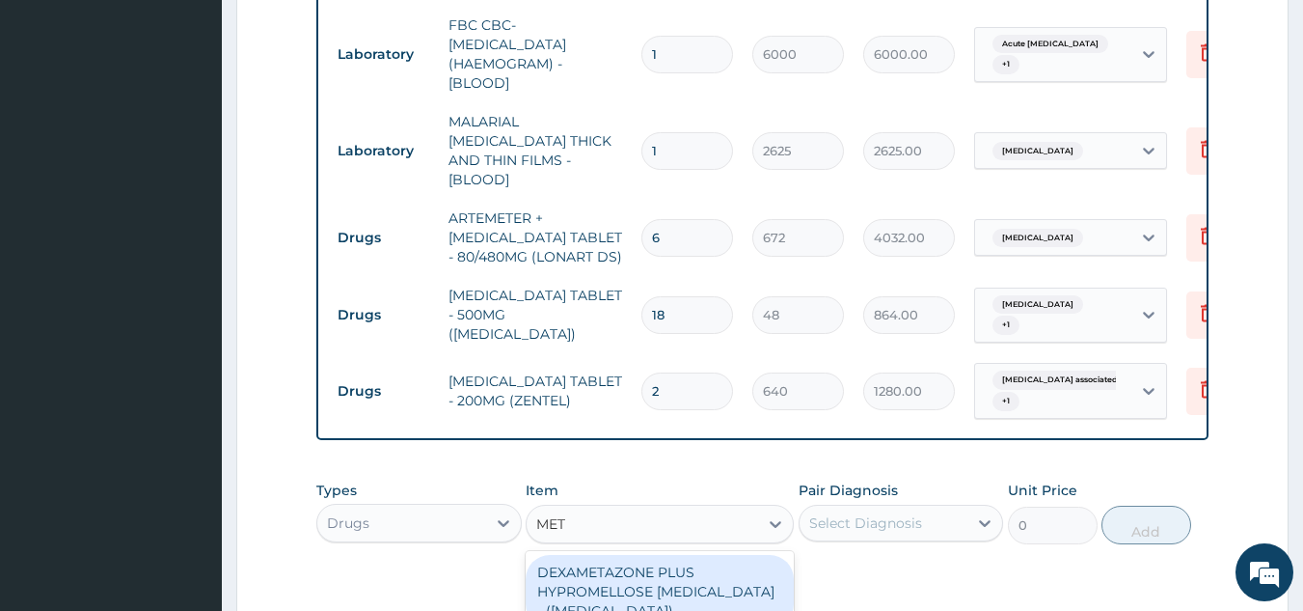
type input "METR"
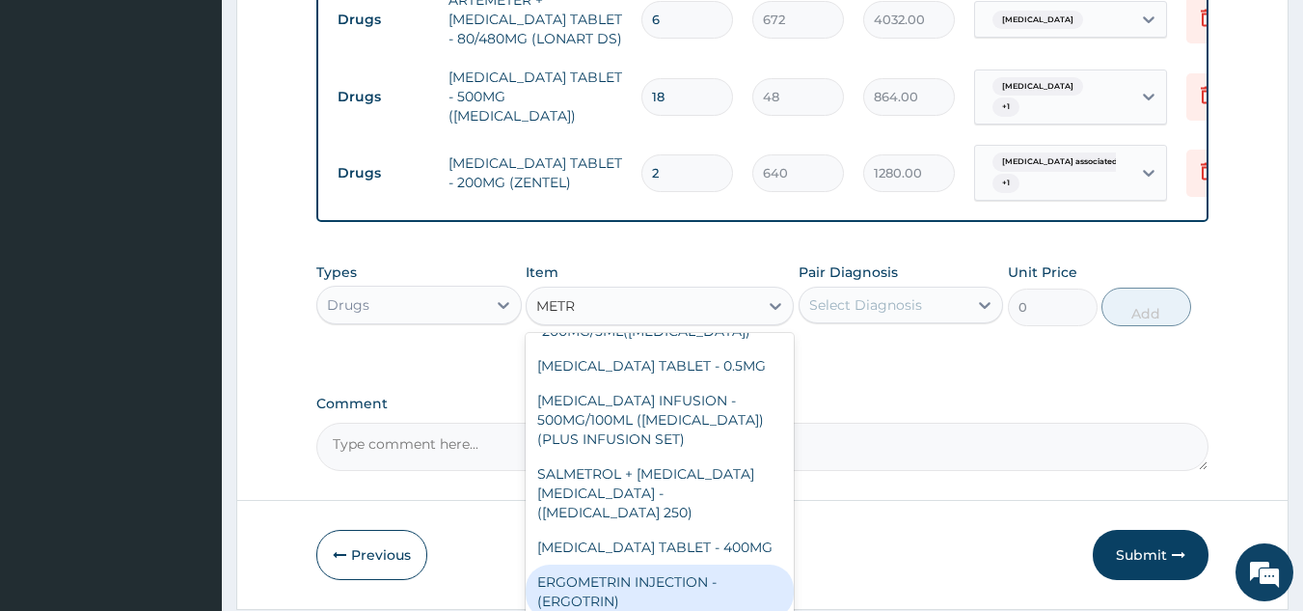
scroll to position [150, 0]
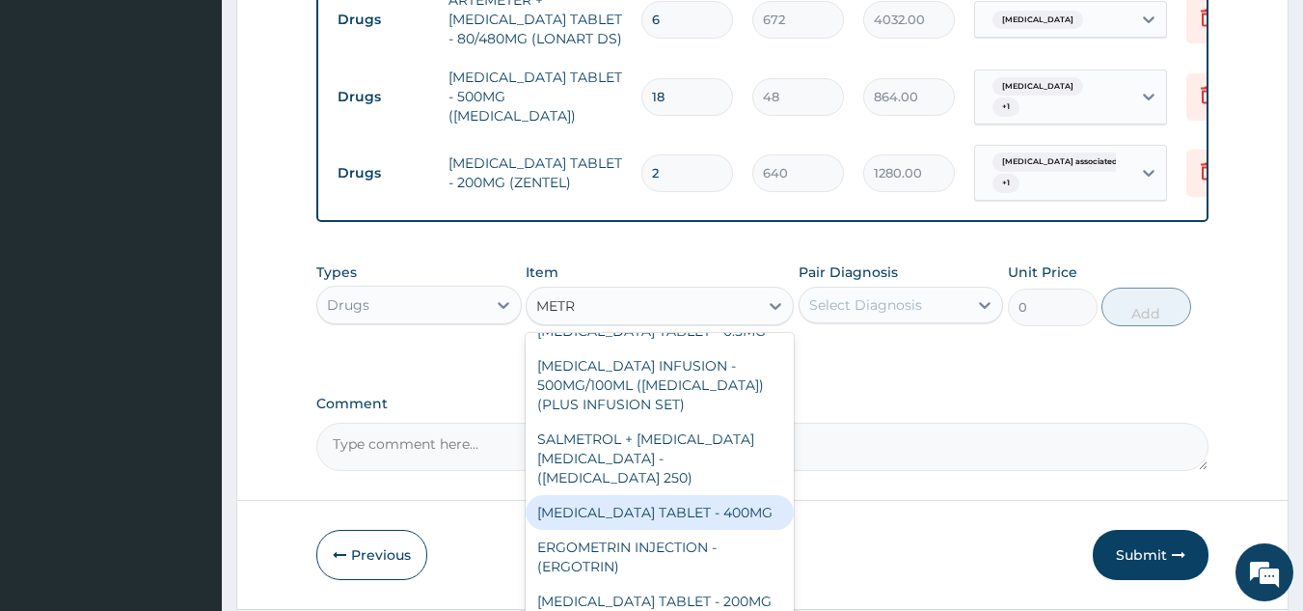
click at [676, 495] on div "[MEDICAL_DATA] TABLET - 400MG" at bounding box center [660, 512] width 268 height 35
type input "96"
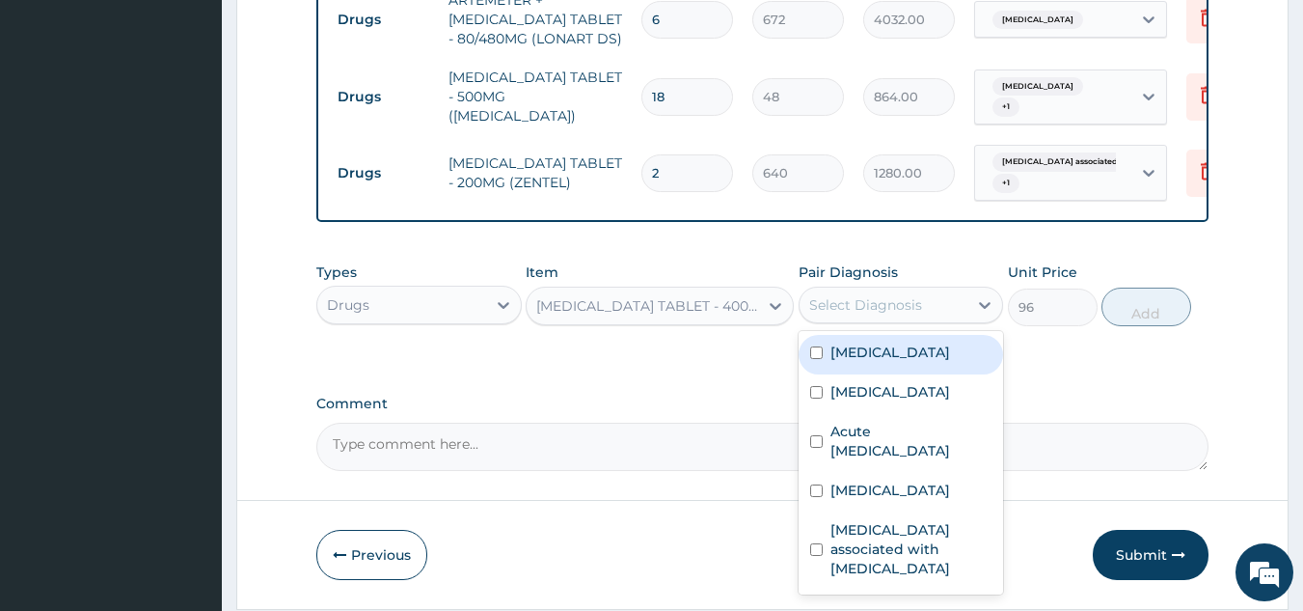
click at [828, 289] on div "Select Diagnosis" at bounding box center [884, 304] width 169 height 31
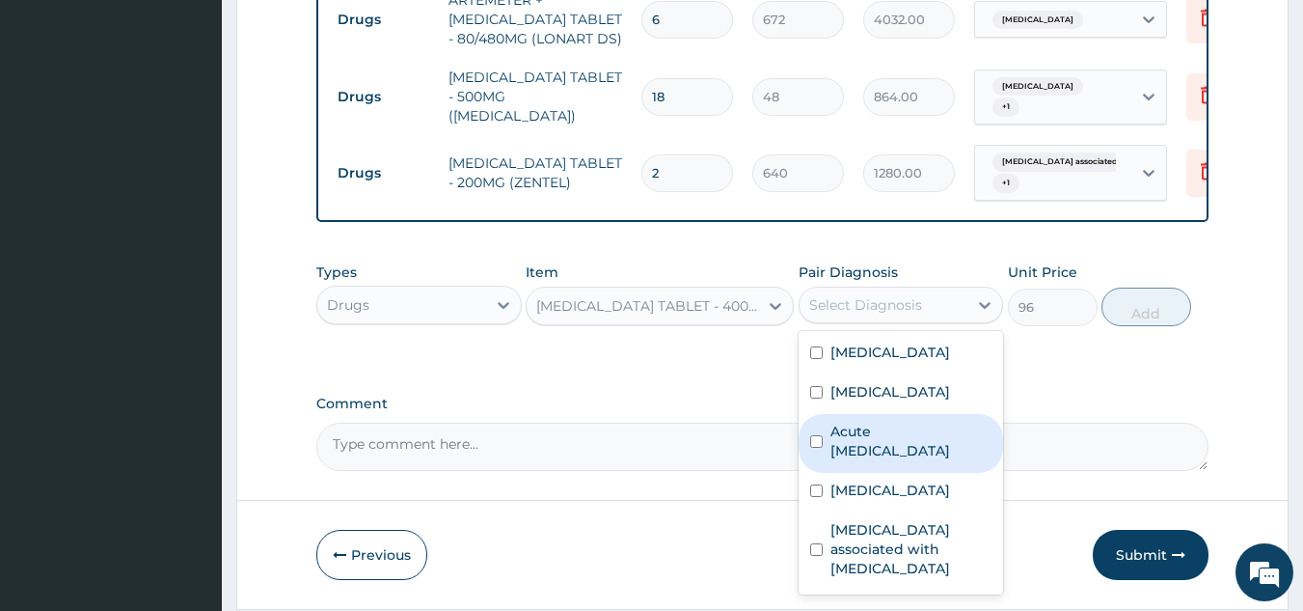
click at [887, 422] on label "Acute amebiasis" at bounding box center [912, 441] width 162 height 39
checkbox input "true"
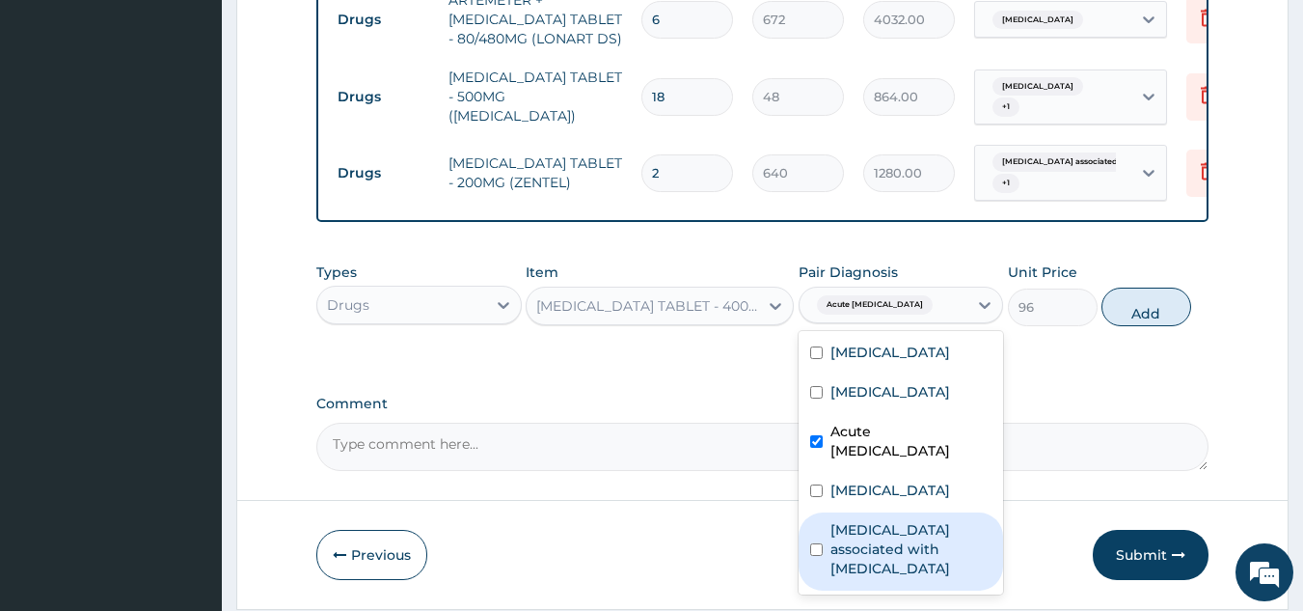
drag, startPoint x: 858, startPoint y: 436, endPoint x: 863, endPoint y: 422, distance: 15.6
click at [863, 512] on div "Arthropathy associated with helminthiasis" at bounding box center [901, 551] width 205 height 78
checkbox input "true"
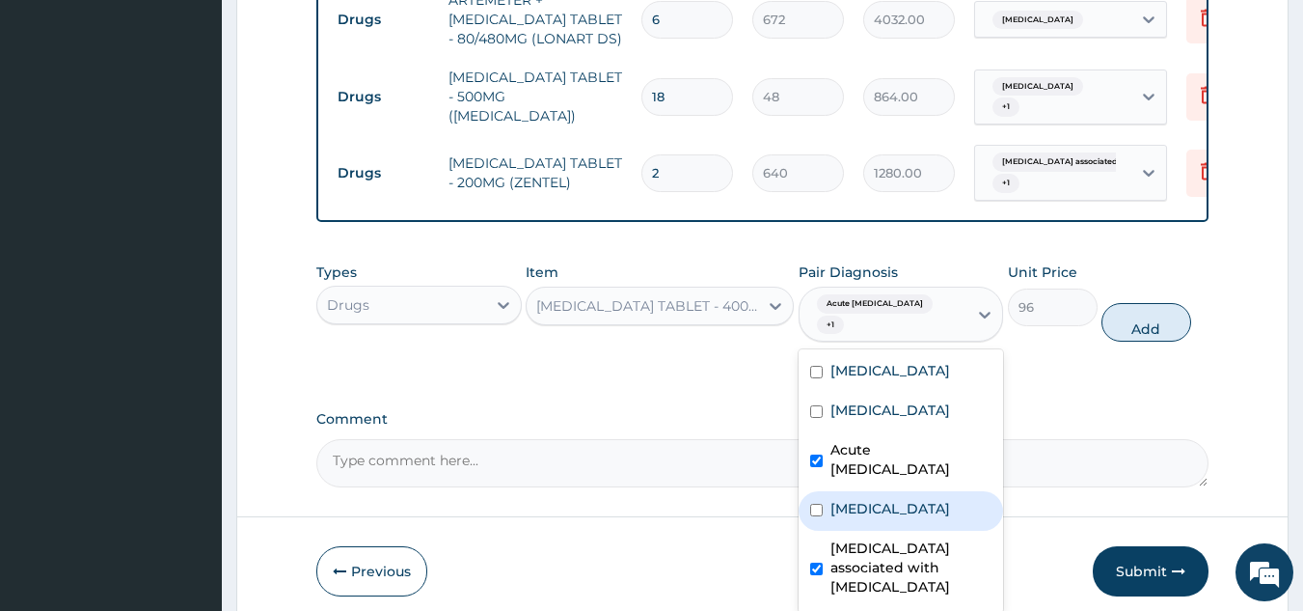
click at [863, 499] on label "Sepsis" at bounding box center [891, 508] width 120 height 19
checkbox input "true"
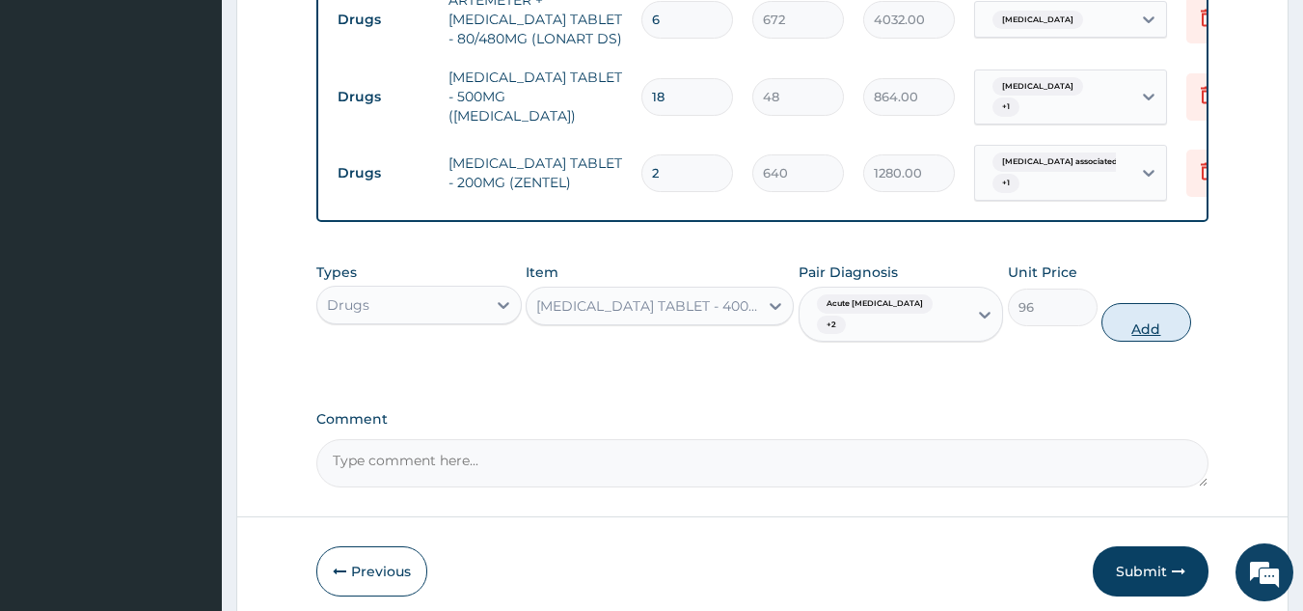
click at [1163, 303] on button "Add" at bounding box center [1147, 322] width 90 height 39
type input "0"
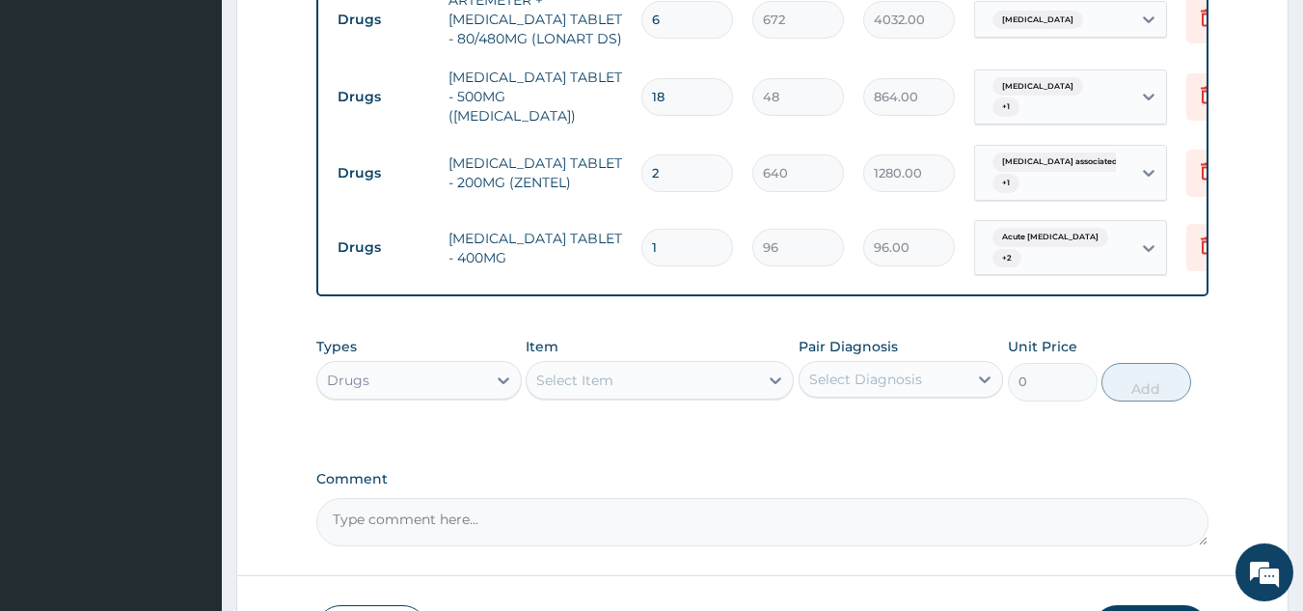
click at [683, 229] on input "1" at bounding box center [688, 248] width 92 height 38
type input "15"
type input "1440.00"
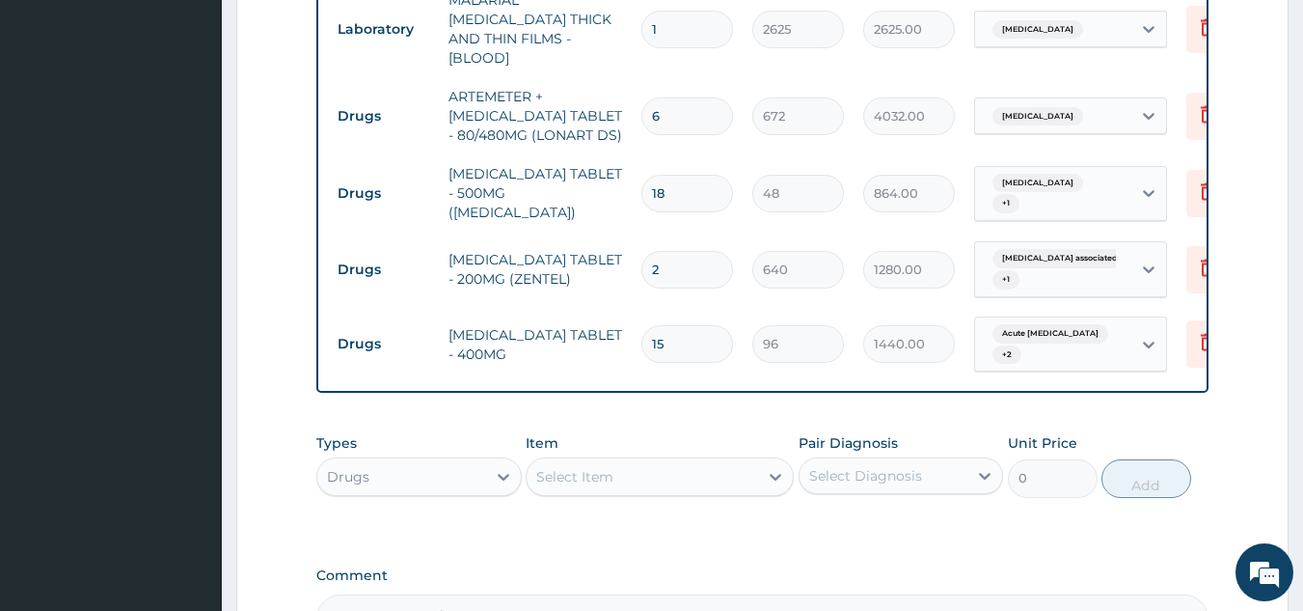
type input "14"
type input "1344.00"
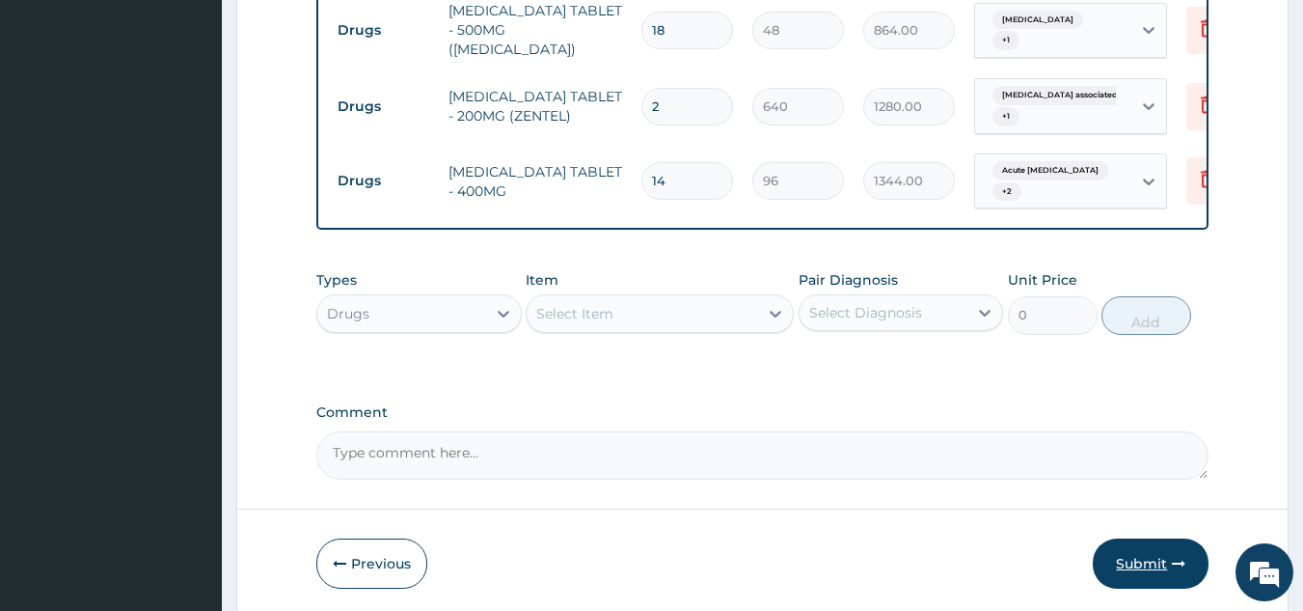
type input "14"
drag, startPoint x: 1134, startPoint y: 487, endPoint x: 1279, endPoint y: 364, distance: 191.0
click at [1134, 538] on button "Submit" at bounding box center [1151, 563] width 116 height 50
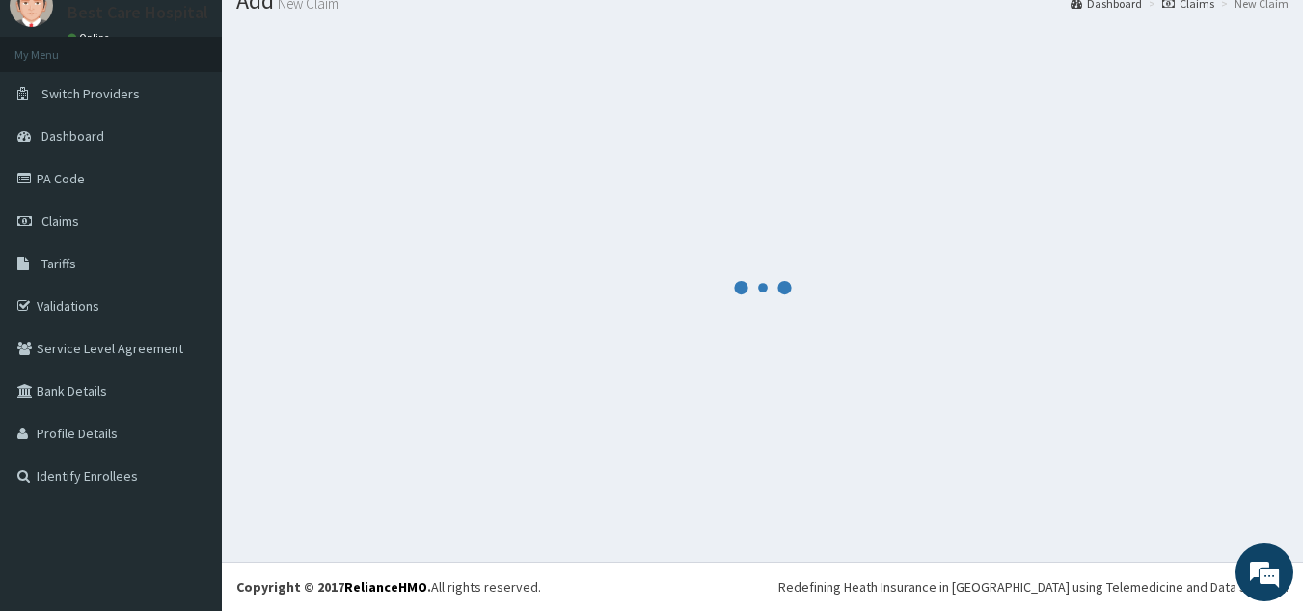
scroll to position [1239, 0]
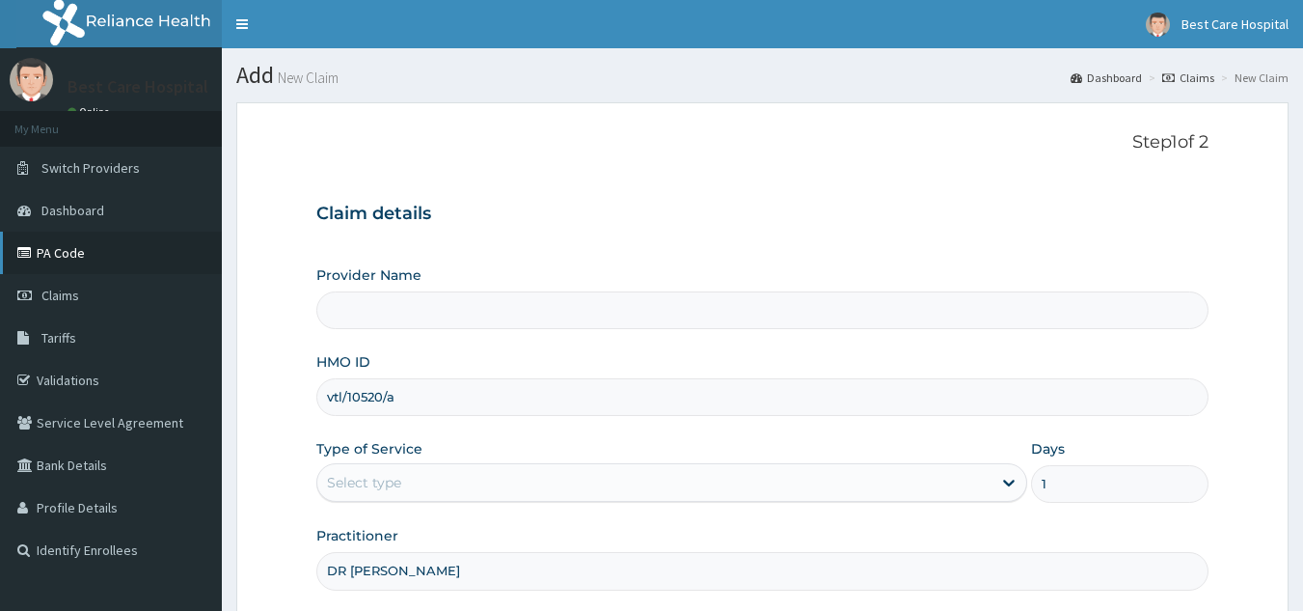
click at [102, 233] on link "PA Code" at bounding box center [111, 253] width 222 height 42
type input "Bestcare Hospital"
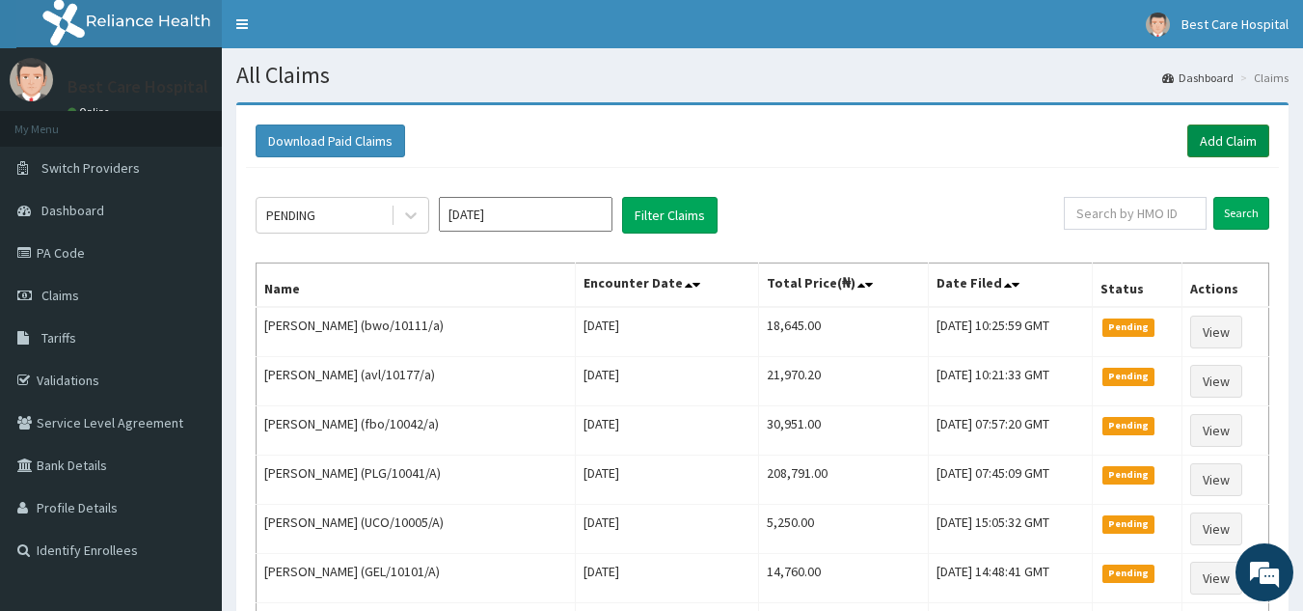
click at [1192, 138] on link "Add Claim" at bounding box center [1229, 140] width 82 height 33
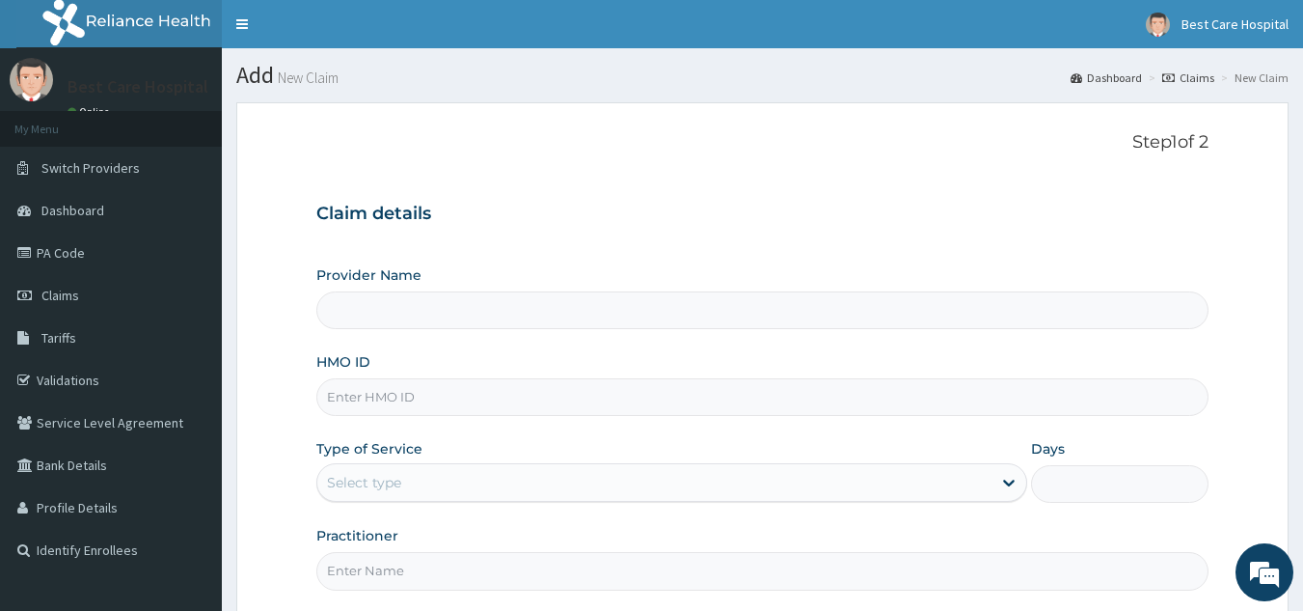
type input "Bestcare Hospital"
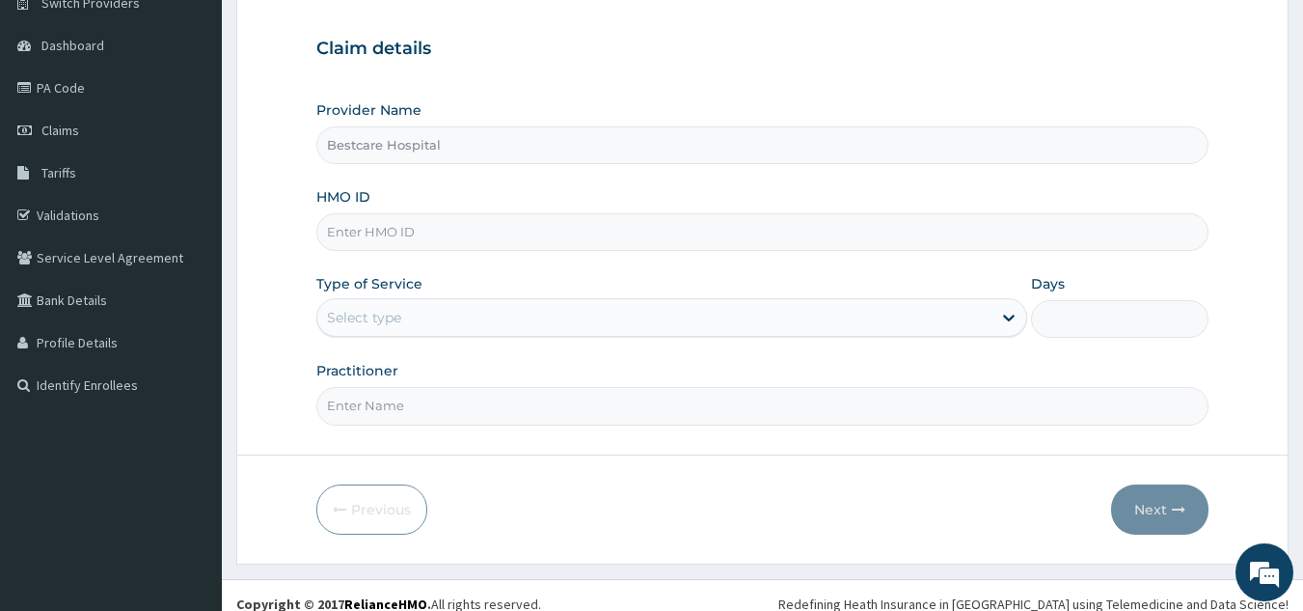
scroll to position [182, 0]
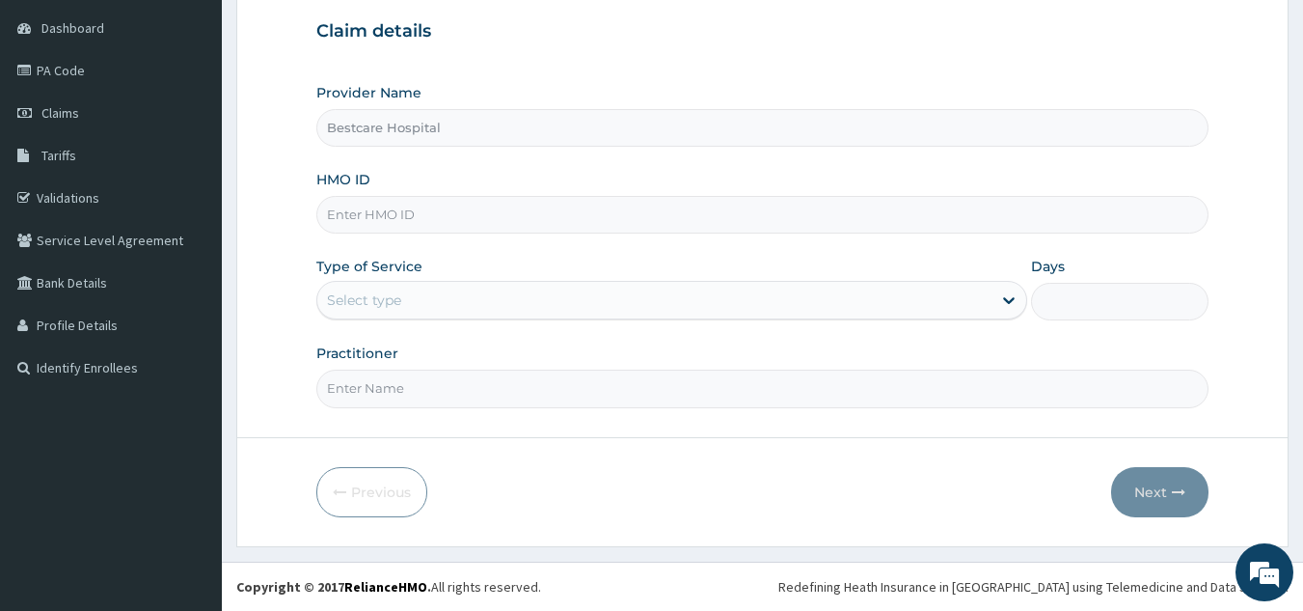
click at [398, 219] on input "HMO ID" at bounding box center [762, 215] width 893 height 38
click at [407, 210] on input "HMO ID" at bounding box center [762, 215] width 893 height 38
type input "ASX/10019/A"
drag, startPoint x: 379, startPoint y: 332, endPoint x: 392, endPoint y: 331, distance: 12.6
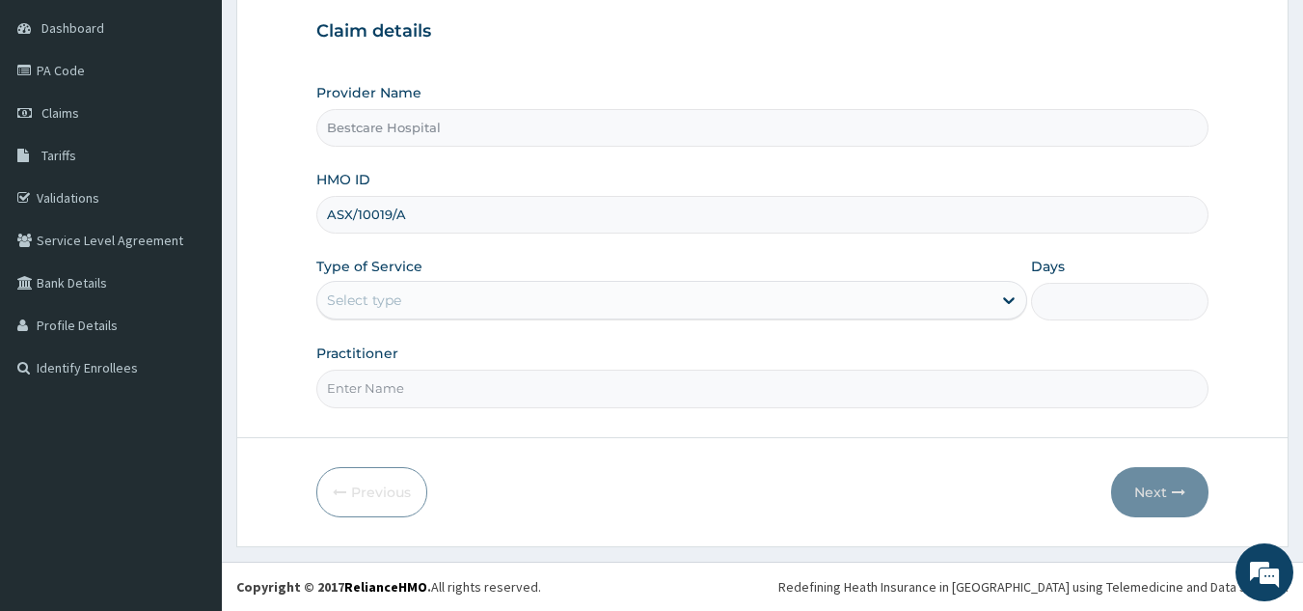
click at [380, 331] on div "Provider Name Bestcare Hospital HMO ID ASX/10019/A Type of Service Select type …" at bounding box center [762, 245] width 893 height 324
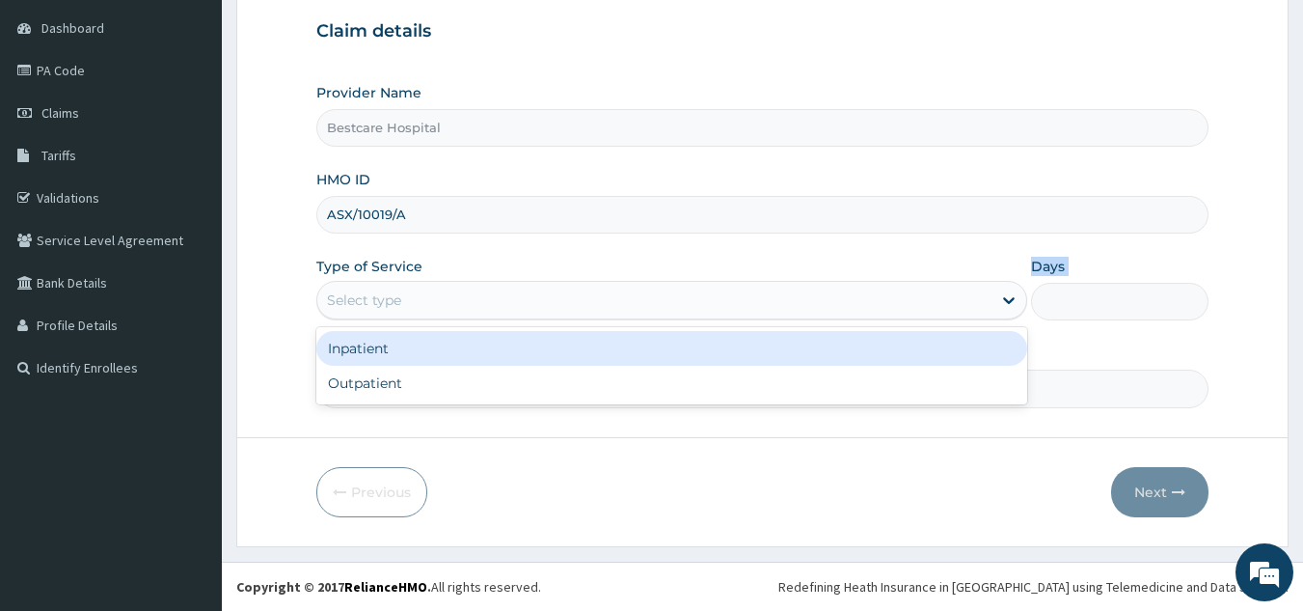
click at [399, 306] on div "Select type" at bounding box center [364, 299] width 74 height 19
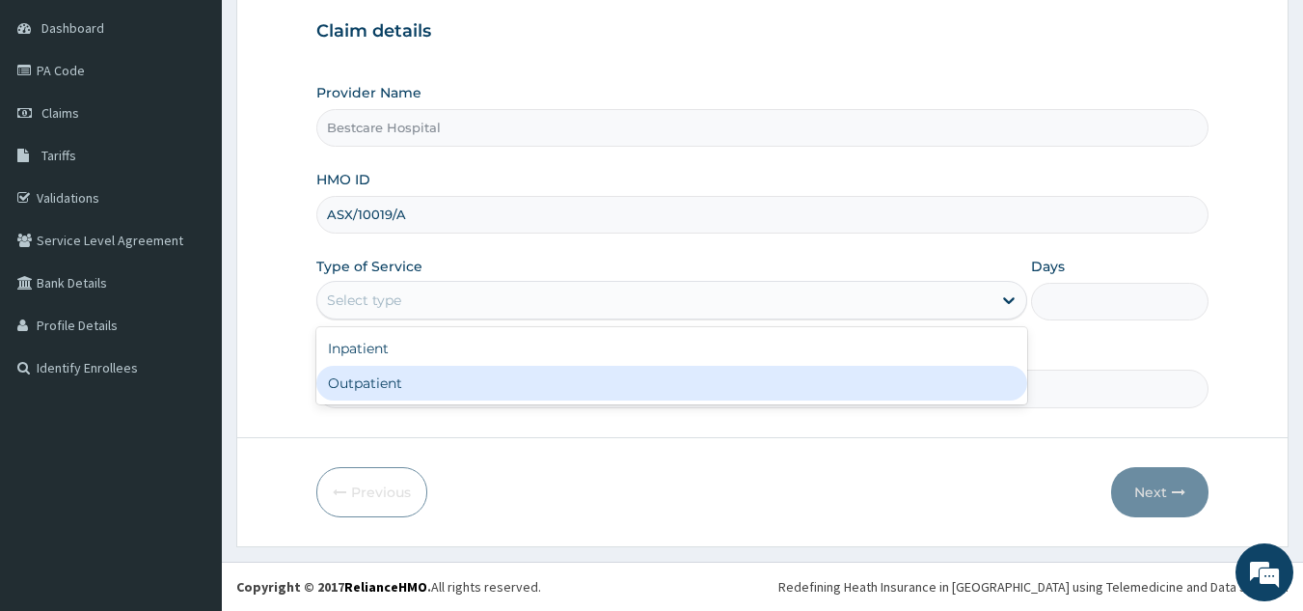
click at [411, 384] on div "Outpatient" at bounding box center [671, 383] width 711 height 35
type input "1"
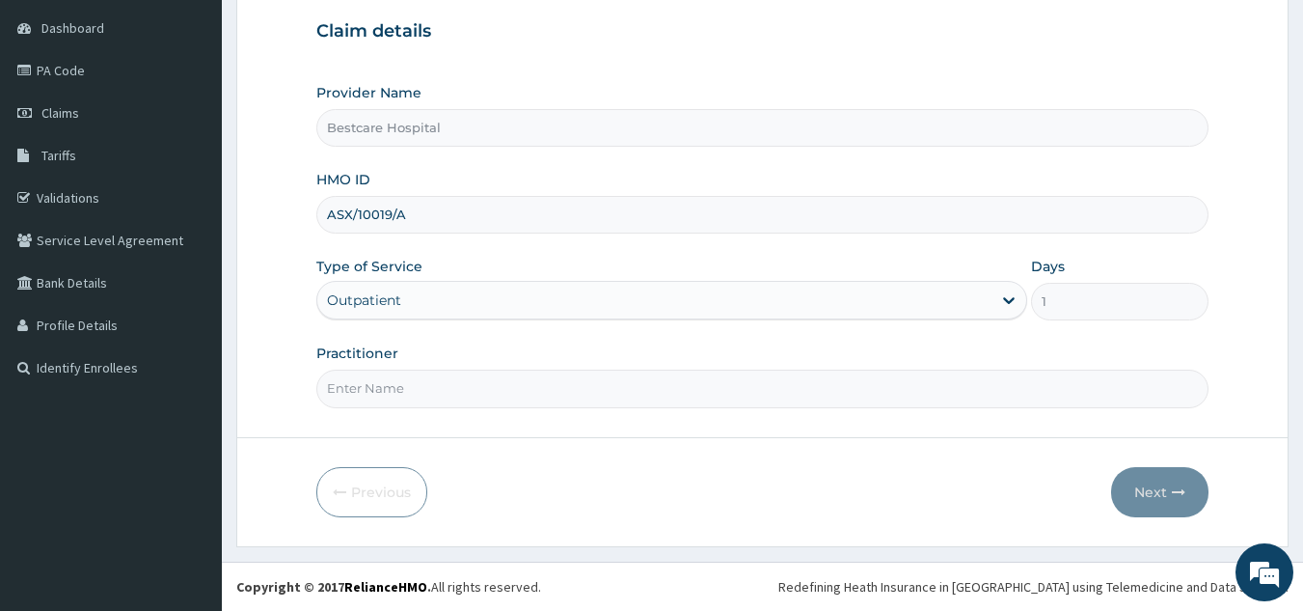
click at [413, 386] on input "Practitioner" at bounding box center [762, 388] width 893 height 38
type input "DR [PERSON_NAME]"
click at [1148, 495] on button "Next" at bounding box center [1159, 492] width 97 height 50
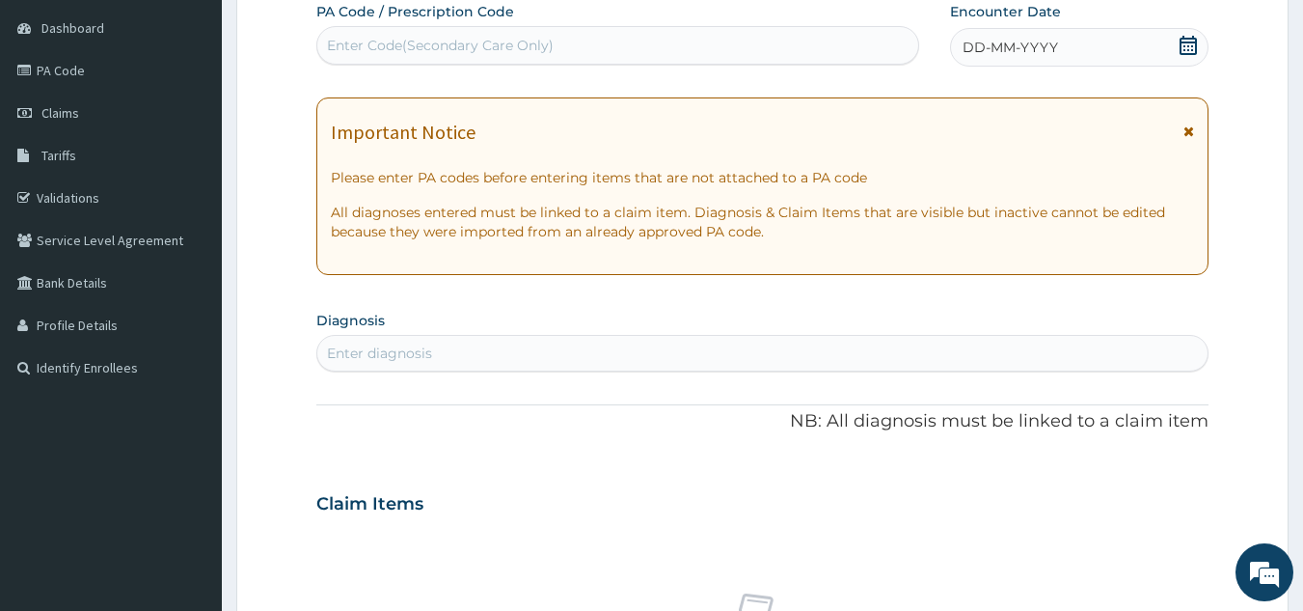
drag, startPoint x: 420, startPoint y: 60, endPoint x: 435, endPoint y: 63, distance: 15.7
click at [433, 63] on div "Enter Code(Secondary Care Only)" at bounding box center [618, 45] width 604 height 39
type input "D"
click at [1178, 42] on div "DD-MM-YYYY" at bounding box center [1079, 47] width 259 height 39
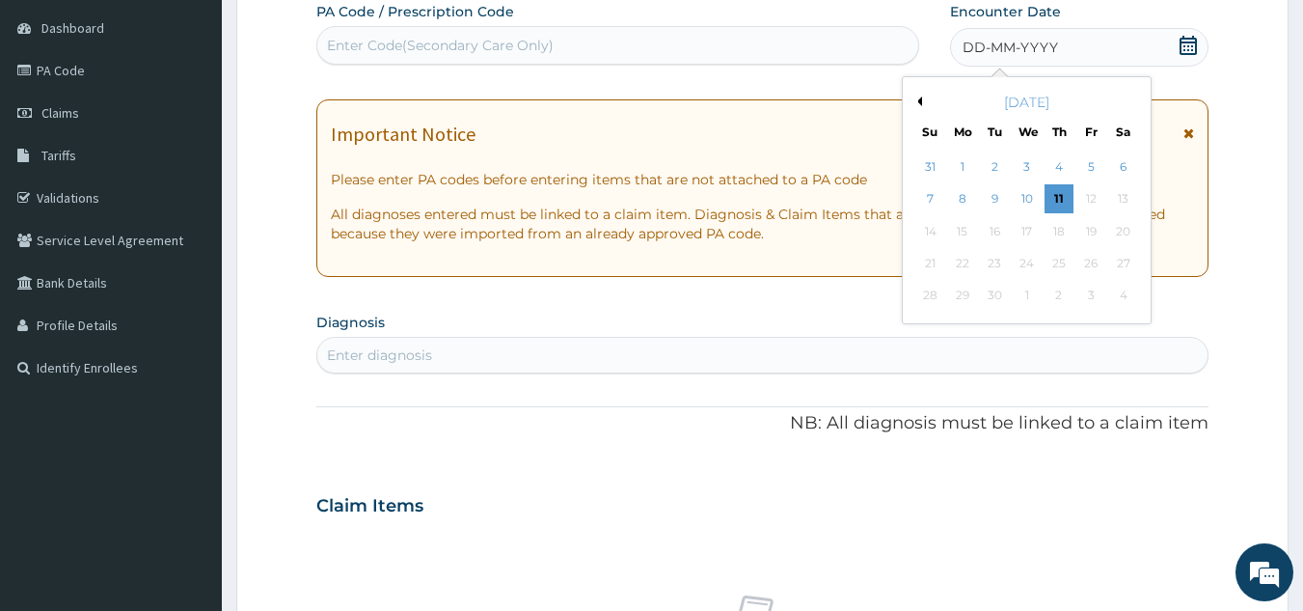
click at [504, 48] on div "Enter Code(Secondary Care Only)" at bounding box center [440, 45] width 227 height 19
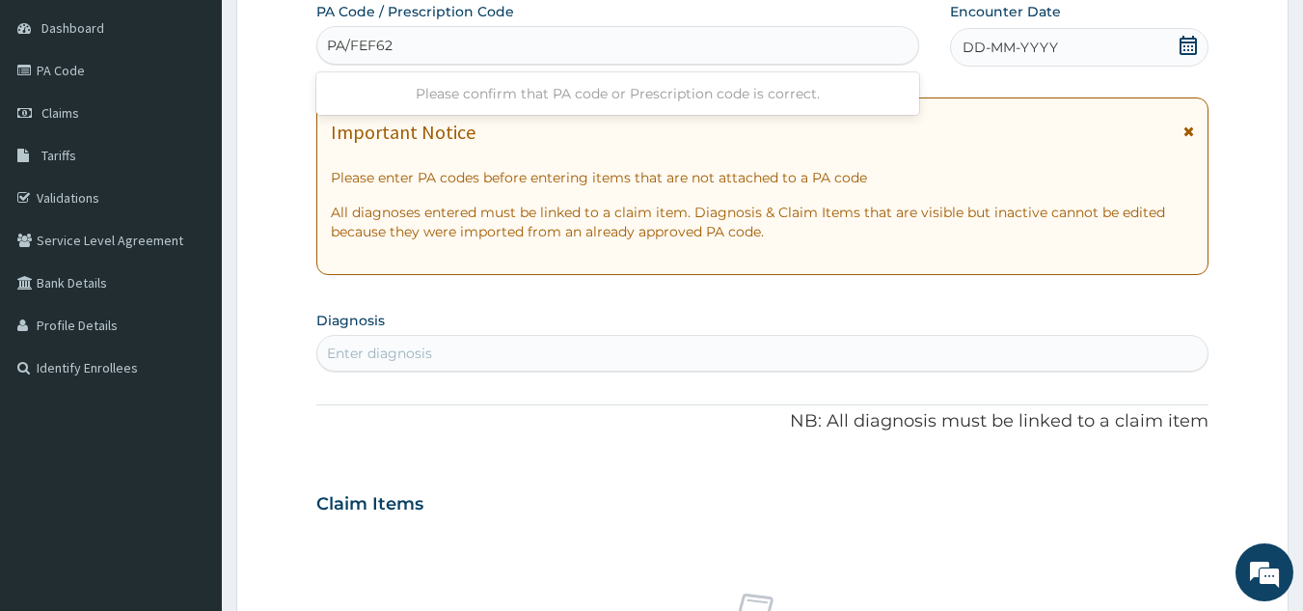
type input "PA/FEF620"
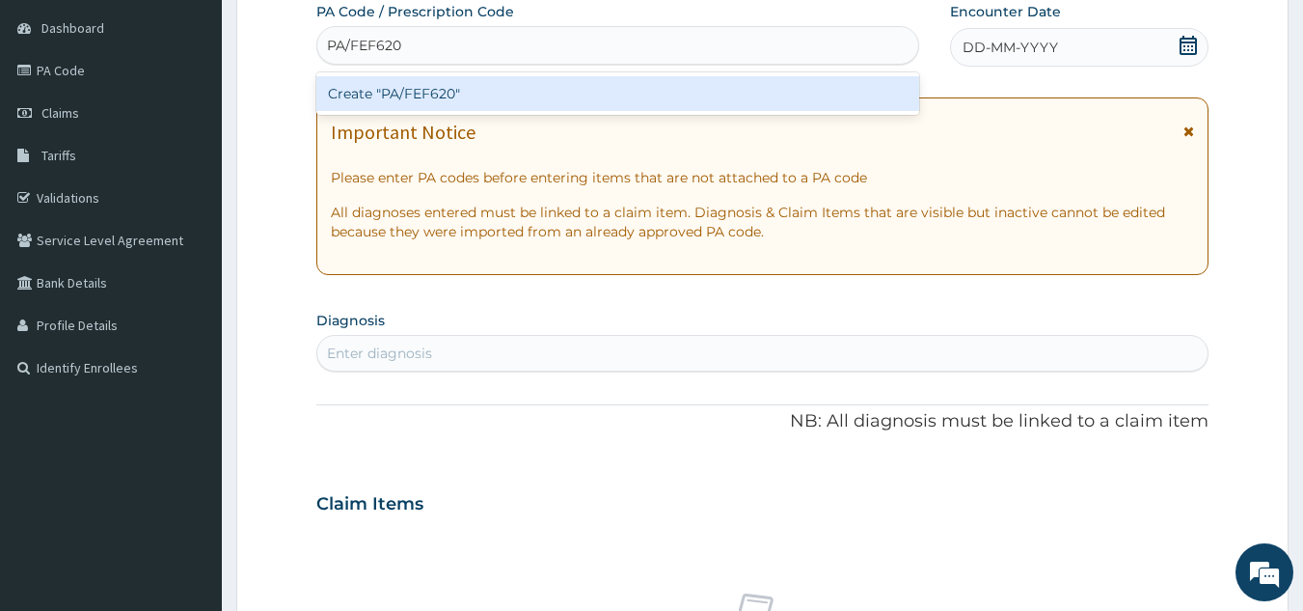
click at [482, 96] on div "Create "PA/FEF620"" at bounding box center [618, 93] width 604 height 35
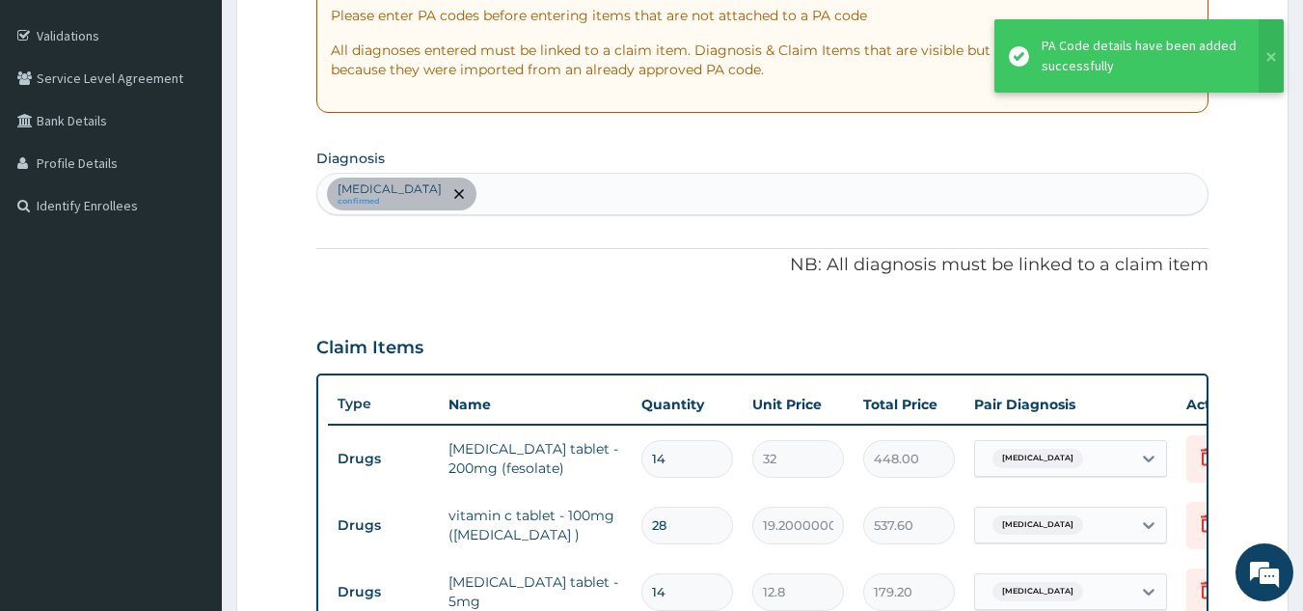
scroll to position [341, 0]
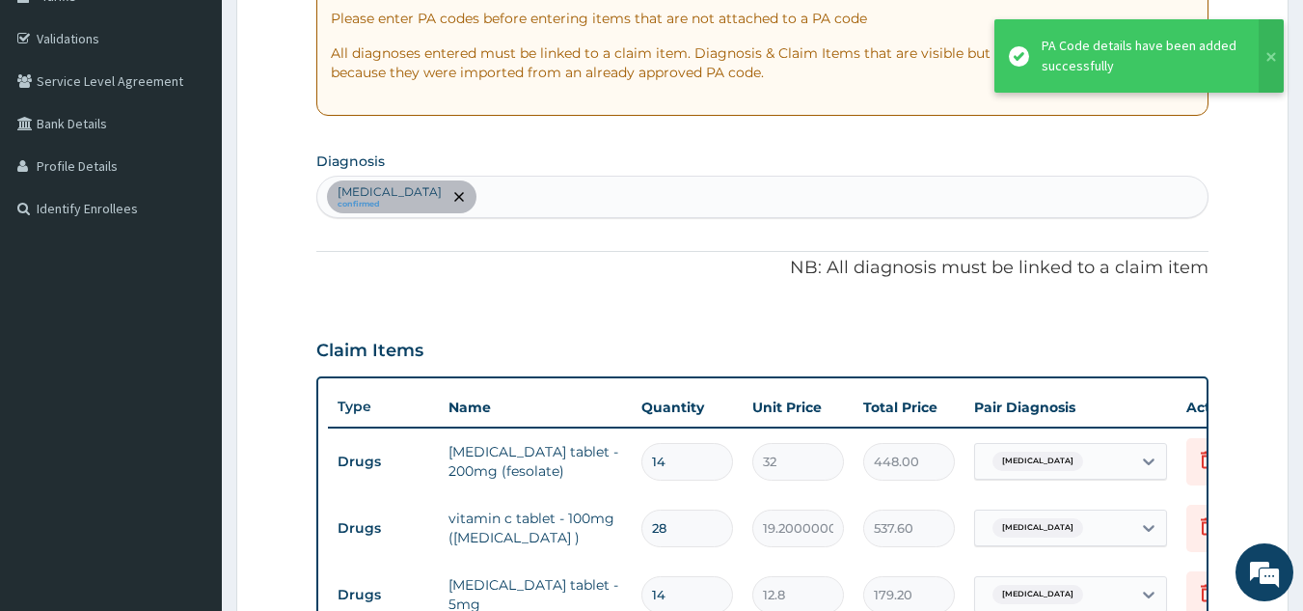
click at [576, 178] on div "[MEDICAL_DATA] confirmed" at bounding box center [762, 197] width 891 height 41
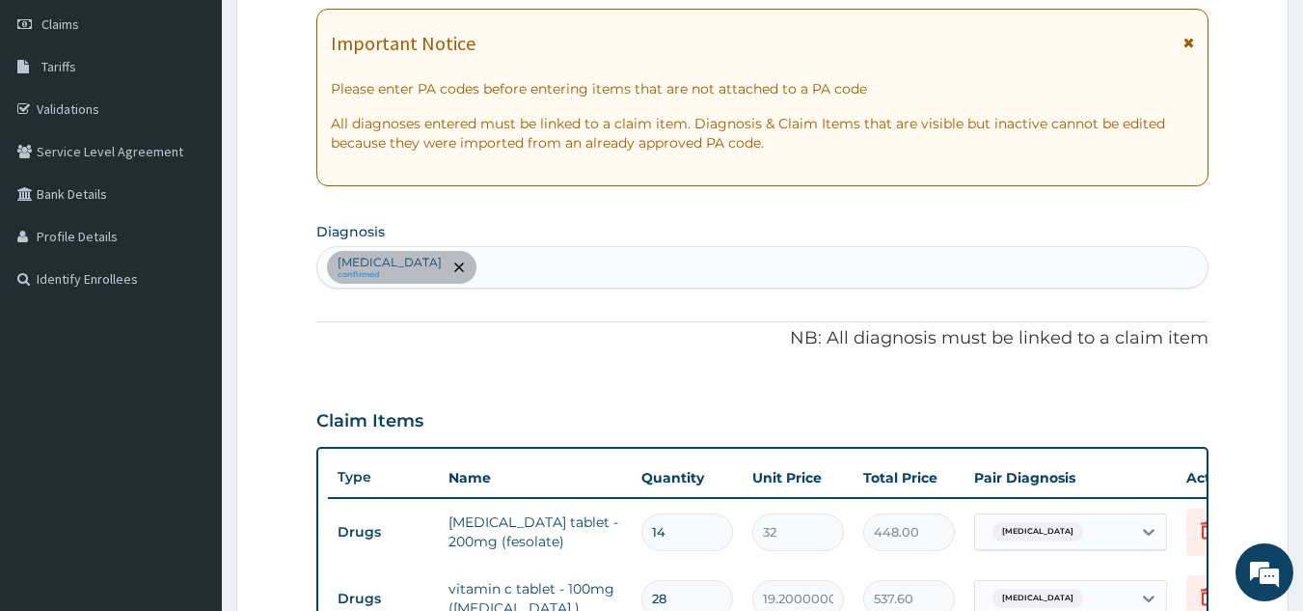
scroll to position [245, 0]
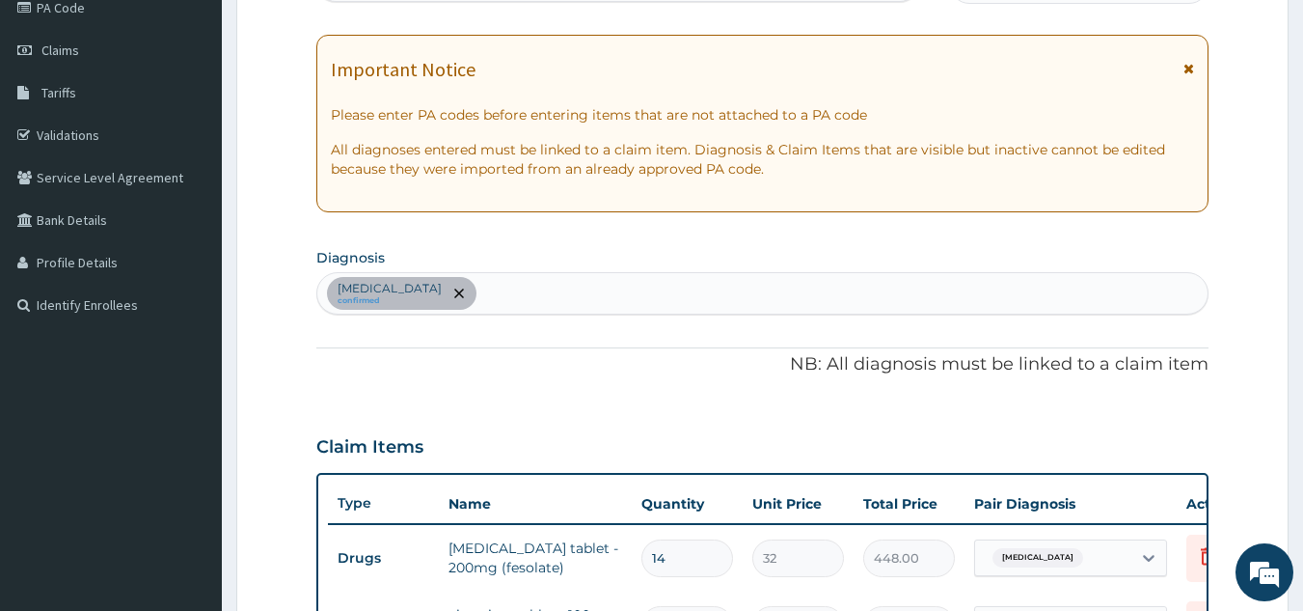
click at [530, 283] on div "[MEDICAL_DATA] confirmed" at bounding box center [762, 293] width 891 height 41
type input "L"
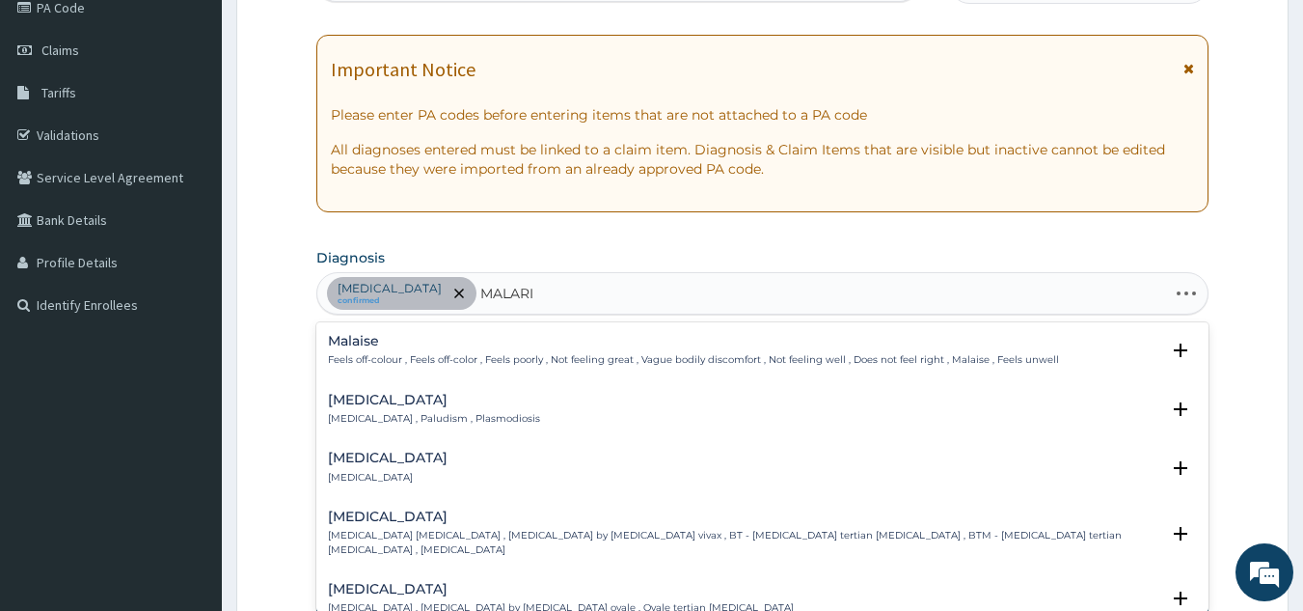
type input "[MEDICAL_DATA]"
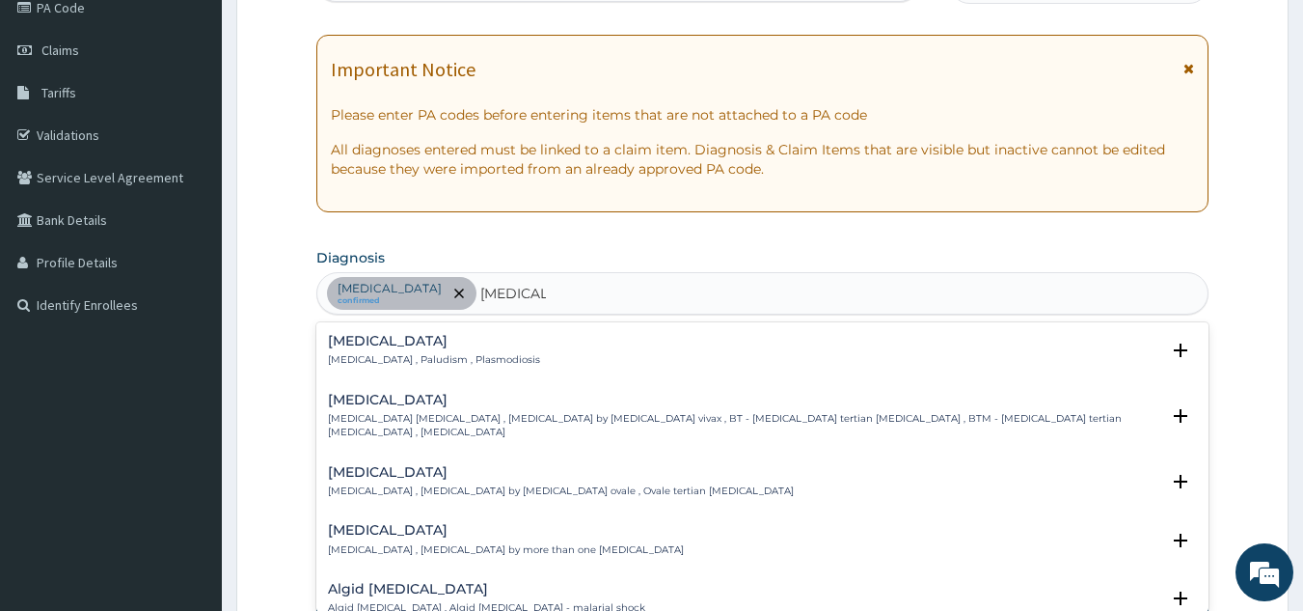
click at [440, 360] on p "[MEDICAL_DATA] , Paludism , Plasmodiosis" at bounding box center [434, 360] width 212 height 14
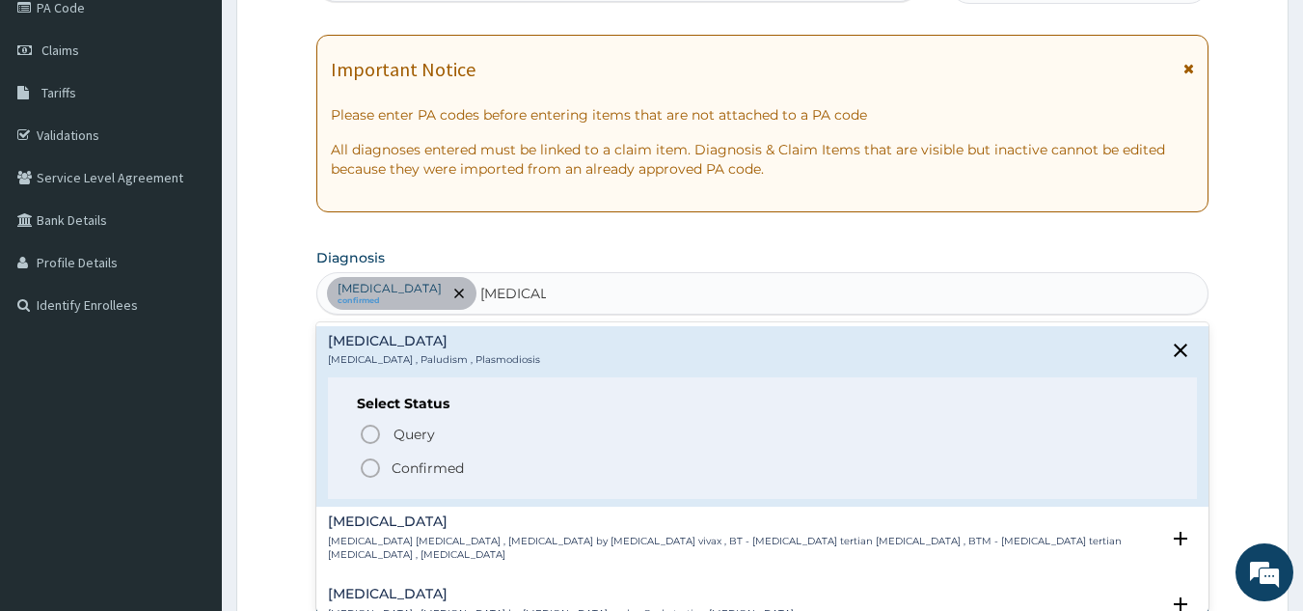
drag, startPoint x: 440, startPoint y: 464, endPoint x: 461, endPoint y: 448, distance: 26.8
click at [442, 465] on p "Confirmed" at bounding box center [428, 467] width 72 height 19
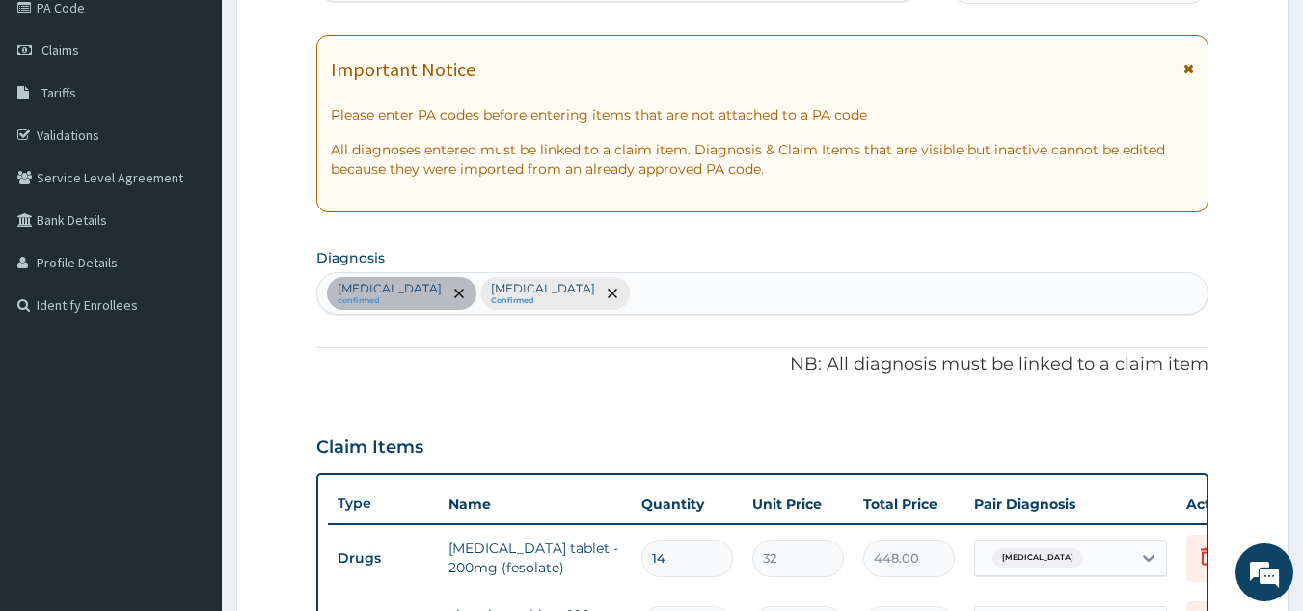
click at [587, 285] on div "[MEDICAL_DATA] confirmed [MEDICAL_DATA] Confirmed" at bounding box center [762, 293] width 891 height 41
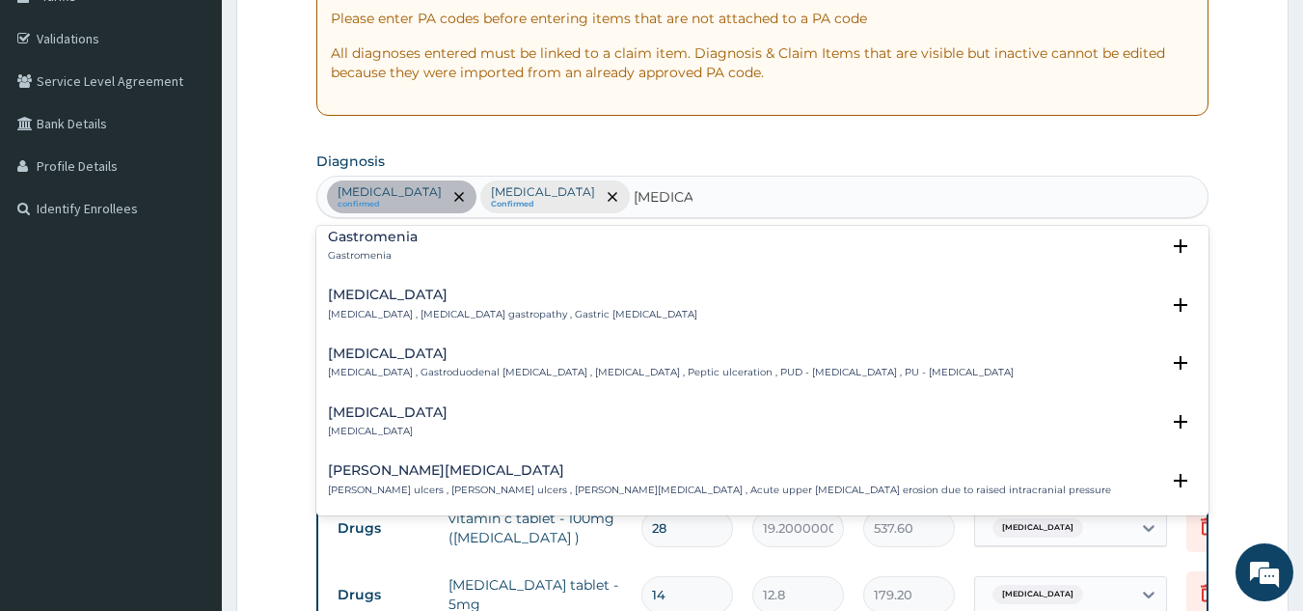
scroll to position [96, 0]
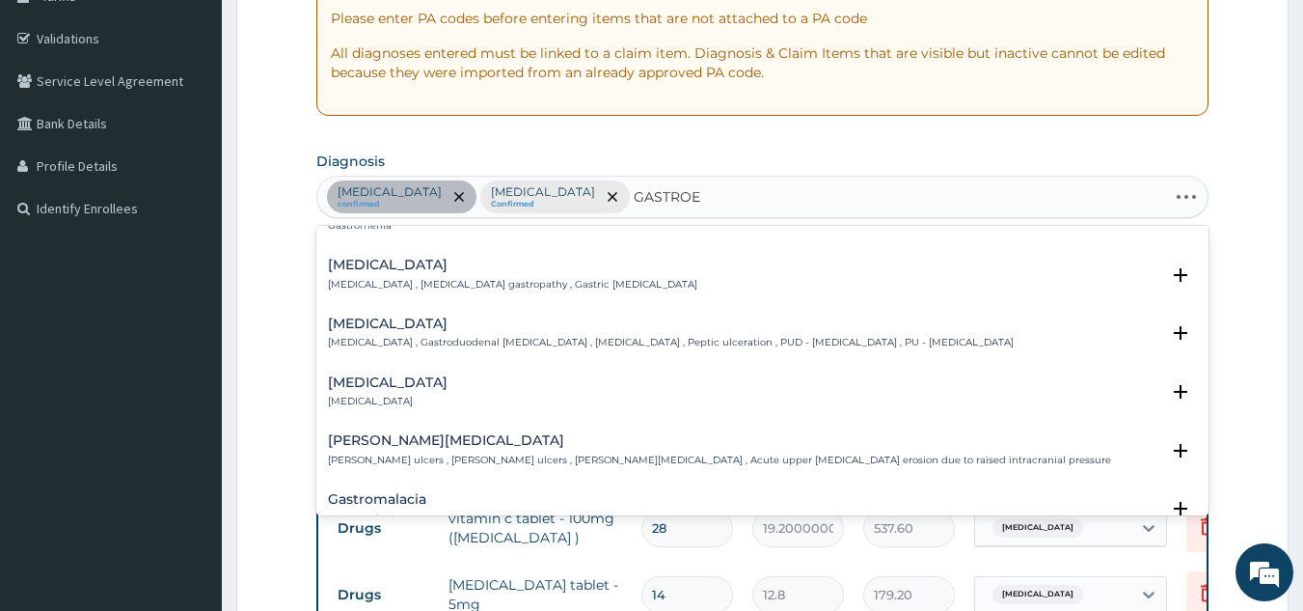
type input "GASTROEN"
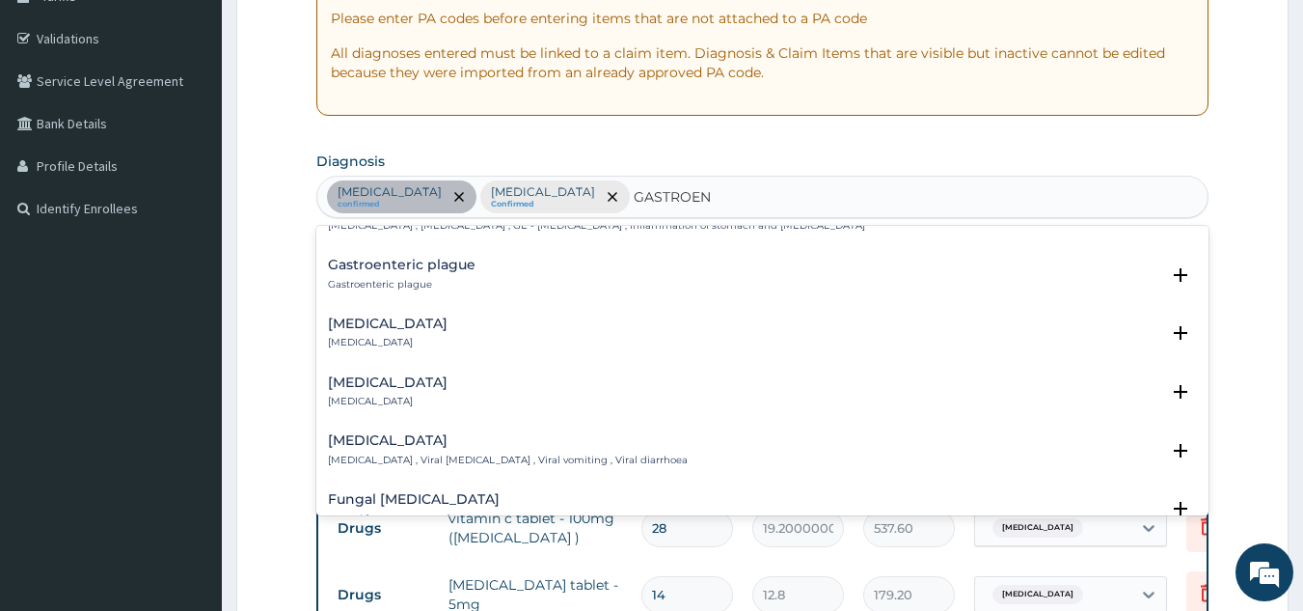
click at [417, 338] on p "[MEDICAL_DATA]" at bounding box center [388, 343] width 120 height 14
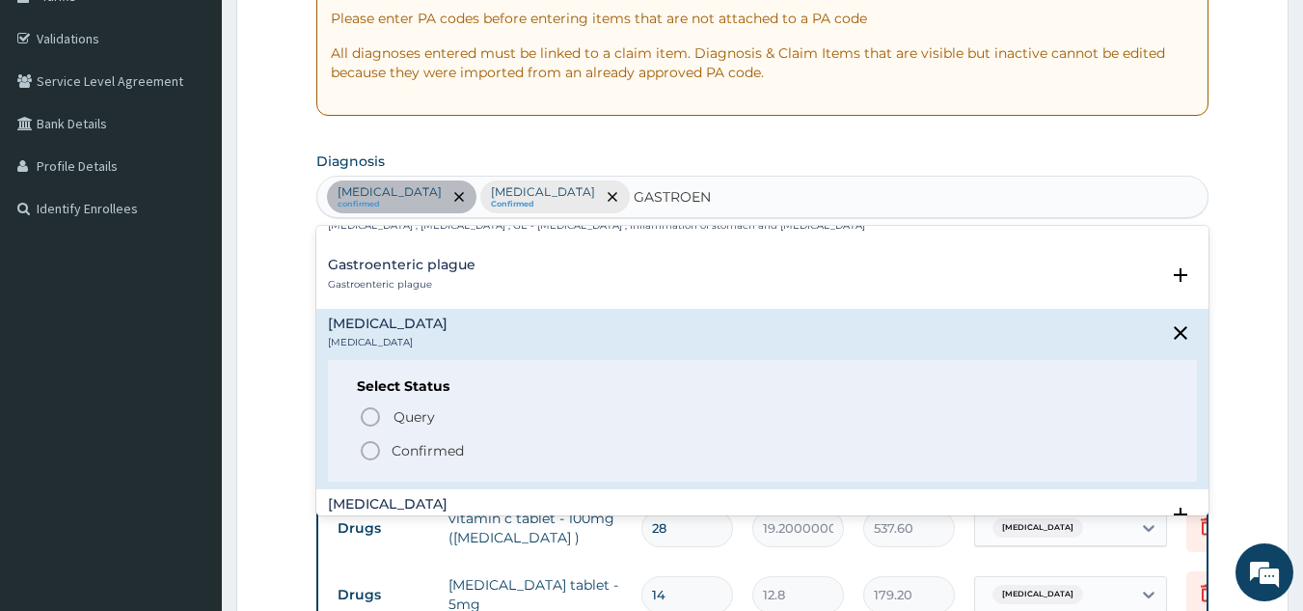
click at [416, 457] on p "Confirmed" at bounding box center [428, 450] width 72 height 19
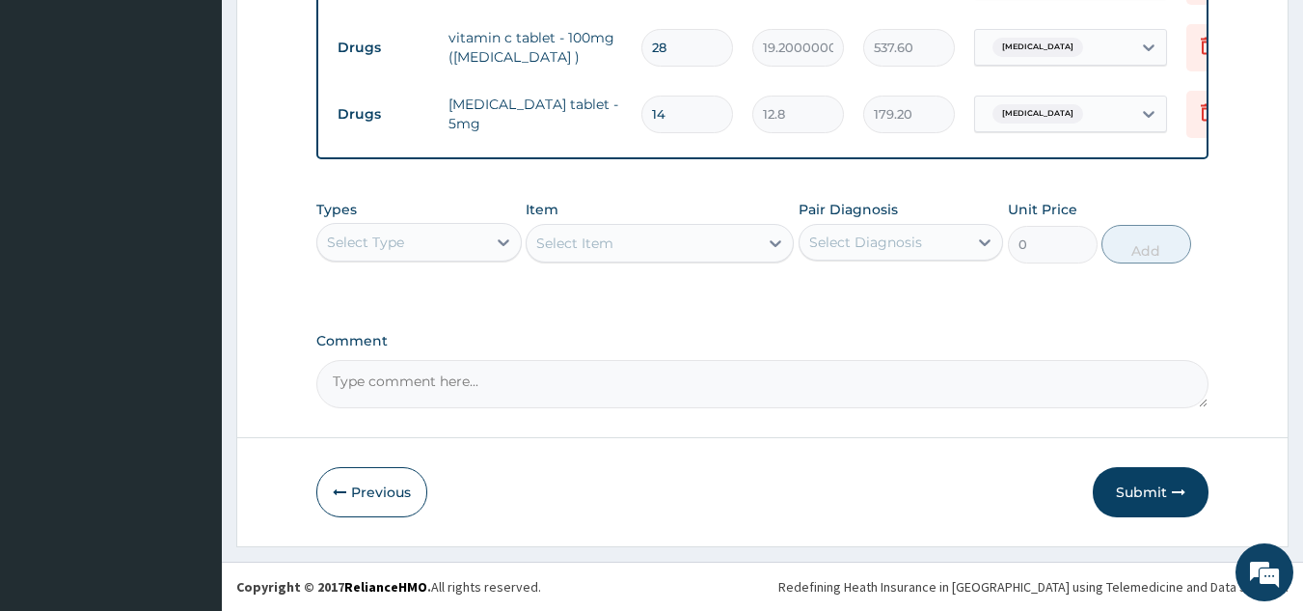
scroll to position [836, 0]
click at [470, 256] on div "Select Type" at bounding box center [401, 242] width 169 height 31
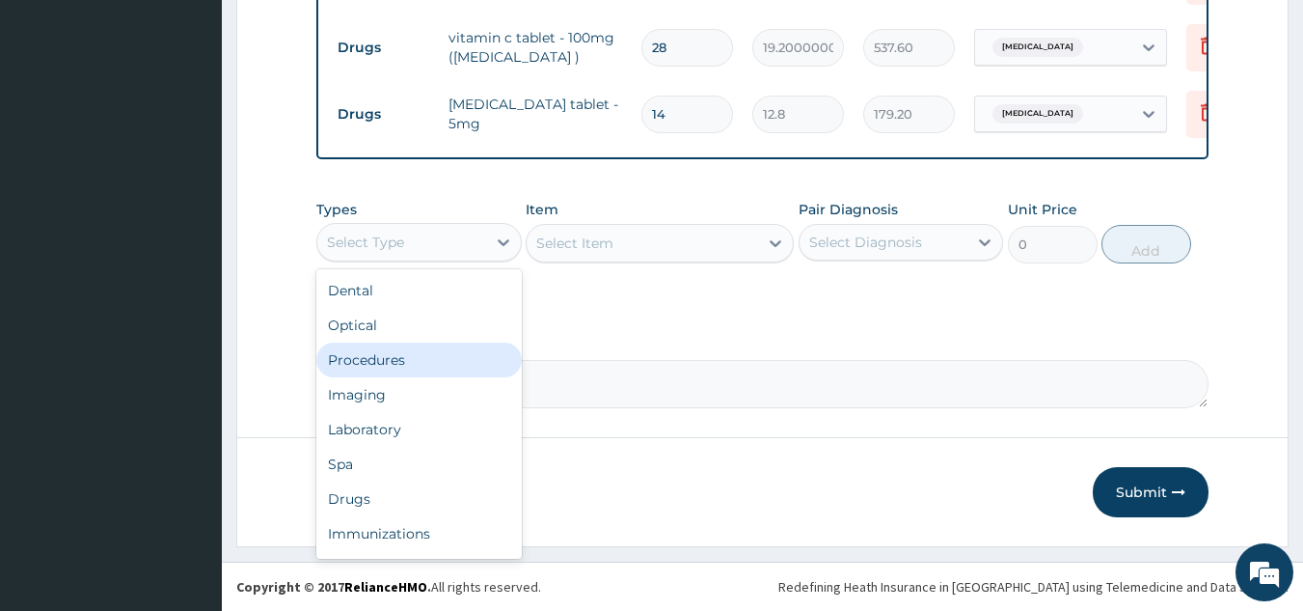
click at [409, 362] on div "Procedures" at bounding box center [418, 359] width 205 height 35
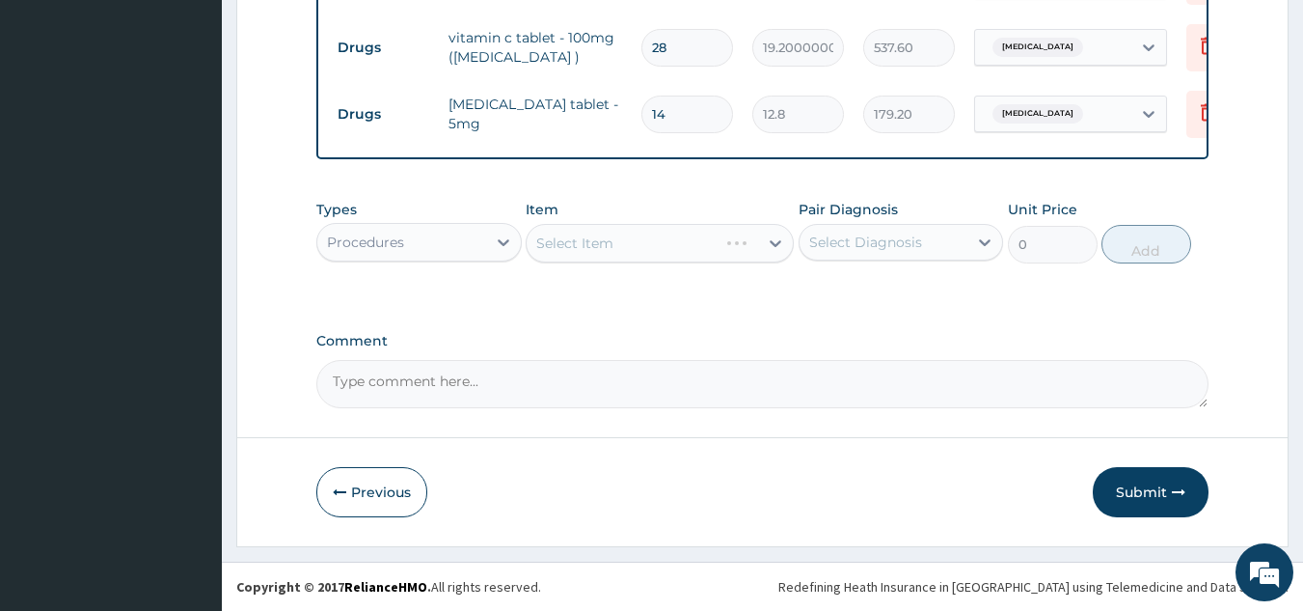
drag, startPoint x: 848, startPoint y: 233, endPoint x: 851, endPoint y: 245, distance: 11.9
click at [848, 235] on div "Select Diagnosis" at bounding box center [865, 241] width 113 height 19
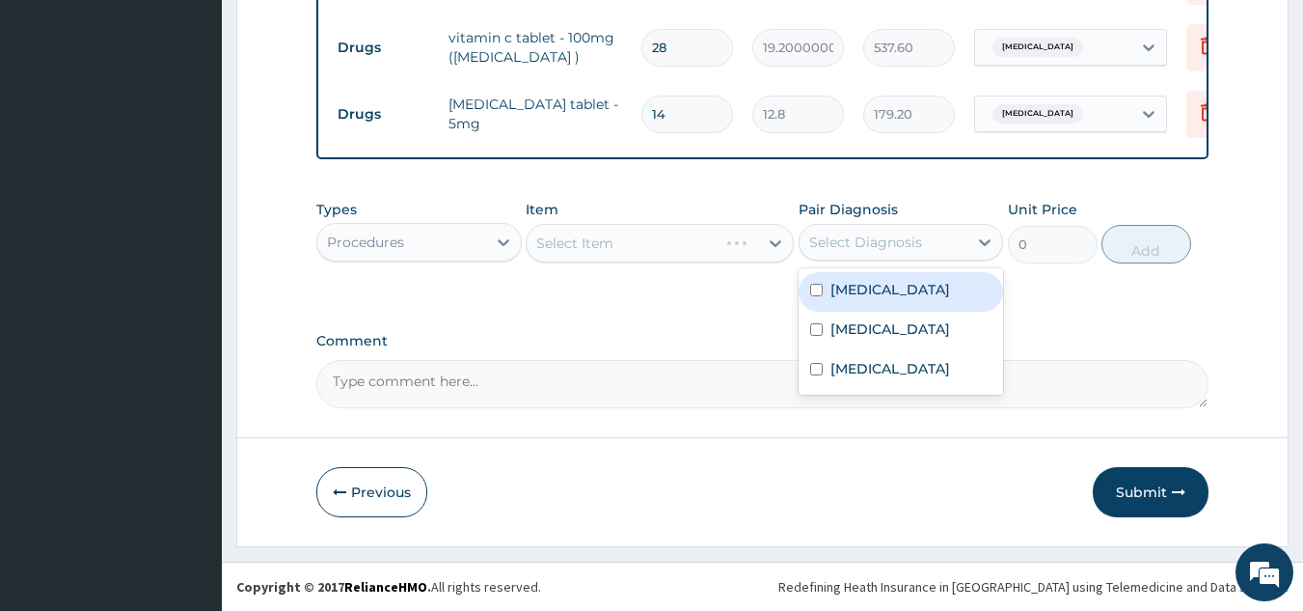
drag, startPoint x: 868, startPoint y: 287, endPoint x: 856, endPoint y: 339, distance: 52.6
click at [867, 288] on label "[MEDICAL_DATA]" at bounding box center [891, 289] width 120 height 19
checkbox input "true"
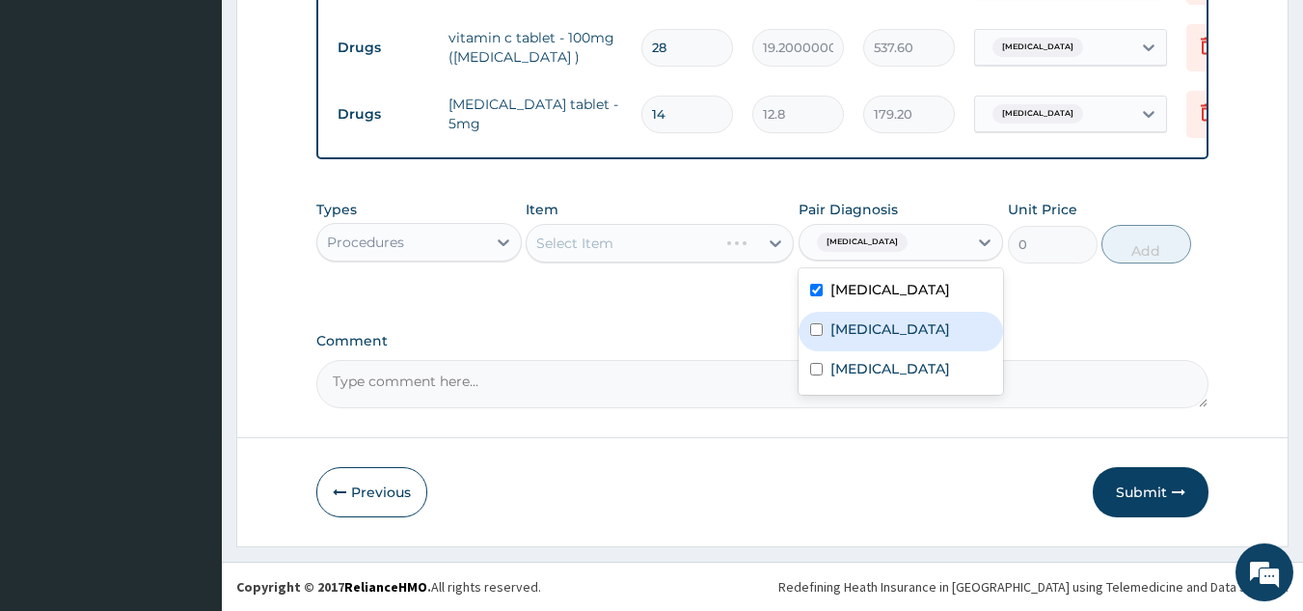
click at [855, 339] on div "[MEDICAL_DATA]" at bounding box center [901, 332] width 205 height 40
checkbox input "true"
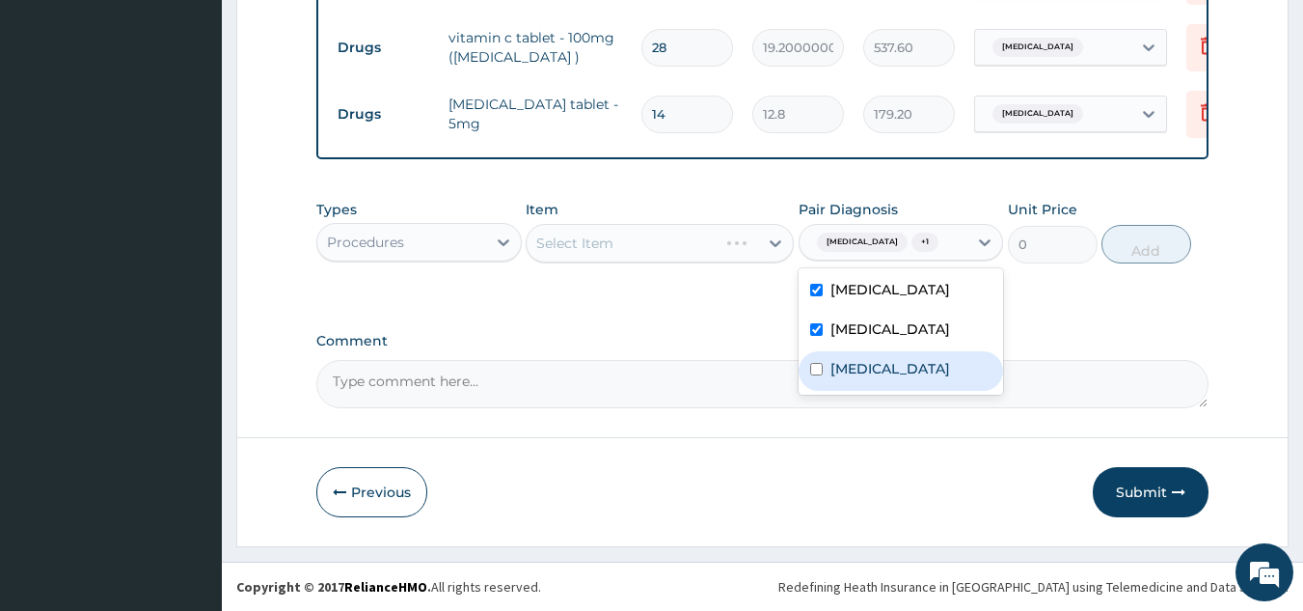
click at [877, 396] on textarea "Comment" at bounding box center [762, 384] width 893 height 48
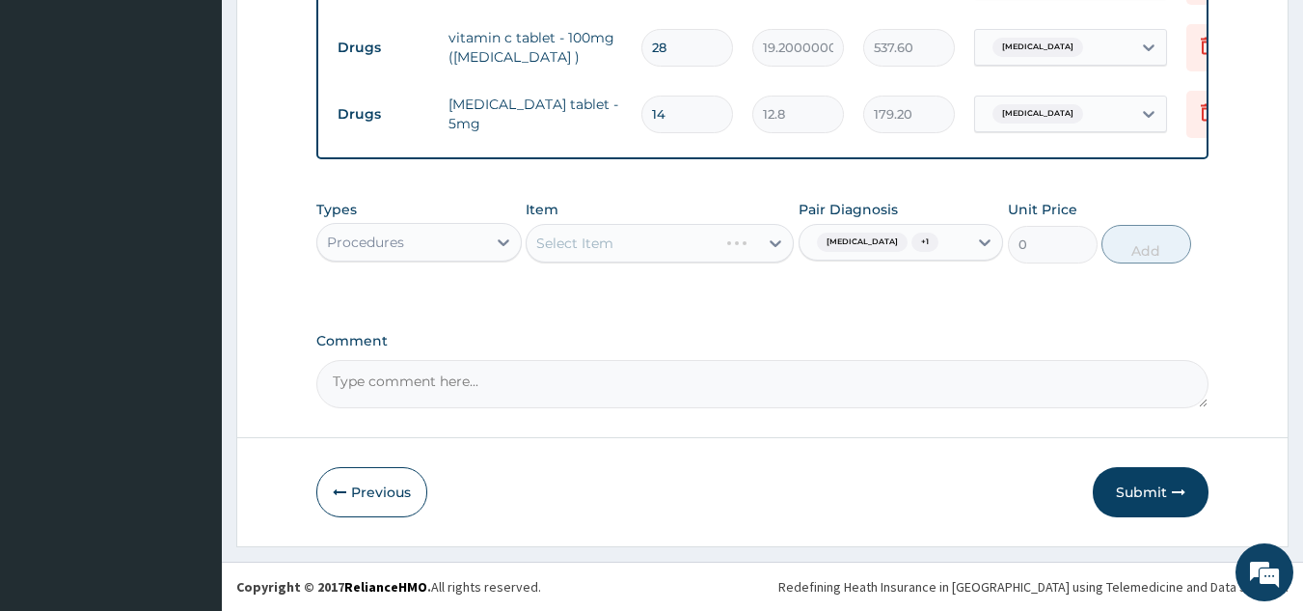
click at [869, 245] on div "[MEDICAL_DATA] + 1" at bounding box center [875, 242] width 132 height 25
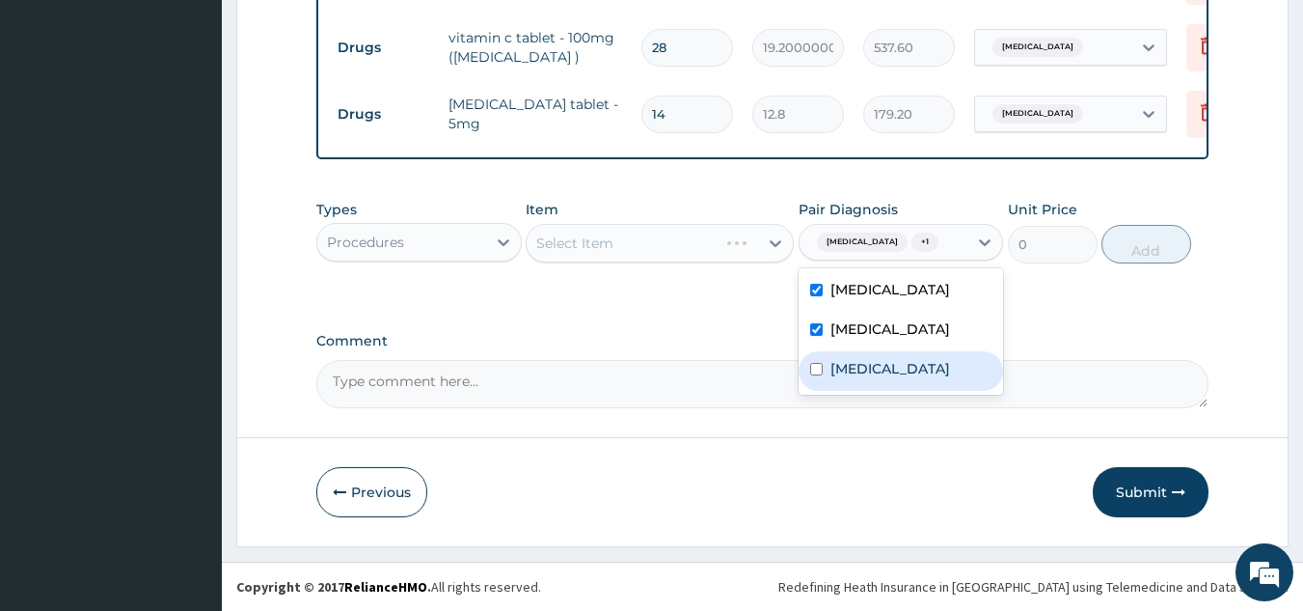
click at [880, 377] on div "[MEDICAL_DATA]" at bounding box center [901, 371] width 205 height 40
checkbox input "true"
click at [692, 256] on div "Select Item" at bounding box center [660, 243] width 268 height 39
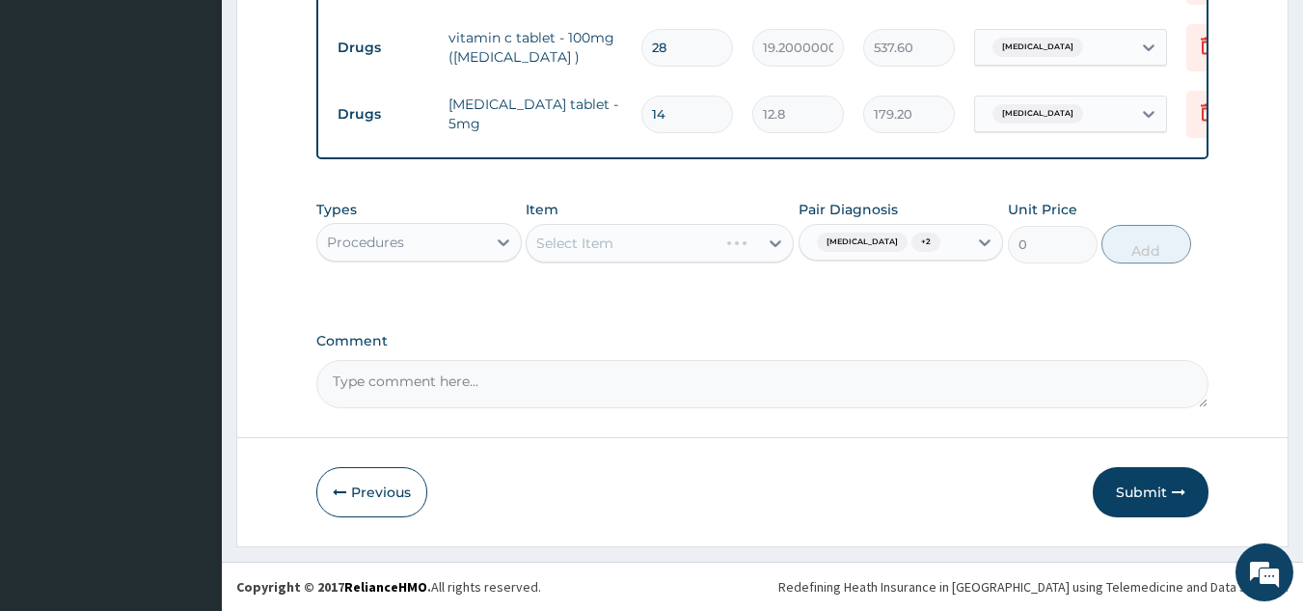
click at [692, 254] on div "Select Item" at bounding box center [660, 243] width 268 height 39
click at [691, 250] on div "Select Item" at bounding box center [660, 243] width 268 height 39
click at [691, 249] on div "Select Item" at bounding box center [660, 243] width 268 height 39
click at [651, 240] on div "Select Item" at bounding box center [622, 243] width 191 height 31
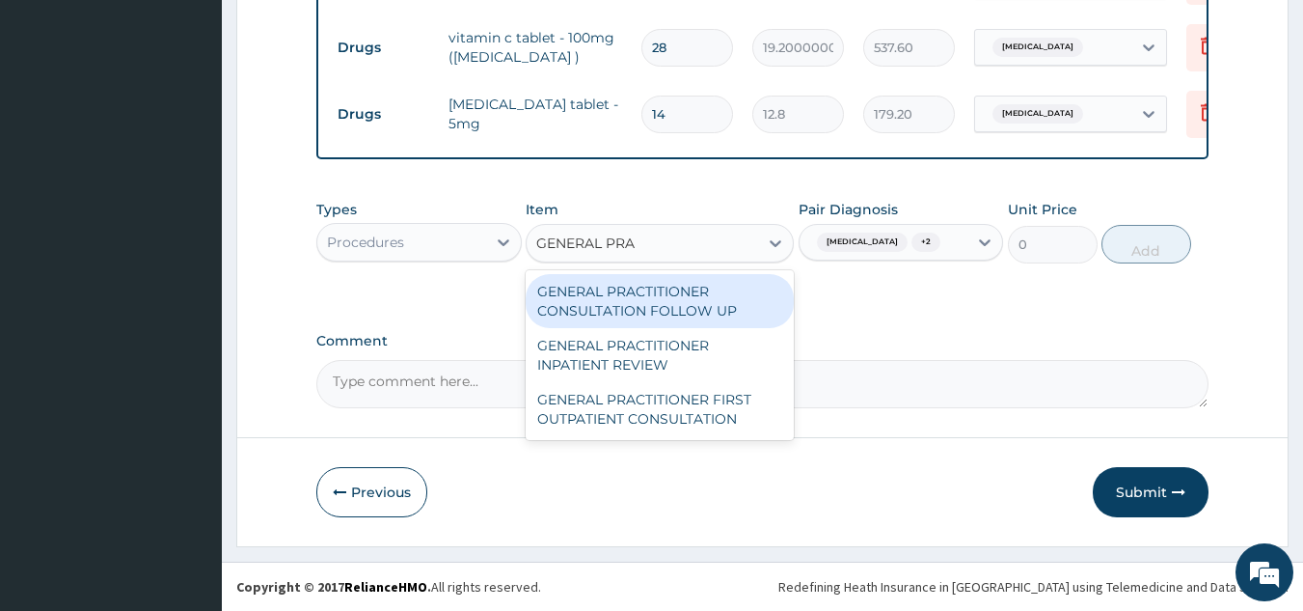
type input "GENERAL PRAC"
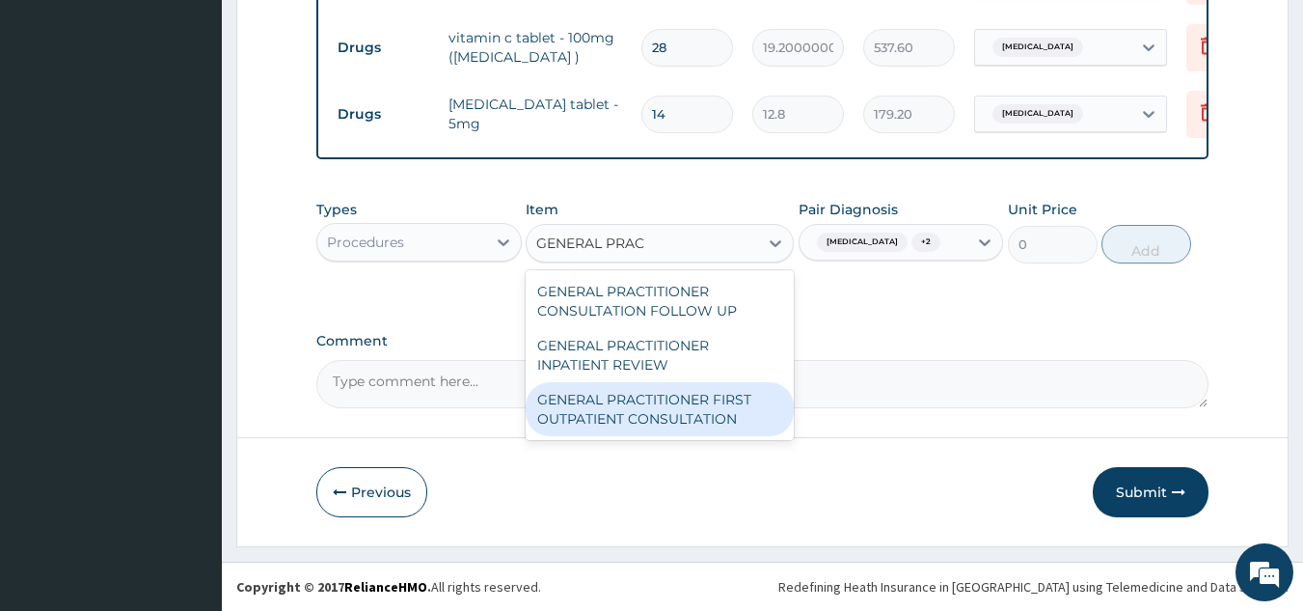
click at [691, 411] on div "GENERAL PRACTITIONER FIRST OUTPATIENT CONSULTATION" at bounding box center [660, 409] width 268 height 54
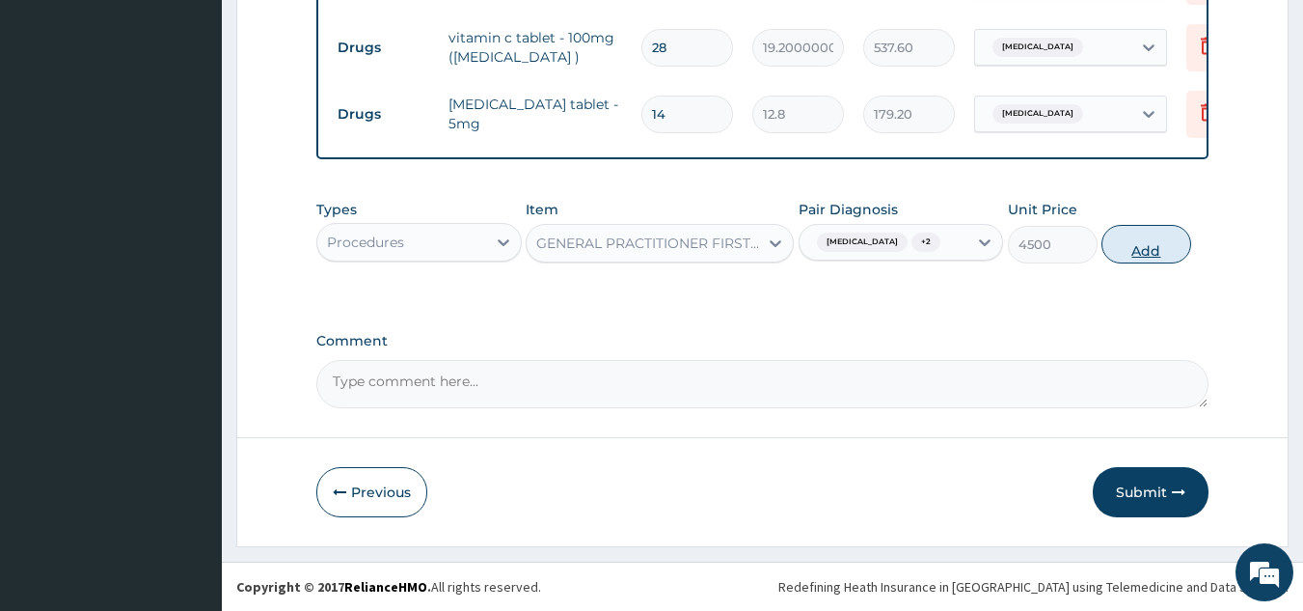
click at [1118, 253] on button "Add" at bounding box center [1147, 244] width 90 height 39
type input "0"
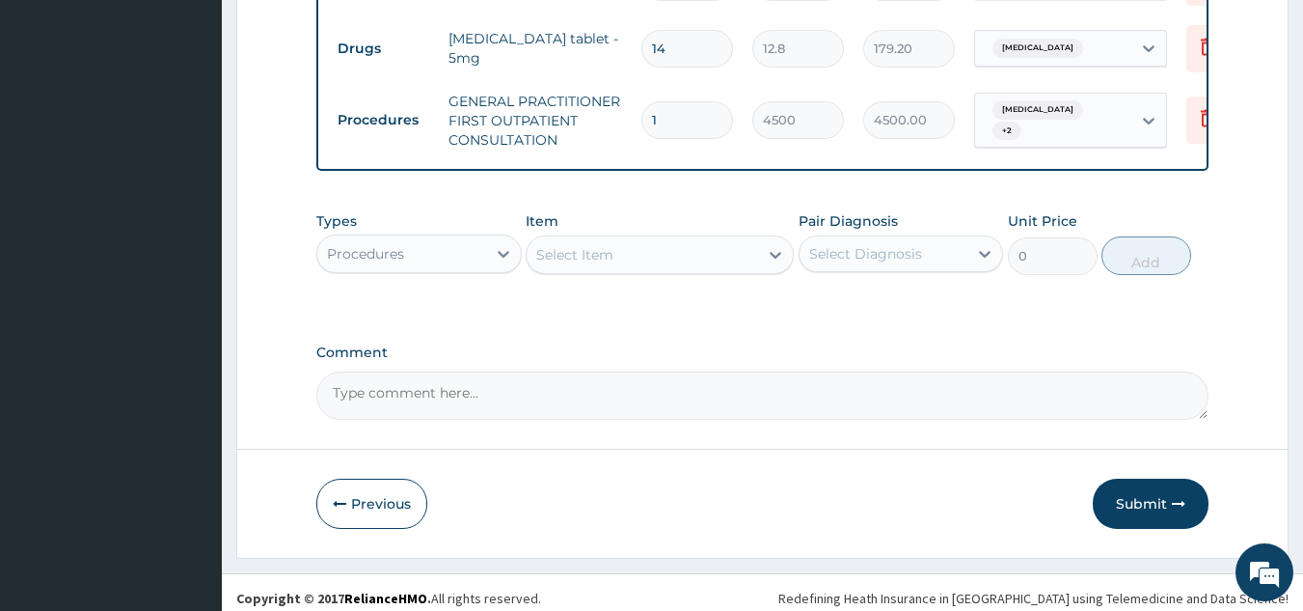
scroll to position [914, 0]
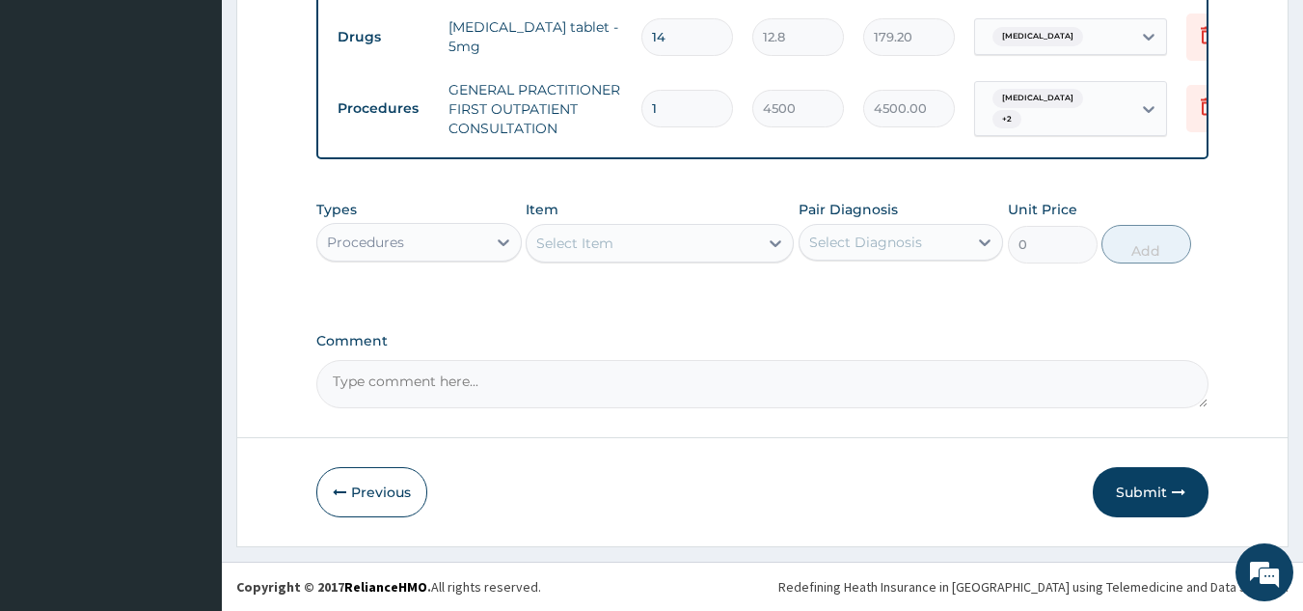
click at [605, 232] on div "Select Item" at bounding box center [643, 243] width 232 height 31
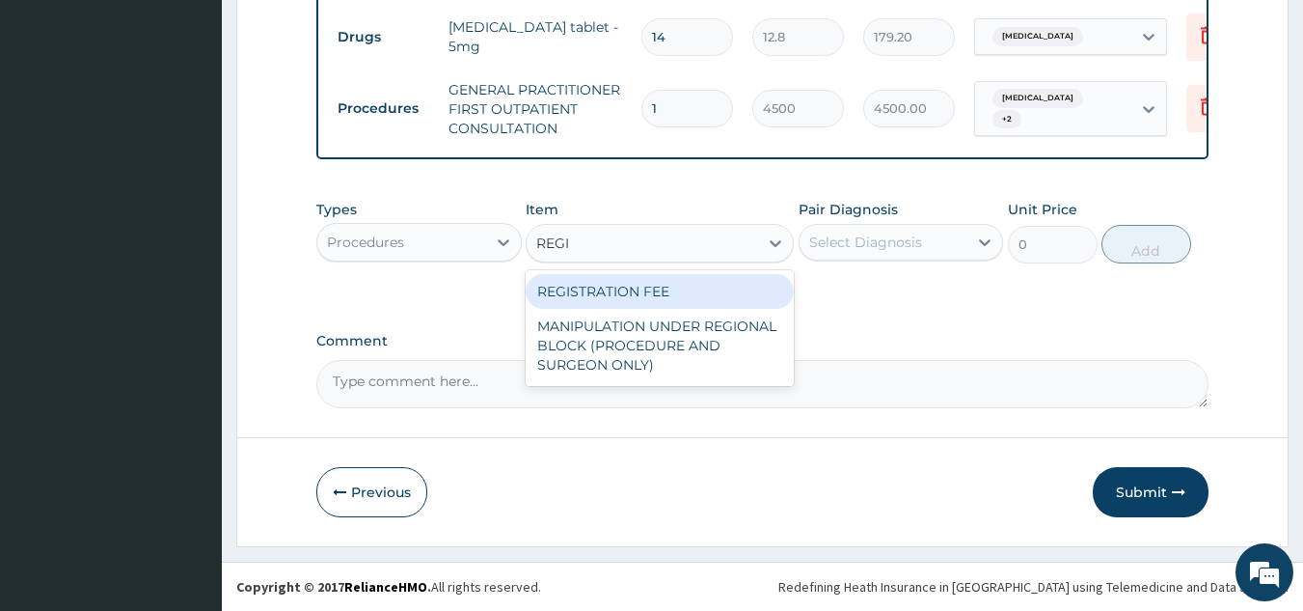
type input "REGIS"
click at [615, 292] on div "REGISTRATION FEE" at bounding box center [660, 291] width 268 height 35
type input "3000"
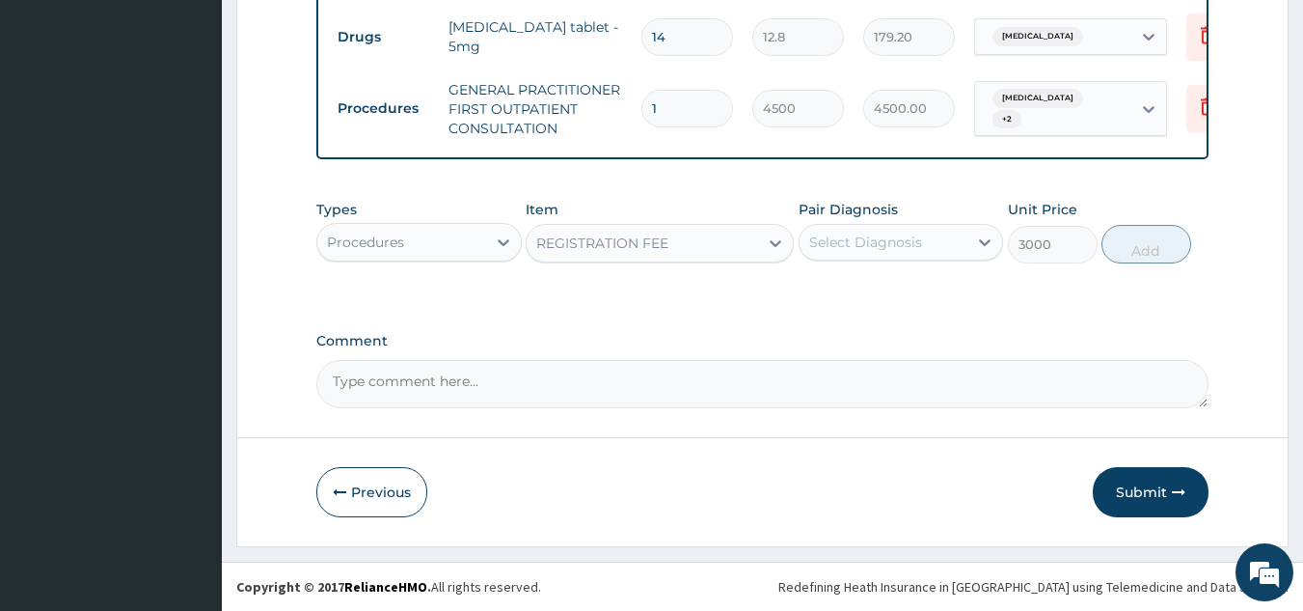
click at [860, 244] on div "Select Diagnosis" at bounding box center [865, 241] width 113 height 19
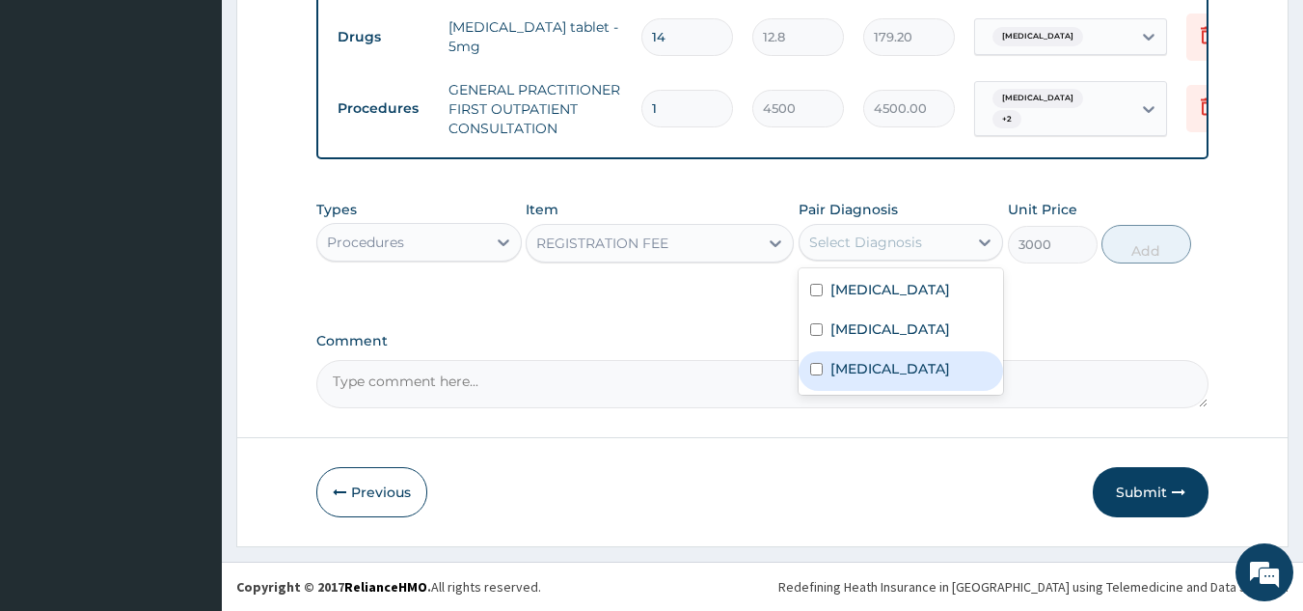
drag, startPoint x: 876, startPoint y: 368, endPoint x: 878, endPoint y: 344, distance: 23.2
click at [875, 368] on label "[MEDICAL_DATA]" at bounding box center [891, 368] width 120 height 19
checkbox input "true"
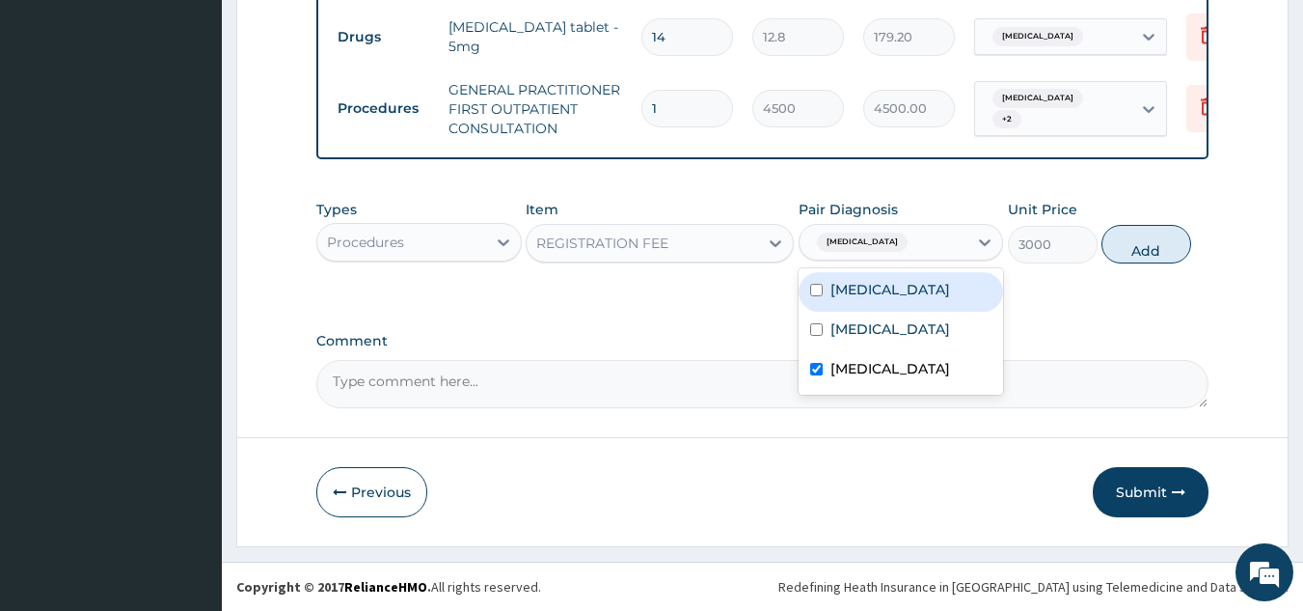
click at [876, 287] on label "[MEDICAL_DATA]" at bounding box center [891, 289] width 120 height 19
checkbox input "true"
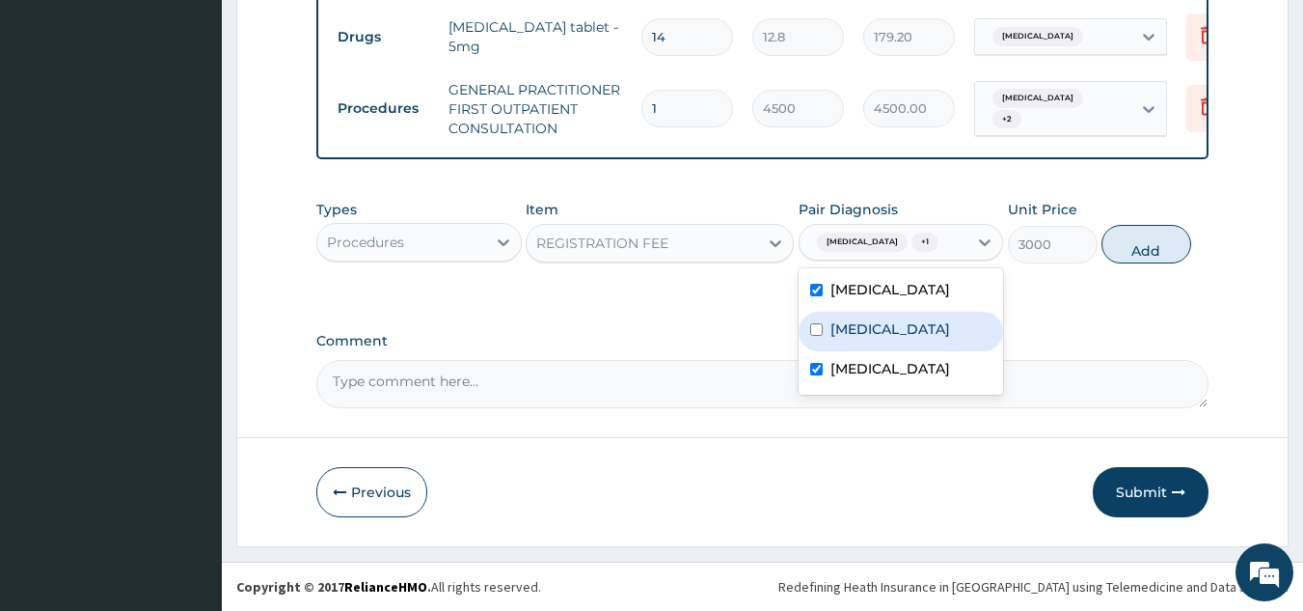
click at [867, 339] on label "[MEDICAL_DATA]" at bounding box center [891, 328] width 120 height 19
checkbox input "true"
click at [1147, 262] on button "Add" at bounding box center [1147, 244] width 90 height 39
type input "0"
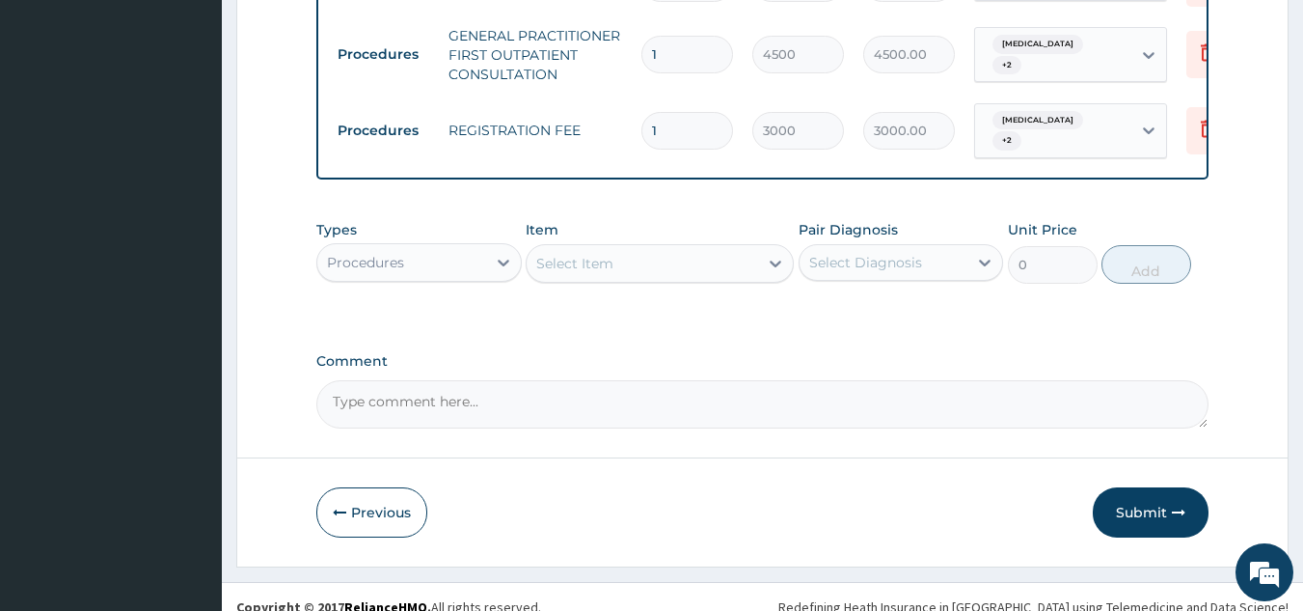
scroll to position [988, 0]
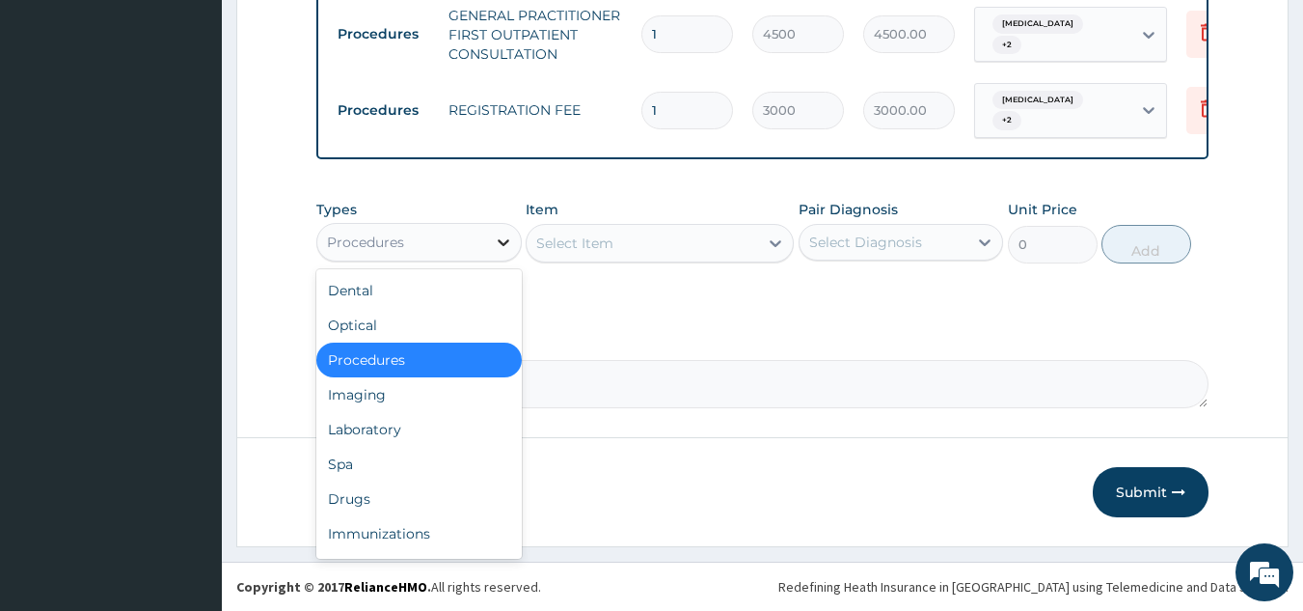
drag, startPoint x: 440, startPoint y: 239, endPoint x: 492, endPoint y: 242, distance: 52.2
click at [440, 241] on div "Procedures" at bounding box center [401, 242] width 169 height 31
click at [391, 502] on div "Drugs" at bounding box center [418, 498] width 205 height 35
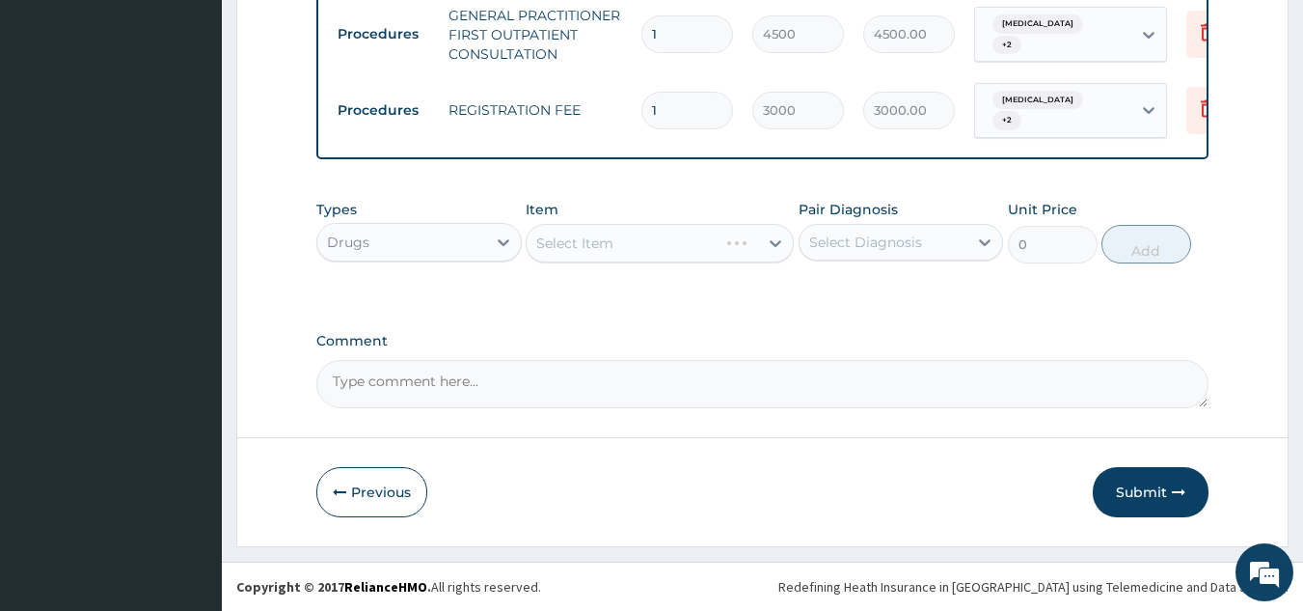
click at [646, 245] on div "Select Item" at bounding box center [660, 243] width 268 height 39
click at [754, 239] on div "Select Item" at bounding box center [660, 243] width 268 height 39
click at [719, 254] on div "Select Item" at bounding box center [660, 243] width 268 height 39
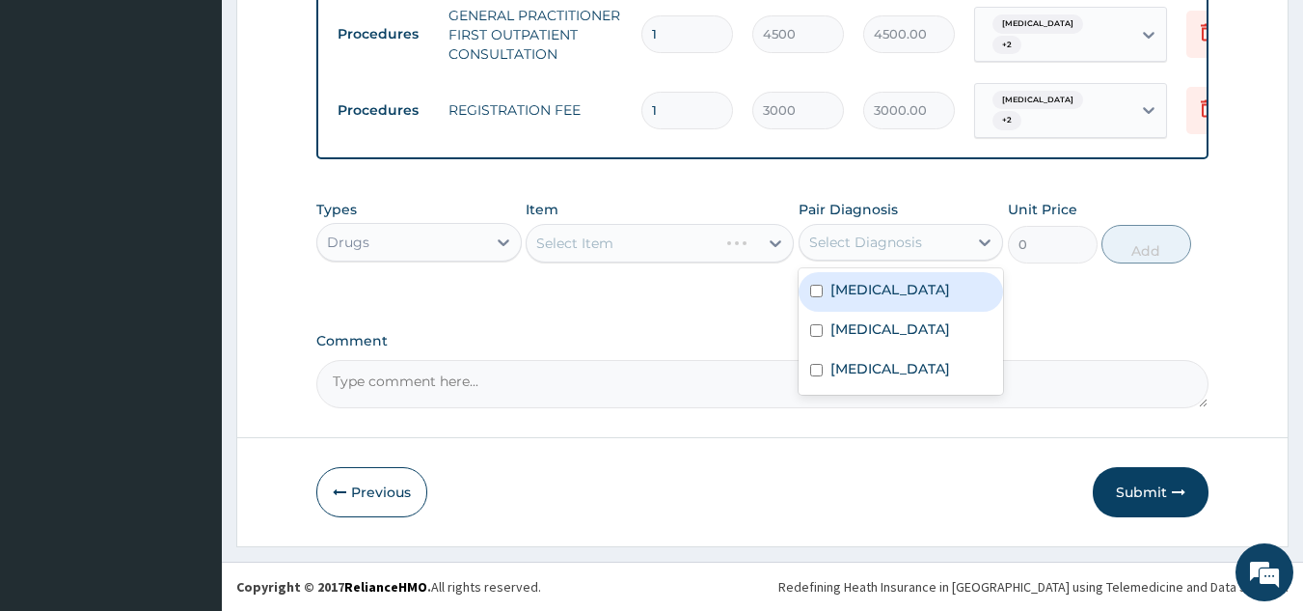
click at [830, 243] on div "Select Diagnosis" at bounding box center [865, 241] width 113 height 19
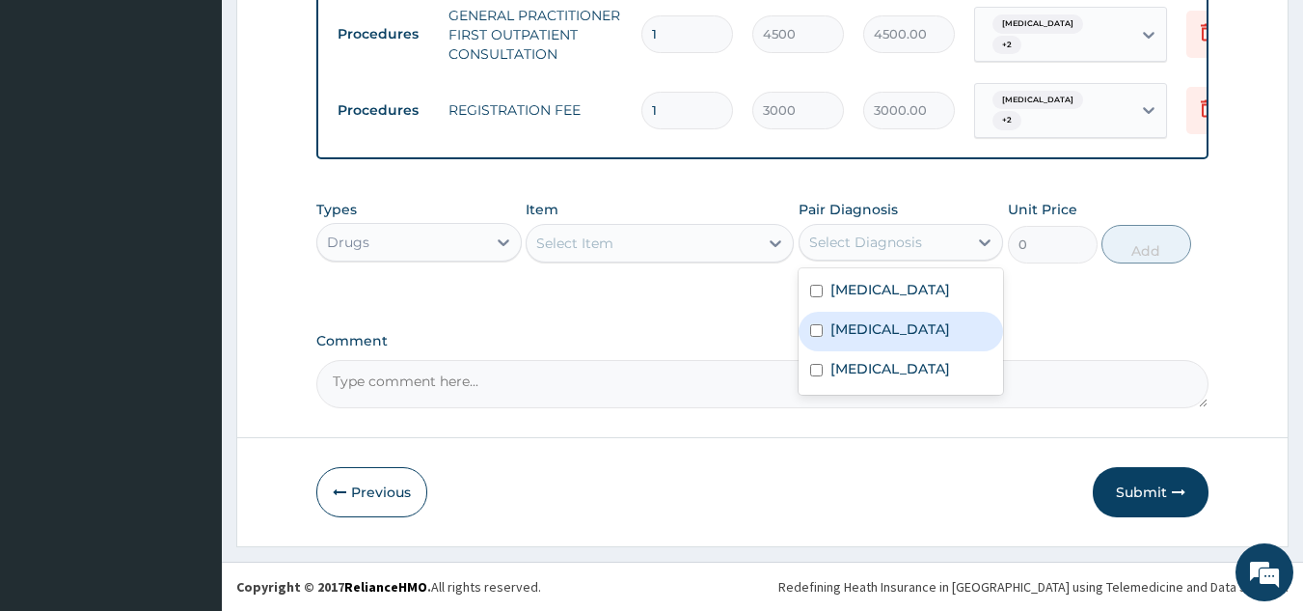
click at [858, 333] on label "[MEDICAL_DATA]" at bounding box center [891, 328] width 120 height 19
checkbox input "true"
click at [621, 234] on div "Select Item" at bounding box center [643, 243] width 232 height 31
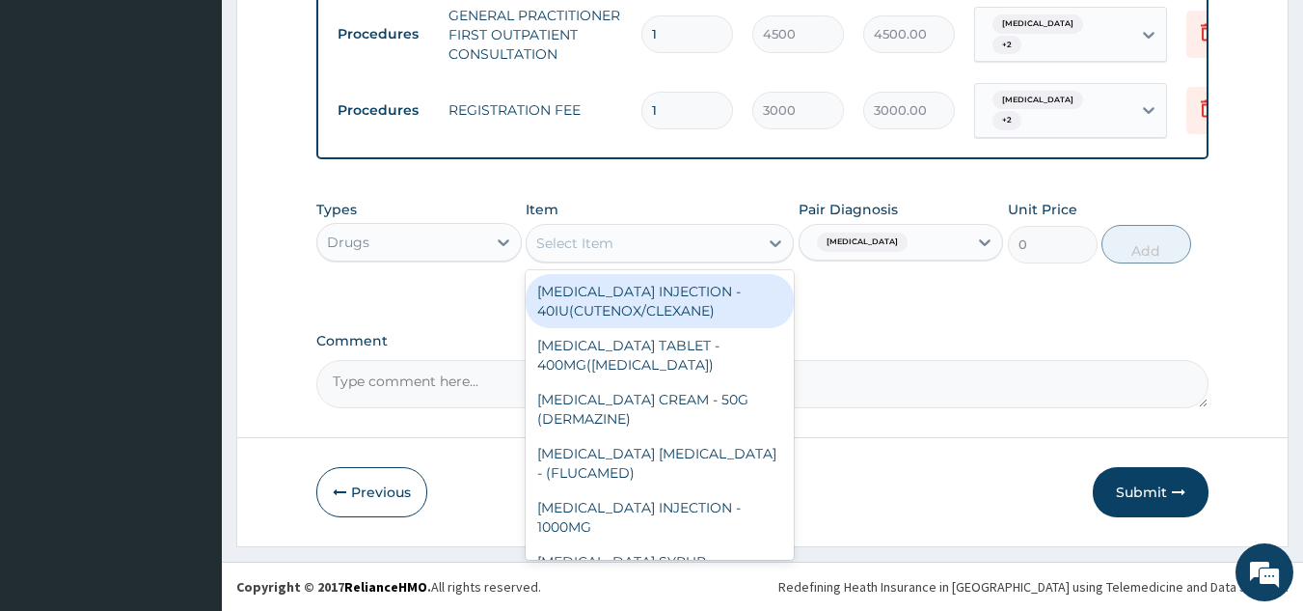
click at [627, 245] on div "Select Item" at bounding box center [643, 243] width 232 height 31
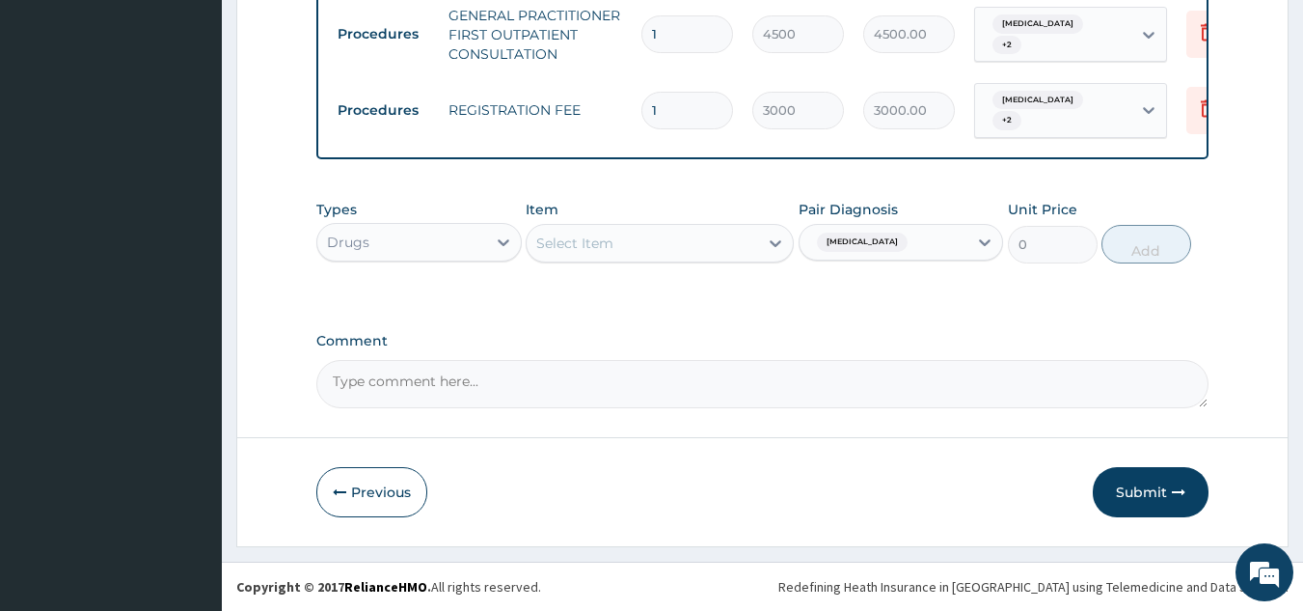
click at [627, 245] on div "Select Item" at bounding box center [643, 243] width 232 height 31
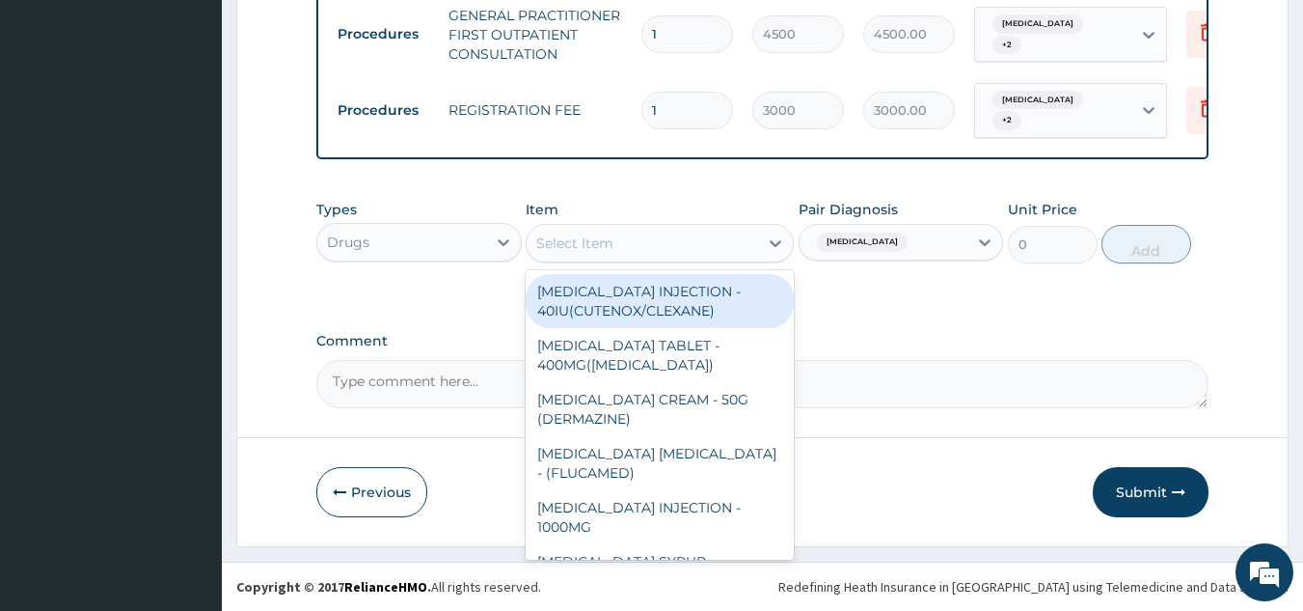
click at [643, 245] on div "Select Item" at bounding box center [643, 243] width 232 height 31
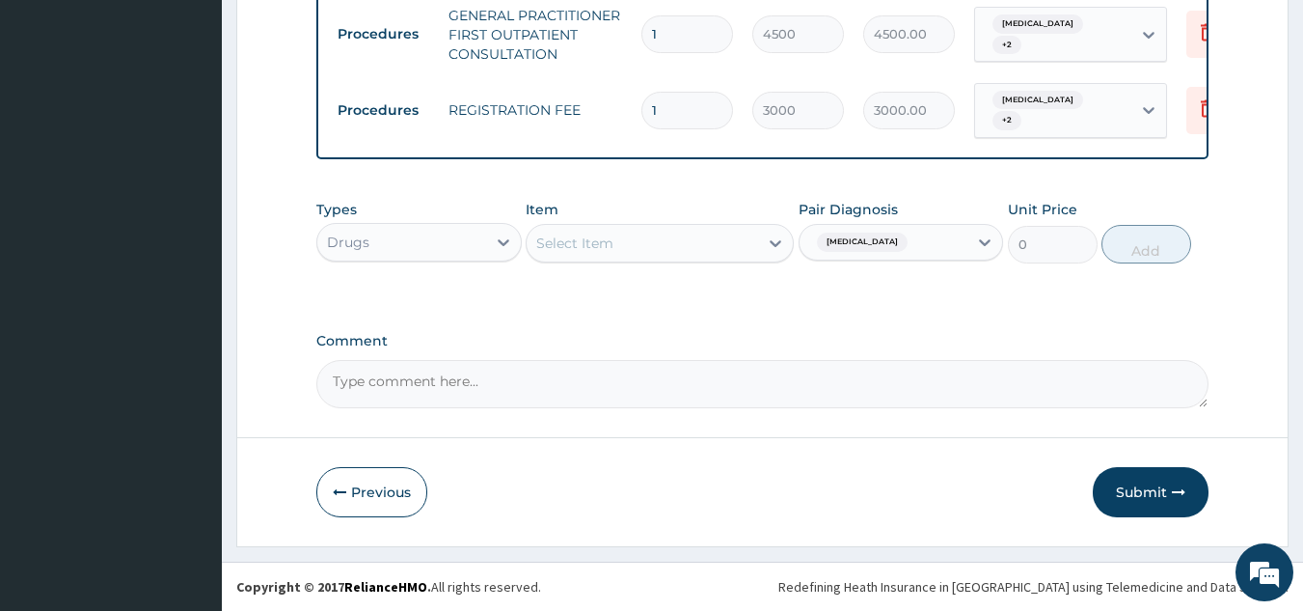
click at [643, 245] on div "Select Item" at bounding box center [643, 243] width 232 height 31
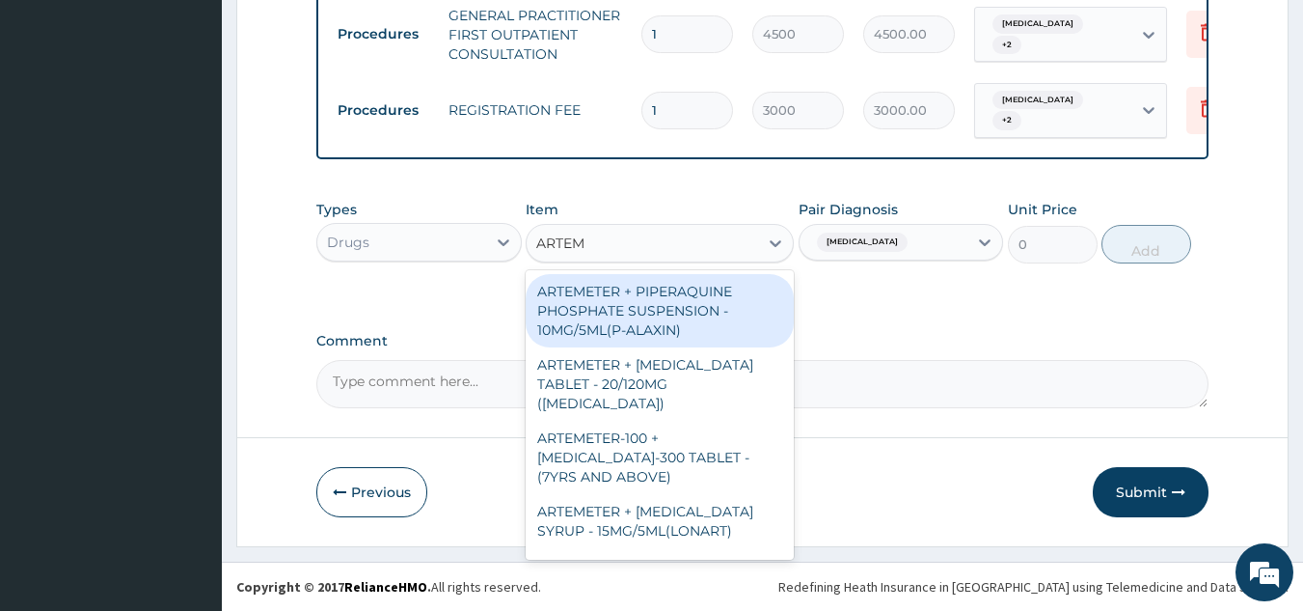
type input "ARTEME"
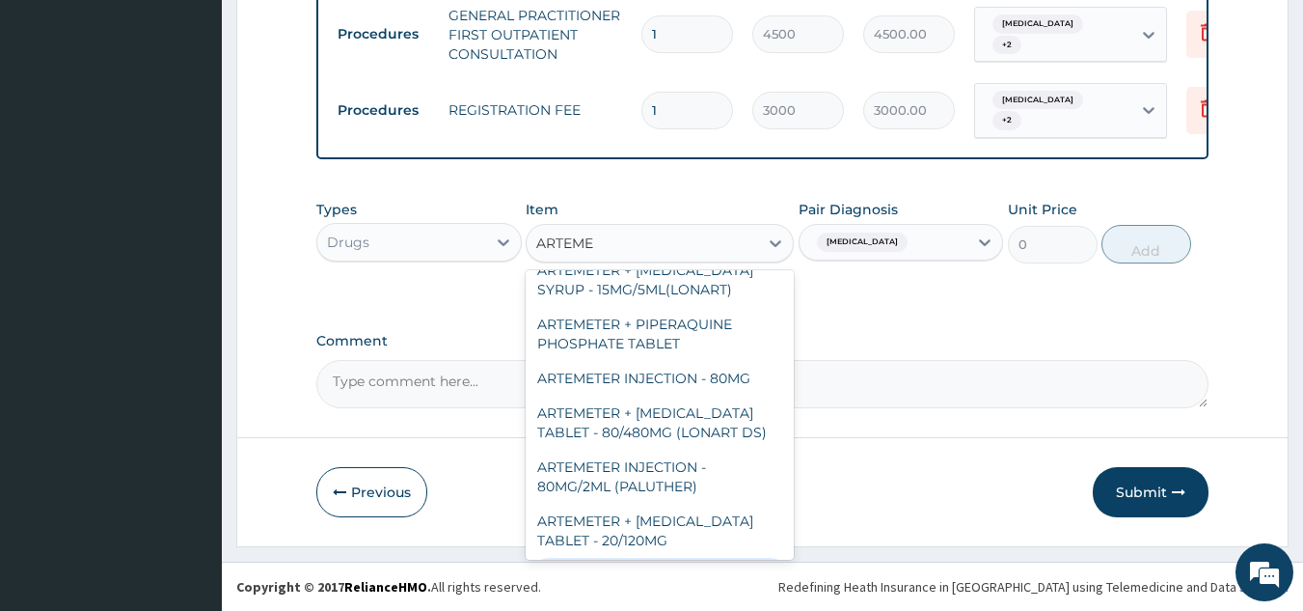
scroll to position [289, 0]
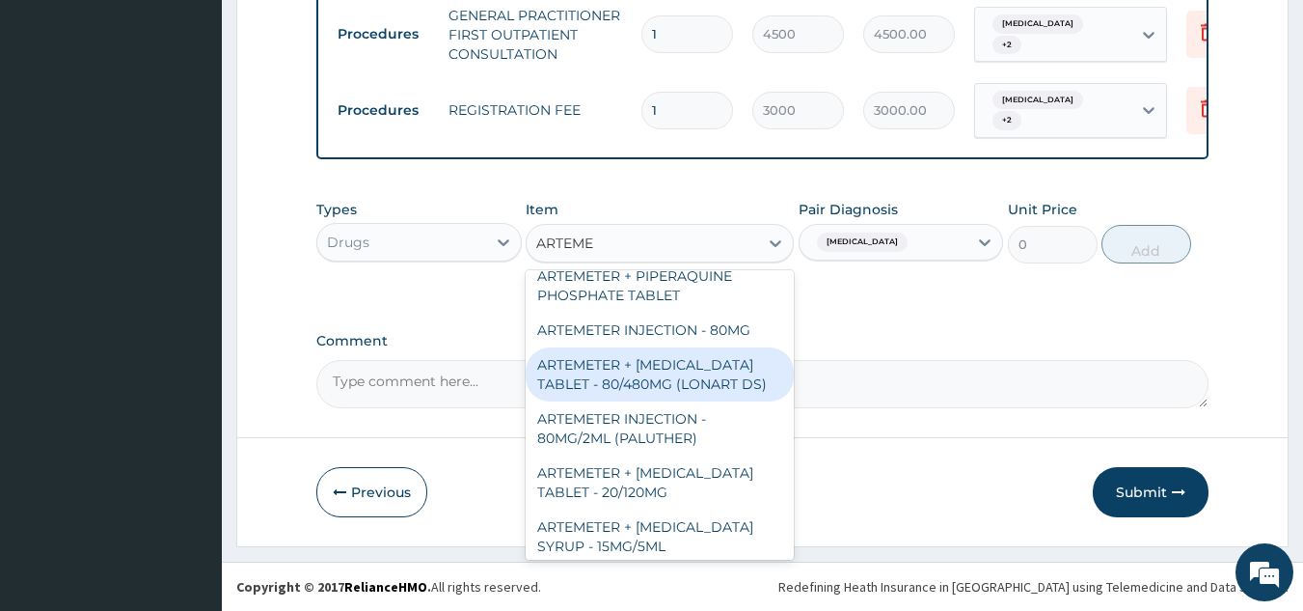
drag, startPoint x: 711, startPoint y: 363, endPoint x: 776, endPoint y: 313, distance: 81.8
click at [711, 360] on div "ARTEMETER + [MEDICAL_DATA] TABLET - 80/480MG (LONART DS)" at bounding box center [660, 374] width 268 height 54
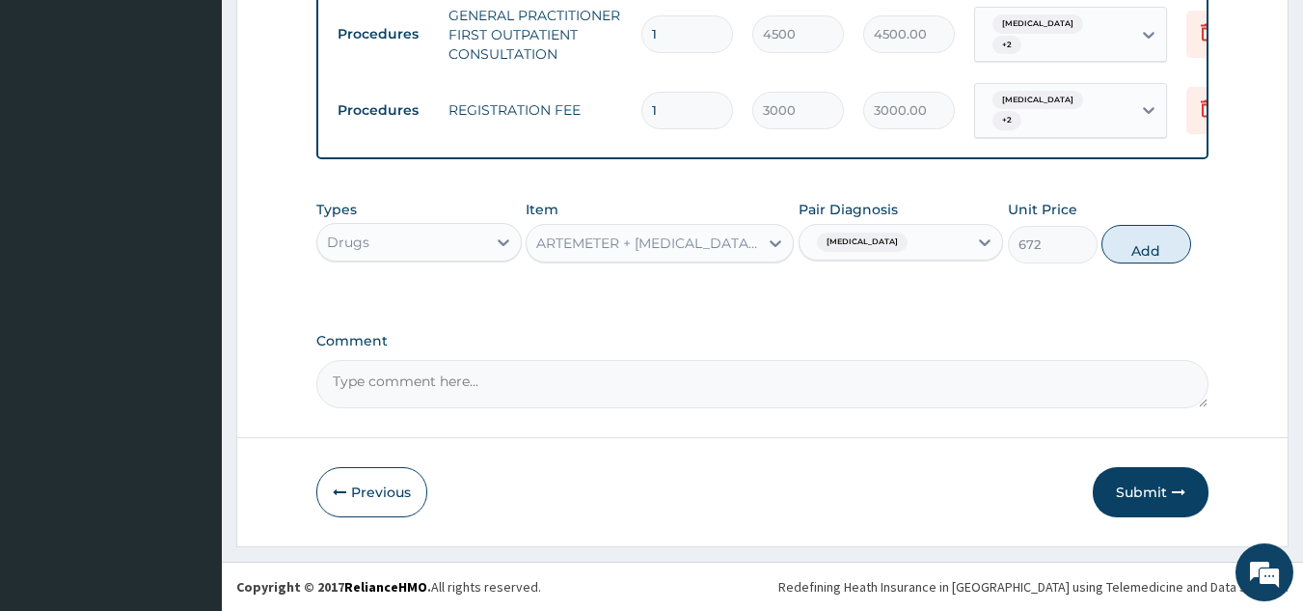
drag, startPoint x: 1163, startPoint y: 253, endPoint x: 689, endPoint y: 230, distance: 475.2
click at [1161, 253] on button "Add" at bounding box center [1147, 244] width 90 height 39
type input "0"
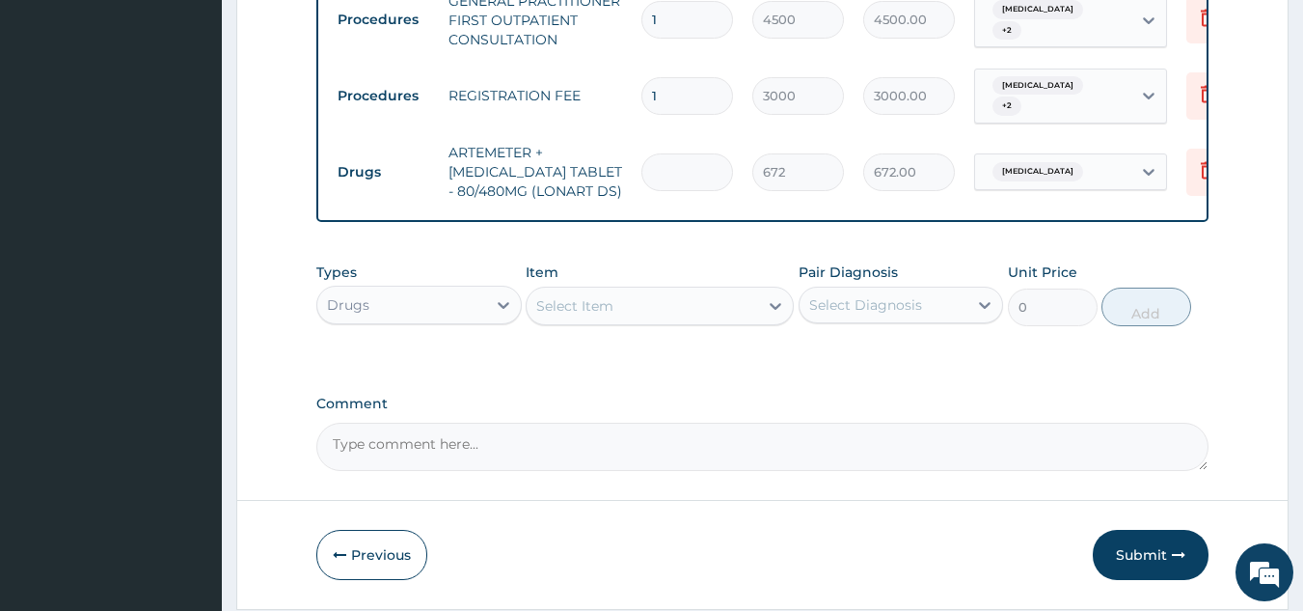
type input "0.00"
type input "6"
type input "4032.00"
type input "6"
click at [653, 306] on div "Select Item" at bounding box center [643, 305] width 232 height 31
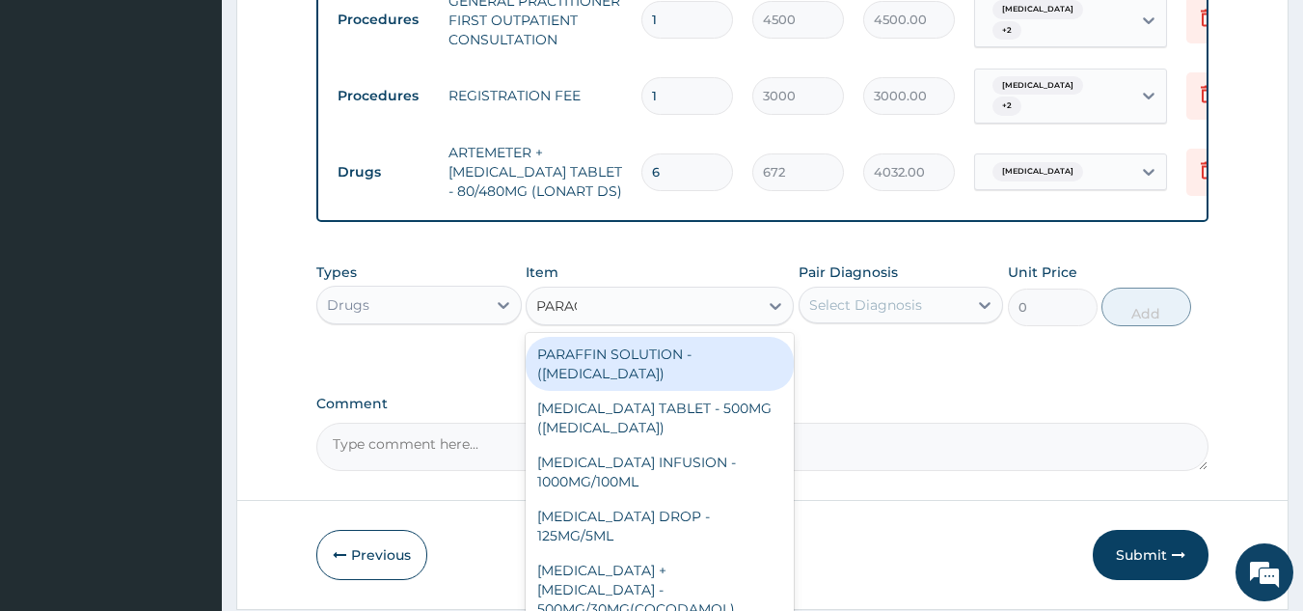
type input "PARACE"
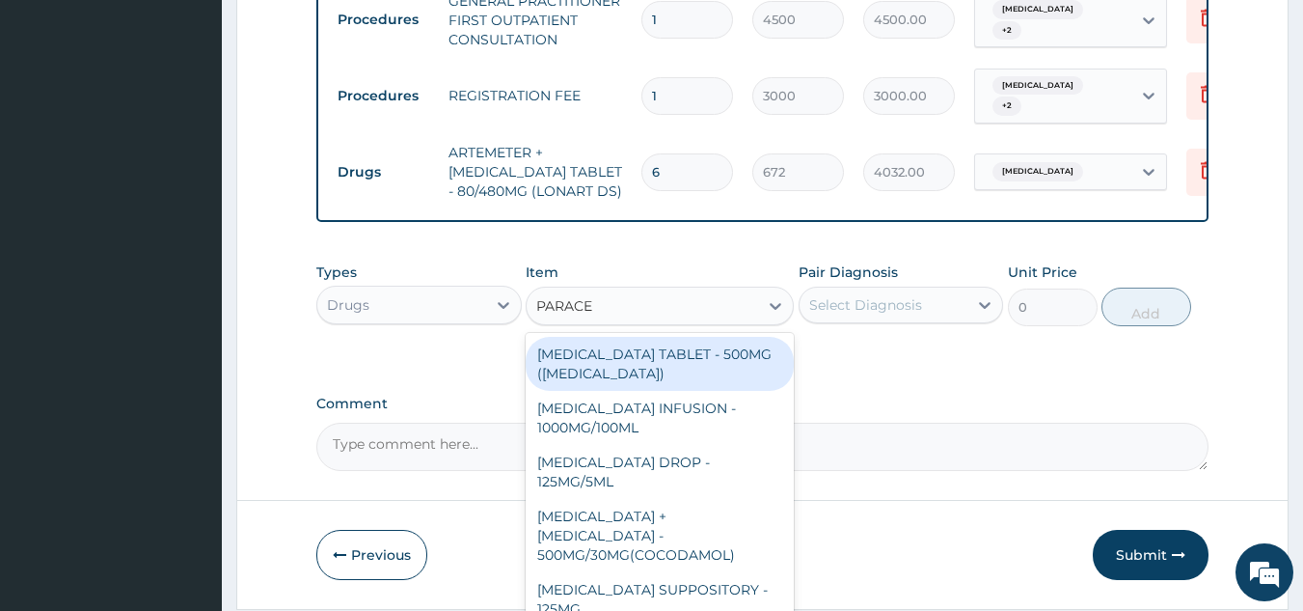
click at [682, 367] on div "[MEDICAL_DATA] TABLET - 500MG ([MEDICAL_DATA])" at bounding box center [660, 364] width 268 height 54
type input "48"
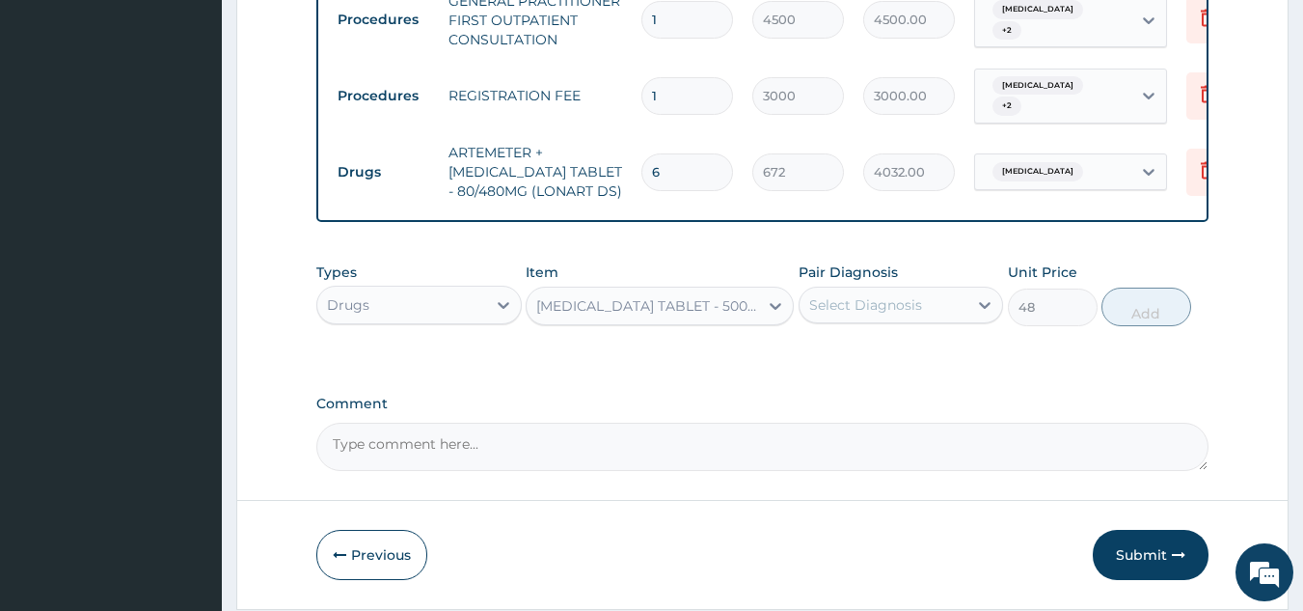
click at [935, 318] on div "Select Diagnosis" at bounding box center [884, 304] width 169 height 31
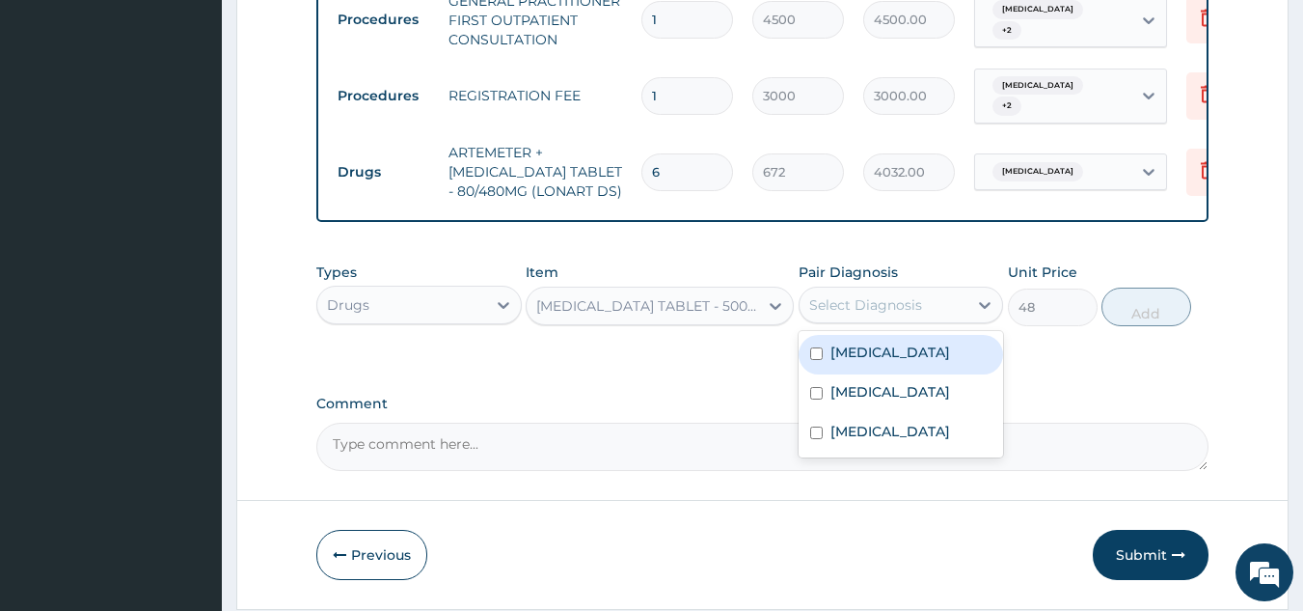
click at [894, 374] on div "[MEDICAL_DATA]" at bounding box center [901, 355] width 205 height 40
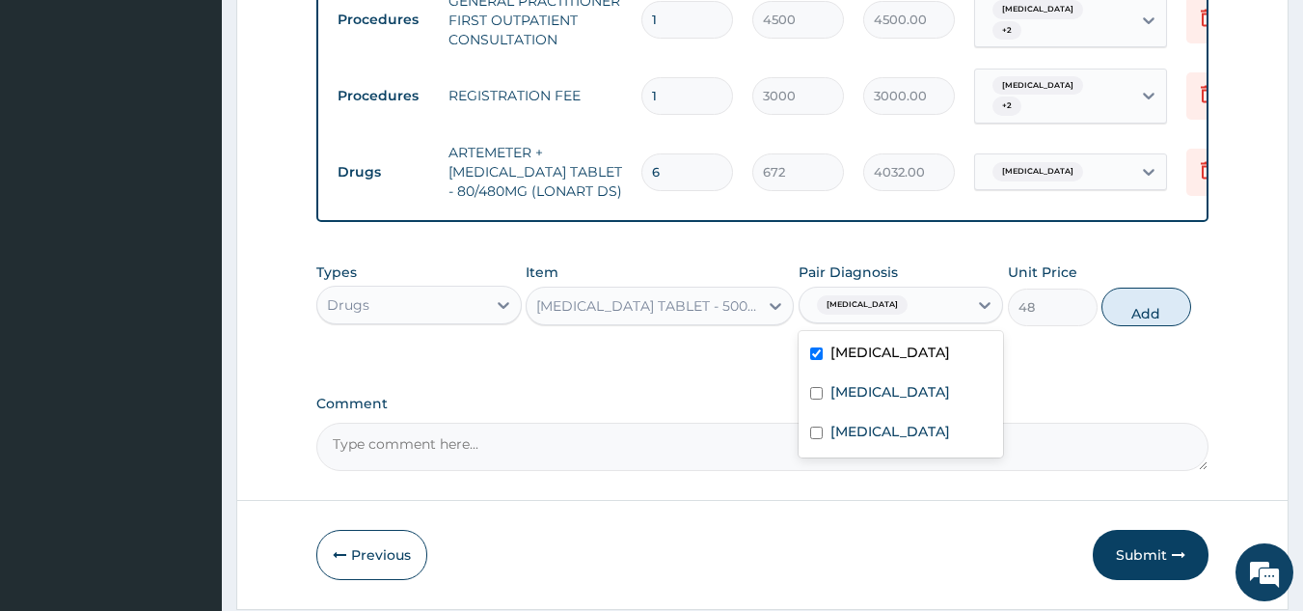
click at [883, 362] on label "[MEDICAL_DATA]" at bounding box center [891, 351] width 120 height 19
checkbox input "false"
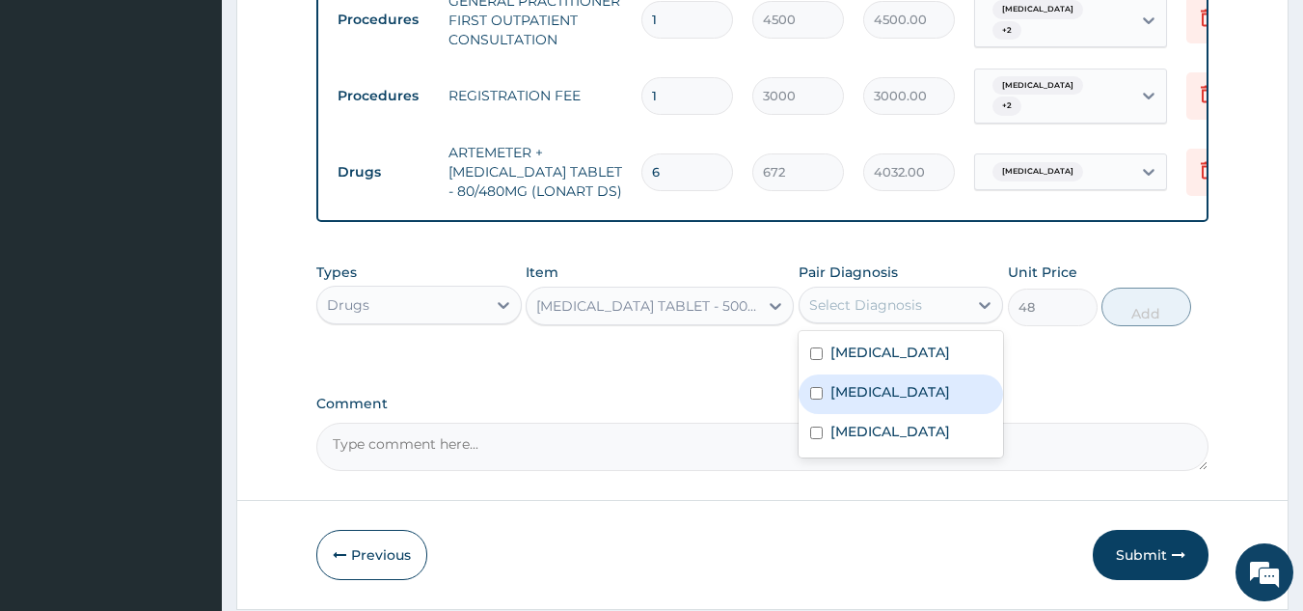
drag, startPoint x: 880, startPoint y: 416, endPoint x: 1024, endPoint y: 369, distance: 151.9
click at [889, 412] on div "[MEDICAL_DATA]" at bounding box center [901, 394] width 205 height 40
checkbox input "true"
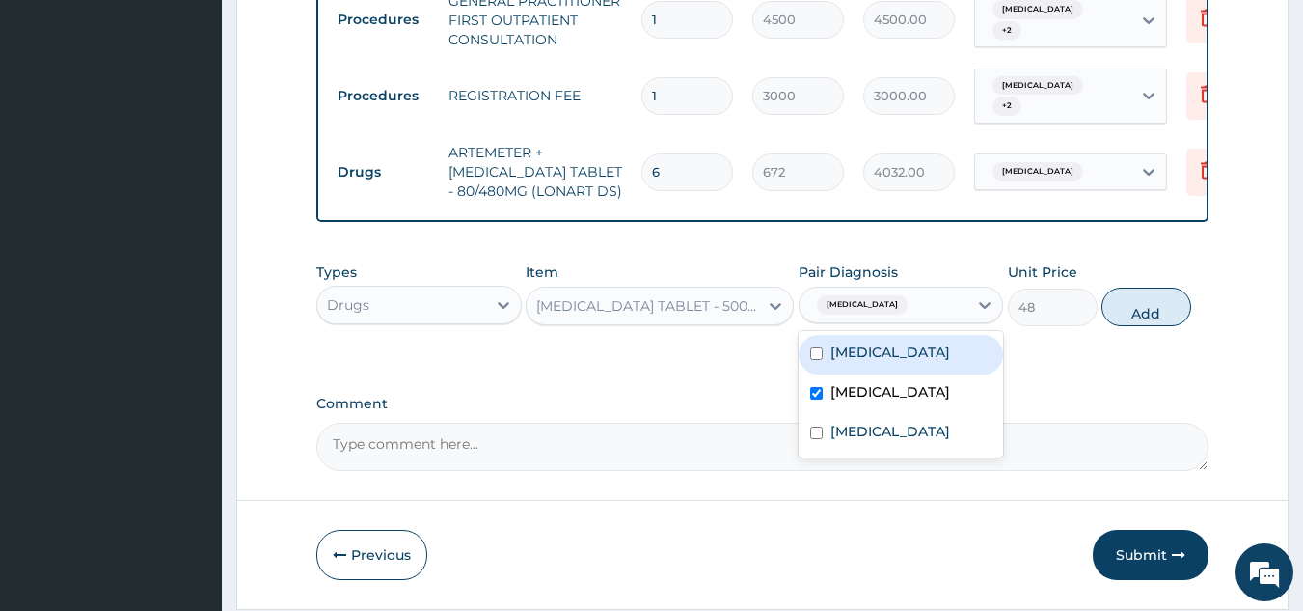
click at [1156, 326] on button "Add" at bounding box center [1147, 306] width 90 height 39
type input "0"
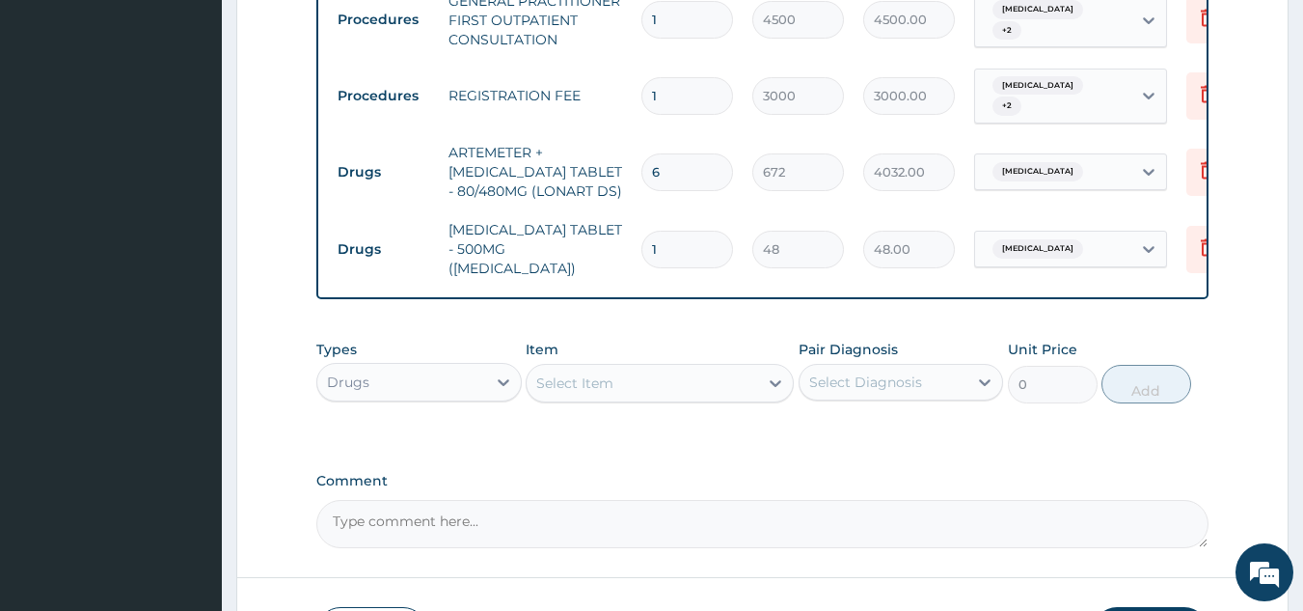
click at [703, 243] on input "1" at bounding box center [688, 250] width 92 height 38
type input "18"
type input "864.00"
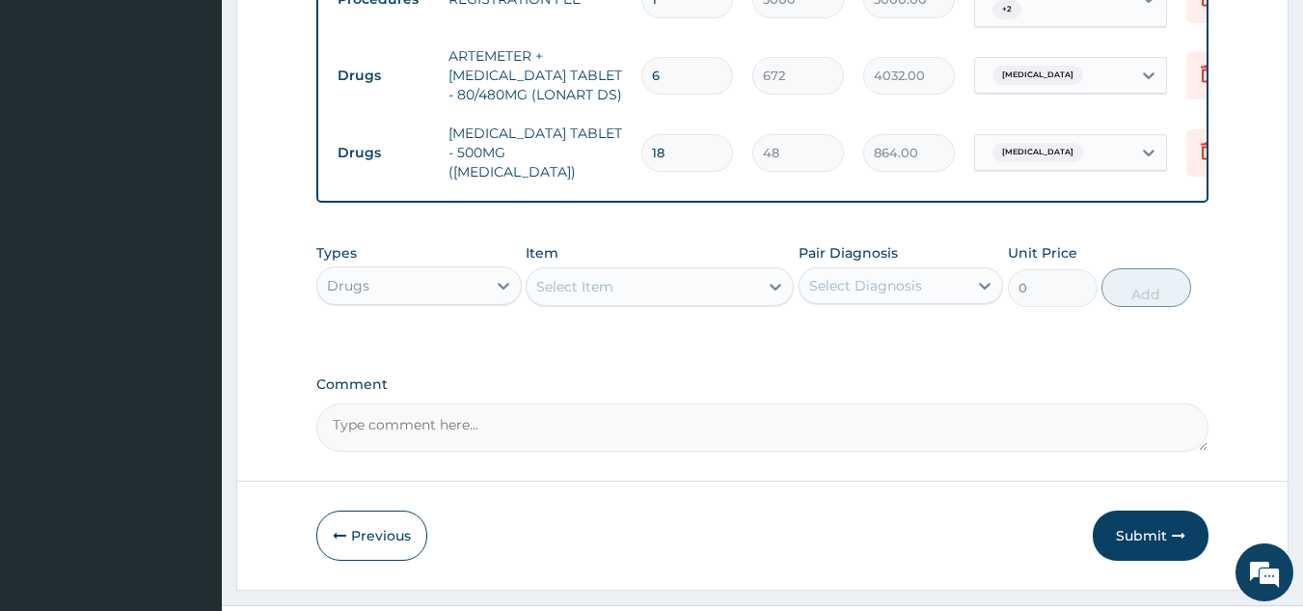
type input "18"
click at [559, 296] on div "Select Item" at bounding box center [574, 286] width 77 height 19
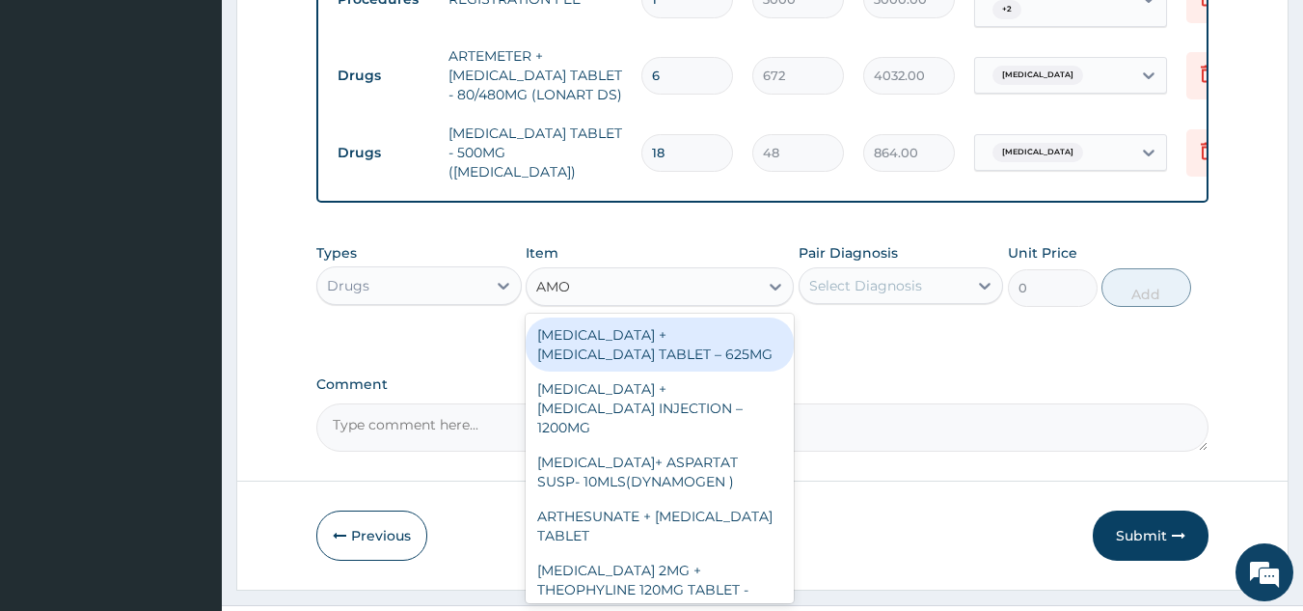
type input "AMOX"
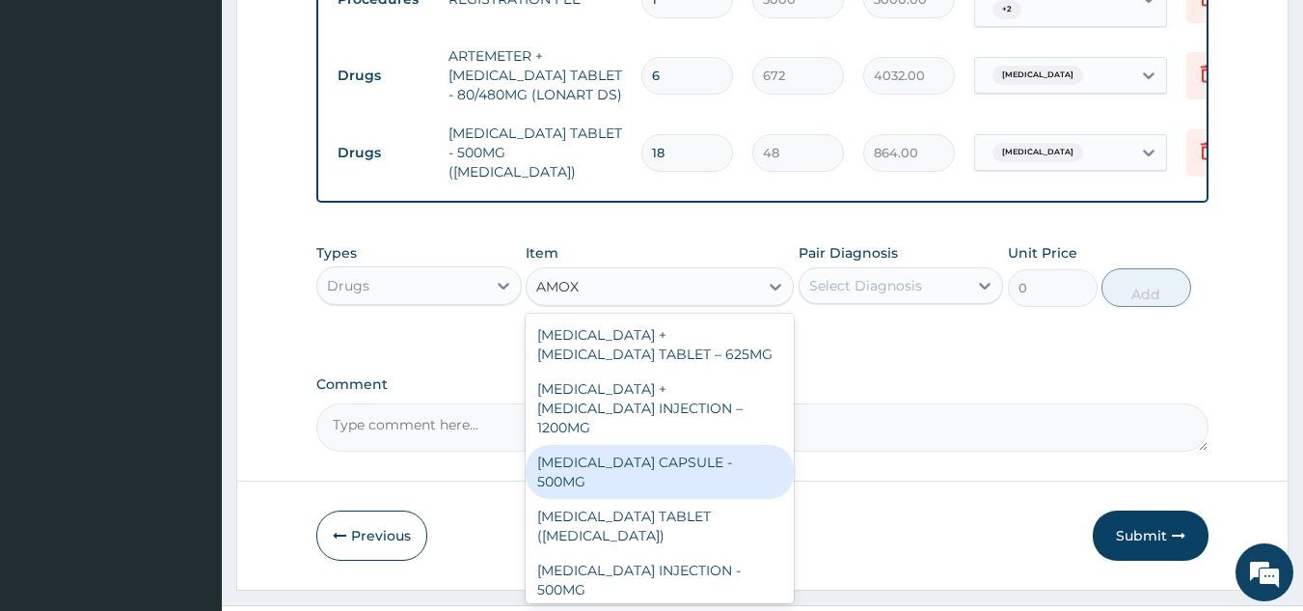
click at [676, 456] on div "AMOXICILLIN CAPSULE - 500MG" at bounding box center [660, 472] width 268 height 54
type input "128"
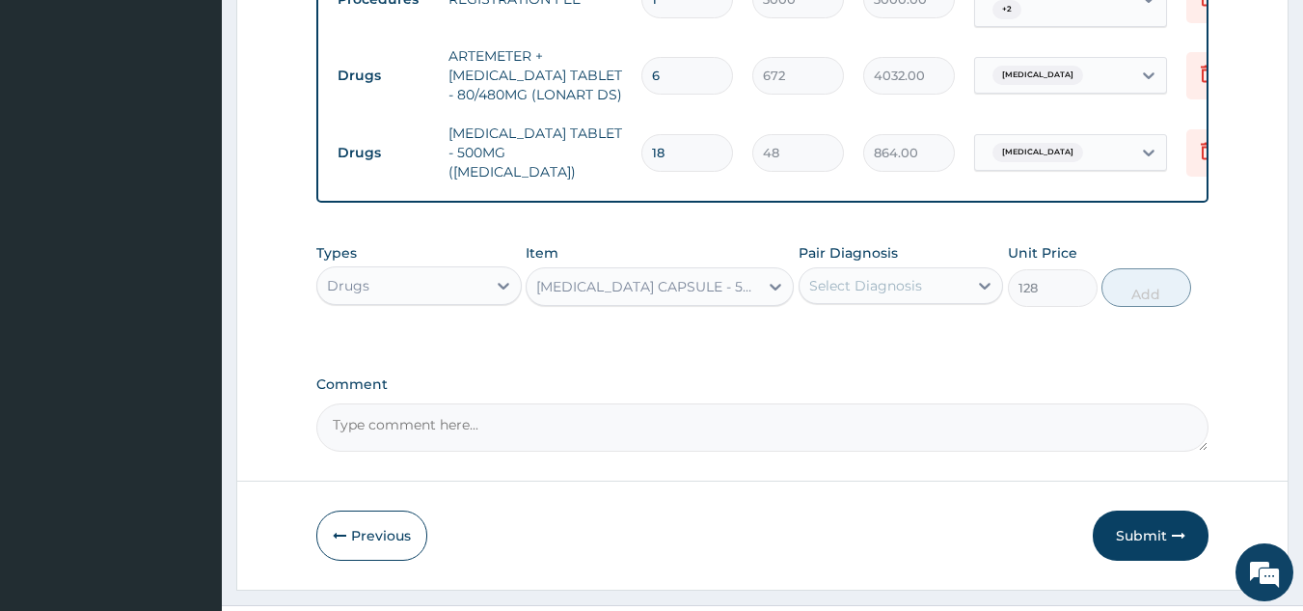
drag, startPoint x: 903, startPoint y: 311, endPoint x: 907, endPoint y: 287, distance: 24.4
click at [903, 307] on div "Pair Diagnosis Select Diagnosis" at bounding box center [901, 275] width 205 height 64
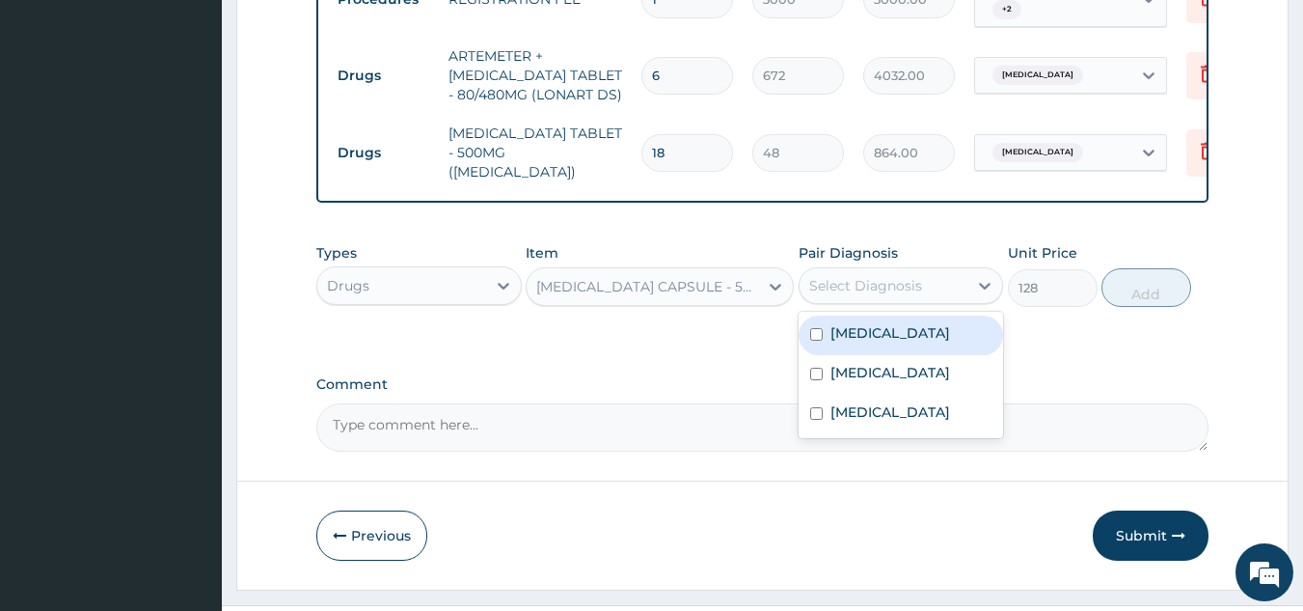
click at [909, 281] on div "Select Diagnosis" at bounding box center [865, 285] width 113 height 19
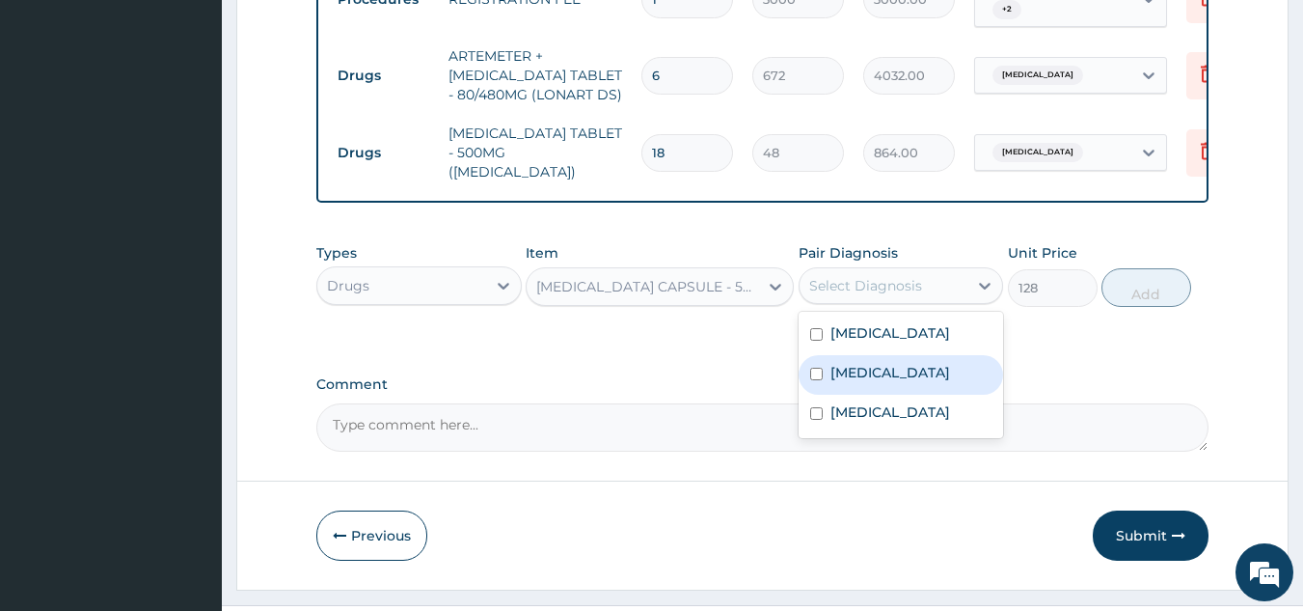
drag, startPoint x: 897, startPoint y: 371, endPoint x: 938, endPoint y: 345, distance: 48.2
click at [897, 372] on div "Malaria" at bounding box center [901, 375] width 205 height 40
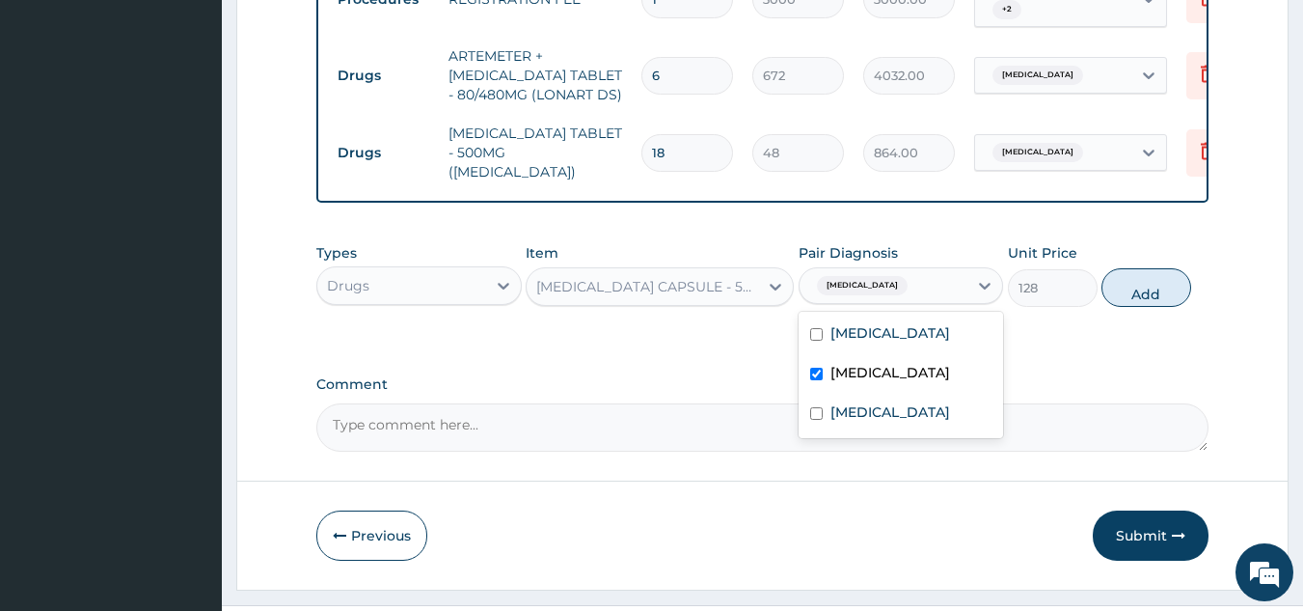
click at [878, 381] on label "Malaria" at bounding box center [891, 372] width 120 height 19
checkbox input "false"
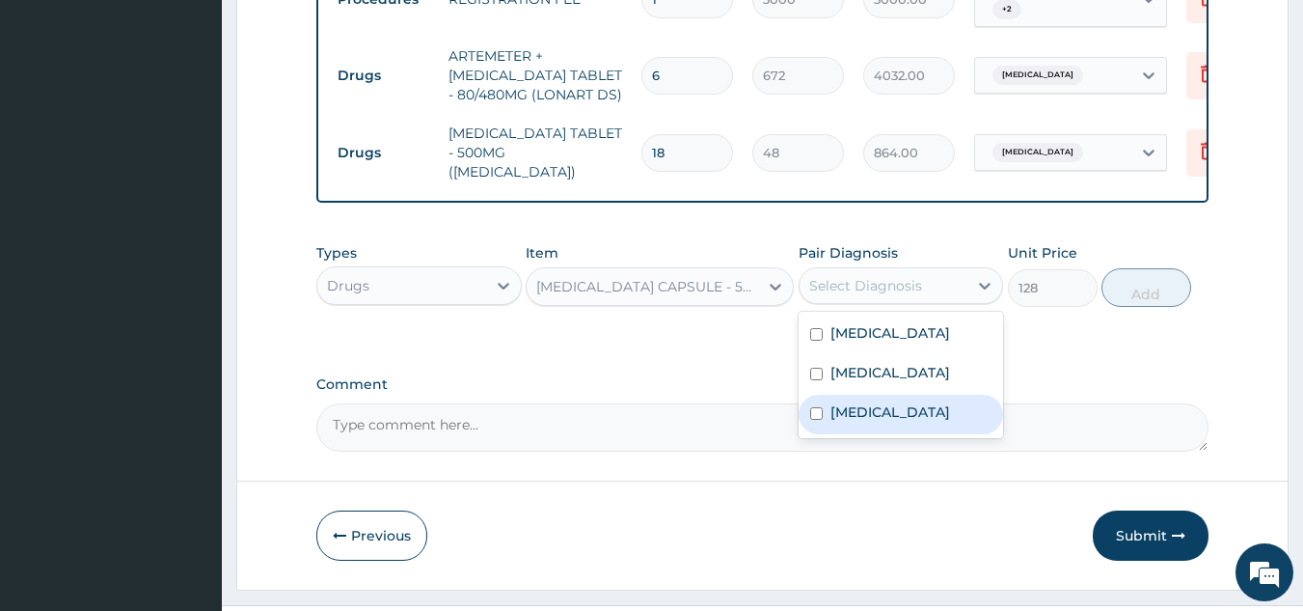
click at [888, 426] on div "Acute gastroenteritis" at bounding box center [901, 415] width 205 height 40
checkbox input "true"
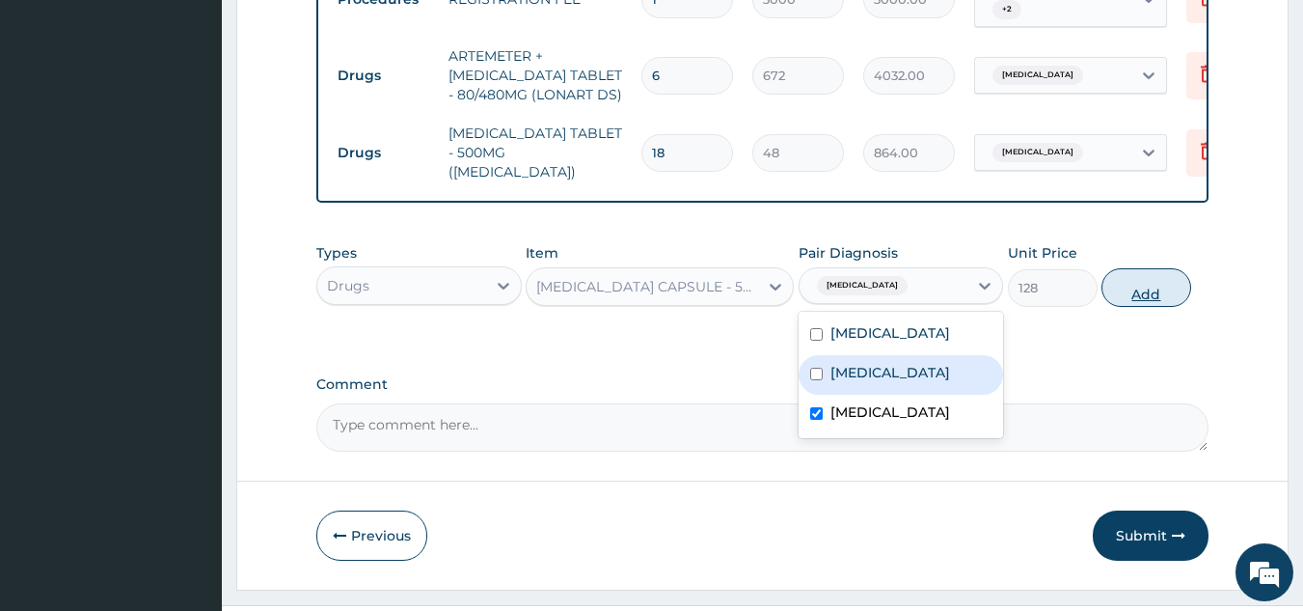
click at [1129, 295] on button "Add" at bounding box center [1147, 287] width 90 height 39
type input "0"
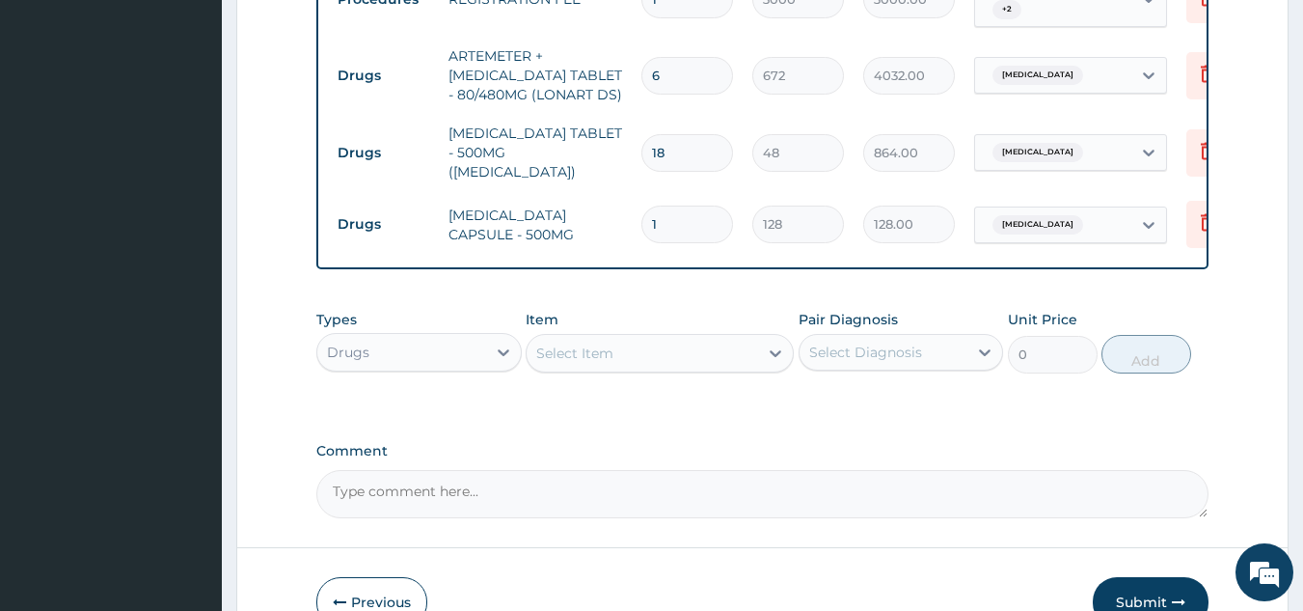
type input "15"
type input "1920.00"
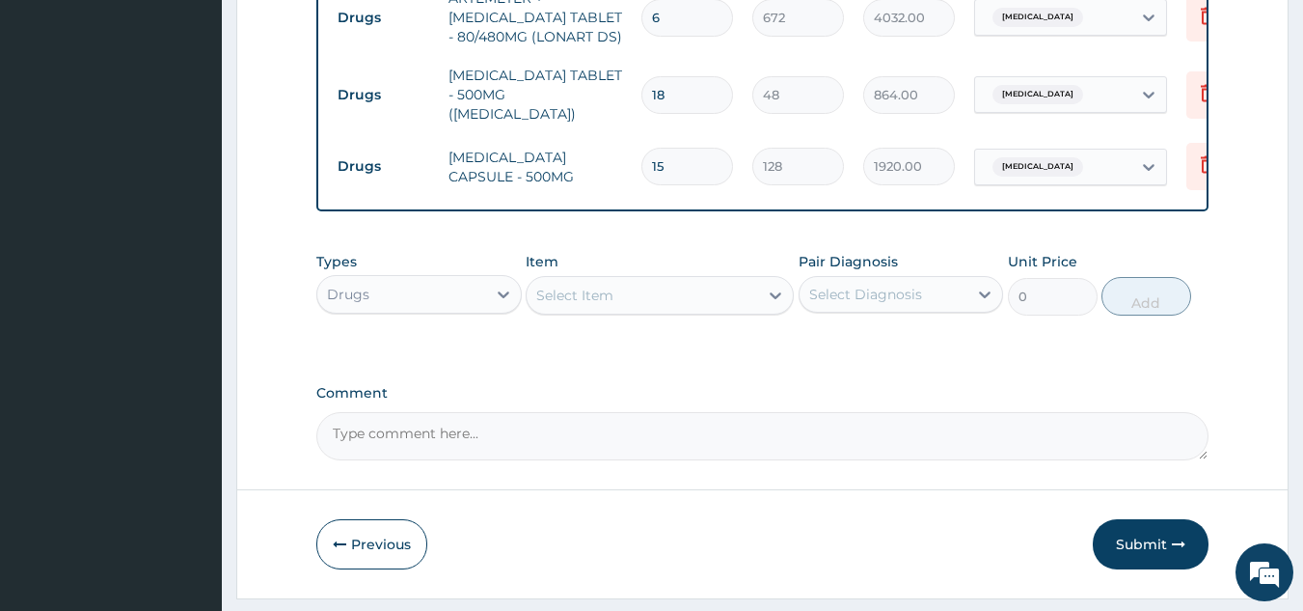
scroll to position [1198, 0]
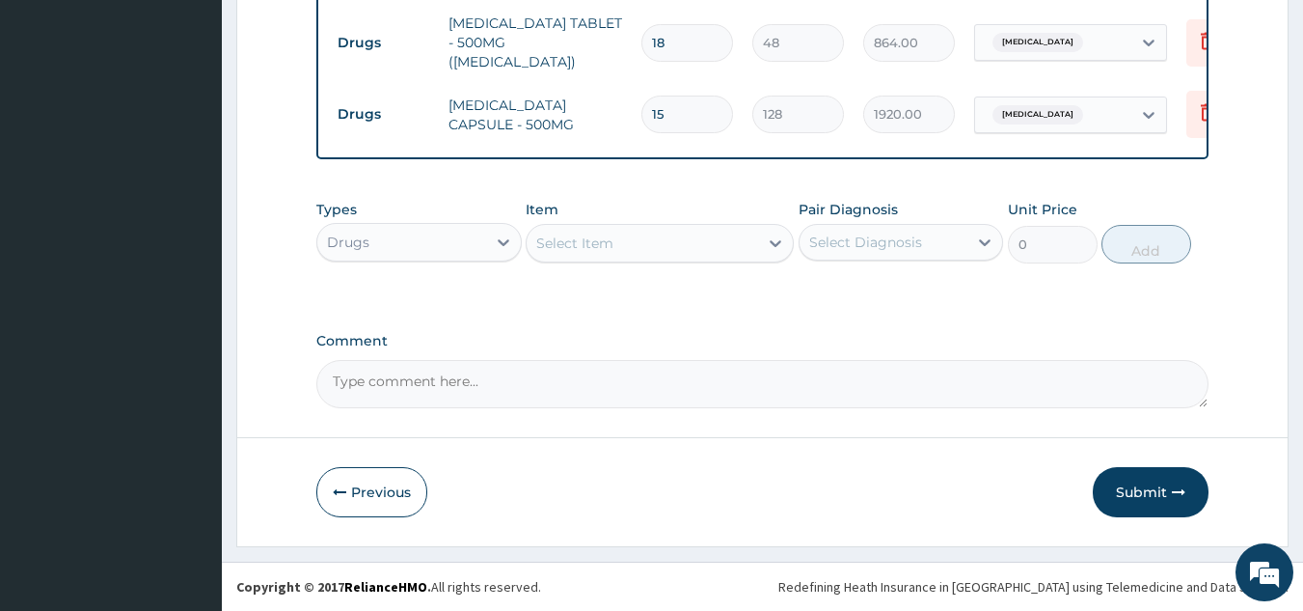
type input "15"
click at [656, 233] on div "Select Item" at bounding box center [643, 243] width 232 height 31
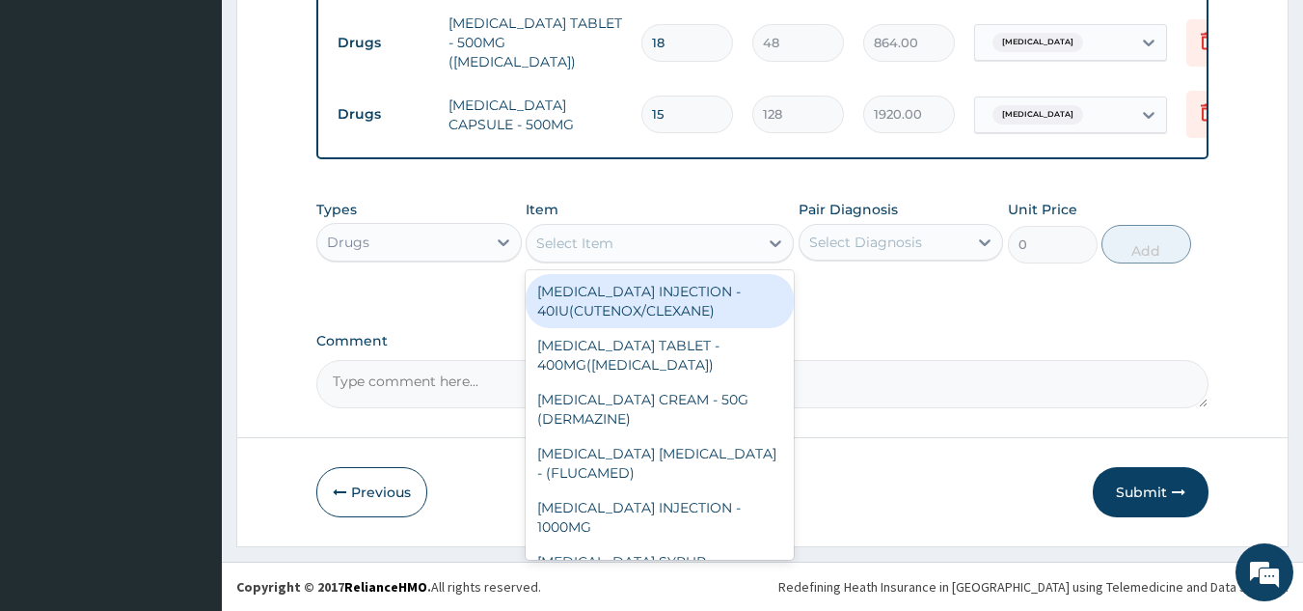
type input ";"
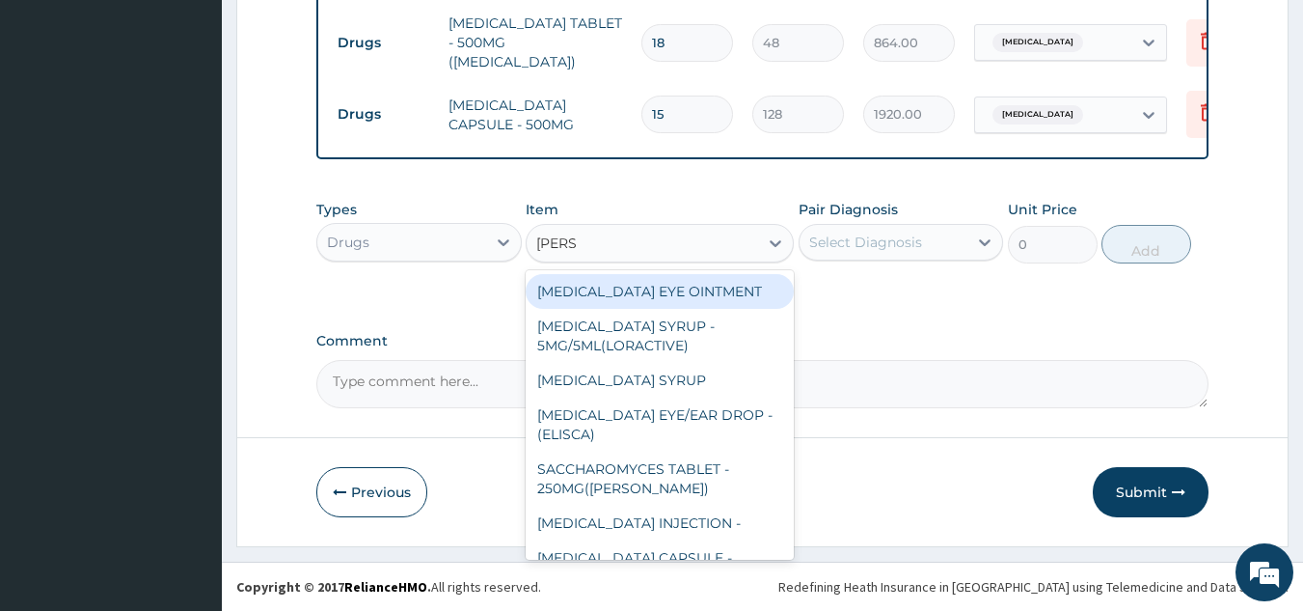
type input "LORAT"
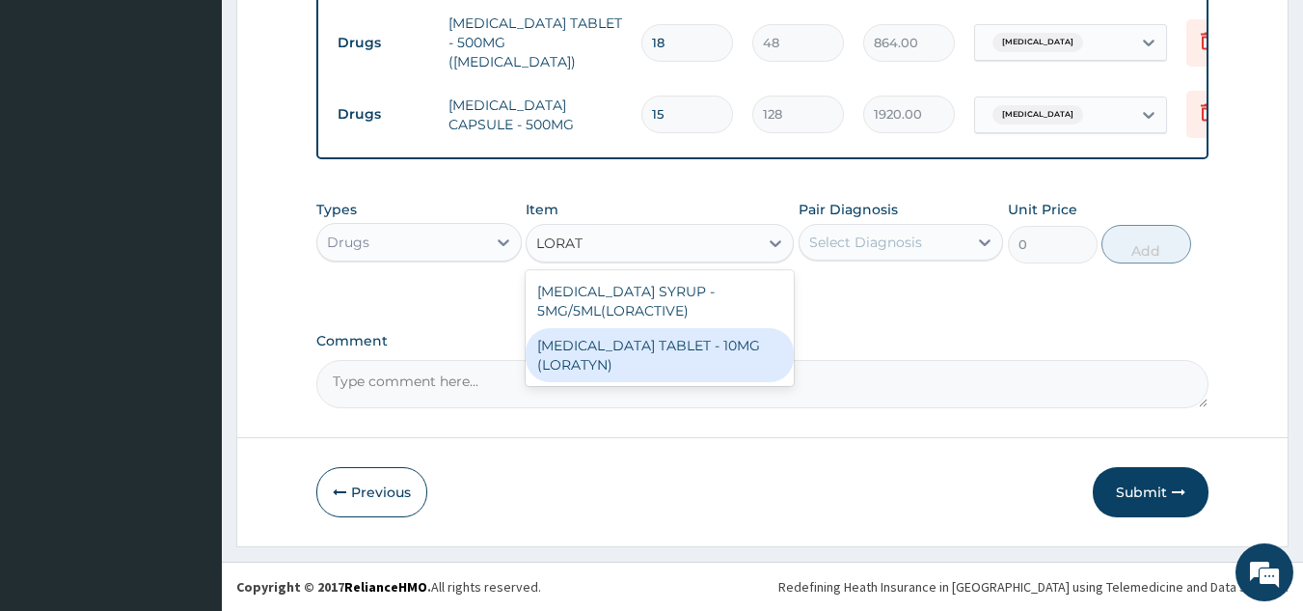
click at [672, 346] on div "LORATADINE TABLET - 10MG (LORATYN)" at bounding box center [660, 355] width 268 height 54
type input "112"
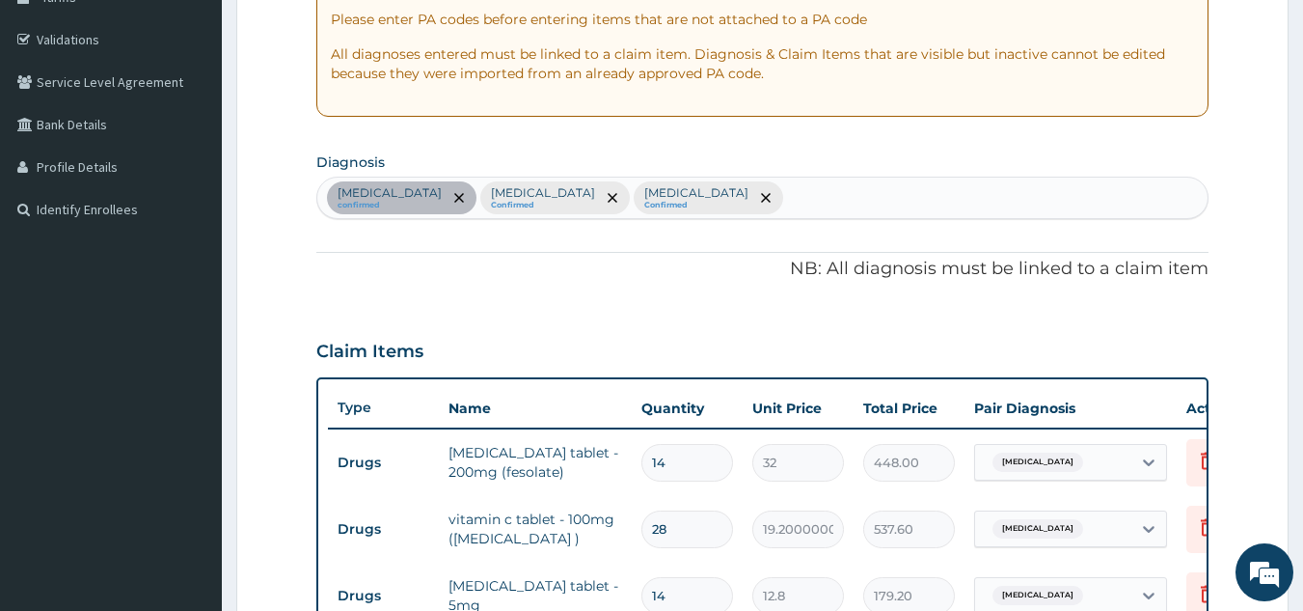
scroll to position [330, 0]
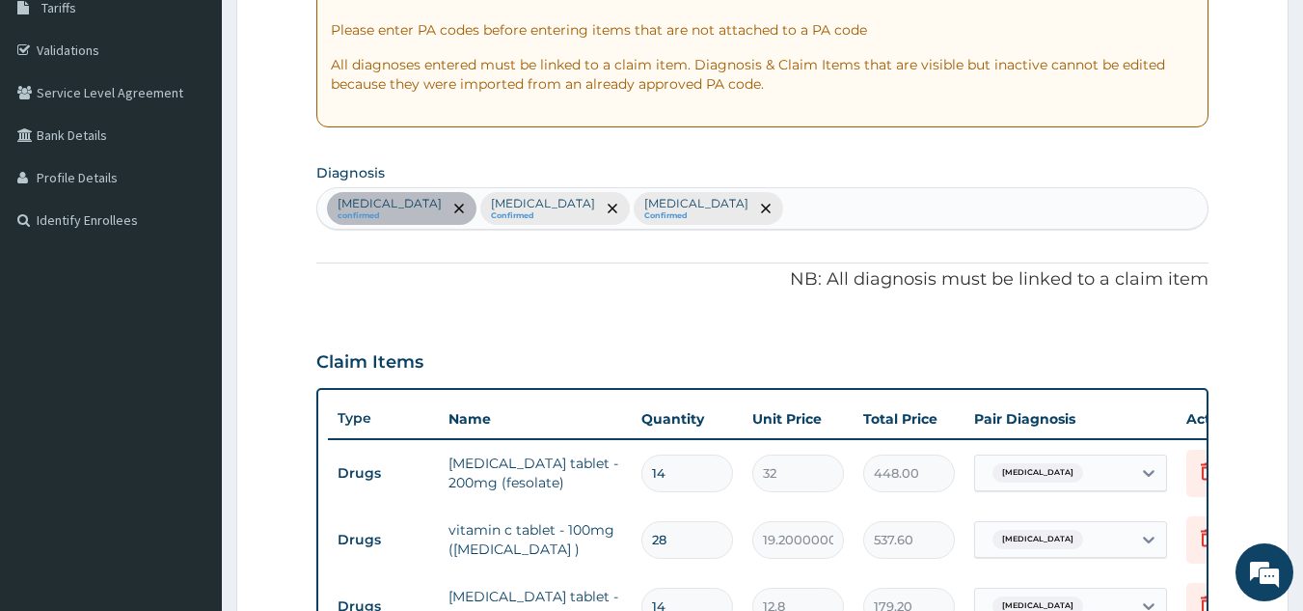
click at [724, 193] on div "Anemia confirmed Malaria Confirmed Acute gastroenteritis Confirmed" at bounding box center [762, 208] width 891 height 41
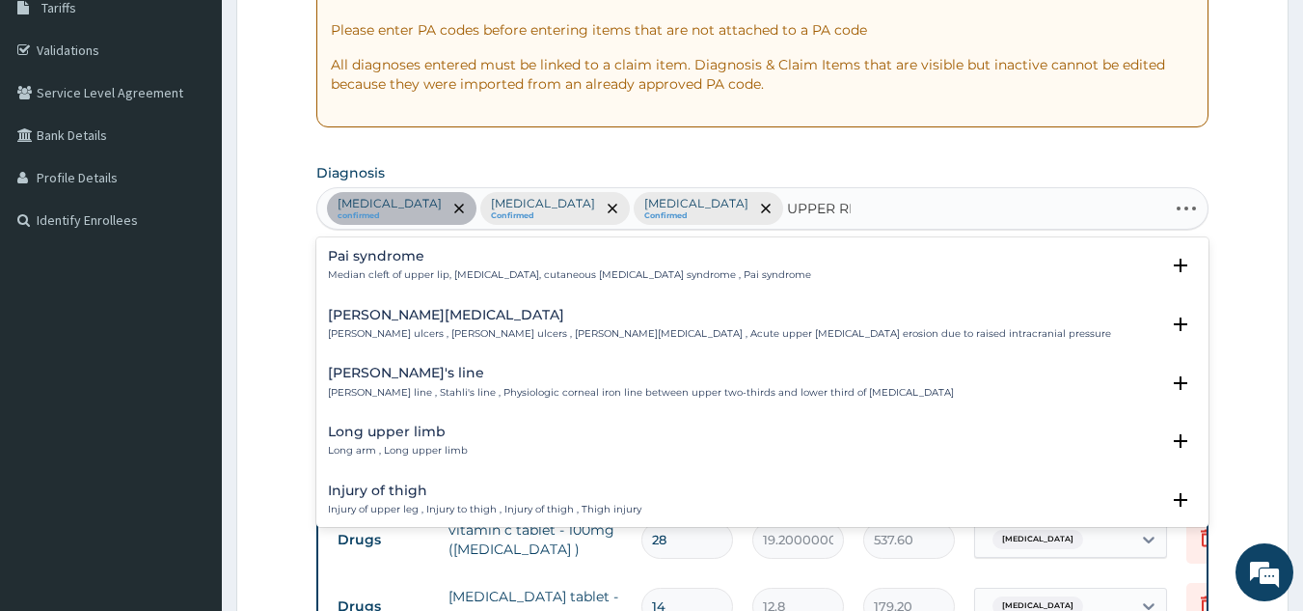
type input "UPPER RES"
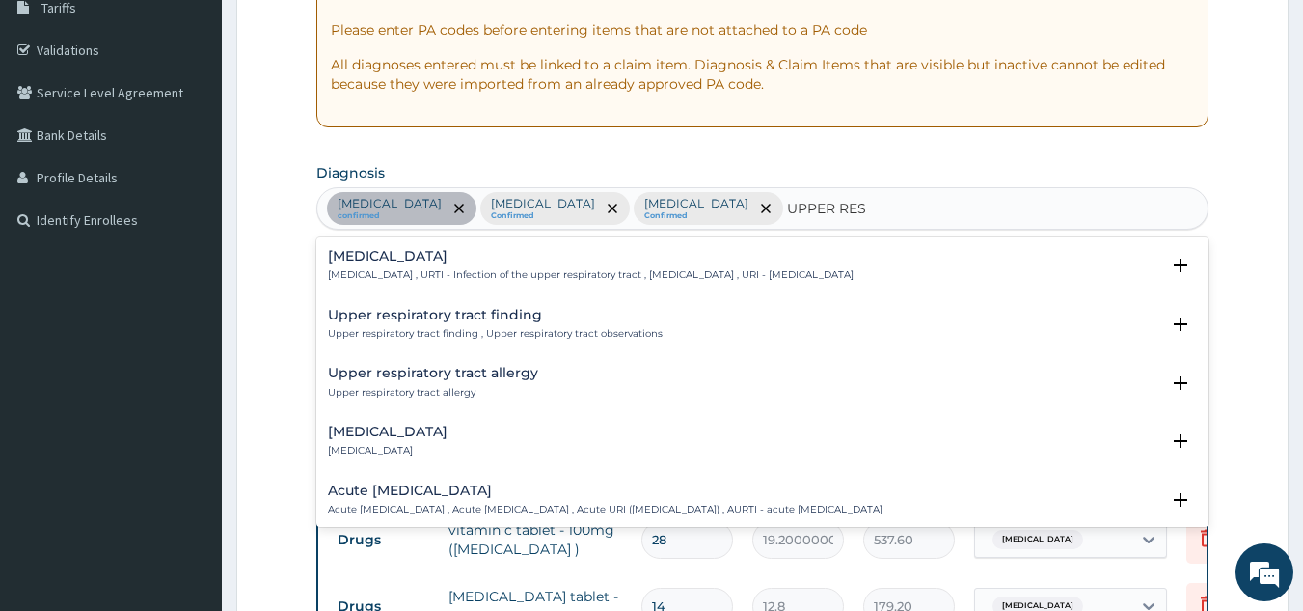
click at [416, 279] on p "Upper respiratory infection , URTI - Infection of the upper respiratory tract ,…" at bounding box center [591, 275] width 526 height 14
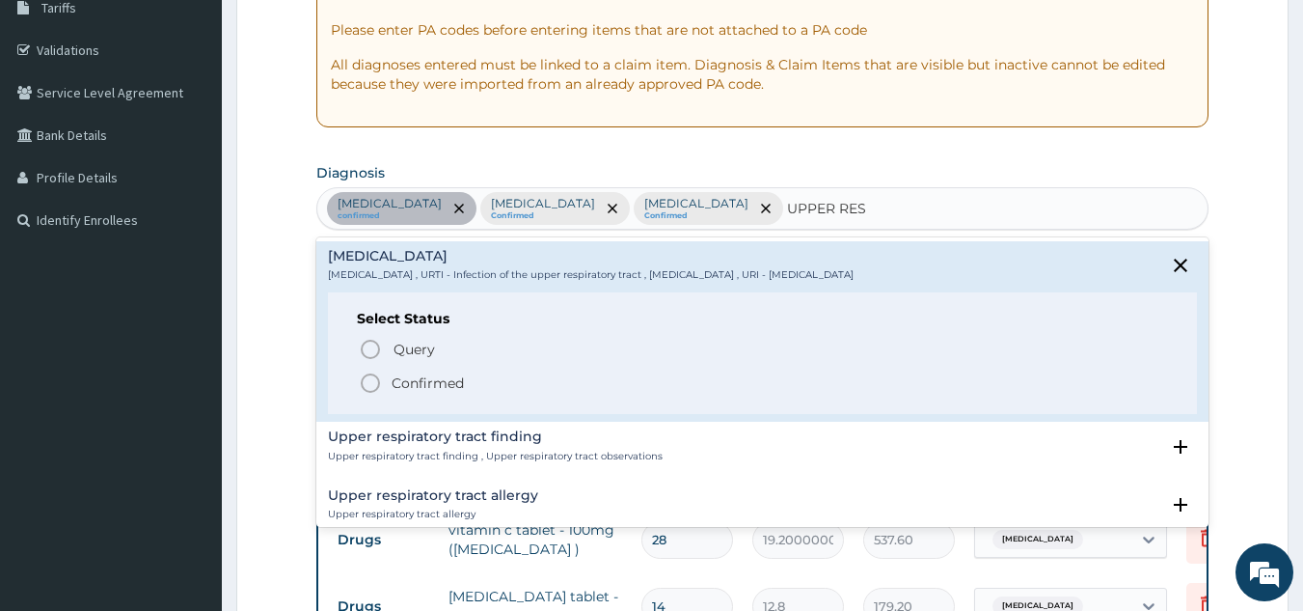
click at [439, 376] on p "Confirmed" at bounding box center [428, 382] width 72 height 19
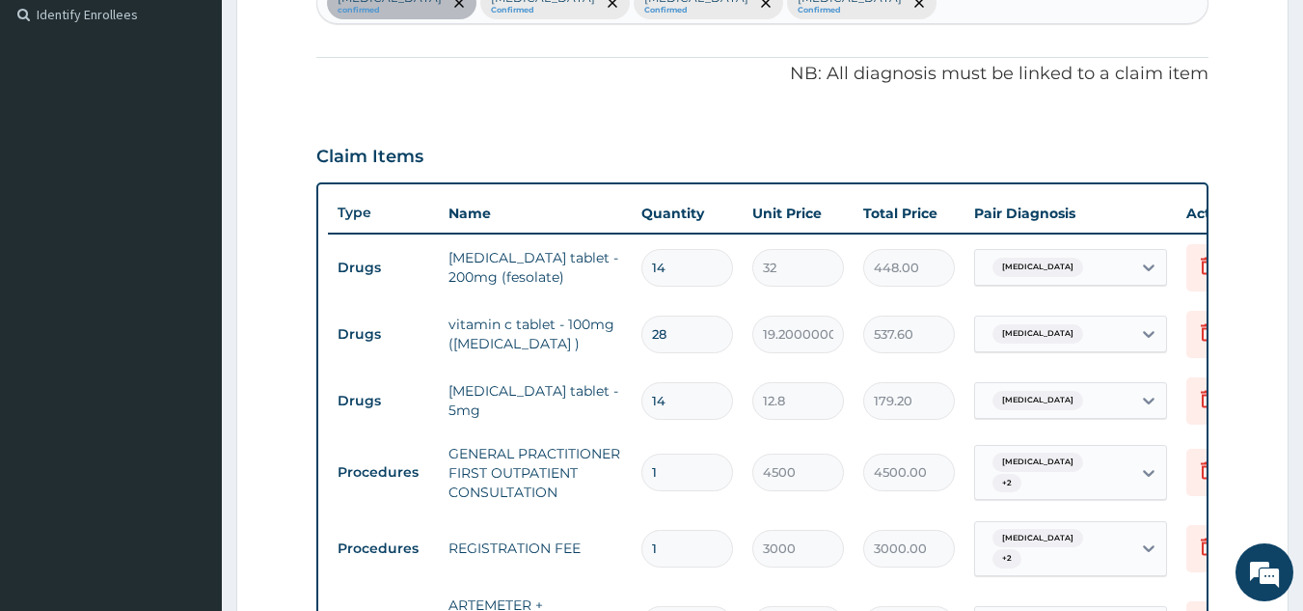
scroll to position [909, 0]
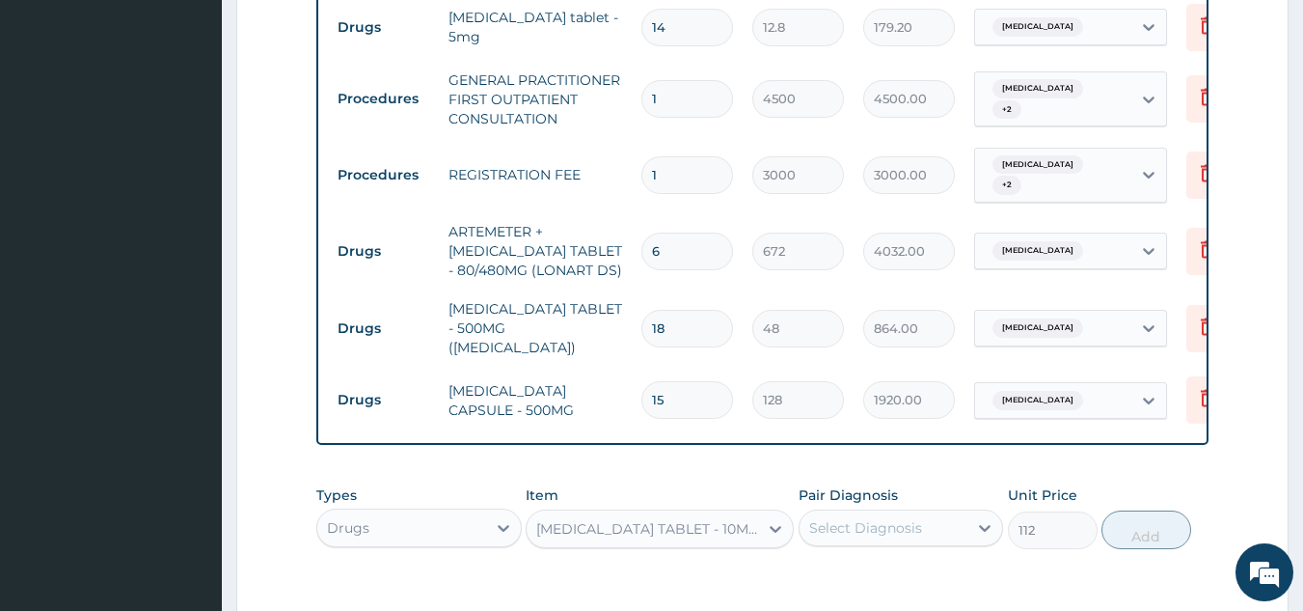
click at [903, 526] on div "Select Diagnosis" at bounding box center [865, 527] width 113 height 19
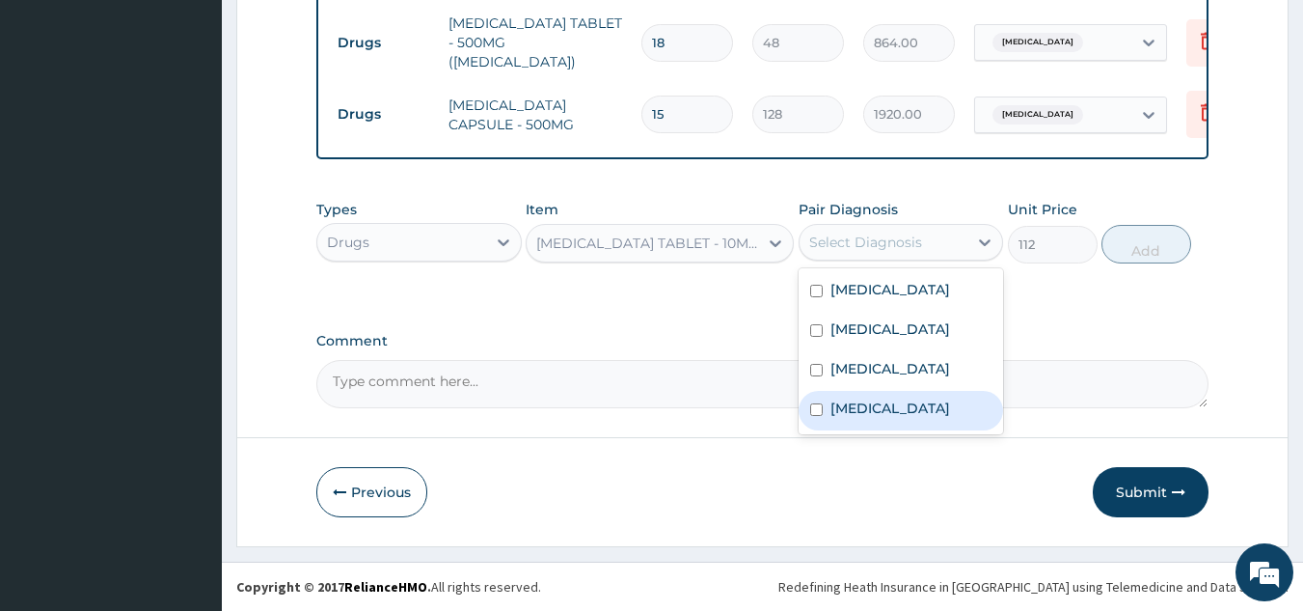
click at [881, 418] on label "Upper respiratory infection" at bounding box center [891, 407] width 120 height 19
checkbox input "true"
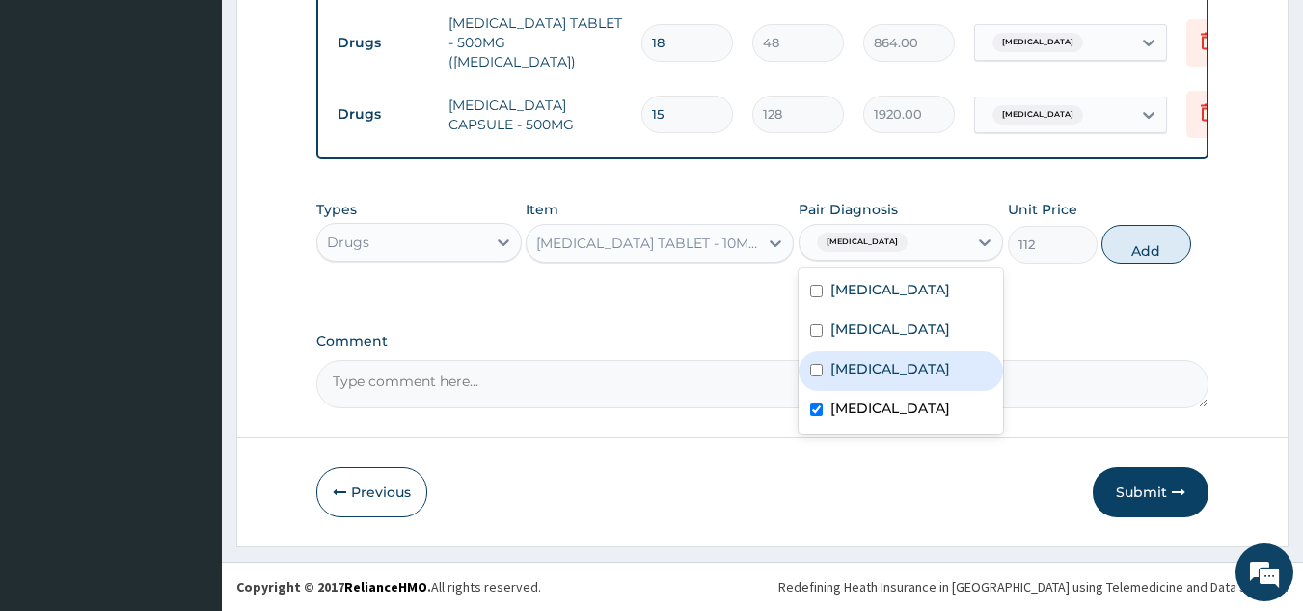
click at [1124, 236] on button "Add" at bounding box center [1147, 244] width 90 height 39
type input "0"
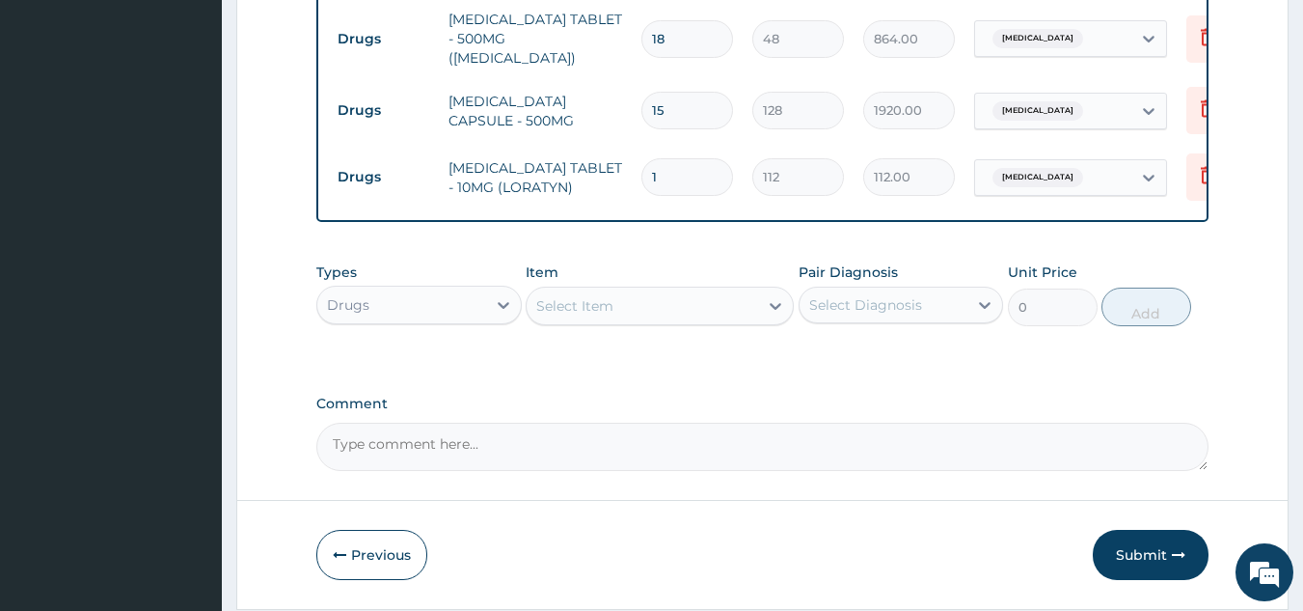
drag, startPoint x: 679, startPoint y: 169, endPoint x: 670, endPoint y: 163, distance: 10.4
click at [672, 169] on input "1" at bounding box center [688, 177] width 92 height 38
type input "0.00"
type input "4"
type input "448.00"
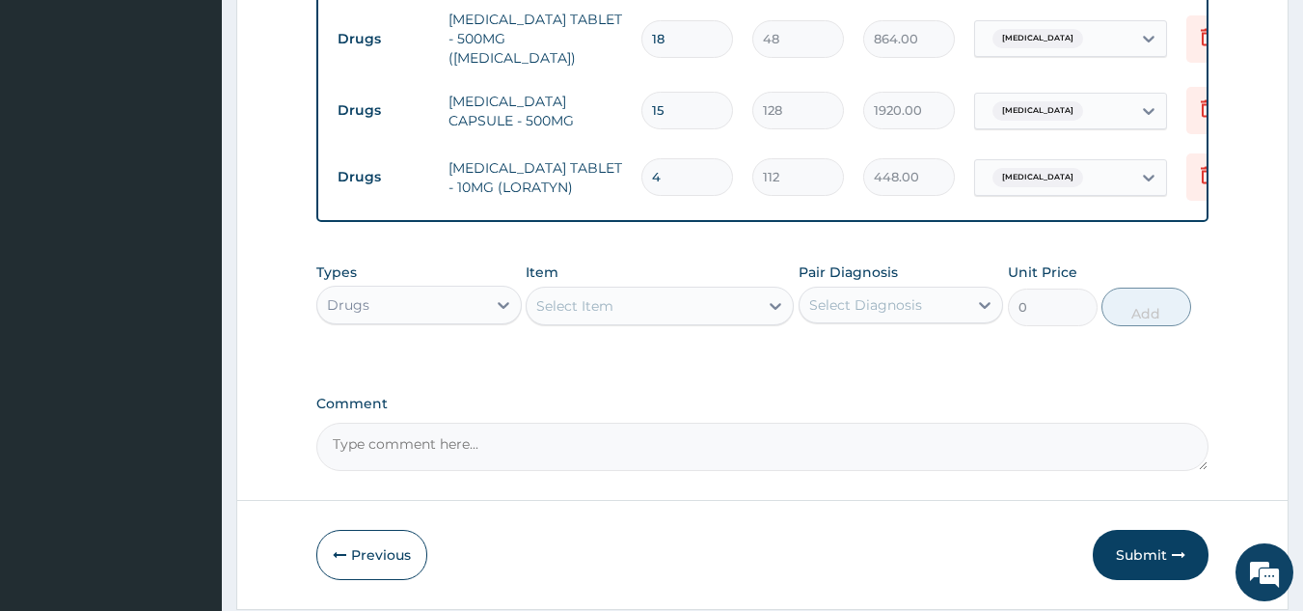
type input "0.00"
type input "3"
type input "336.00"
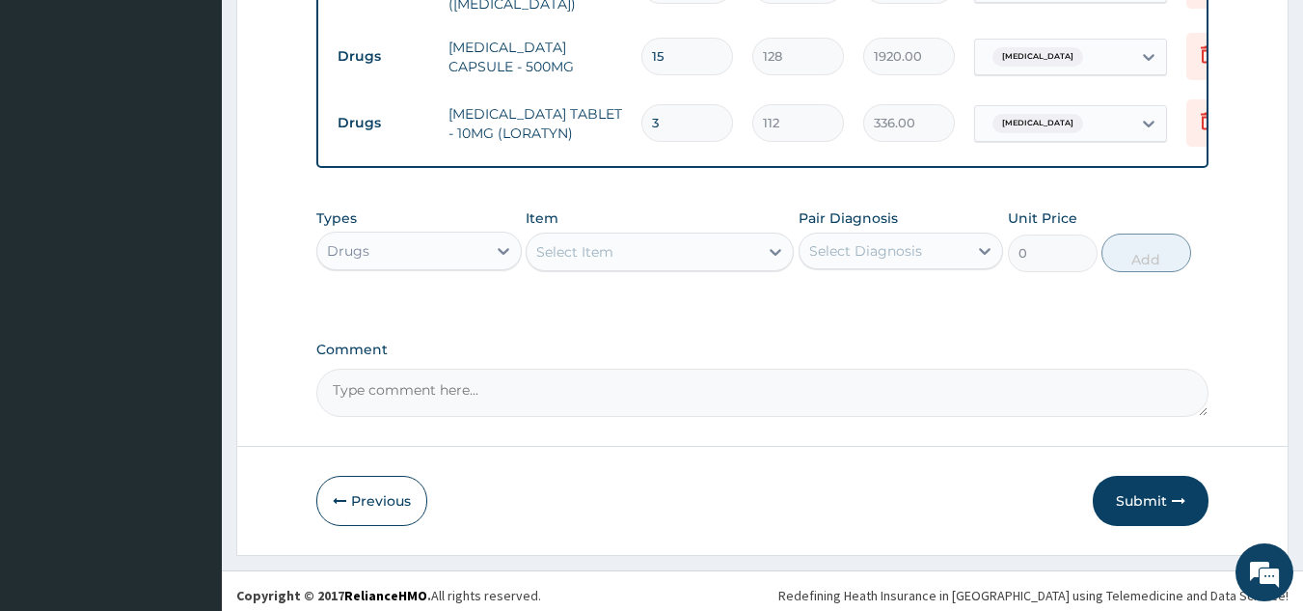
scroll to position [1265, 0]
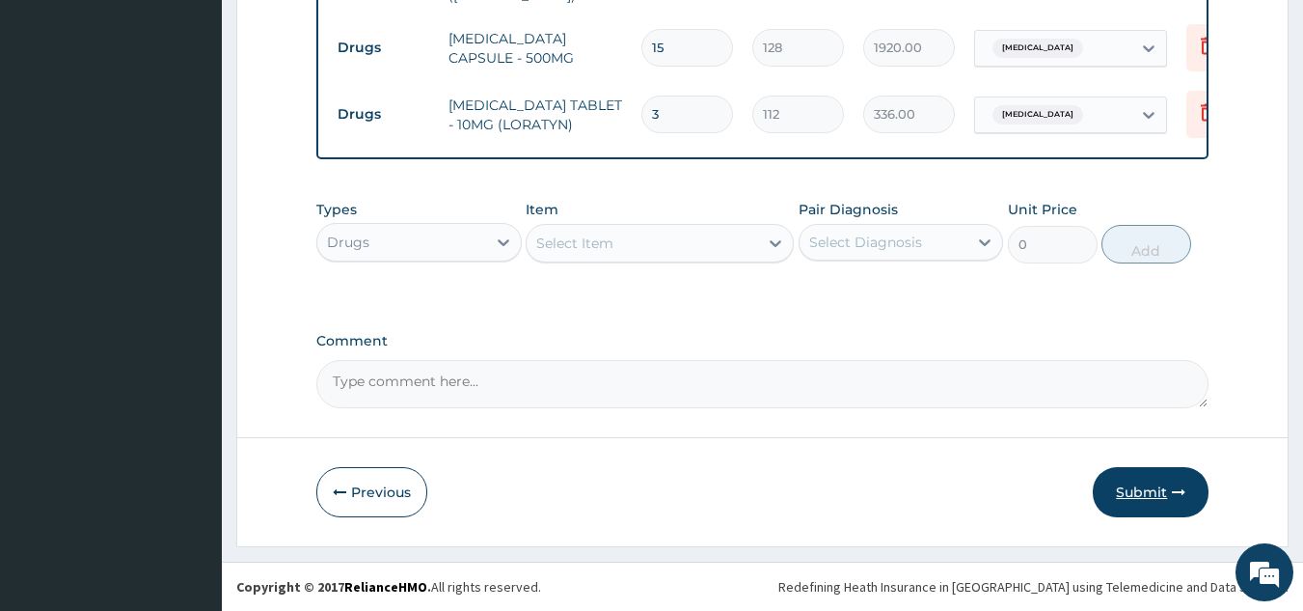
type input "3"
click at [1137, 484] on button "Submit" at bounding box center [1151, 492] width 116 height 50
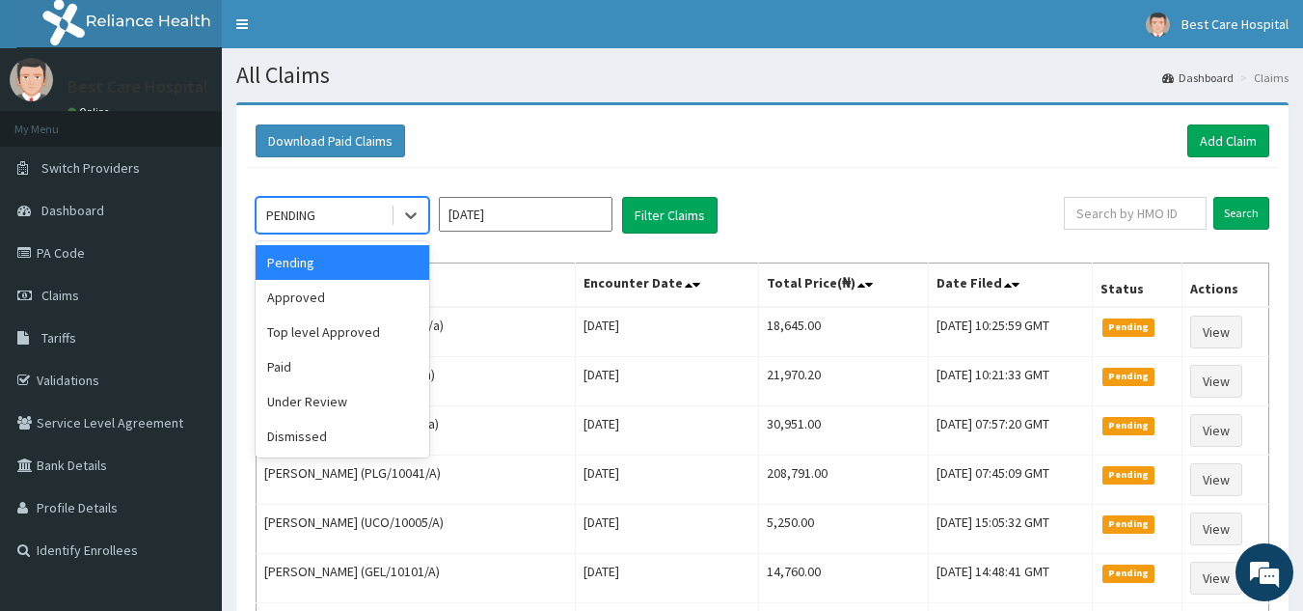
click at [321, 207] on div "PENDING" at bounding box center [324, 215] width 134 height 31
click at [312, 302] on div "Approved" at bounding box center [343, 297] width 174 height 35
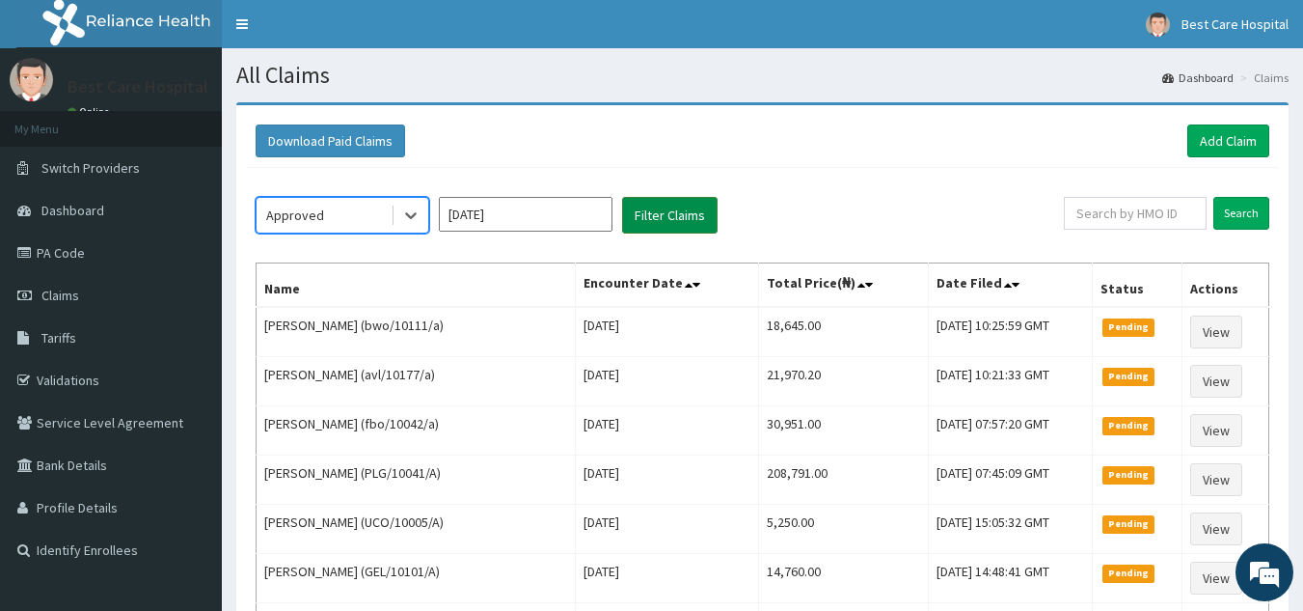
click at [643, 202] on button "Filter Claims" at bounding box center [670, 215] width 96 height 37
